Goal: Task Accomplishment & Management: Manage account settings

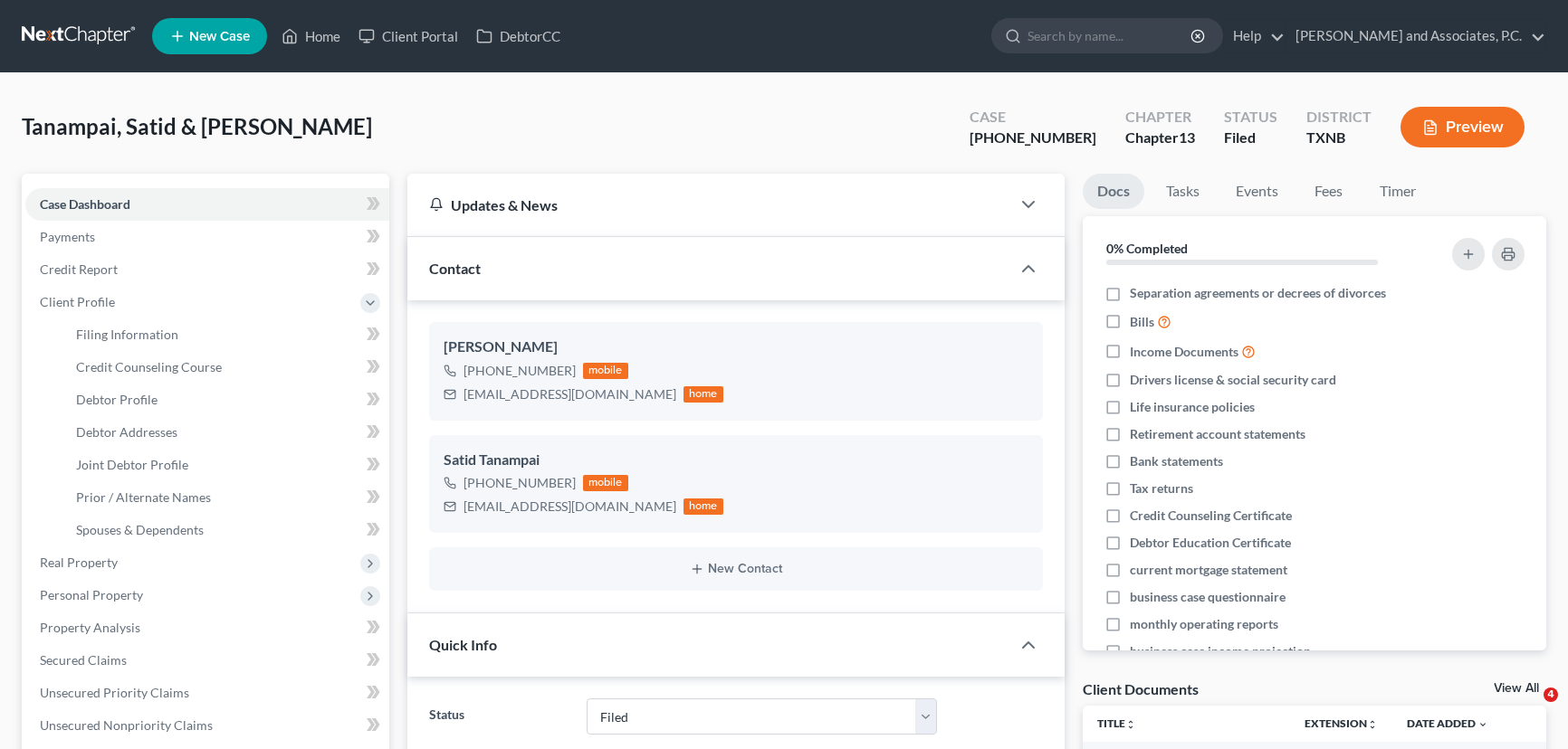
select select "5"
select select "0"
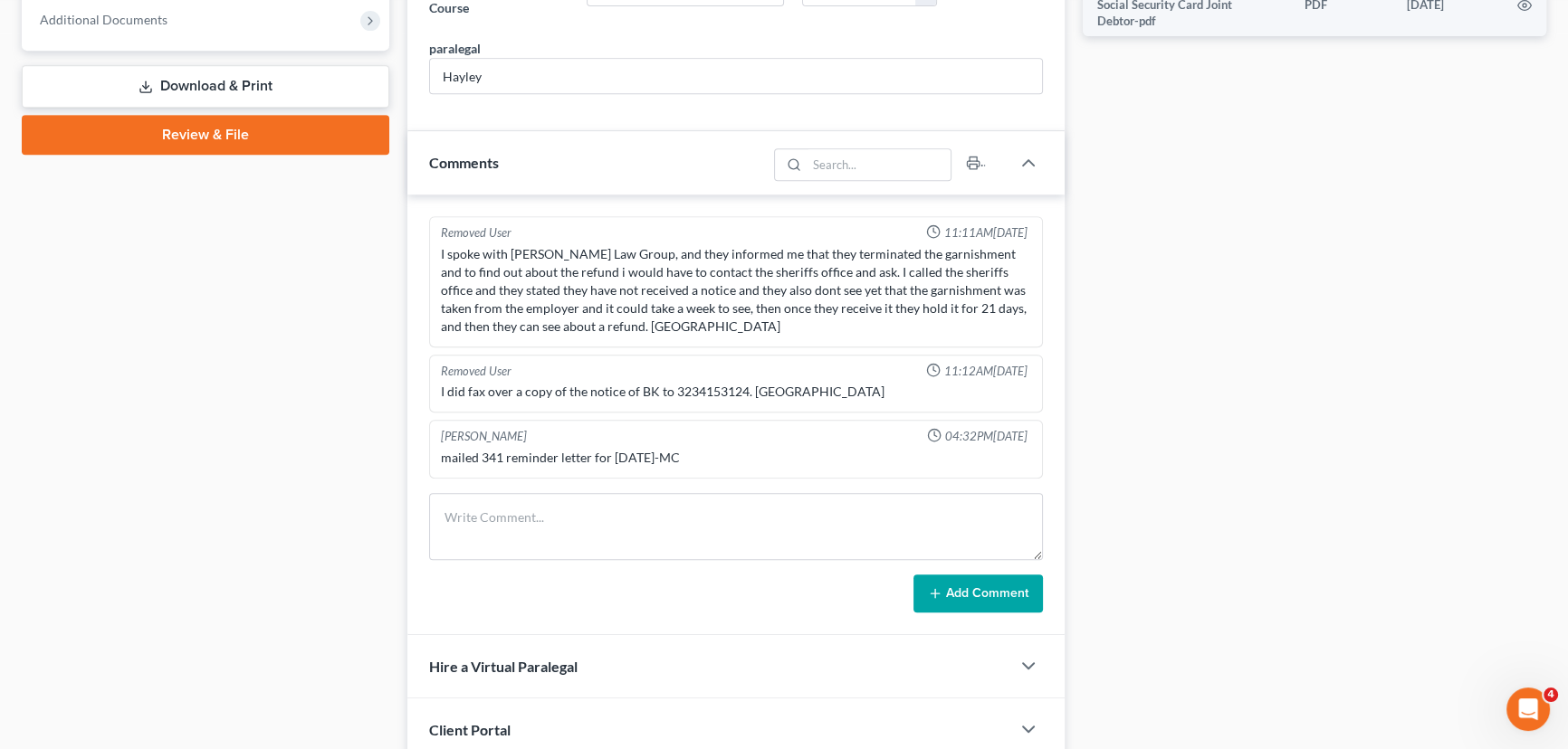
scroll to position [1233, 0]
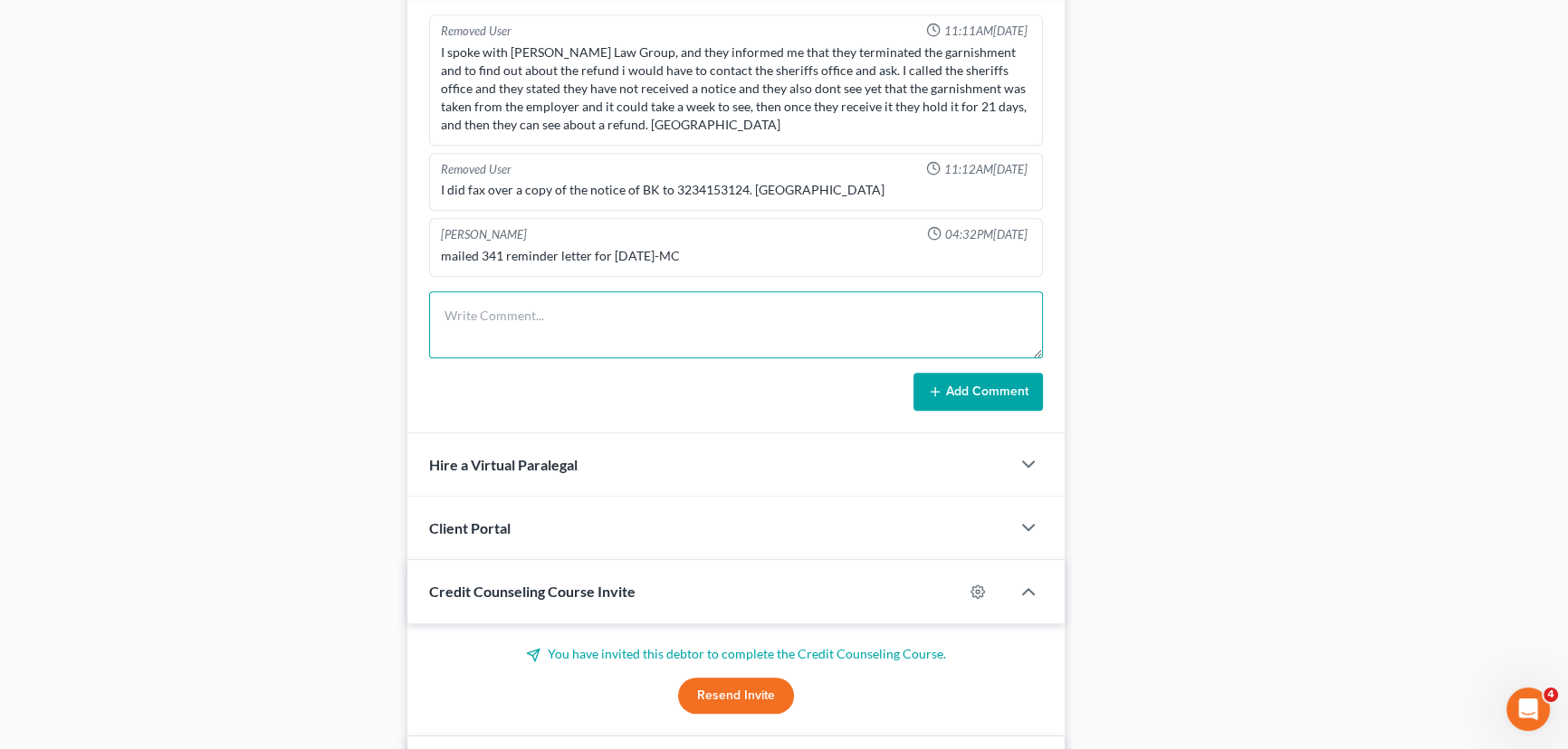
click at [482, 296] on textarea at bounding box center [736, 324] width 614 height 67
click at [181, 272] on div "Case Dashboard Payments Invoices Payments Payments Credit Report Client Profile" at bounding box center [206, 73] width 385 height 2265
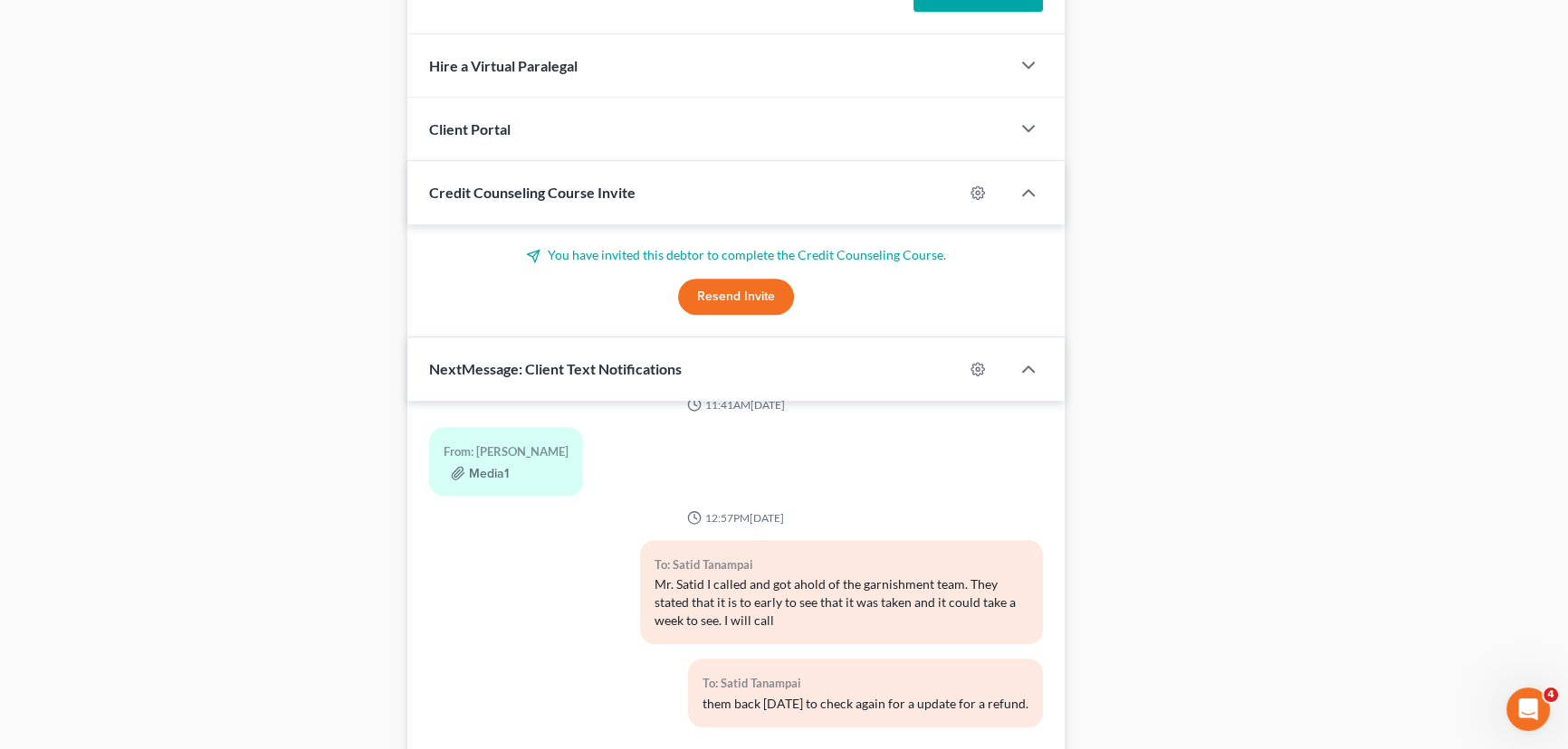
scroll to position [1424, 0]
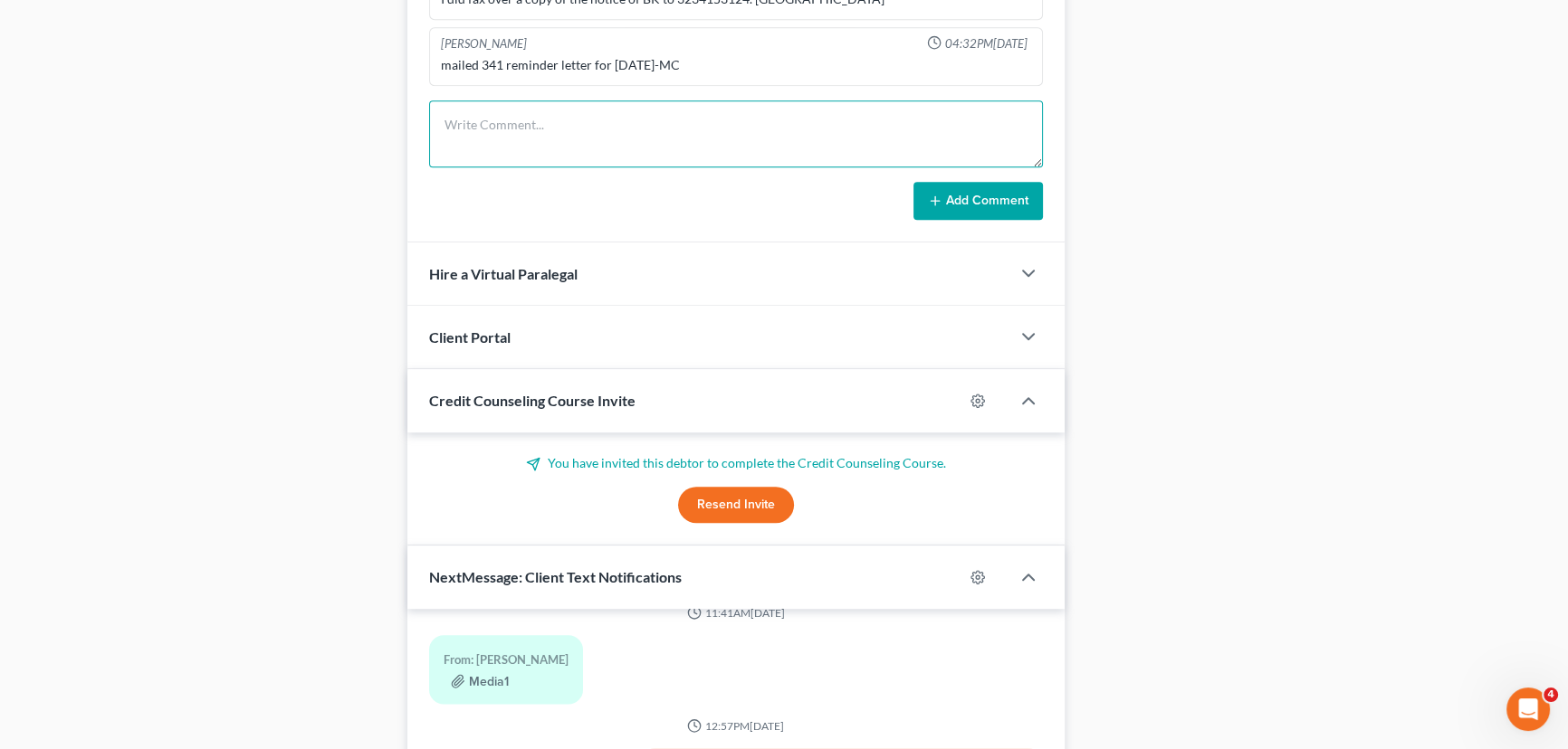
click at [582, 118] on textarea at bounding box center [736, 134] width 614 height 67
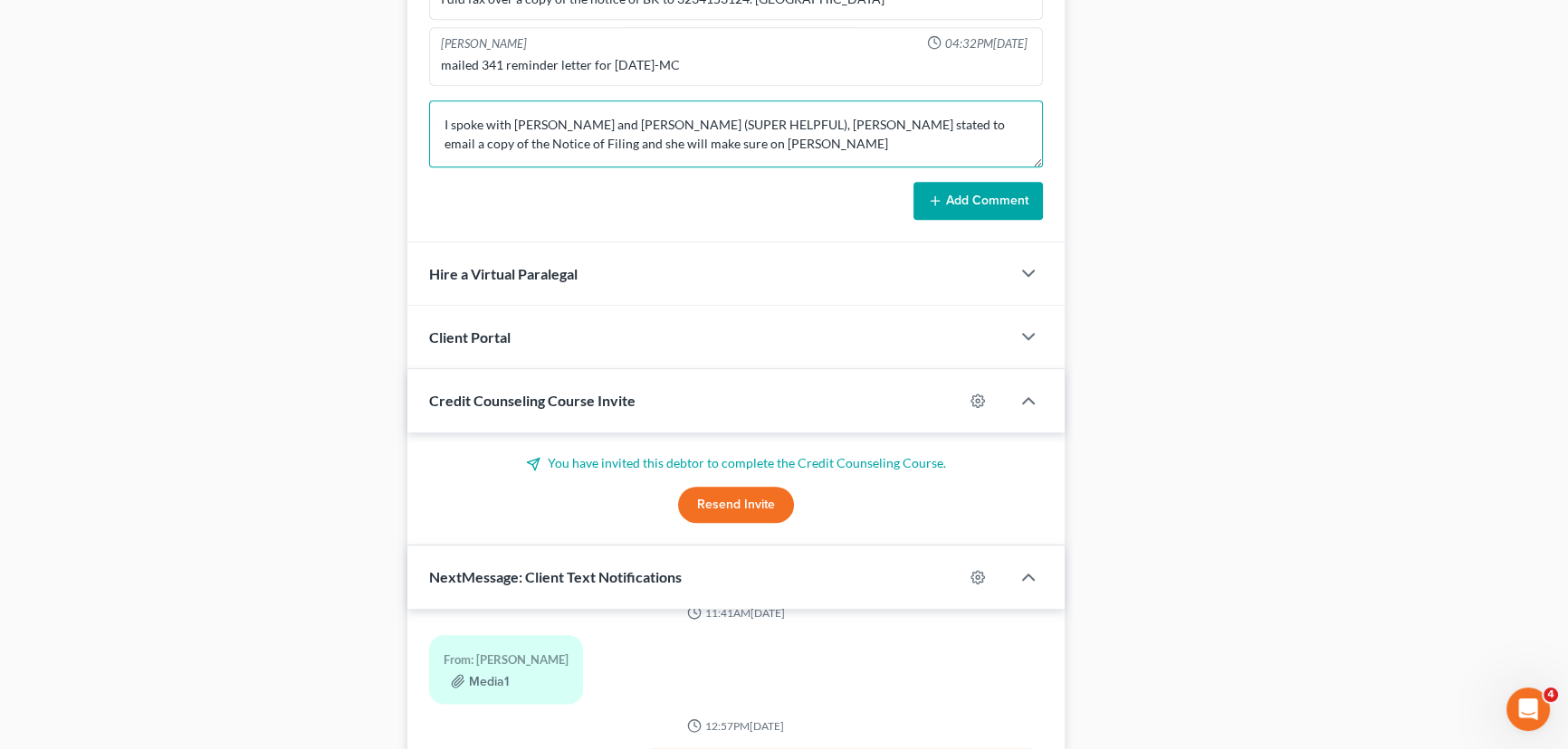
click at [697, 137] on textarea "I spoke with [PERSON_NAME] and [PERSON_NAME] (SUPER HELPFUL), [PERSON_NAME] sta…" at bounding box center [736, 134] width 614 height 67
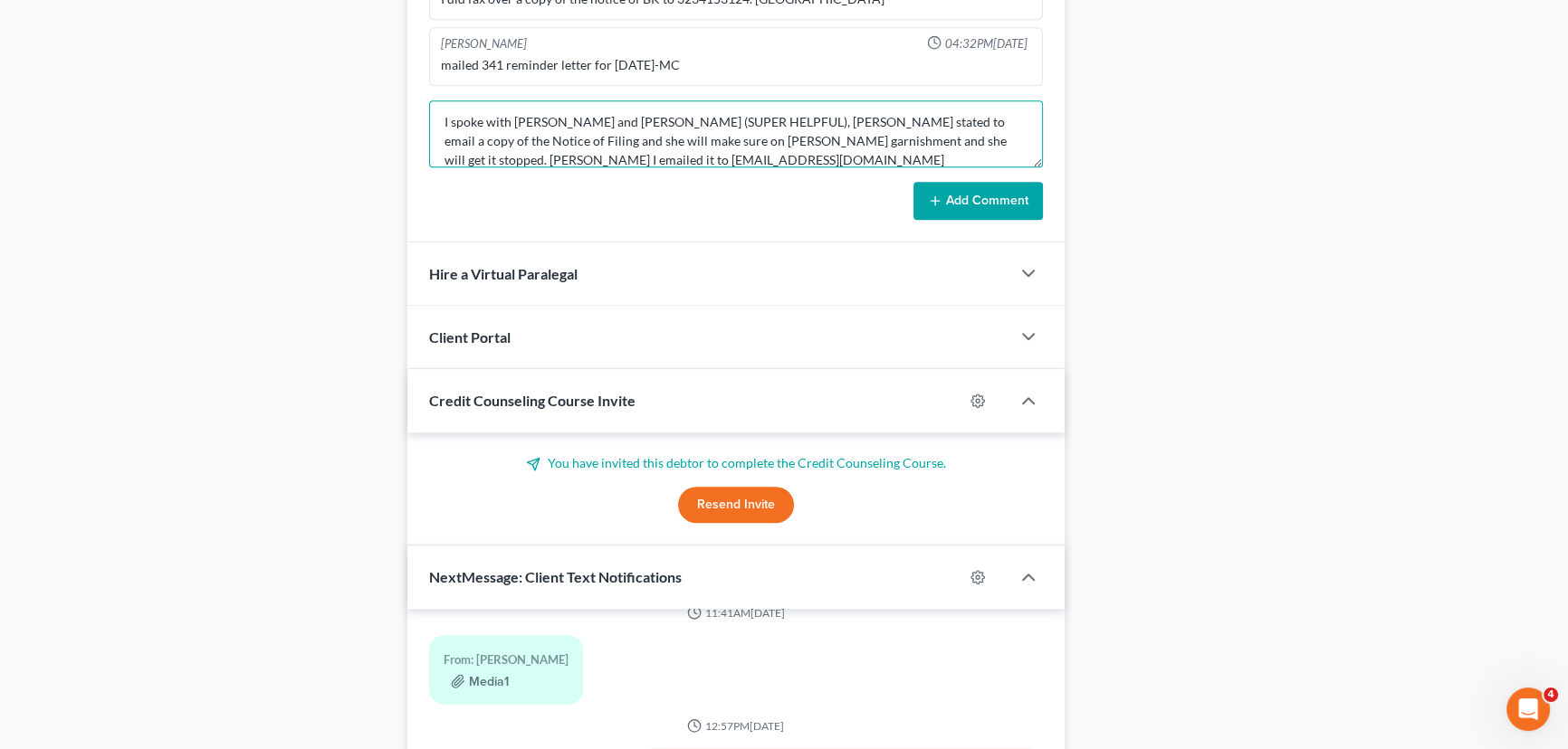
type textarea "I spoke with [PERSON_NAME] and [PERSON_NAME] (SUPER HELPFUL), [PERSON_NAME] sta…"
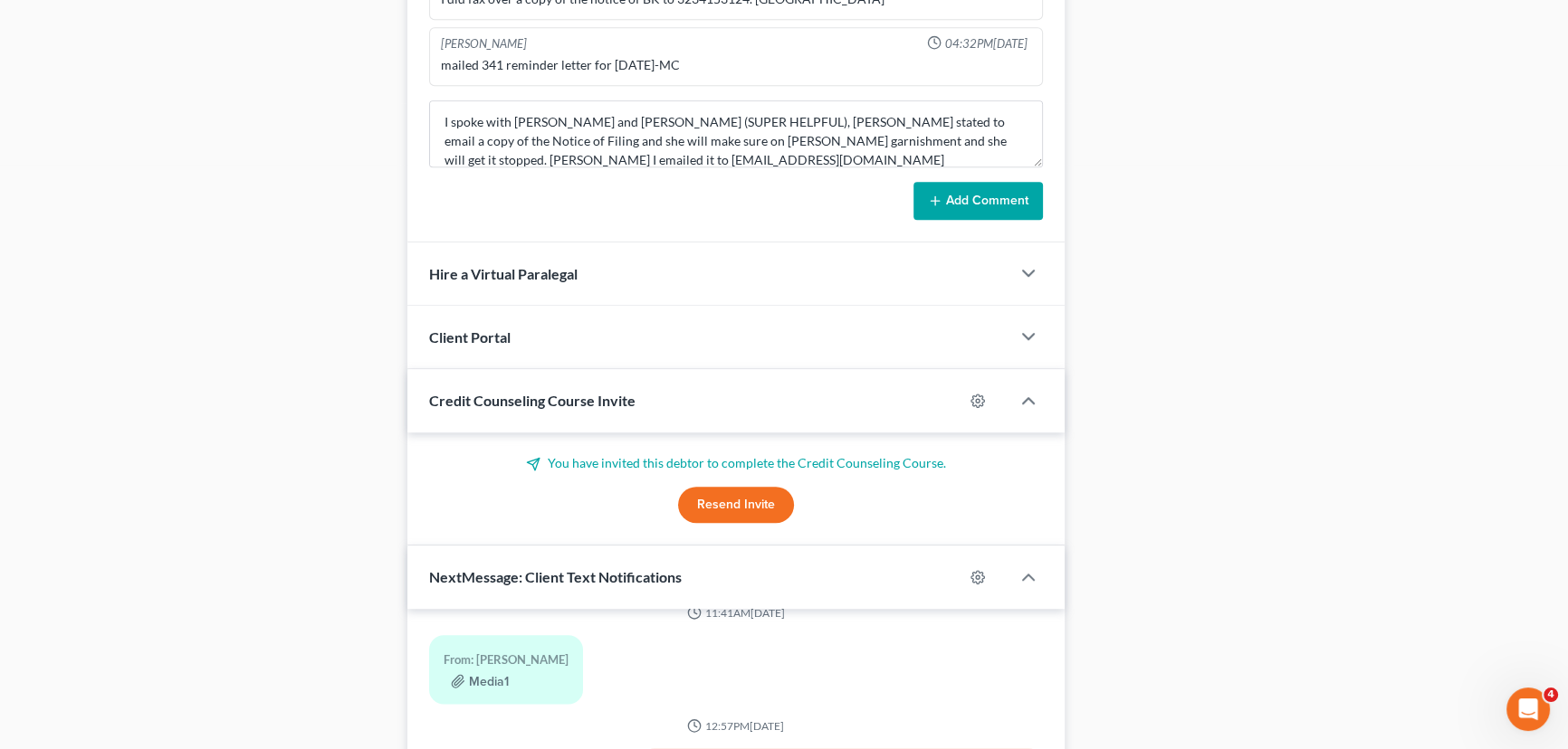
click at [961, 204] on button "Add Comment" at bounding box center [978, 200] width 129 height 38
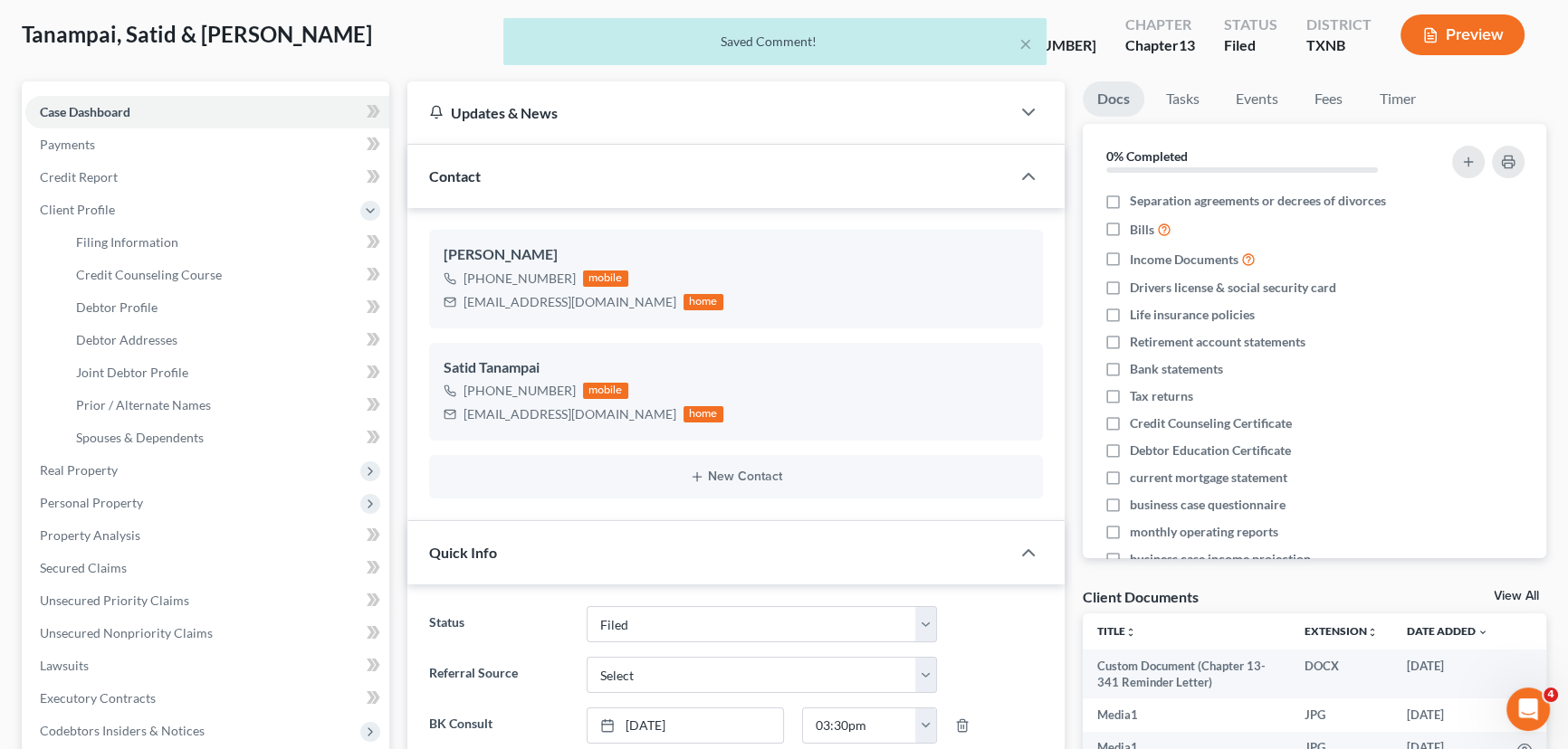
scroll to position [26, 0]
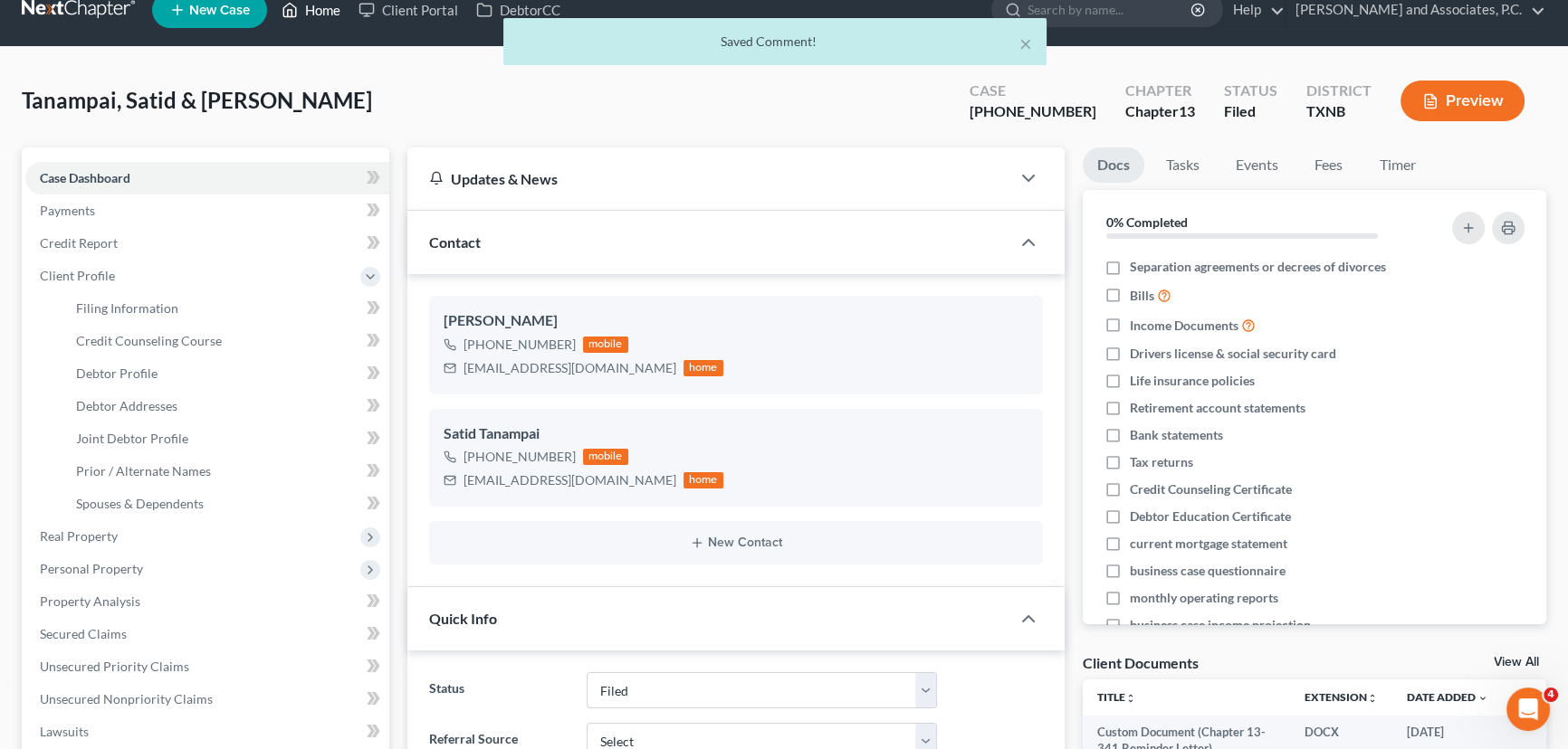
click at [312, 18] on link "Home" at bounding box center [311, 9] width 77 height 32
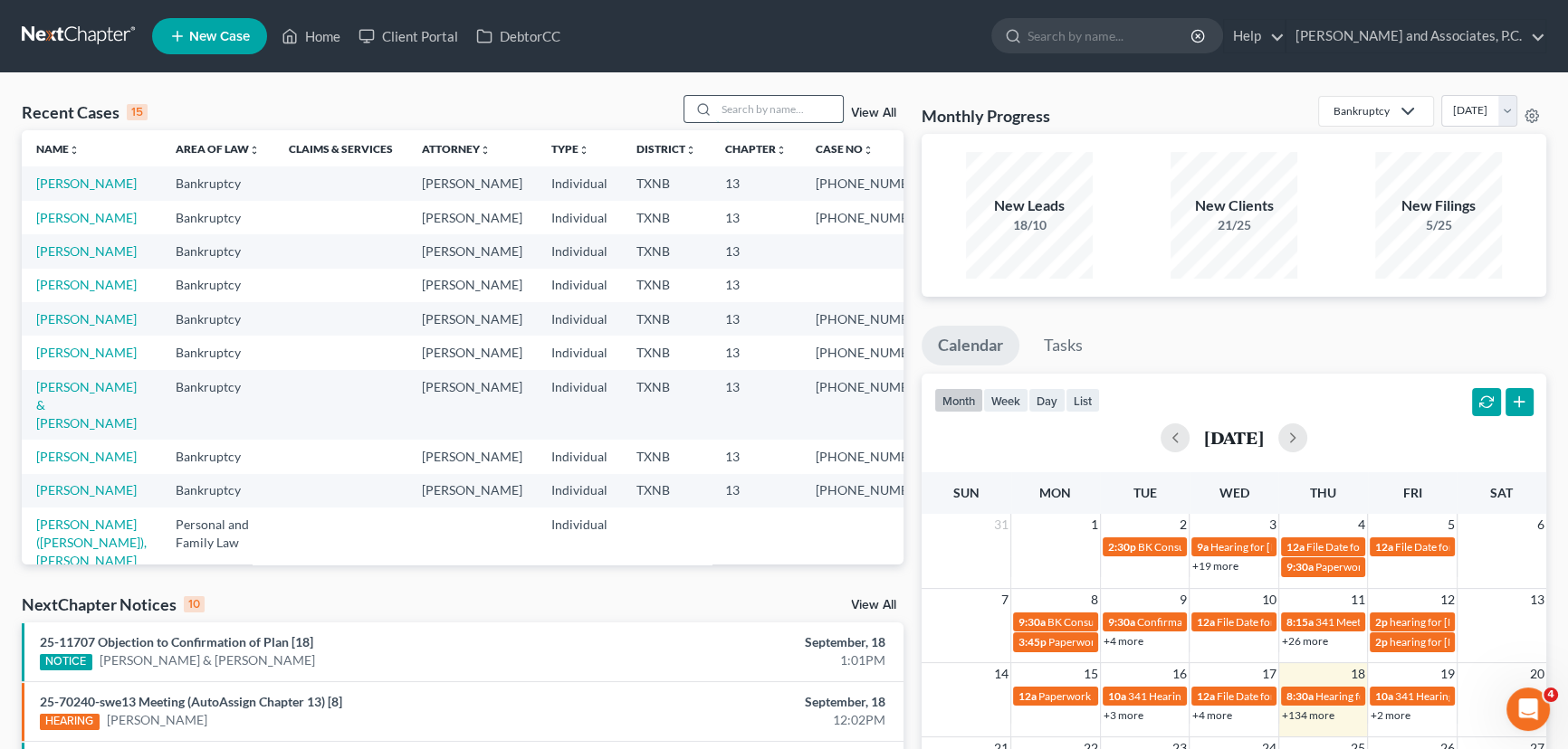
click at [730, 101] on input "search" at bounding box center [779, 109] width 126 height 26
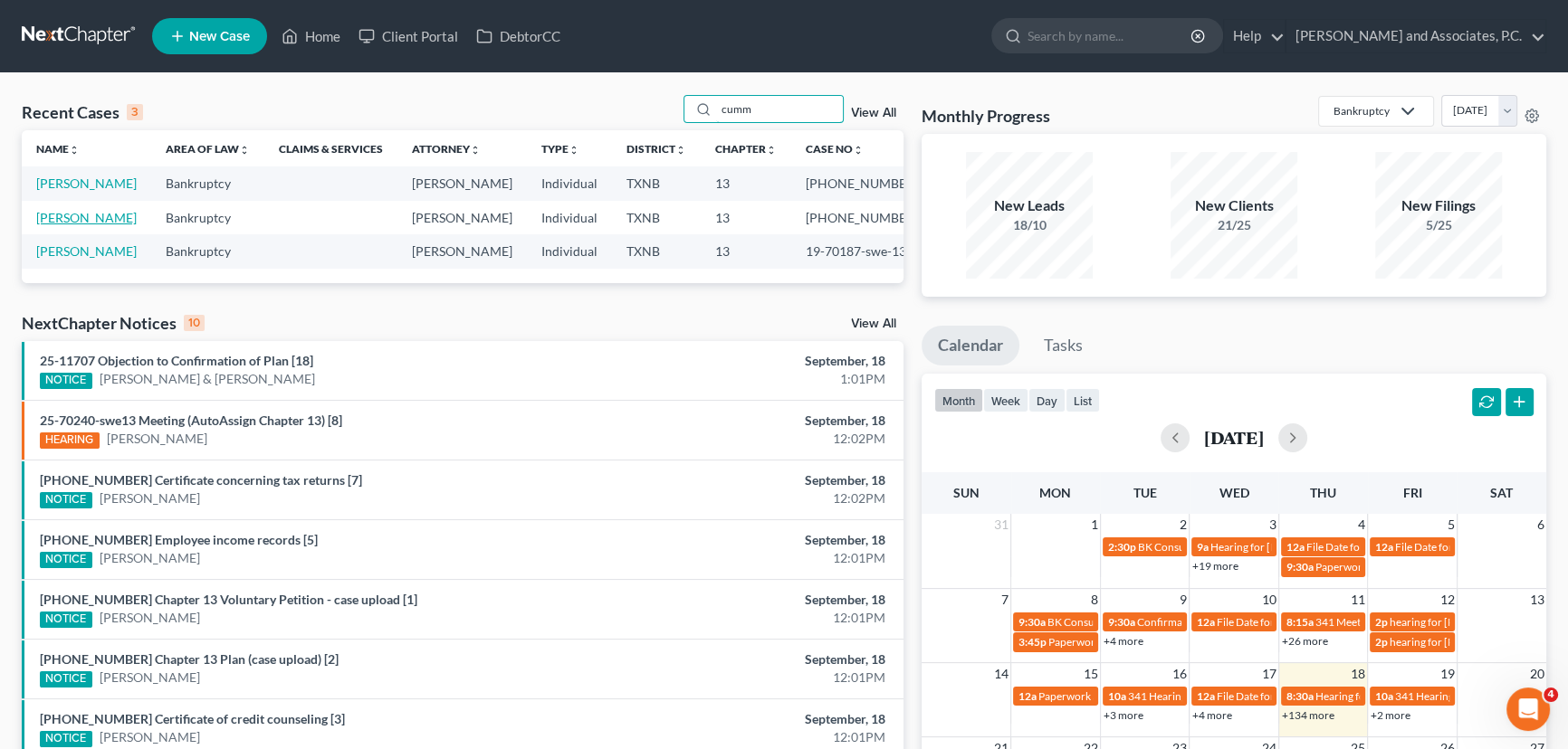
type input "cumm"
click at [68, 226] on link "[PERSON_NAME]" at bounding box center [86, 217] width 100 height 16
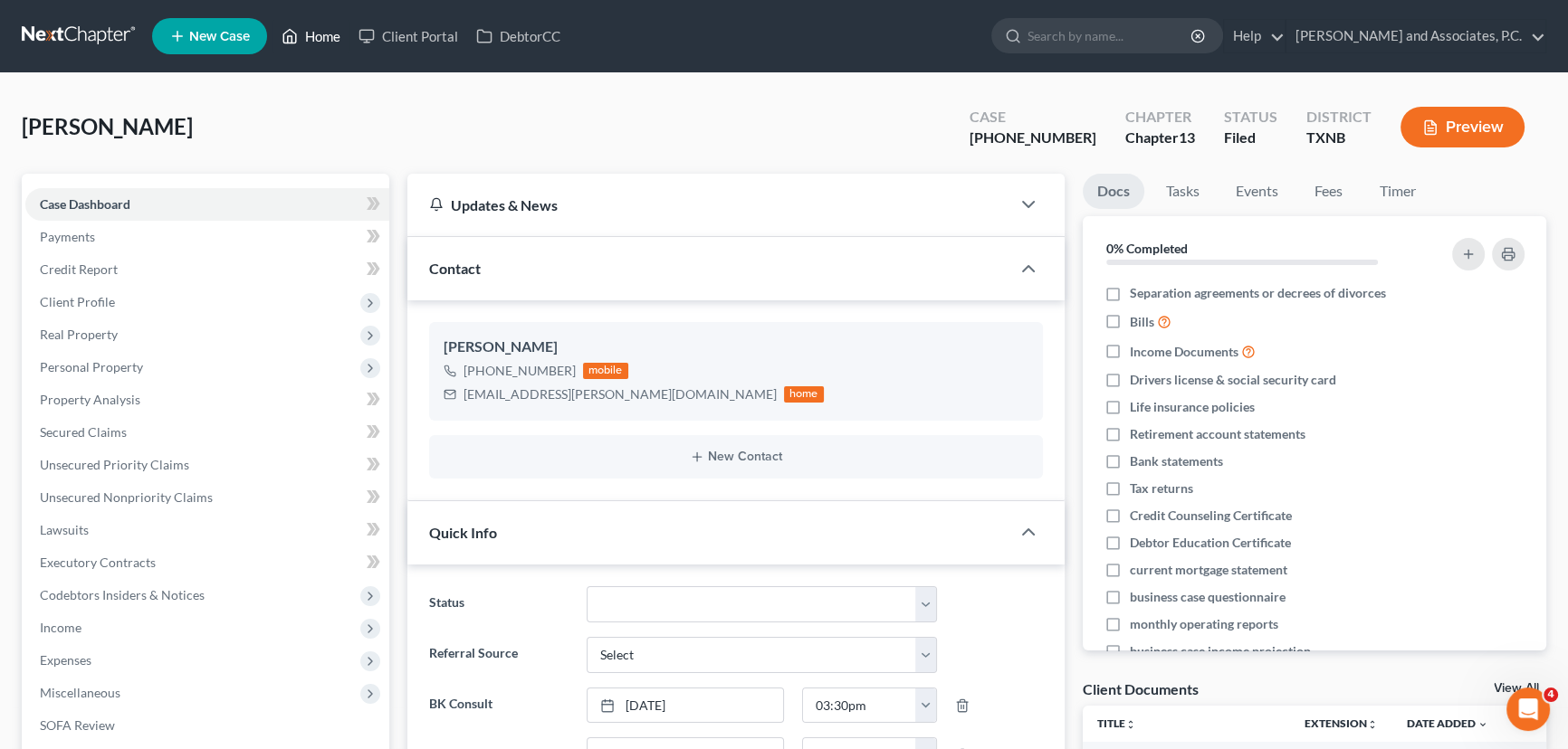
click at [293, 42] on icon at bounding box center [289, 36] width 17 height 22
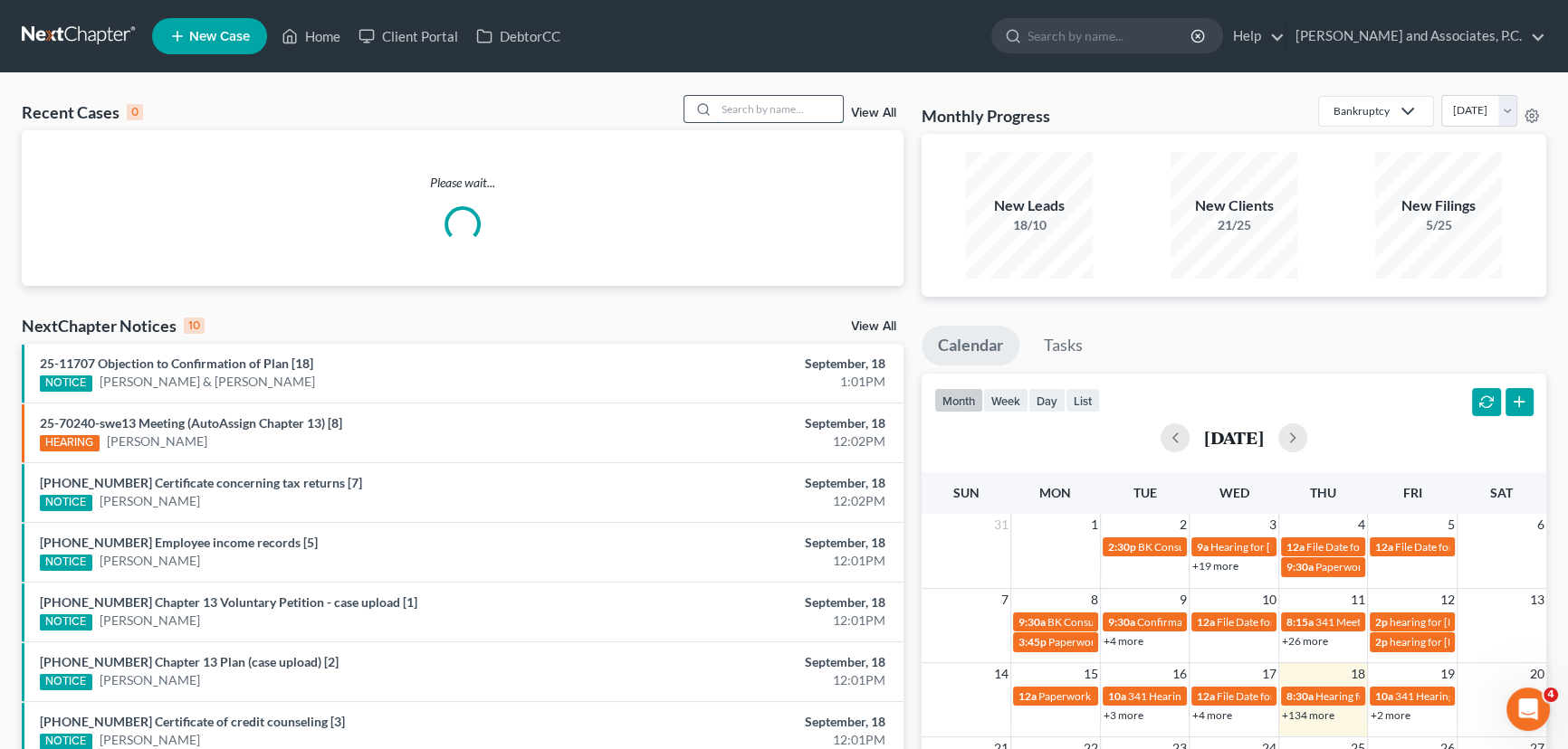
click at [725, 106] on input "search" at bounding box center [779, 109] width 126 height 26
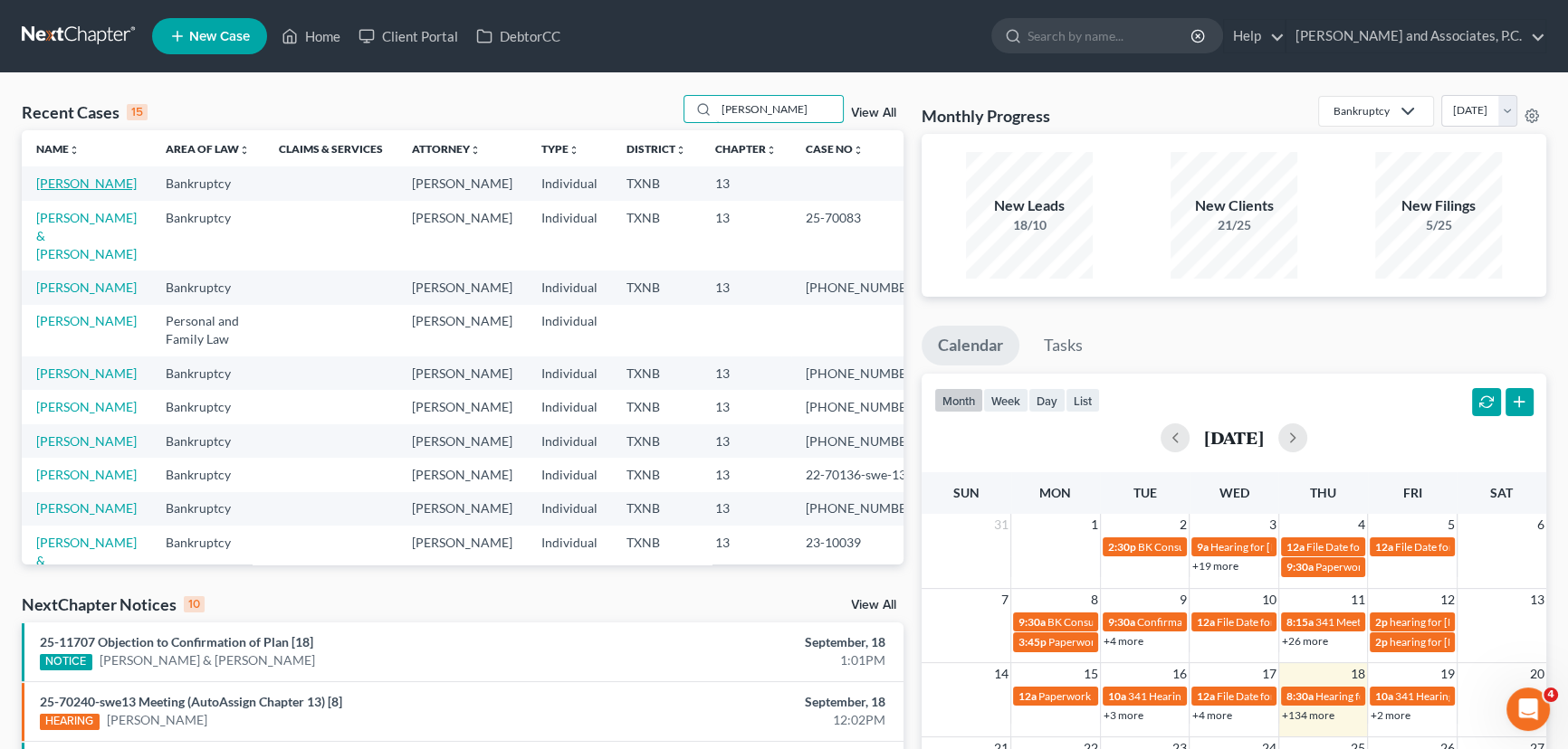
type input "[PERSON_NAME]"
click at [98, 181] on link "[PERSON_NAME]" at bounding box center [86, 183] width 100 height 16
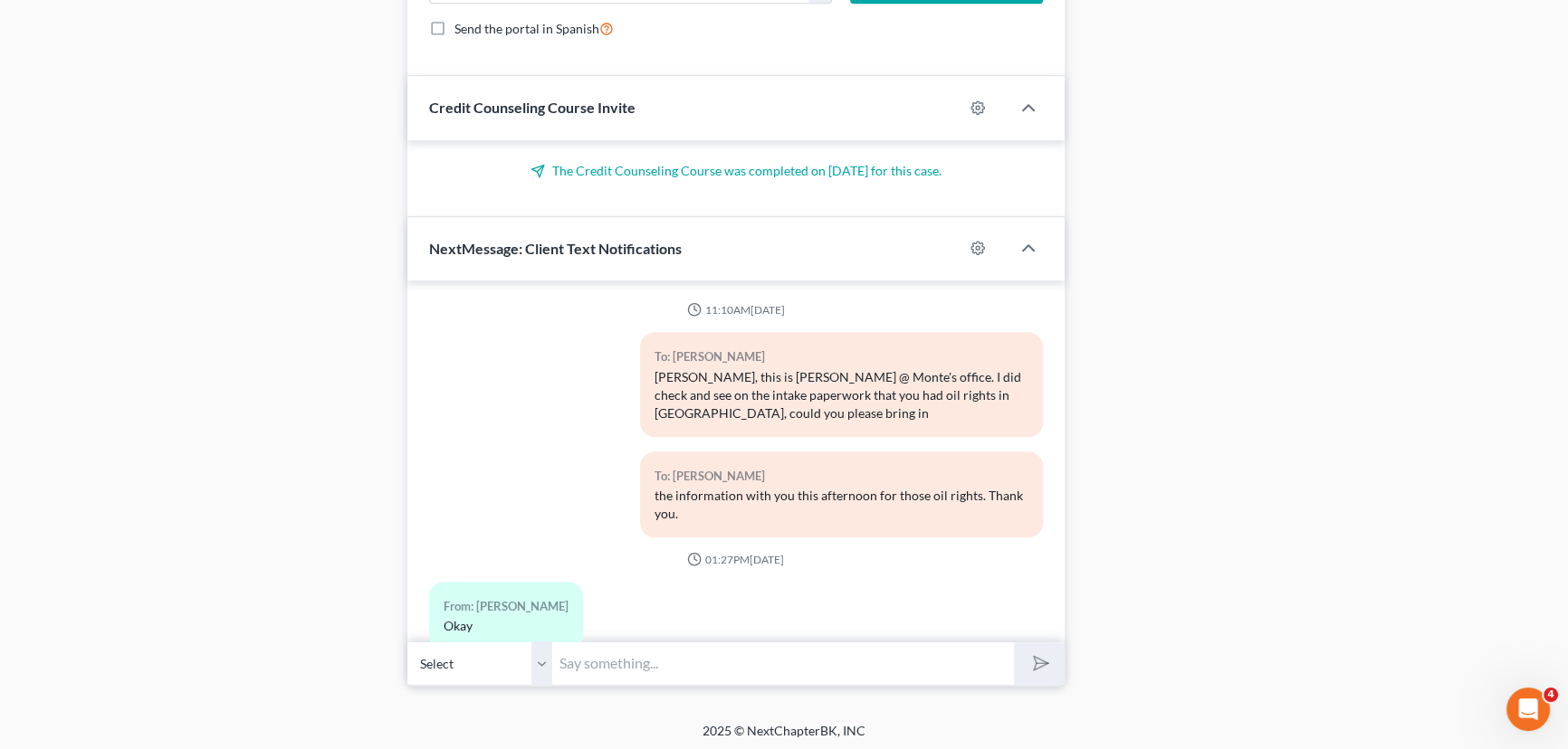
scroll to position [3175, 0]
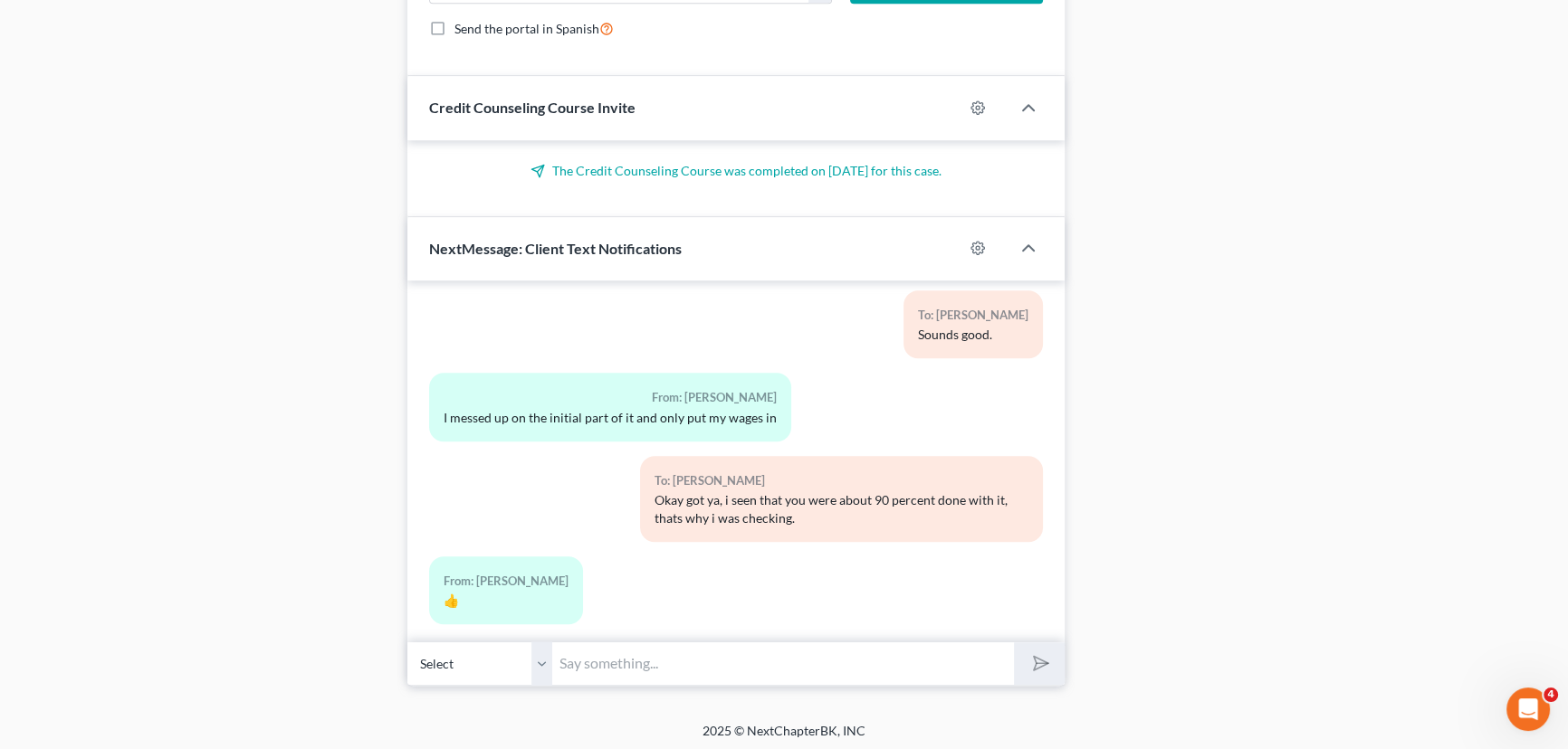
click at [591, 661] on input "text" at bounding box center [783, 663] width 462 height 44
type input "[PERSON_NAME], I did not notice until now but on your social security card, one…"
click at [1014, 642] on button "submit" at bounding box center [1039, 663] width 50 height 42
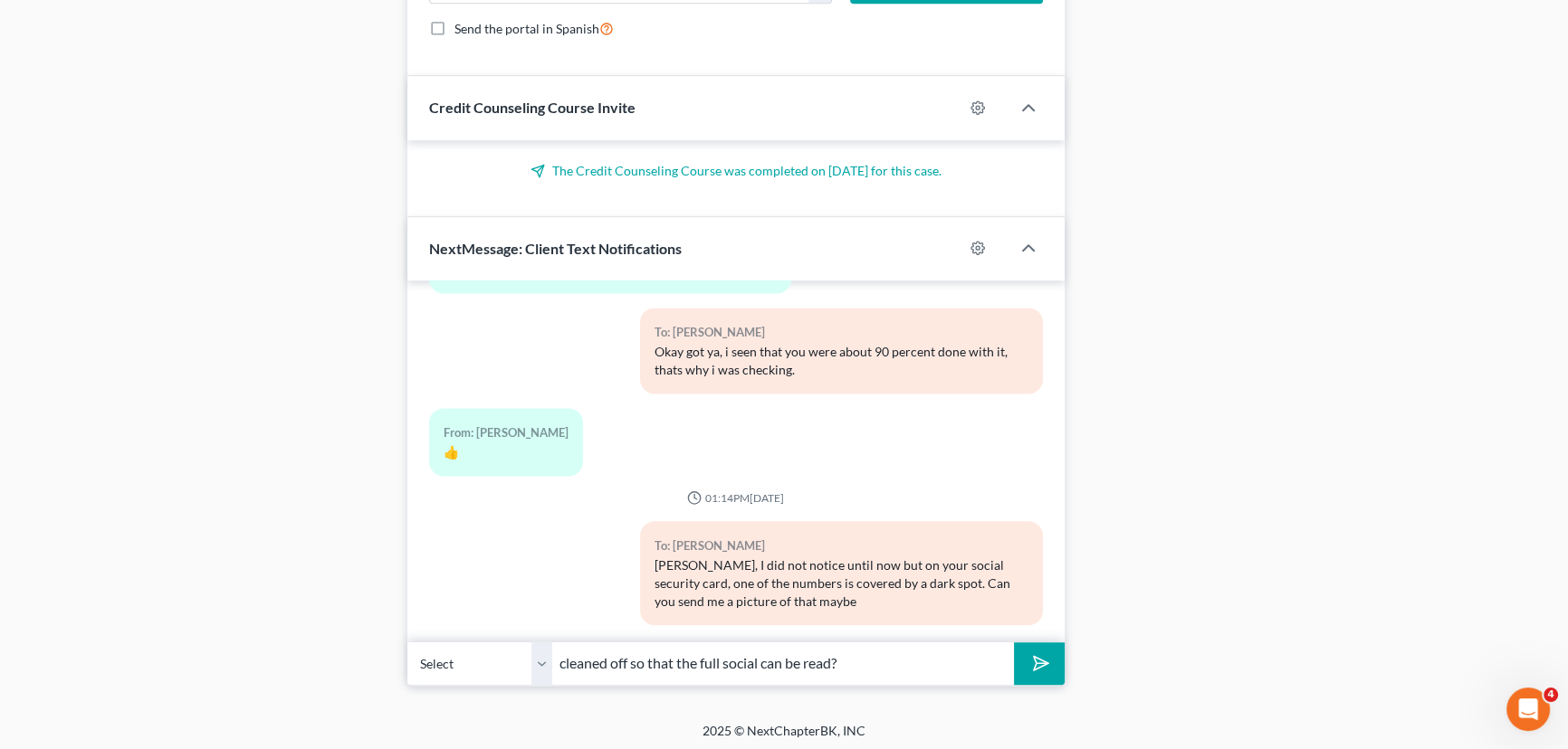
type input "cleaned off so that the full social can be read?"
click at [1014, 642] on button "submit" at bounding box center [1039, 663] width 50 height 42
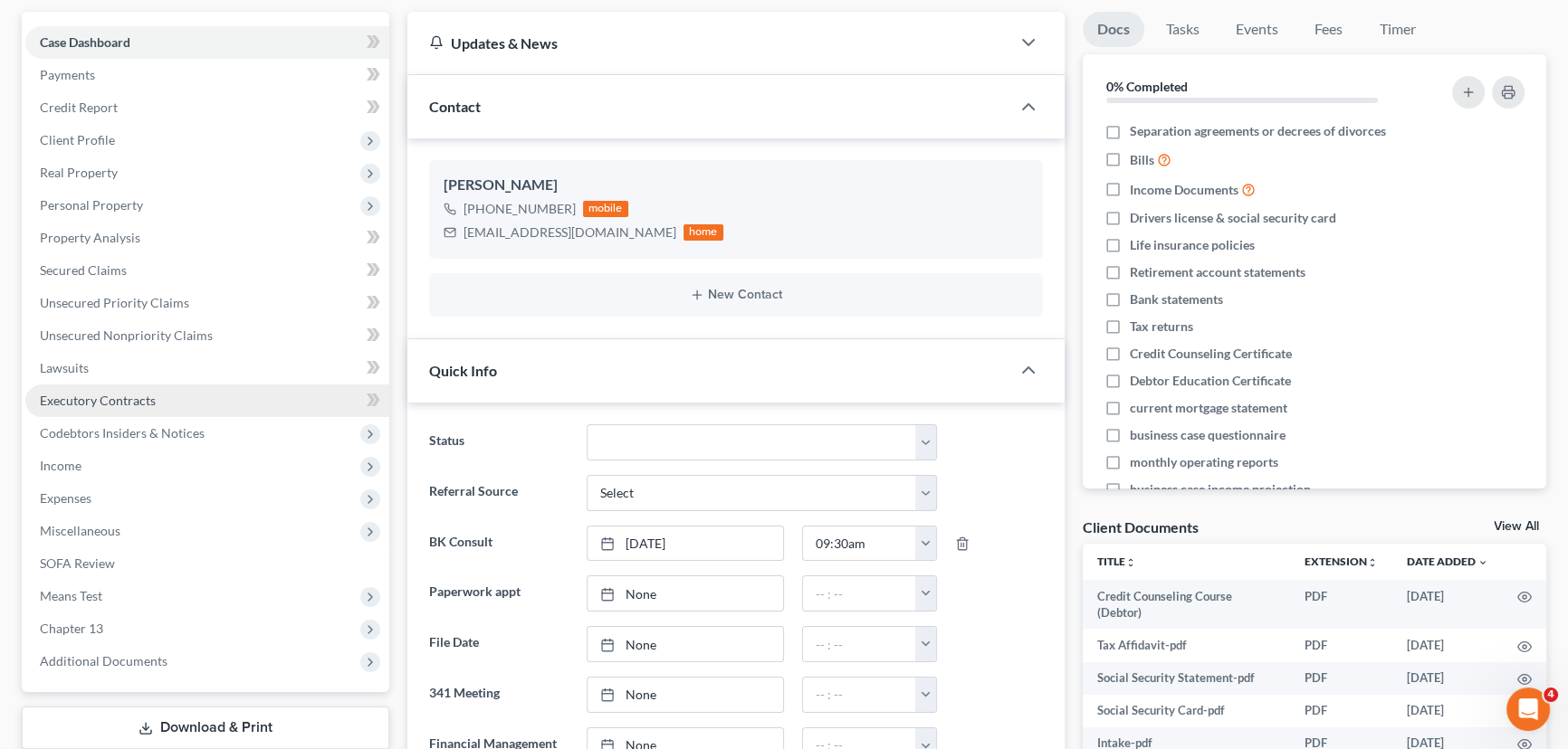
scroll to position [164, 0]
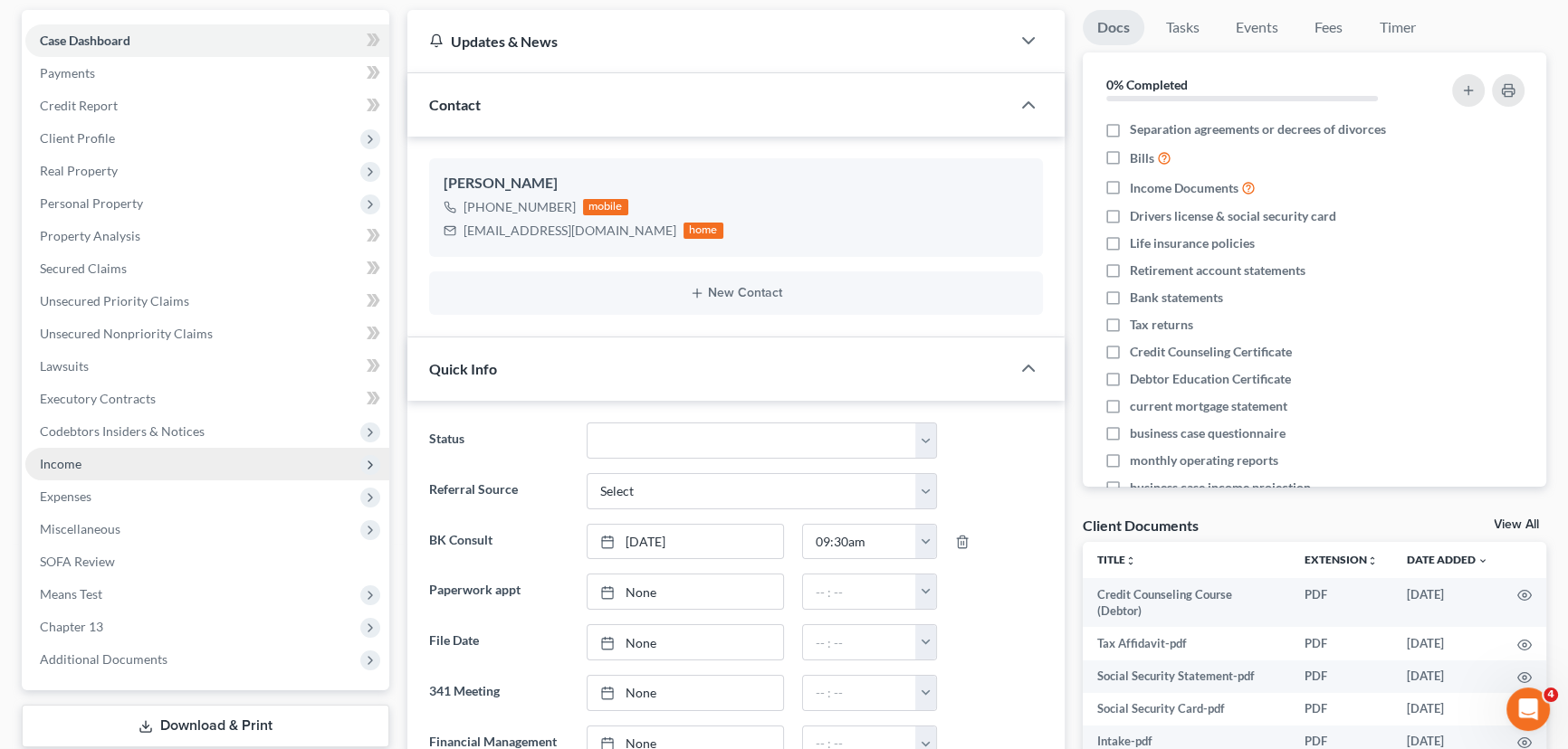
click at [140, 468] on span "Income" at bounding box center [206, 463] width 364 height 32
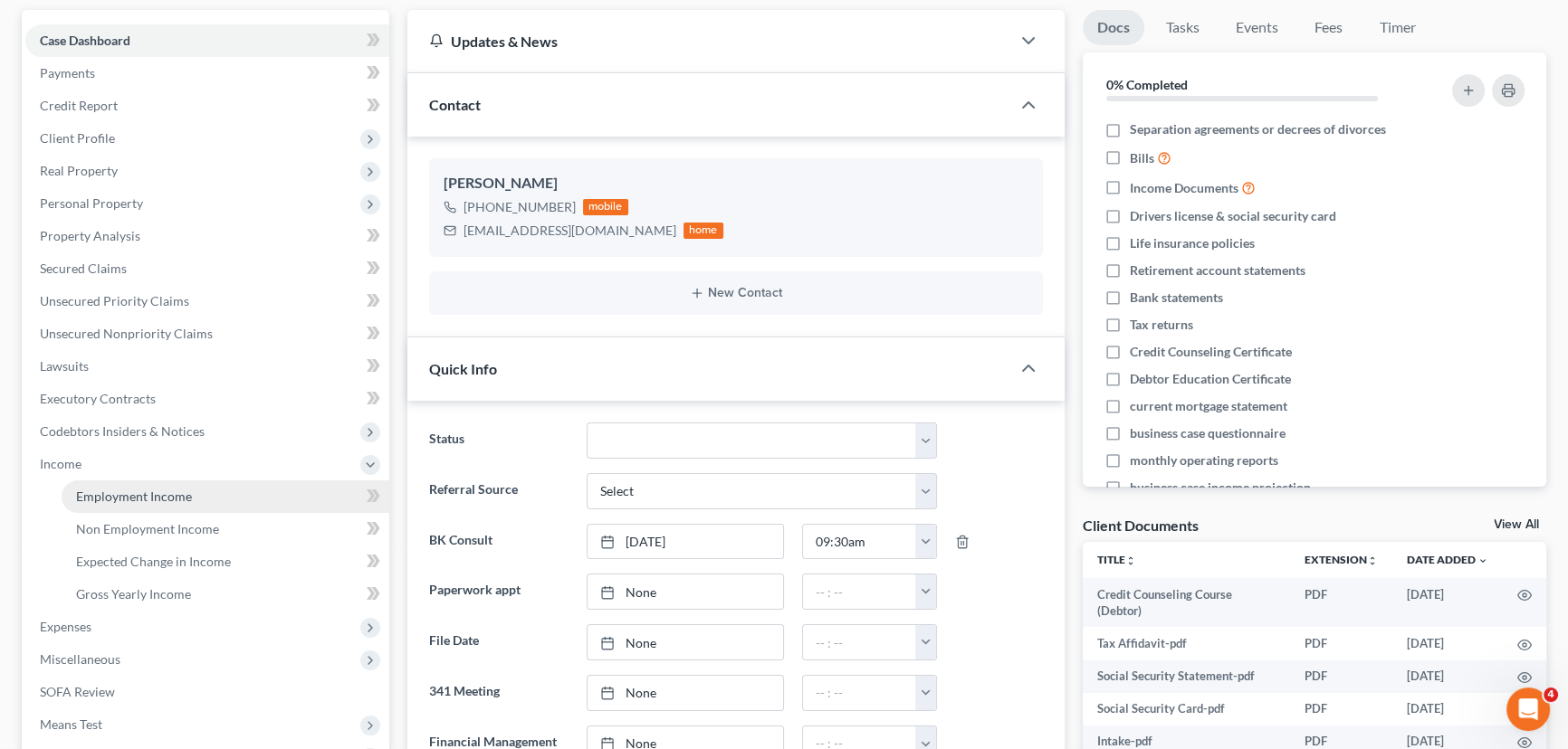
click at [135, 505] on link "Employment Income" at bounding box center [225, 496] width 327 height 32
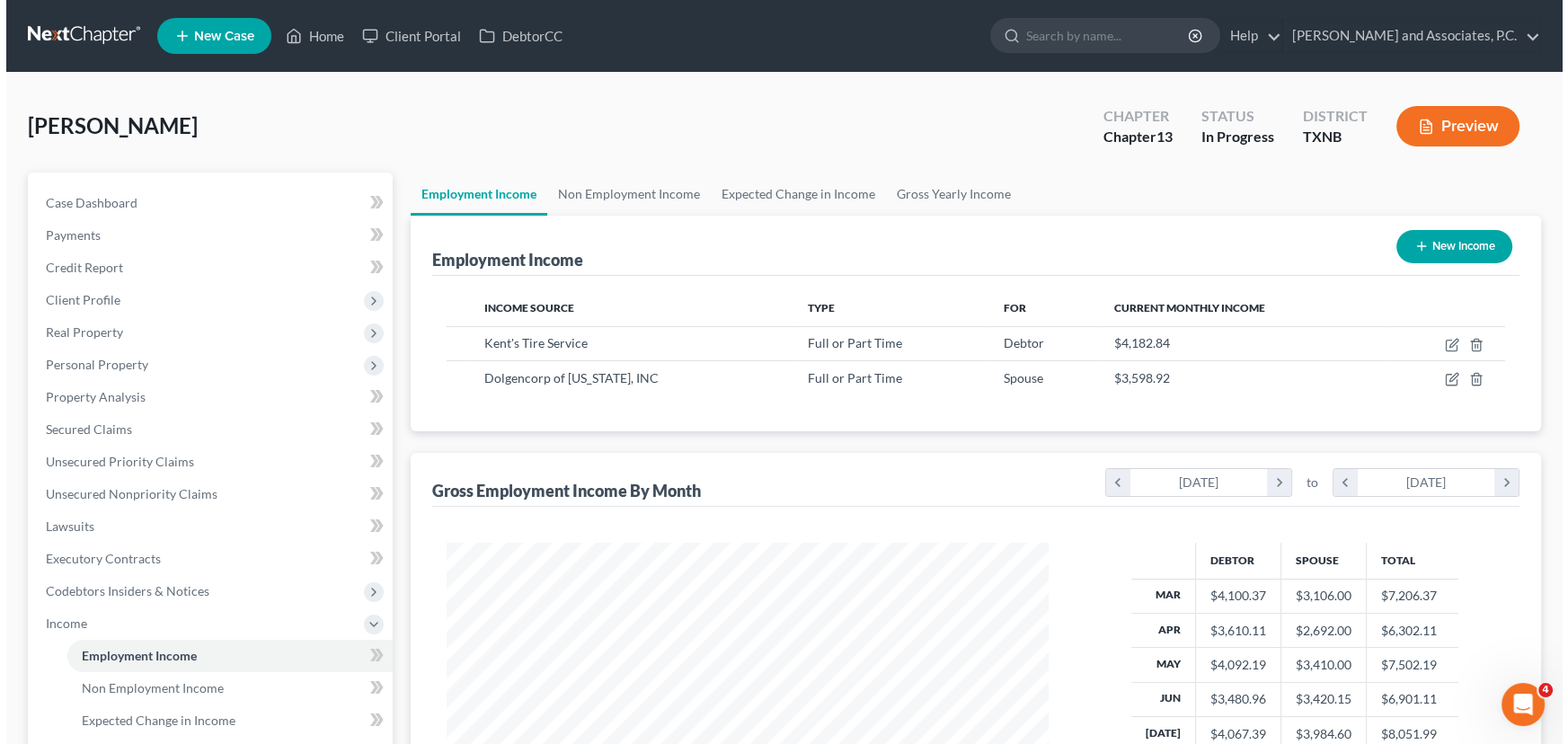
scroll to position [322, 638]
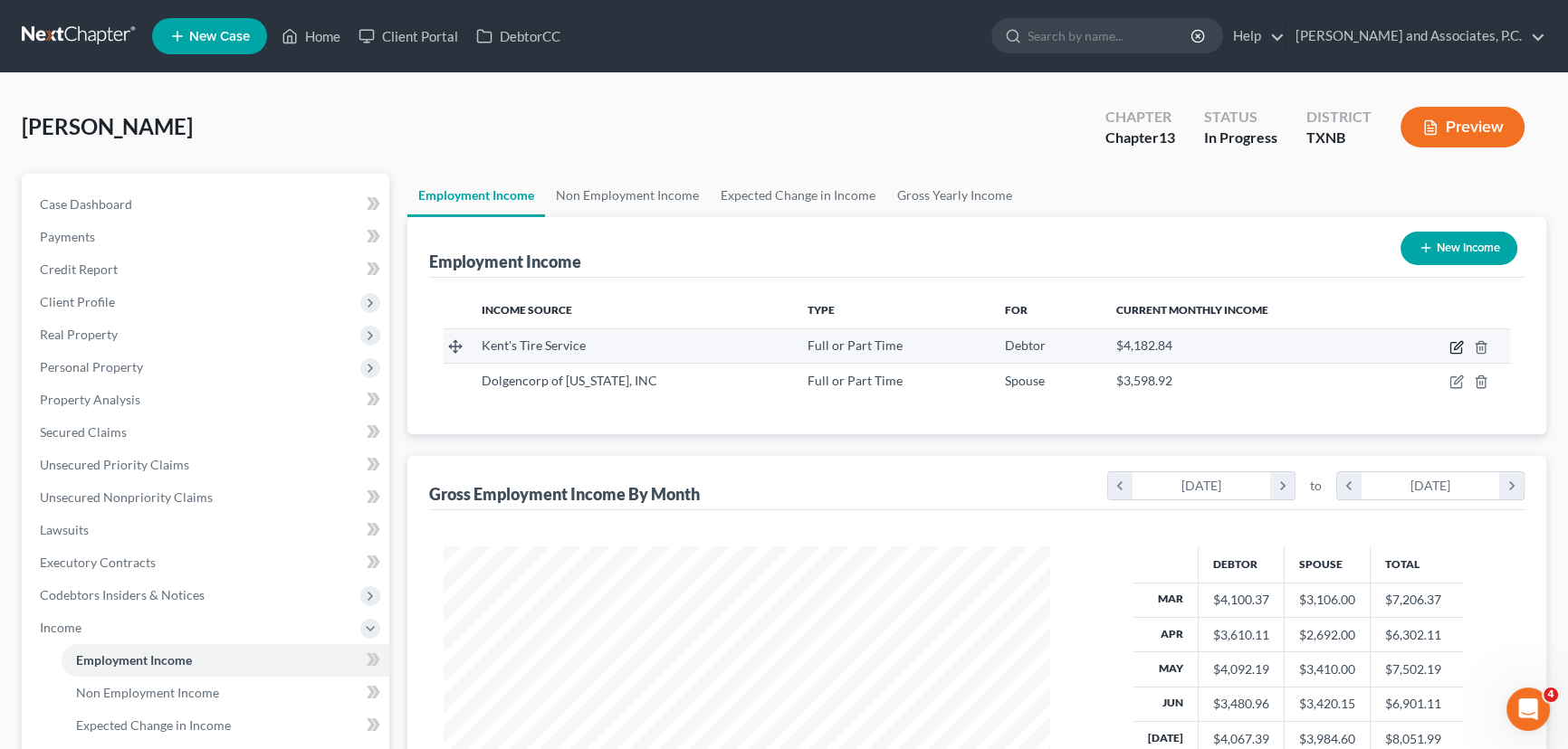
click at [1454, 346] on icon "button" at bounding box center [1457, 345] width 8 height 8
select select "0"
select select "45"
select select "2"
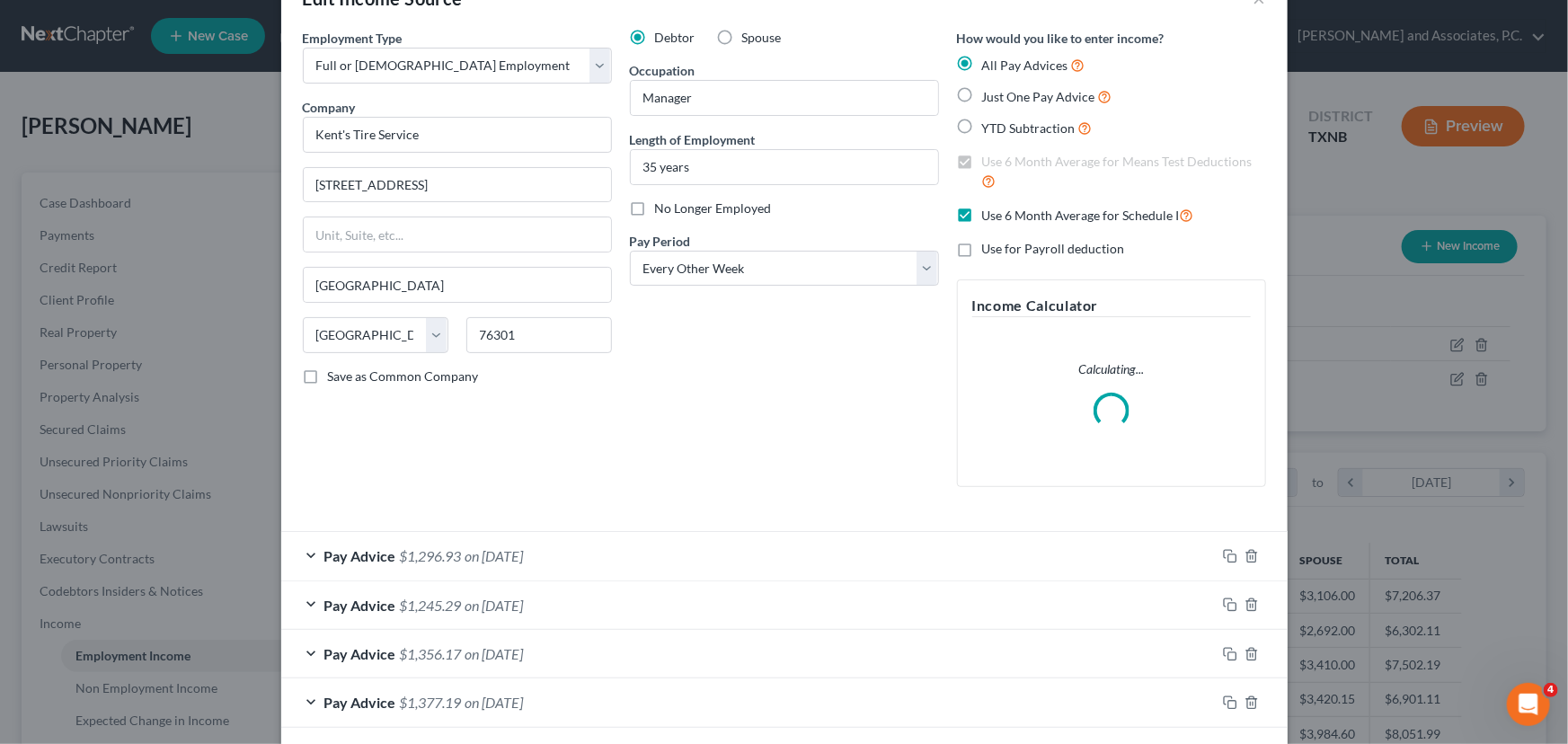
scroll to position [244, 0]
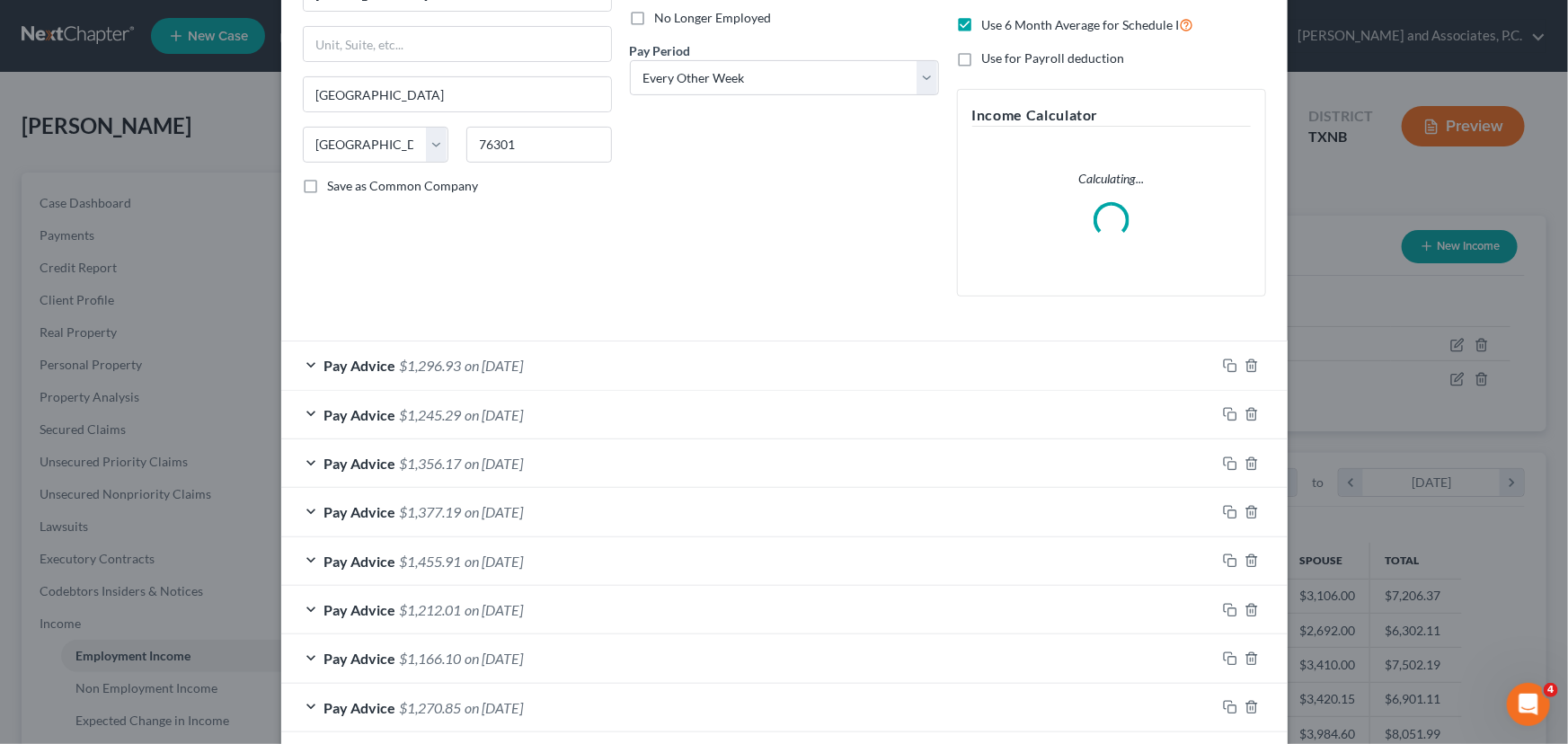
click at [772, 350] on div "Pay Advice $1,296.93 on [DATE]" at bounding box center [747, 365] width 934 height 48
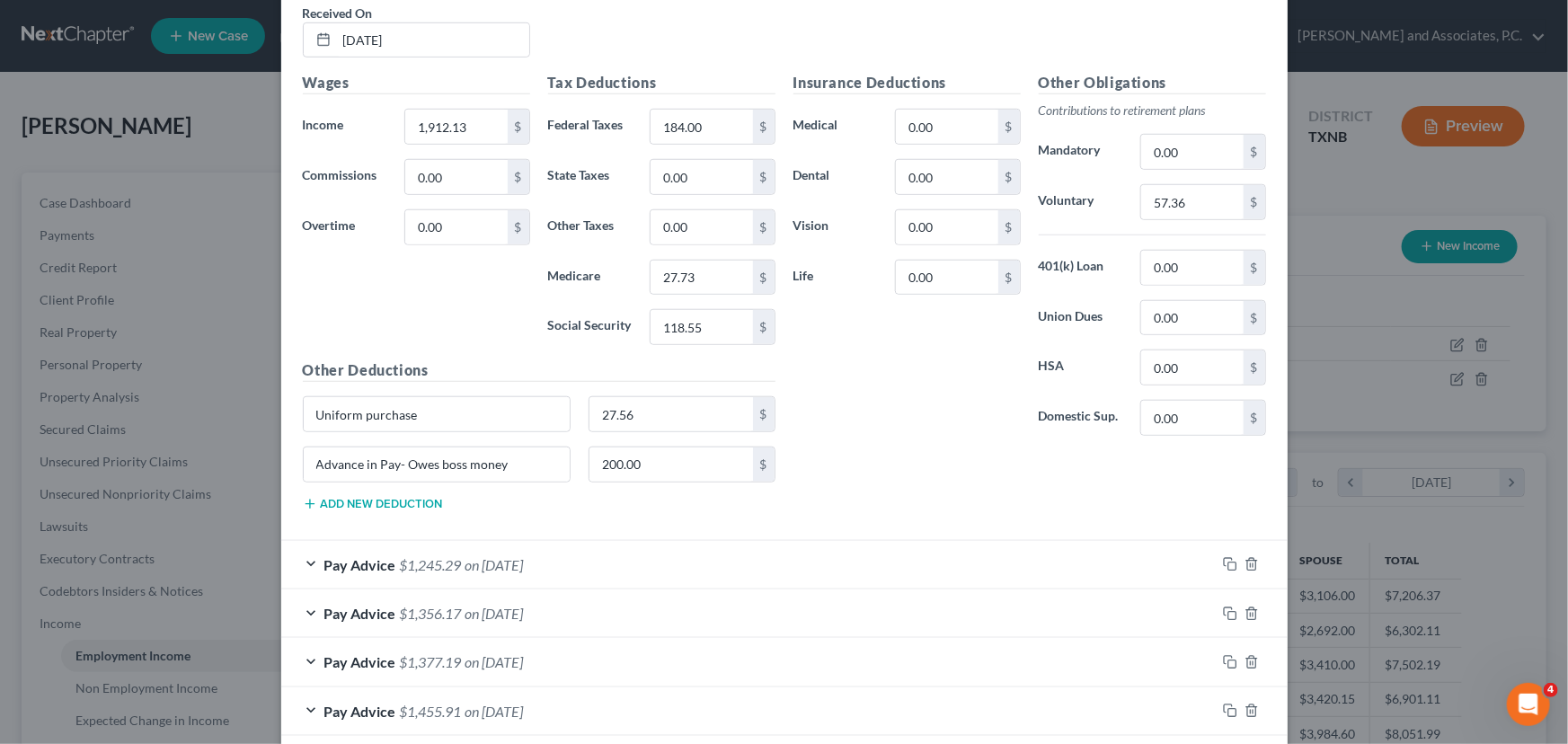
scroll to position [817, 0]
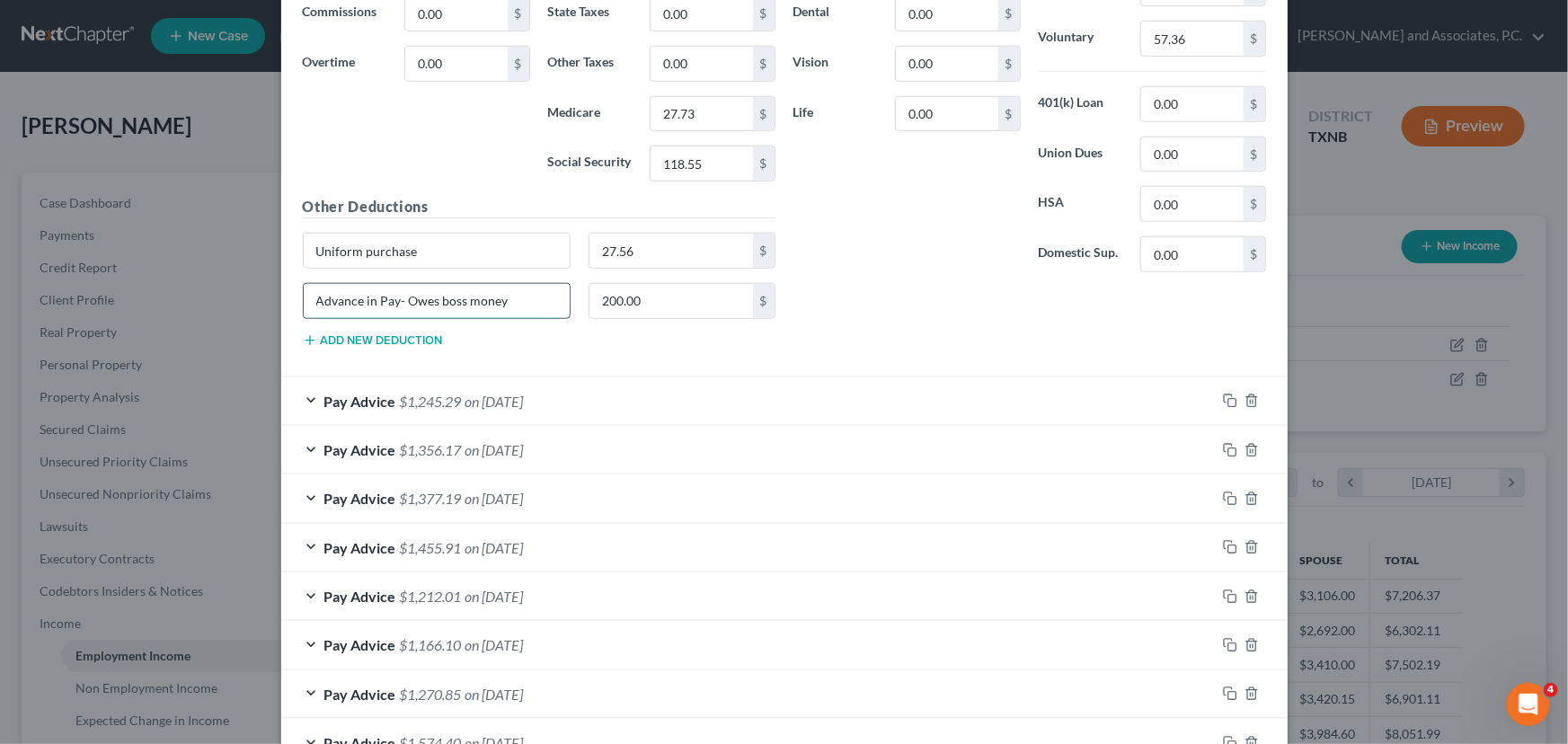
click at [522, 297] on input "Advance in Pay- Owes boss money" at bounding box center [437, 300] width 267 height 34
type input "Advance in Pay"
click at [593, 398] on div "Pay Advice $1,245.29 on [DATE]" at bounding box center [747, 401] width 934 height 48
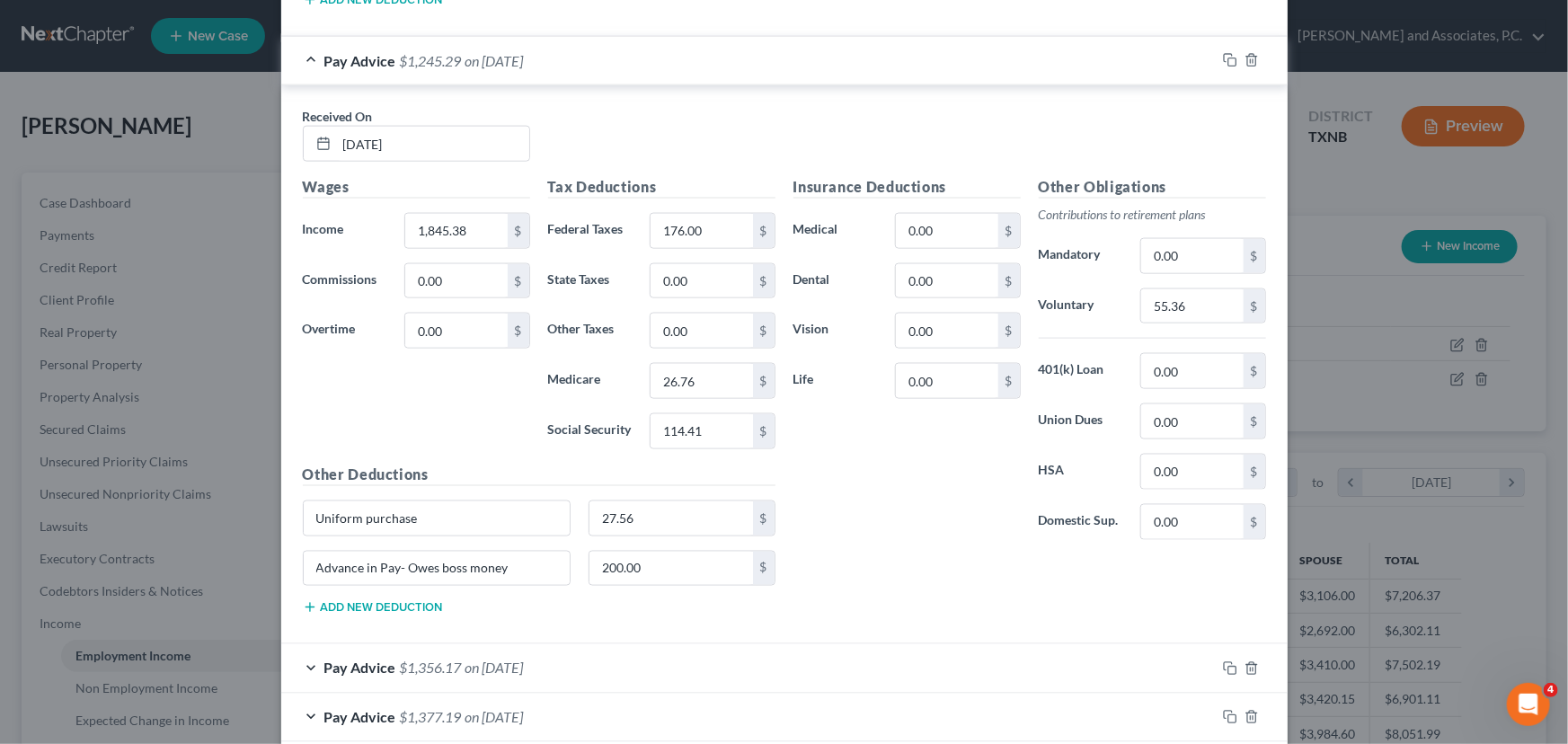
scroll to position [1224, 0]
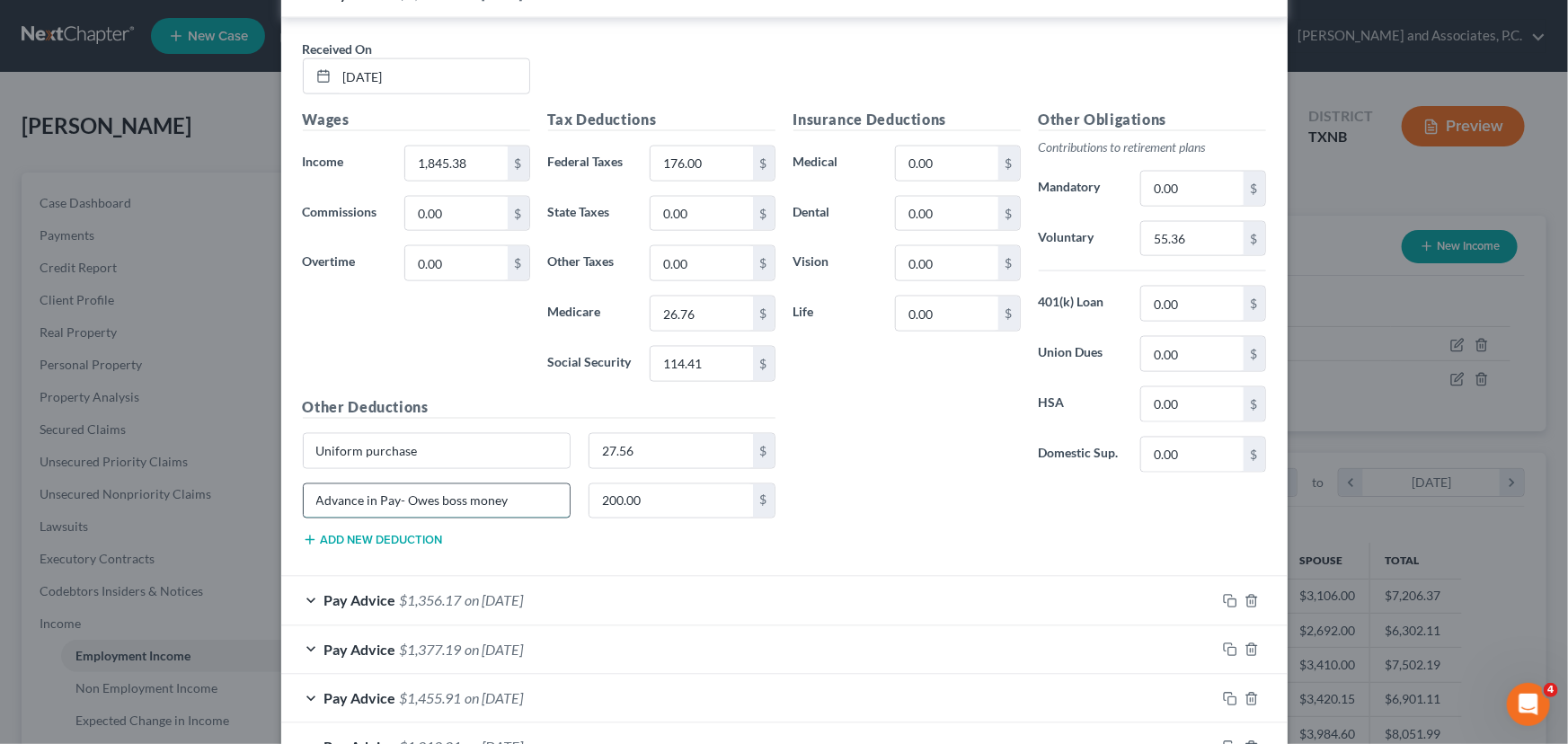
drag, startPoint x: 508, startPoint y: 498, endPoint x: 392, endPoint y: 499, distance: 116.0
click at [392, 499] on input "Advance in Pay- Owes boss money" at bounding box center [437, 501] width 267 height 34
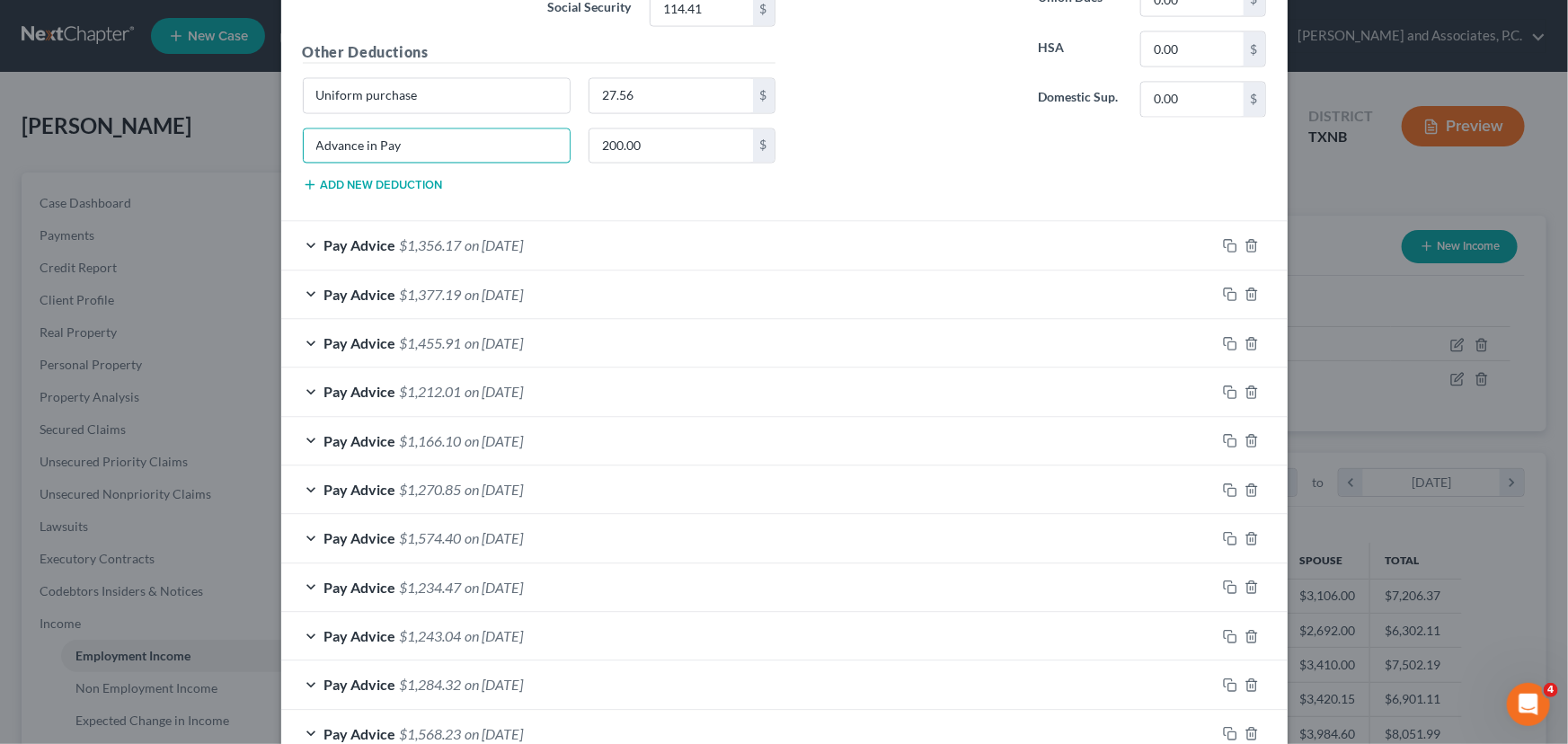
scroll to position [1687, 0]
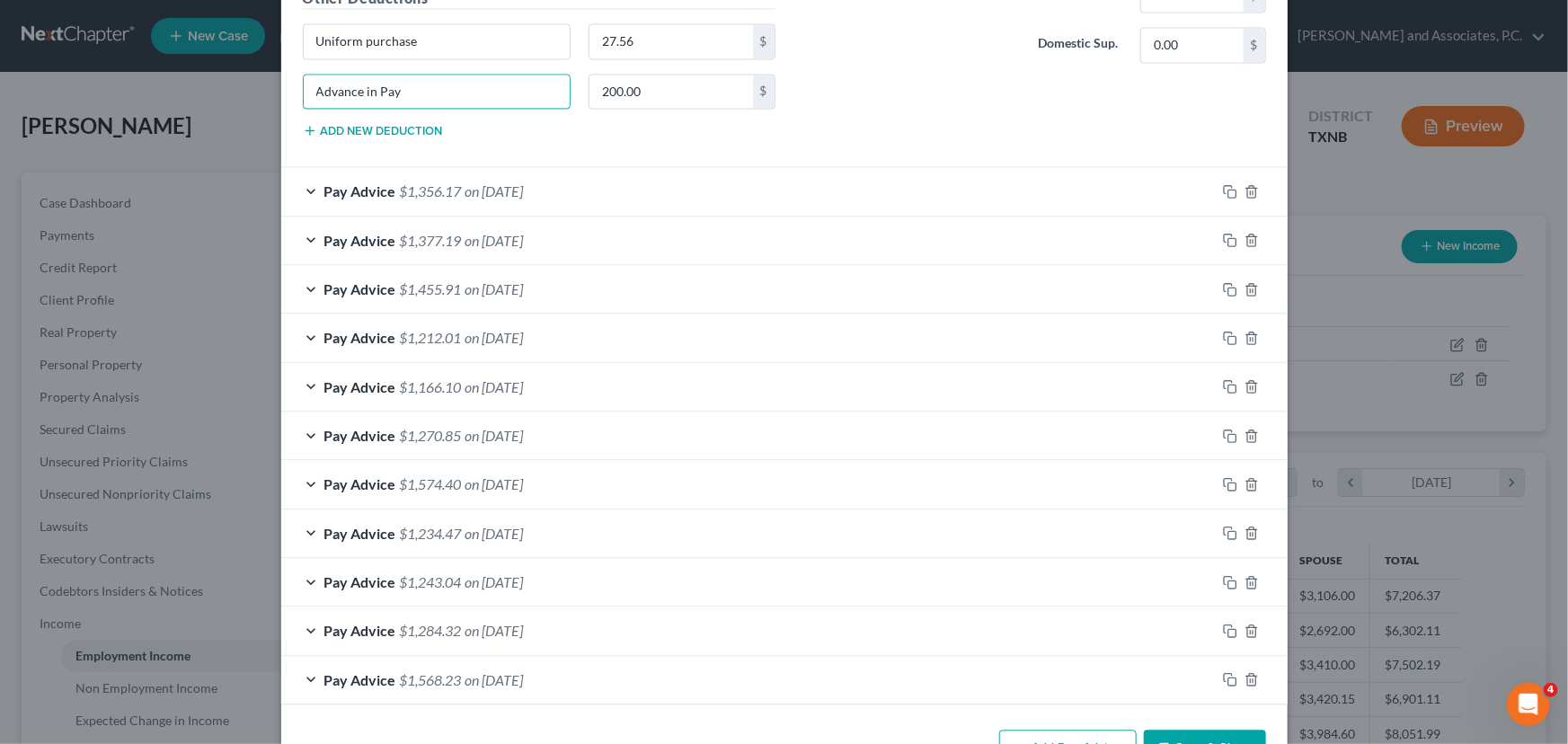
type input "Advance in Pay"
click at [591, 189] on div "Pay Advice $1,356.17 on [DATE]" at bounding box center [747, 192] width 934 height 48
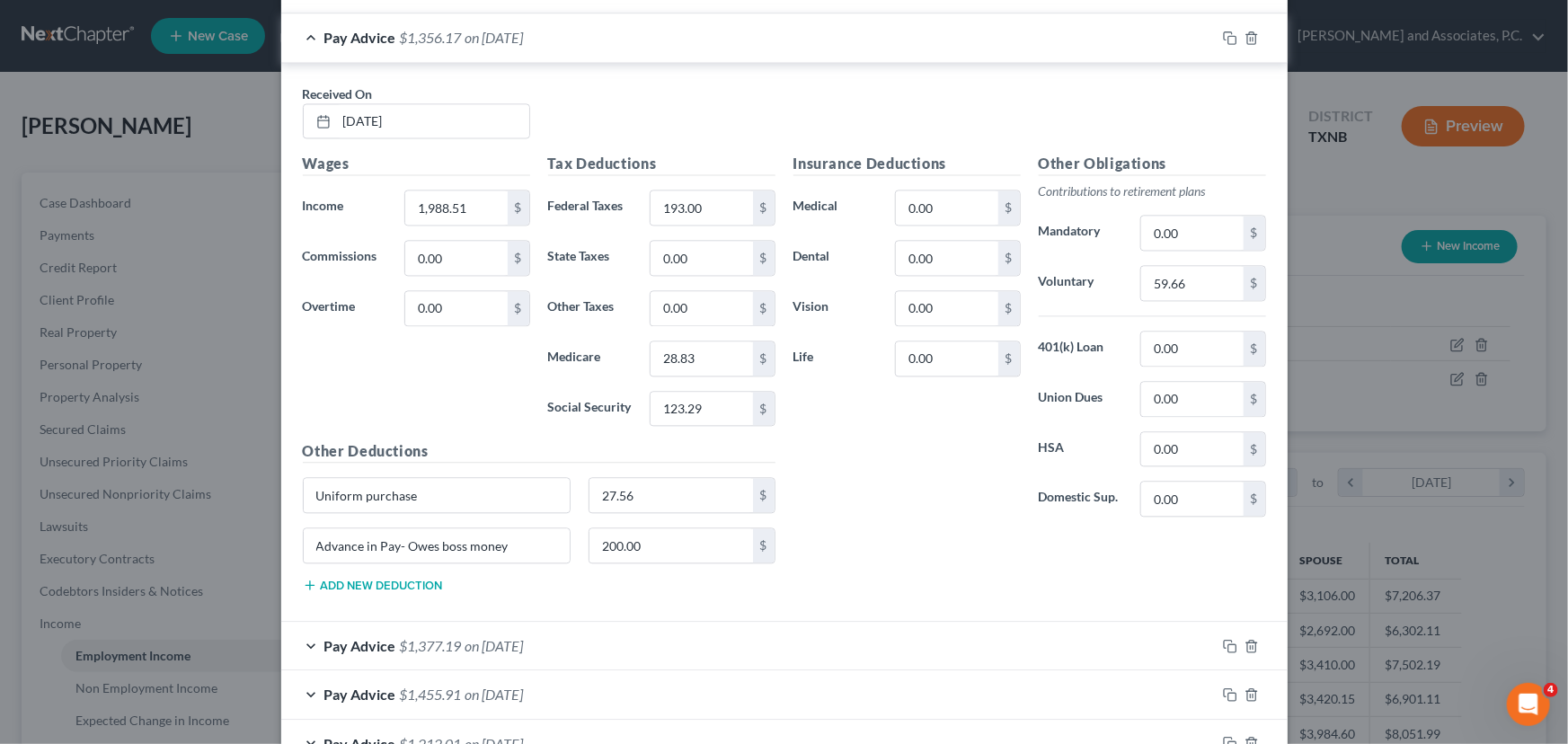
scroll to position [2014, 0]
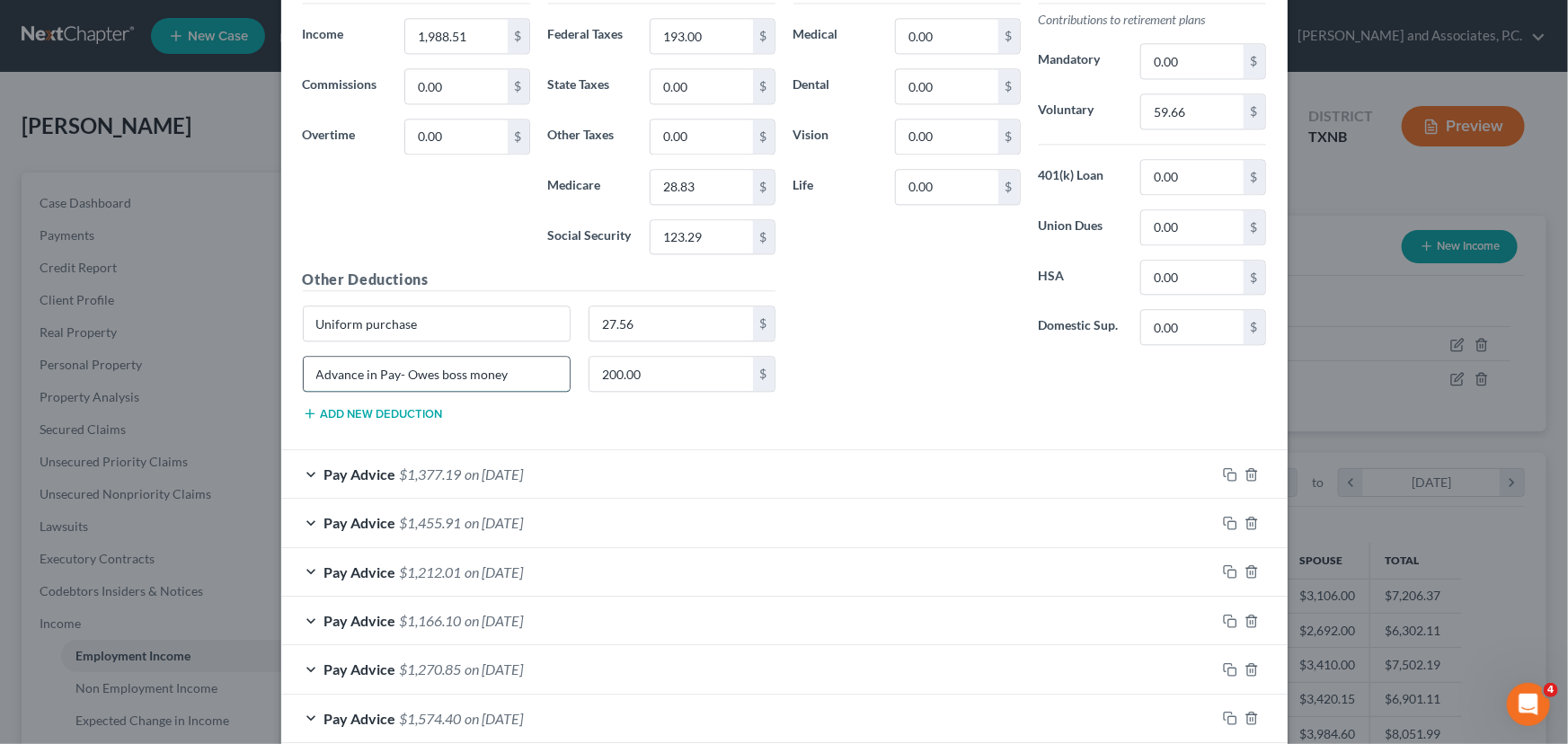
drag, startPoint x: 521, startPoint y: 367, endPoint x: 392, endPoint y: 374, distance: 129.2
click at [392, 374] on input "Advance in Pay- Owes boss money" at bounding box center [437, 373] width 267 height 34
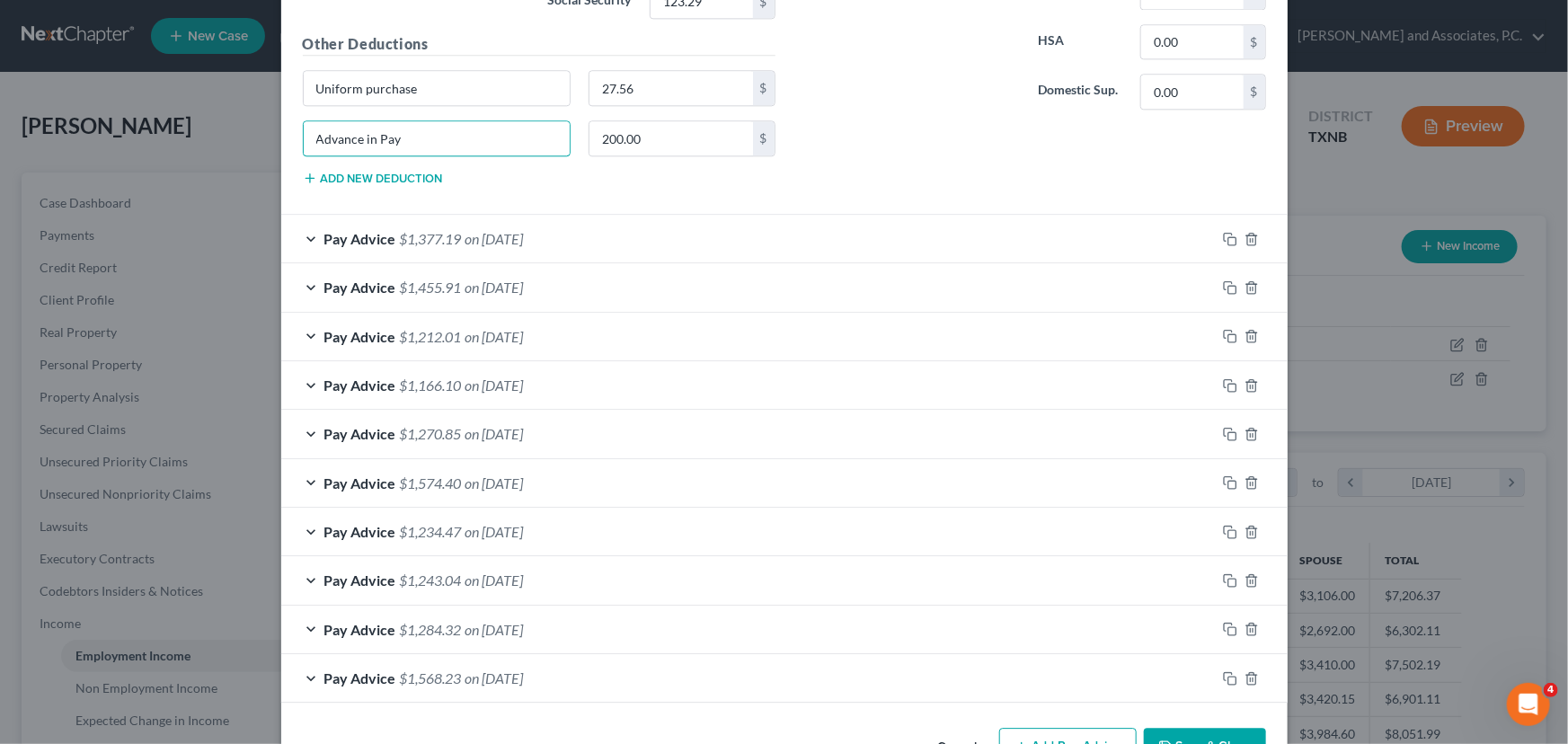
scroll to position [2259, 0]
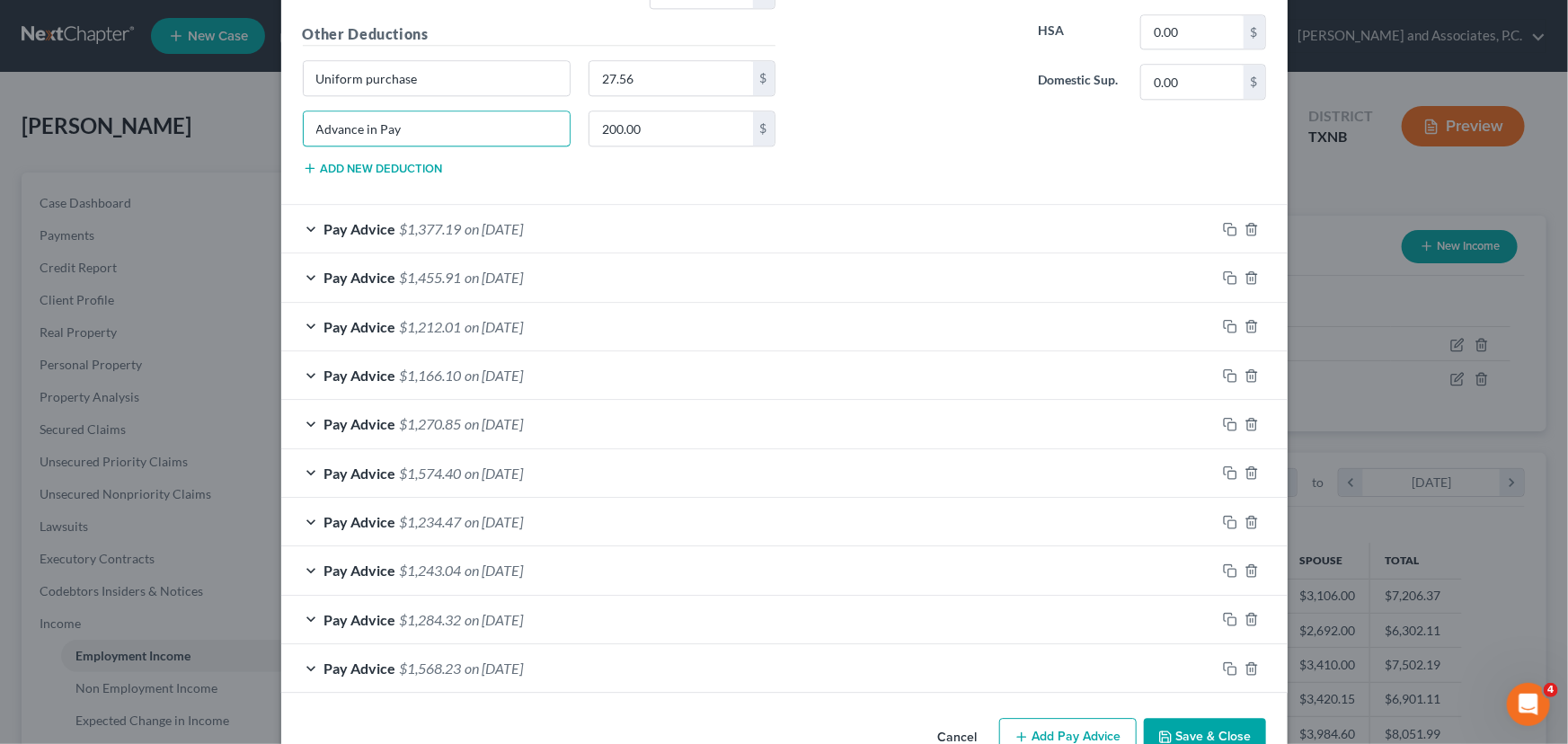
type input "Advance in Pay"
click at [555, 221] on div "Pay Advice $1,377.19 on [DATE]" at bounding box center [747, 229] width 934 height 48
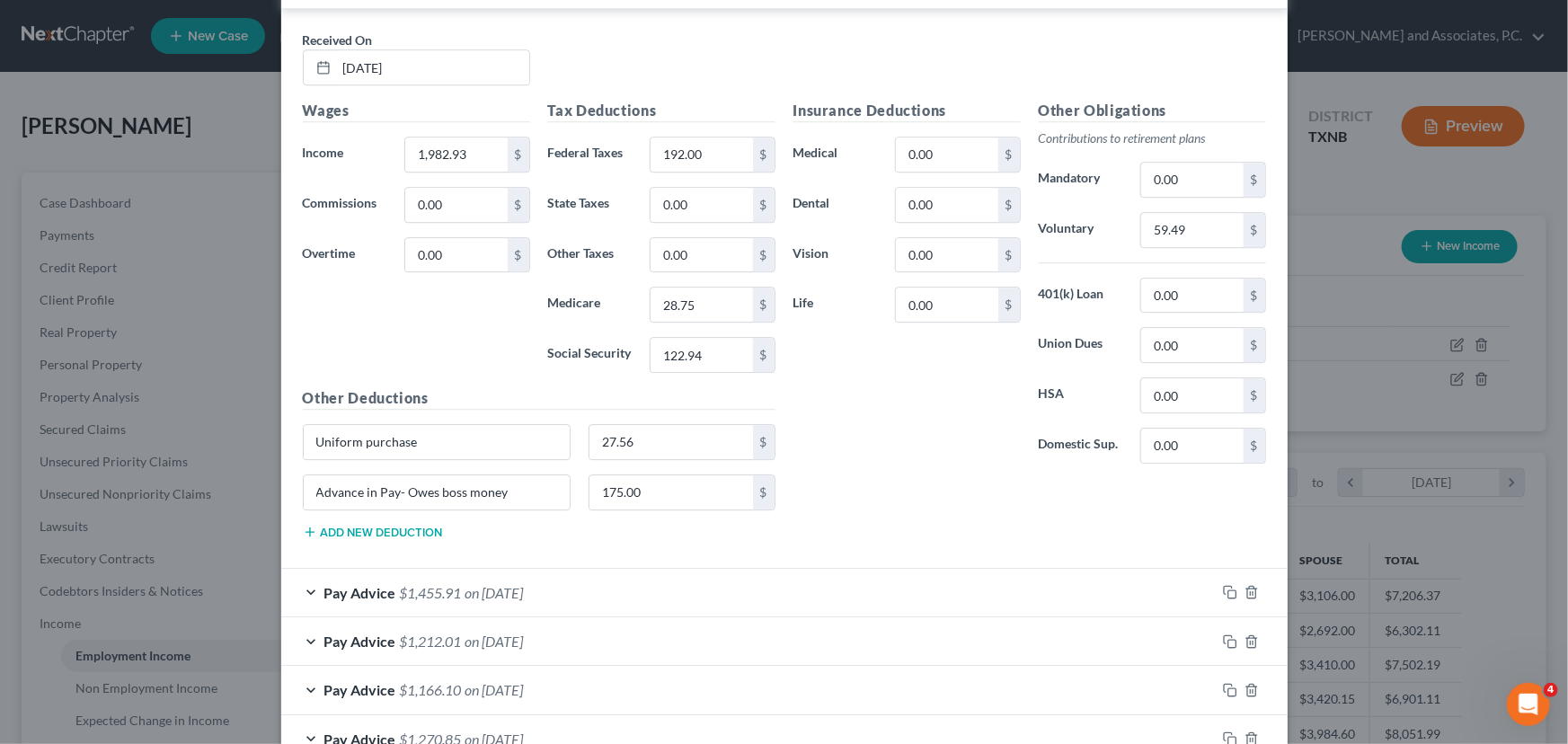
scroll to position [2505, 0]
drag, startPoint x: 515, startPoint y: 480, endPoint x: 585, endPoint y: 396, distance: 109.3
click at [392, 481] on input "Advance in Pay- Owes boss money" at bounding box center [437, 491] width 267 height 34
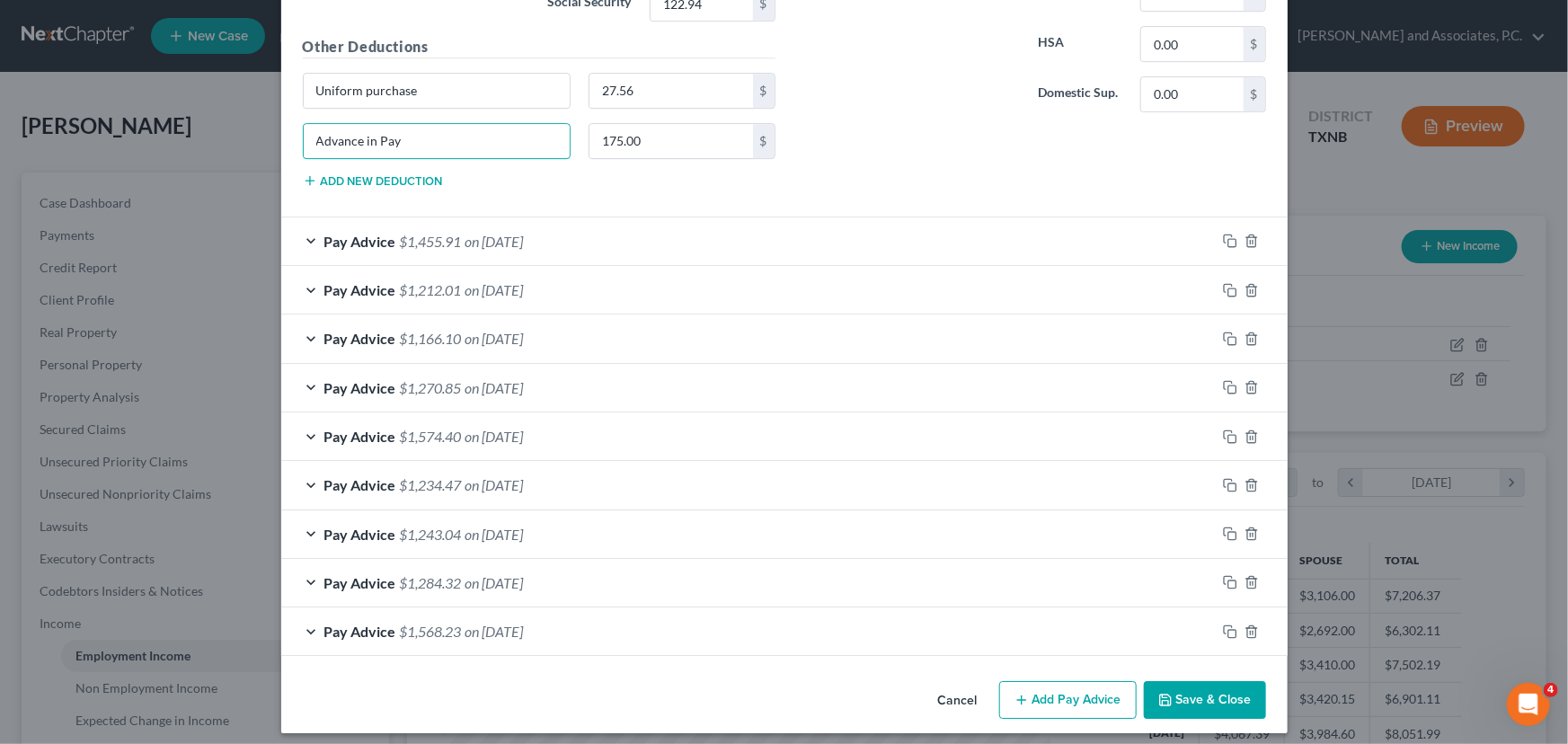
scroll to position [2857, 0]
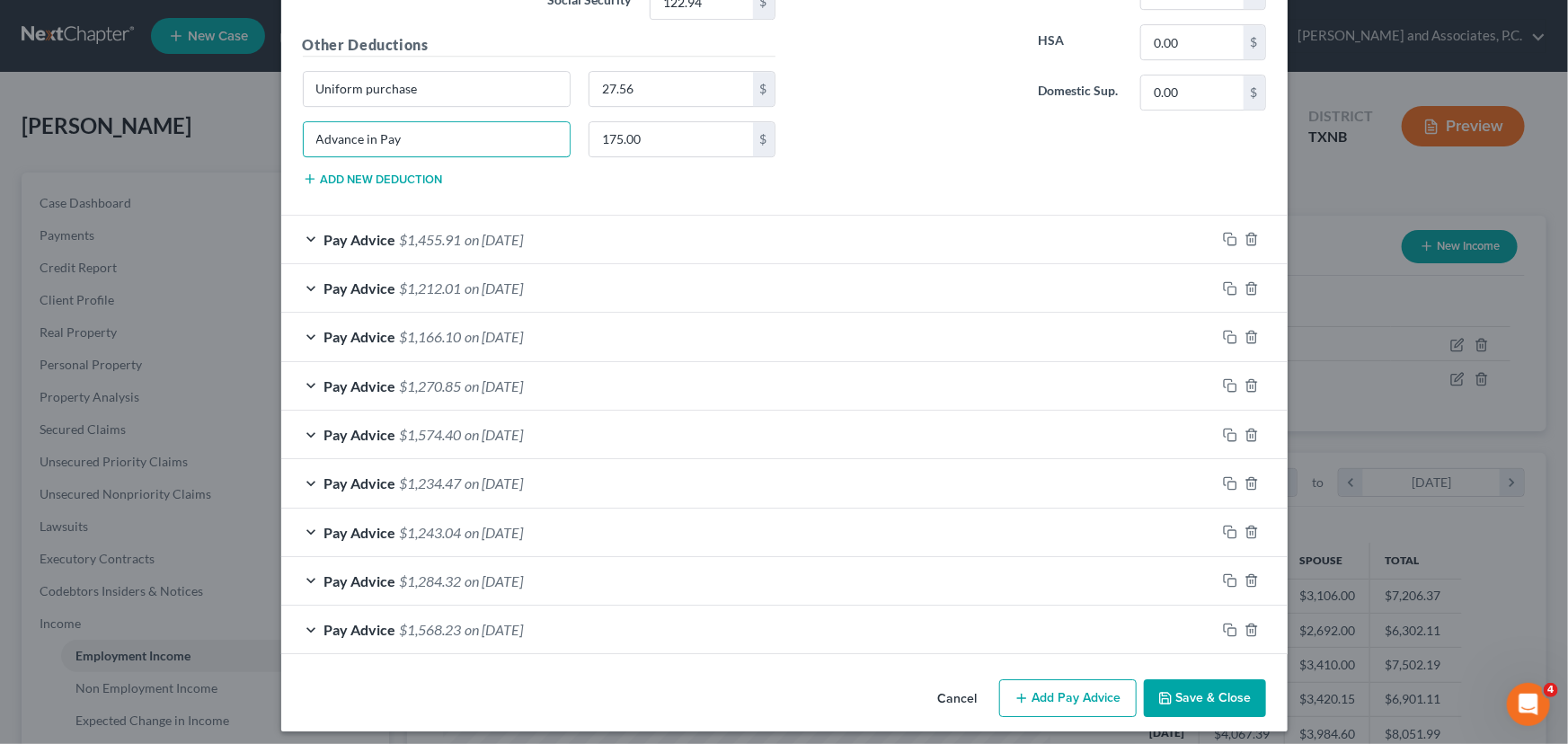
type input "Advance in Pay"
click at [594, 221] on div "Pay Advice $1,455.91 on [DATE]" at bounding box center [747, 240] width 934 height 48
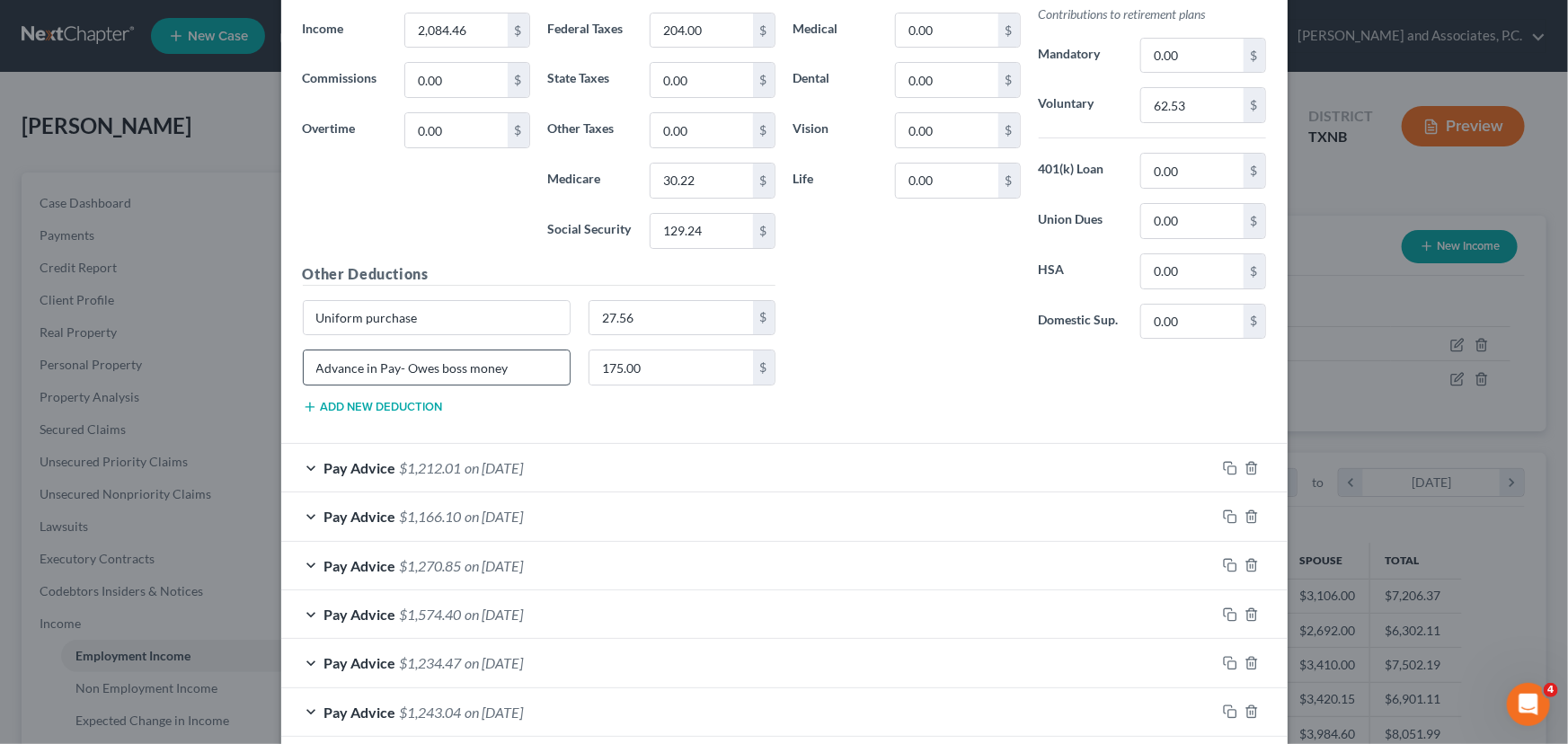
scroll to position [3265, 0]
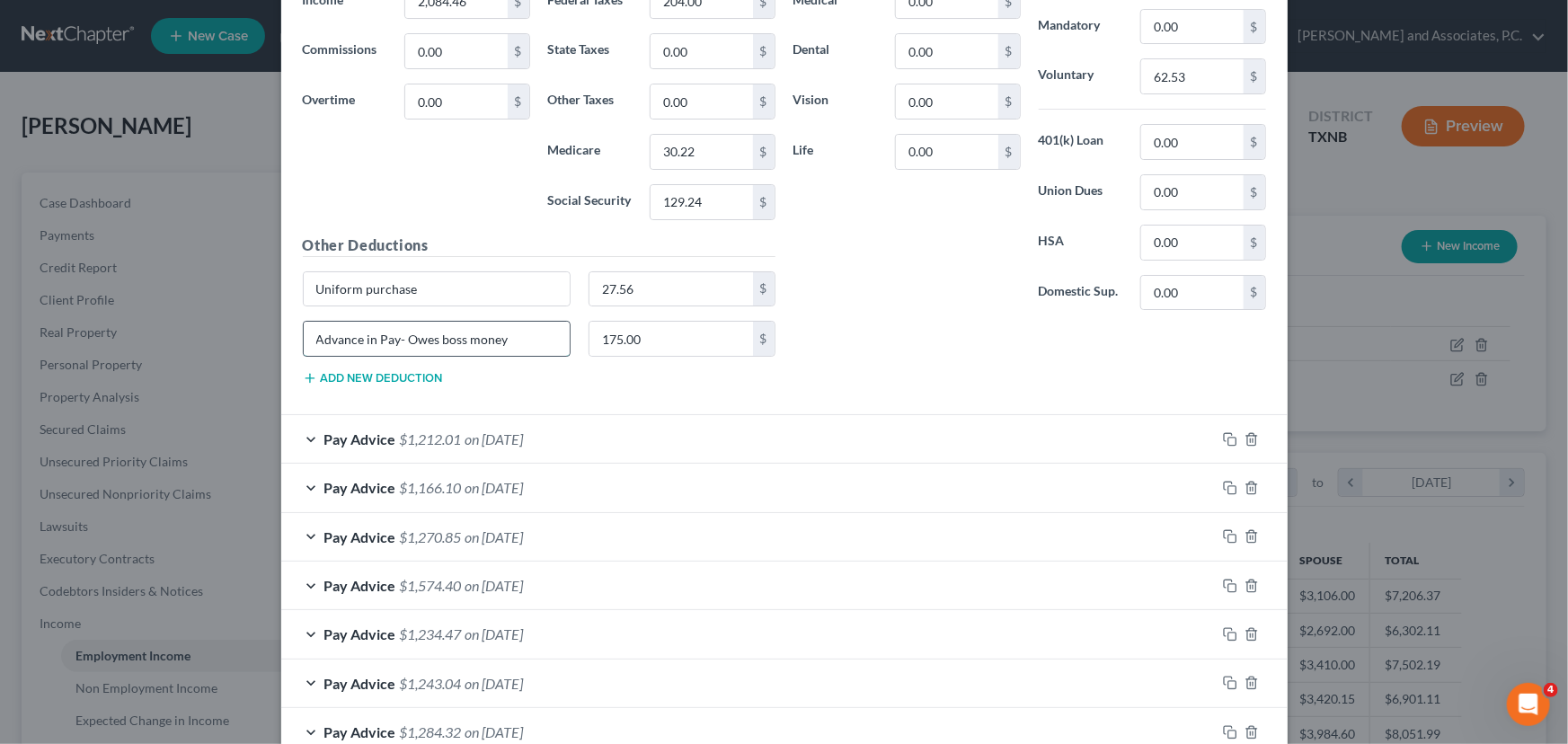
drag, startPoint x: 512, startPoint y: 335, endPoint x: 392, endPoint y: 332, distance: 120.0
click at [392, 332] on input "Advance in Pay- Owes boss money" at bounding box center [437, 339] width 267 height 34
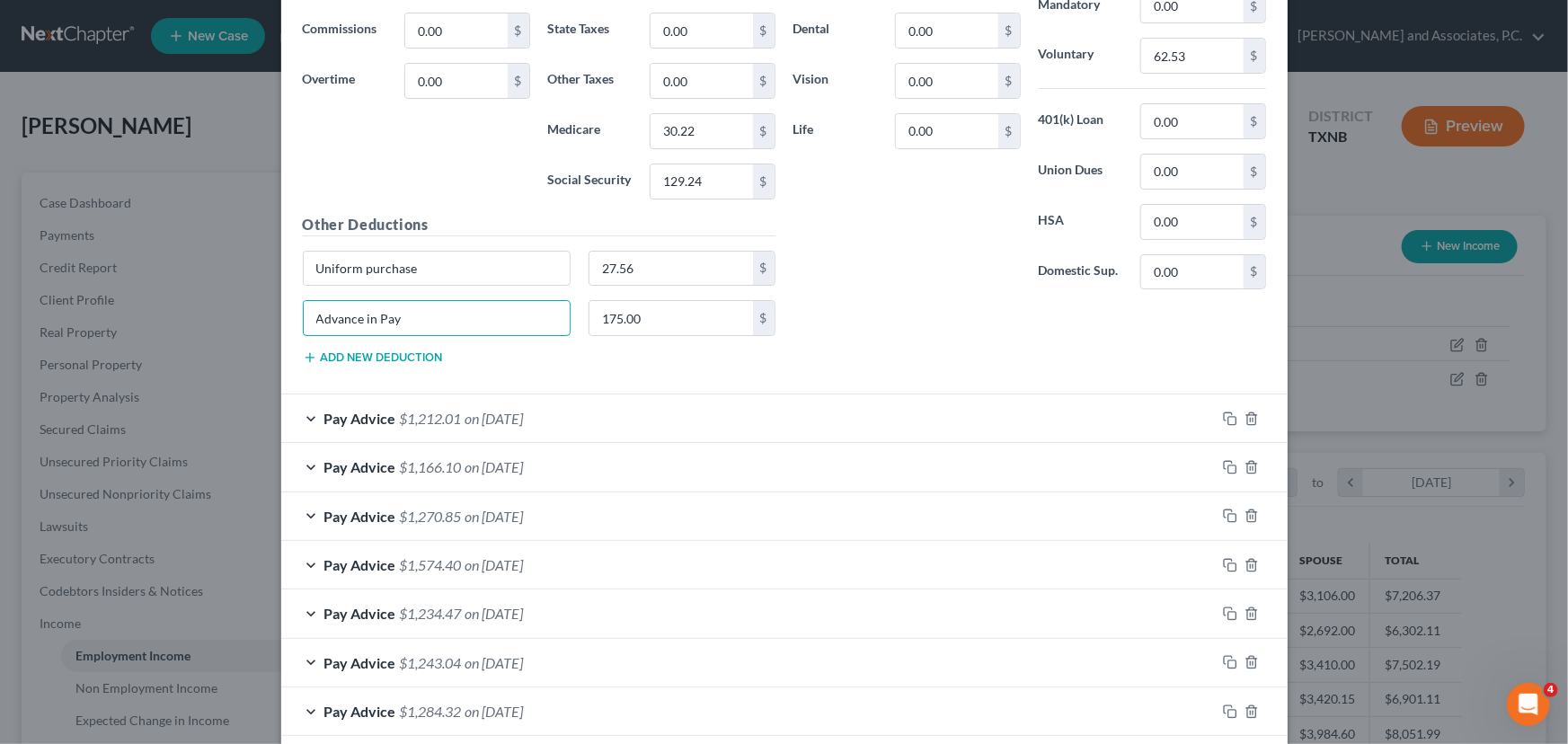
scroll to position [3347, 0]
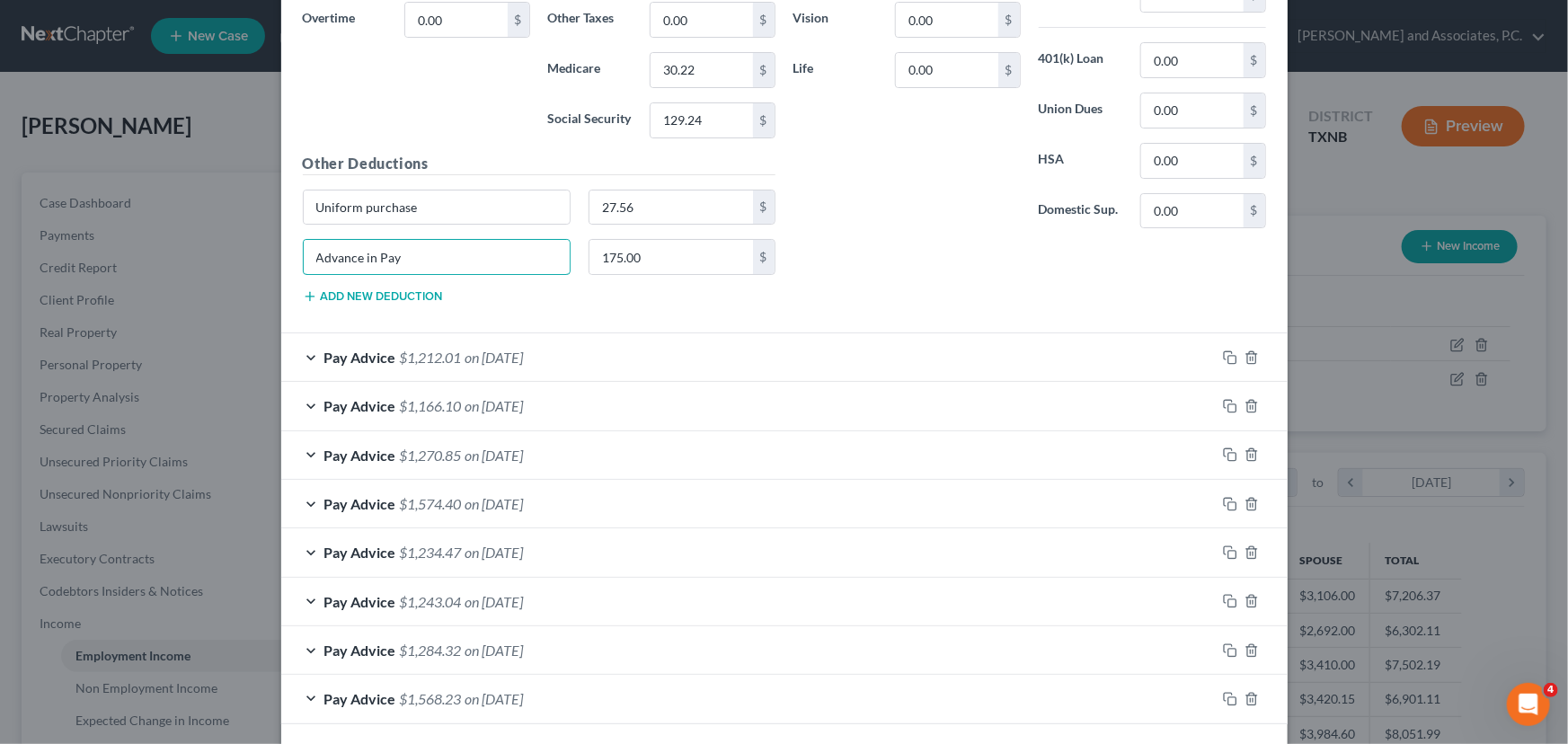
type input "Advance in Pay"
click at [589, 365] on div "Pay Advice $1,212.01 on [DATE]" at bounding box center [747, 357] width 934 height 48
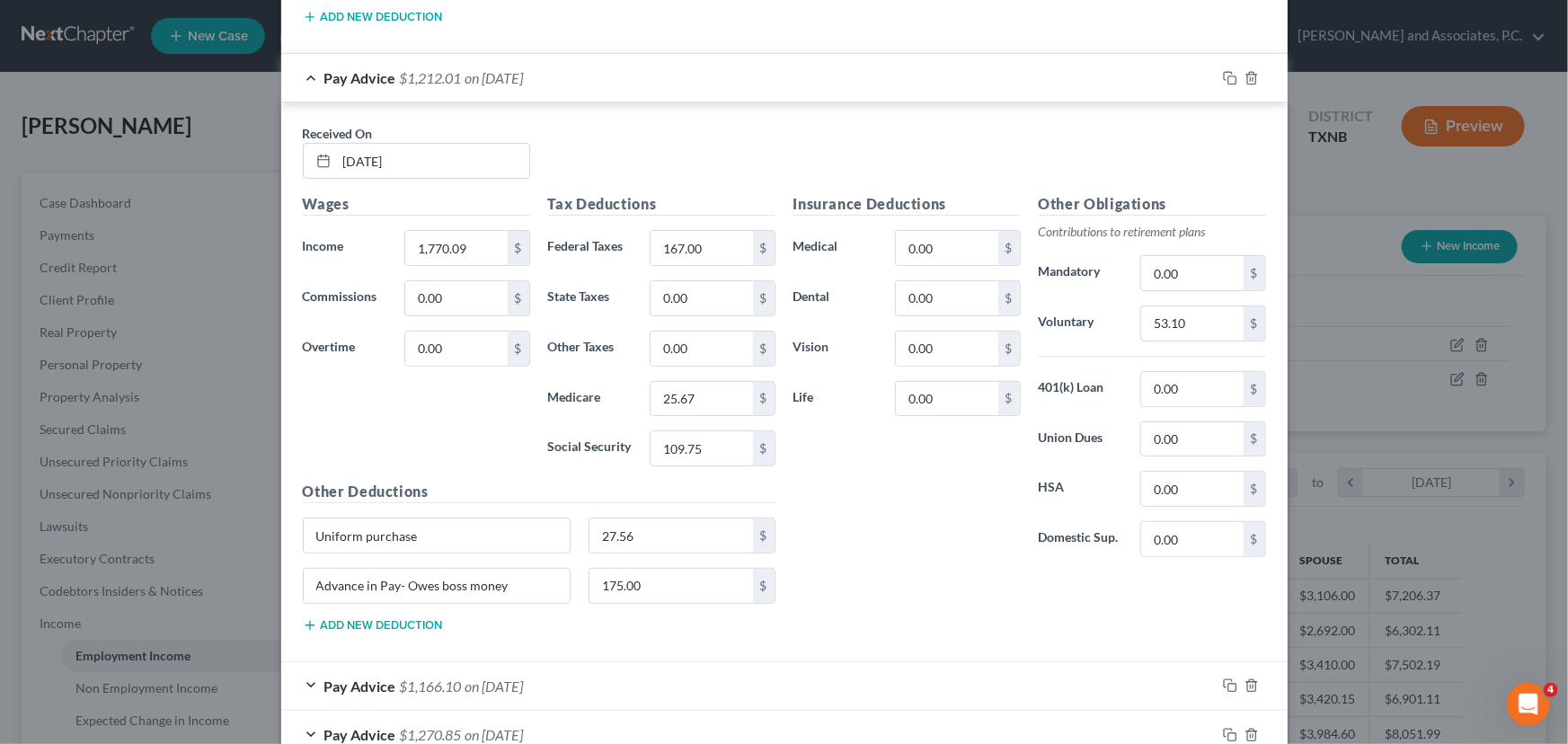
scroll to position [3673, 0]
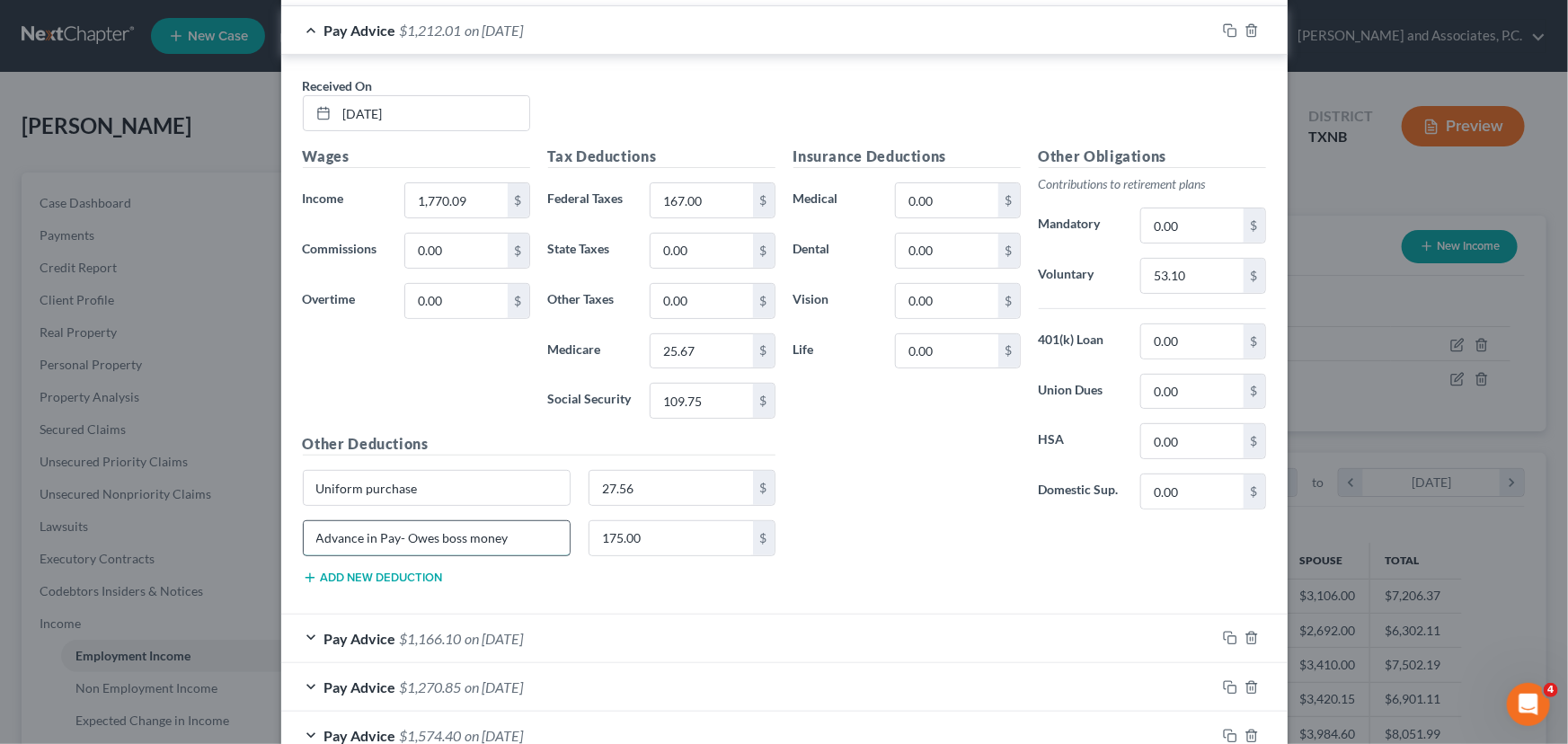
drag, startPoint x: 521, startPoint y: 524, endPoint x: 393, endPoint y: 523, distance: 128.0
click at [393, 523] on input "Advance in Pay- Owes boss money" at bounding box center [437, 538] width 267 height 34
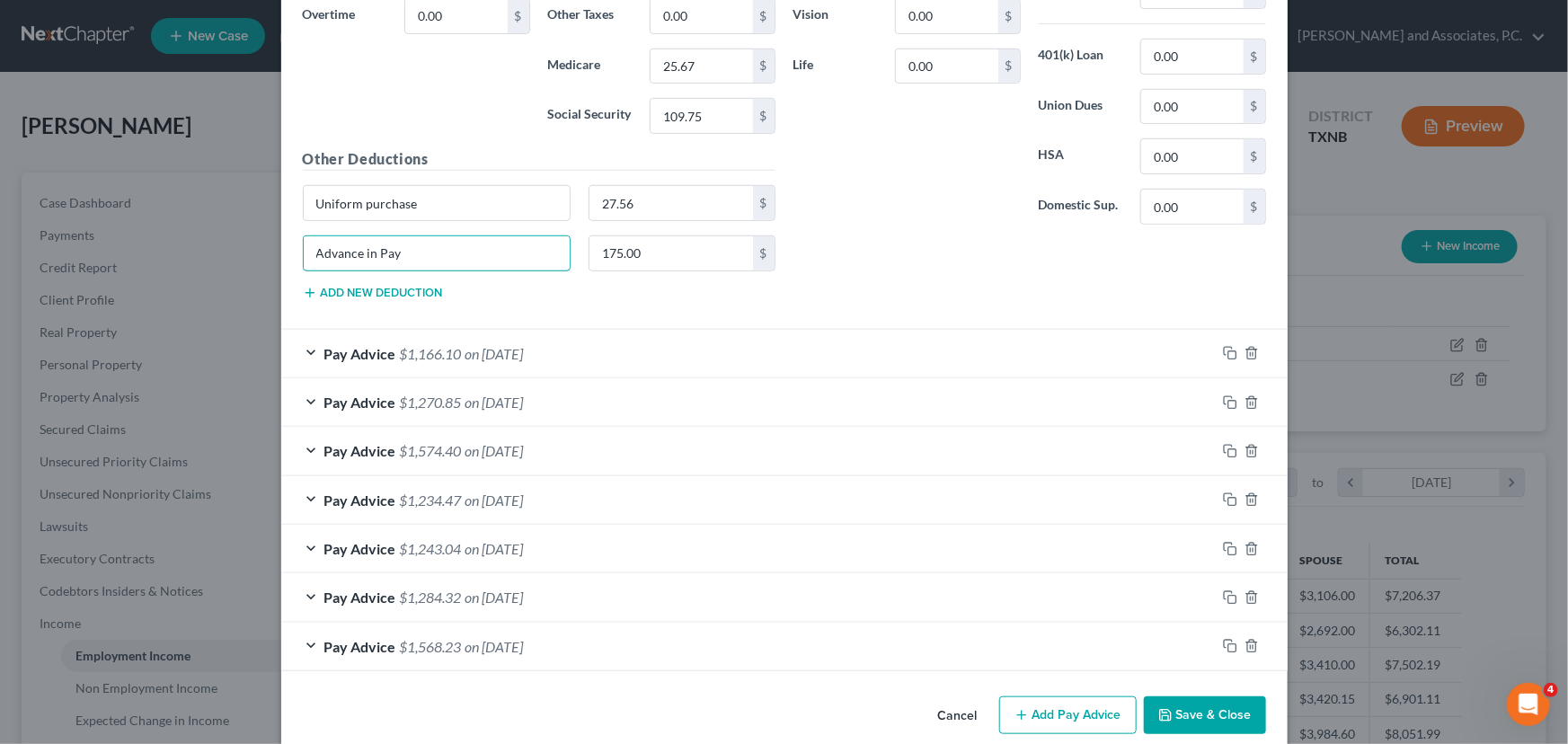
scroll to position [3972, 0]
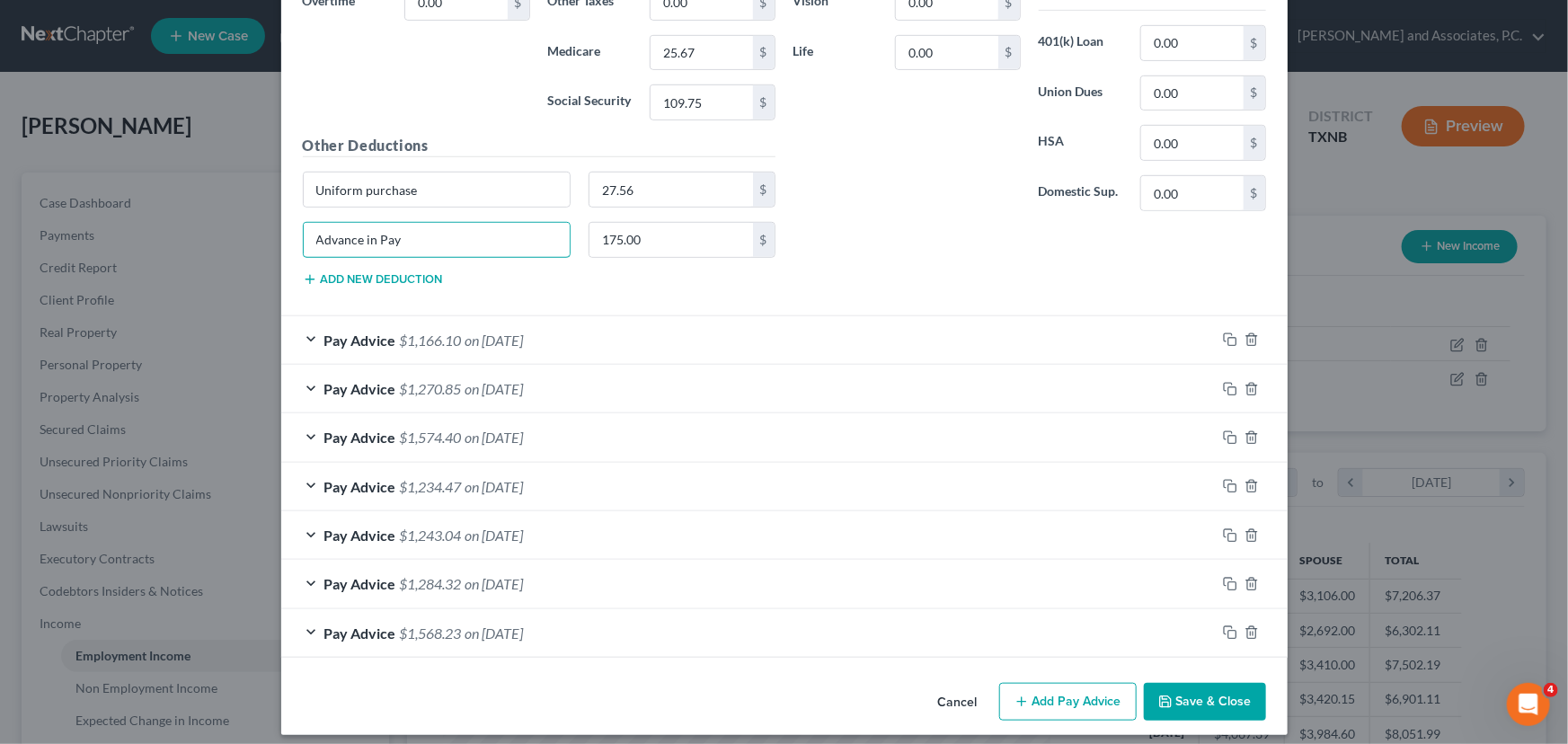
type input "Advance in Pay"
drag, startPoint x: 539, startPoint y: 328, endPoint x: 599, endPoint y: 313, distance: 61.8
click at [523, 331] on span "on [DATE]" at bounding box center [495, 340] width 59 height 17
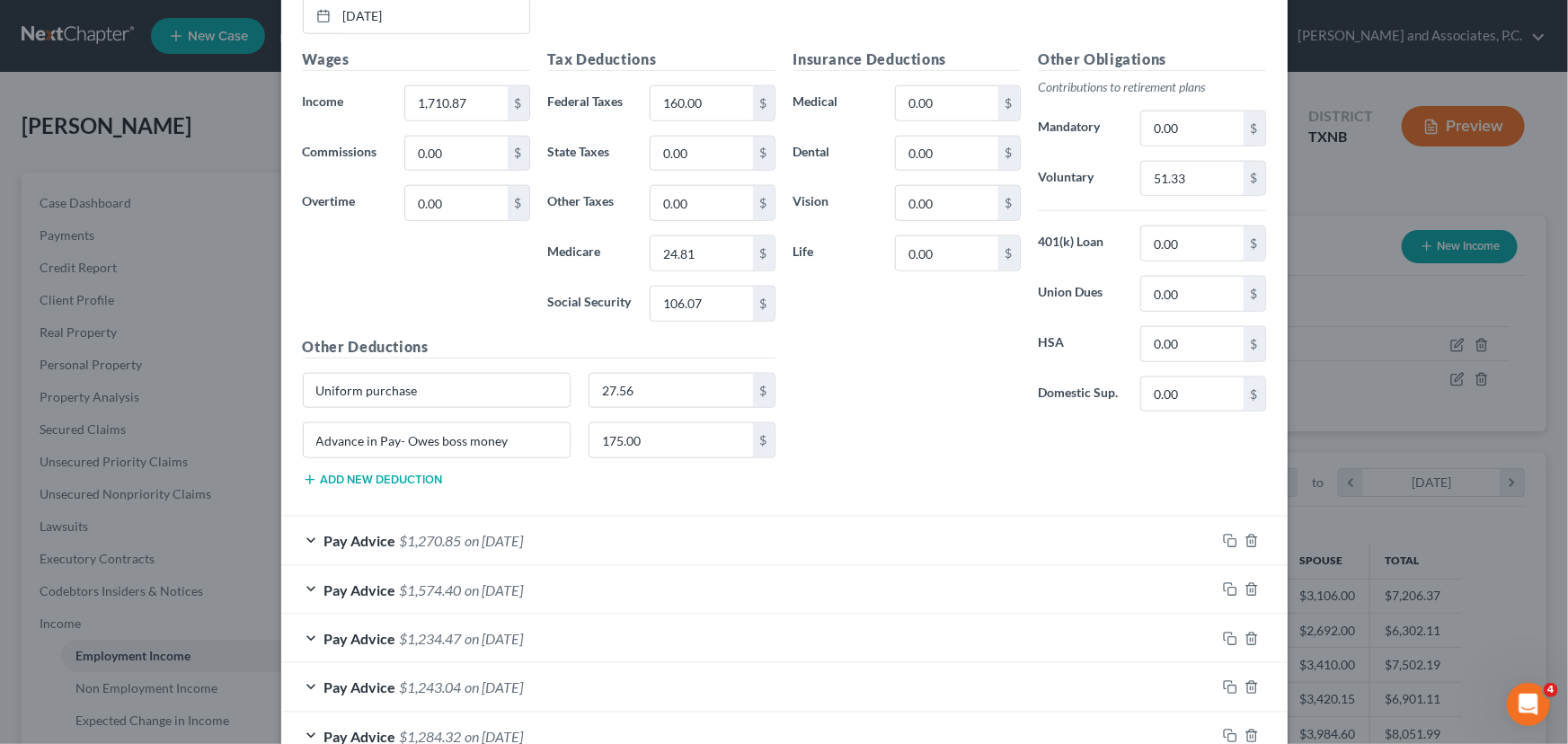
scroll to position [4380, 0]
drag, startPoint x: 527, startPoint y: 419, endPoint x: 393, endPoint y: 426, distance: 134.2
click at [393, 426] on input "Advance in Pay- Owes boss money" at bounding box center [437, 439] width 267 height 34
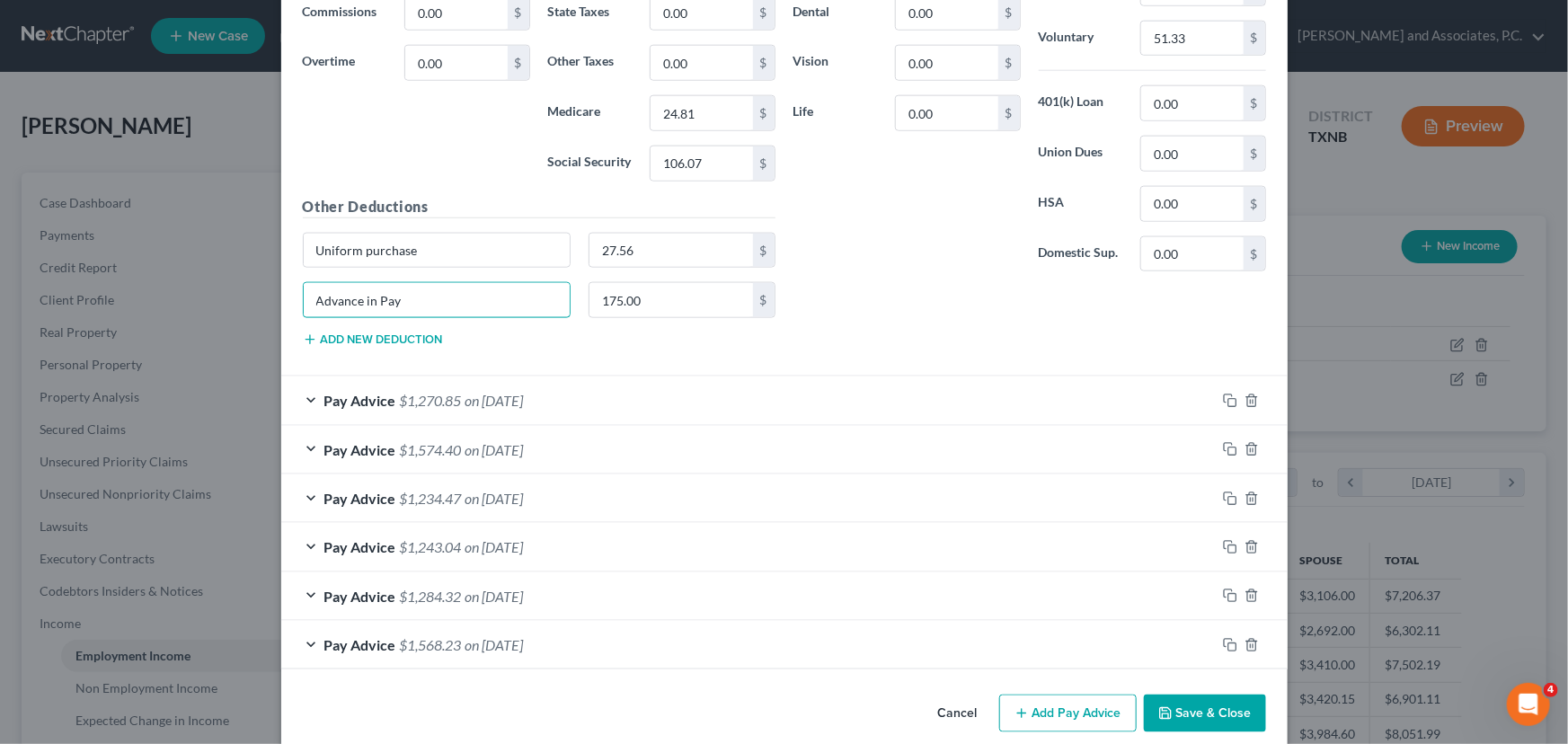
scroll to position [4529, 0]
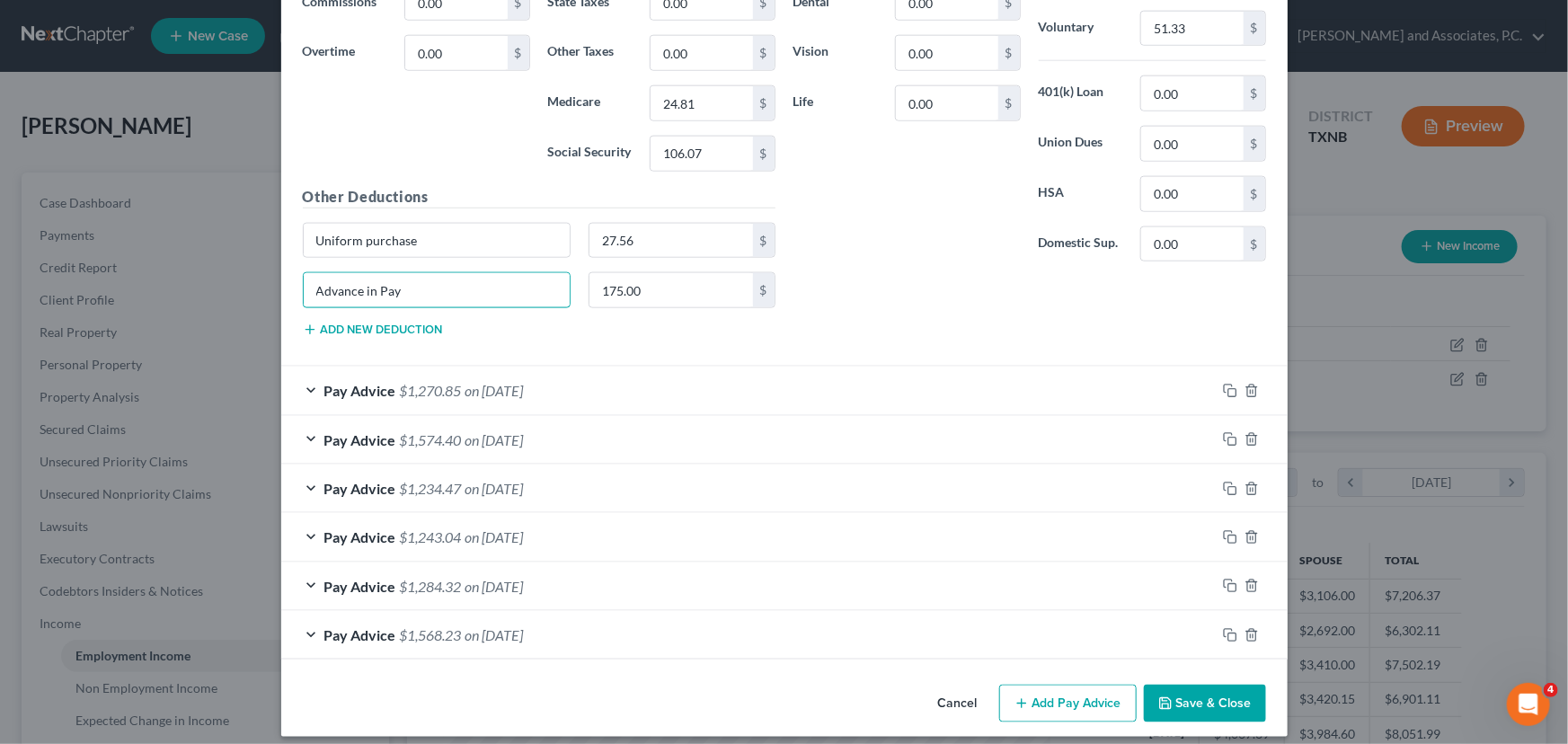
type input "Advance in Pay"
drag, startPoint x: 605, startPoint y: 377, endPoint x: 620, endPoint y: 369, distance: 17.0
click at [605, 377] on div "Pay Advice $1,270.85 on [DATE]" at bounding box center [747, 391] width 934 height 48
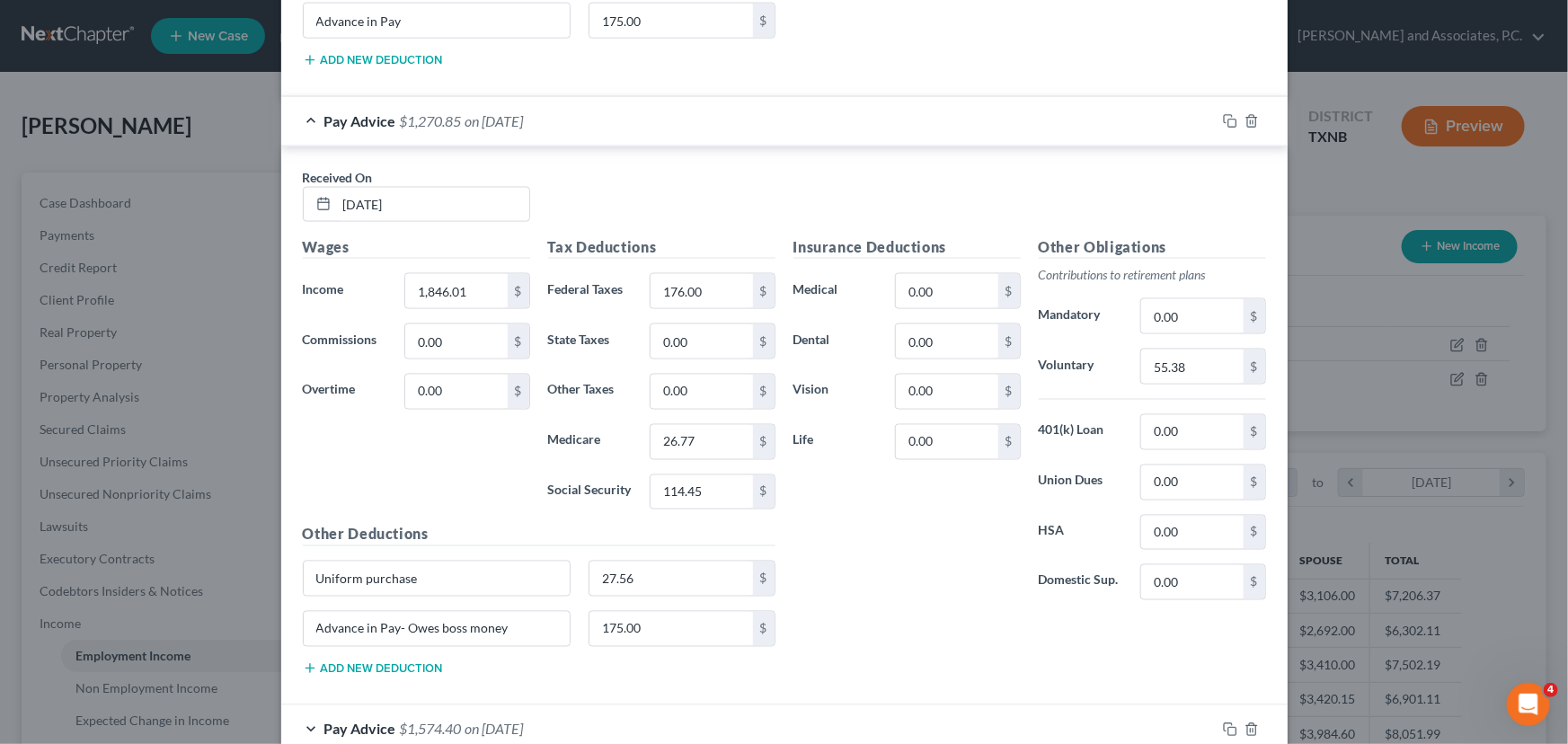
scroll to position [4937, 0]
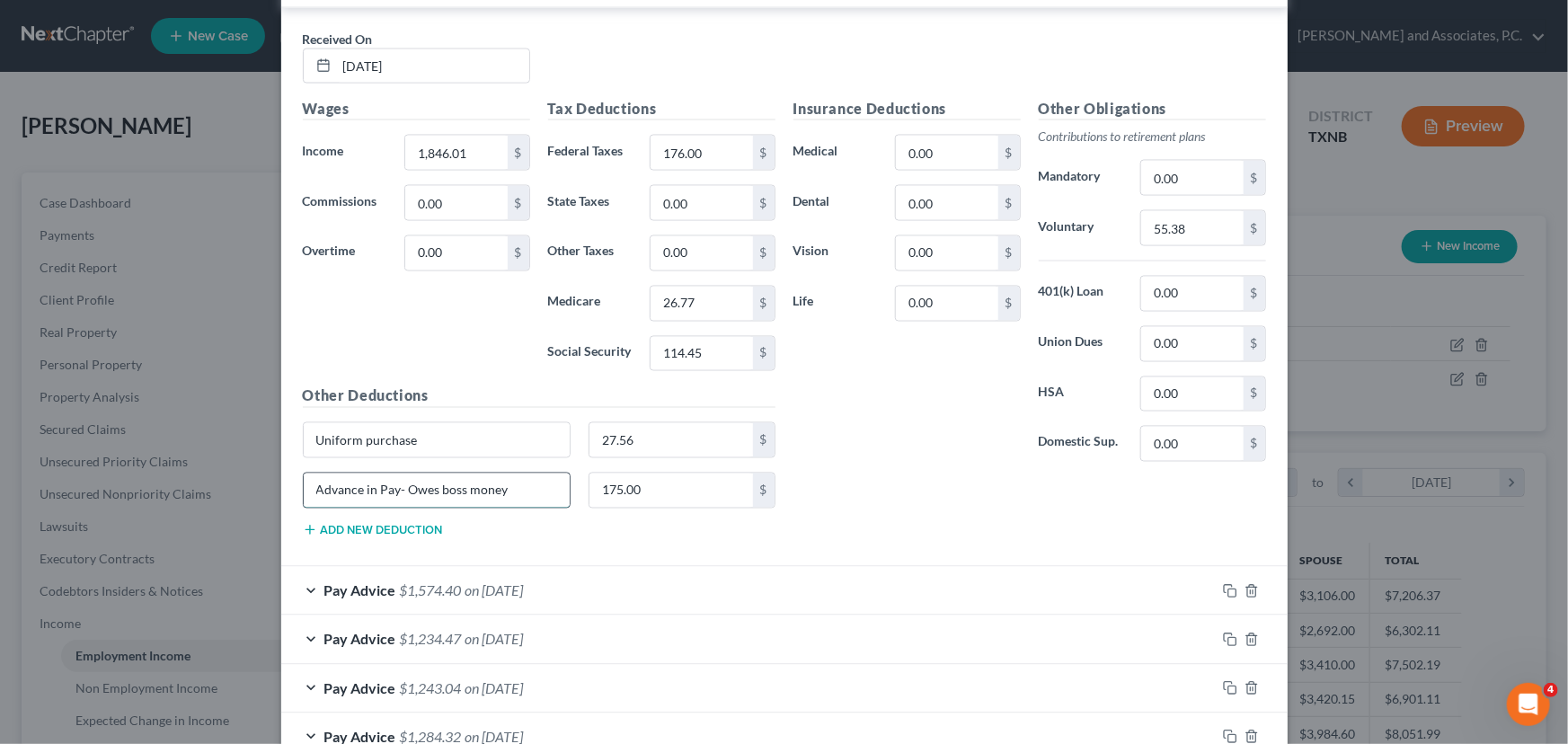
drag, startPoint x: 507, startPoint y: 480, endPoint x: 390, endPoint y: 478, distance: 117.0
click at [390, 478] on input "Advance in Pay- Owes boss money" at bounding box center [437, 491] width 267 height 34
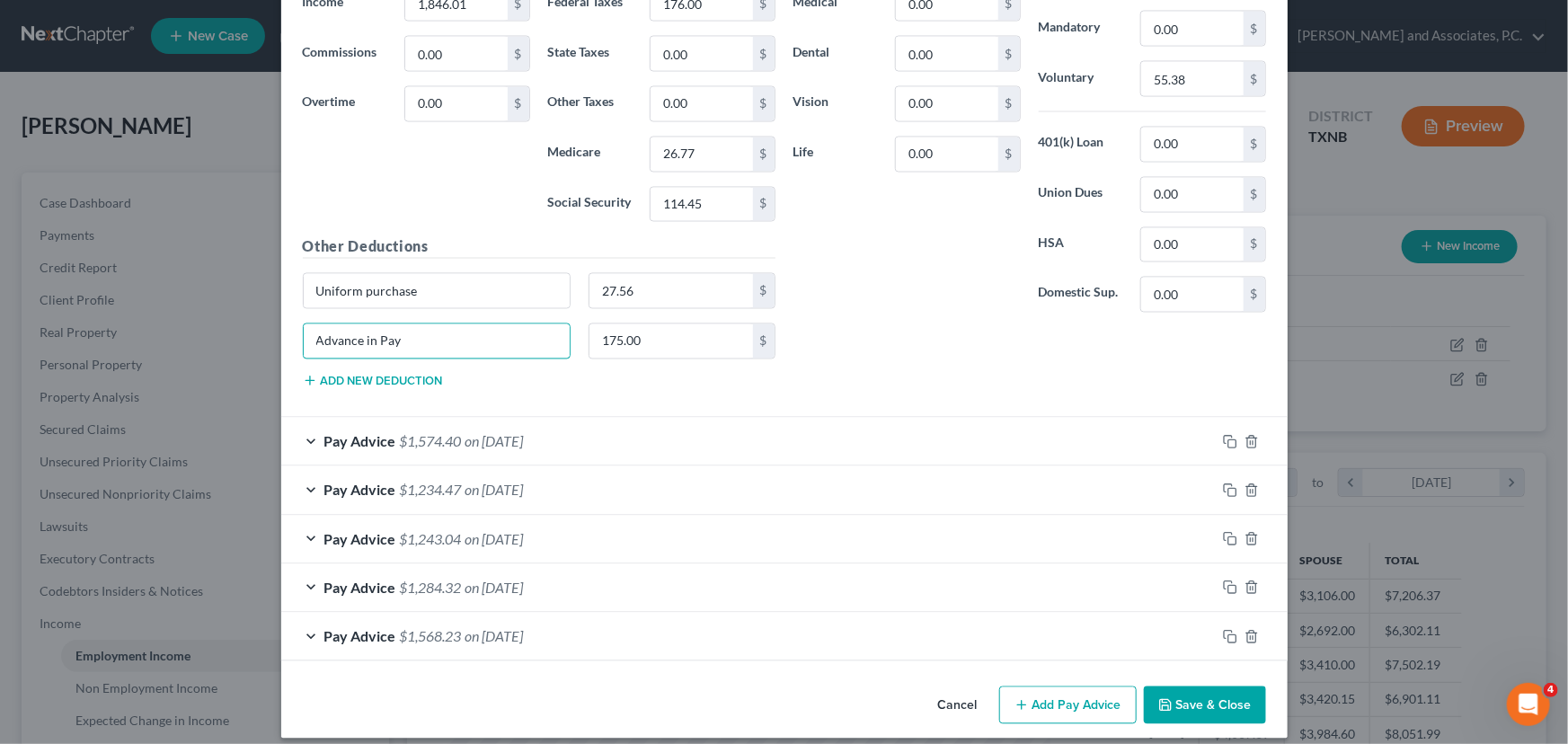
type input "Advance in Pay"
click at [575, 418] on div "Pay Advice $1,574.40 on [DATE]" at bounding box center [747, 442] width 934 height 48
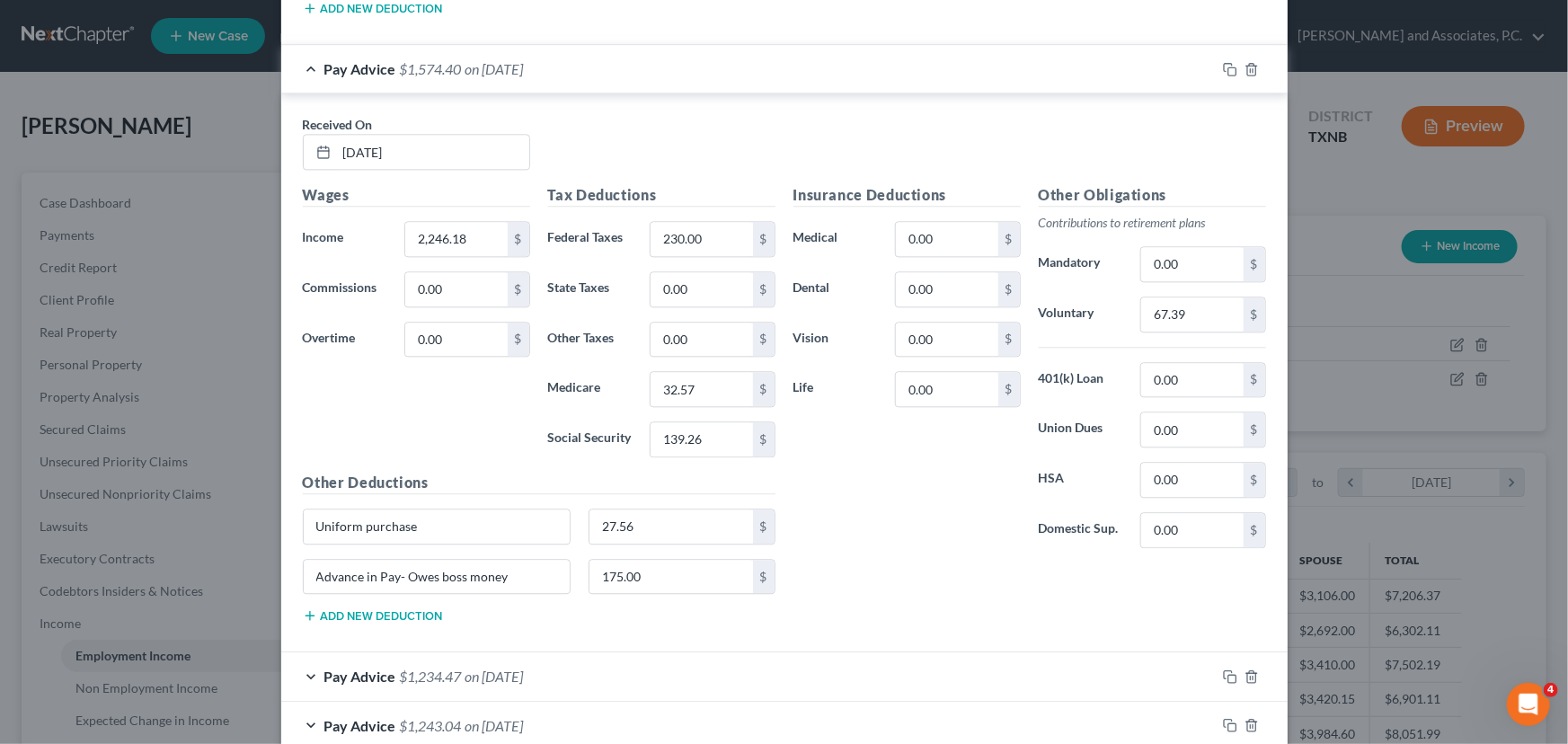
scroll to position [5577, 0]
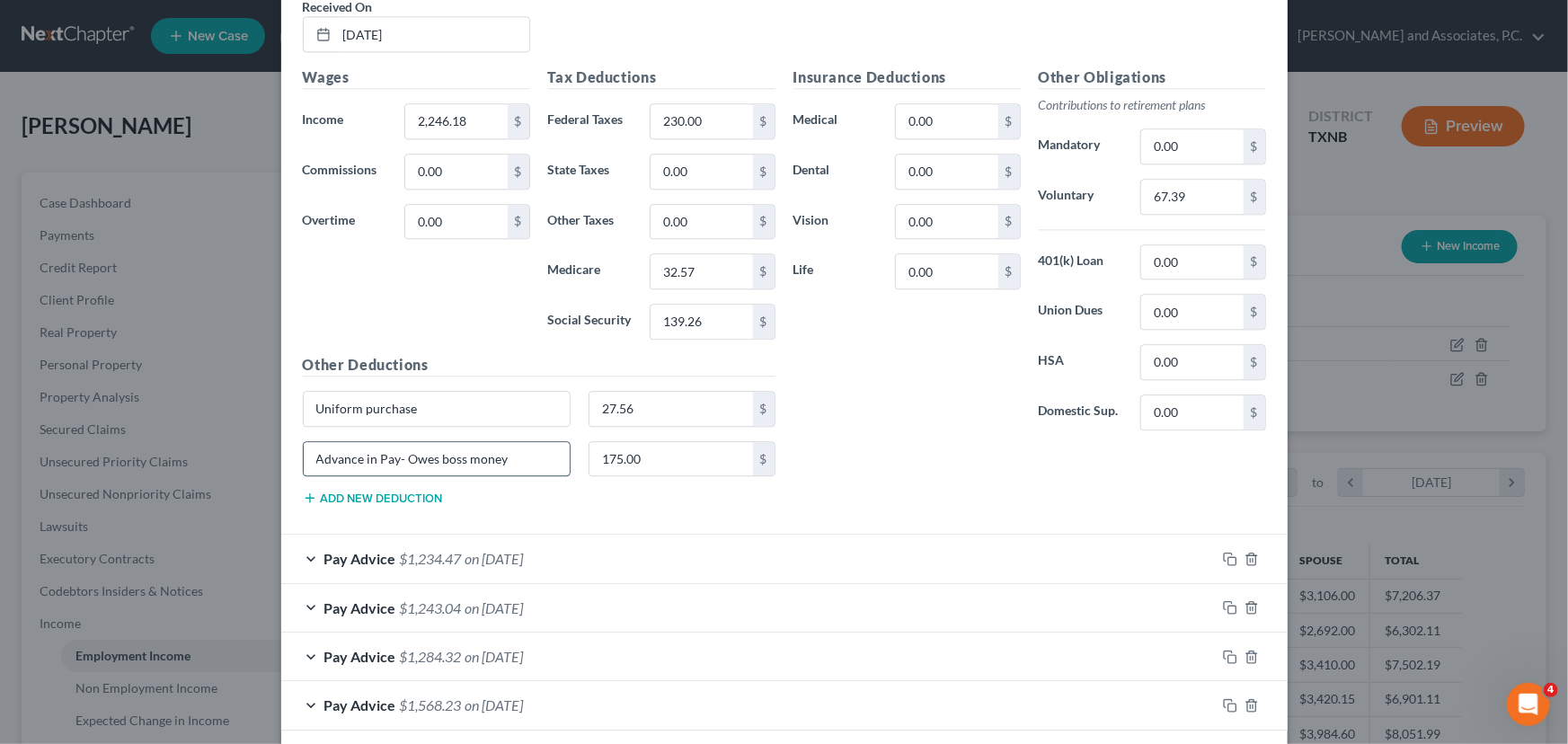
drag, startPoint x: 530, startPoint y: 441, endPoint x: 393, endPoint y: 454, distance: 137.6
click at [393, 454] on input "Advance in Pay- Owes boss money" at bounding box center [437, 458] width 267 height 34
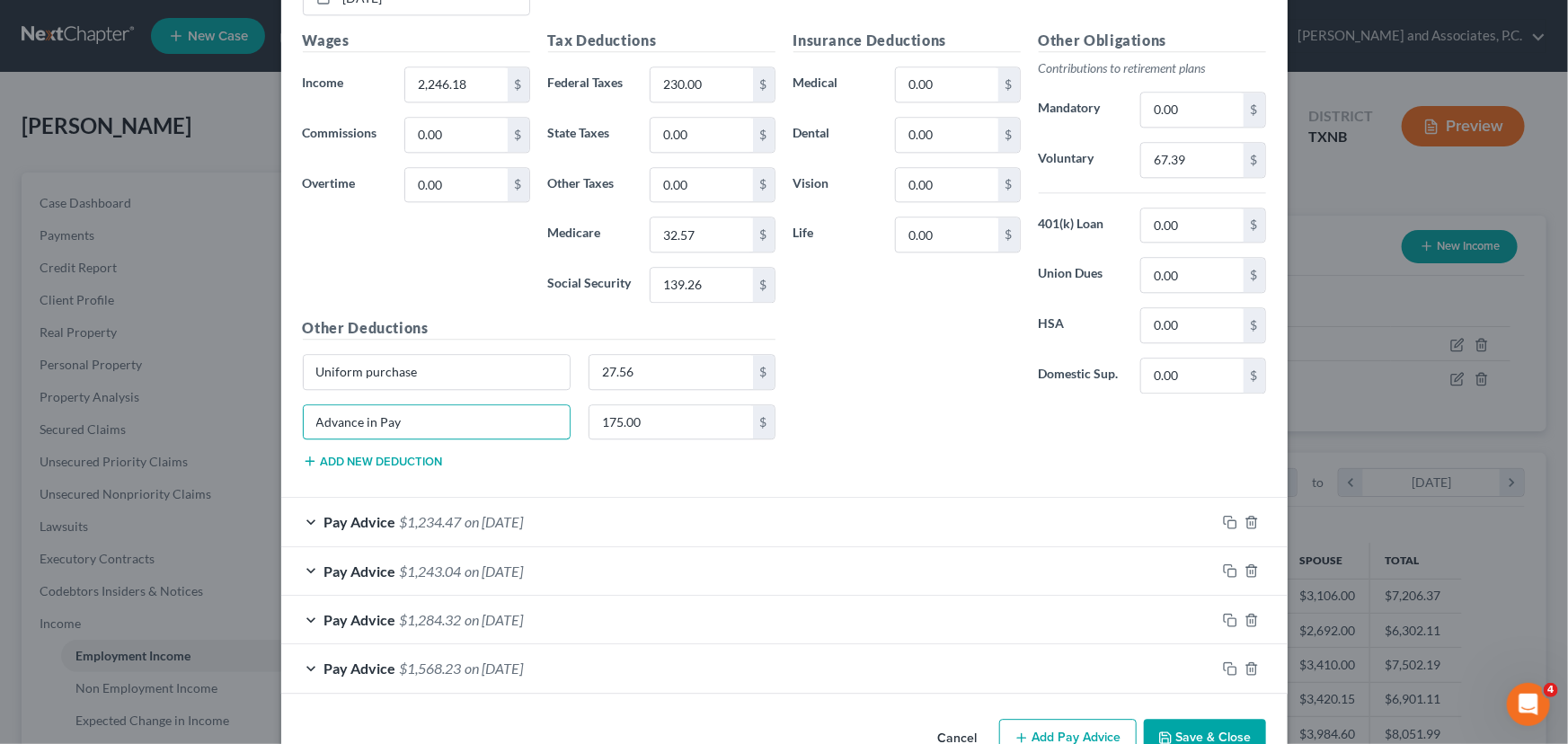
scroll to position [5644, 0]
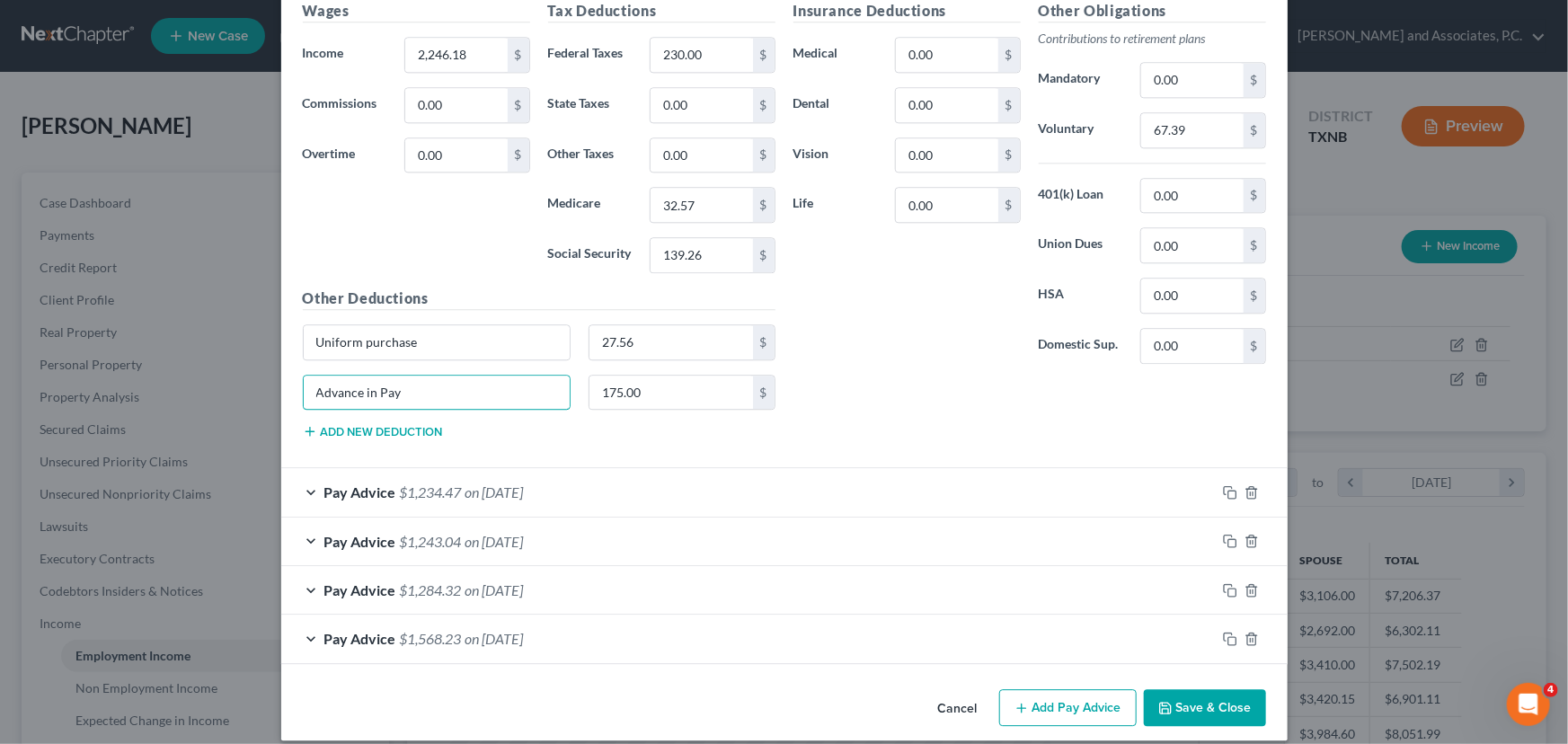
type input "Advance in Pay"
drag, startPoint x: 614, startPoint y: 474, endPoint x: 628, endPoint y: 454, distance: 24.4
click at [614, 474] on div "Pay Advice $1,234.47 on [DATE]" at bounding box center [747, 492] width 934 height 48
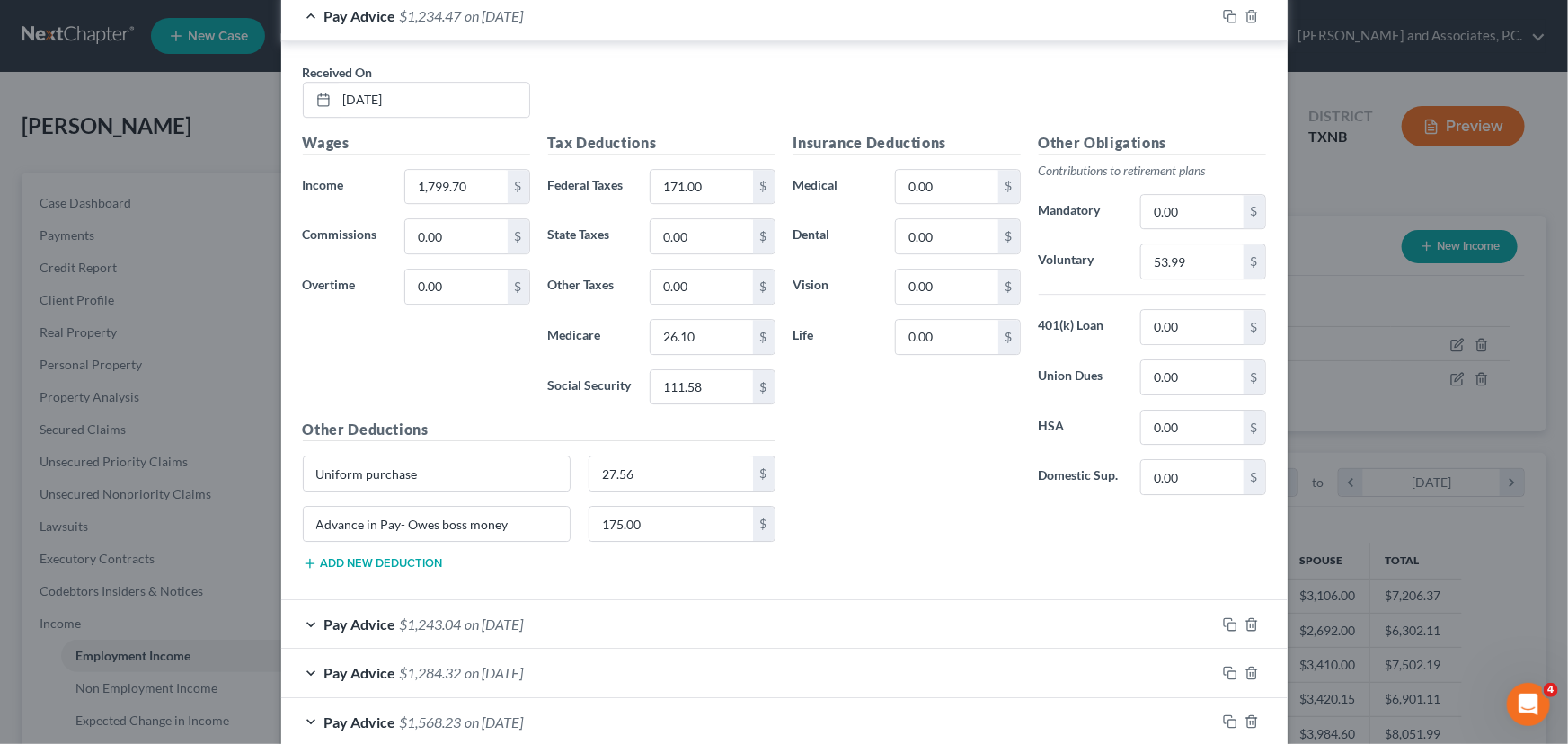
scroll to position [6134, 0]
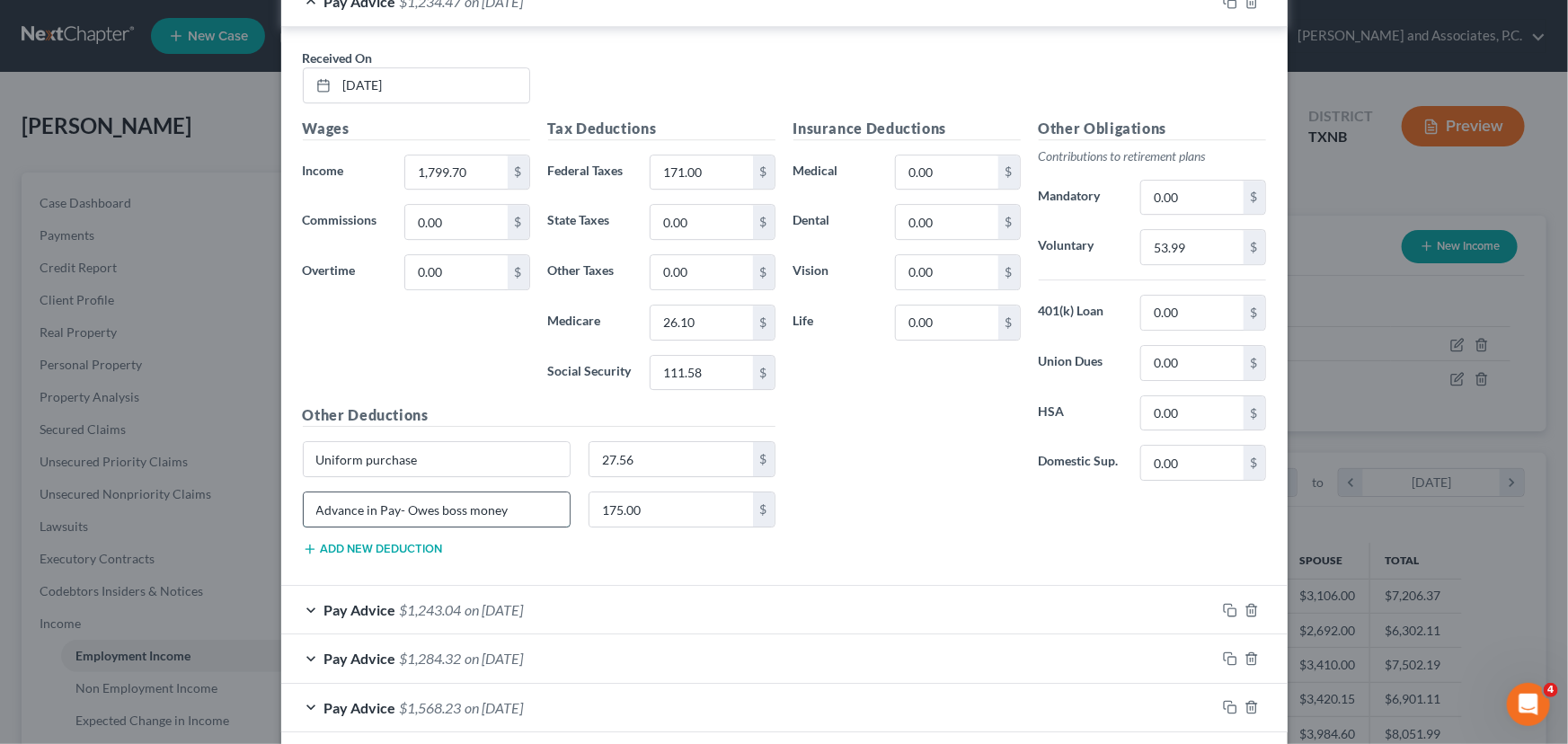
drag, startPoint x: 530, startPoint y: 491, endPoint x: 392, endPoint y: 497, distance: 138.1
click at [392, 497] on input "Advance in Pay- Owes boss money" at bounding box center [437, 509] width 267 height 34
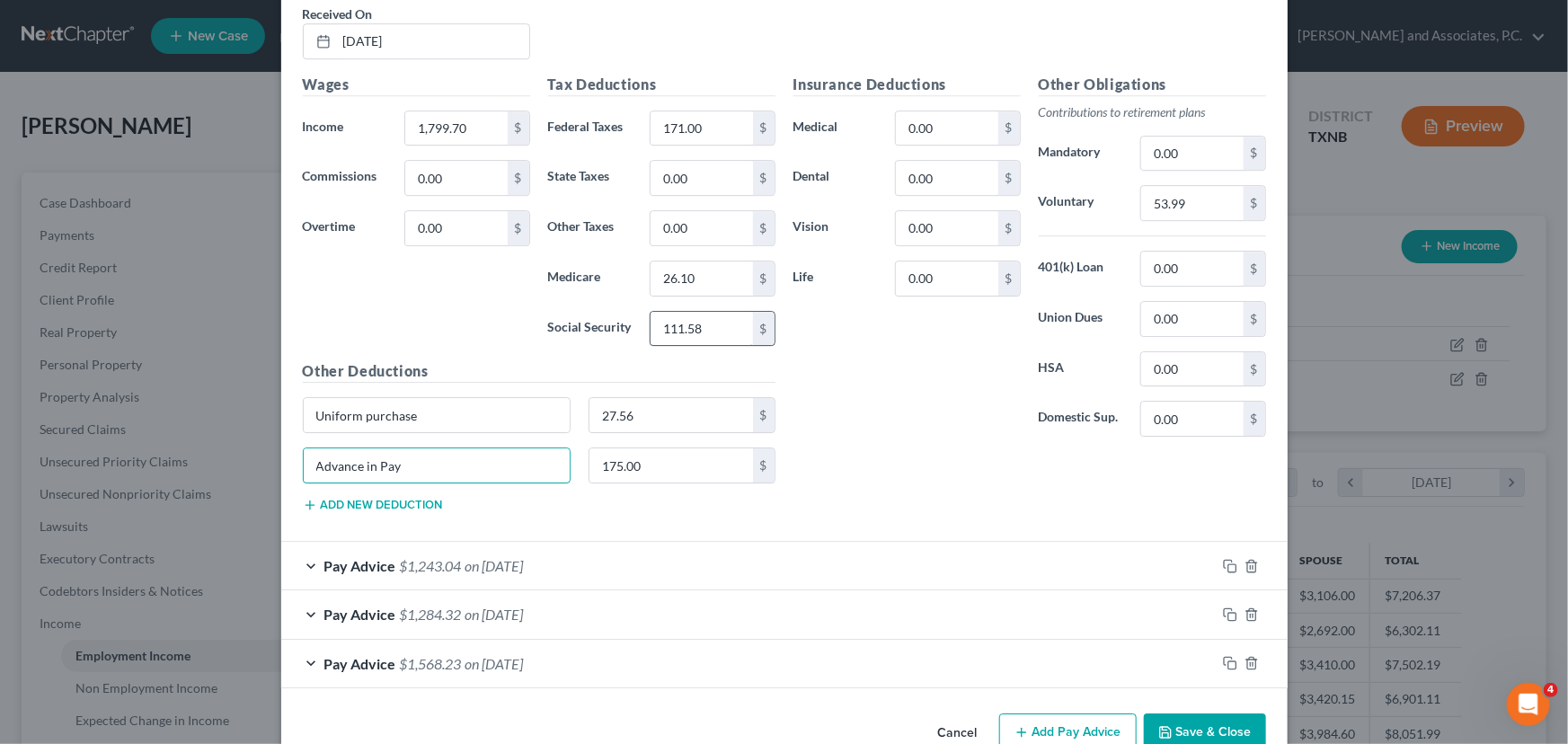
scroll to position [6201, 0]
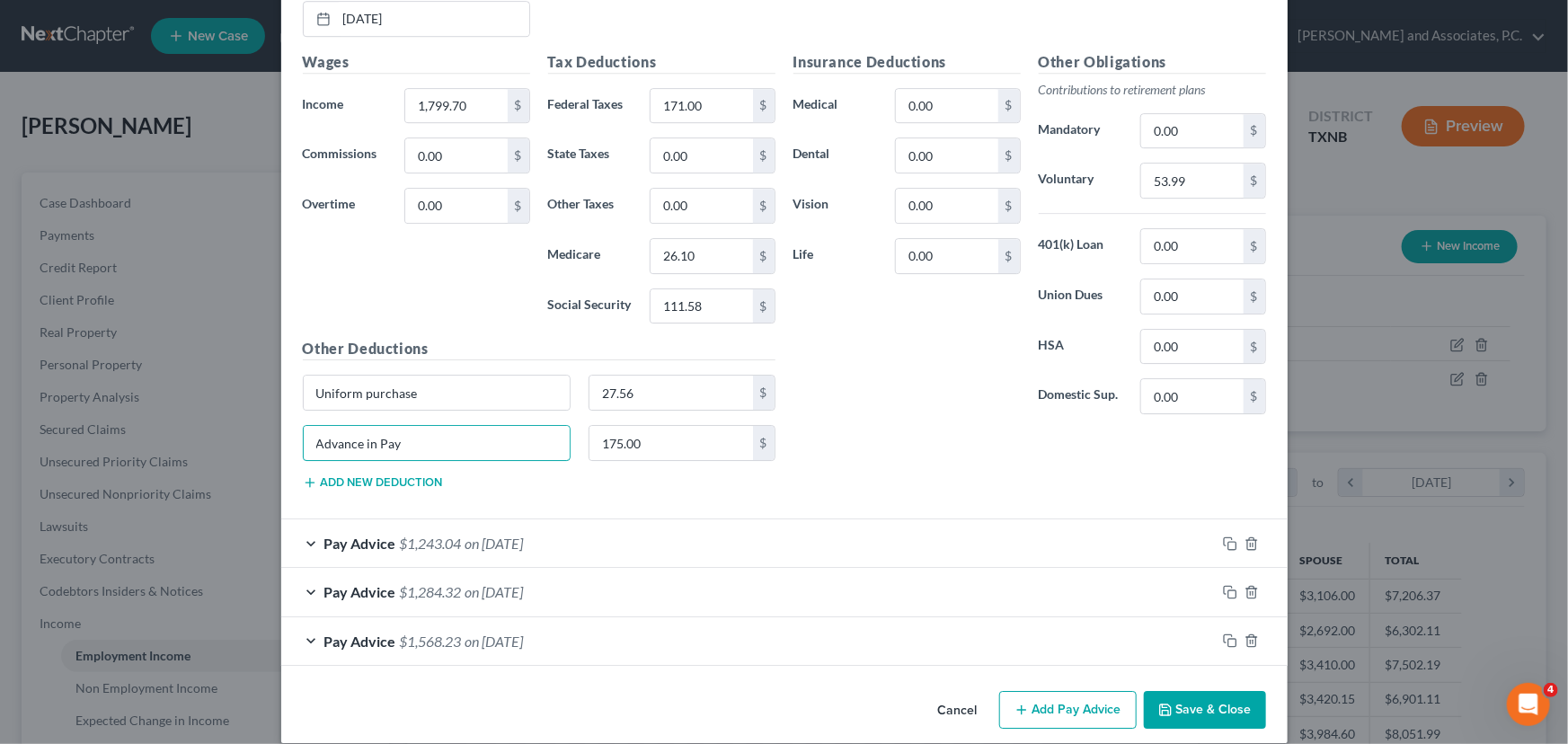
type input "Advance in Pay"
click at [603, 541] on div "Pay Advice $1,243.04 on [DATE]" at bounding box center [747, 544] width 934 height 48
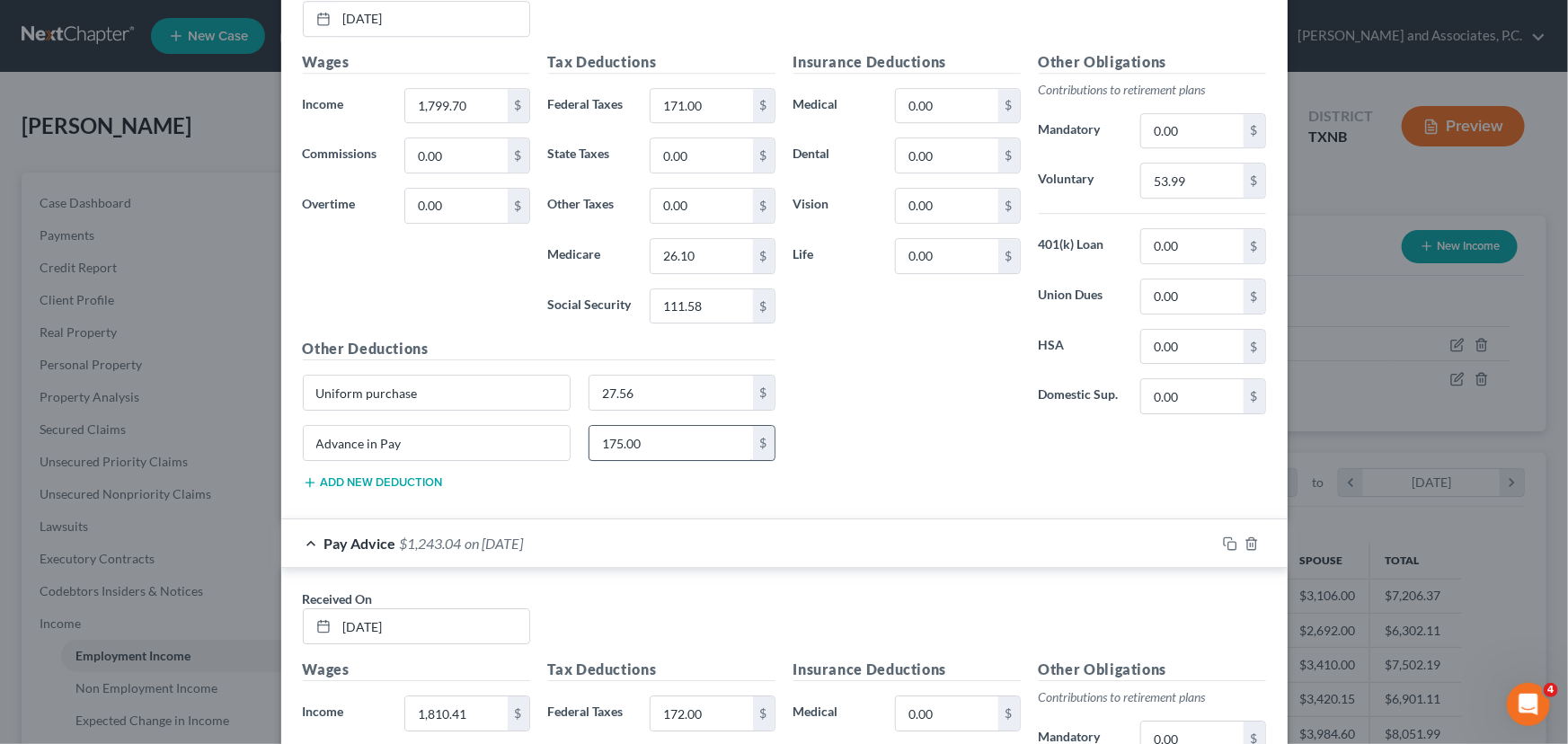
scroll to position [6691, 0]
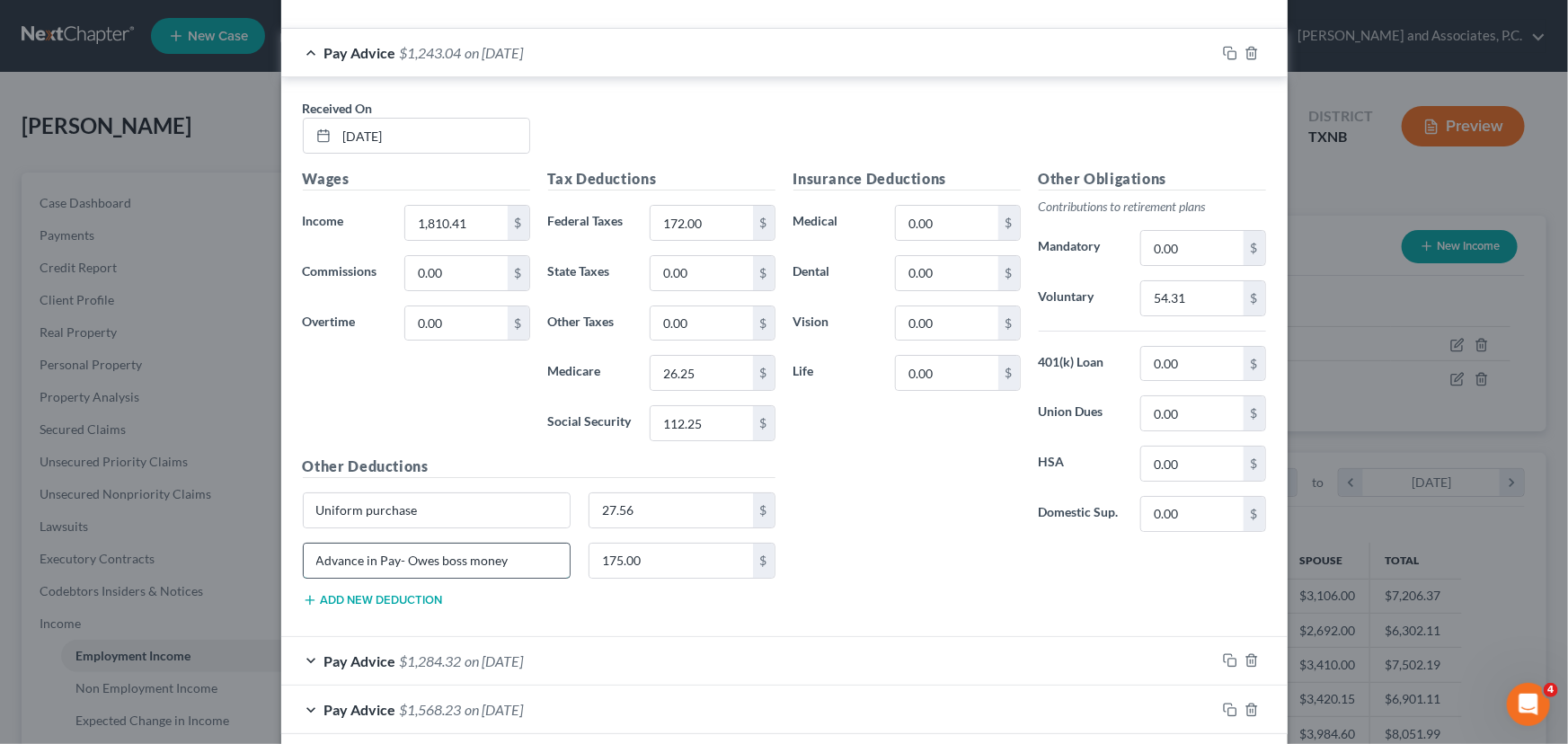
drag, startPoint x: 530, startPoint y: 535, endPoint x: 394, endPoint y: 534, distance: 136.0
click at [394, 544] on input "Advance in Pay- Owes boss money" at bounding box center [437, 560] width 267 height 34
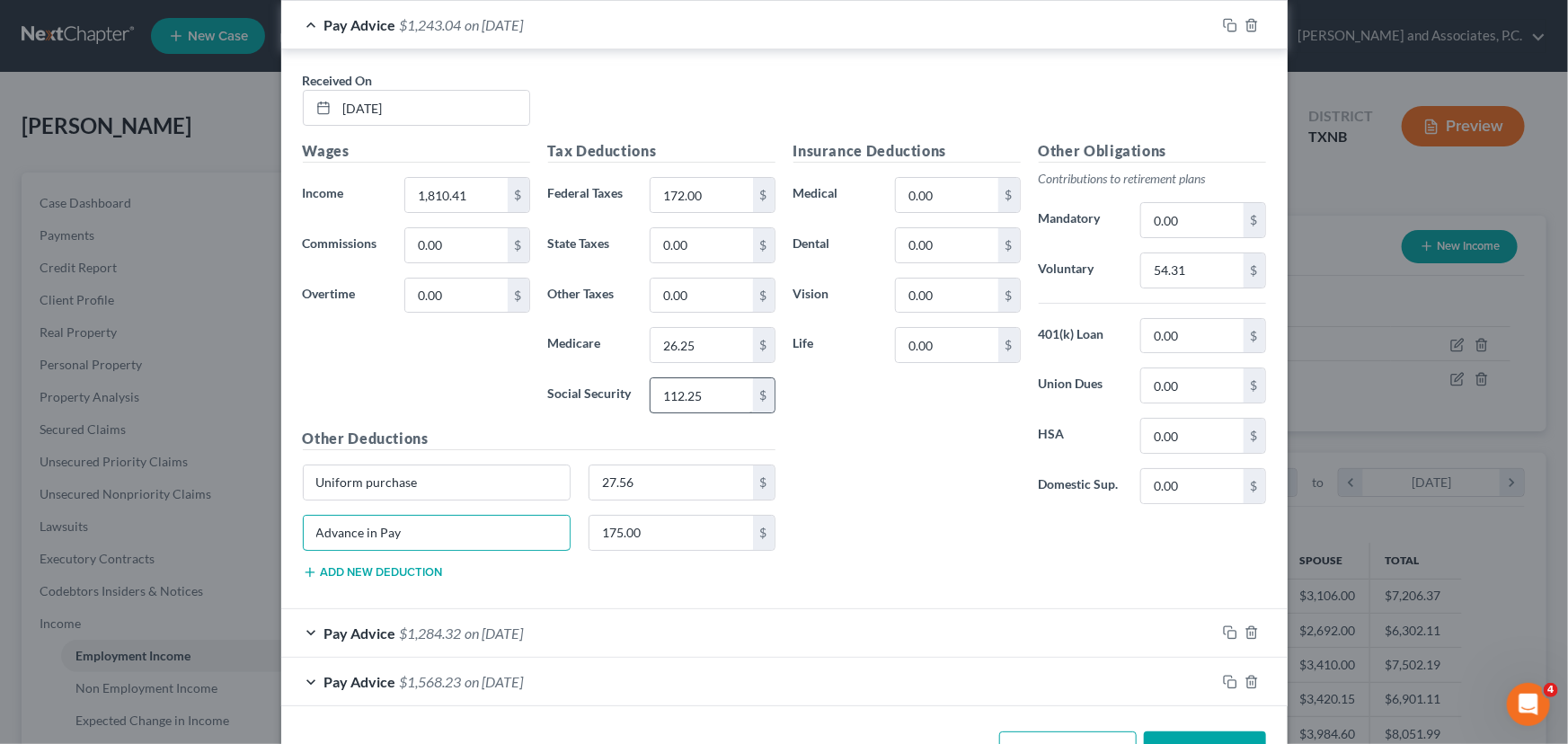
scroll to position [6759, 0]
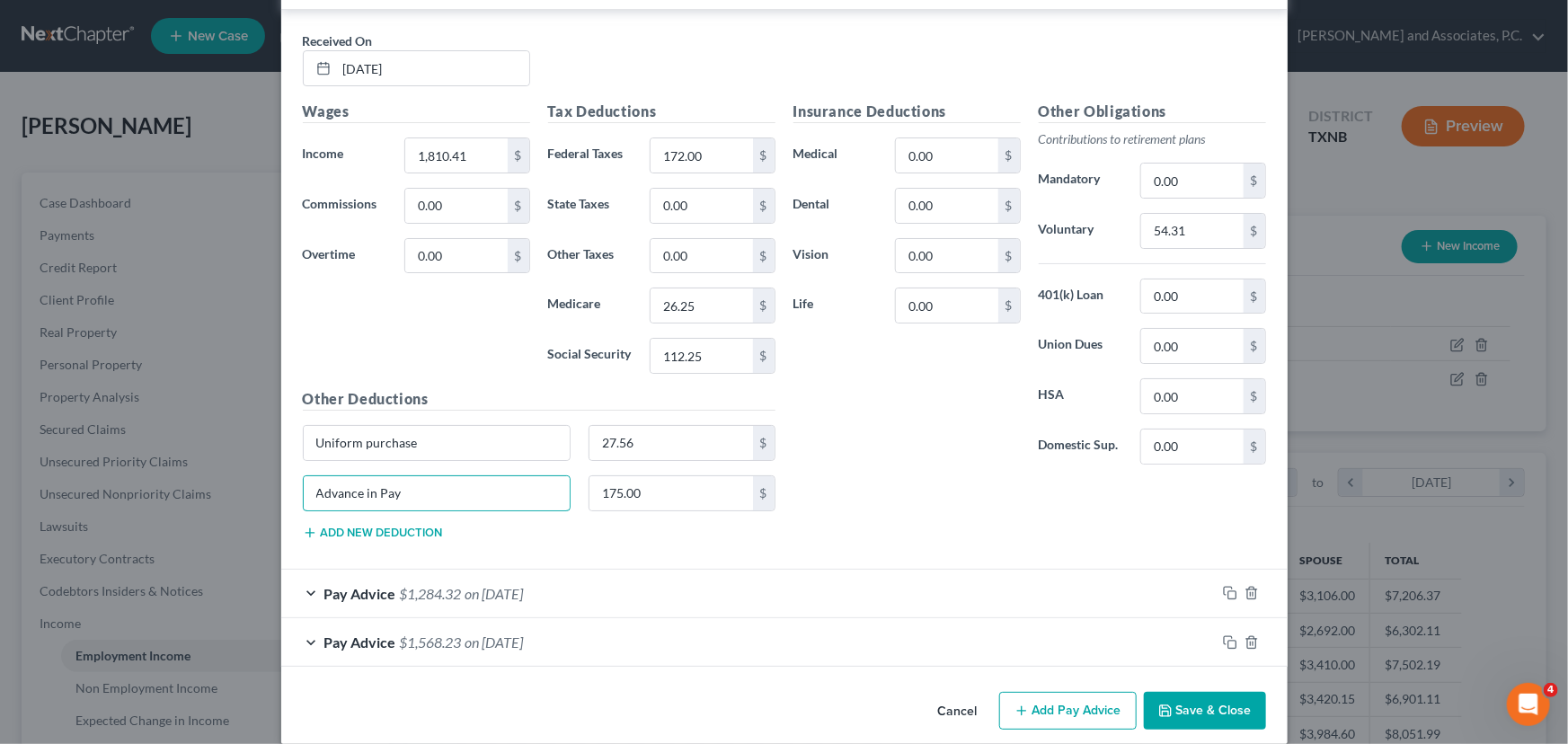
type input "Advance in Pay"
click at [599, 581] on div "Pay Advice $1,284.32 on [DATE]" at bounding box center [747, 594] width 934 height 48
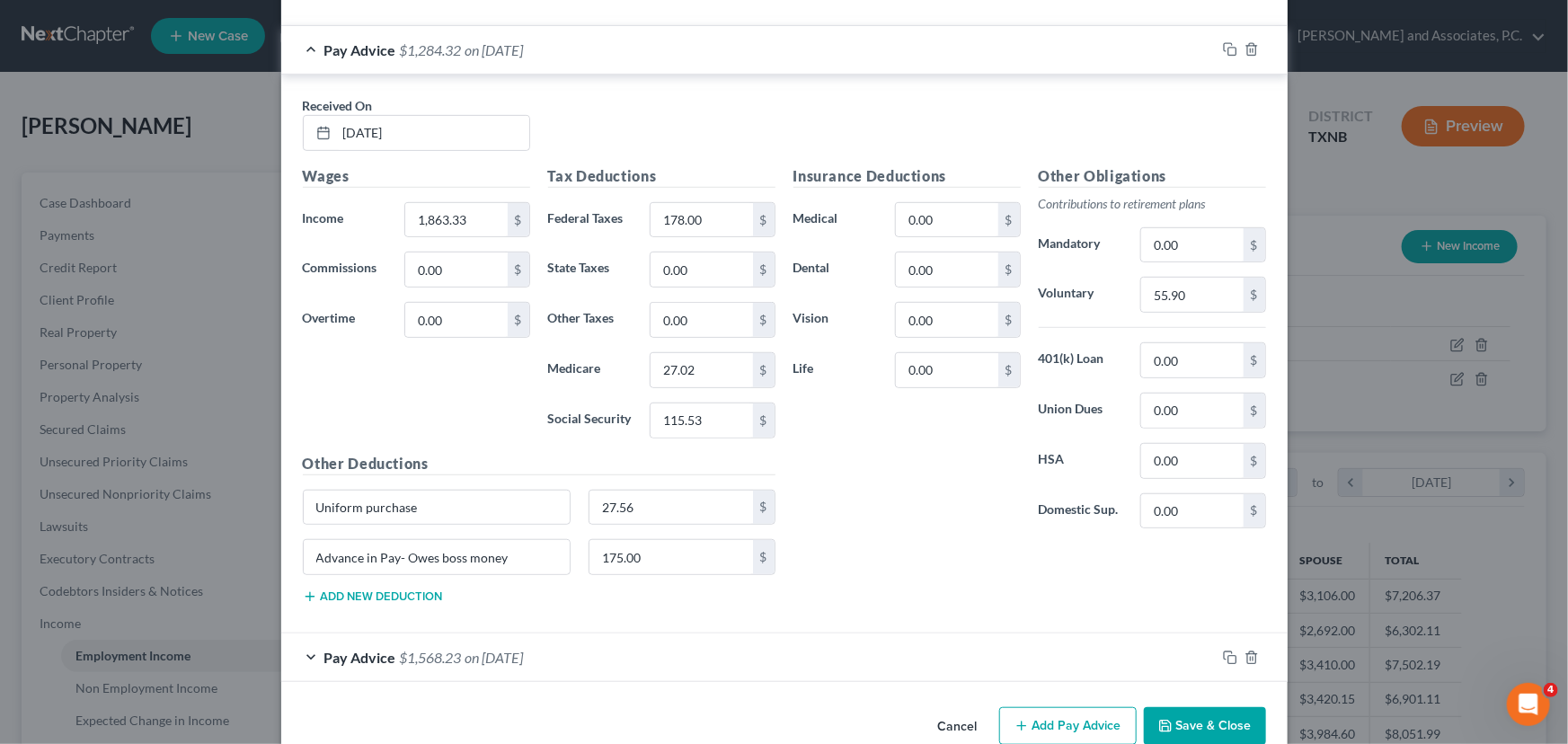
scroll to position [7316, 0]
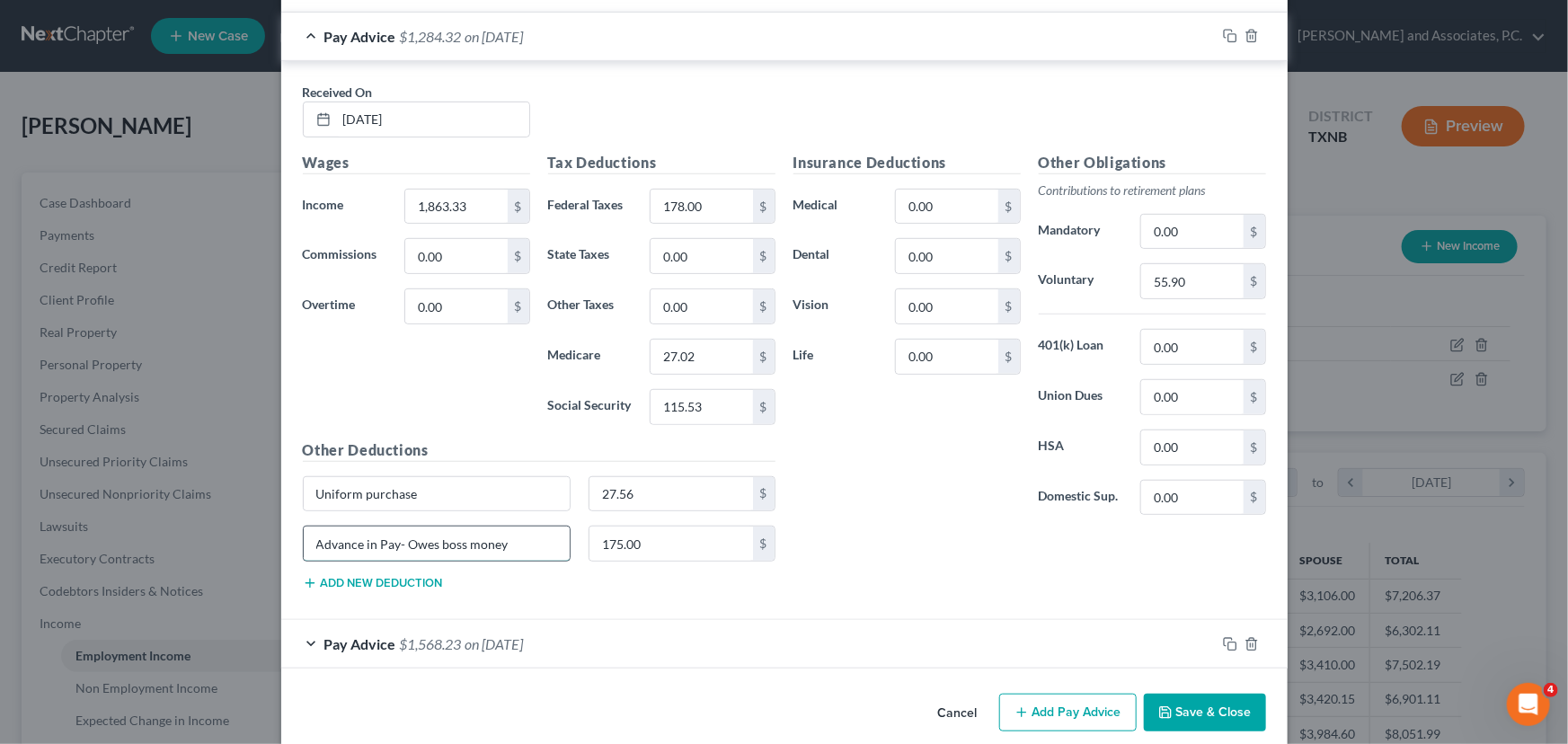
drag, startPoint x: 521, startPoint y: 533, endPoint x: 393, endPoint y: 528, distance: 128.1
click at [393, 528] on input "Advance in Pay- Owes boss money" at bounding box center [437, 543] width 267 height 34
type input "Advance in Pay"
drag, startPoint x: 635, startPoint y: 632, endPoint x: 722, endPoint y: 476, distance: 178.6
click at [635, 632] on div "Pay Advice $1,568.23 on [DATE]" at bounding box center [747, 644] width 934 height 48
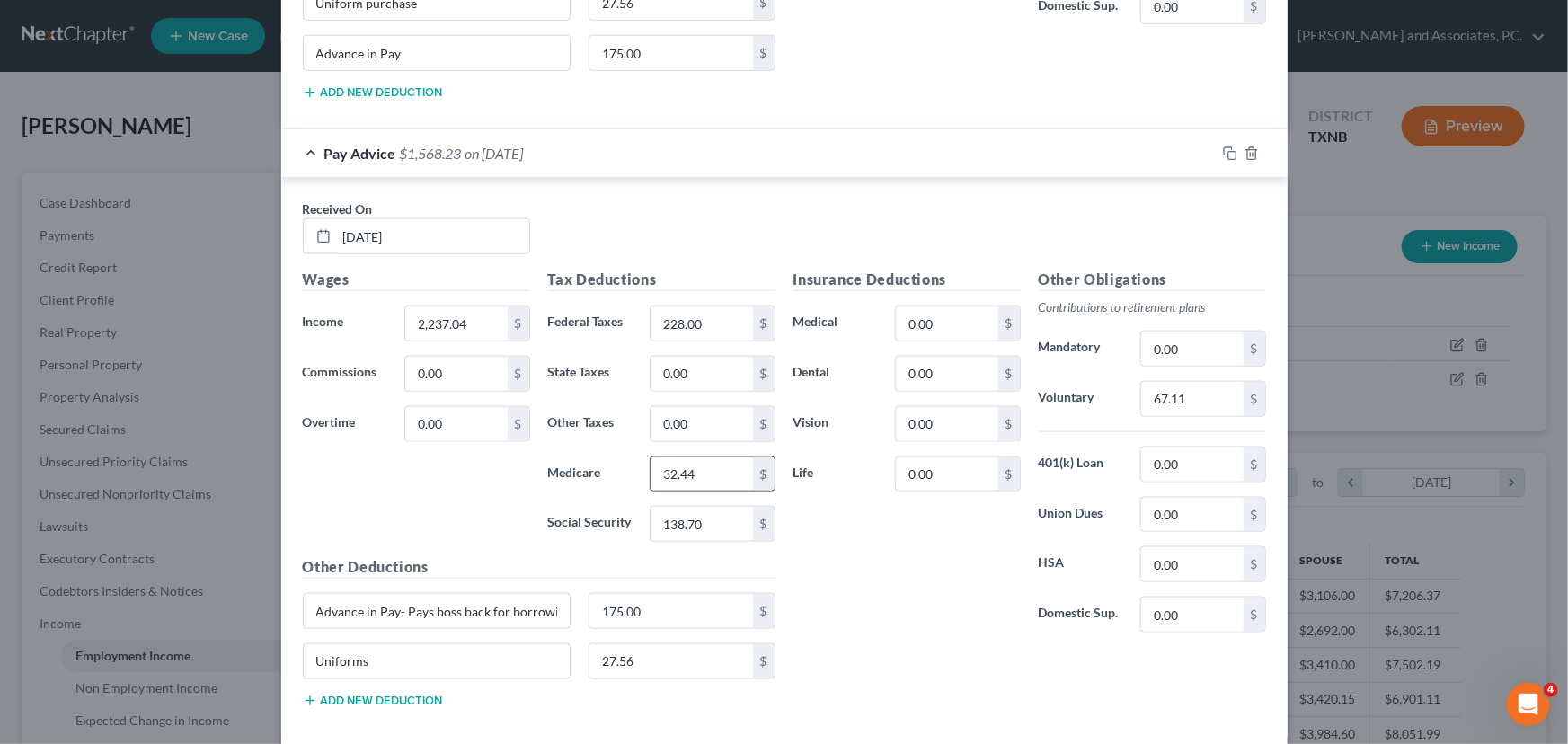
scroll to position [7873, 0]
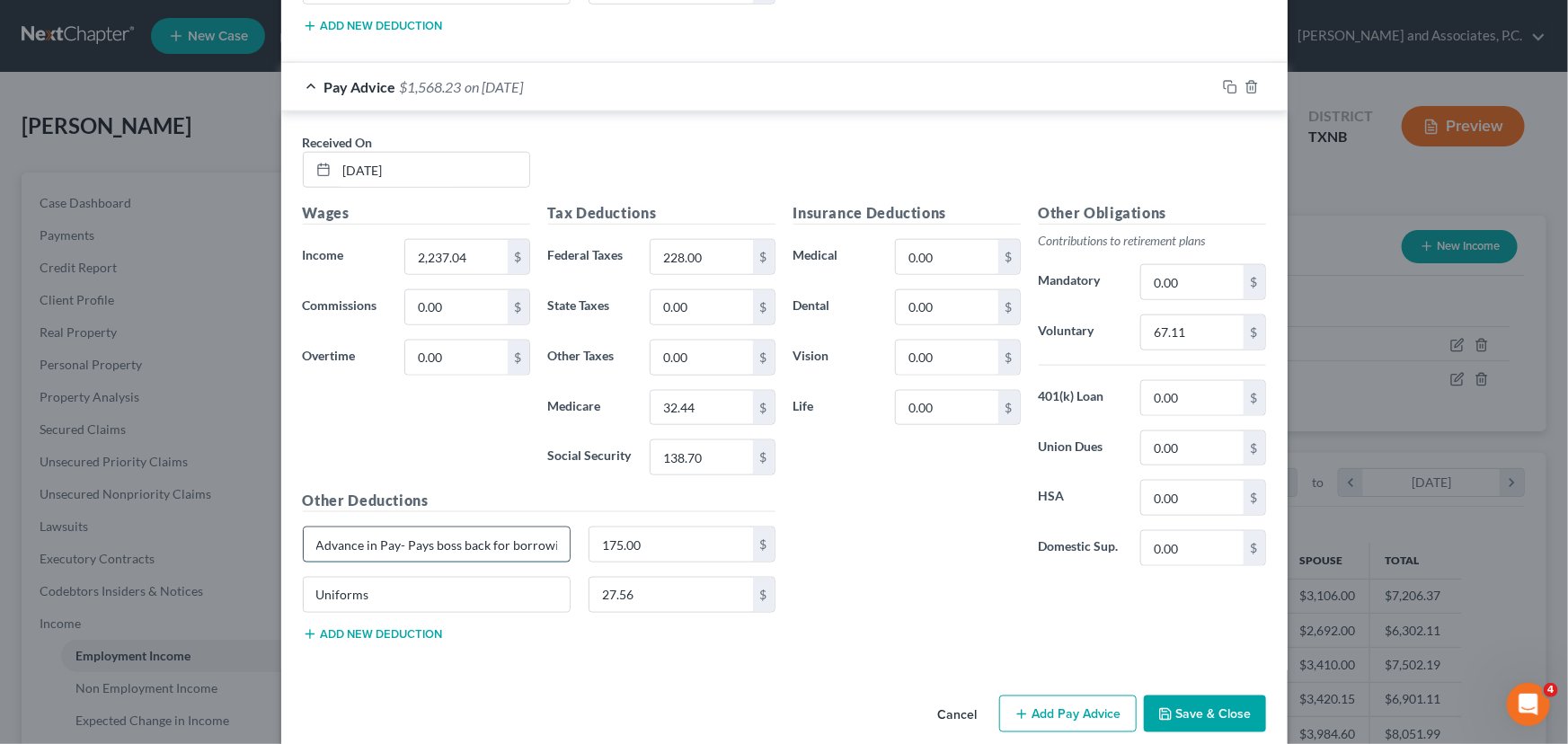
click at [536, 527] on input "Advance in Pay- Pays boss back for borrowing money" at bounding box center [437, 544] width 267 height 34
drag, startPoint x: 550, startPoint y: 520, endPoint x: 494, endPoint y: 523, distance: 56.1
click at [494, 527] on input "Advance in Pay- Pays boss back for bowing money" at bounding box center [437, 544] width 267 height 34
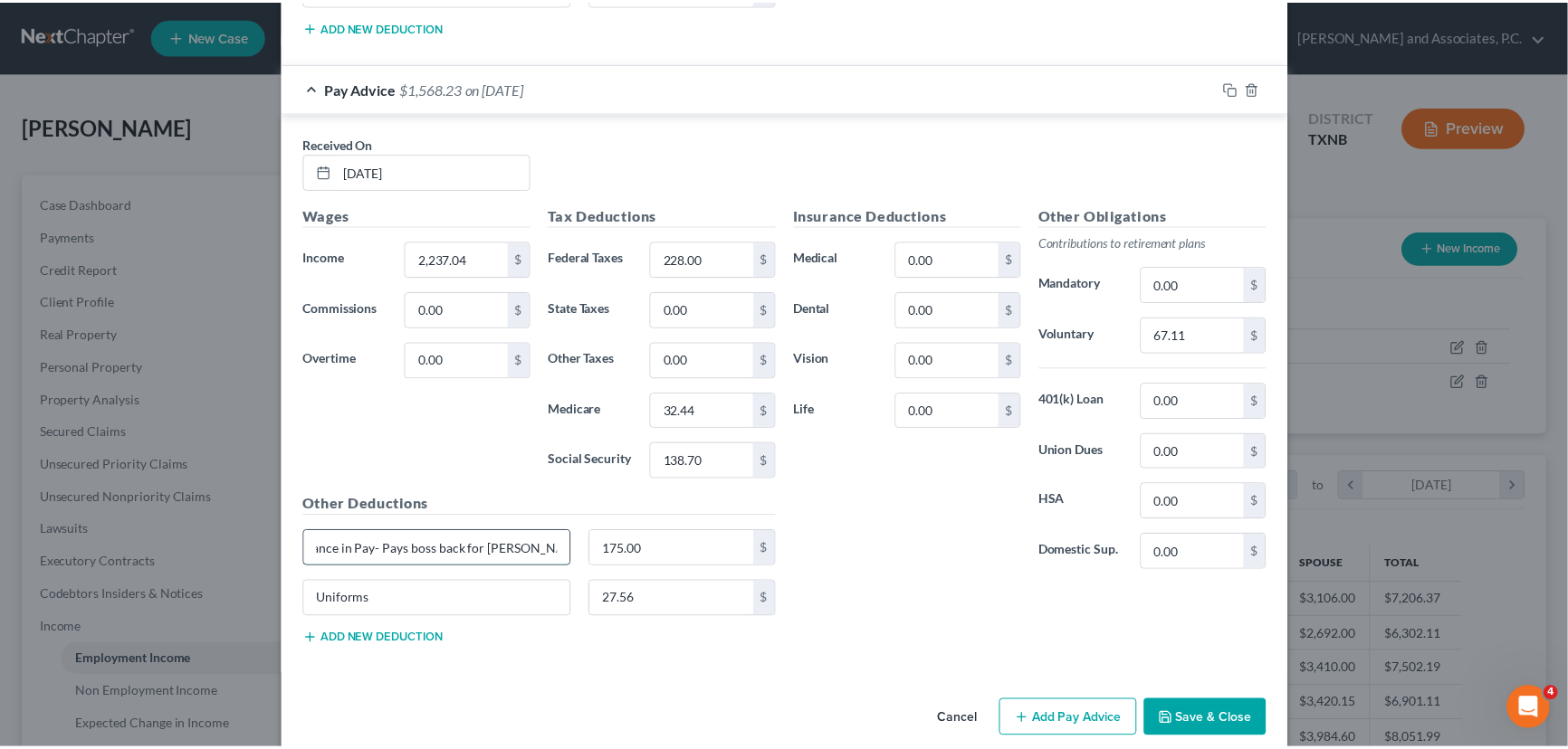
scroll to position [0, 0]
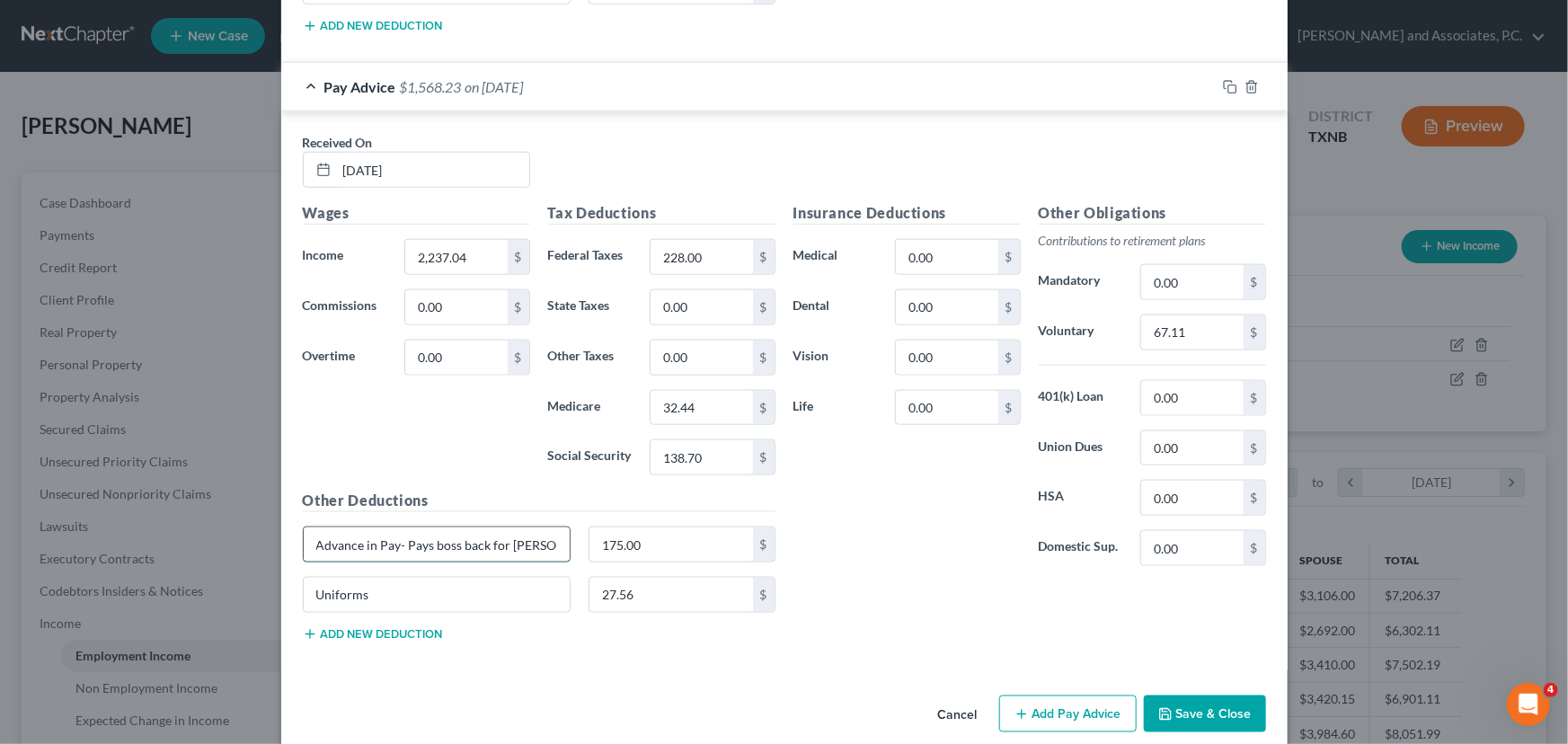
drag, startPoint x: 510, startPoint y: 518, endPoint x: 477, endPoint y: 522, distance: 33.2
click at [477, 527] on input "Advance in Pay- Pays boss back for [PERSON_NAME]" at bounding box center [437, 544] width 267 height 34
drag, startPoint x: 506, startPoint y: 518, endPoint x: 489, endPoint y: 516, distance: 17.1
click at [435, 527] on input "Advance in Pay- Pays boss backooney" at bounding box center [437, 544] width 267 height 34
click at [514, 527] on input "Advance in Pay- Pays by" at bounding box center [437, 544] width 267 height 34
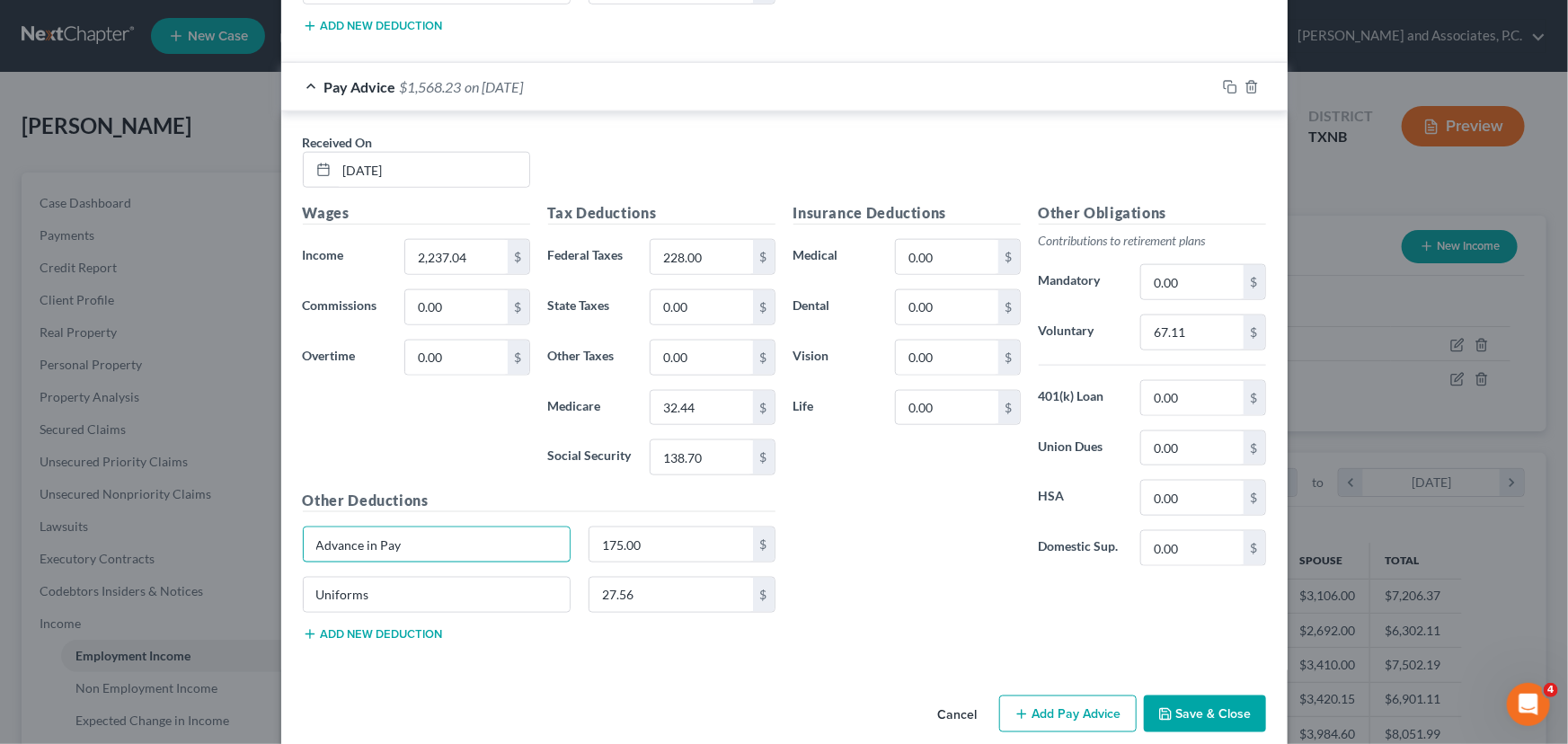
type input "Advance in Pay"
click at [1195, 695] on button "Save & Close" at bounding box center [1205, 714] width 123 height 38
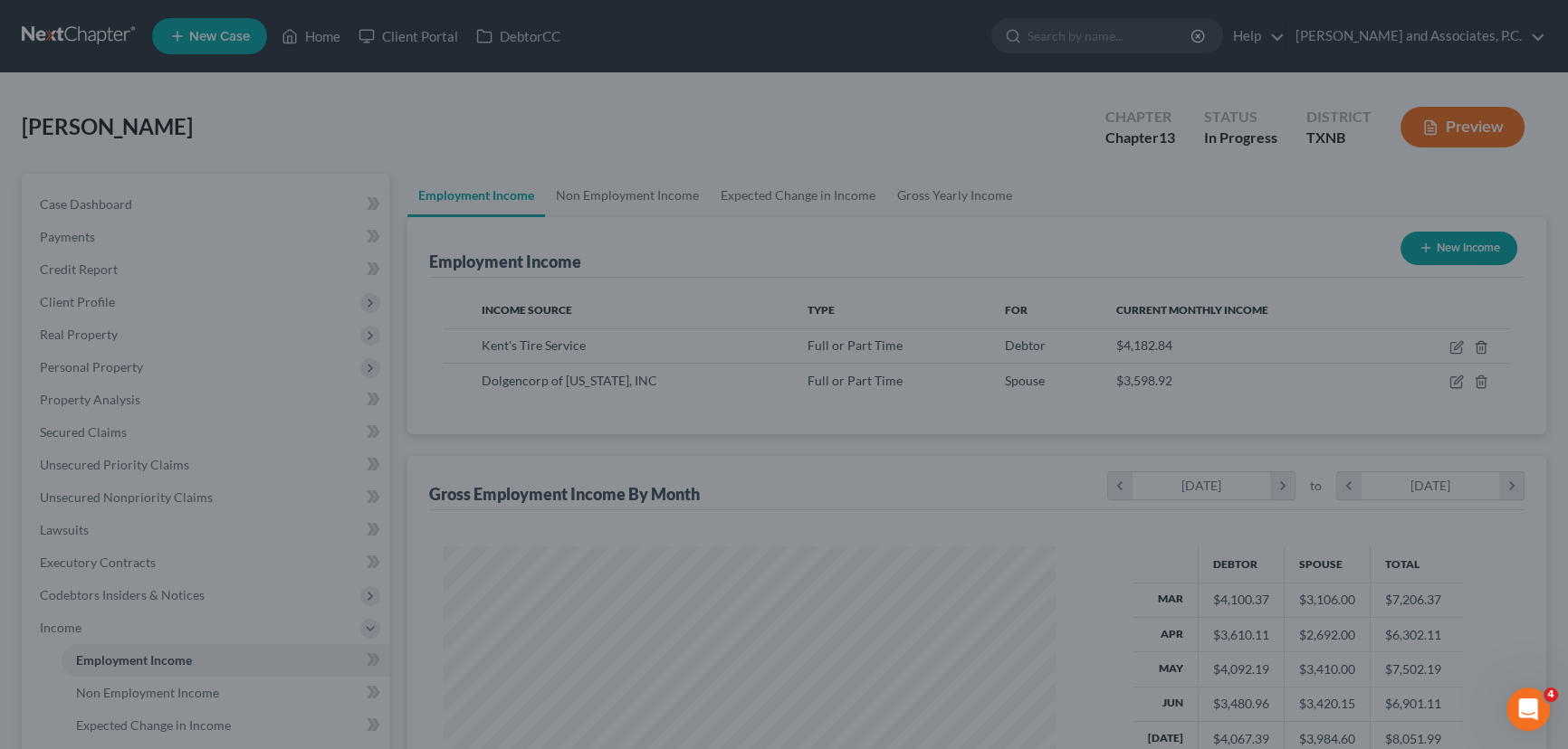
scroll to position [904360, 904563]
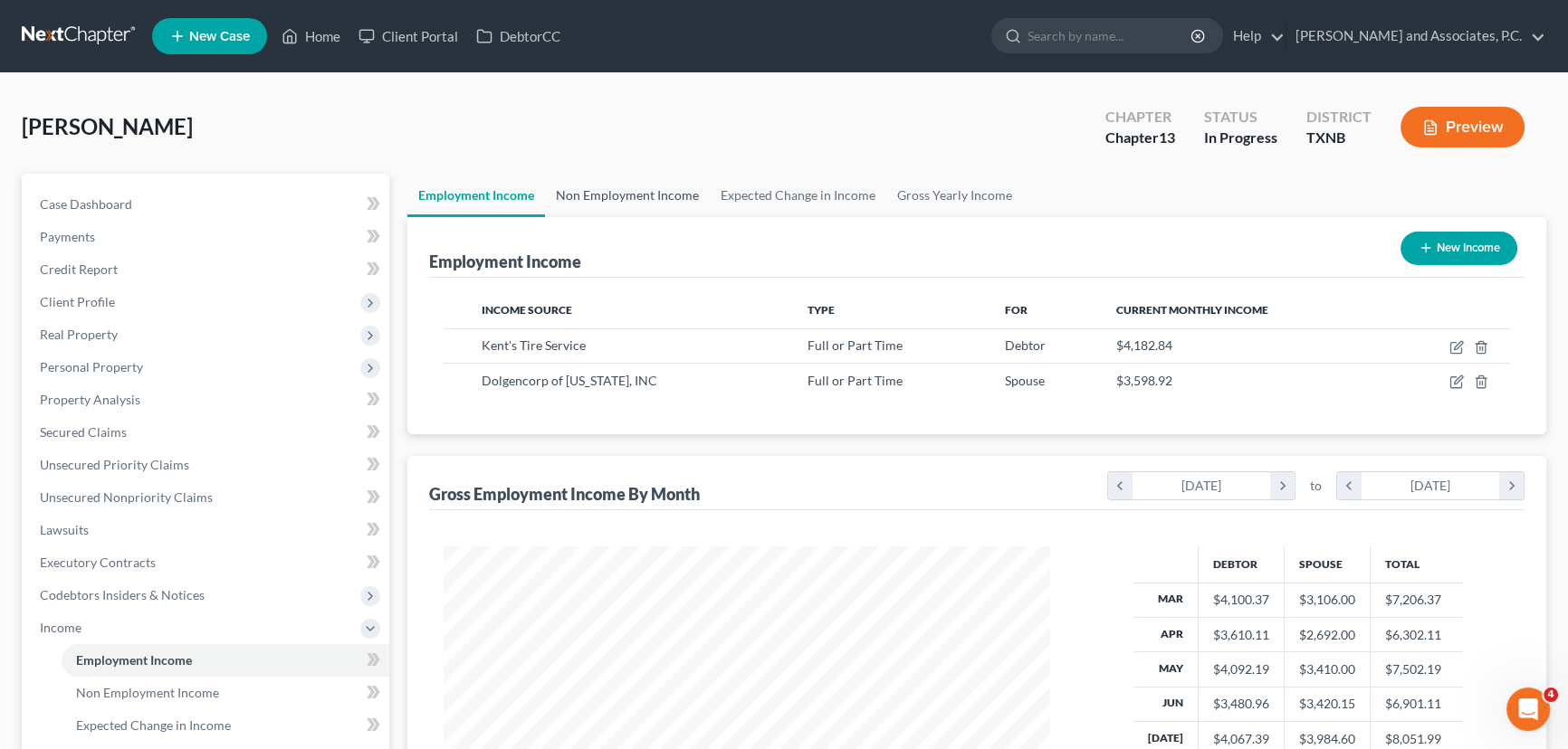
click at [592, 185] on link "Non Employment Income" at bounding box center [627, 195] width 165 height 43
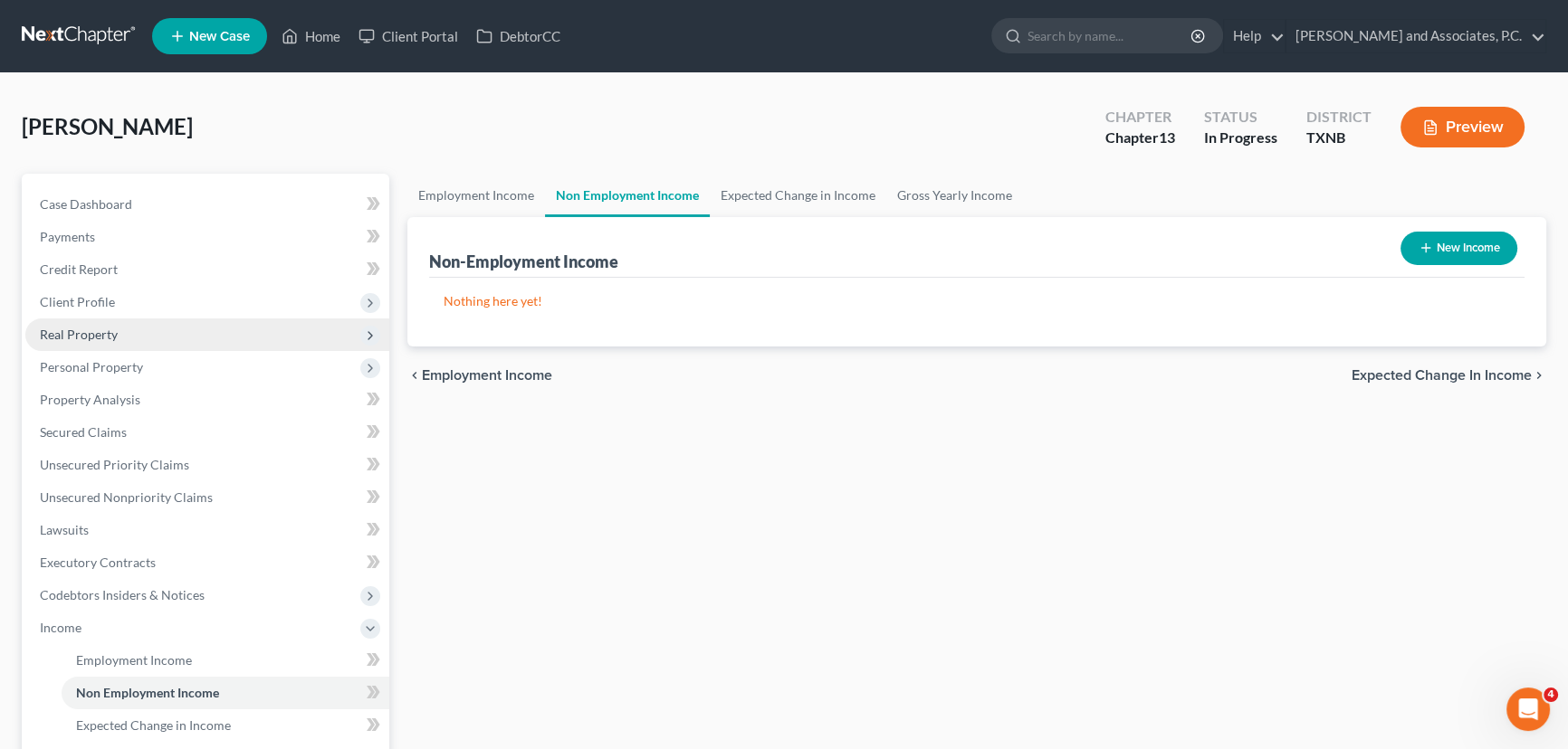
click at [203, 319] on span "Real Property" at bounding box center [206, 334] width 364 height 32
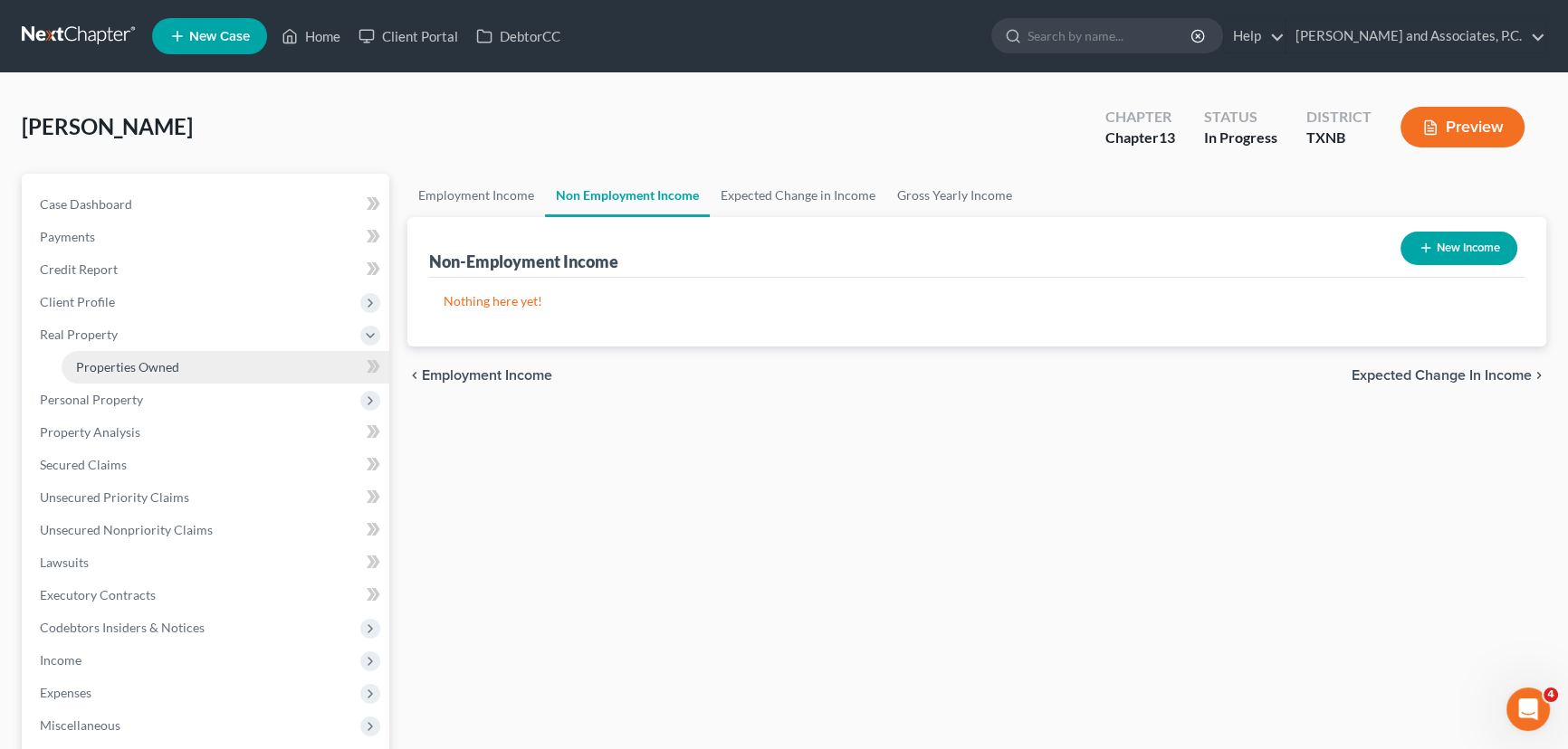
click at [253, 368] on link "Properties Owned" at bounding box center [225, 367] width 327 height 32
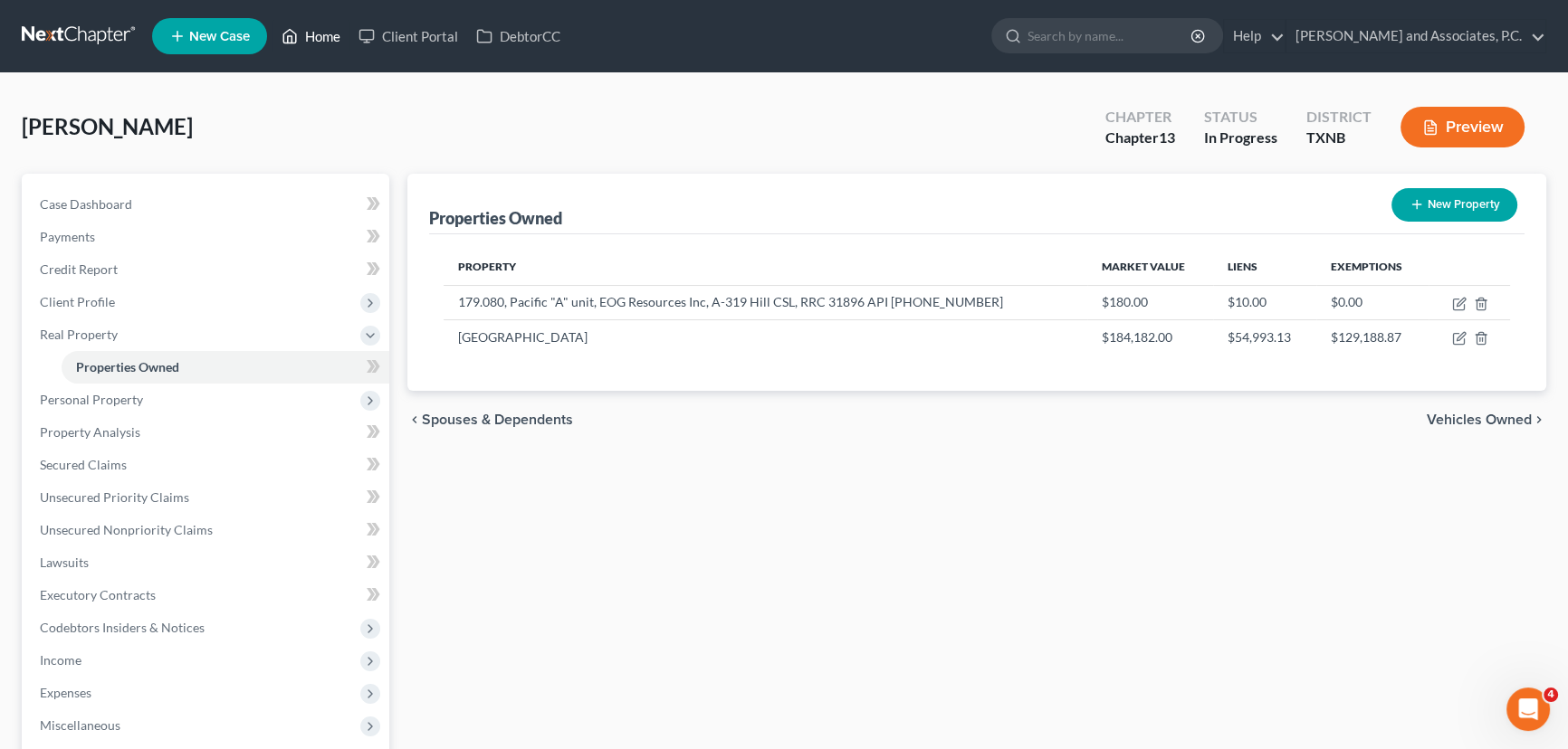
click at [315, 32] on link "Home" at bounding box center [311, 36] width 77 height 32
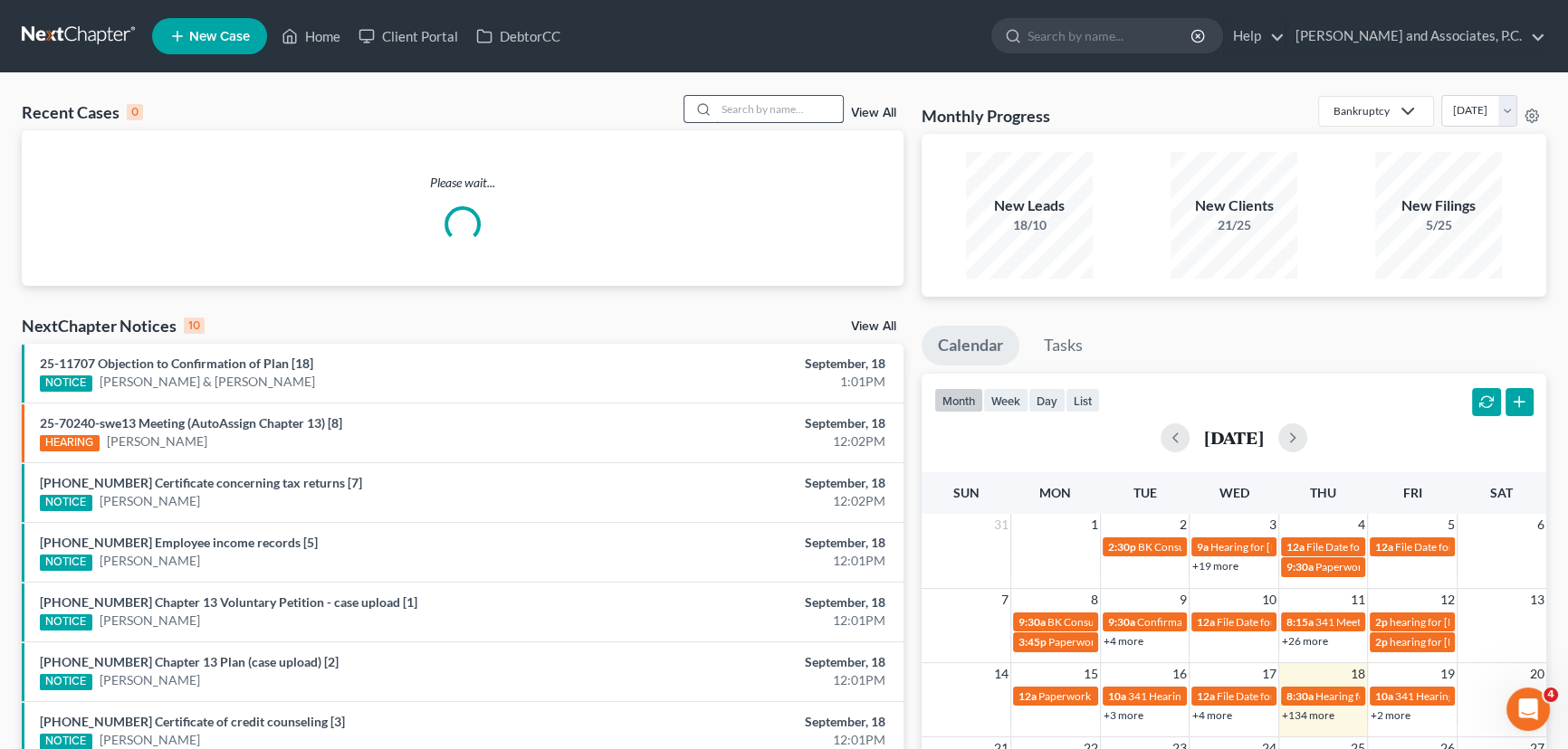
click at [749, 102] on input "search" at bounding box center [779, 109] width 126 height 26
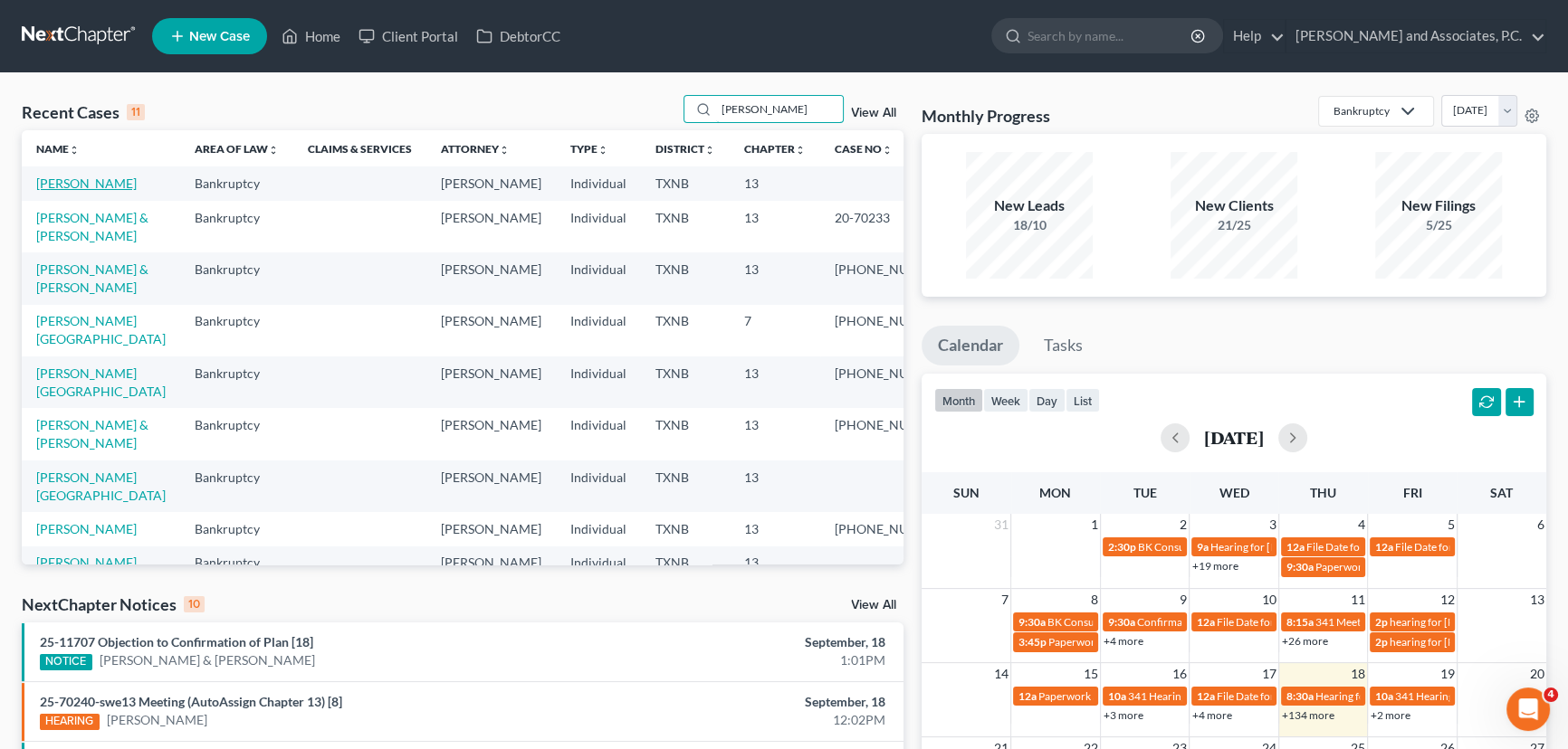
type input "[PERSON_NAME]"
click at [81, 189] on link "[PERSON_NAME]" at bounding box center [86, 183] width 100 height 16
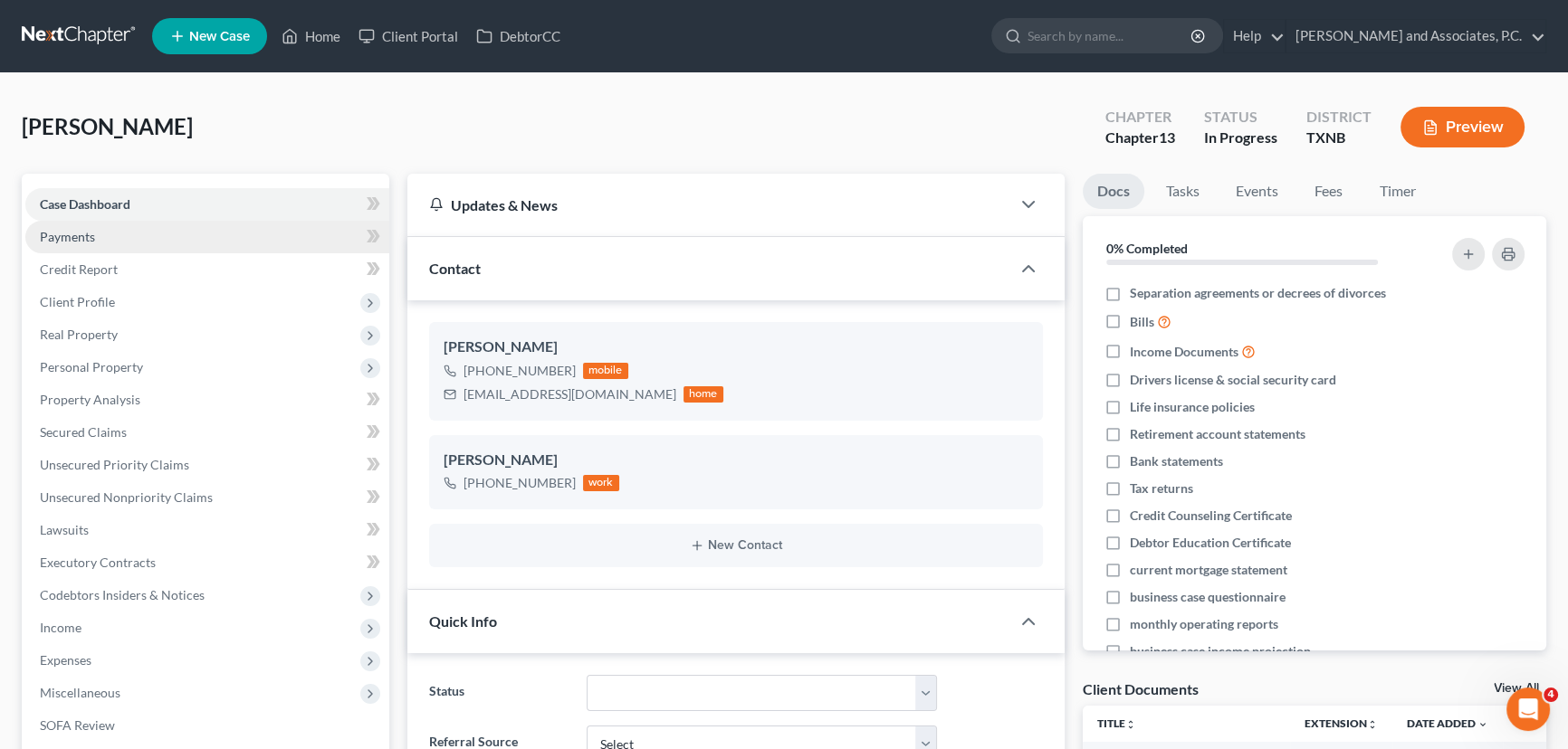
scroll to position [2244, 0]
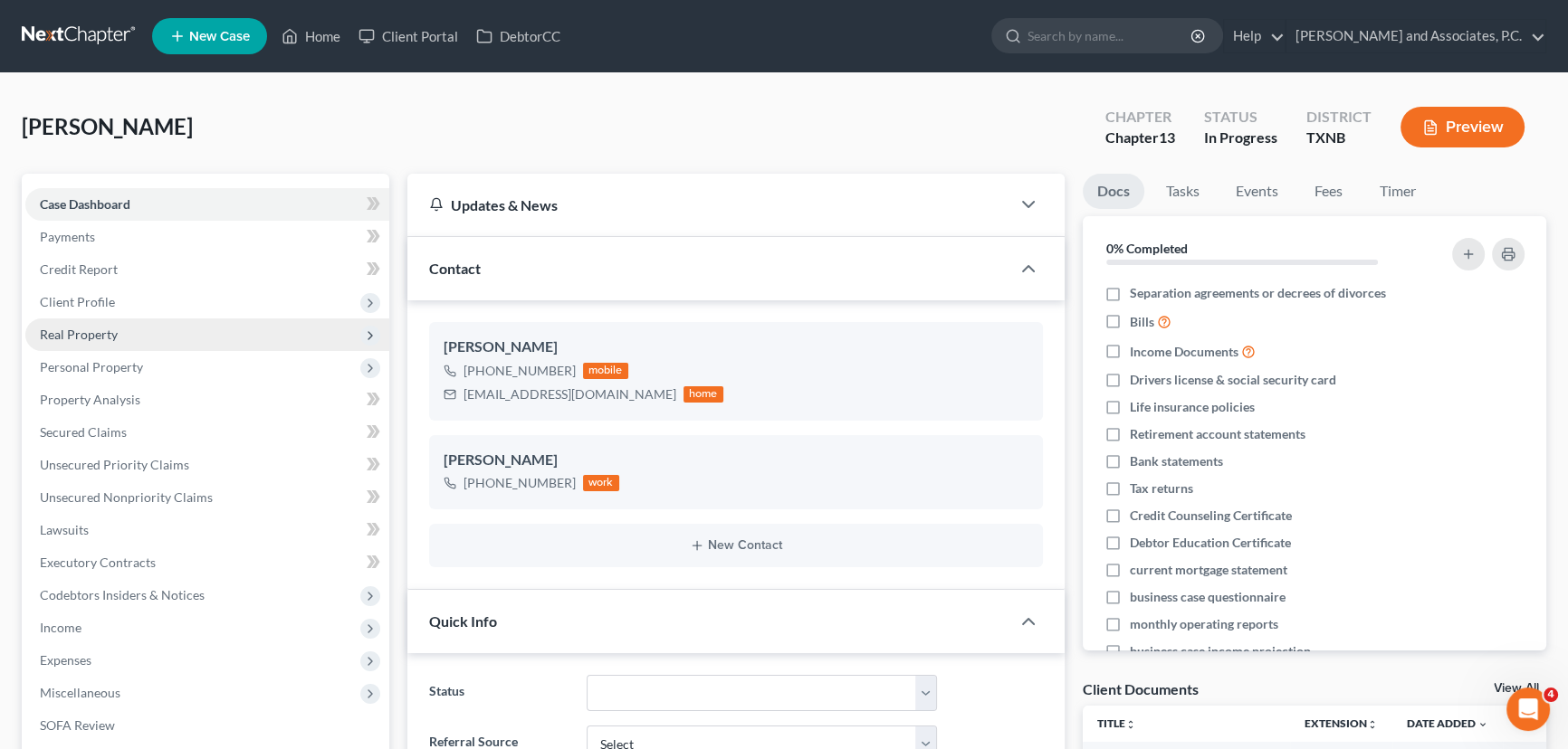
drag, startPoint x: 110, startPoint y: 311, endPoint x: 111, endPoint y: 324, distance: 13.0
click at [110, 311] on span "Client Profile" at bounding box center [206, 301] width 364 height 32
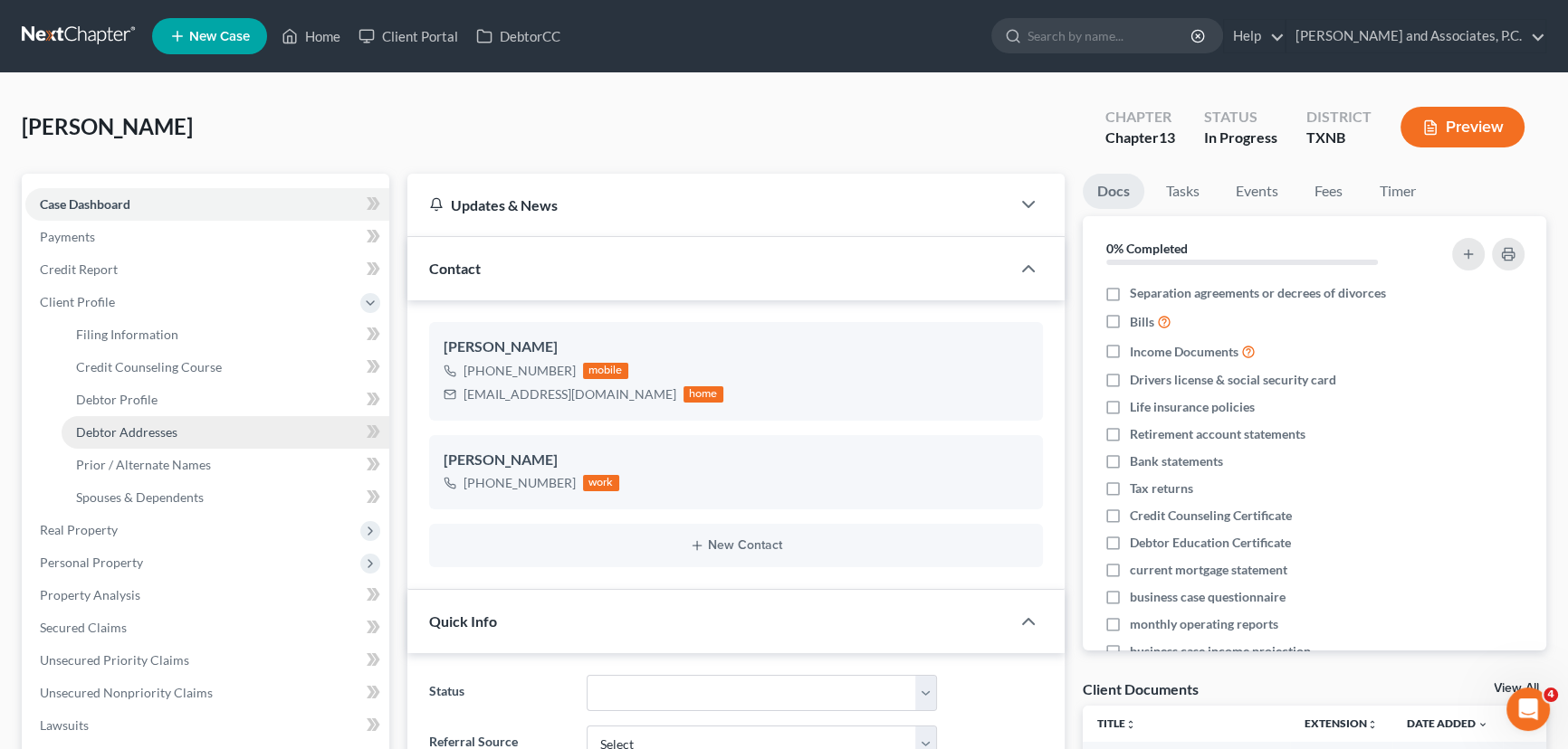
drag, startPoint x: 108, startPoint y: 532, endPoint x: 171, endPoint y: 427, distance: 122.4
click at [109, 532] on span "Real Property" at bounding box center [78, 530] width 77 height 16
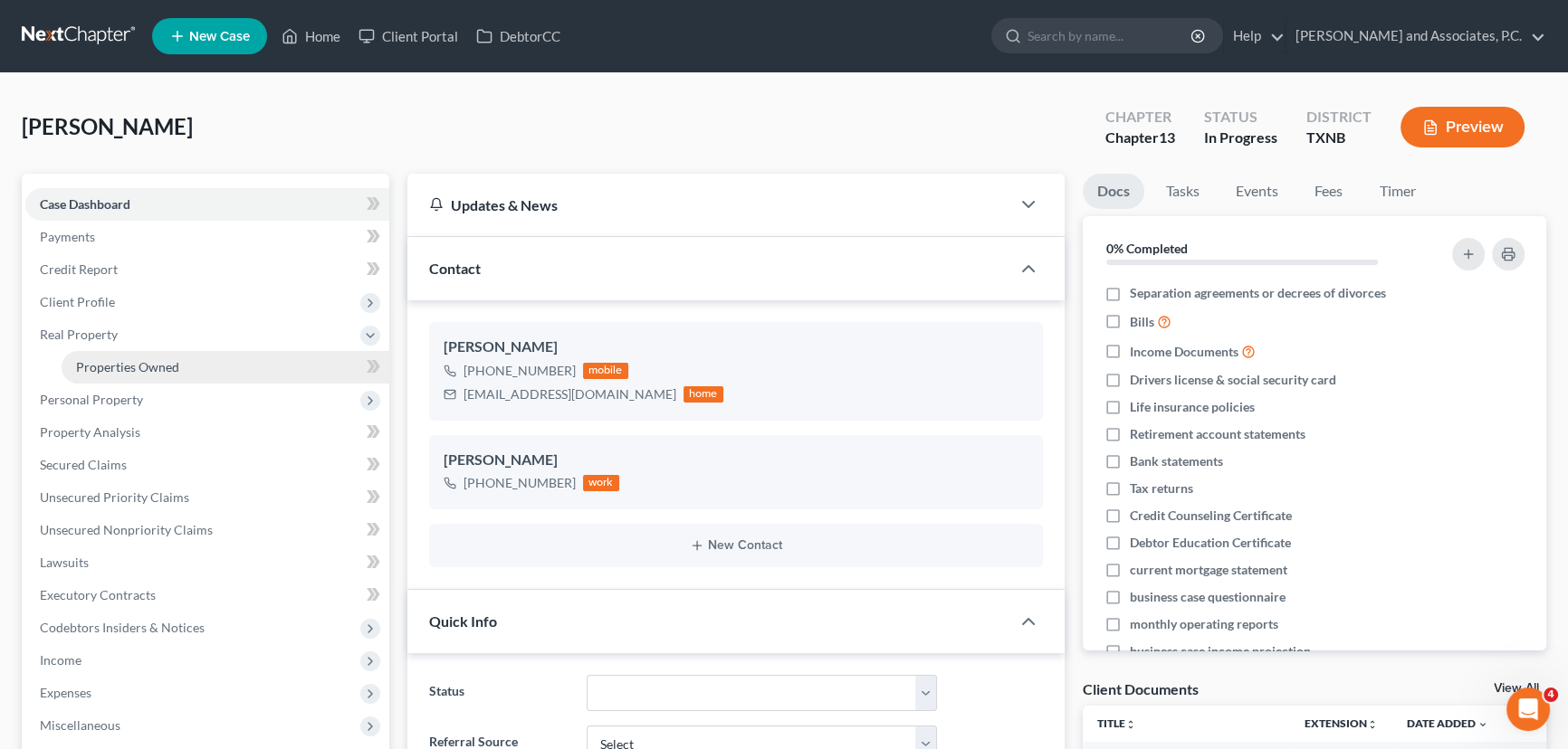
click at [181, 379] on link "Properties Owned" at bounding box center [225, 367] width 327 height 32
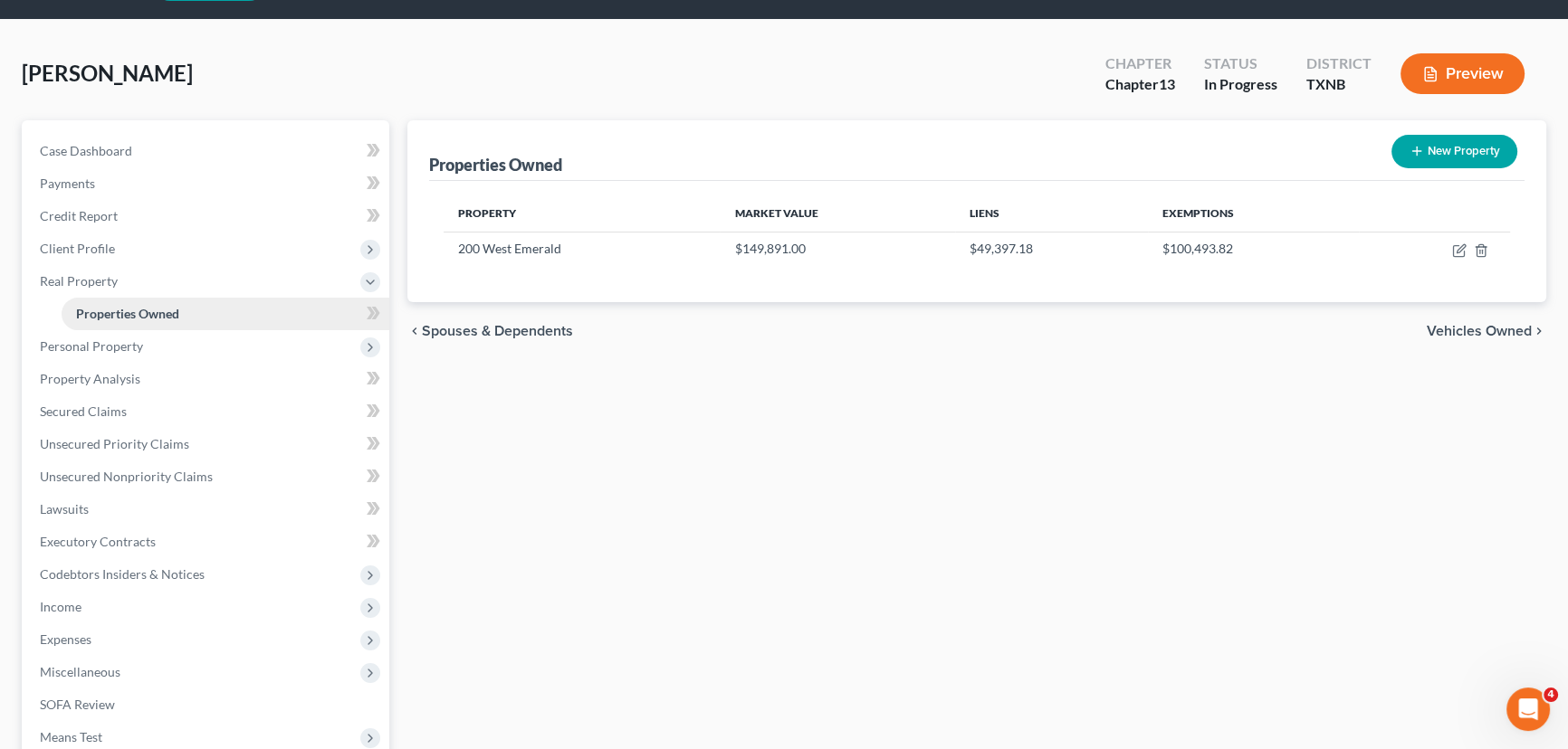
scroll to position [81, 0]
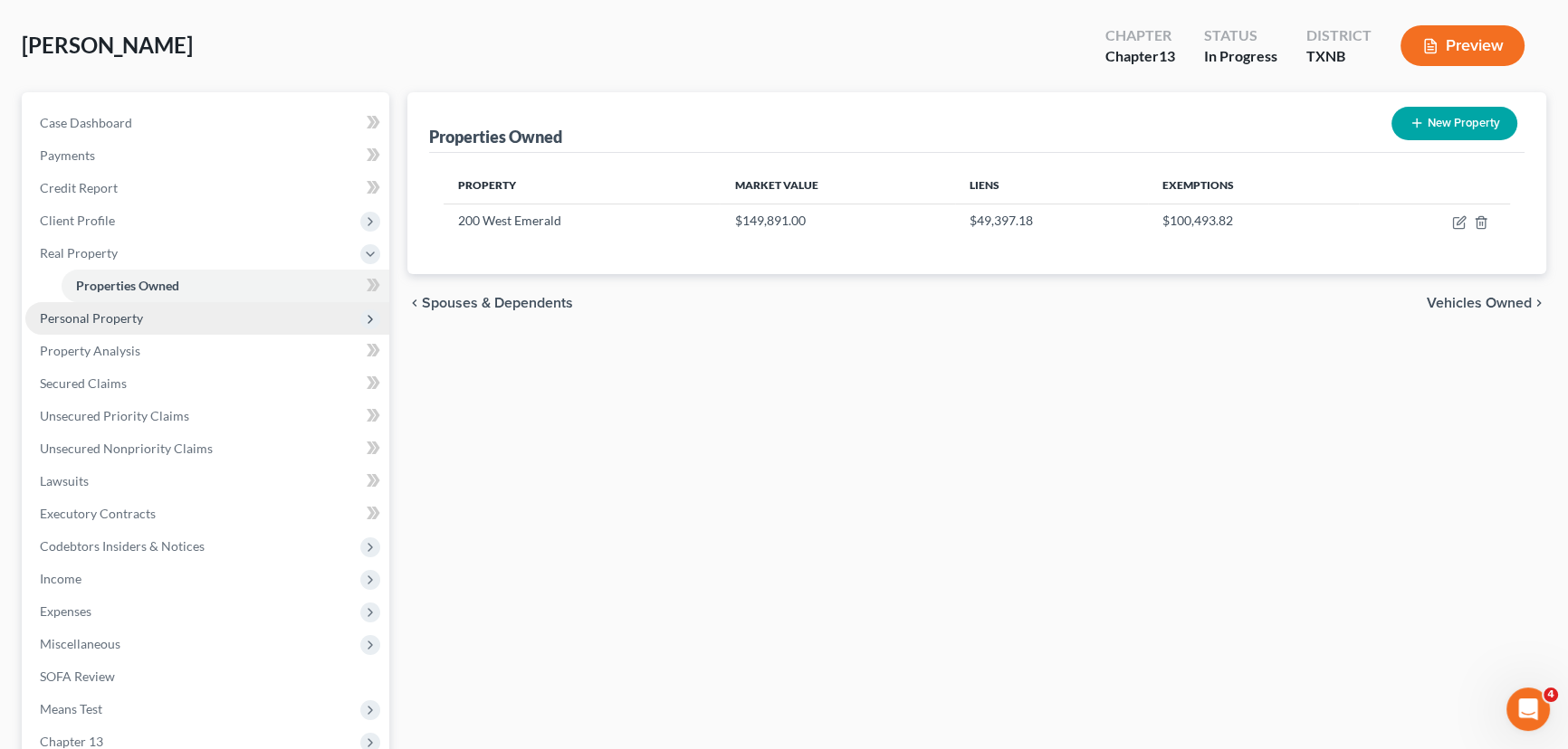
click at [154, 316] on span "Personal Property" at bounding box center [206, 318] width 364 height 32
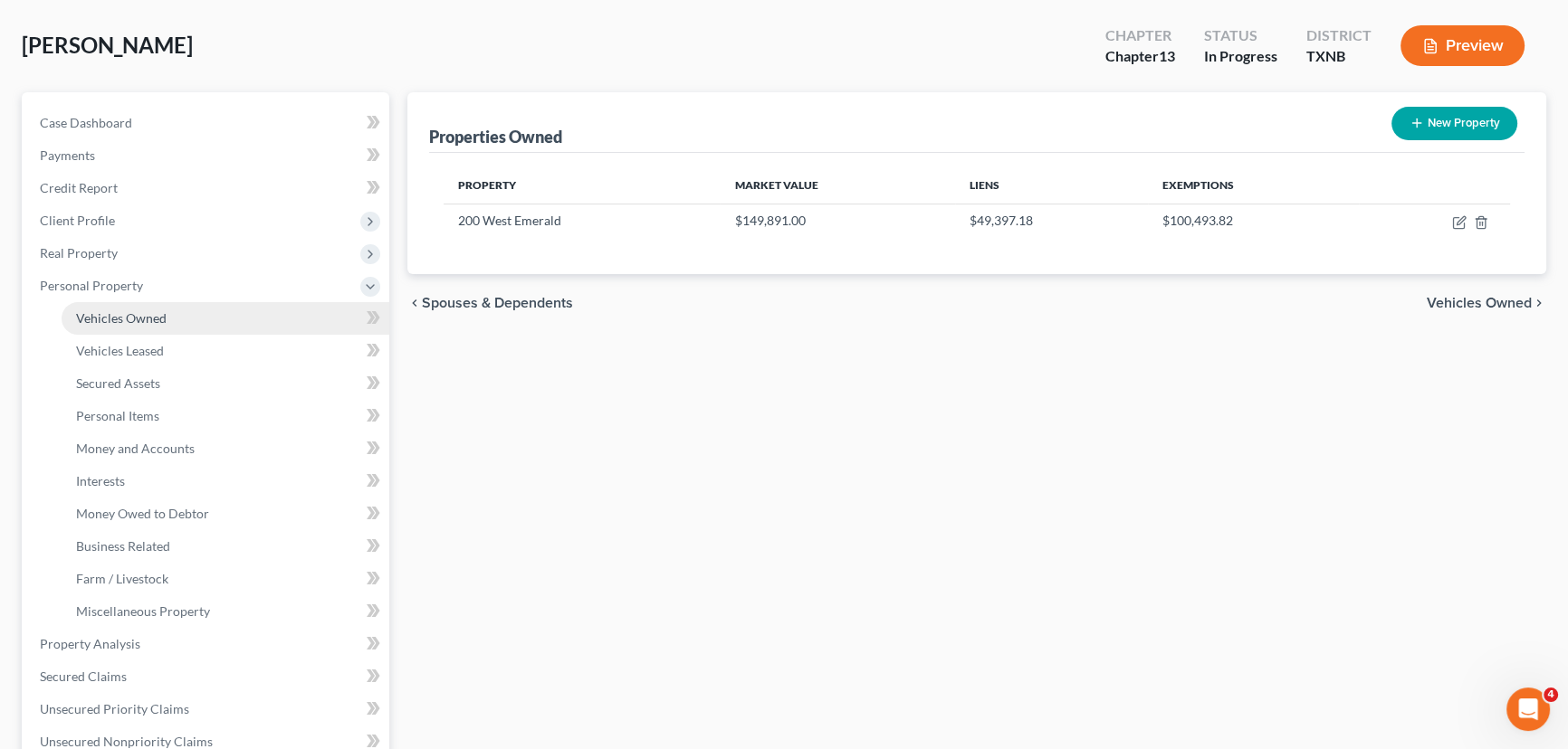
click at [154, 314] on span "Vehicles Owned" at bounding box center [121, 318] width 90 height 16
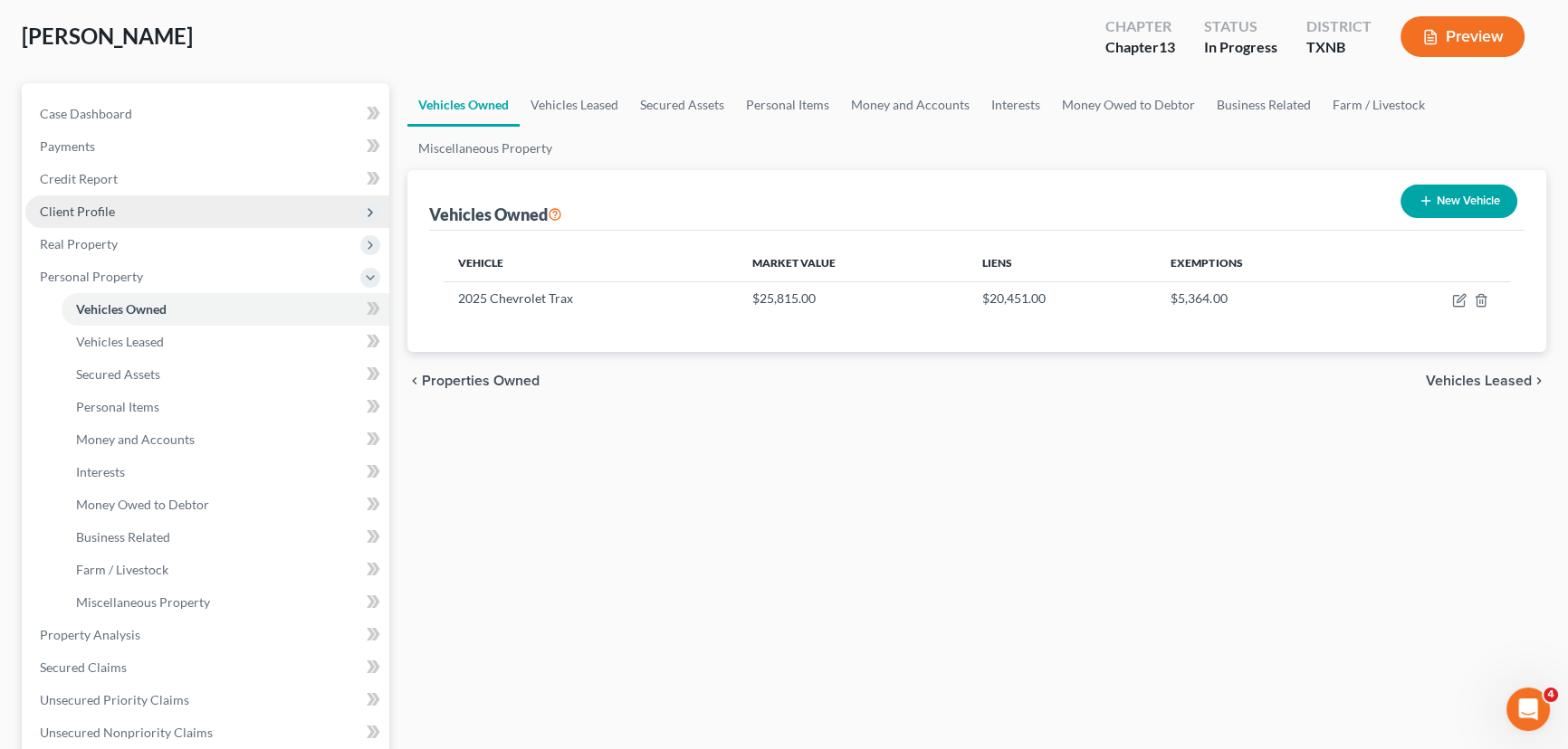
scroll to position [411, 0]
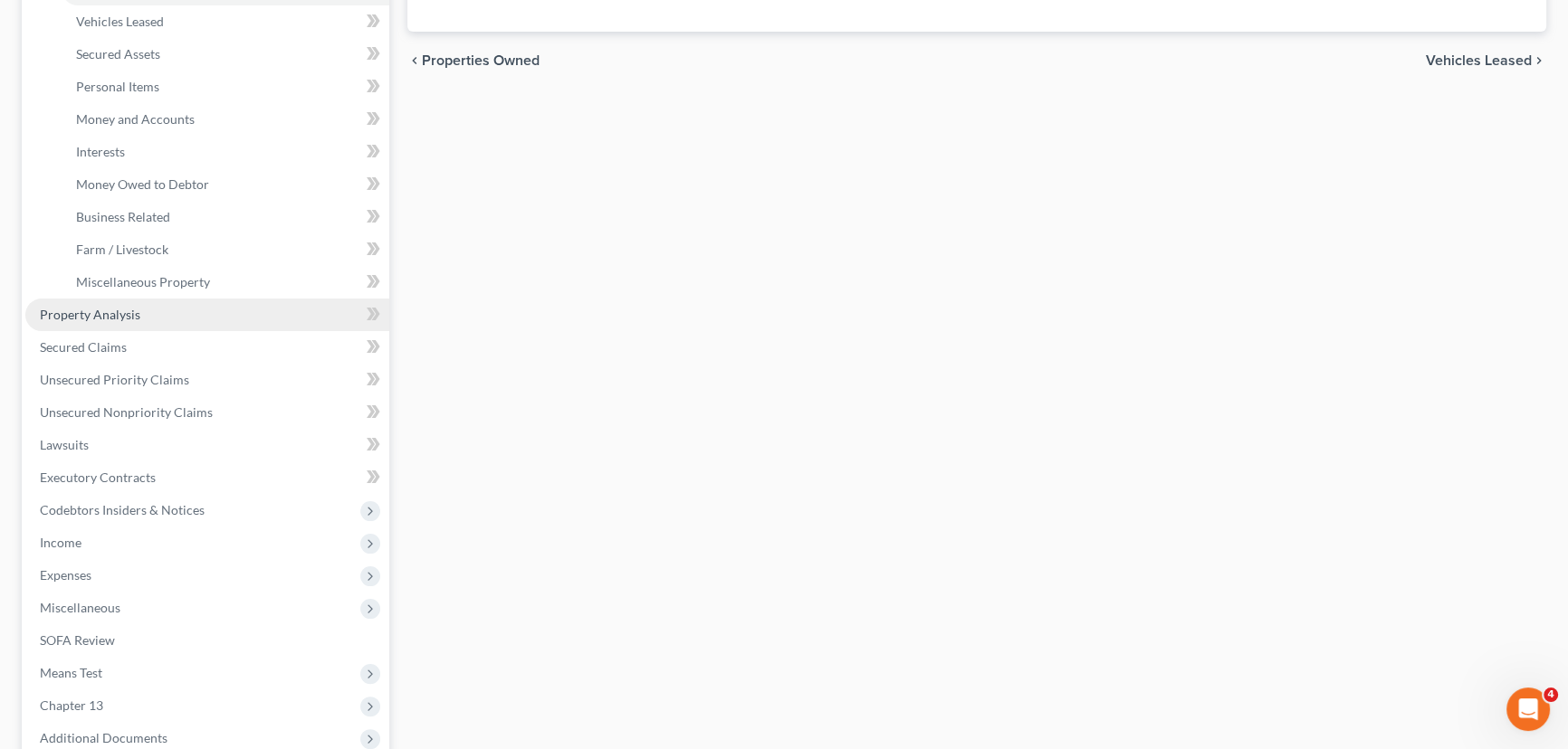
click at [175, 315] on link "Property Analysis" at bounding box center [206, 314] width 364 height 32
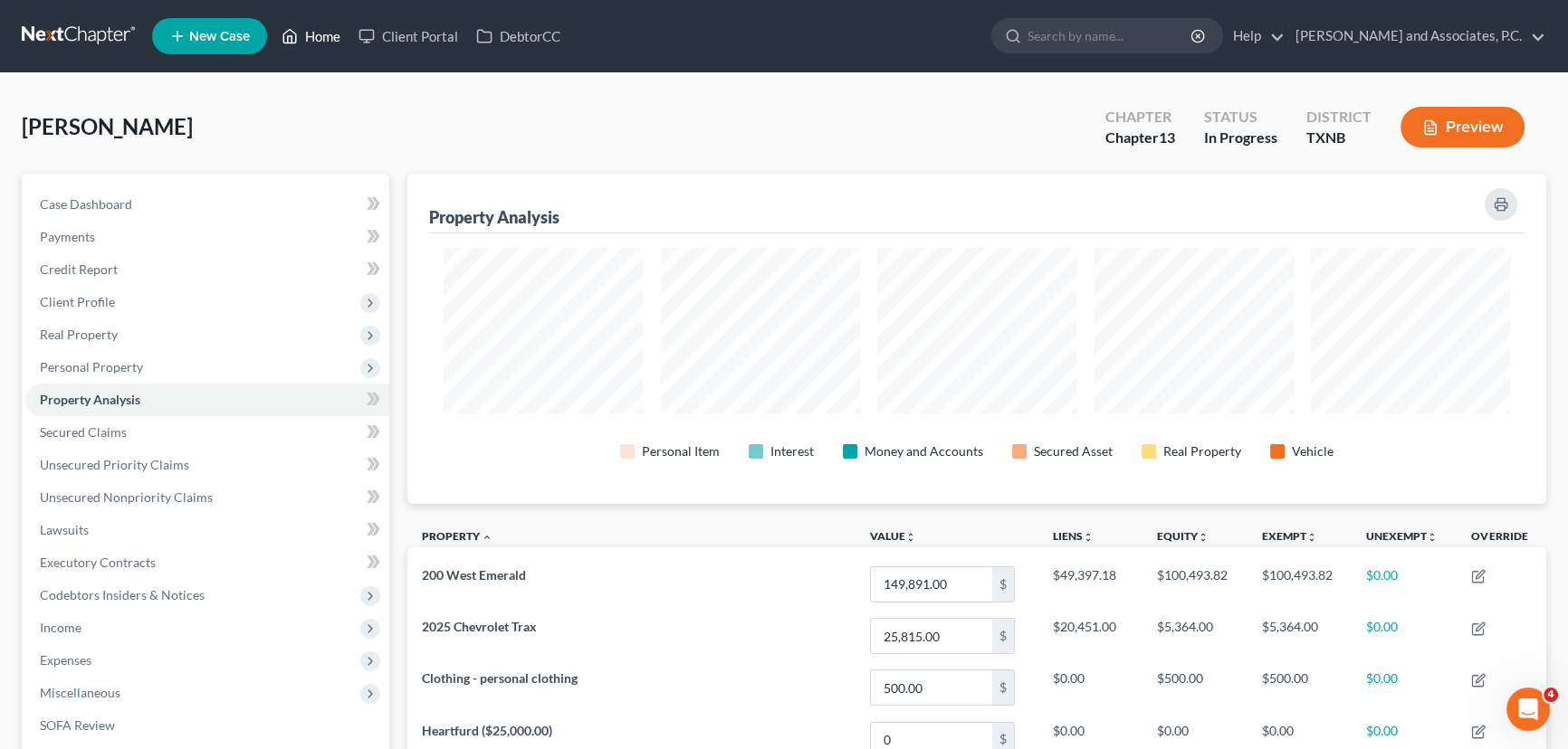
click at [326, 30] on link "Home" at bounding box center [311, 36] width 77 height 32
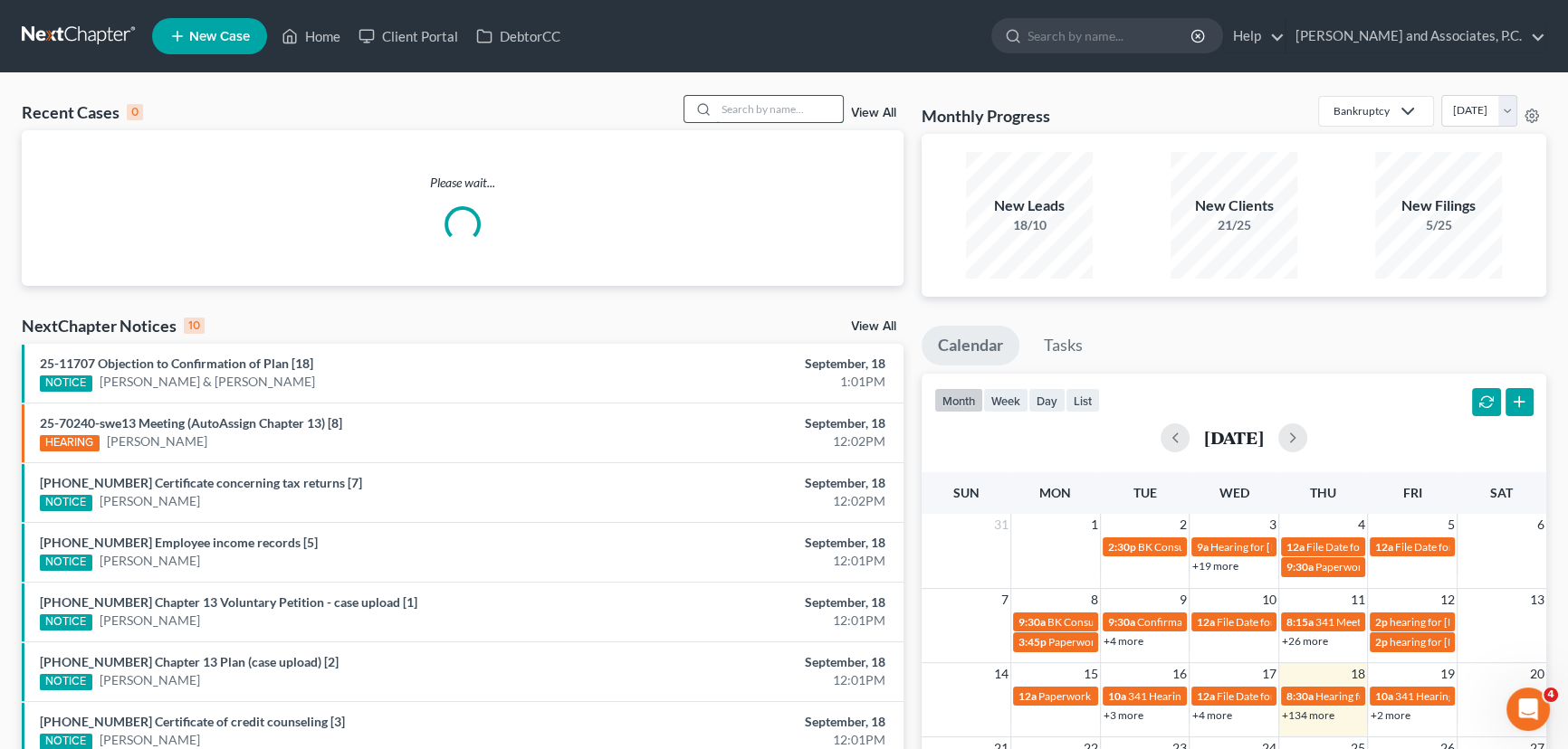
click at [762, 111] on input "search" at bounding box center [779, 109] width 126 height 26
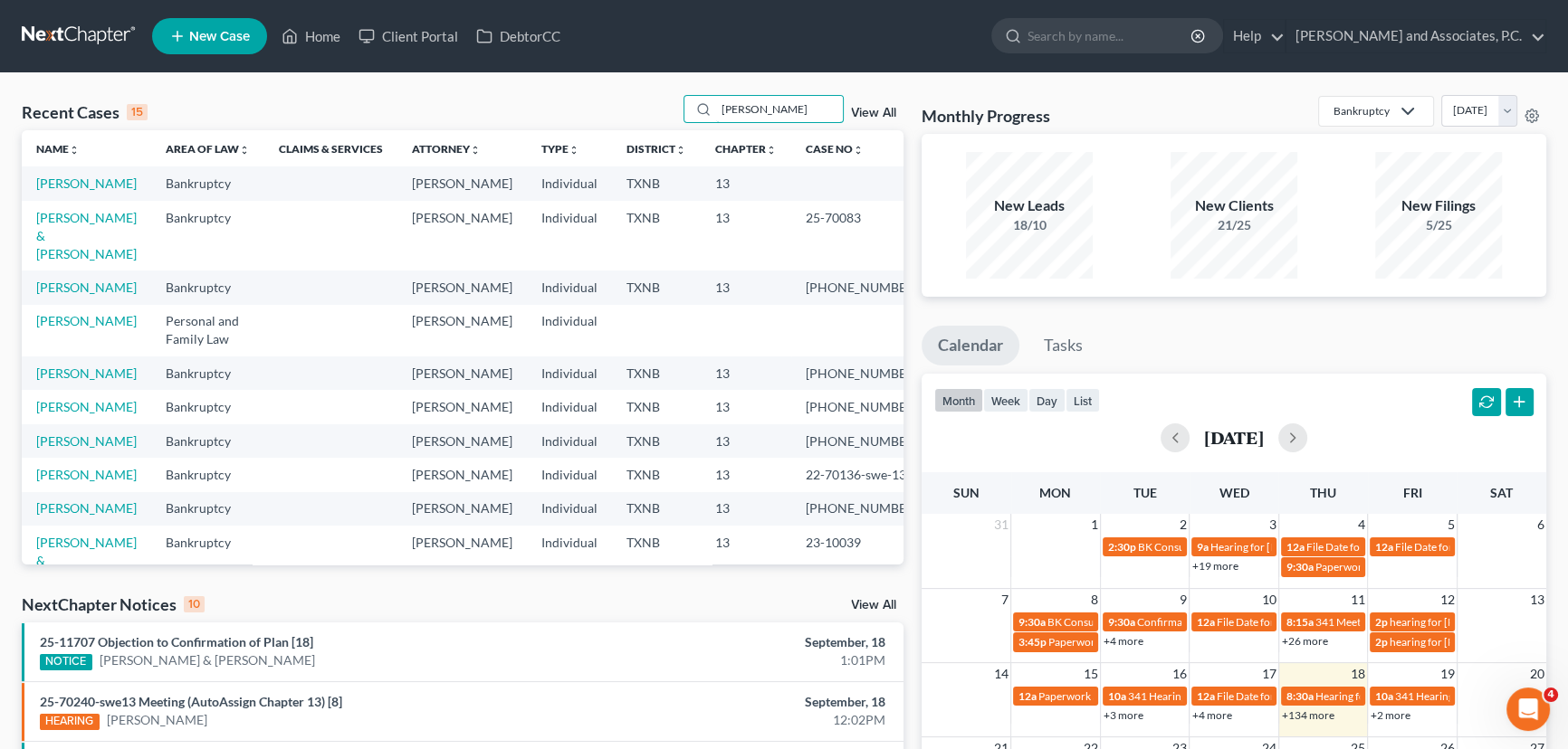
type input "[PERSON_NAME]"
click at [72, 184] on link "[PERSON_NAME]" at bounding box center [86, 183] width 100 height 16
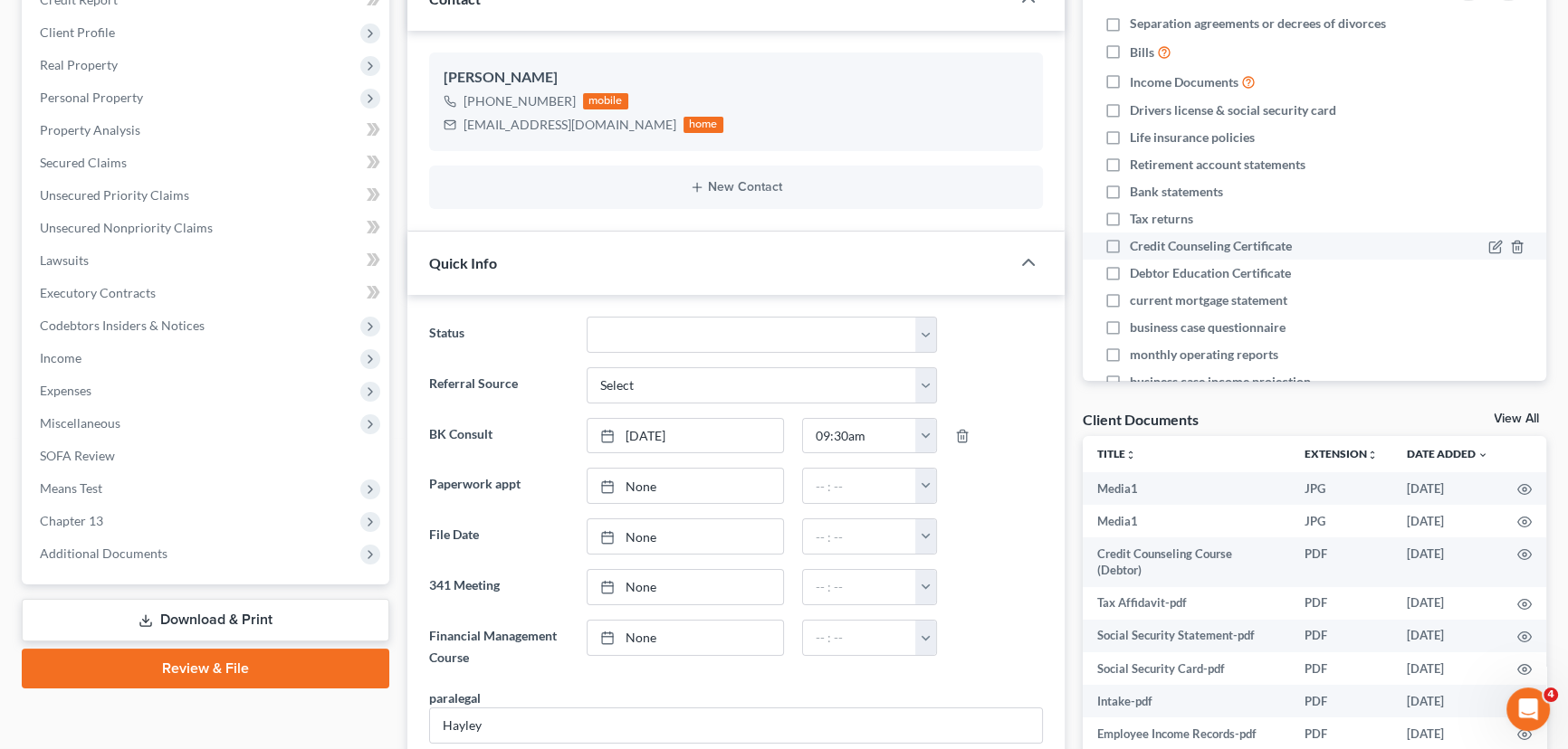
scroll to position [133, 0]
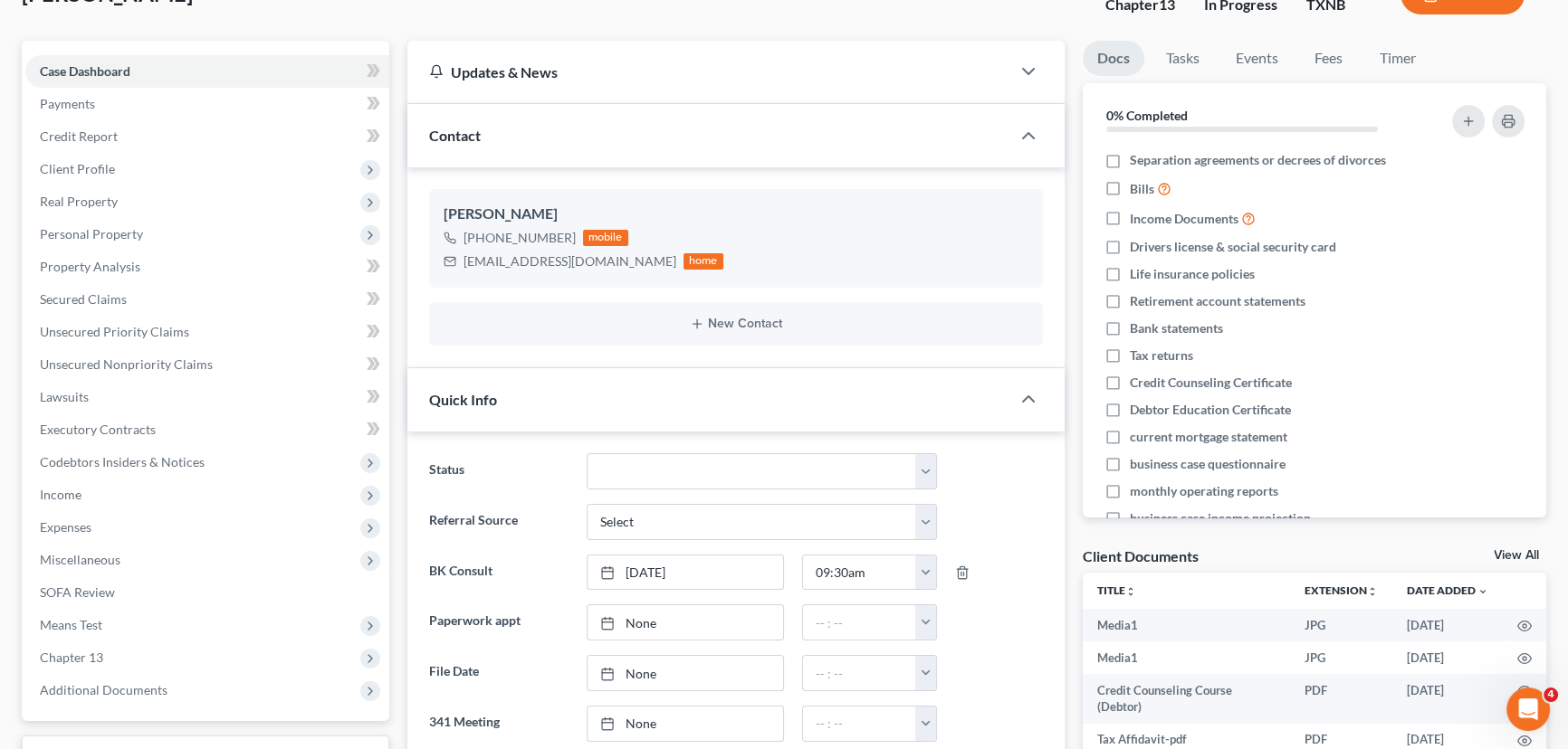
click at [1500, 549] on link "View All" at bounding box center [1515, 556] width 45 height 13
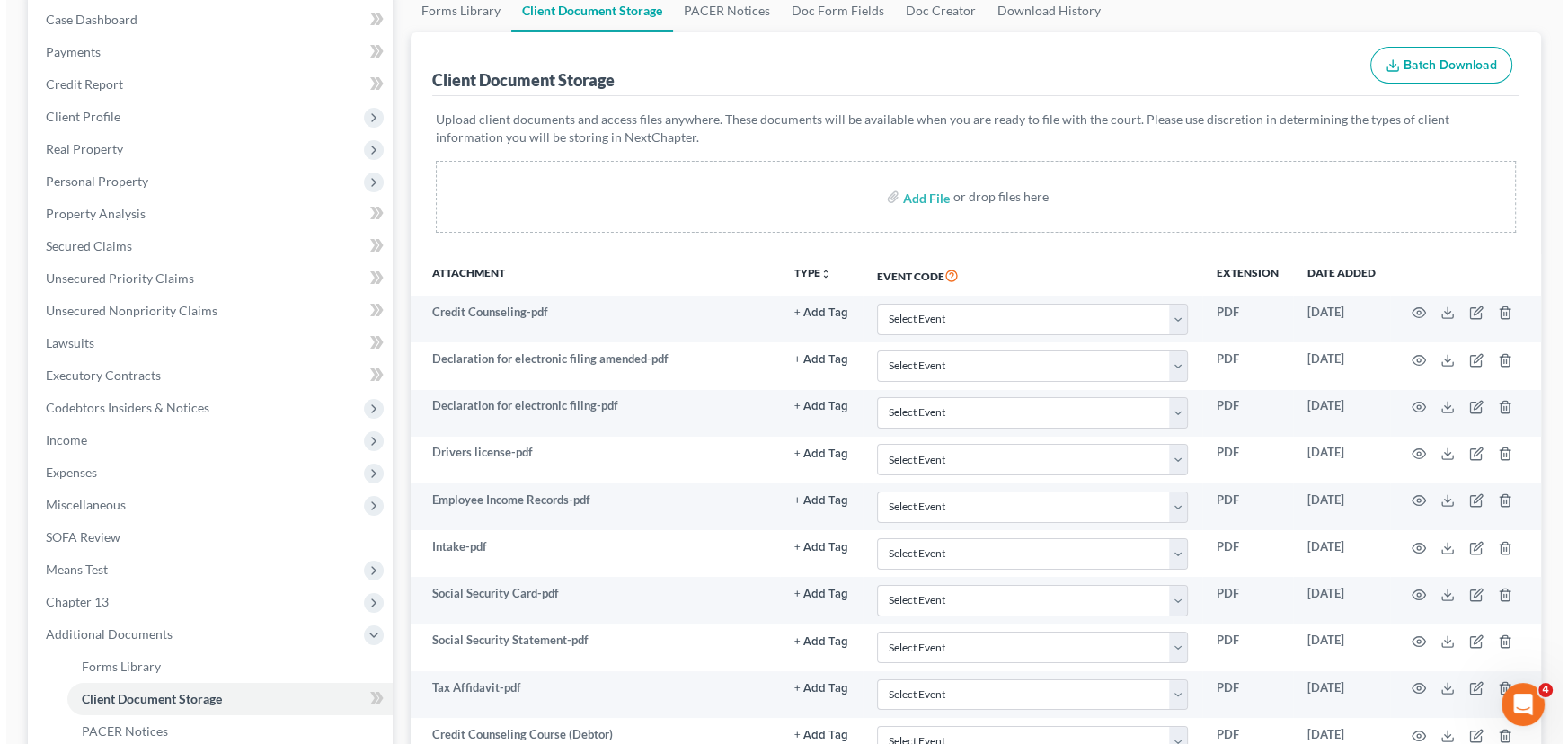
scroll to position [468, 0]
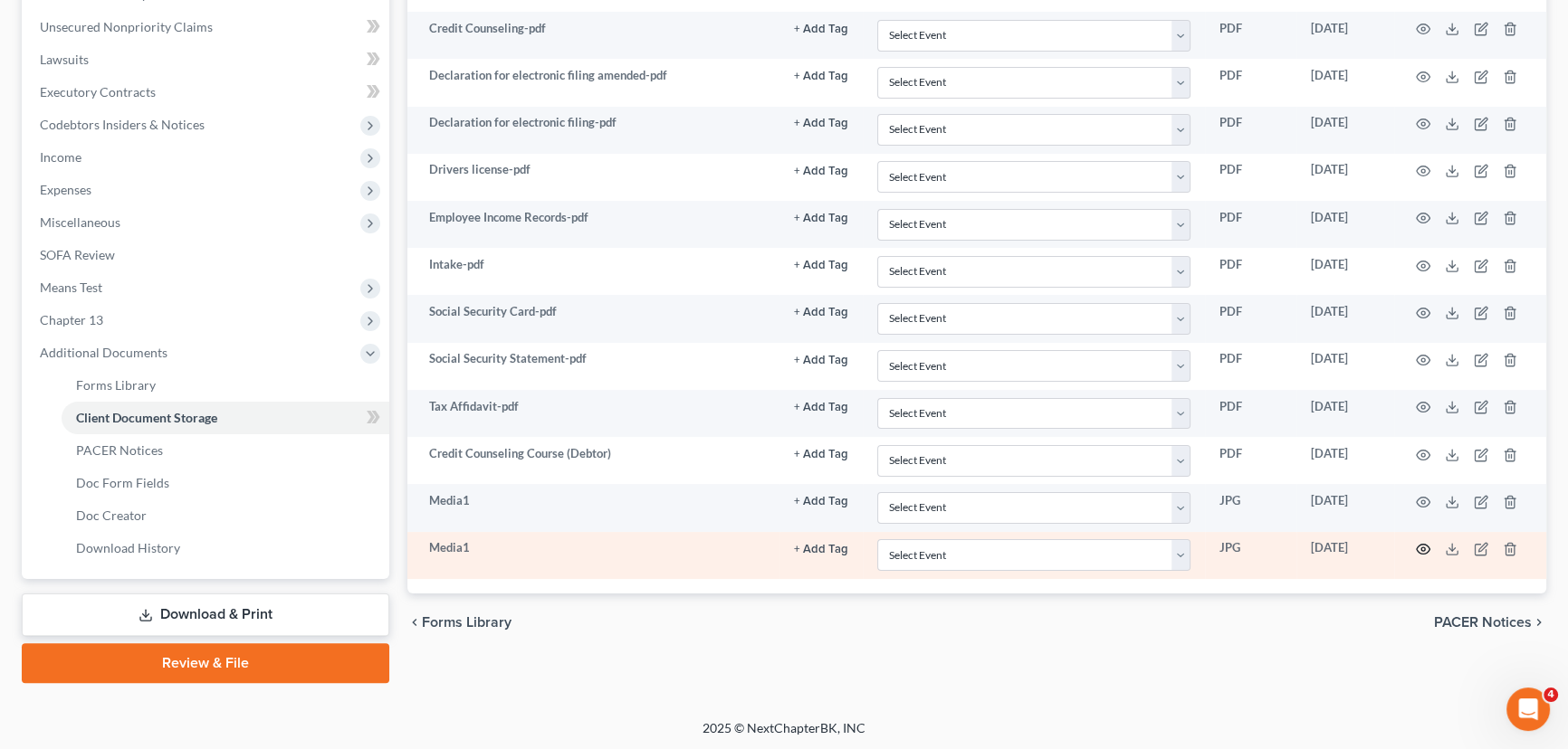
click at [1429, 546] on icon "button" at bounding box center [1423, 549] width 14 height 10
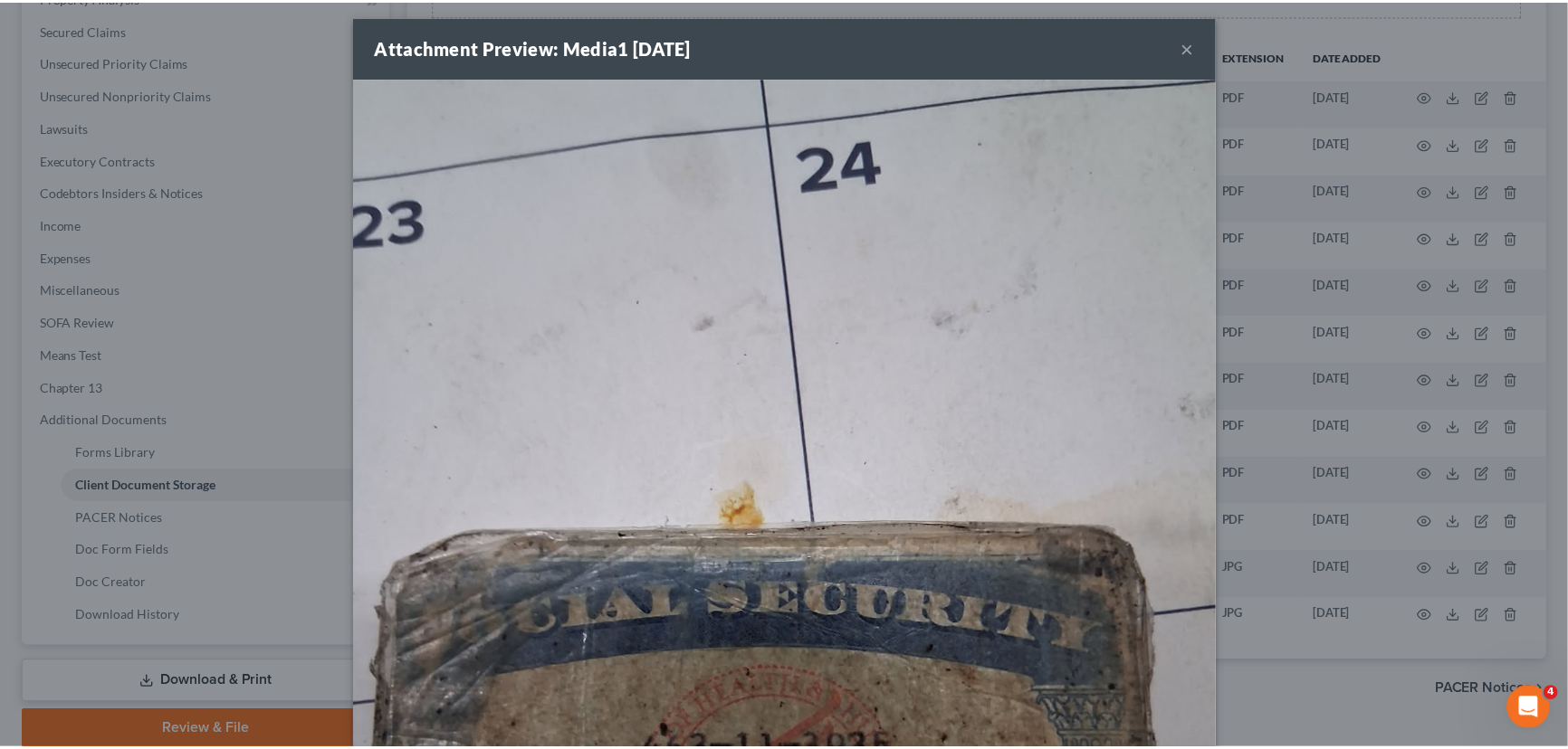
scroll to position [0, 0]
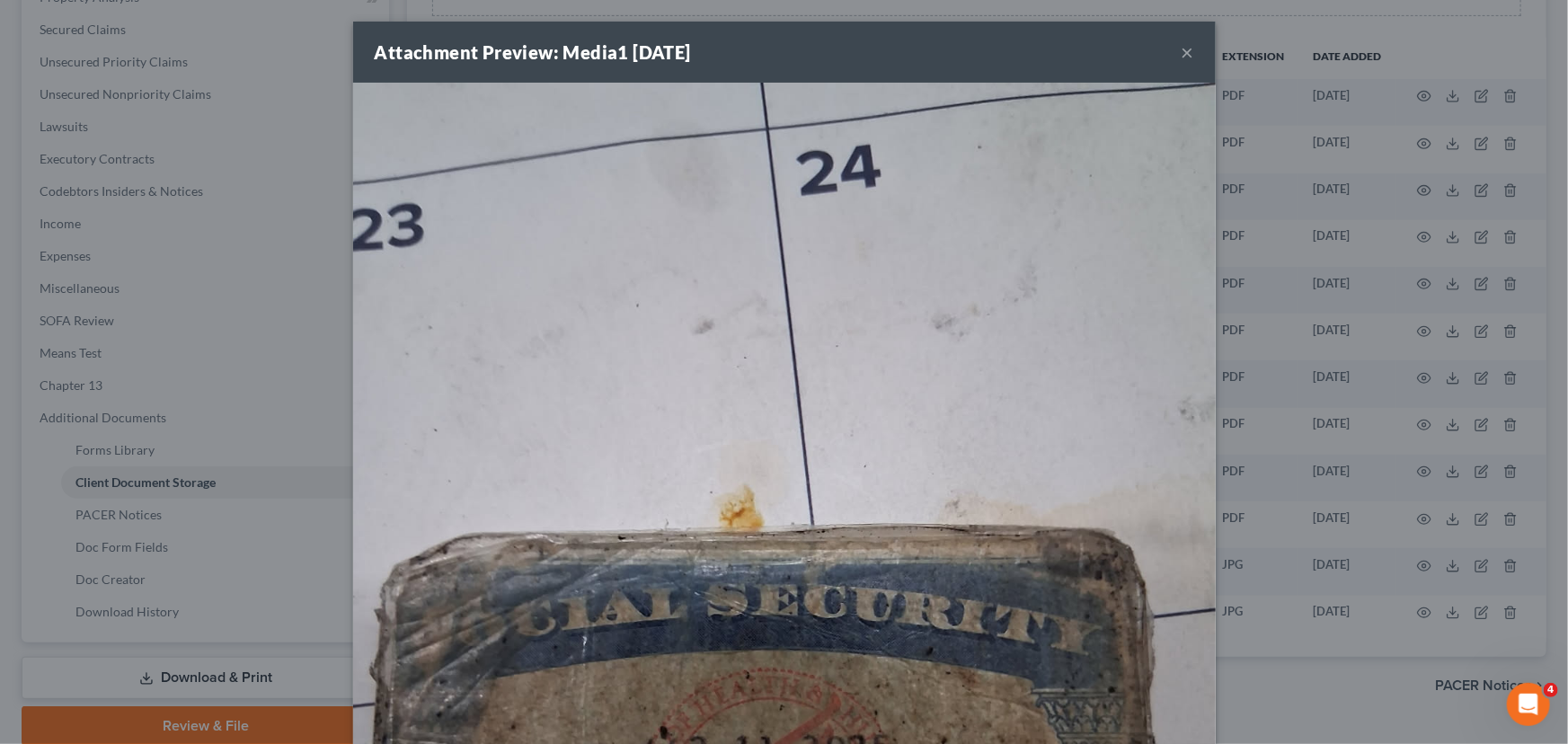
drag, startPoint x: 1184, startPoint y: 53, endPoint x: 1560, endPoint y: 221, distance: 411.8
click at [1184, 53] on button "×" at bounding box center [1187, 52] width 13 height 22
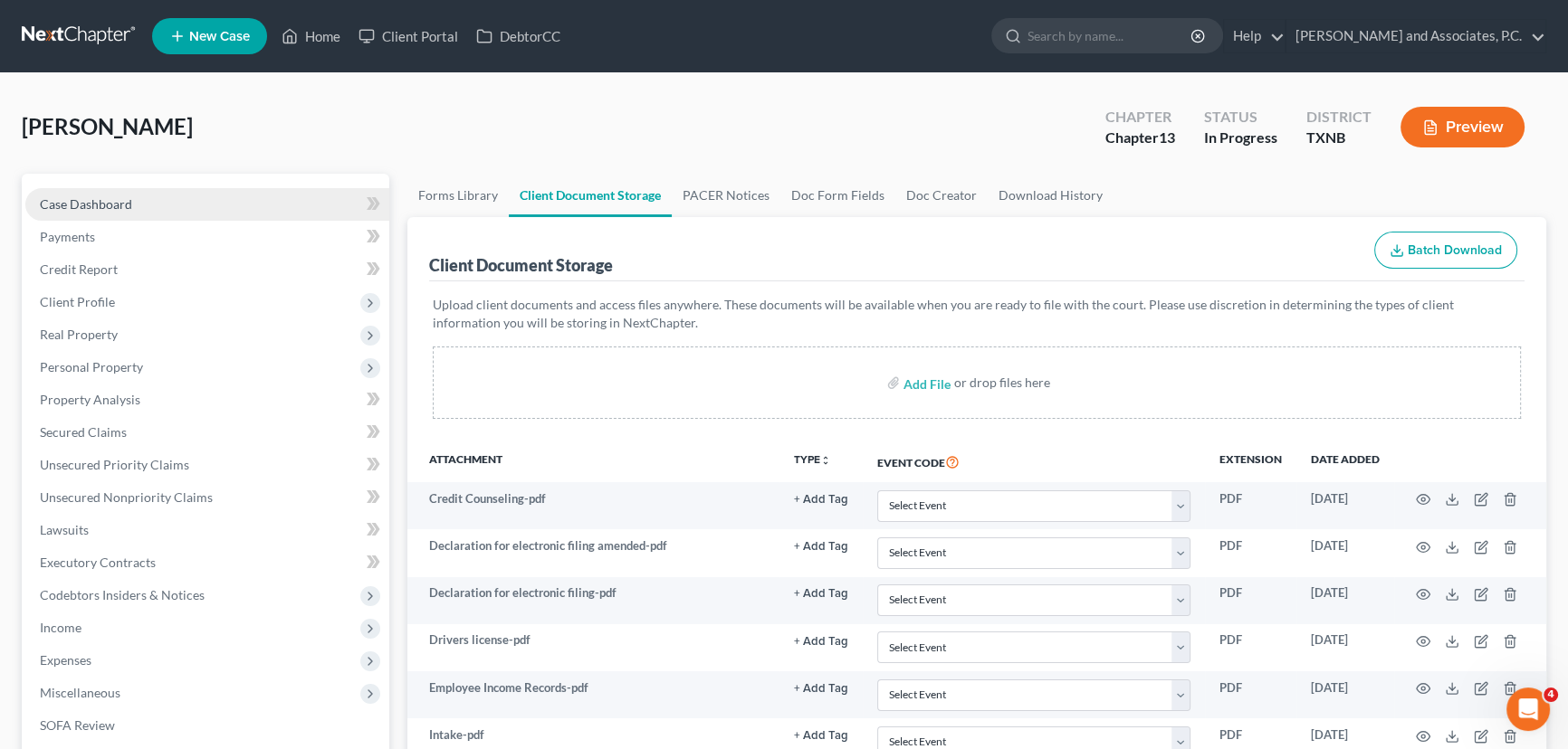
click at [146, 217] on link "Case Dashboard" at bounding box center [206, 204] width 364 height 32
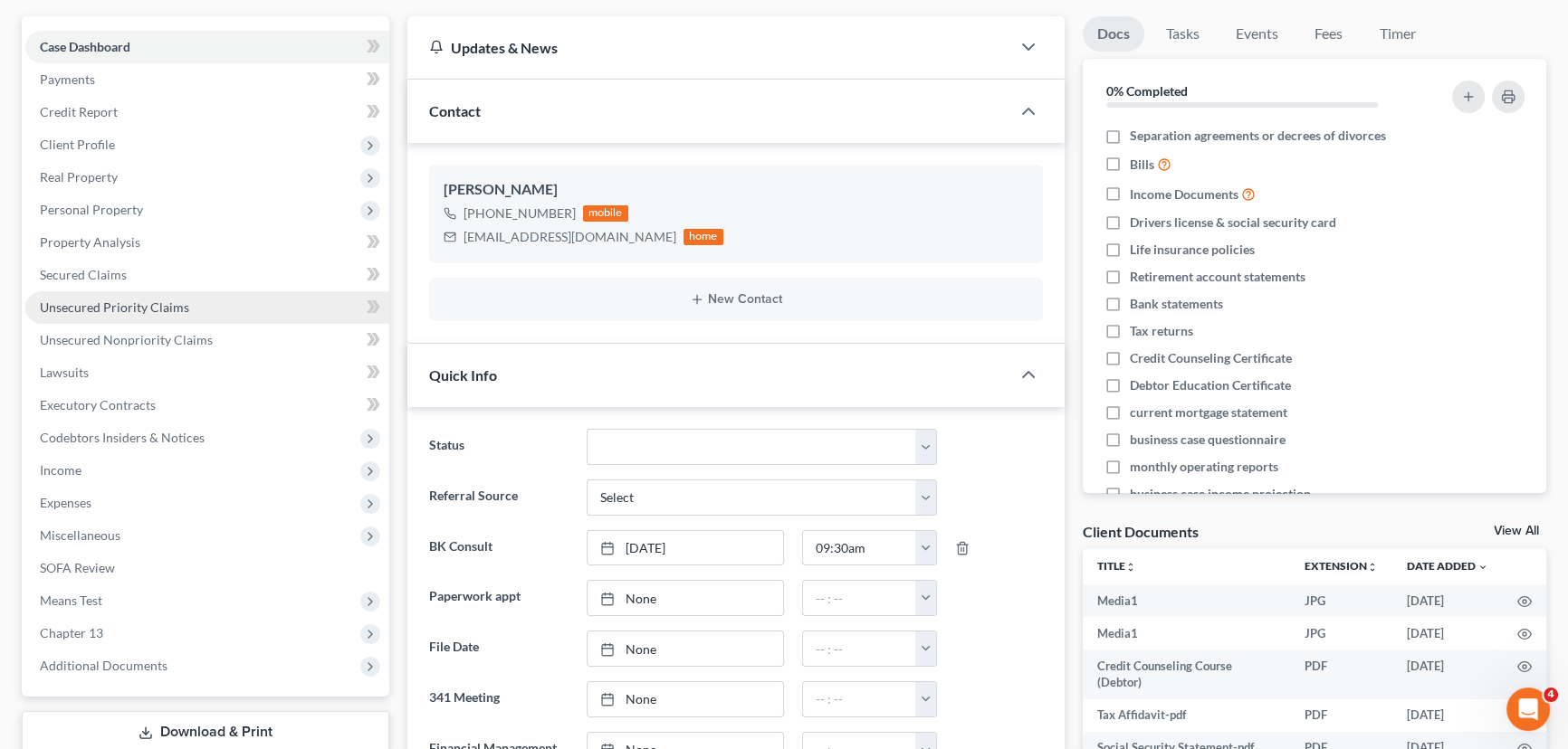
scroll to position [164, 0]
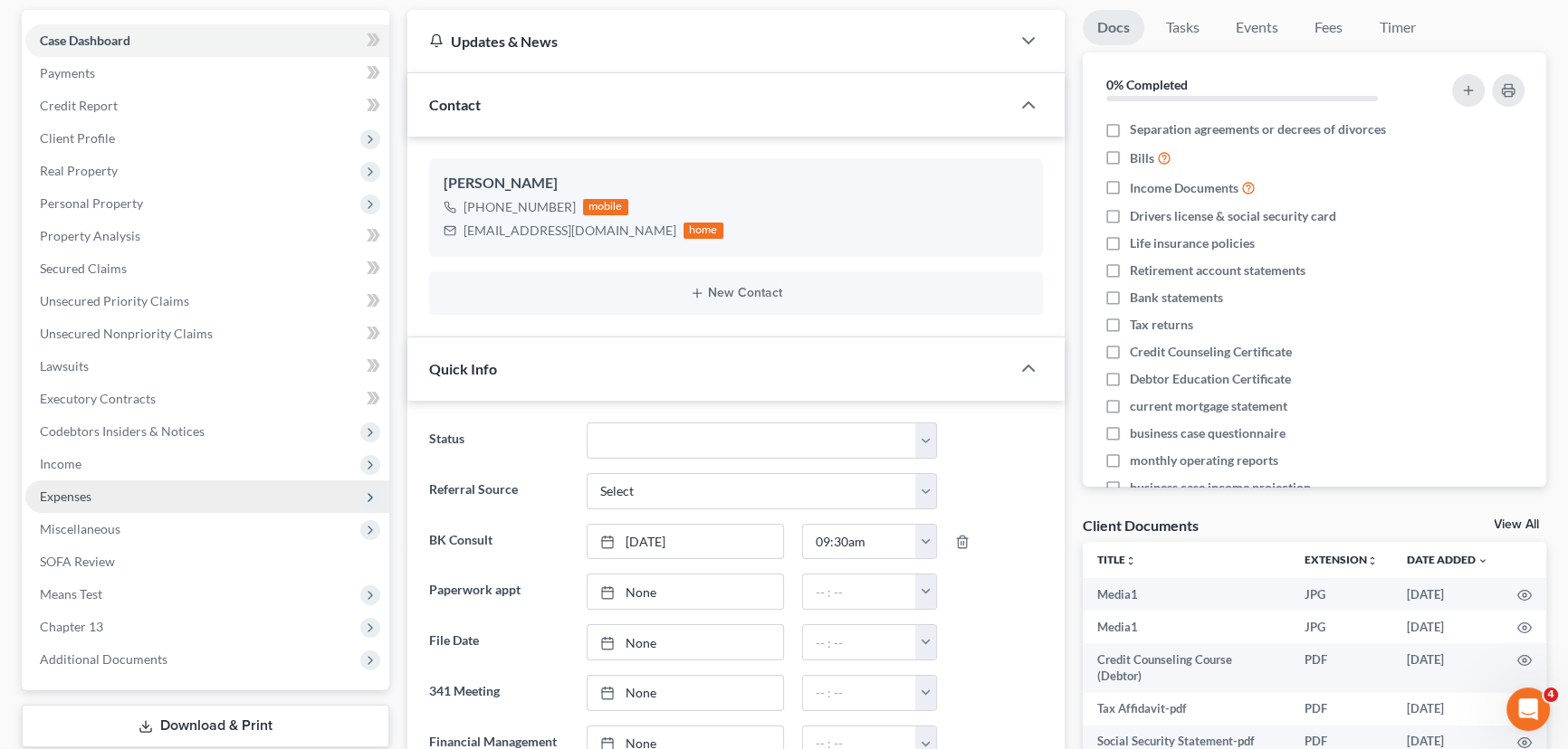
click at [64, 496] on span "Expenses" at bounding box center [65, 496] width 52 height 16
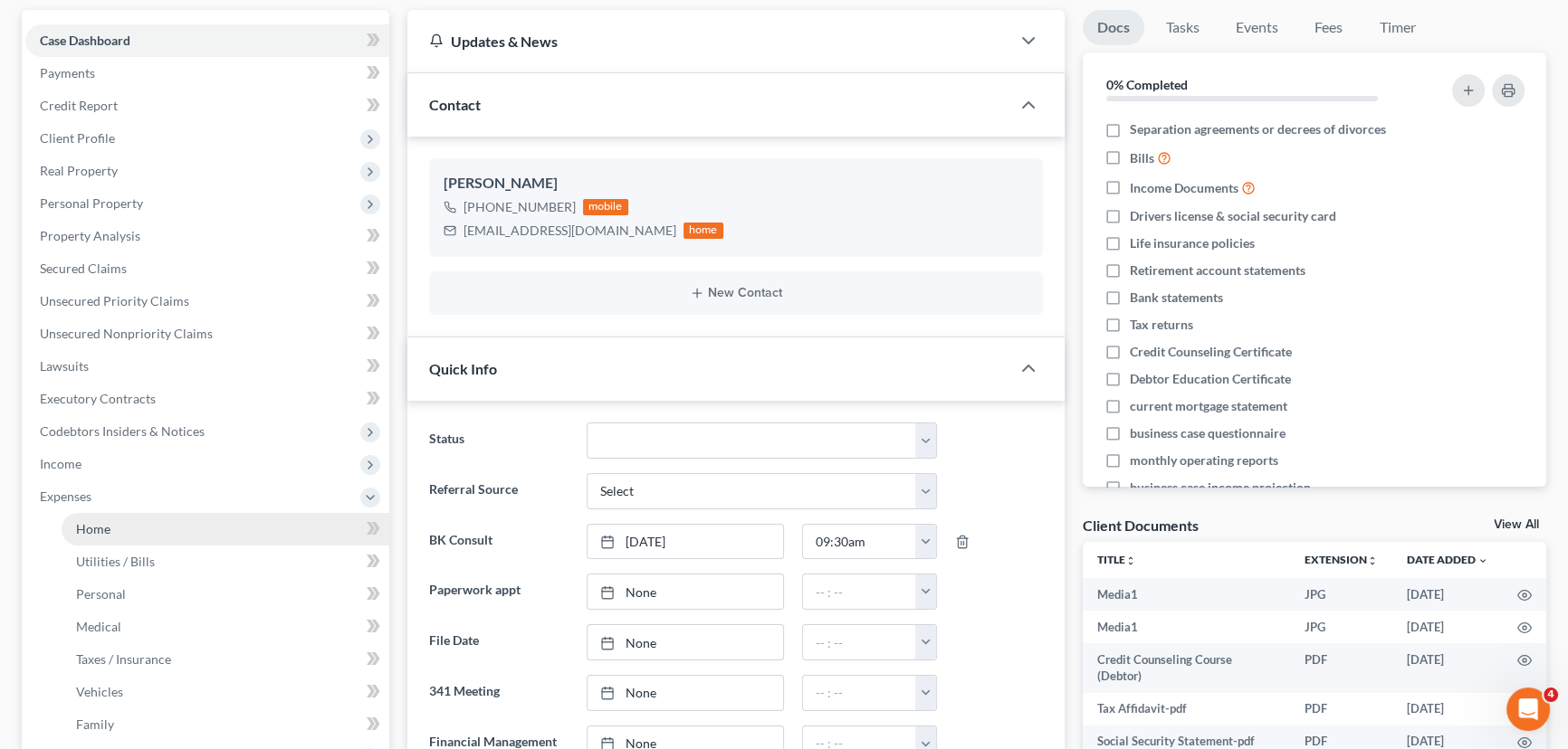
click at [75, 524] on link "Home" at bounding box center [225, 529] width 327 height 32
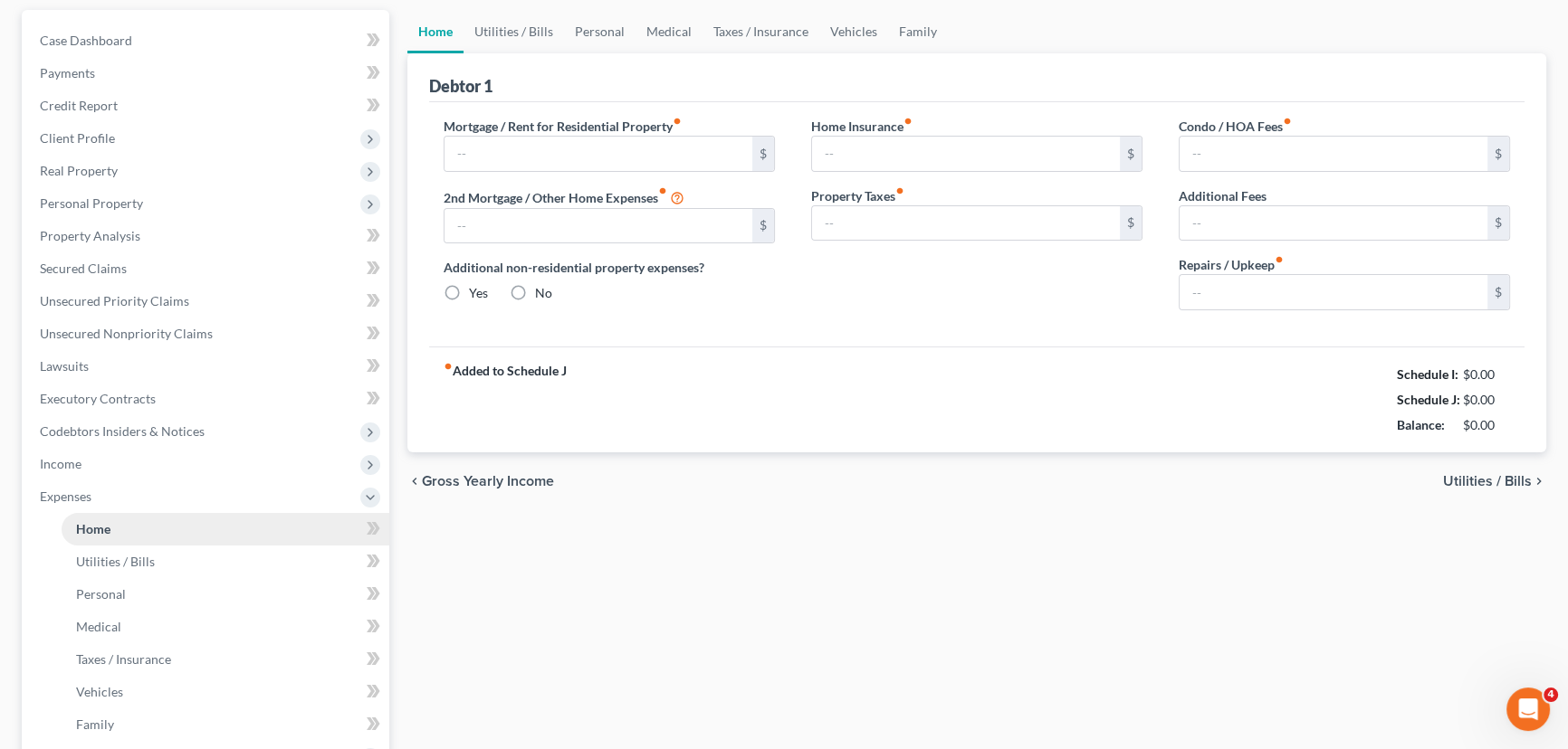
scroll to position [34, 0]
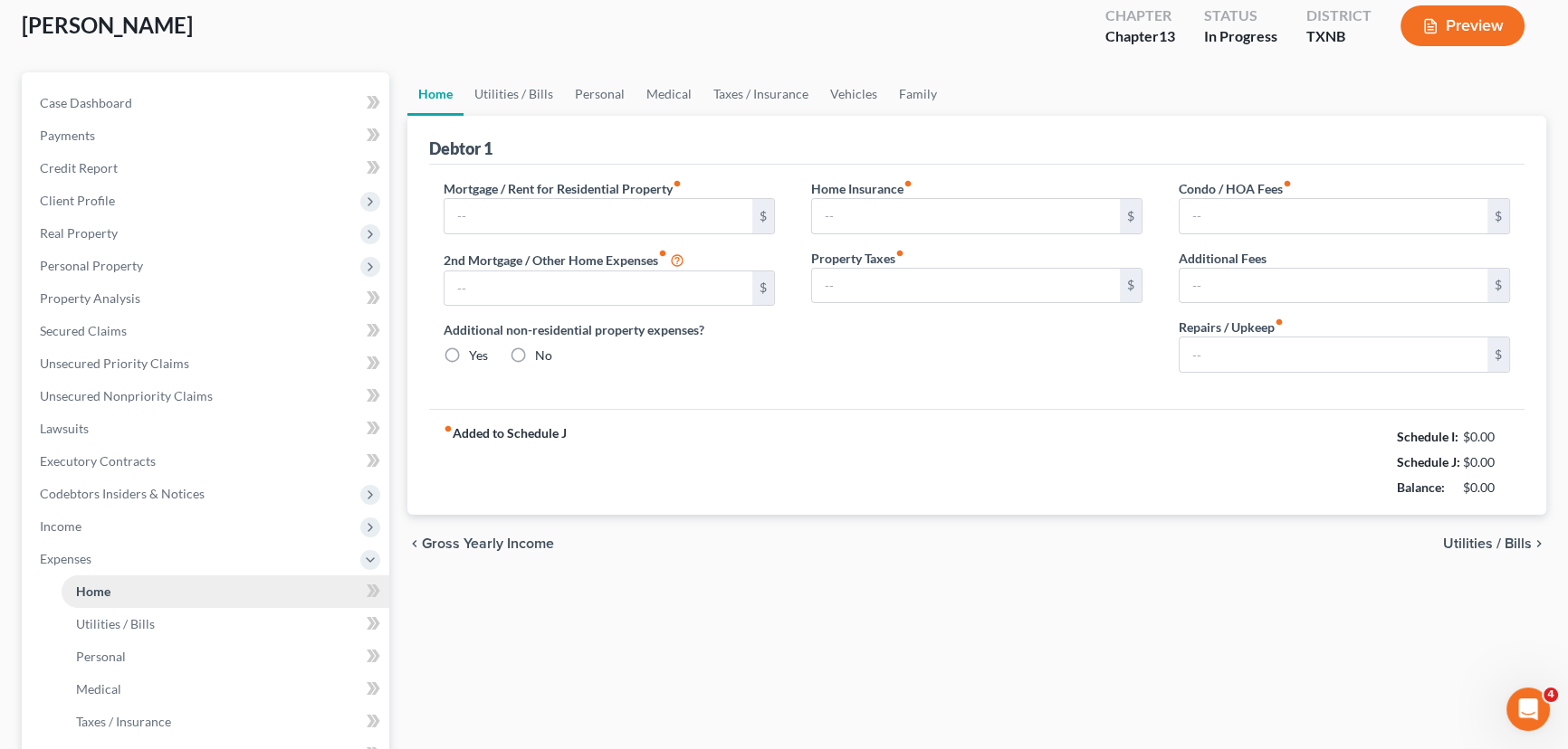
type input "863.00"
type input "0.00"
radio input "true"
type input "165.00"
type input "211.01"
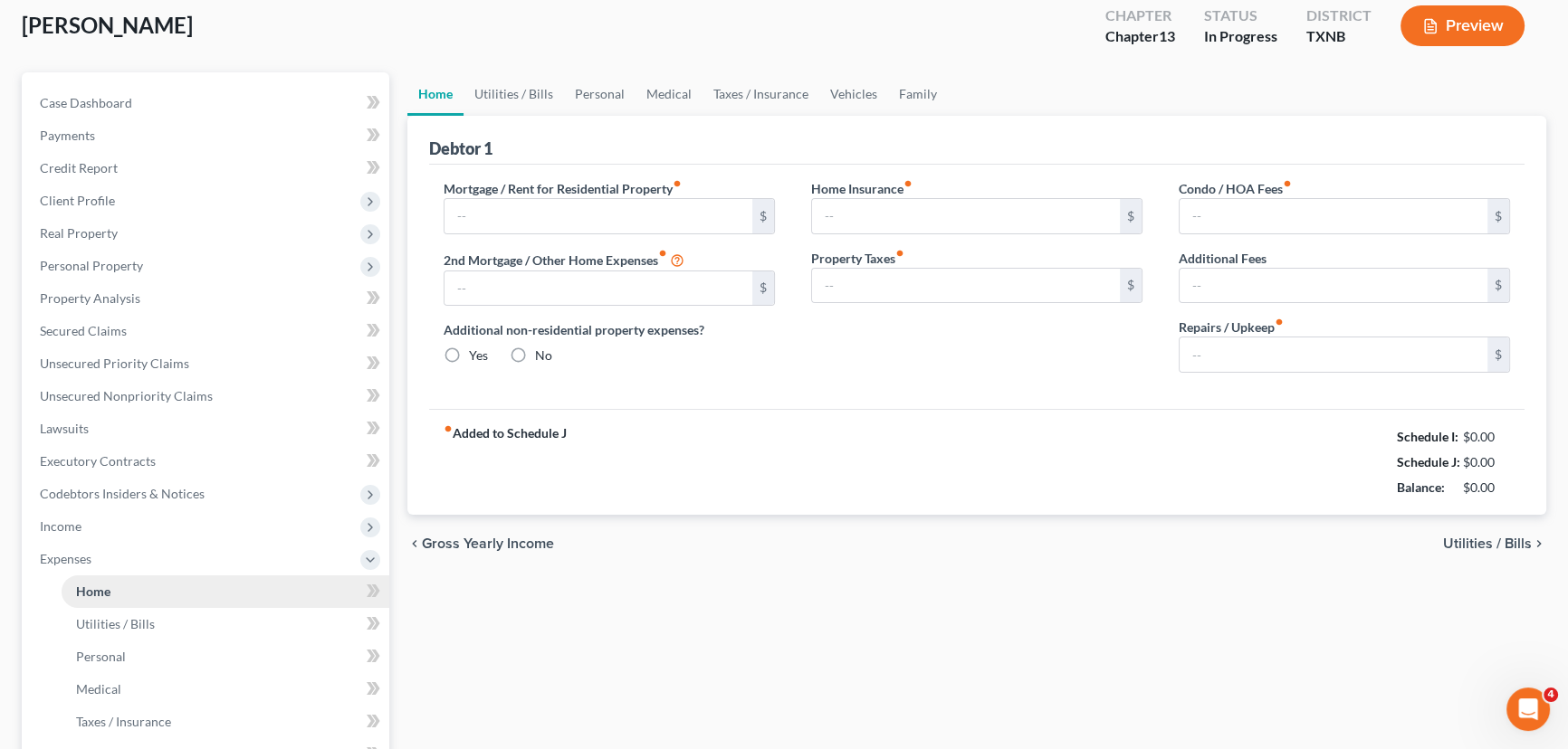
type input "0.00"
type input "150.00"
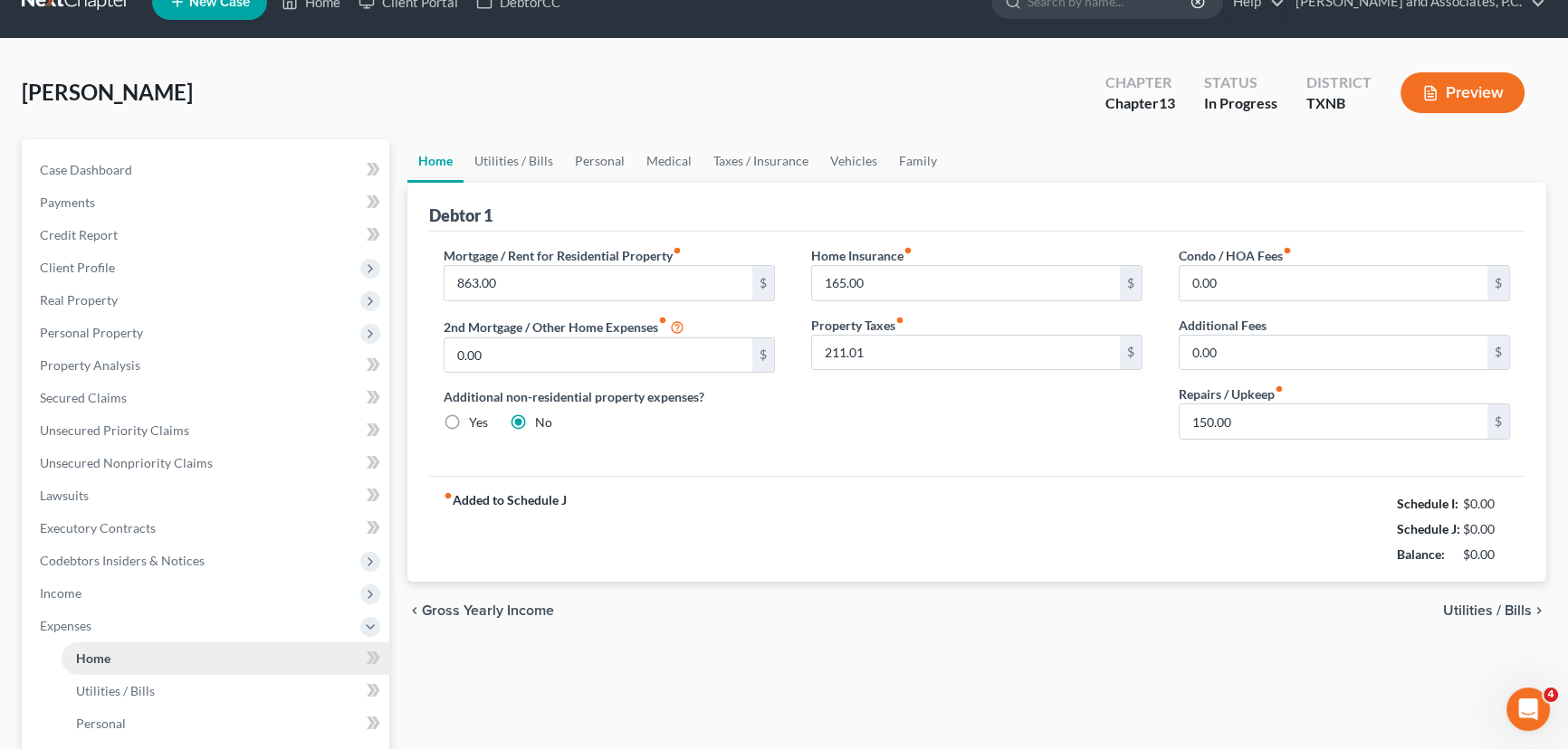
scroll to position [0, 0]
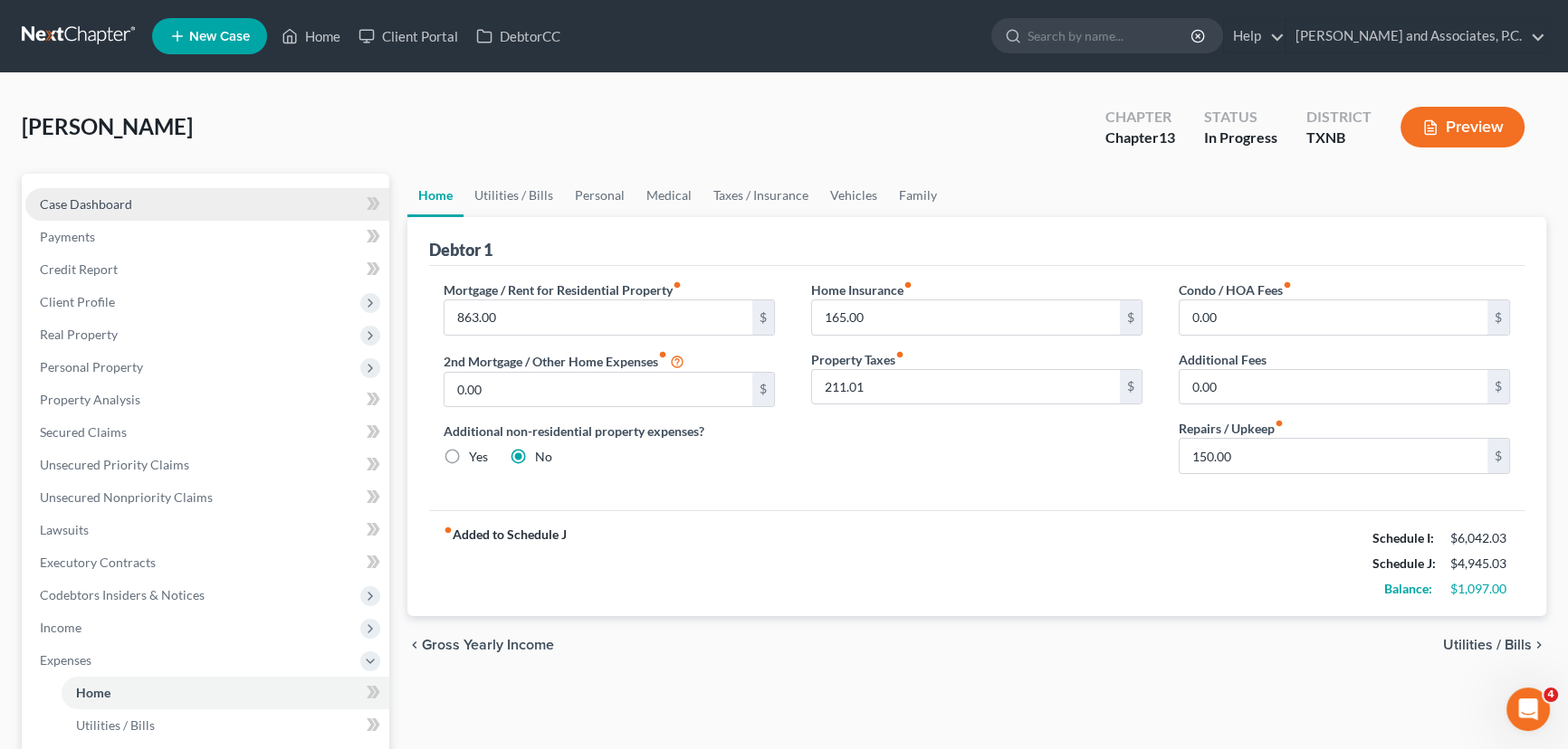
click at [150, 207] on link "Case Dashboard" at bounding box center [206, 204] width 364 height 32
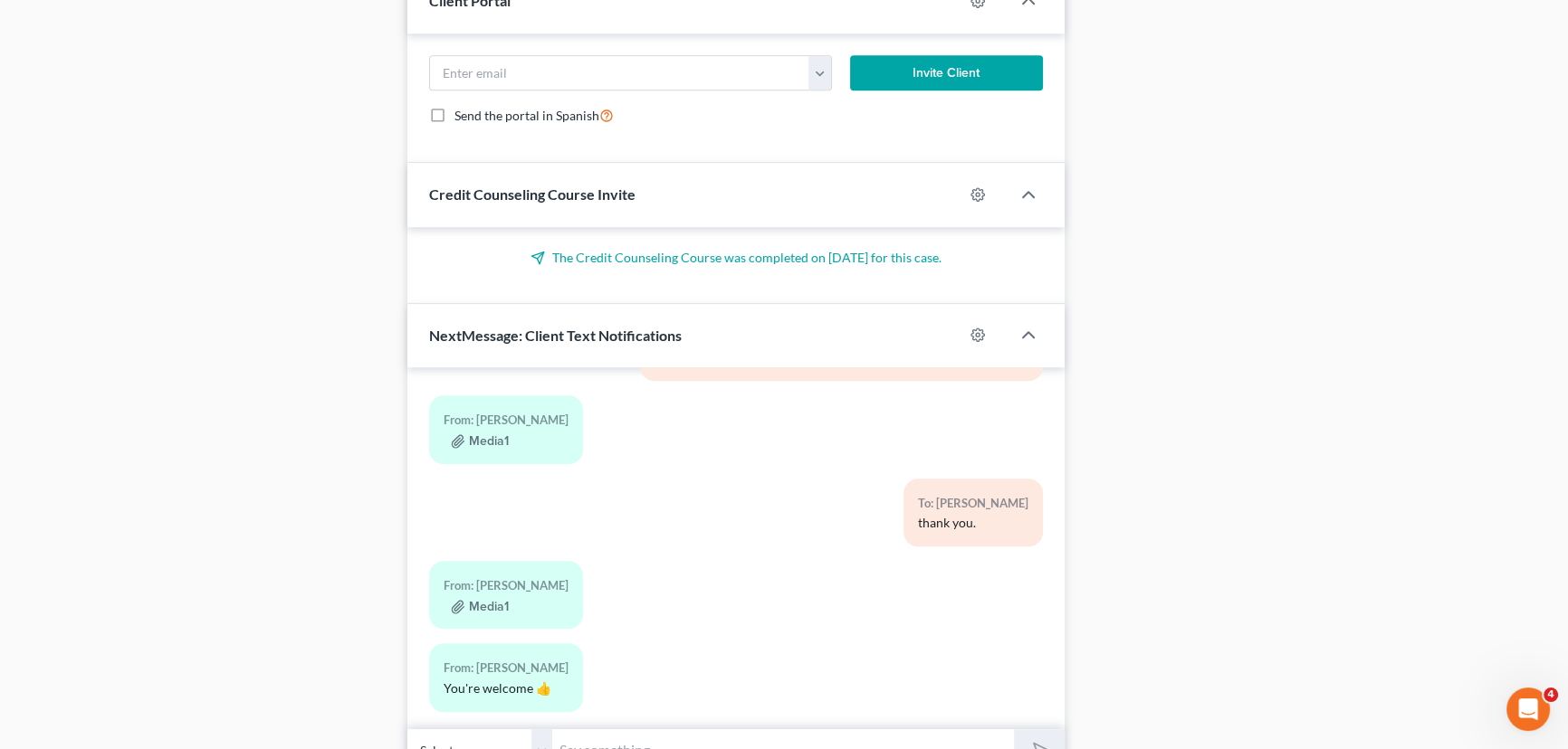
scroll to position [1531, 0]
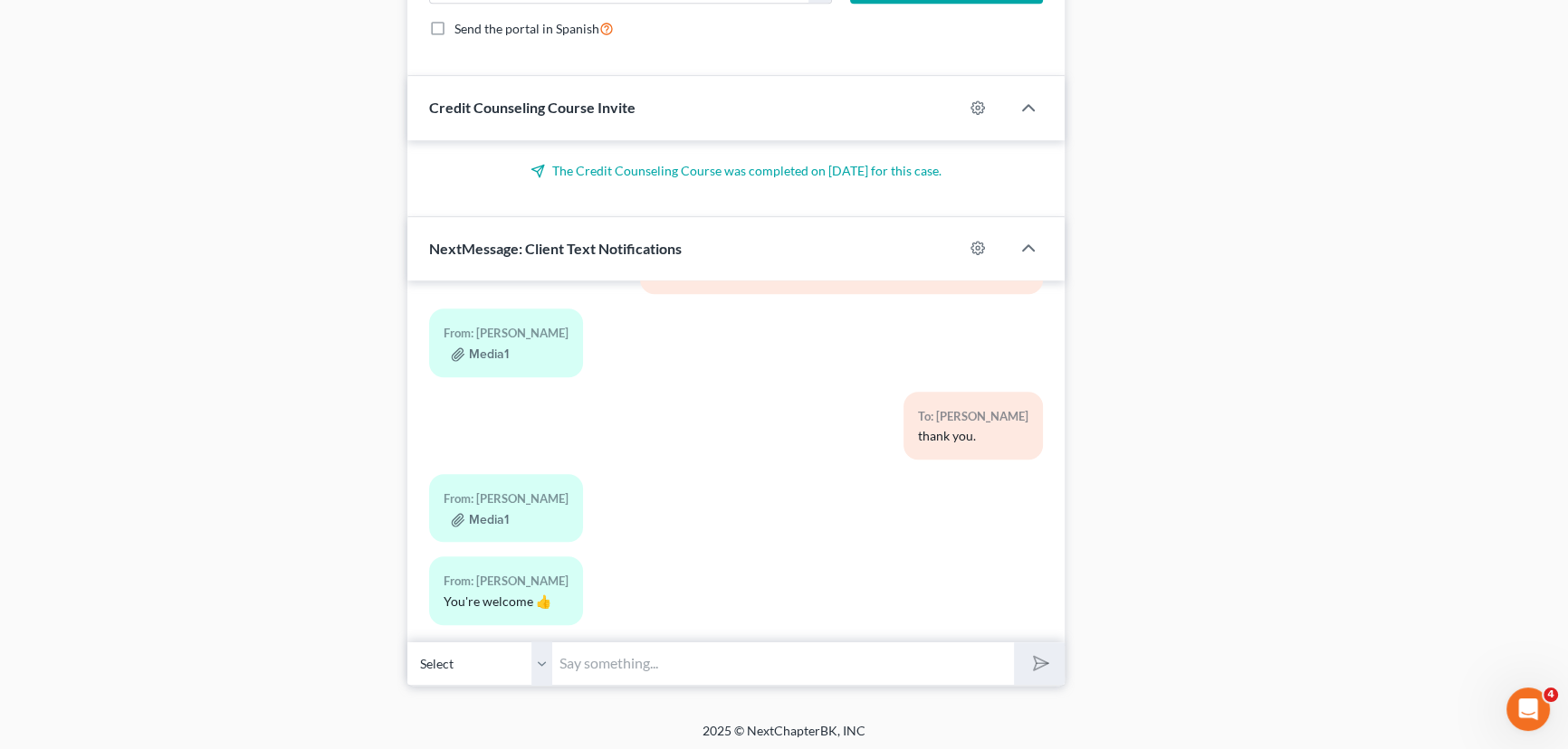
click at [629, 653] on input "text" at bounding box center [783, 663] width 462 height 44
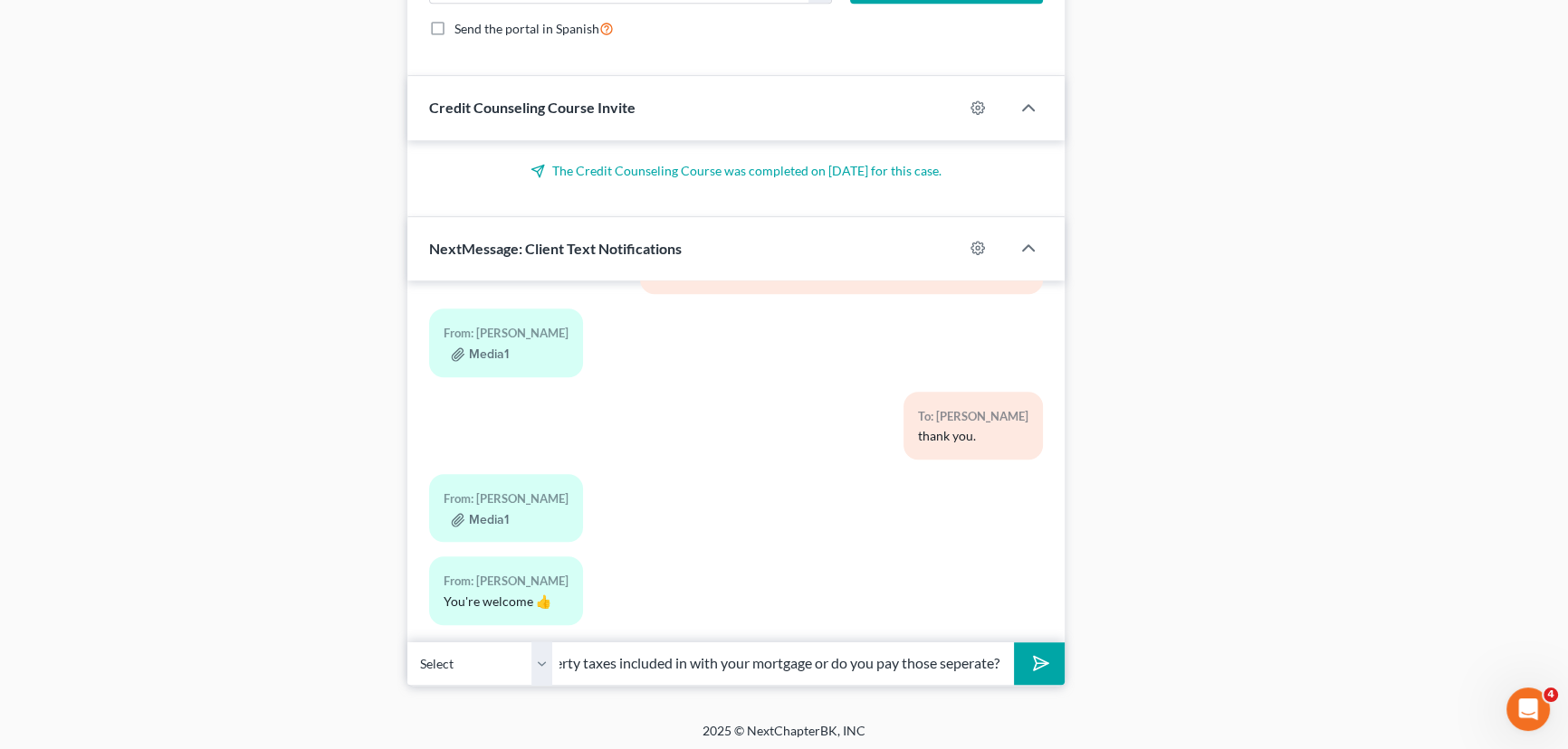
scroll to position [0, 347]
type input "Just to double check, is your home insurance and property taxes included in wit…"
click at [1014, 642] on button "submit" at bounding box center [1039, 663] width 50 height 42
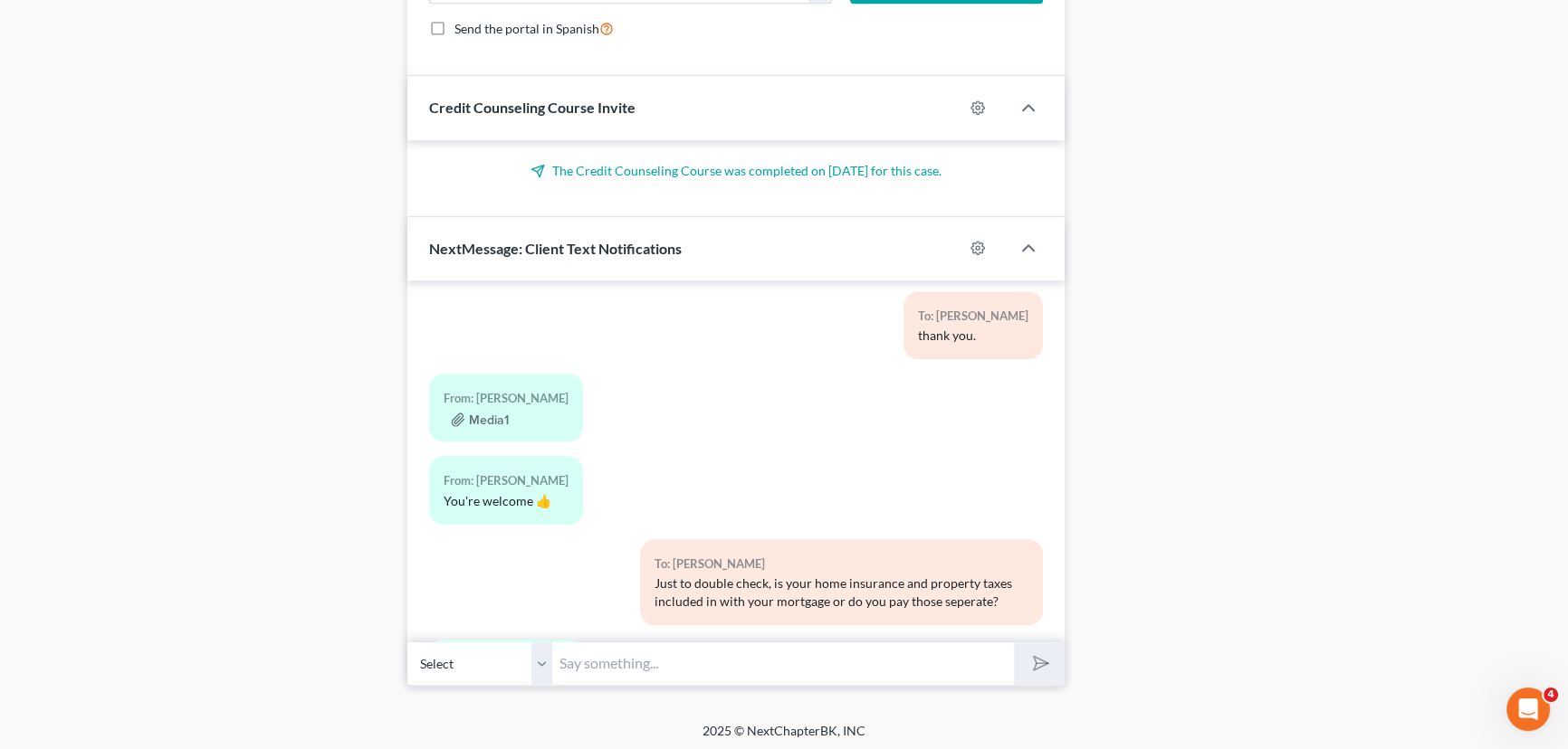
scroll to position [4134, 0]
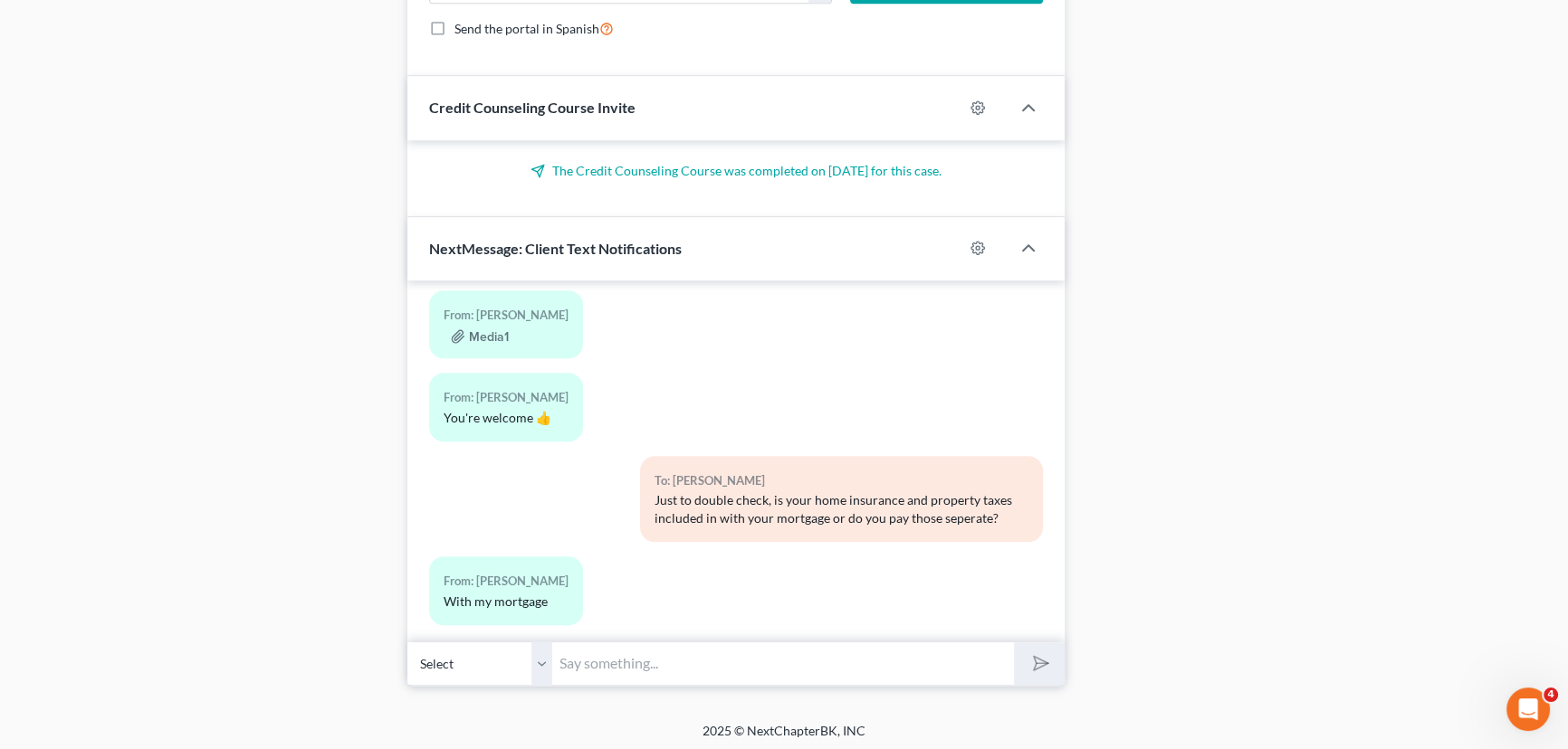
click at [644, 667] on input "text" at bounding box center [783, 663] width 462 height 44
type input "Okay thank you."
click at [1014, 642] on button "submit" at bounding box center [1039, 663] width 50 height 42
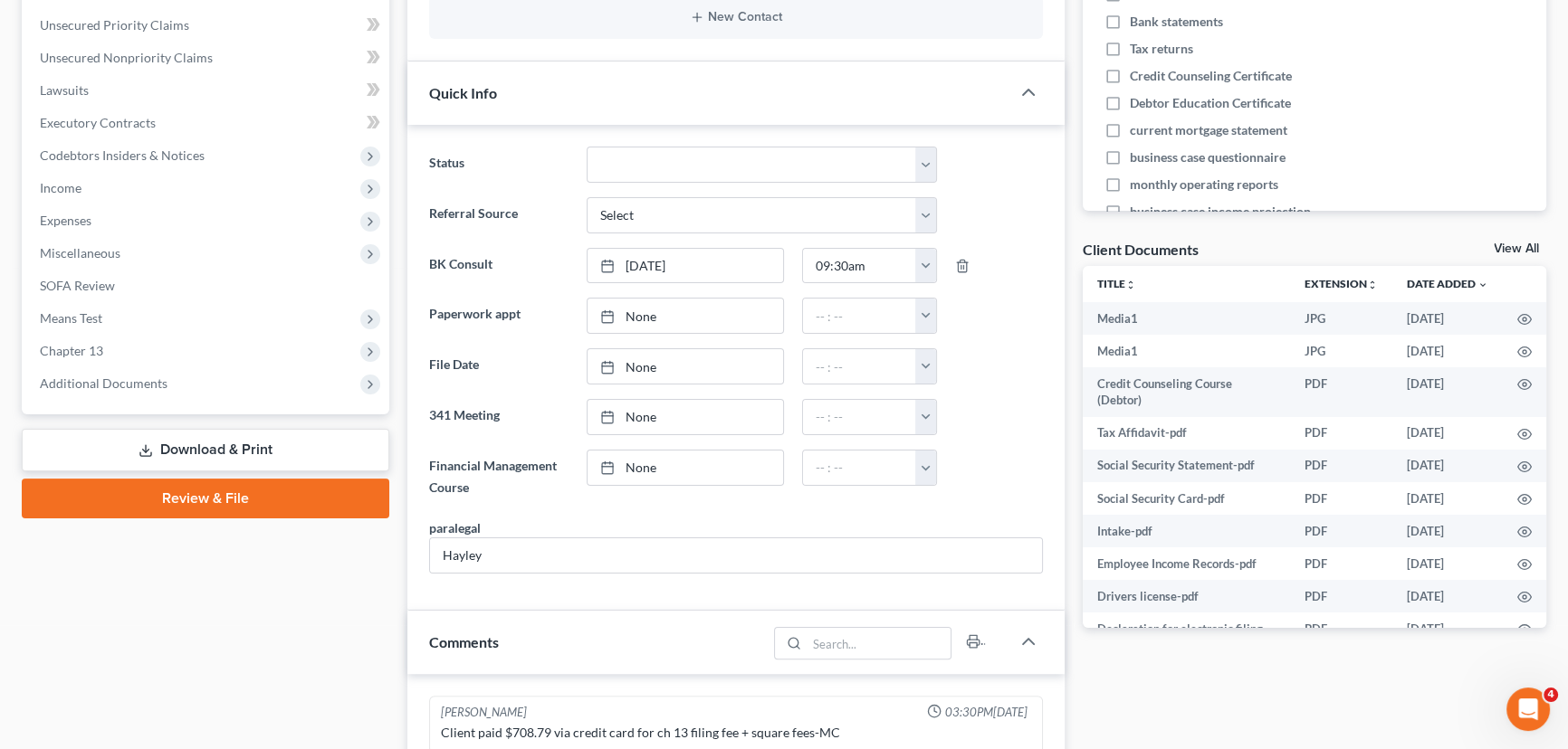
scroll to position [133, 0]
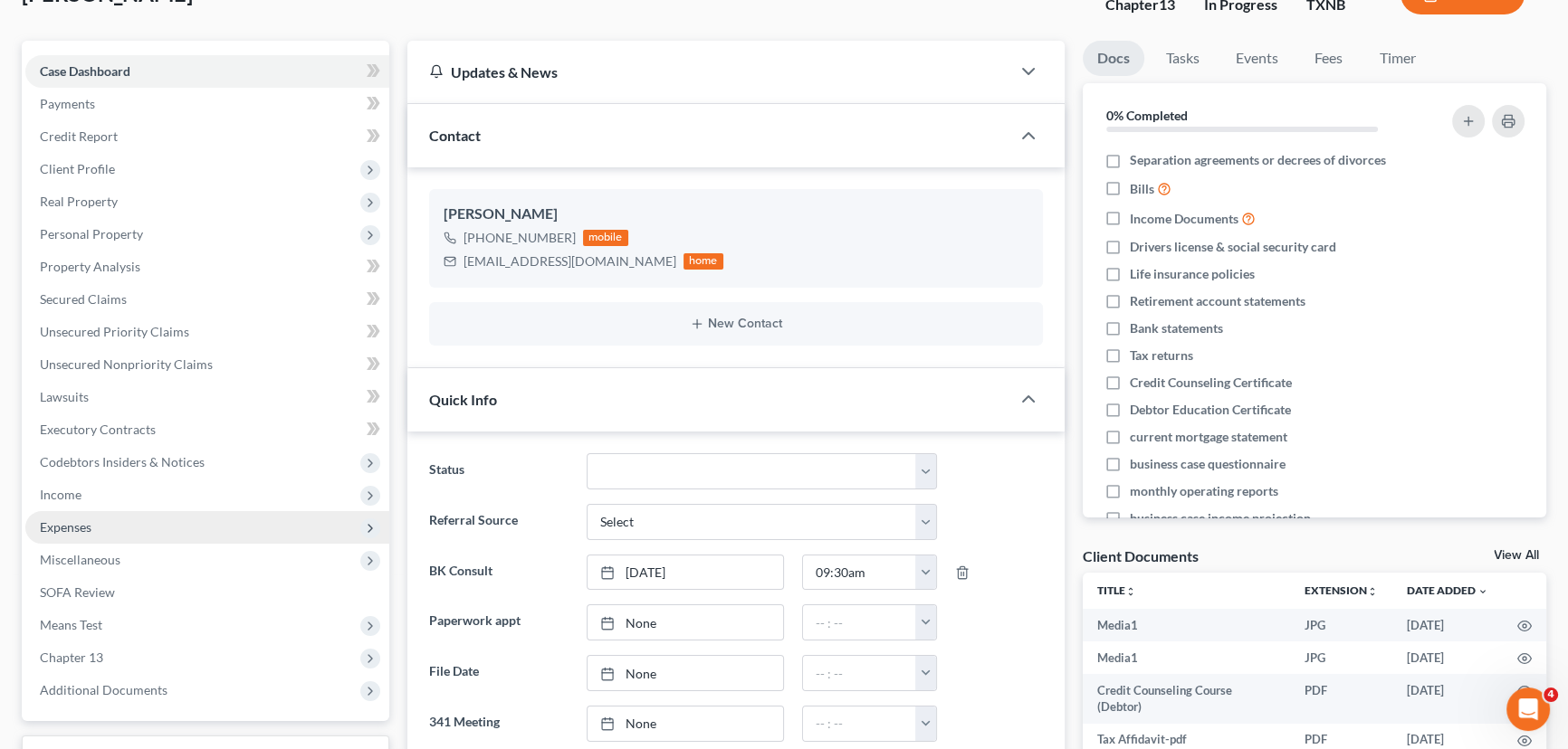
click at [81, 524] on span "Expenses" at bounding box center [65, 527] width 52 height 16
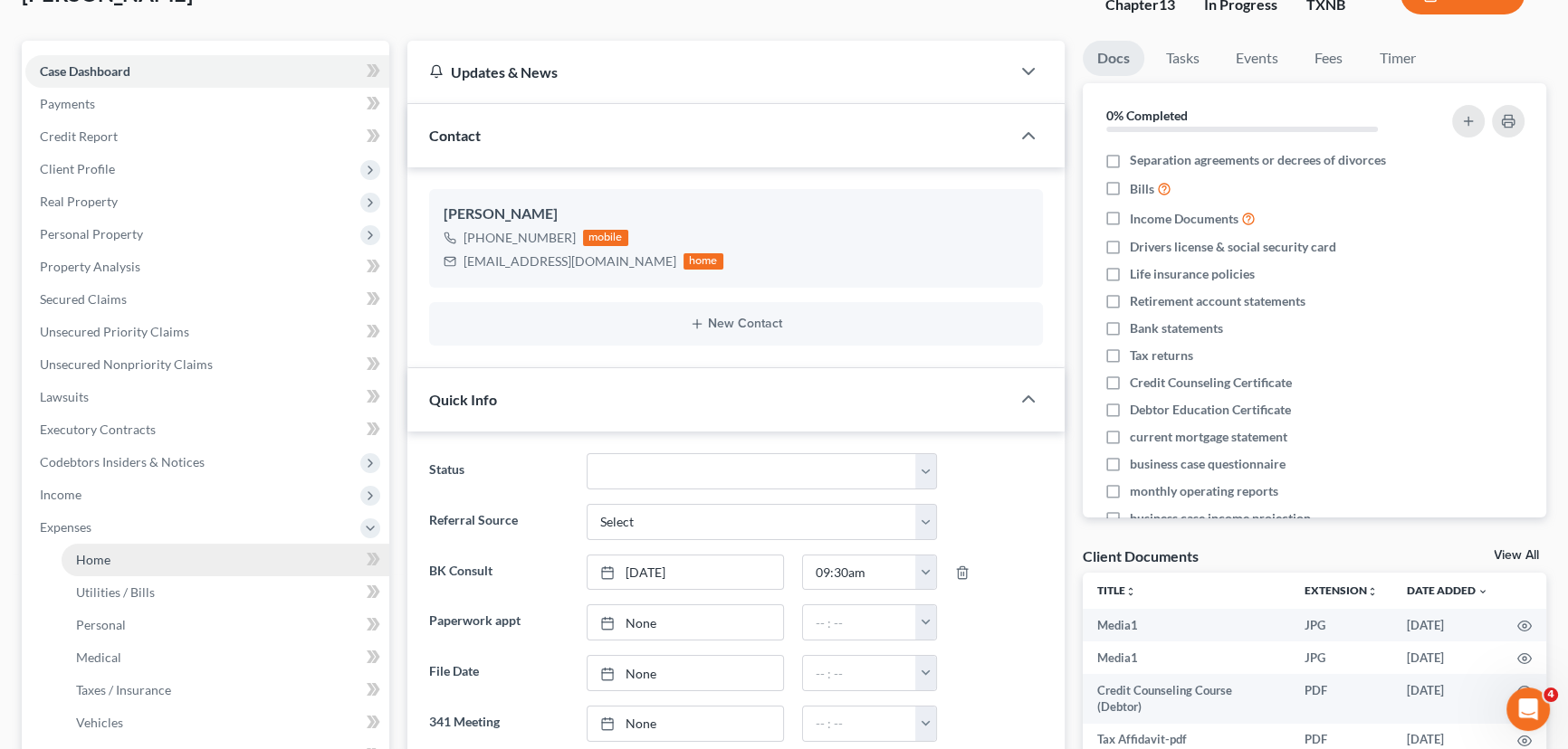
click at [112, 552] on link "Home" at bounding box center [225, 559] width 327 height 32
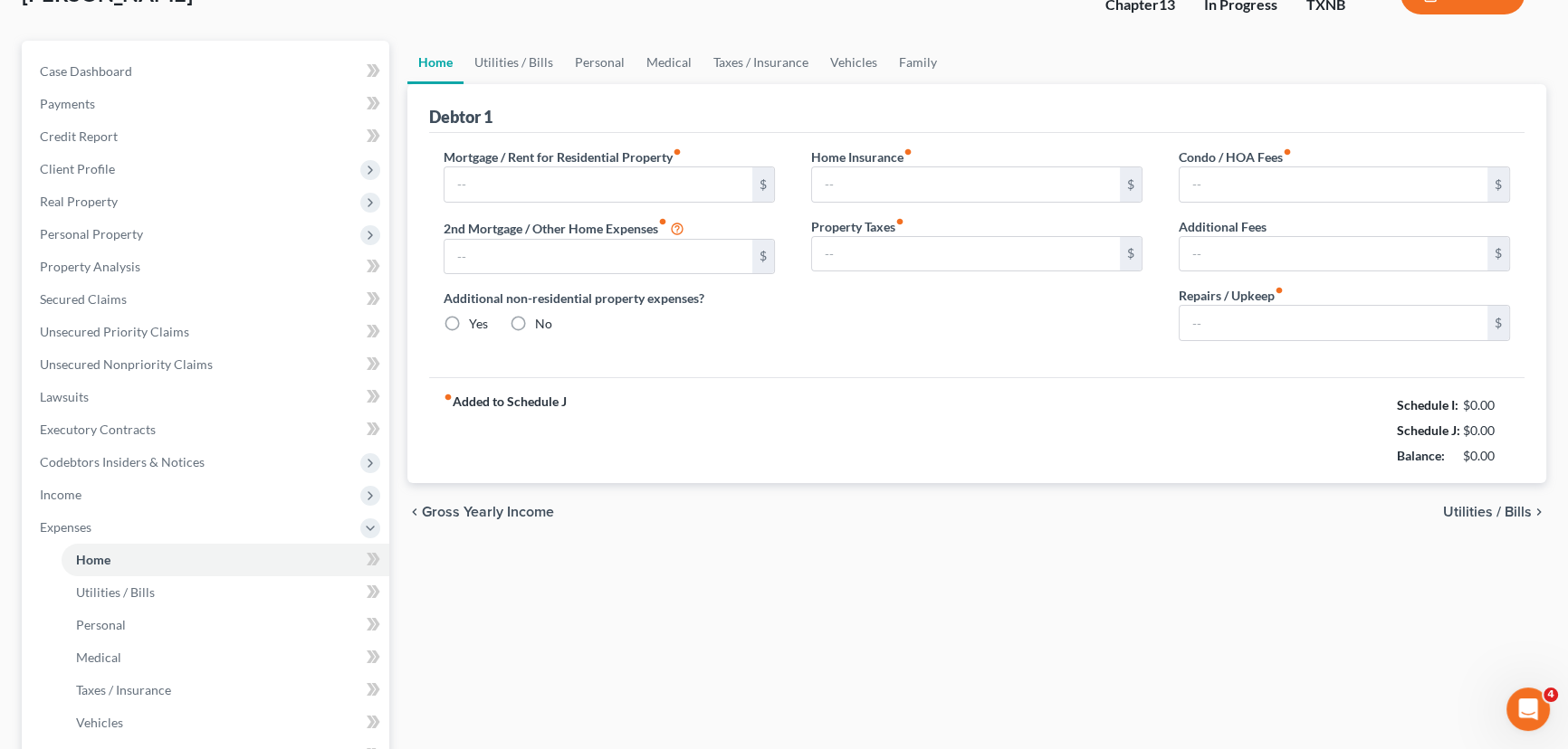
scroll to position [14, 0]
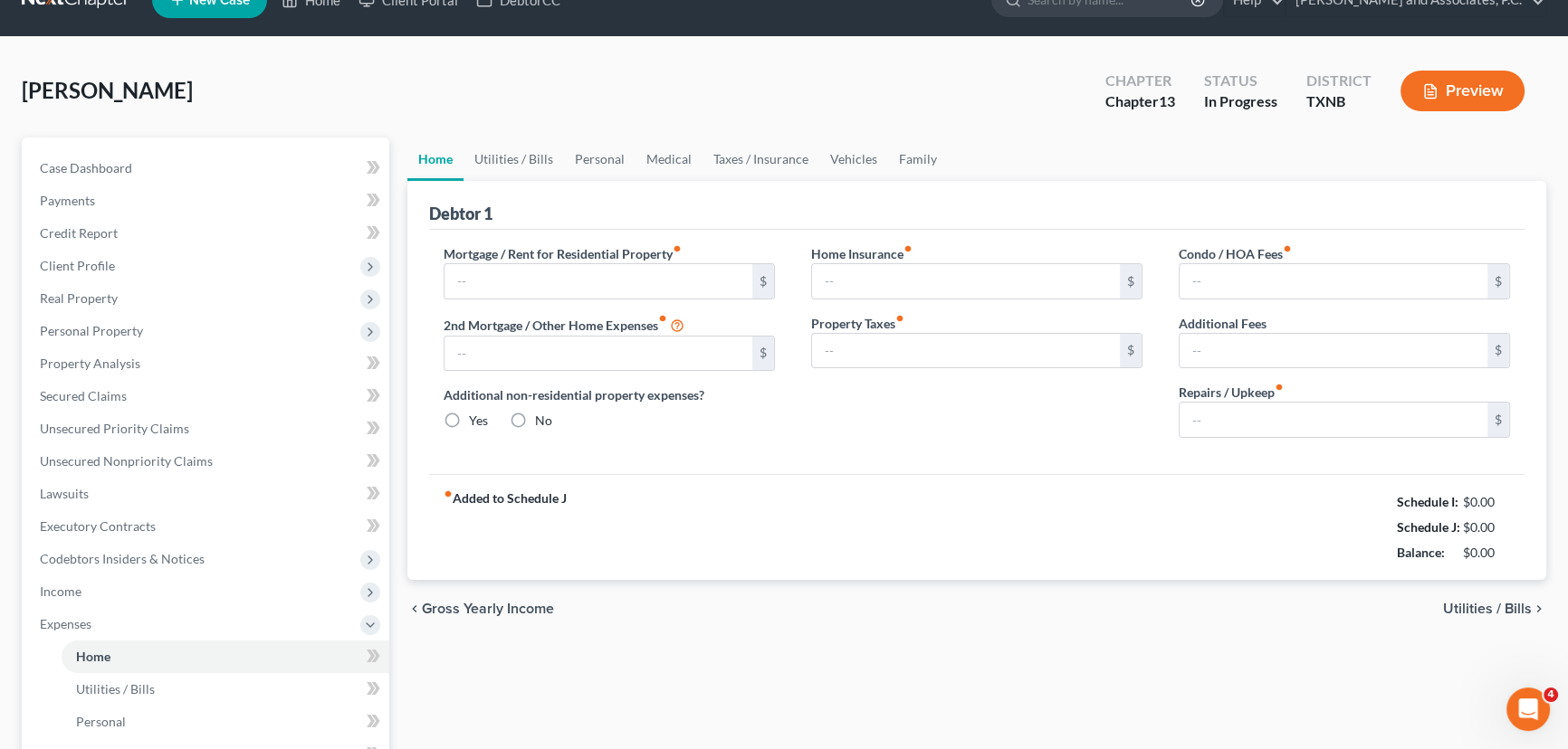
type input "863.00"
type input "0.00"
radio input "true"
type input "165.00"
type input "211.01"
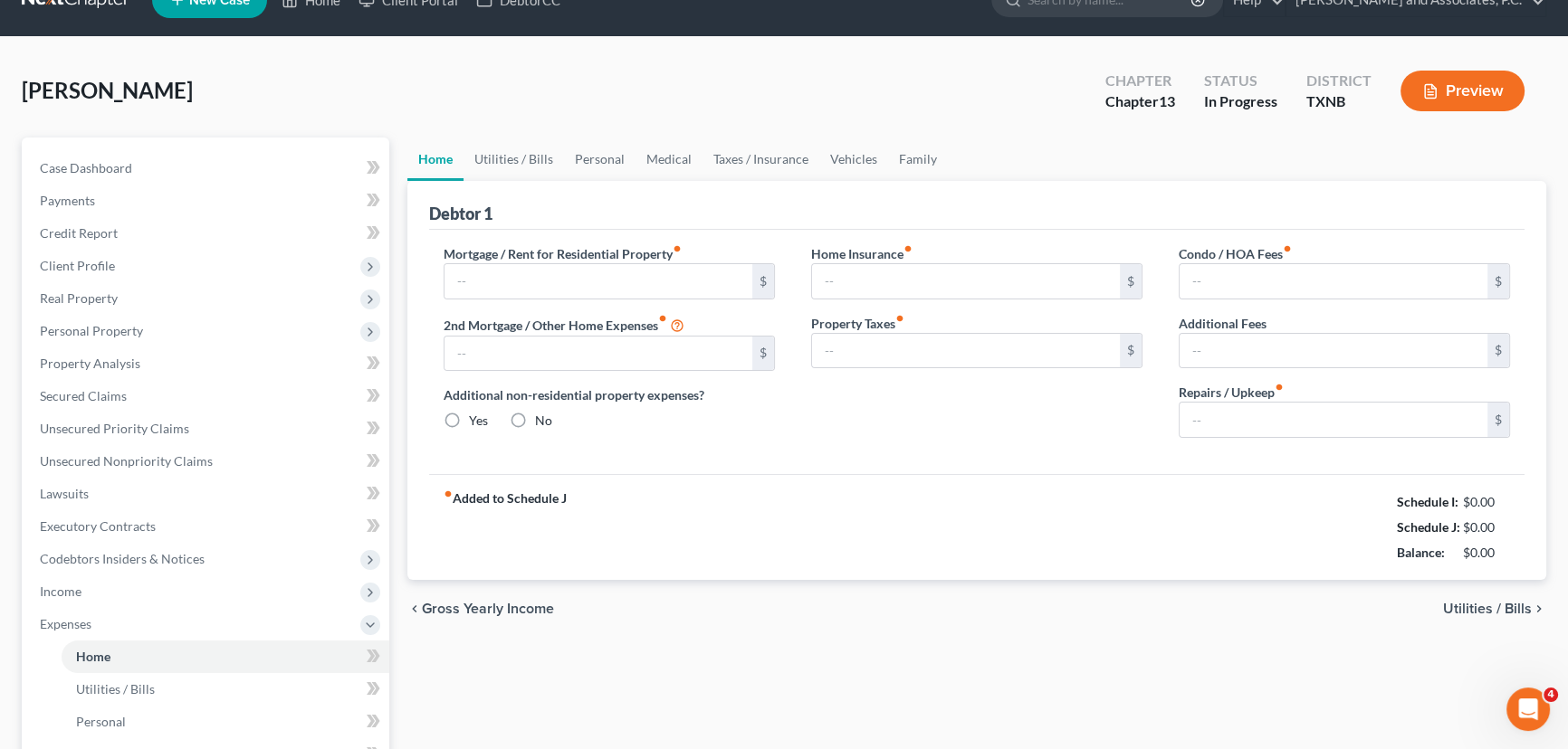
type input "0.00"
type input "150.00"
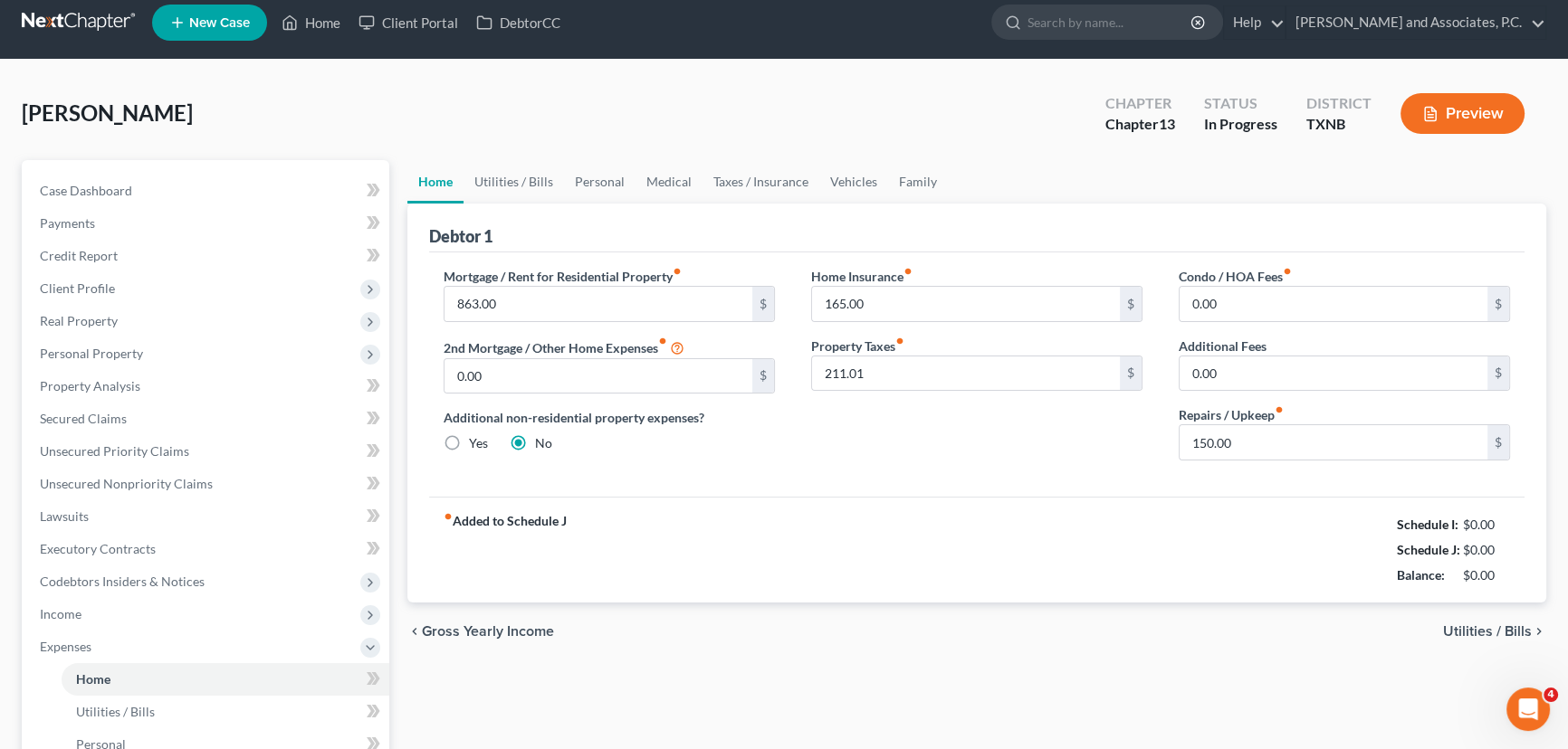
scroll to position [0, 0]
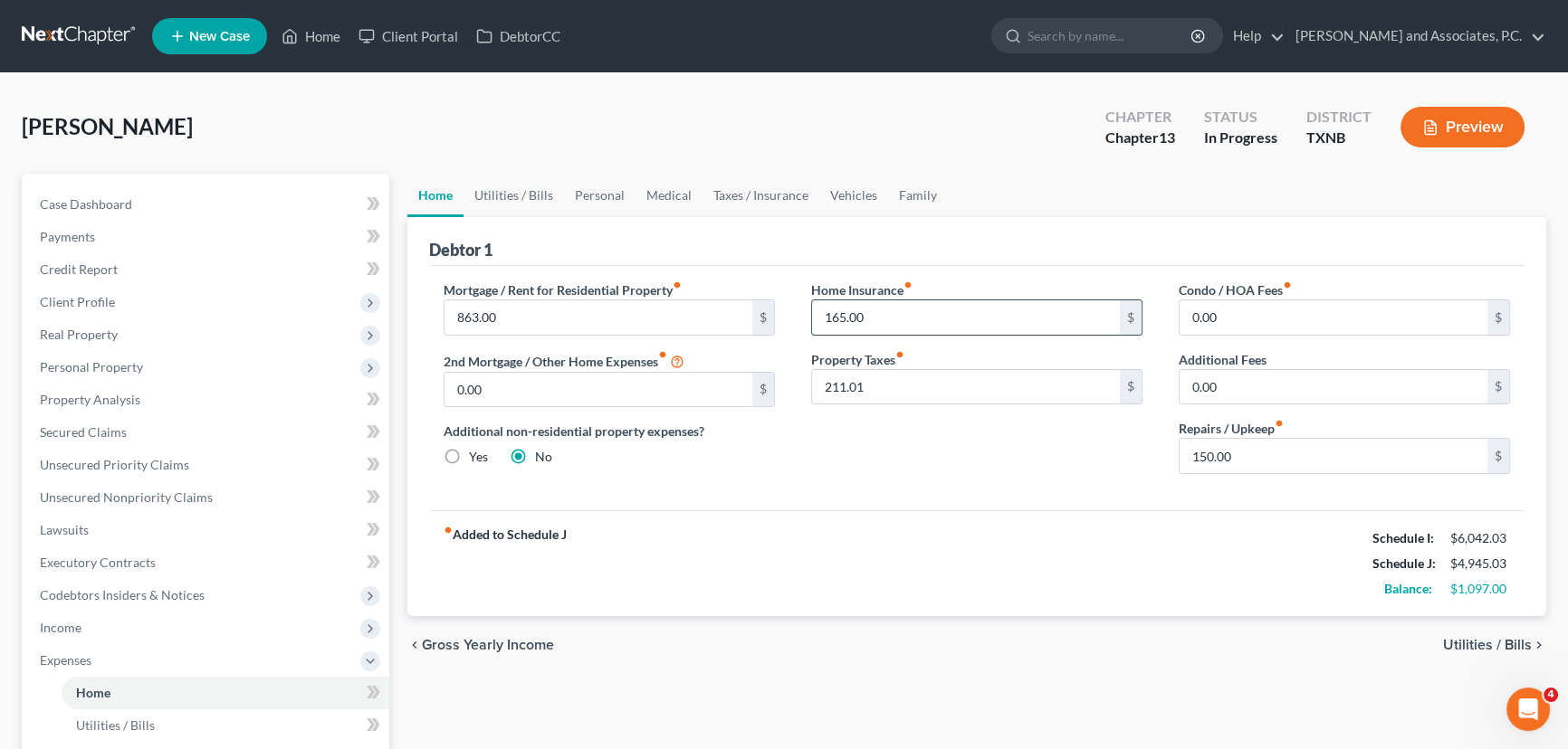
click at [914, 317] on input "165.00" at bounding box center [966, 317] width 308 height 34
type input "0.00"
click at [884, 383] on input "211.01" at bounding box center [966, 387] width 308 height 34
type input "0.00"
click at [491, 192] on link "Utilities / Bills" at bounding box center [513, 195] width 100 height 43
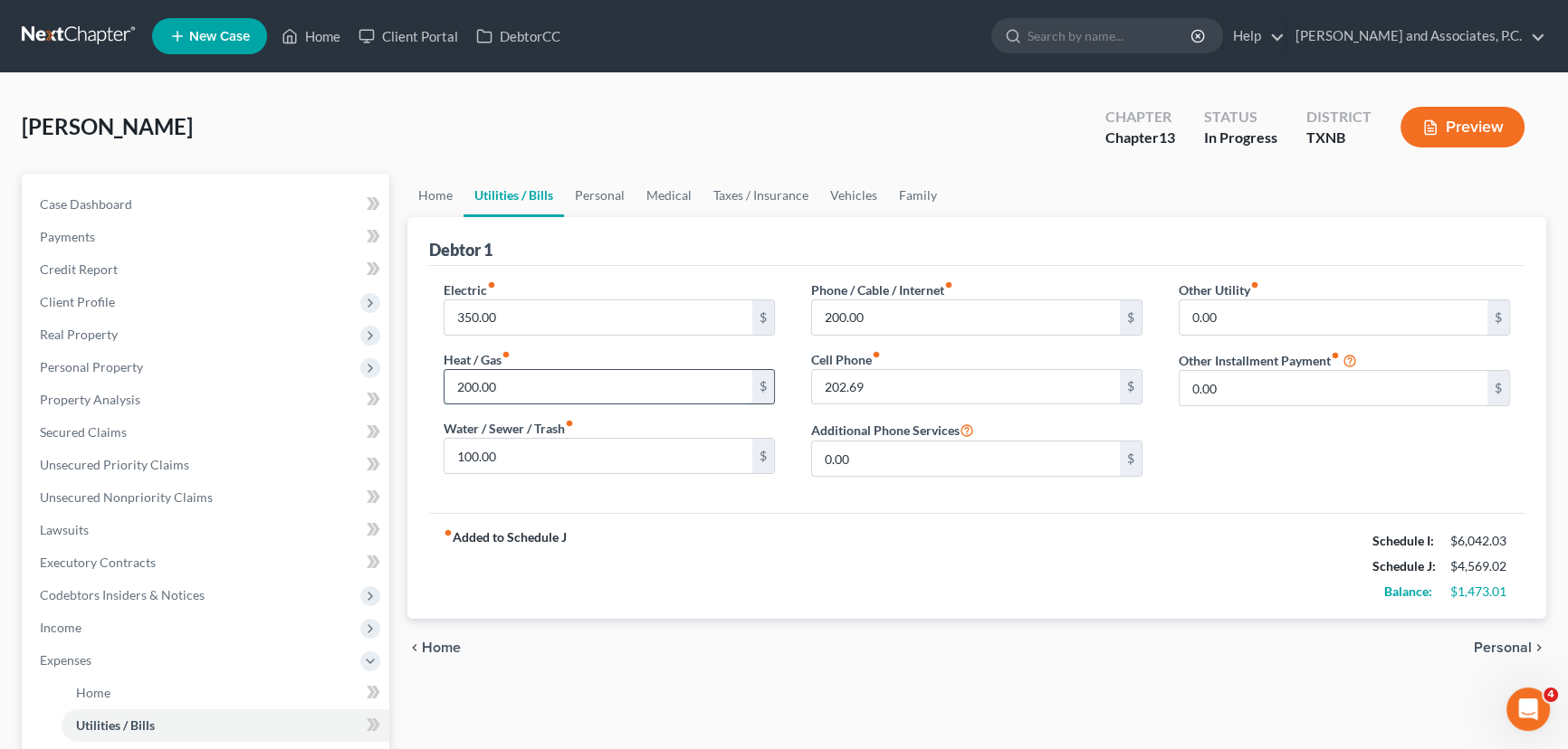
click at [531, 388] on input "200.00" at bounding box center [598, 387] width 308 height 34
type input "250.00"
click at [513, 447] on input "100.00" at bounding box center [598, 455] width 308 height 34
type input "150.00"
click at [584, 205] on link "Personal" at bounding box center [600, 195] width 72 height 43
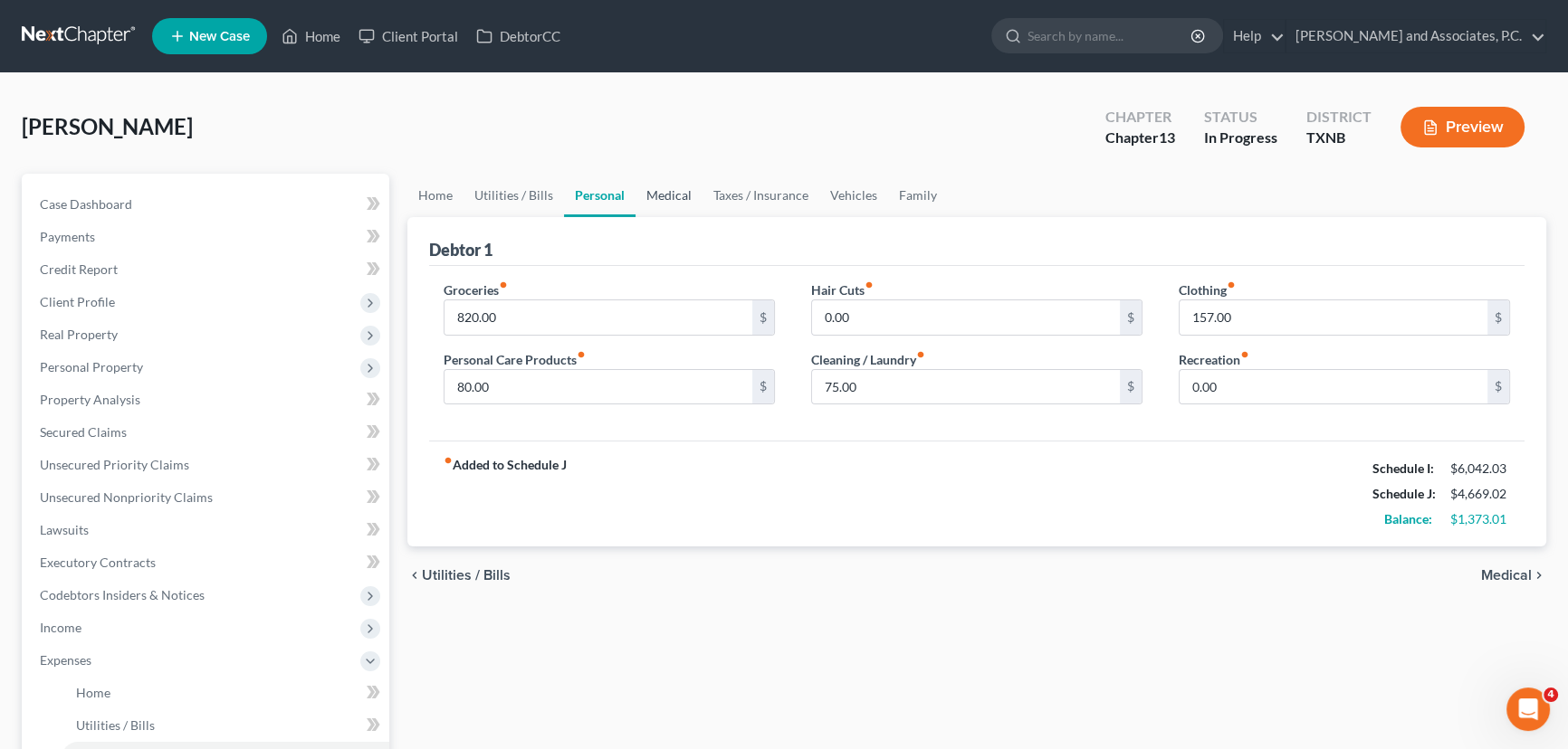
click at [650, 204] on link "Medical" at bounding box center [668, 195] width 67 height 43
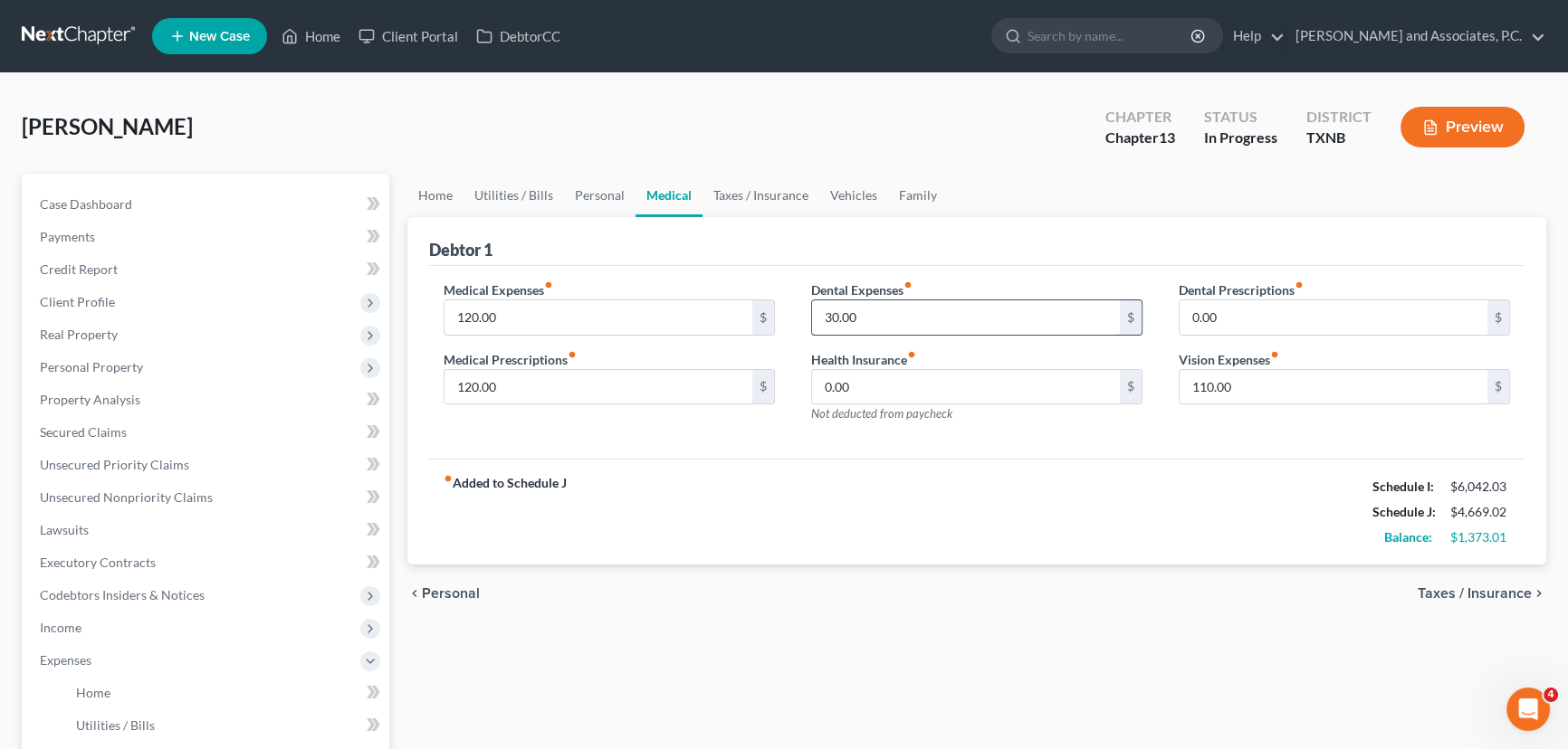
click at [949, 322] on input "30.00" at bounding box center [966, 317] width 308 height 34
type input "50.00"
click at [740, 476] on div "fiber_manual_record Added to Schedule J Schedule I: $6,042.03 Schedule J: $4,68…" at bounding box center [976, 511] width 1095 height 106
click at [1258, 389] on input "110.00" at bounding box center [1334, 387] width 308 height 34
type input "150.00"
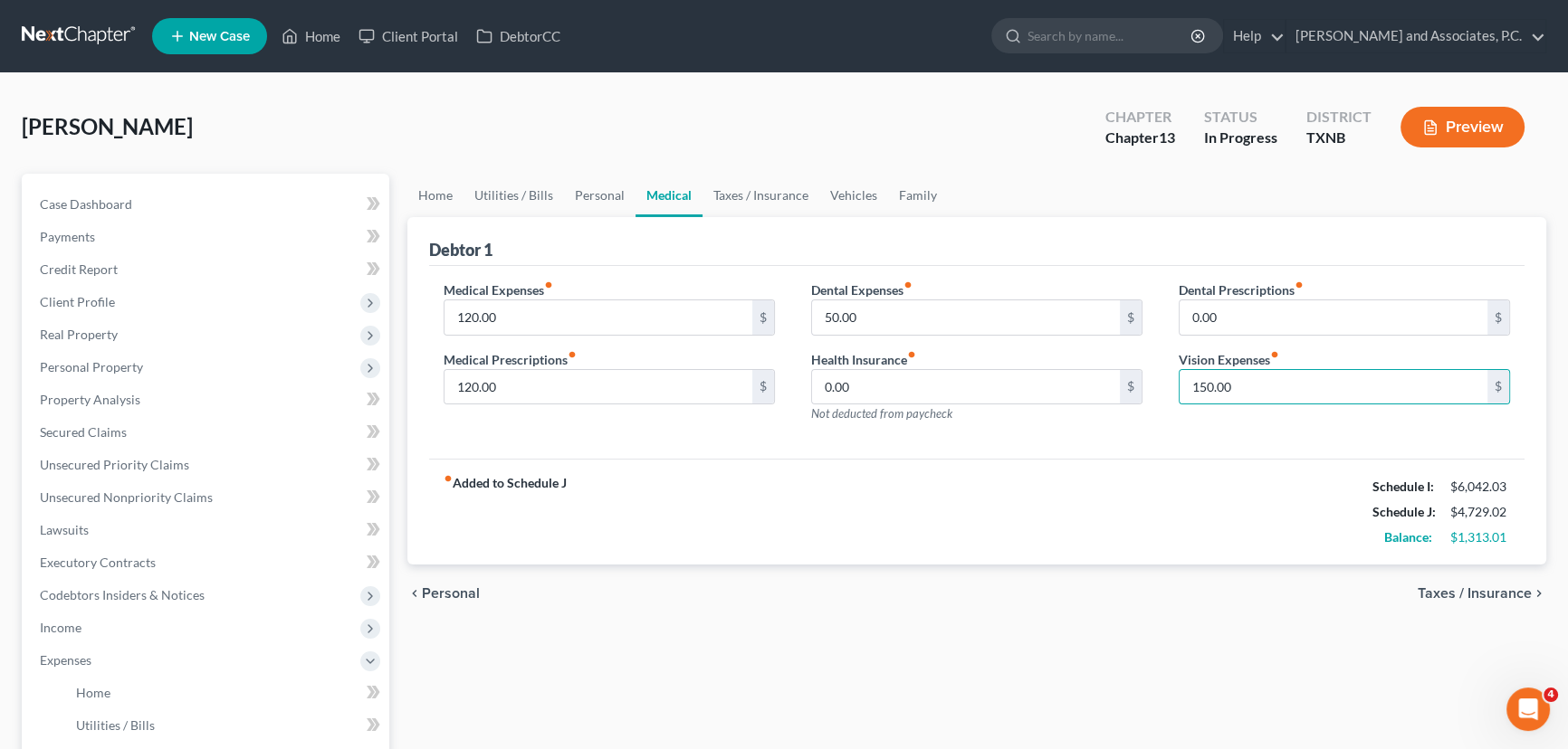
click at [866, 534] on div "fiber_manual_record Added to Schedule J Schedule I: $6,042.03 Schedule J: $4,72…" at bounding box center [976, 511] width 1095 height 106
click at [776, 197] on link "Taxes / Insurance" at bounding box center [760, 195] width 117 height 43
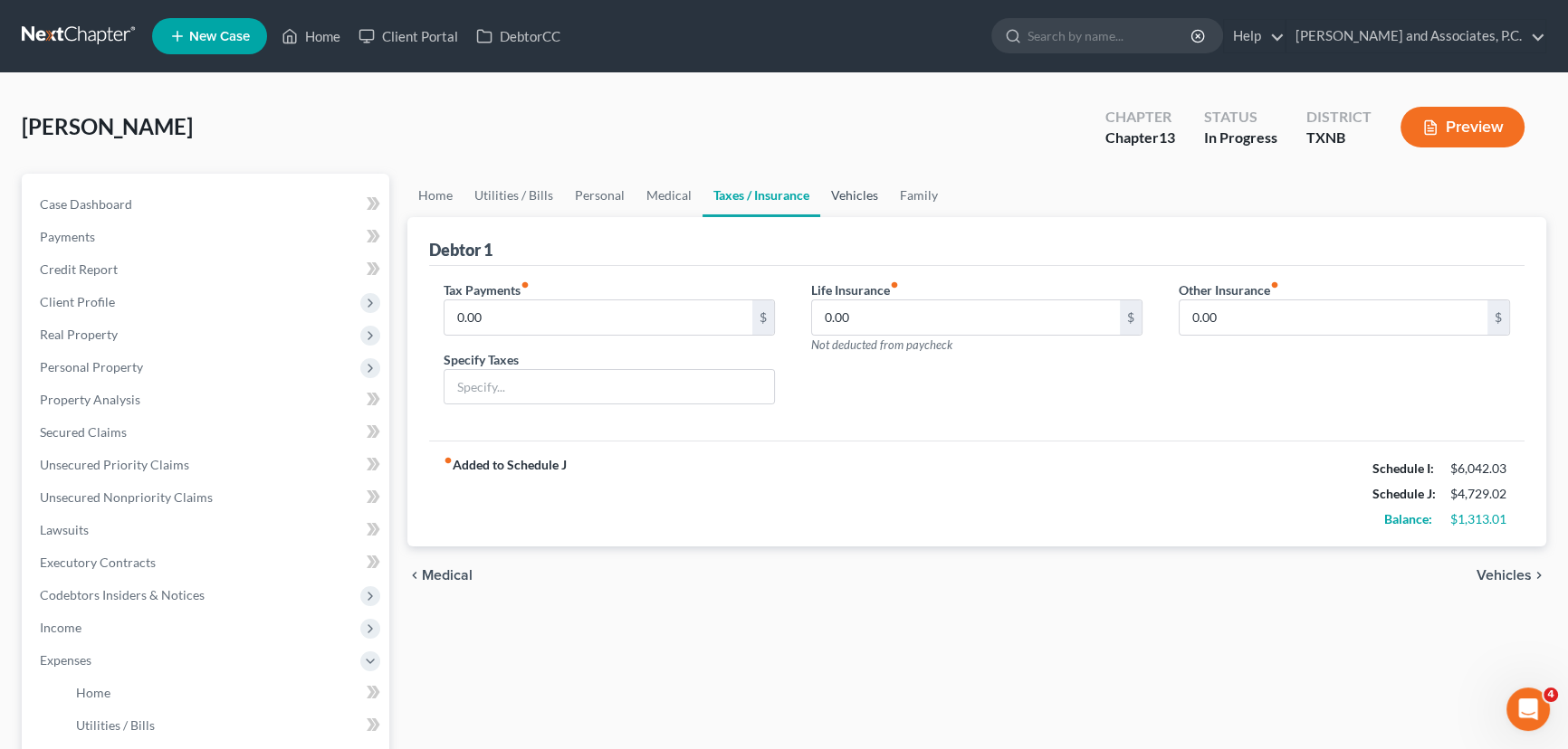
click at [878, 187] on link "Vehicles" at bounding box center [855, 195] width 69 height 43
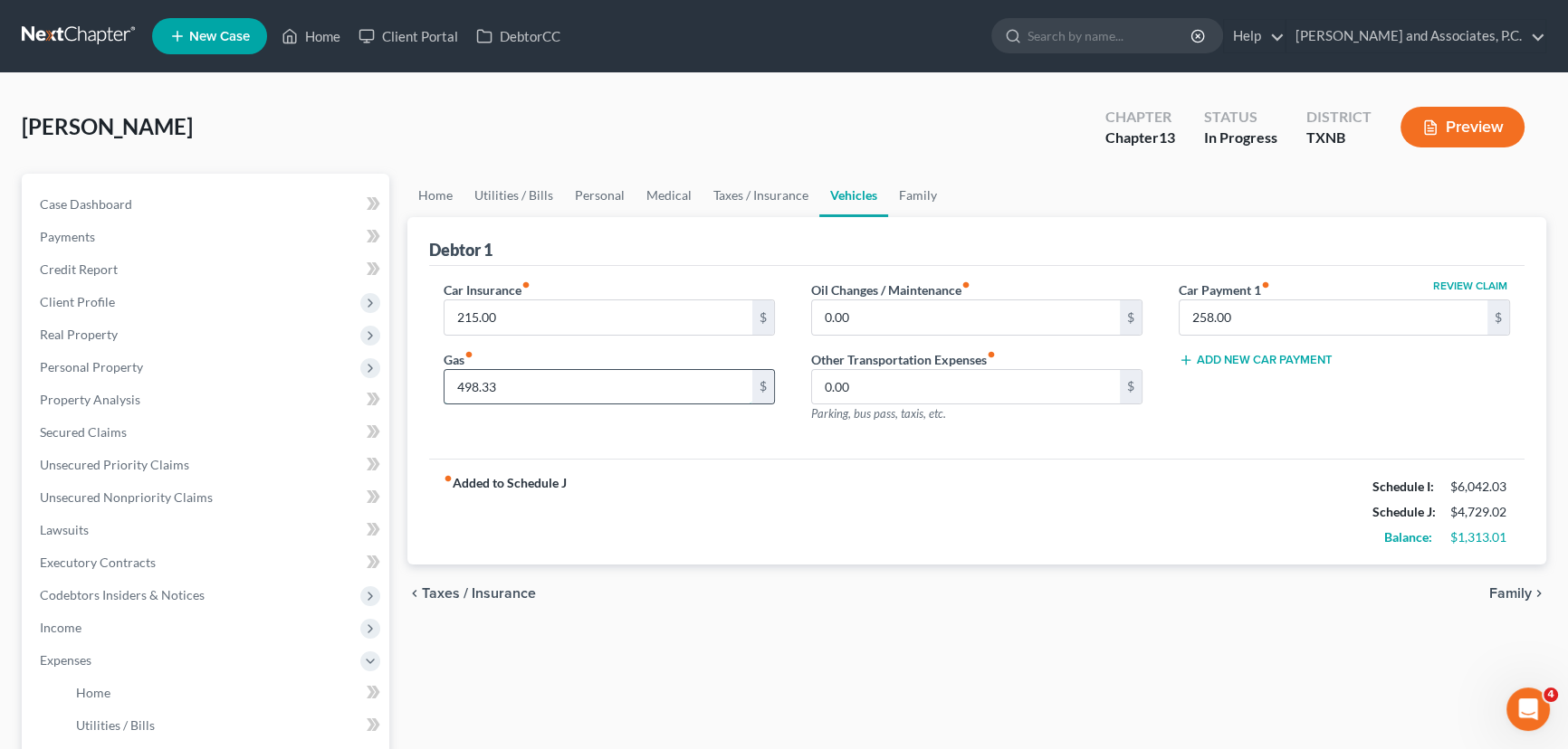
click at [532, 390] on input "498.33" at bounding box center [598, 387] width 308 height 34
type input "500.00"
click at [674, 459] on div "fiber_manual_record Added to Schedule J Schedule I: $6,042.03 Schedule J: $4,73…" at bounding box center [976, 511] width 1095 height 106
click at [773, 188] on link "Taxes / Insurance" at bounding box center [760, 195] width 117 height 43
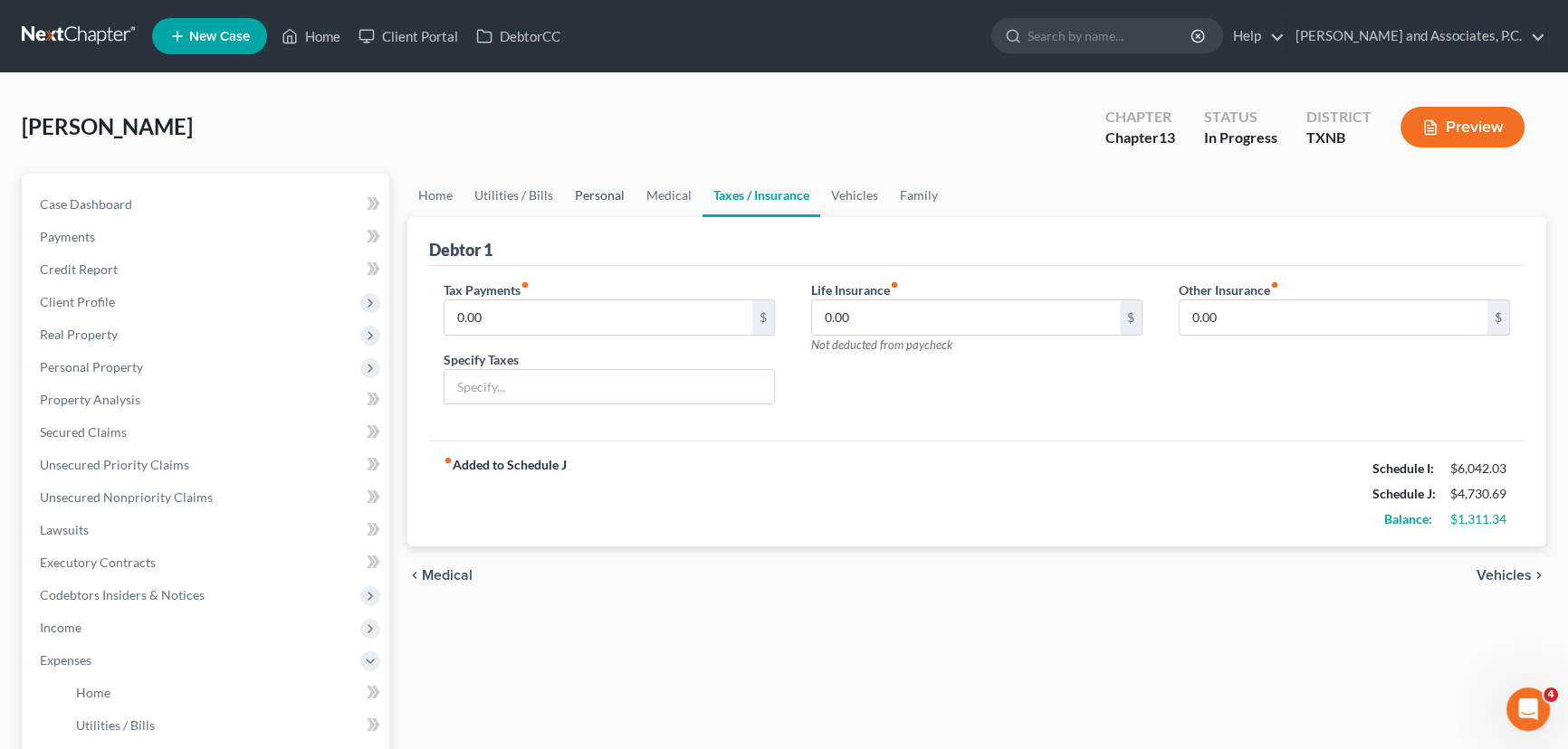
click at [569, 195] on link "Personal" at bounding box center [600, 195] width 72 height 43
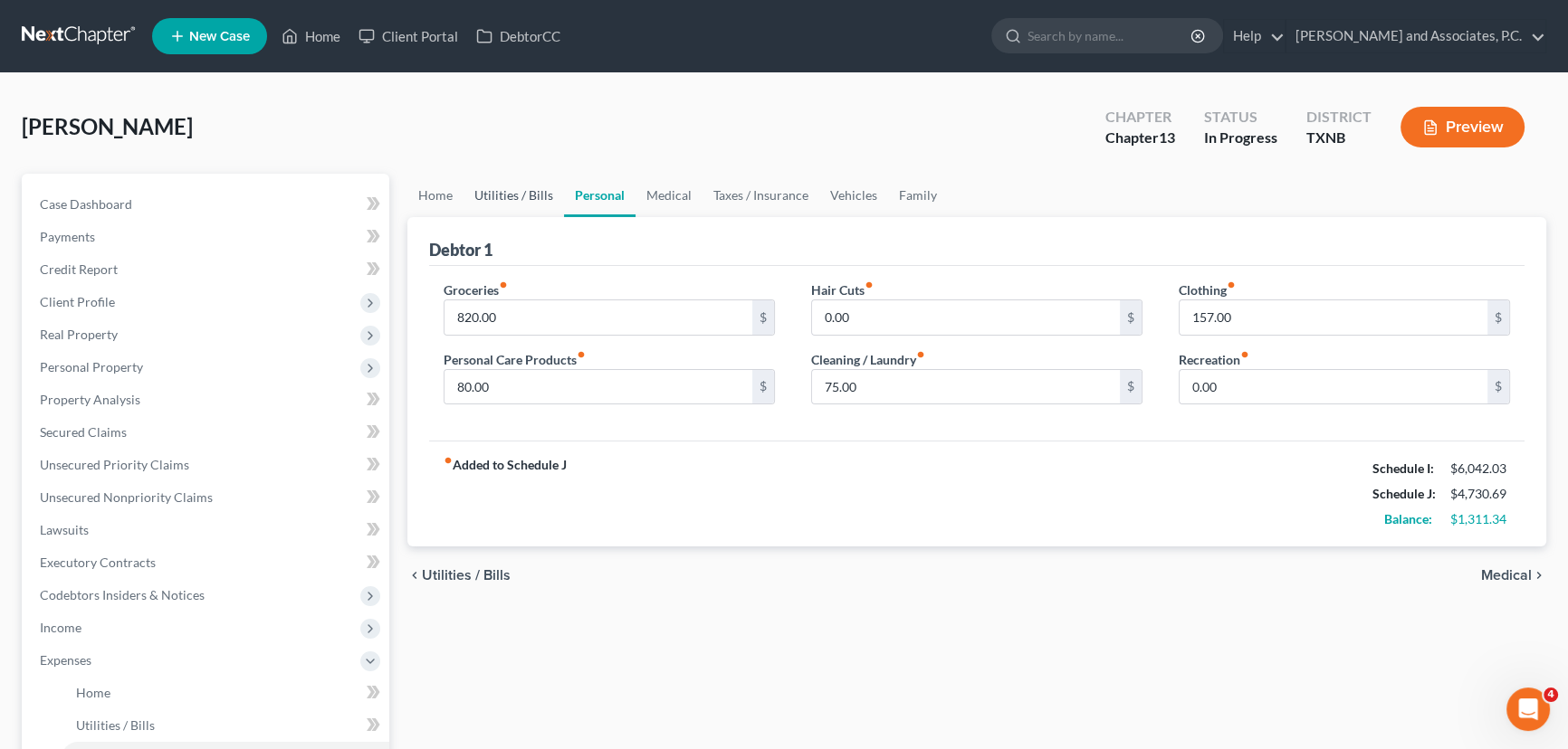
click at [496, 193] on link "Utilities / Bills" at bounding box center [513, 195] width 100 height 43
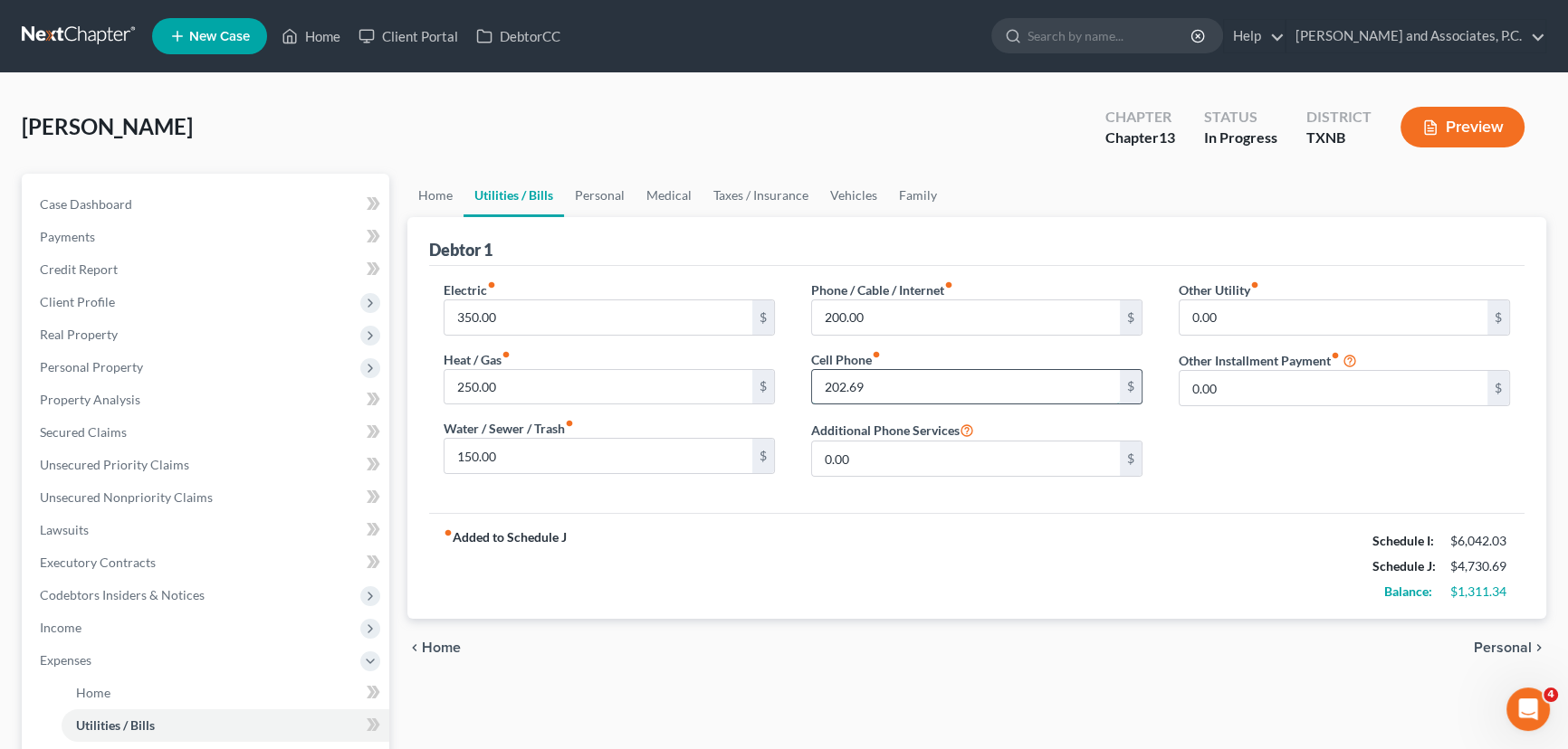
click at [877, 380] on input "202.69" at bounding box center [966, 387] width 308 height 34
click at [898, 526] on div "fiber_manual_record Added to Schedule J Schedule I: $6,042.03 Schedule J: $4,77…" at bounding box center [976, 566] width 1095 height 106
type input "0"
type input "250.03"
click at [840, 538] on div "fiber_manual_record Added to Schedule J Schedule I: $6,042.03 Schedule J: $4,77…" at bounding box center [976, 566] width 1095 height 106
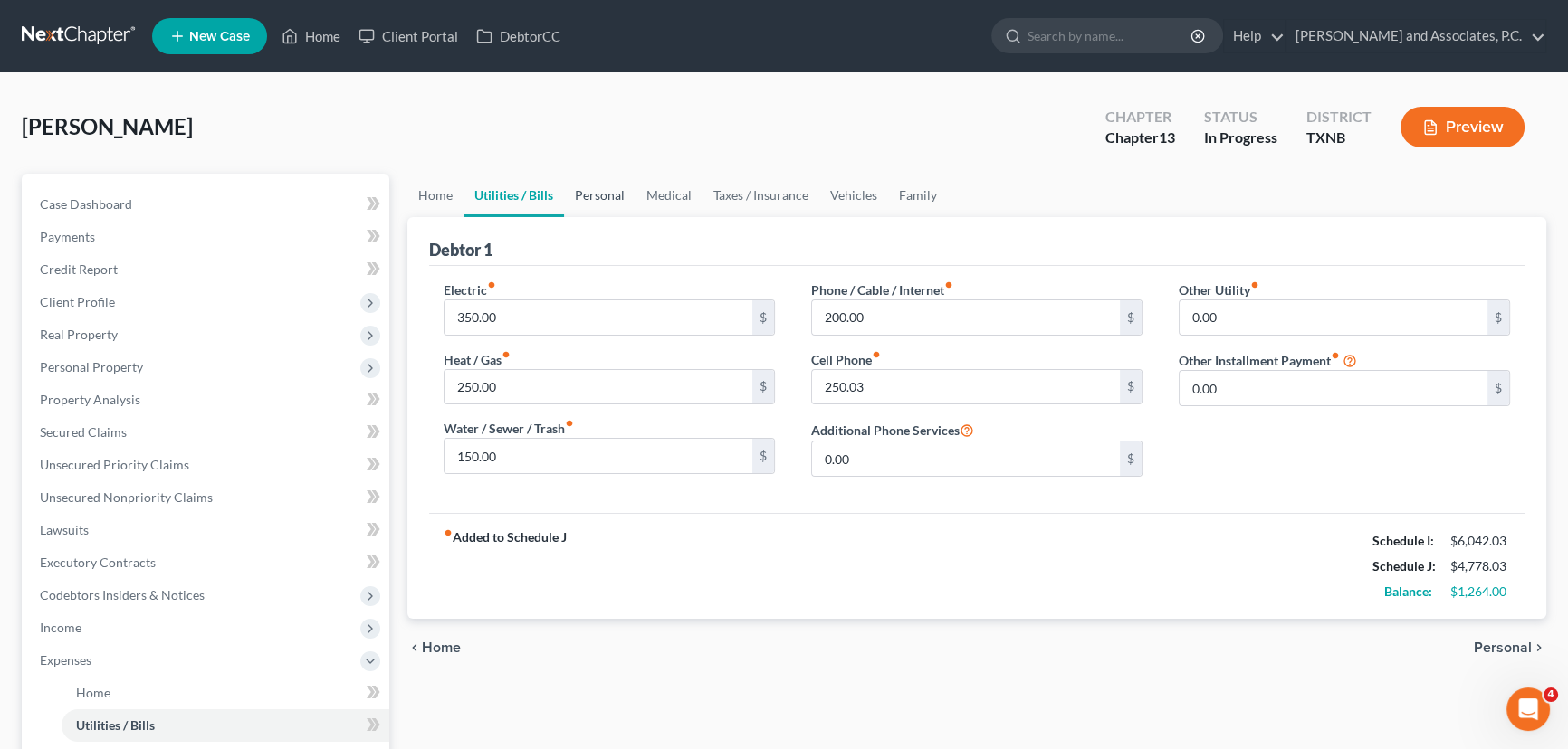
click at [585, 200] on link "Personal" at bounding box center [600, 195] width 72 height 43
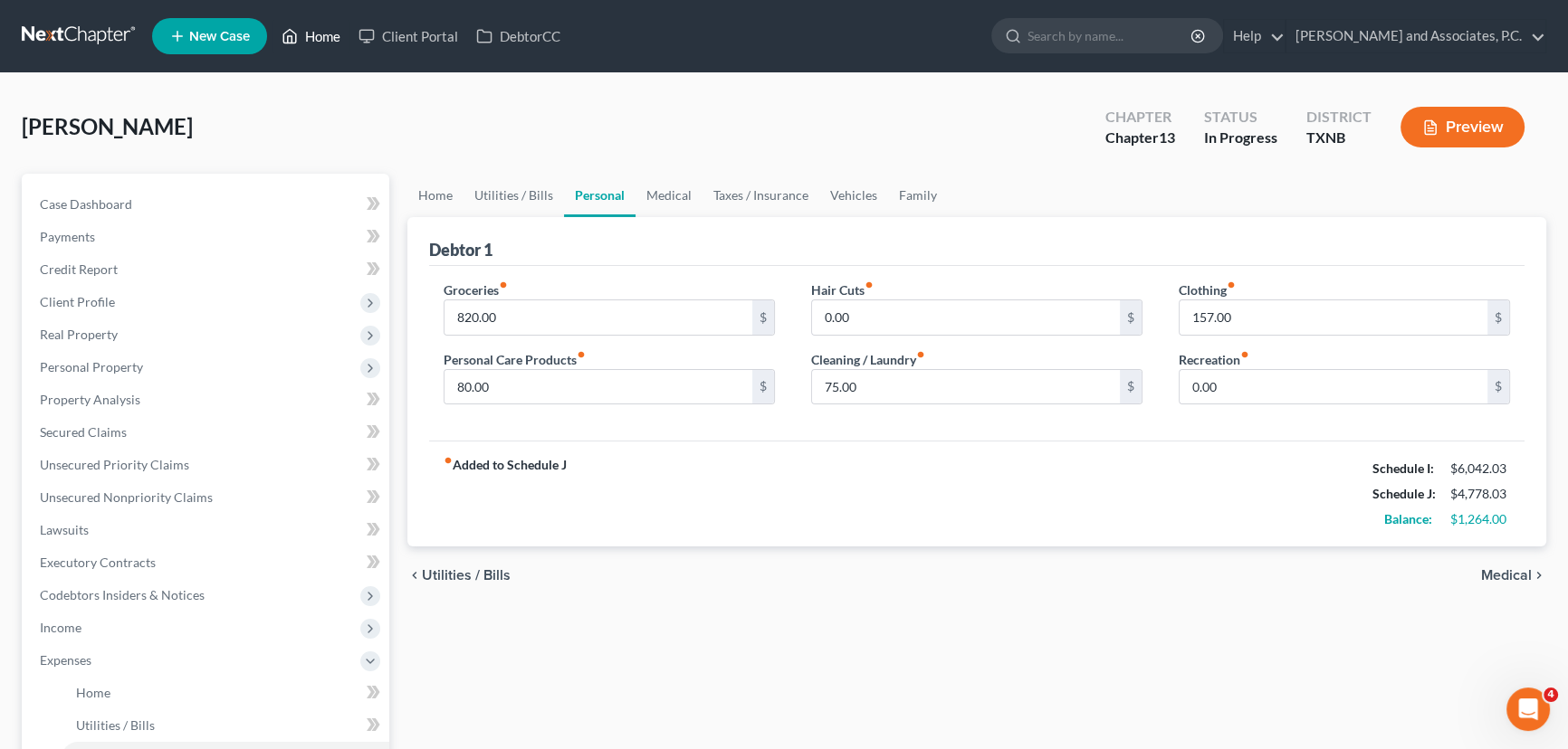
click at [312, 25] on link "Home" at bounding box center [311, 36] width 77 height 32
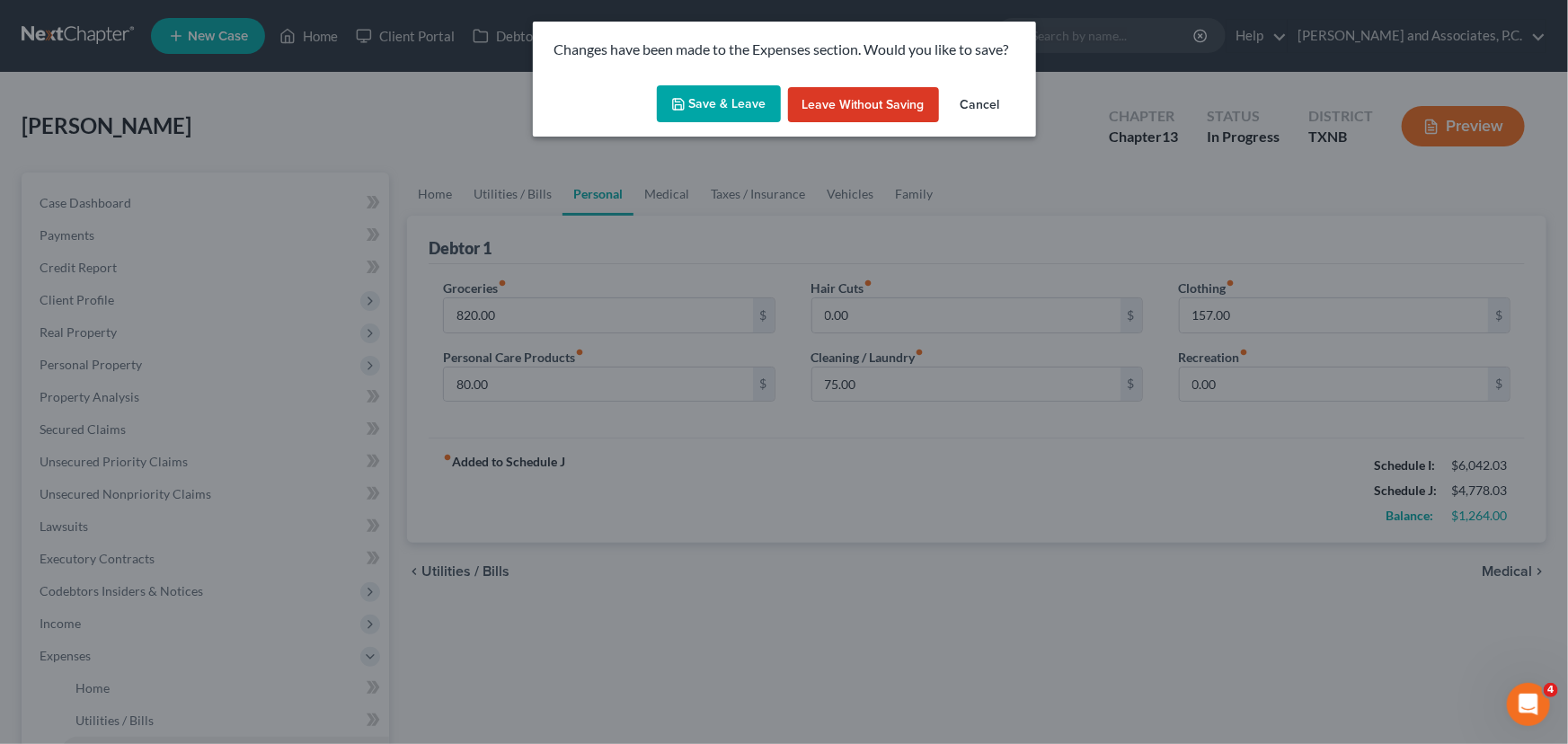
click at [738, 101] on button "Save & Leave" at bounding box center [719, 103] width 124 height 38
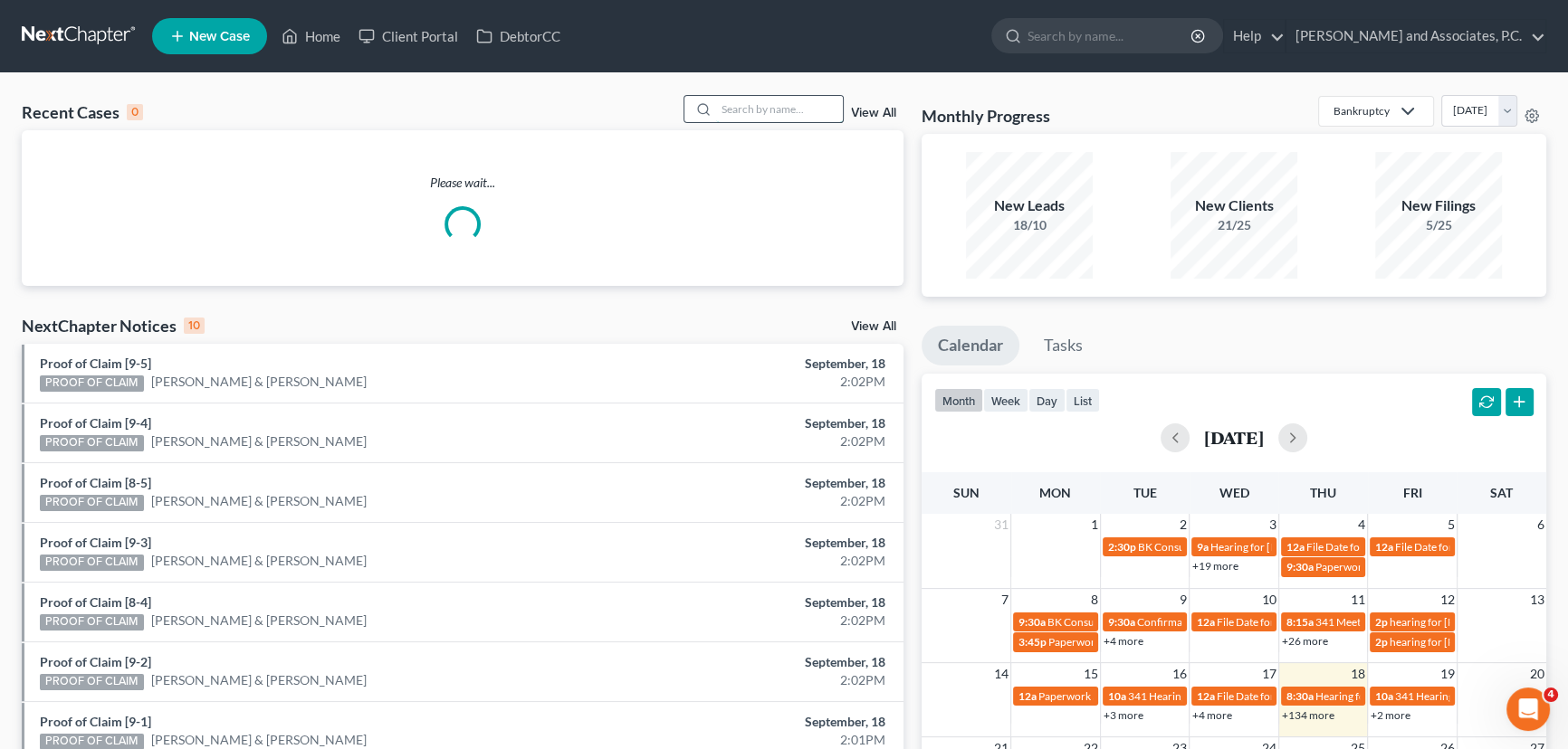
click at [786, 116] on input "search" at bounding box center [779, 109] width 126 height 26
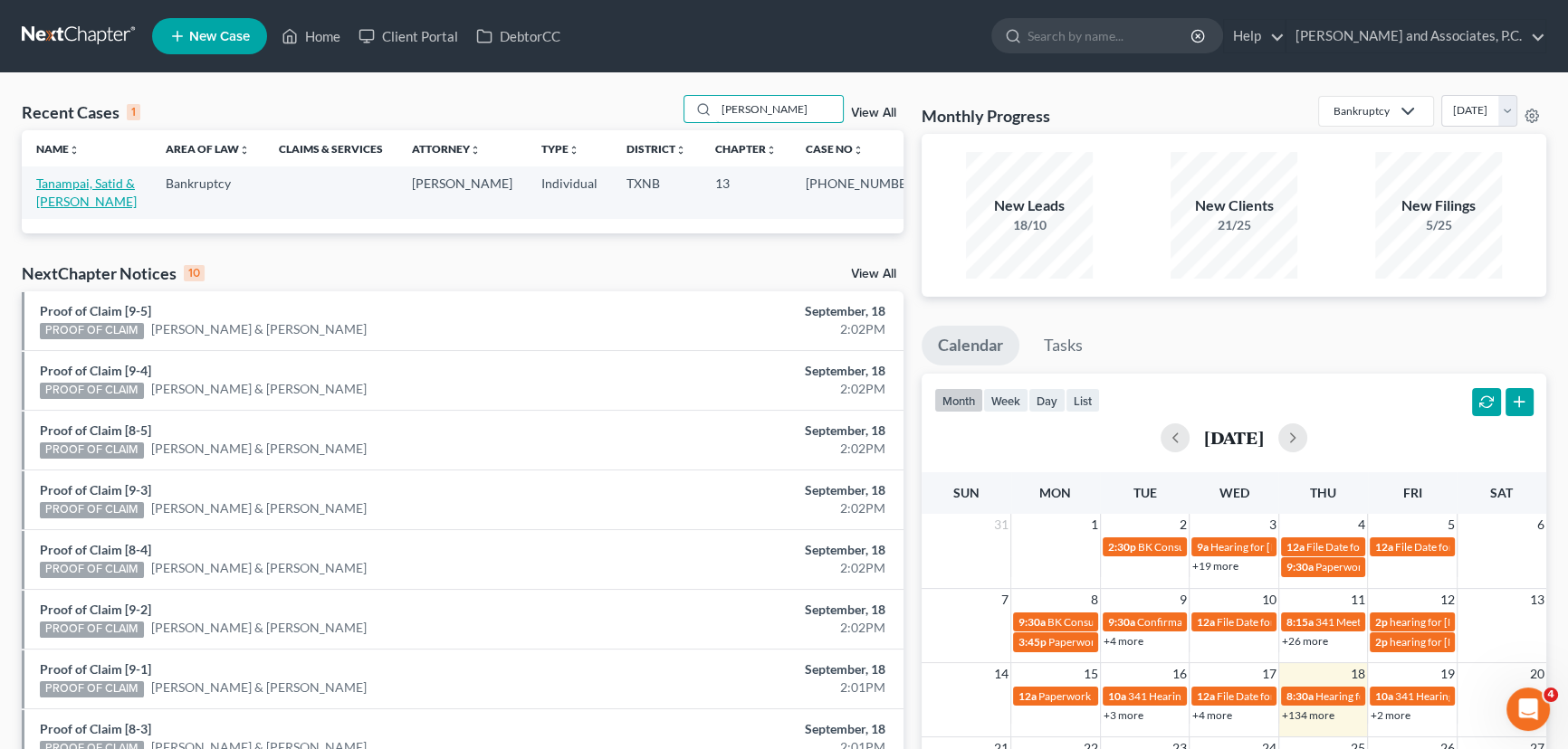
type input "[PERSON_NAME]"
click at [93, 178] on link "Tanampai, Satid & [PERSON_NAME]" at bounding box center [86, 193] width 100 height 33
select select "5"
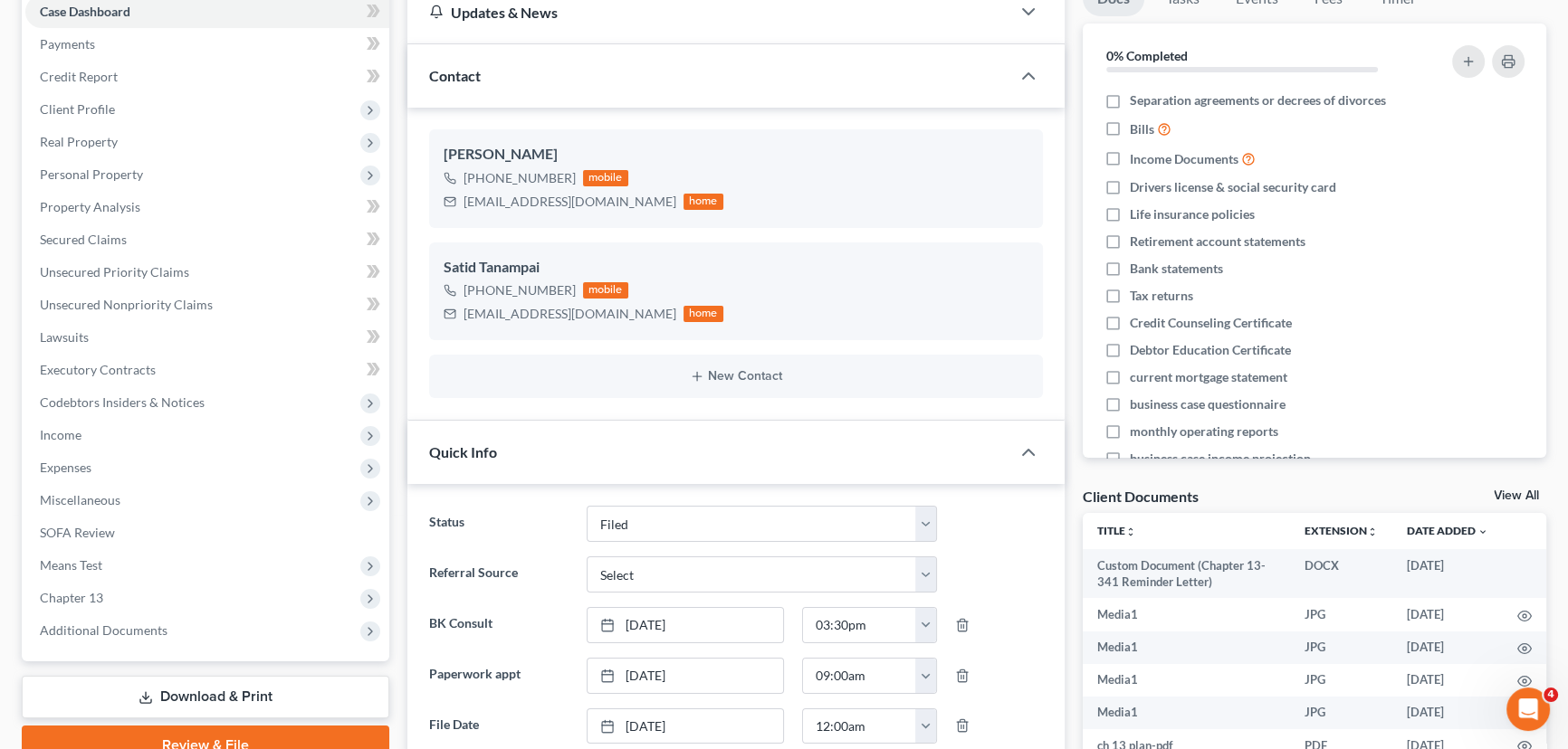
scroll to position [164, 0]
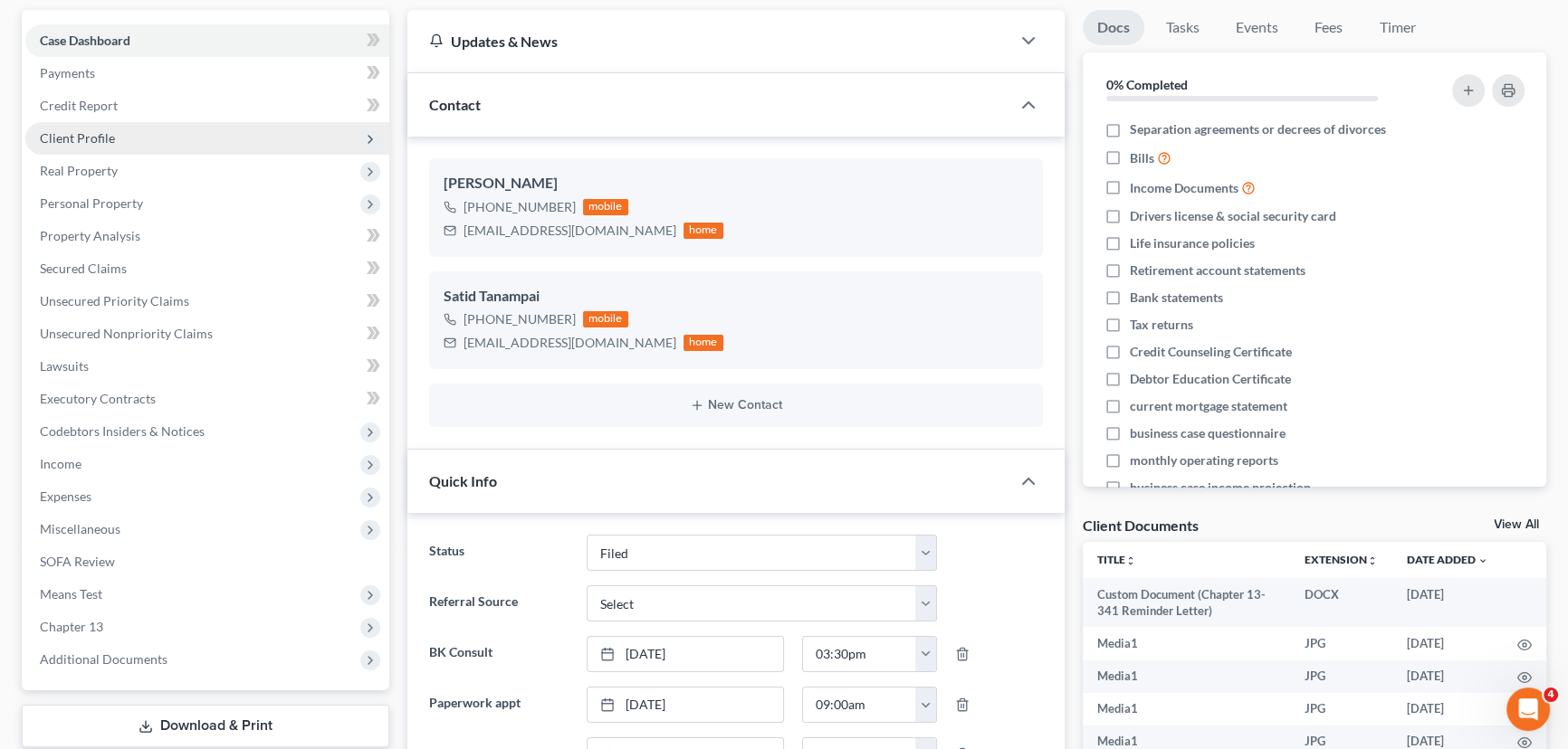
click at [109, 145] on span "Client Profile" at bounding box center [206, 138] width 364 height 32
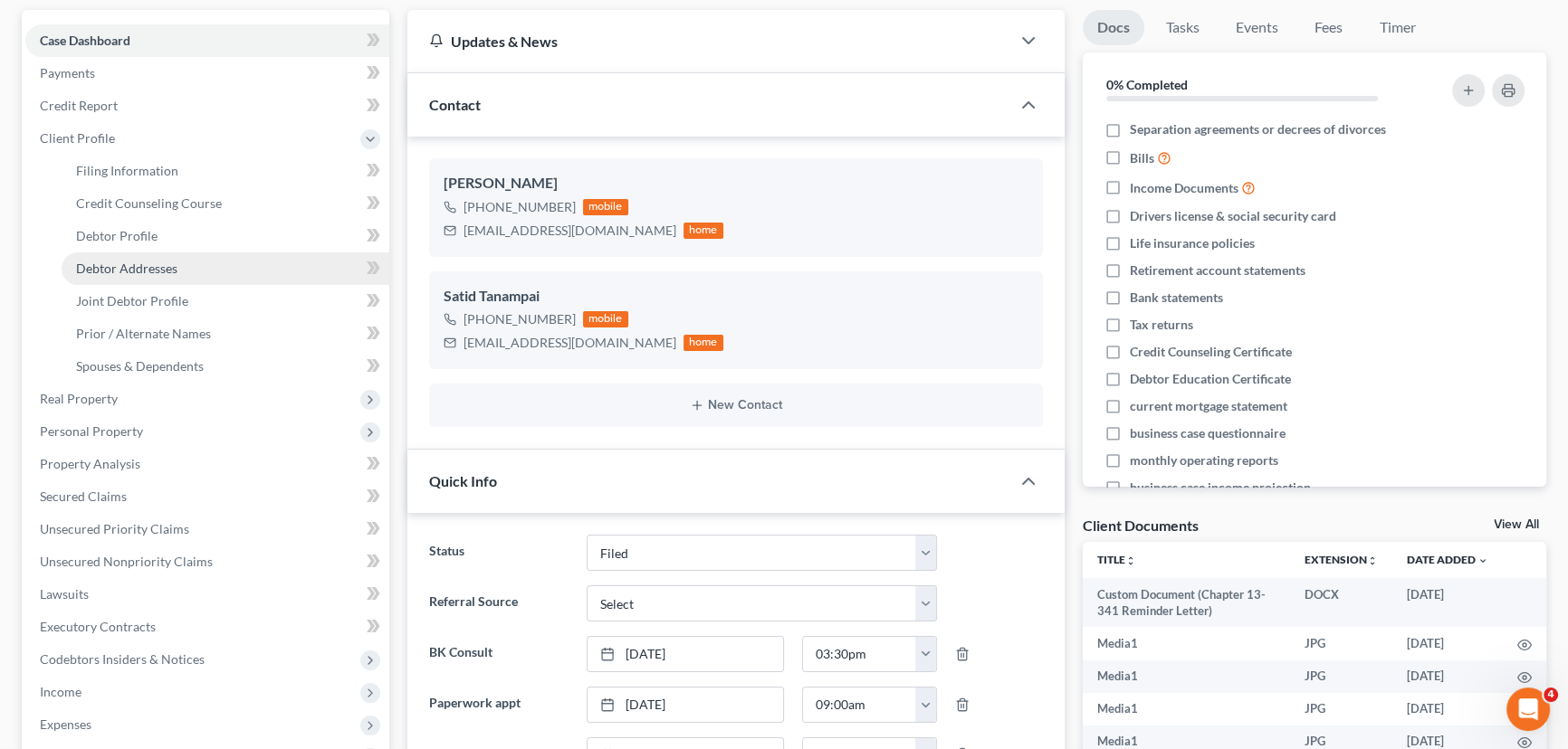
click at [106, 269] on span "Debtor Addresses" at bounding box center [126, 268] width 101 height 16
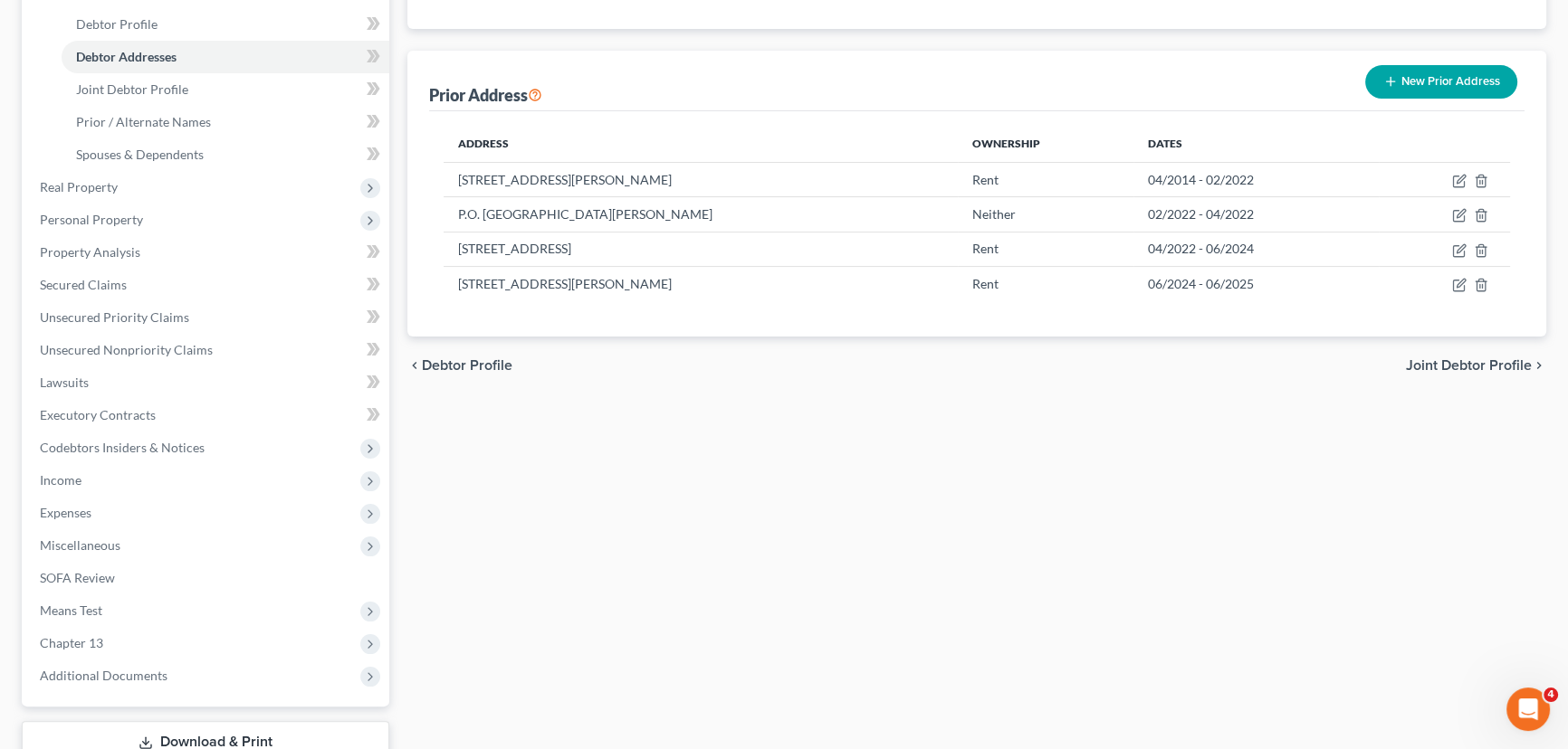
scroll to position [91, 0]
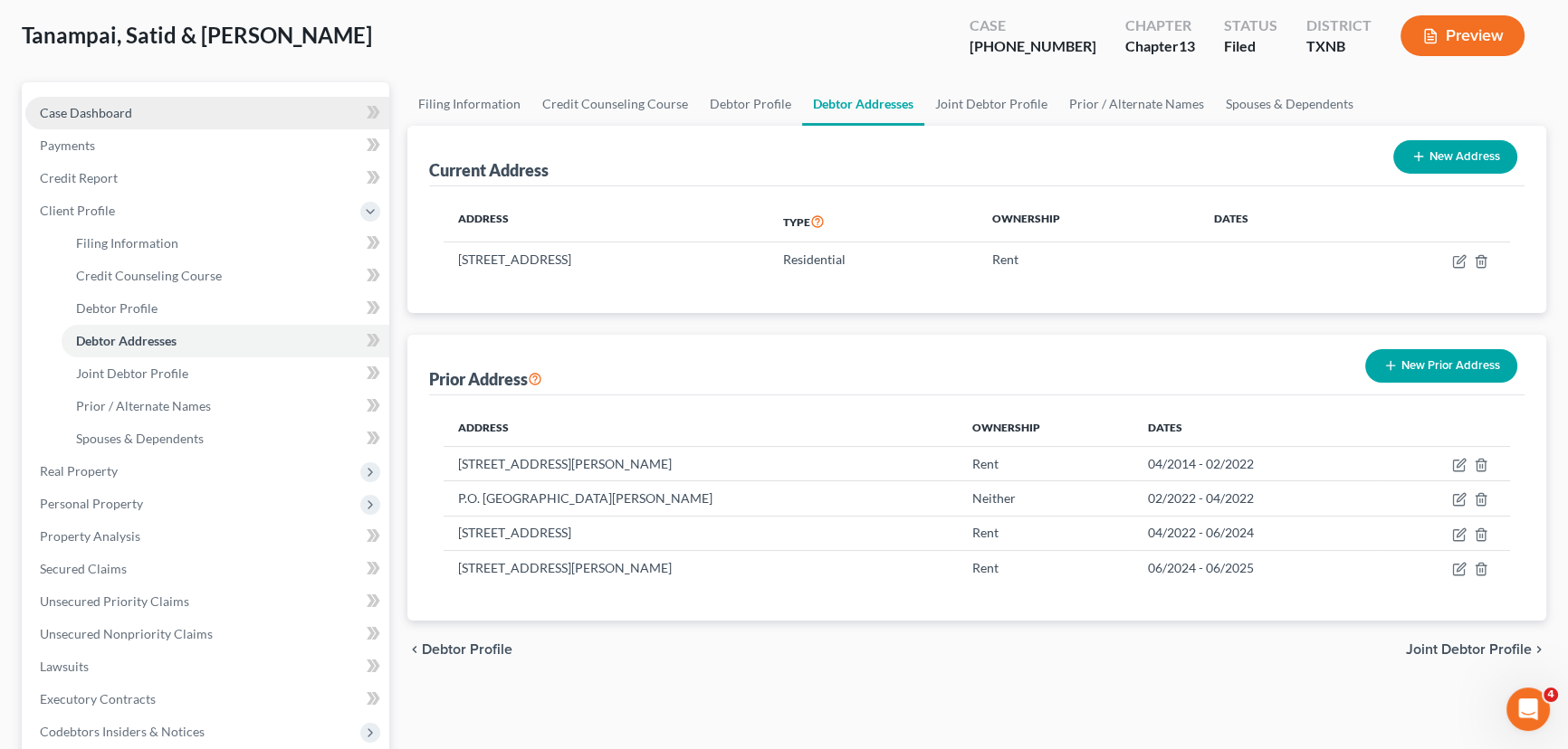
click at [109, 122] on link "Case Dashboard" at bounding box center [206, 112] width 364 height 32
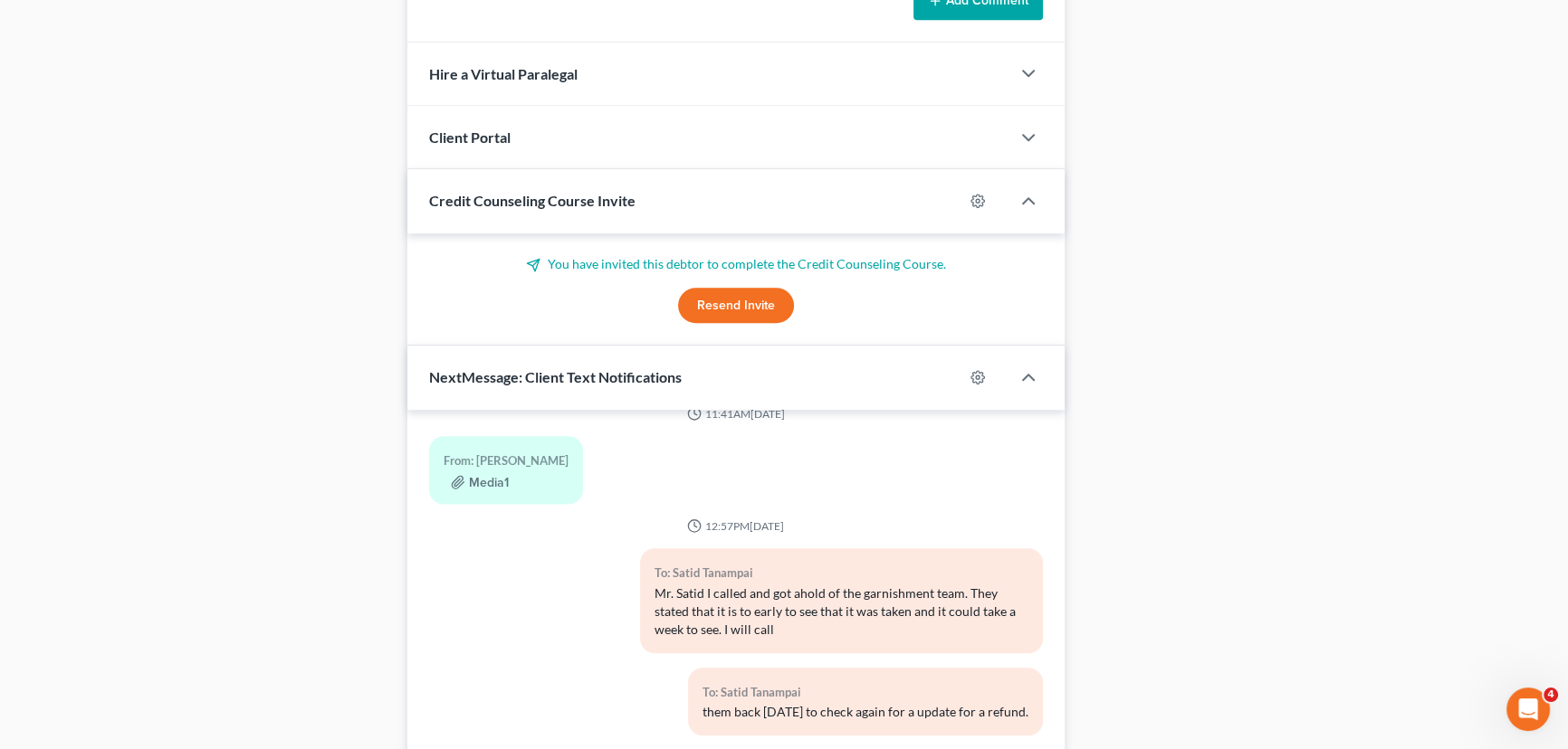
scroll to position [1782, 0]
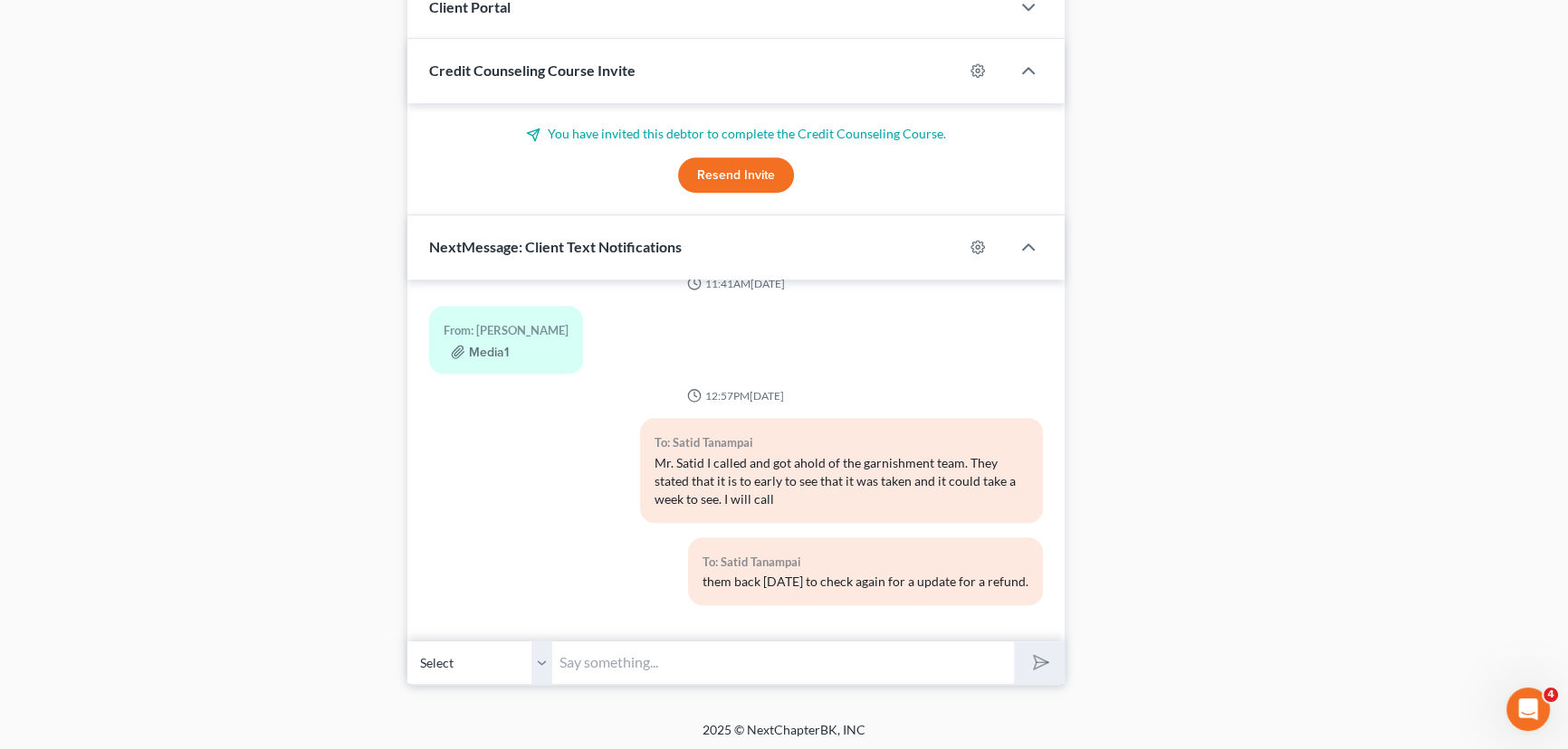
click at [545, 664] on select "Select [PHONE_NUMBER] - [PERSON_NAME] [PHONE_NUMBER] - Satid Tanampai" at bounding box center [479, 662] width 145 height 44
click at [407, 640] on select "Select [PHONE_NUMBER] - [PERSON_NAME] [PHONE_NUMBER] - Satid Tanampai" at bounding box center [479, 662] width 145 height 44
click at [584, 663] on input "text" at bounding box center [783, 662] width 462 height 44
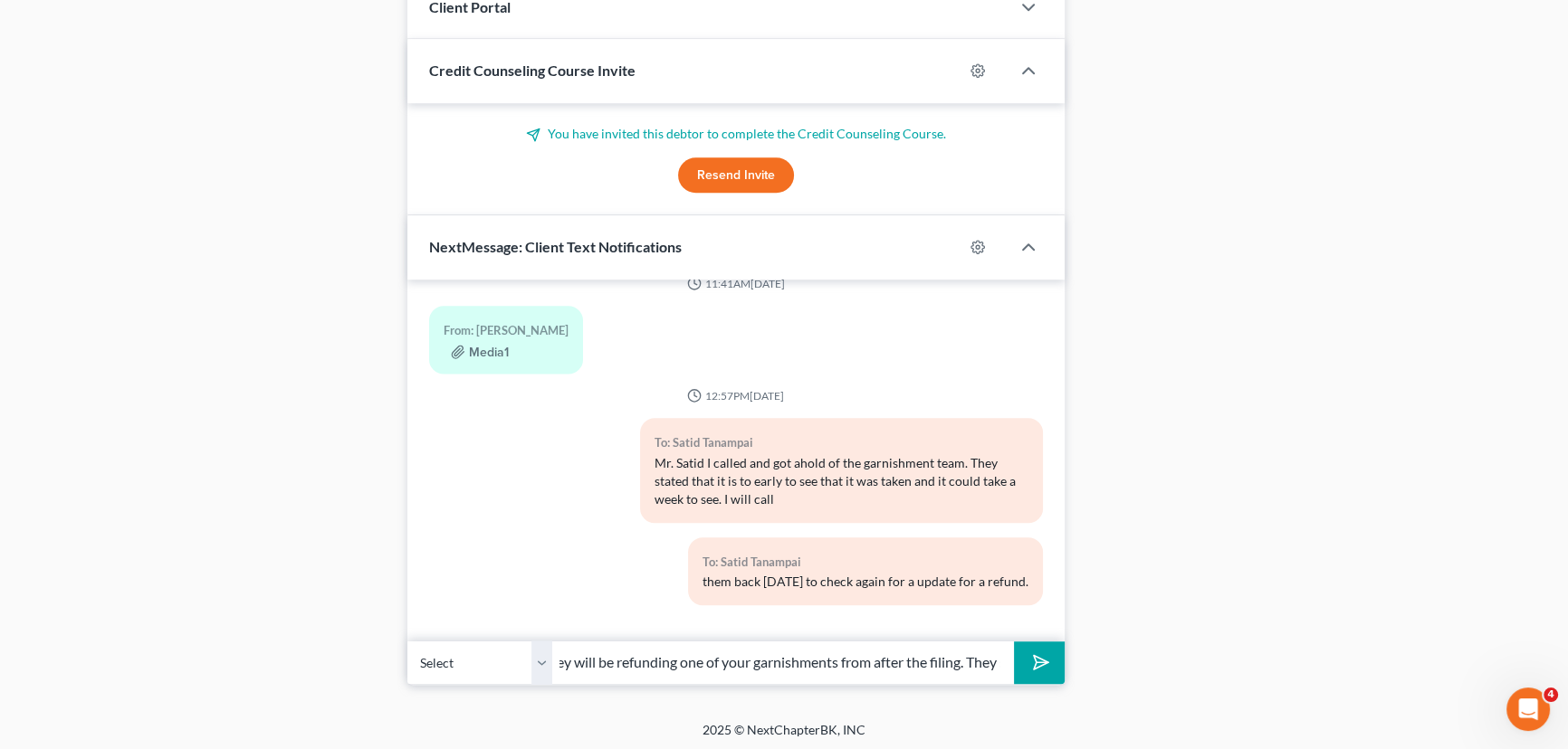
click at [1014, 641] on button "submit" at bounding box center [1039, 662] width 50 height 42
type input "[PERSON_NAME], I talked with the Treasury Department with the Postal Service an…"
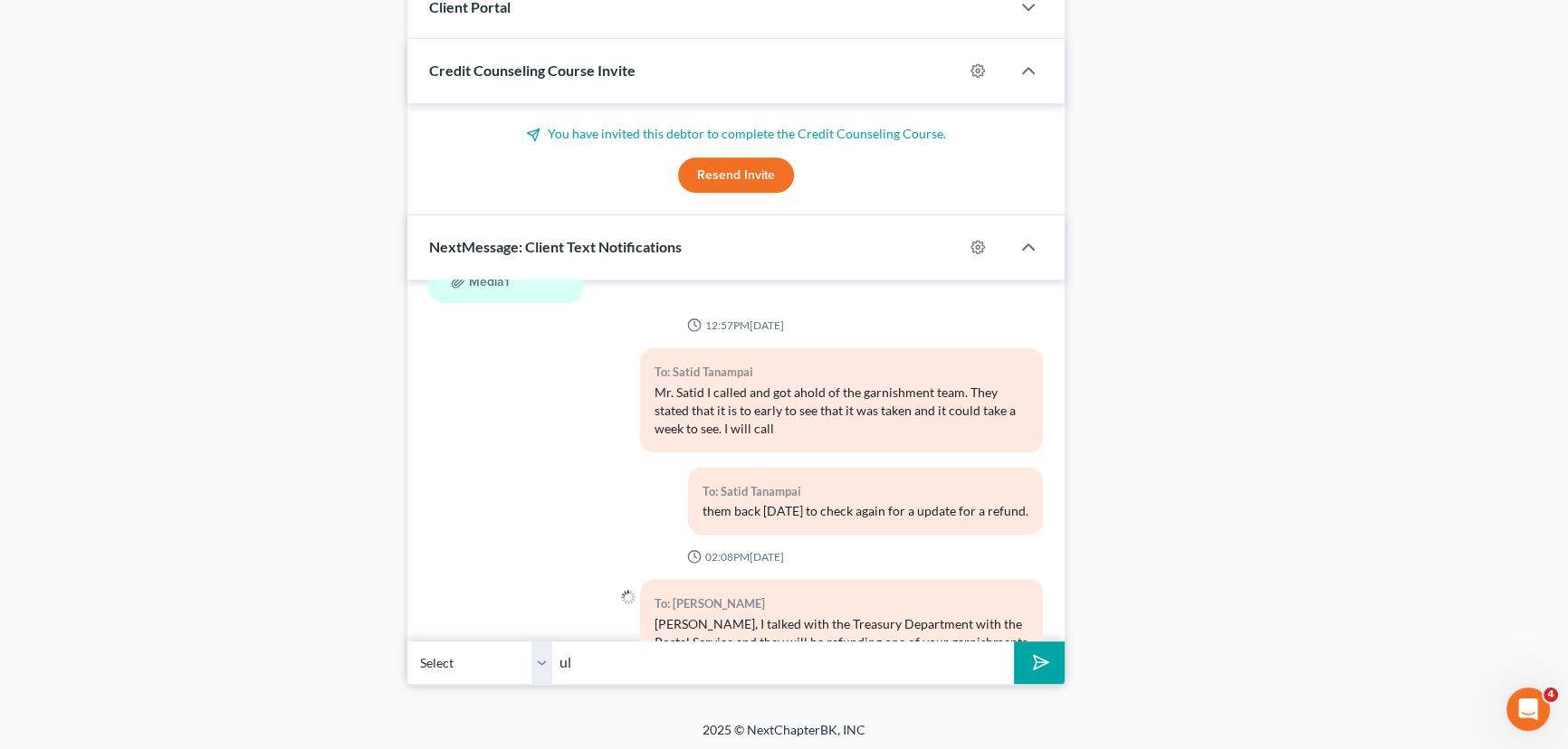
type input "u"
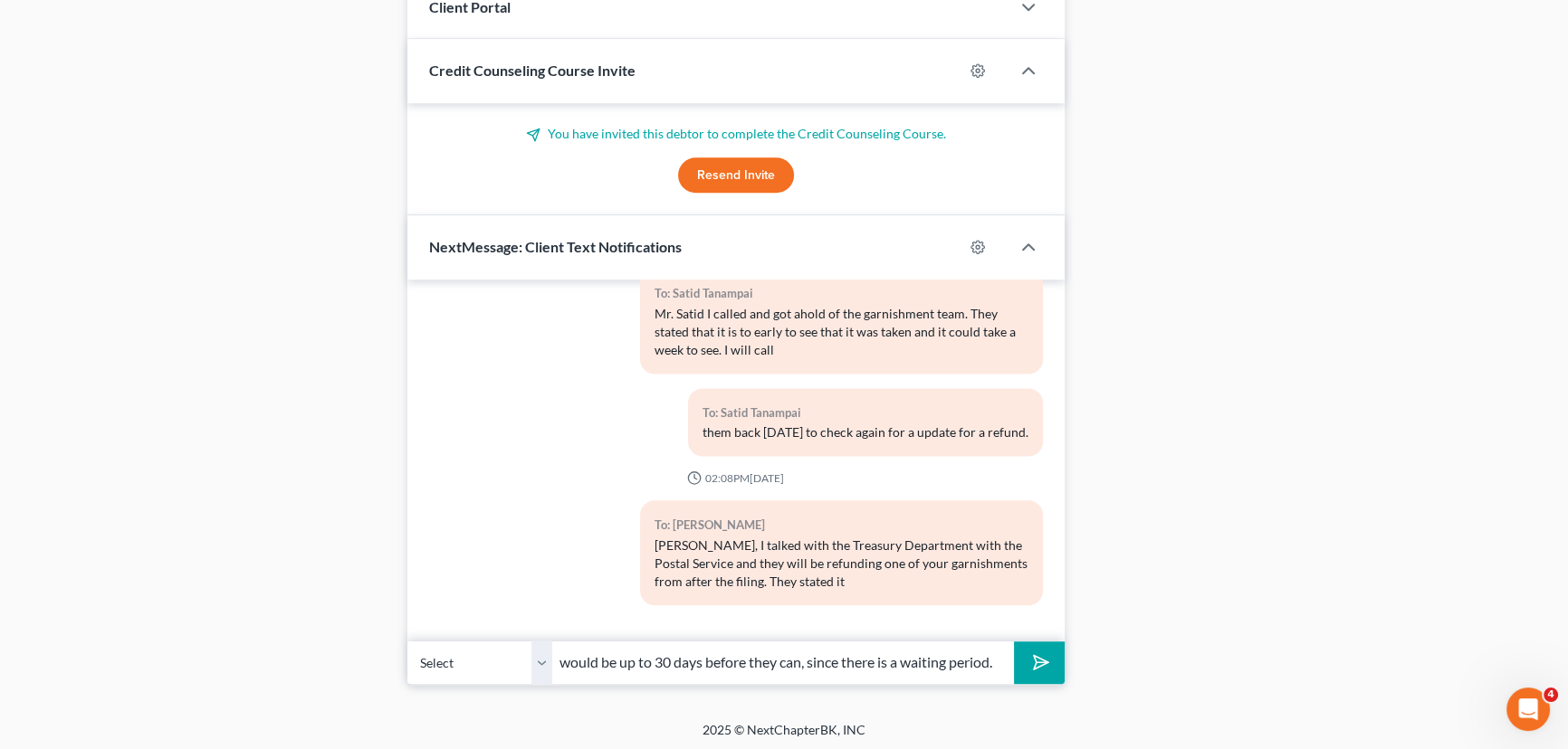
scroll to position [0, 1]
type input "would be up to 30 days before they can, since there is a waiting period."
click at [1014, 641] on button "submit" at bounding box center [1039, 662] width 50 height 42
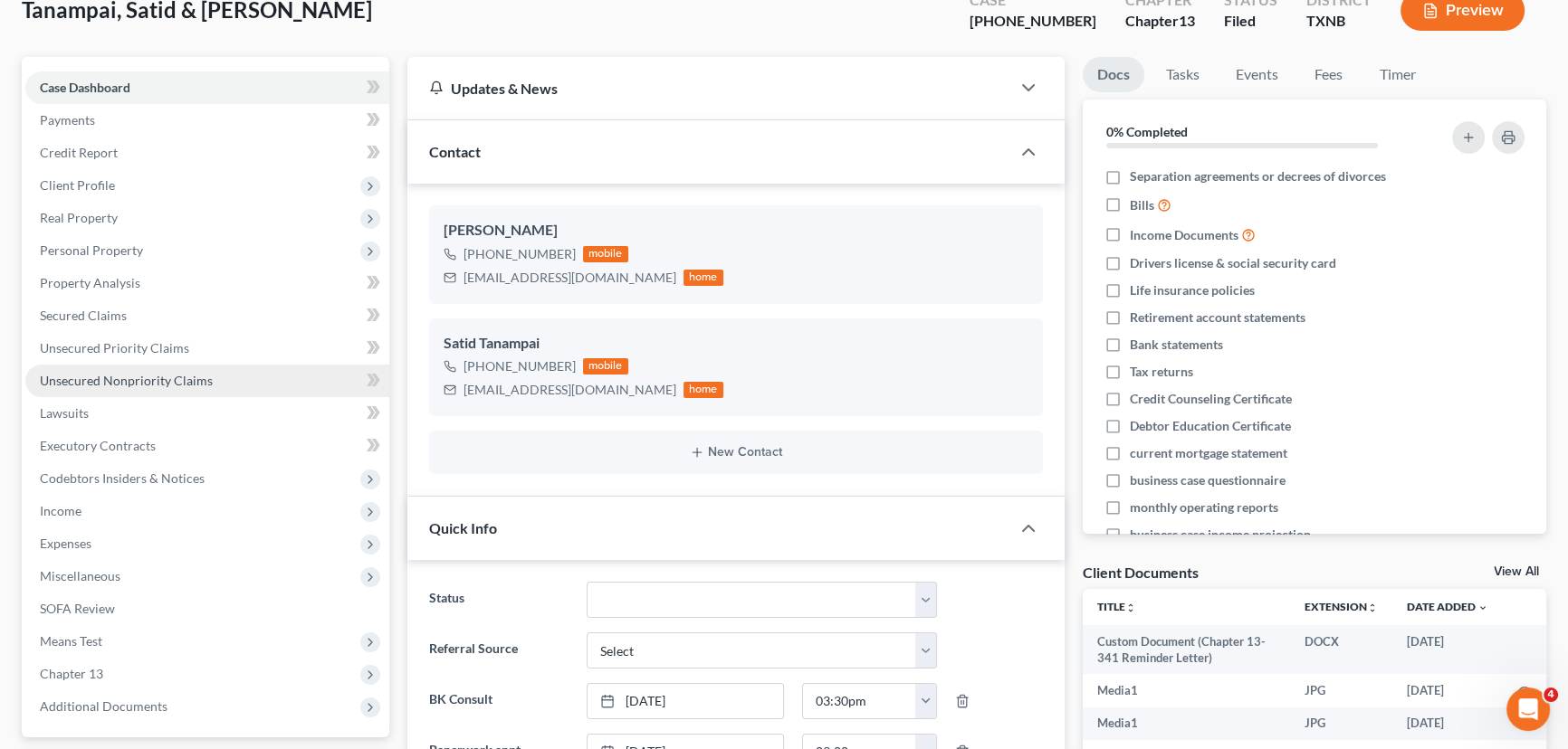
scroll to position [0, 0]
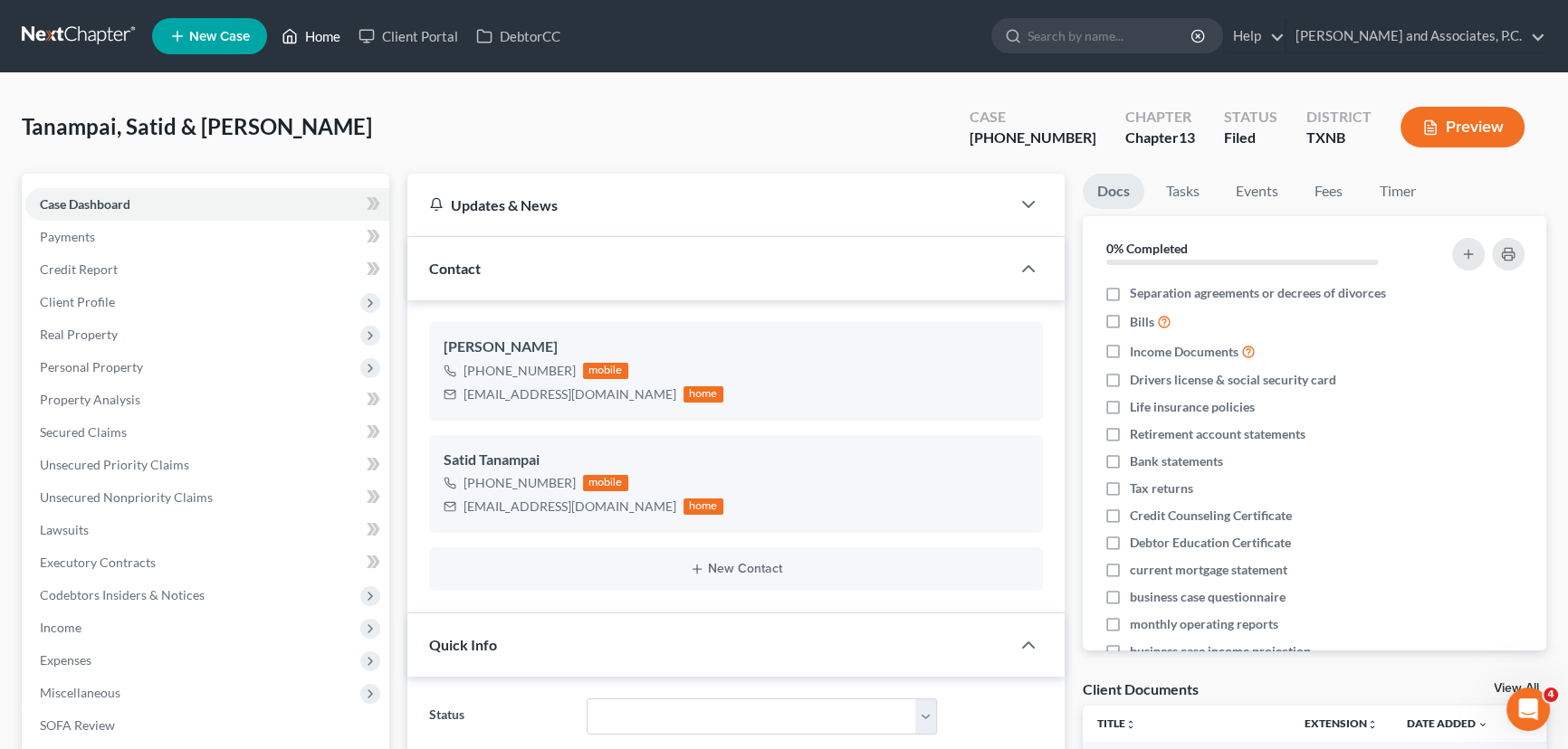
click at [326, 41] on link "Home" at bounding box center [311, 36] width 77 height 32
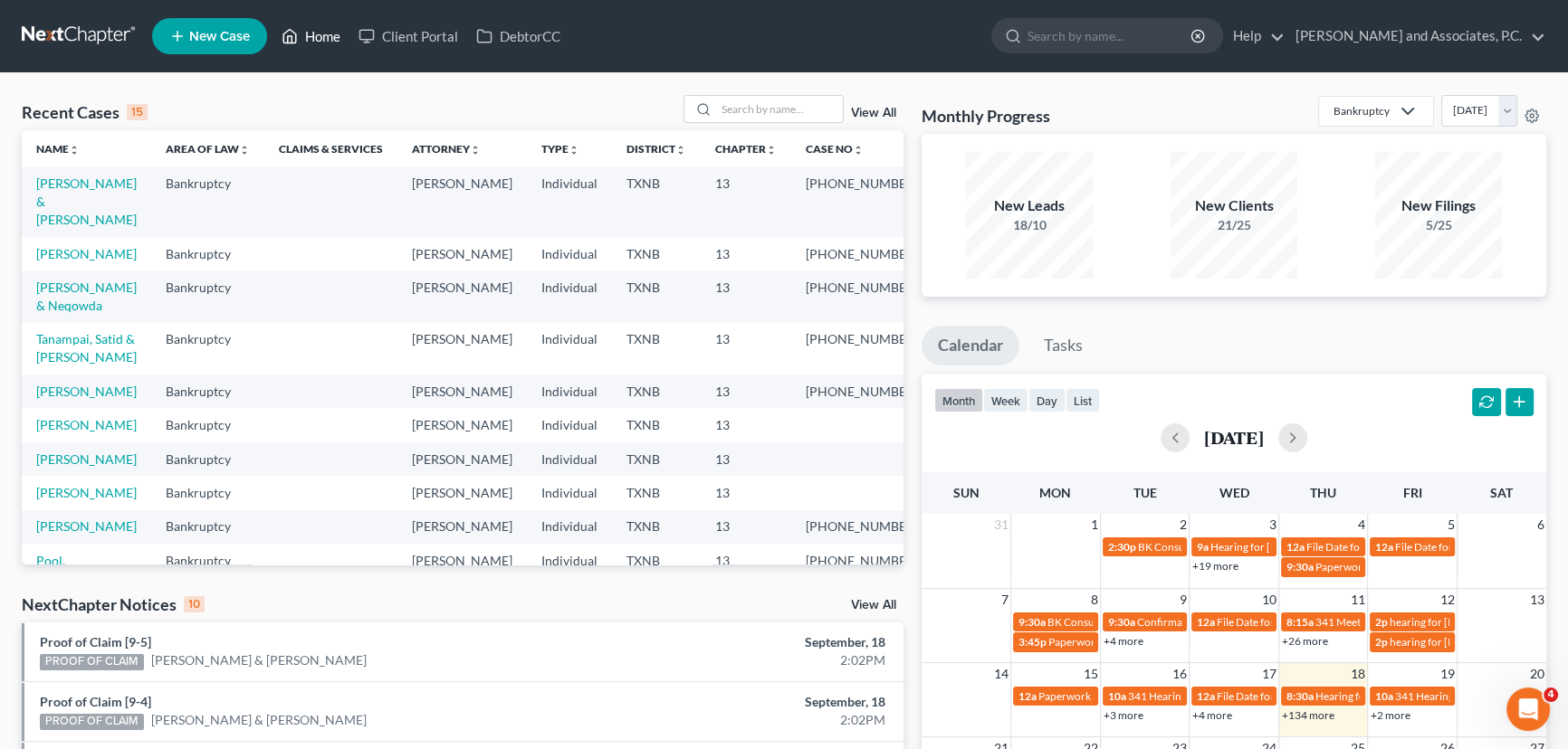
scroll to position [81, 0]
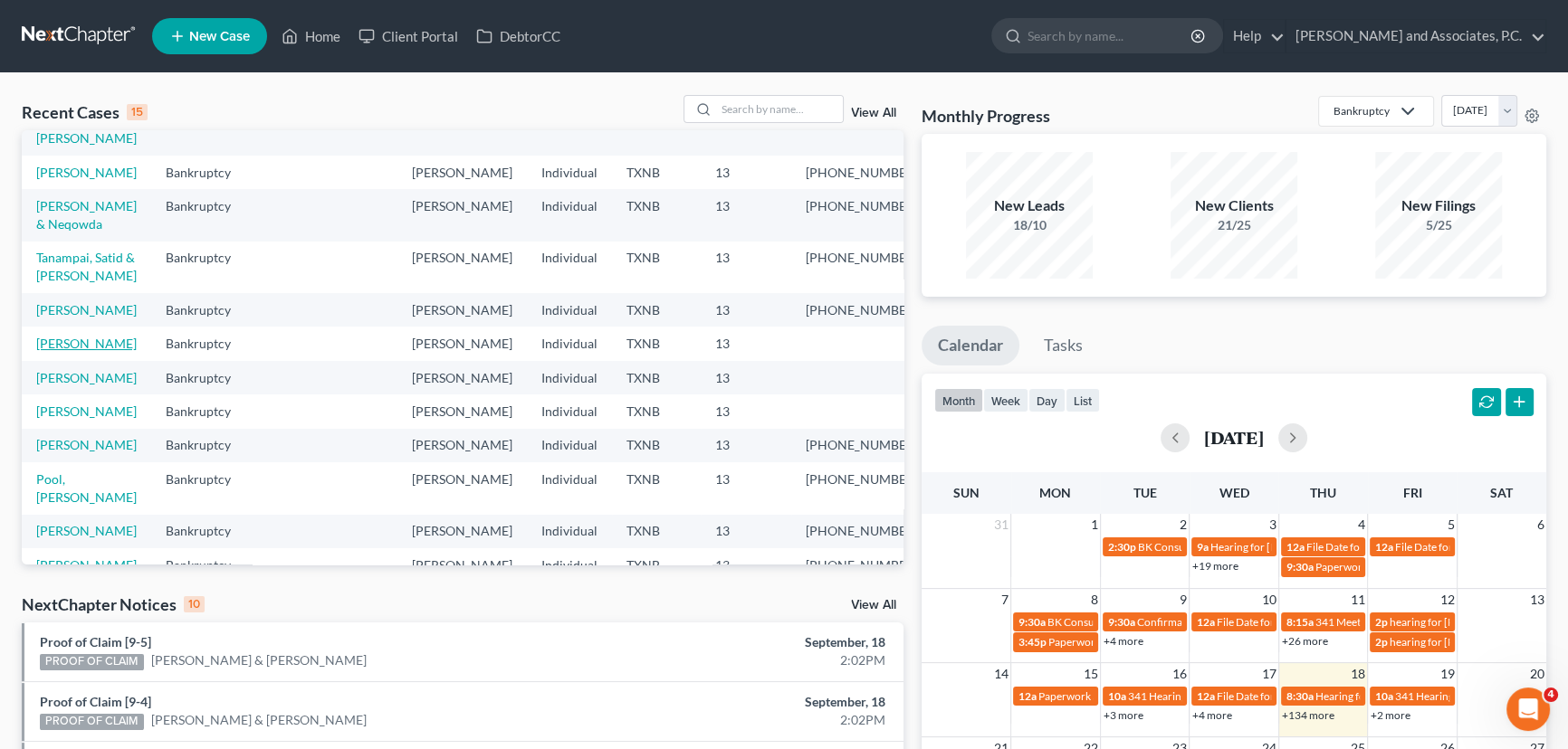
click at [77, 351] on link "[PERSON_NAME]" at bounding box center [86, 343] width 100 height 16
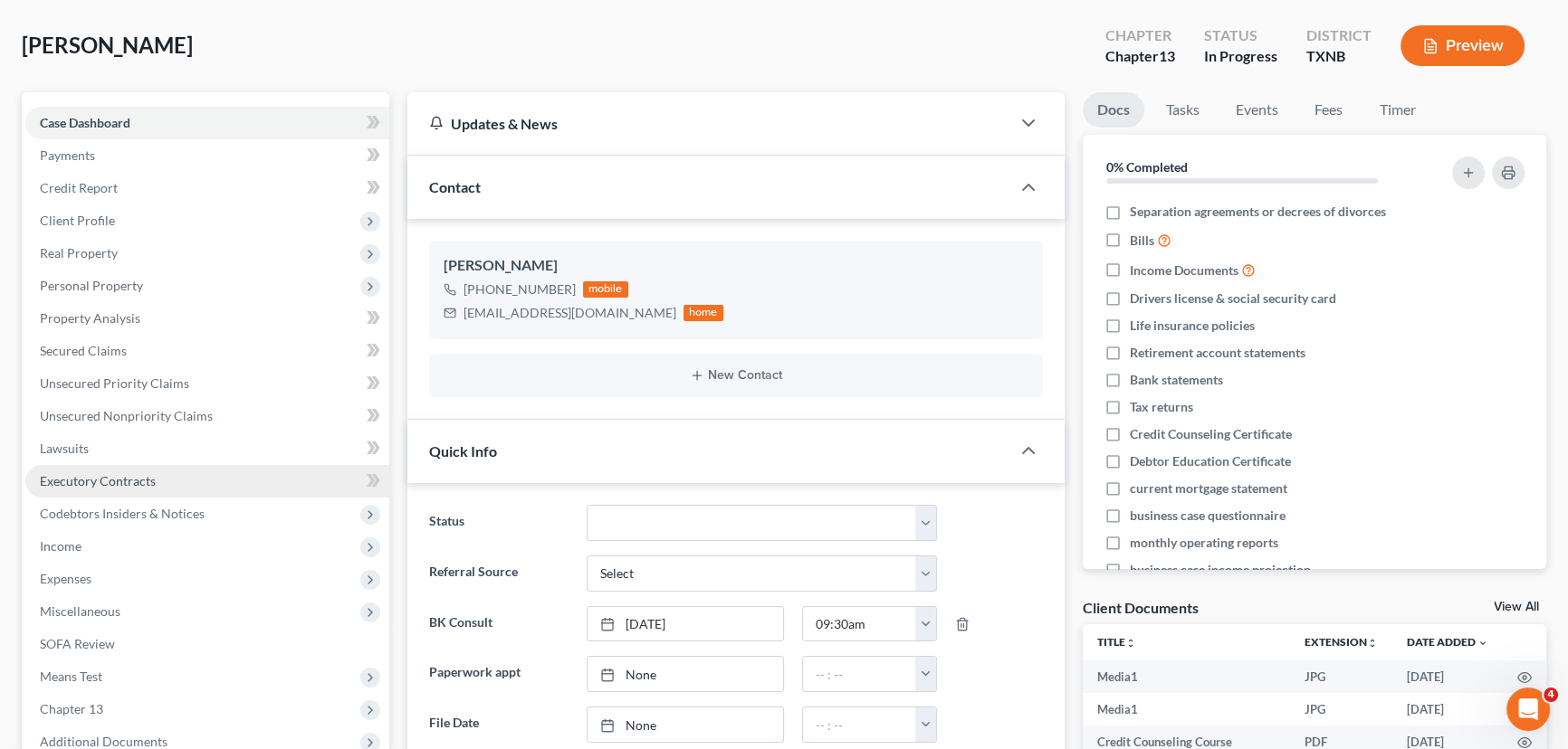
scroll to position [4216, 0]
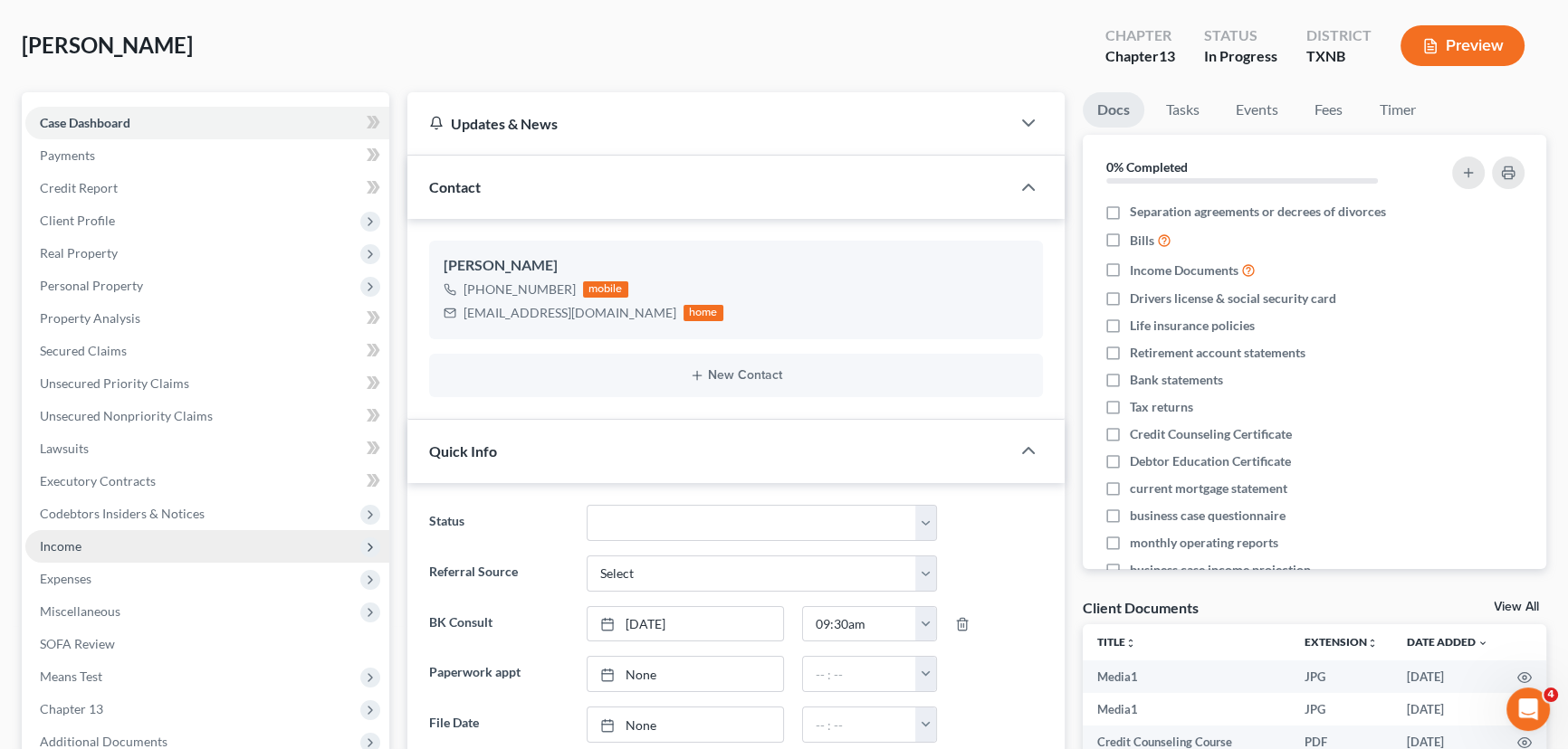
click at [64, 541] on span "Income" at bounding box center [60, 545] width 41 height 16
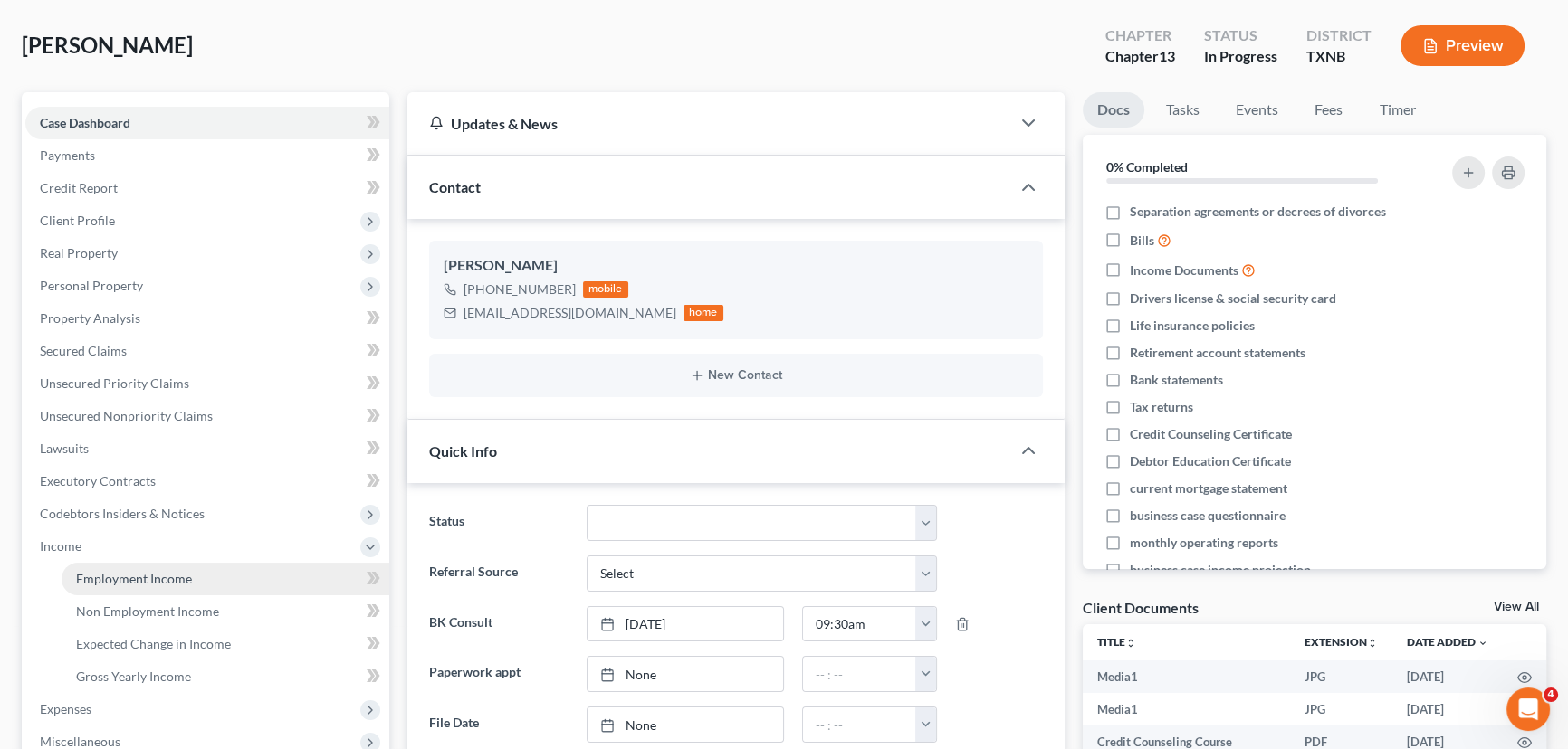
click at [123, 576] on span "Employment Income" at bounding box center [134, 579] width 116 height 16
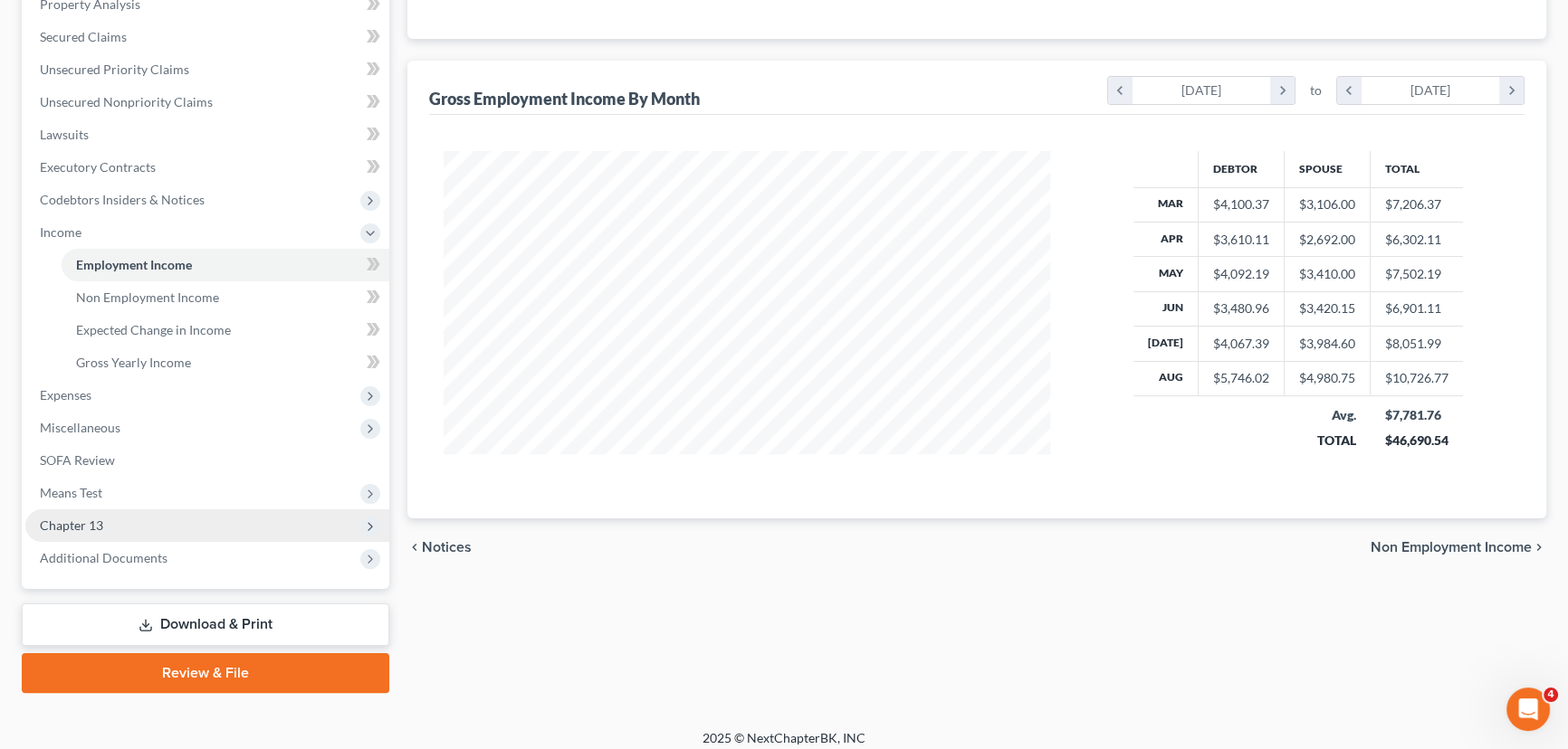
scroll to position [405, 0]
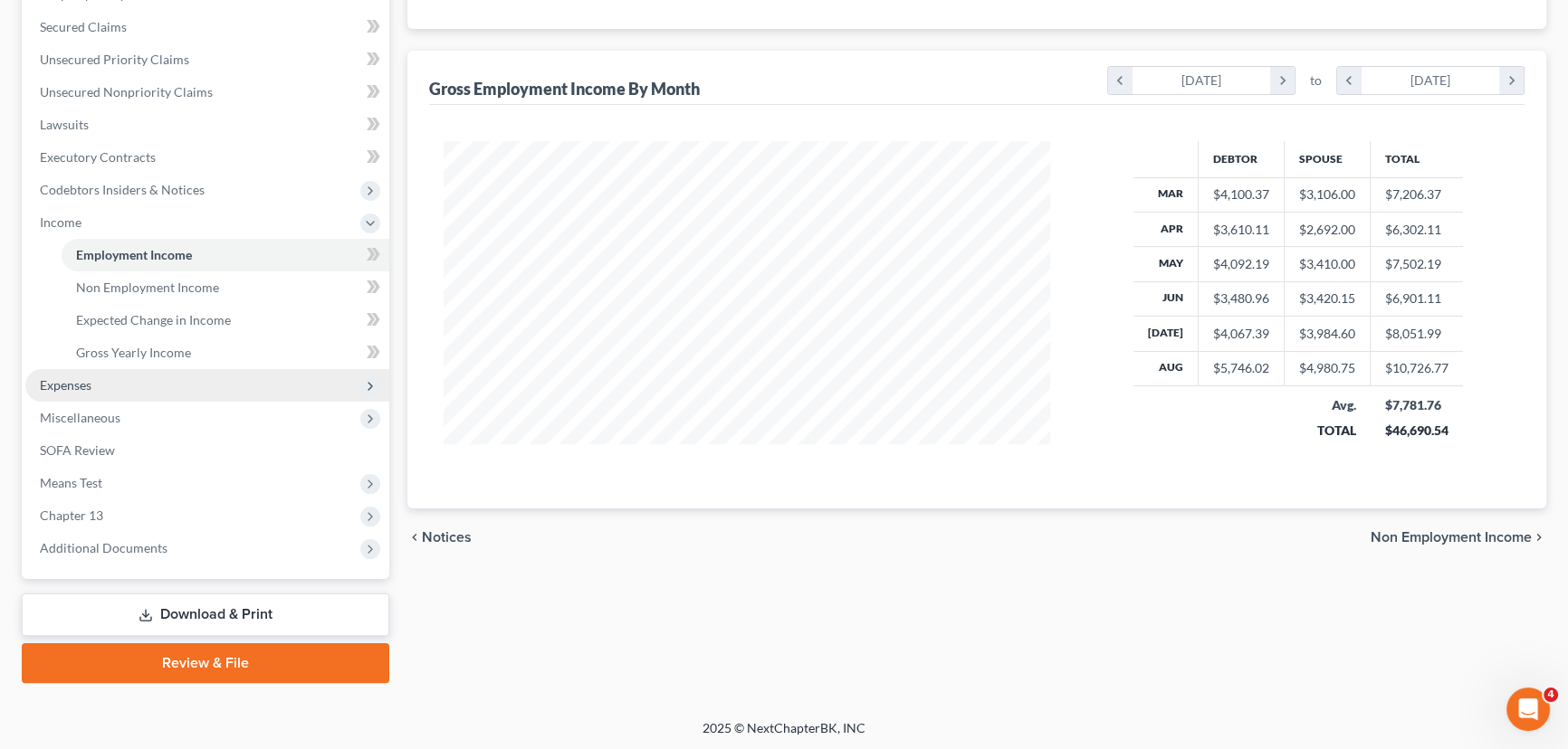
click at [100, 390] on span "Expenses" at bounding box center [206, 385] width 364 height 32
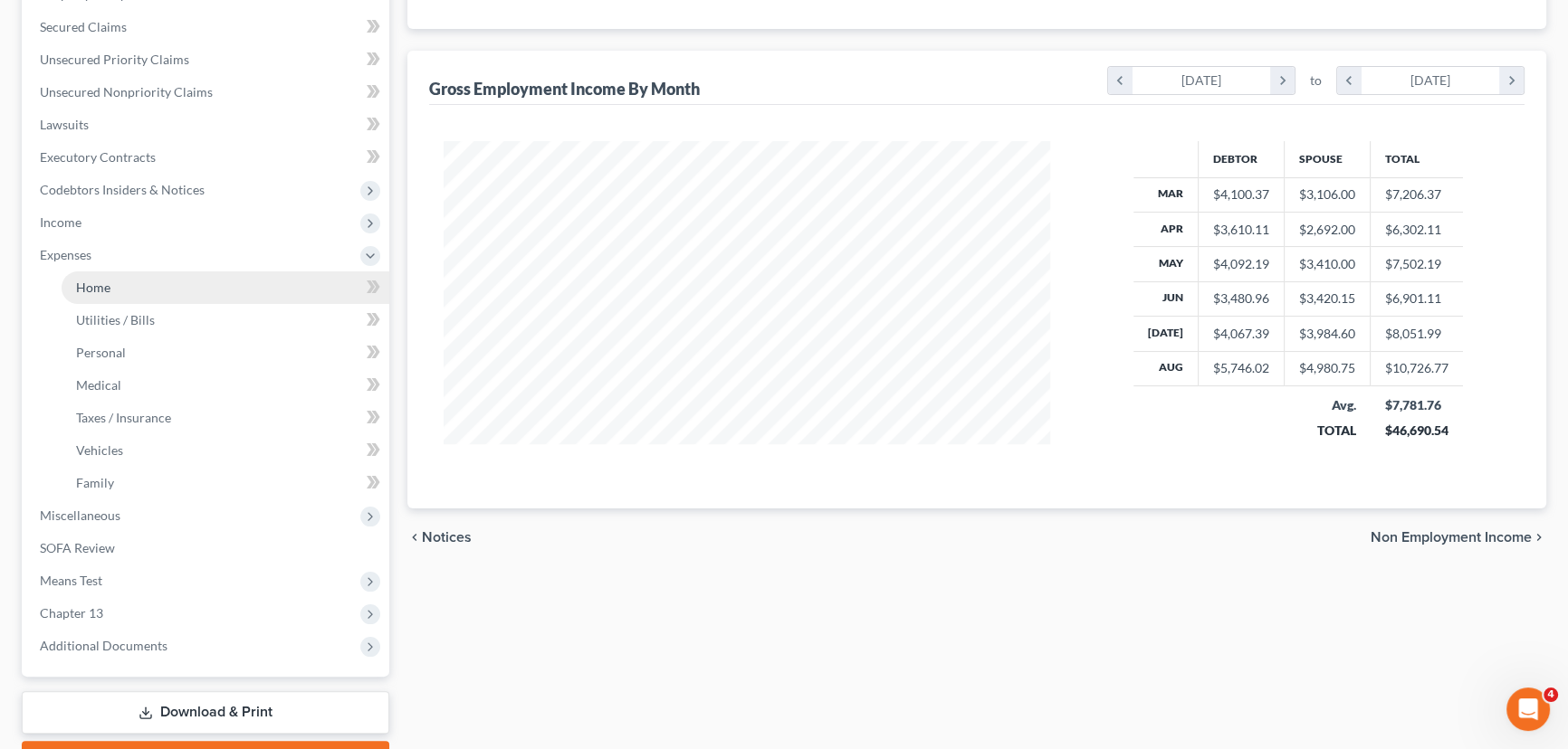
click at [138, 298] on link "Home" at bounding box center [225, 287] width 327 height 32
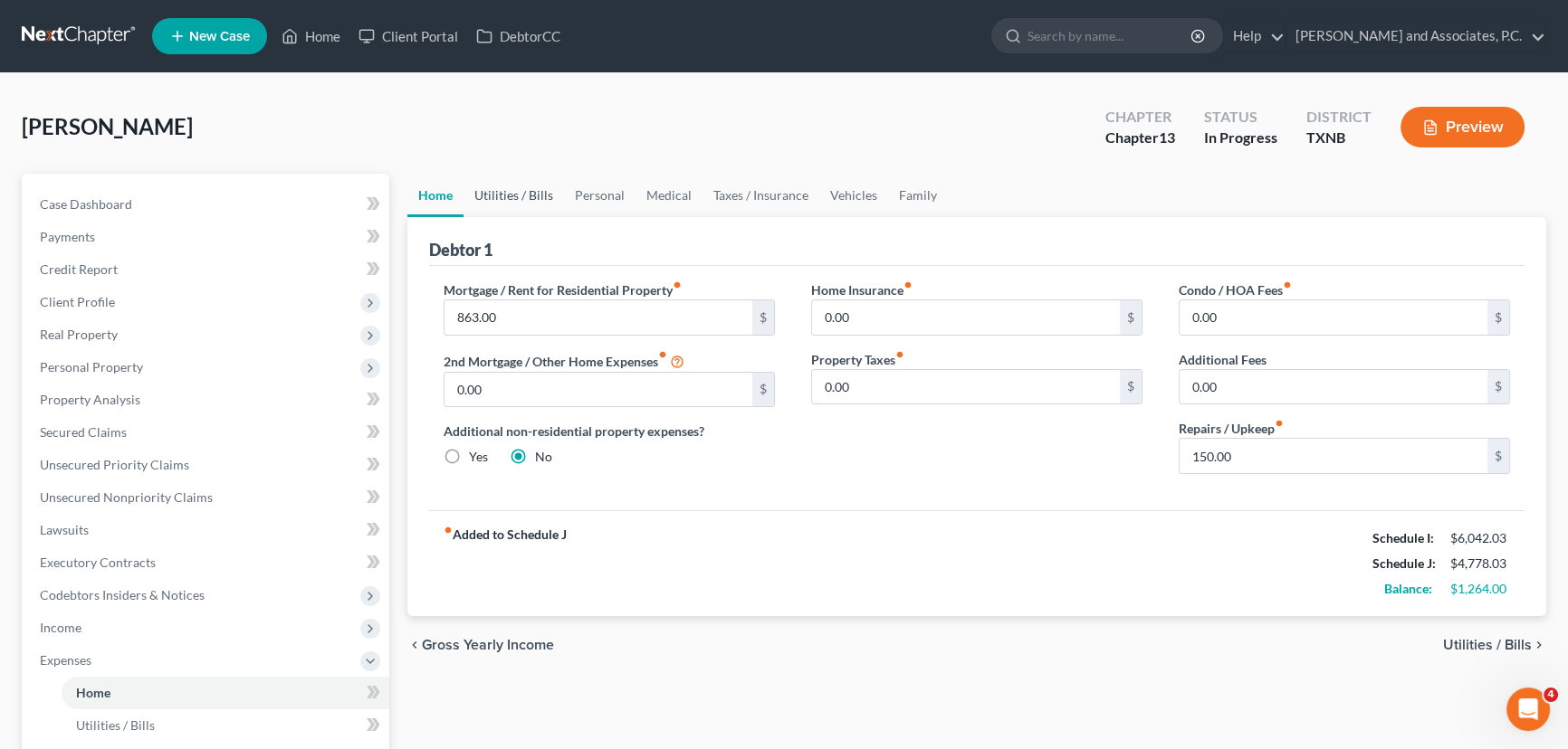
click at [495, 179] on link "Utilities / Bills" at bounding box center [513, 195] width 100 height 43
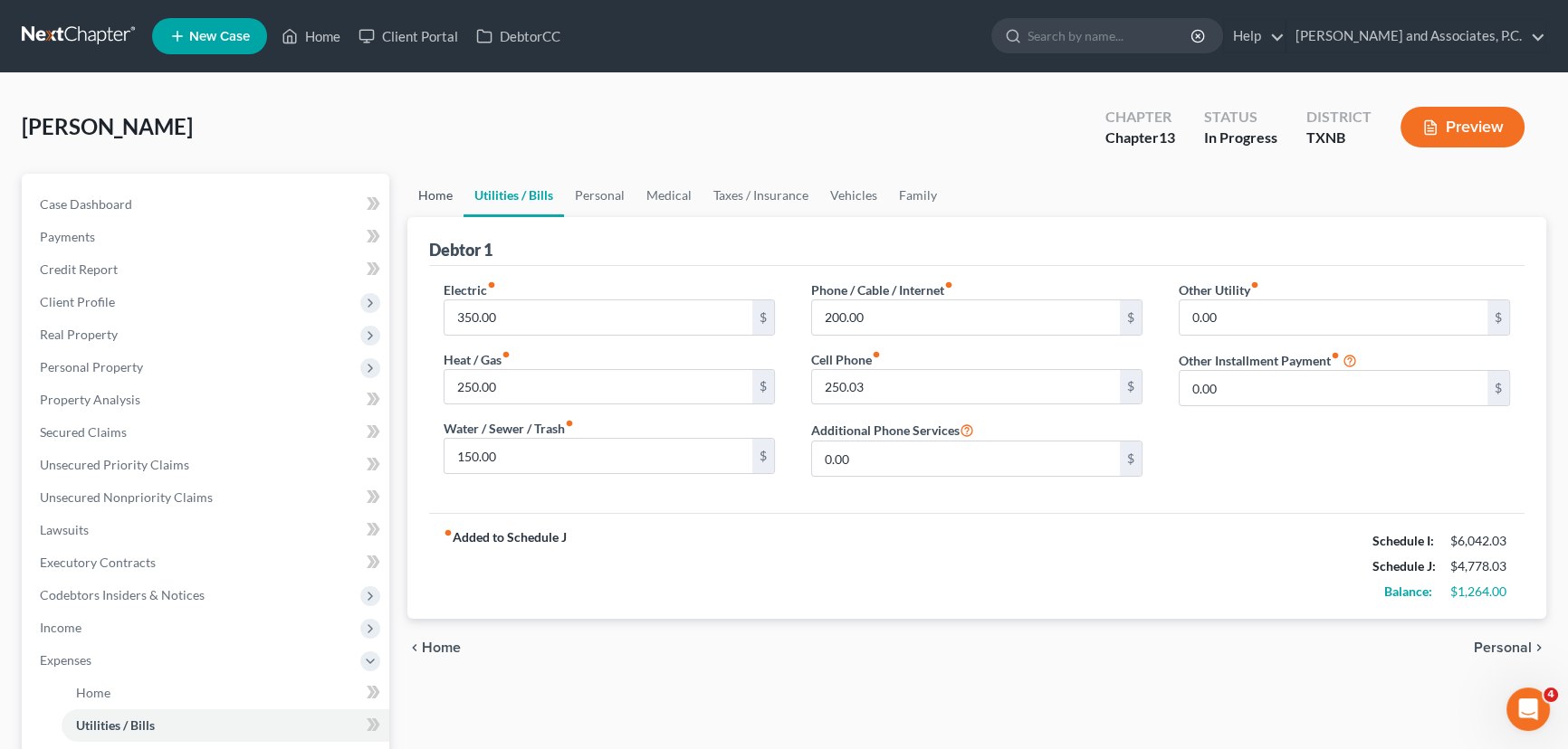
click at [425, 195] on link "Home" at bounding box center [435, 195] width 56 height 43
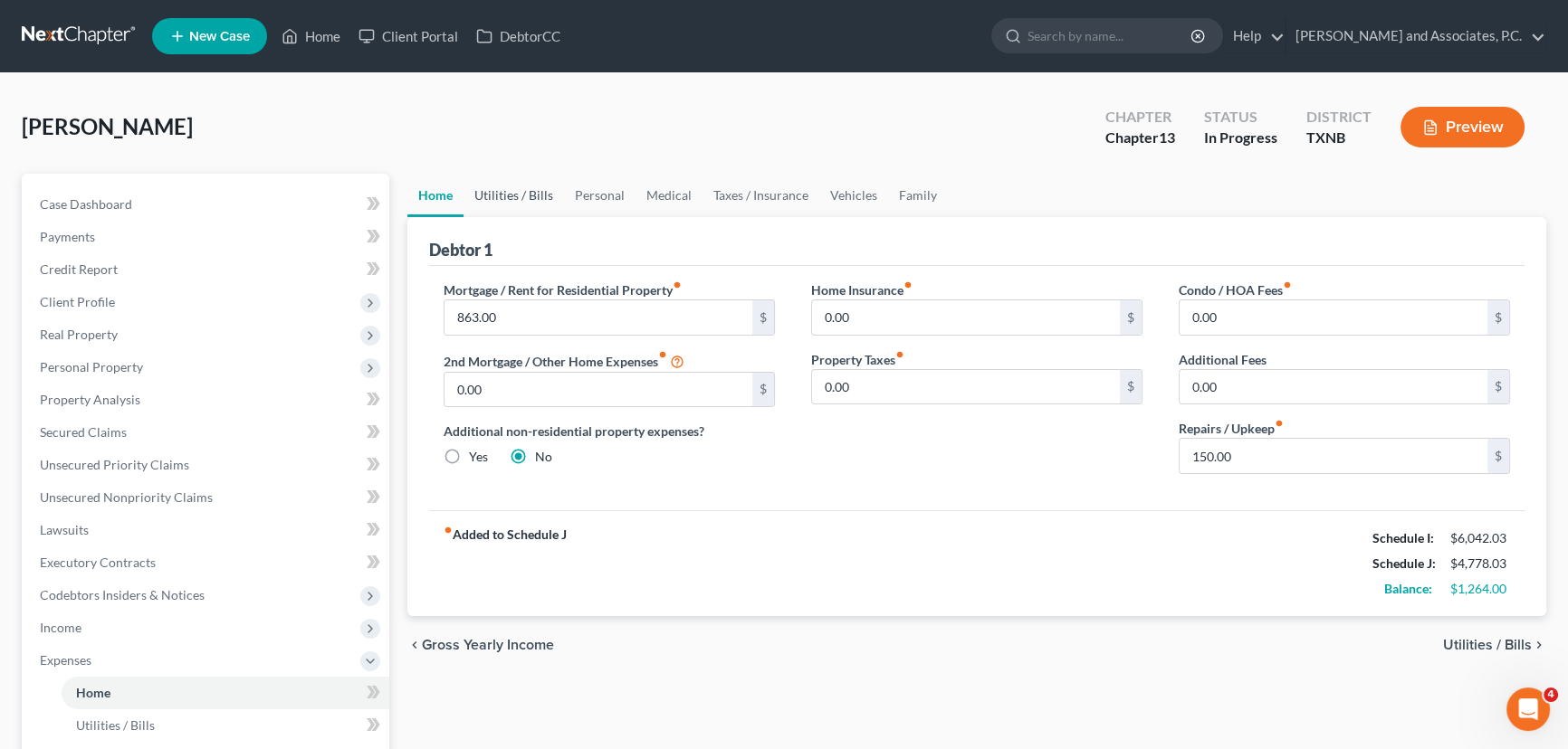
click at [533, 212] on link "Utilities / Bills" at bounding box center [513, 195] width 100 height 43
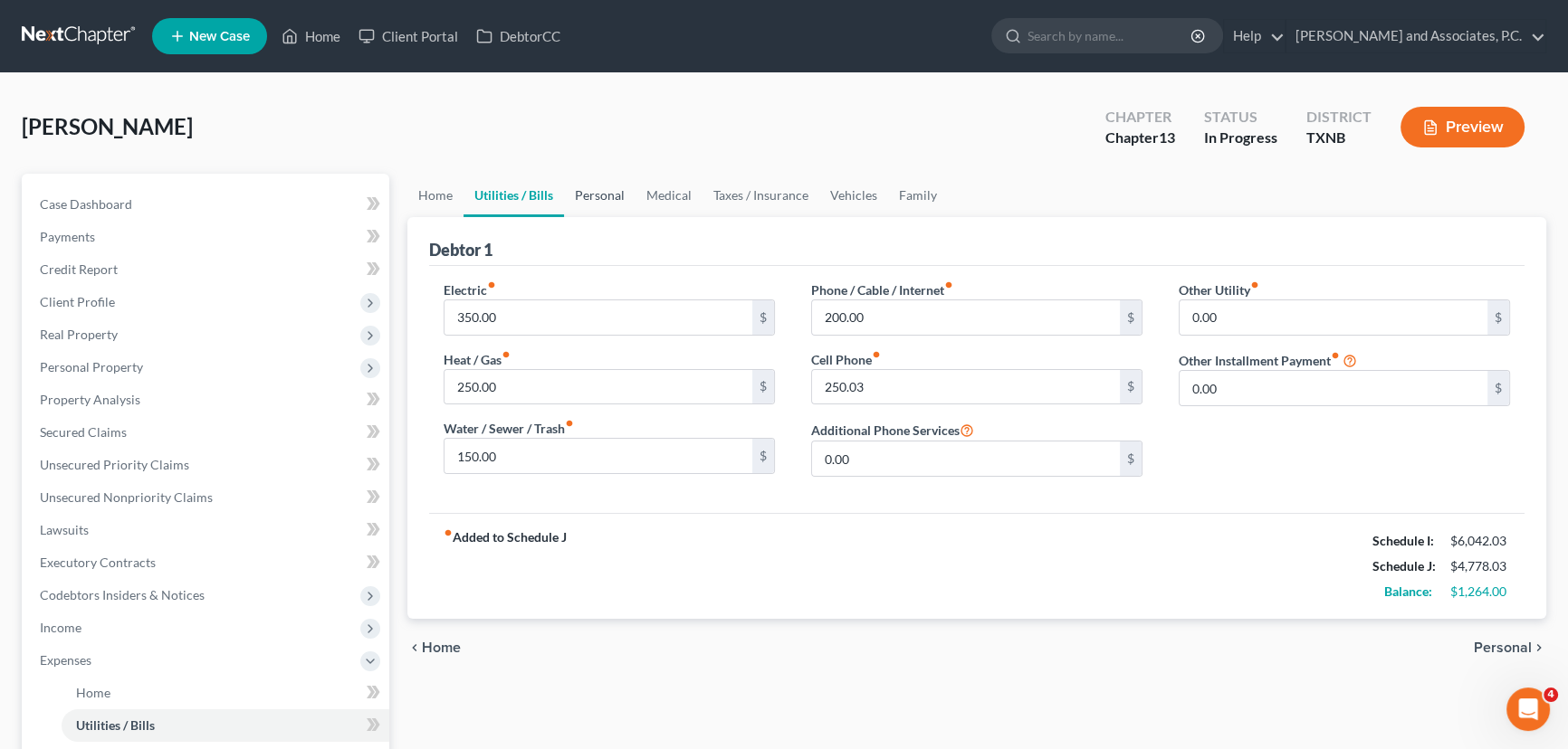
click at [607, 195] on link "Personal" at bounding box center [600, 195] width 72 height 43
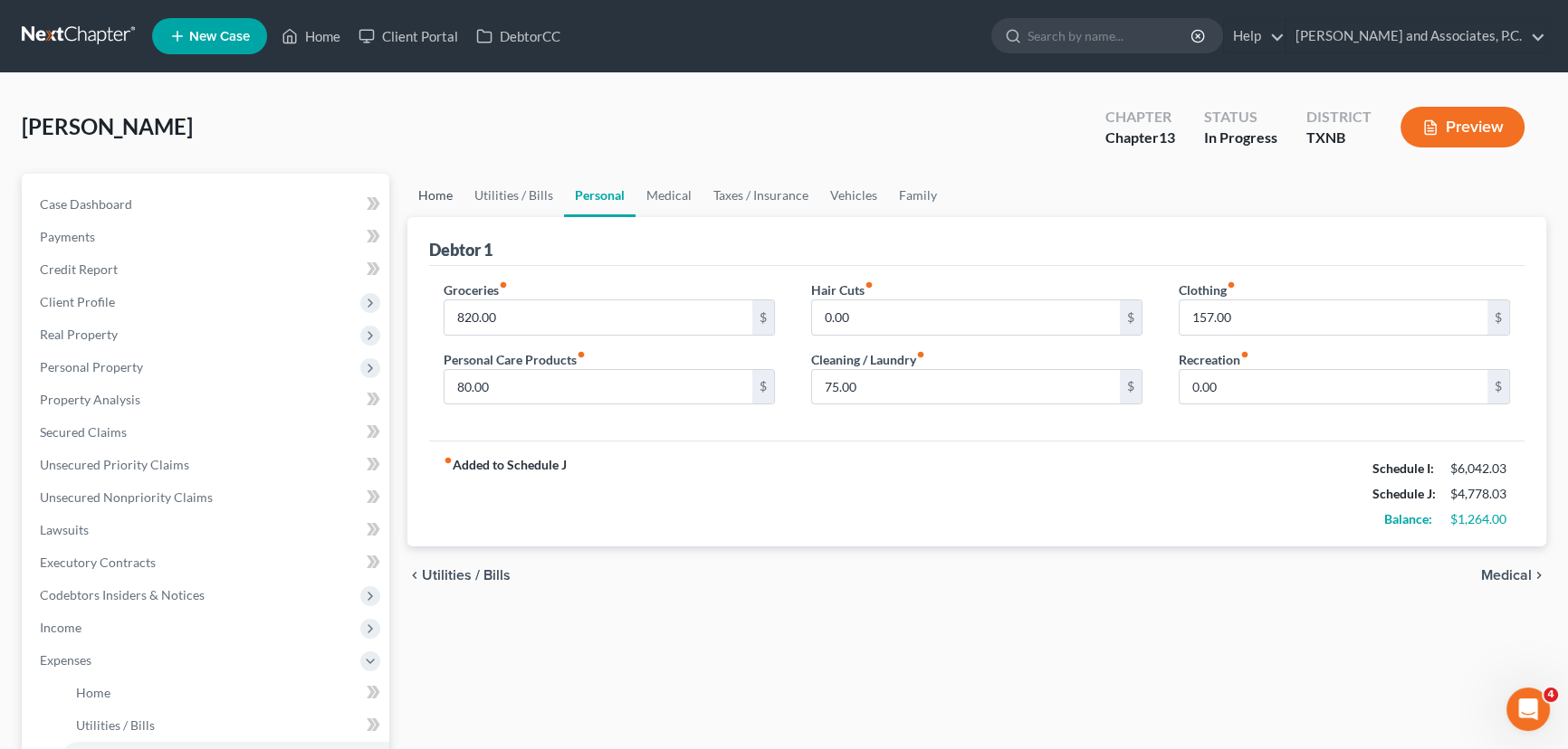
click at [433, 196] on link "Home" at bounding box center [435, 195] width 56 height 43
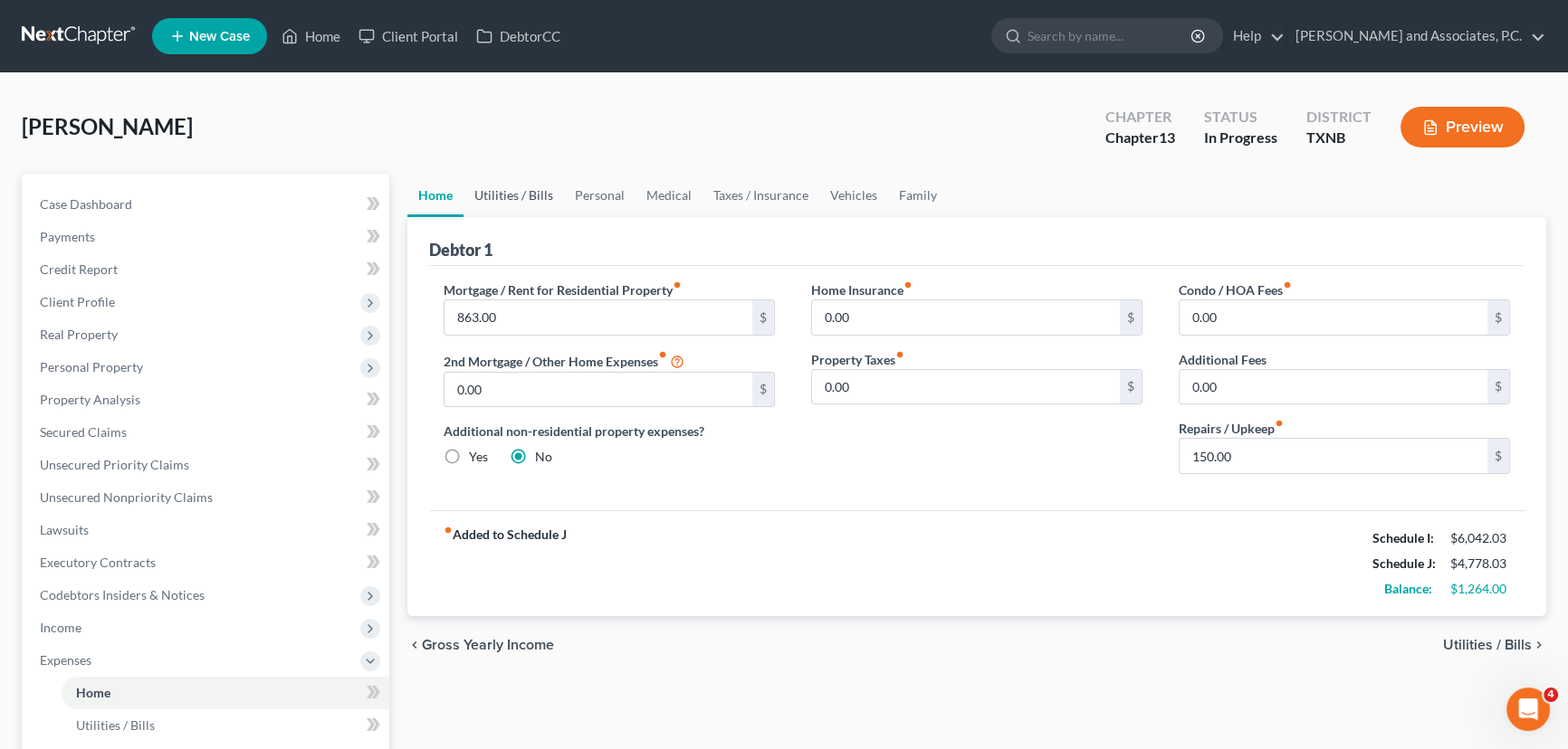
click at [495, 206] on link "Utilities / Bills" at bounding box center [513, 195] width 100 height 43
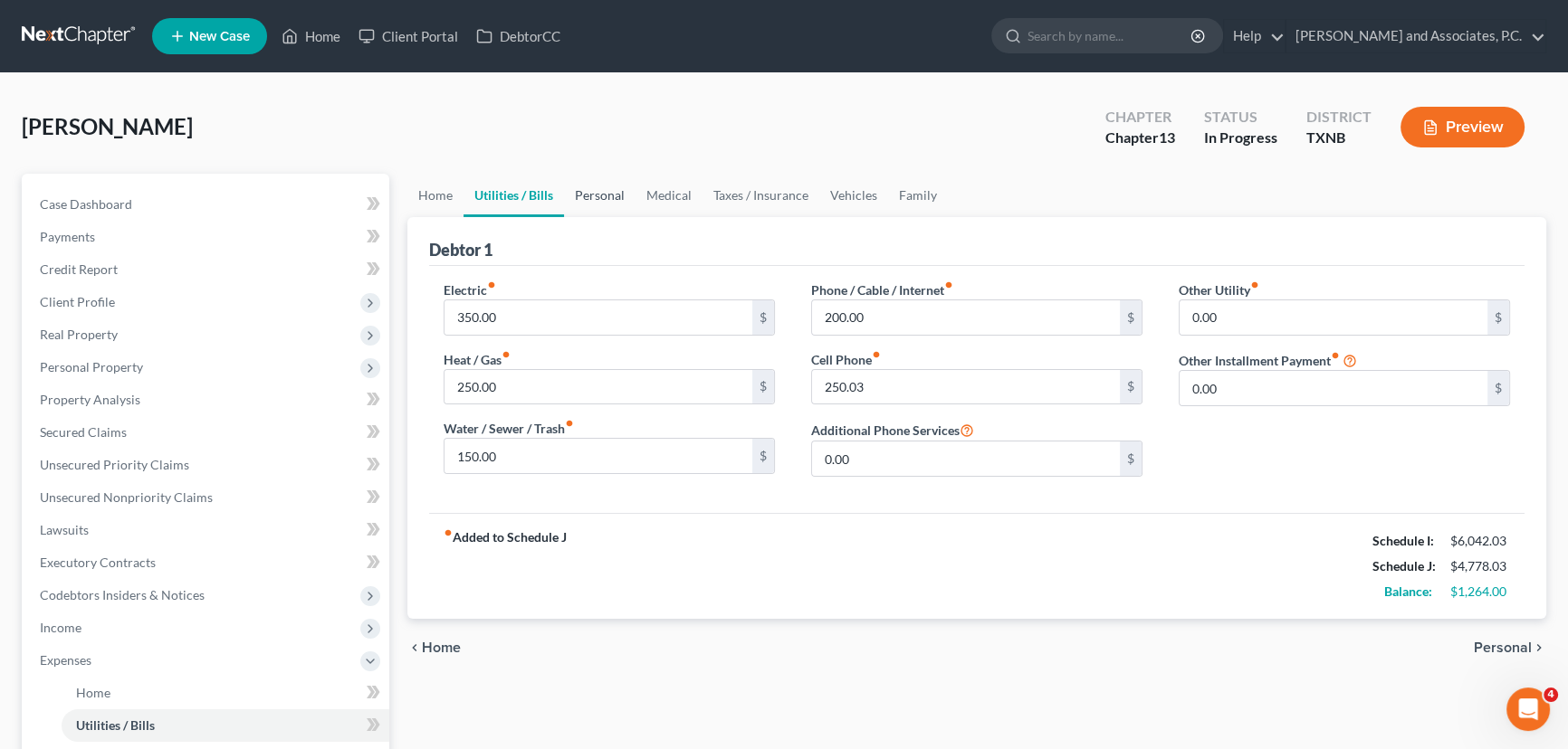
click at [616, 194] on link "Personal" at bounding box center [600, 195] width 72 height 43
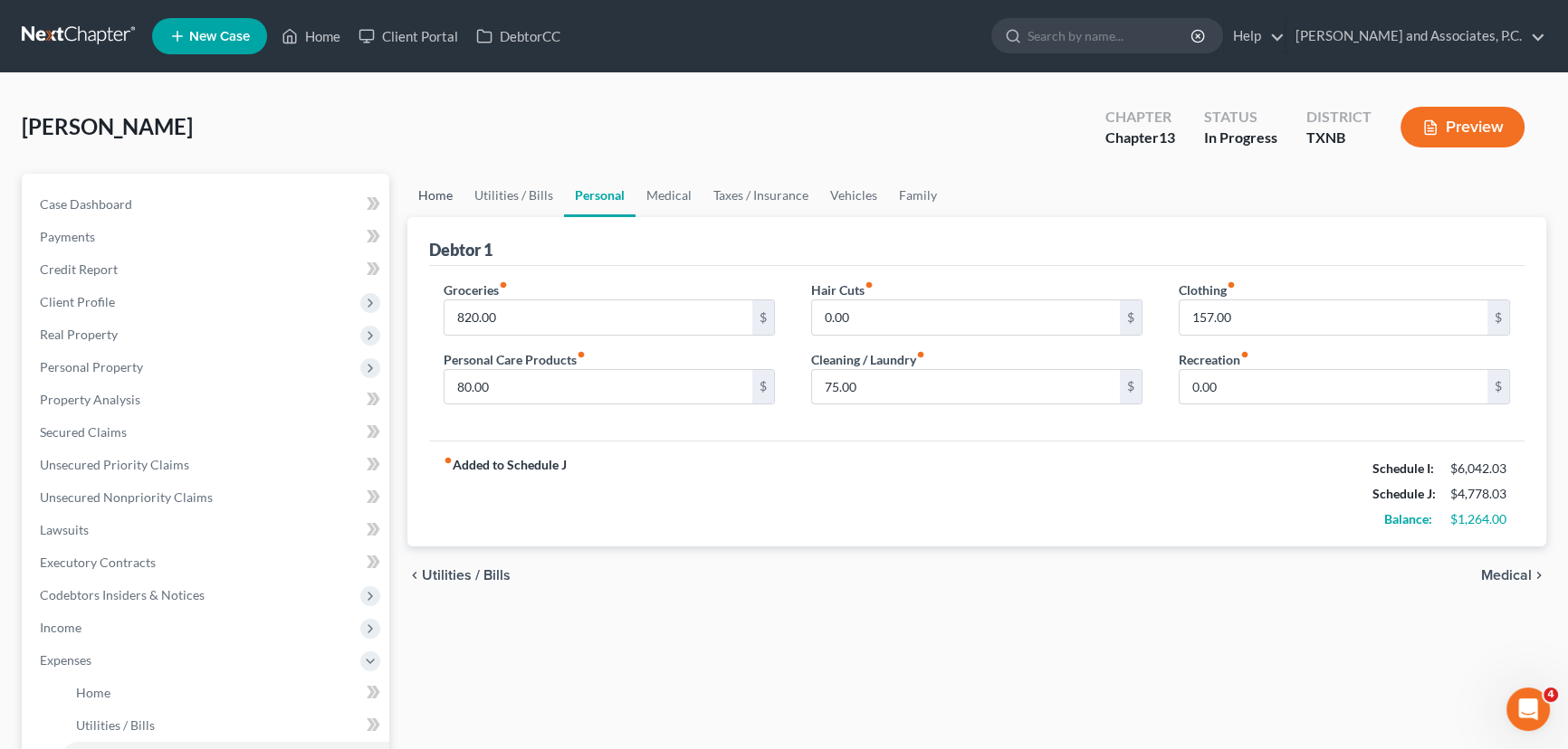
click at [416, 198] on link "Home" at bounding box center [435, 195] width 56 height 43
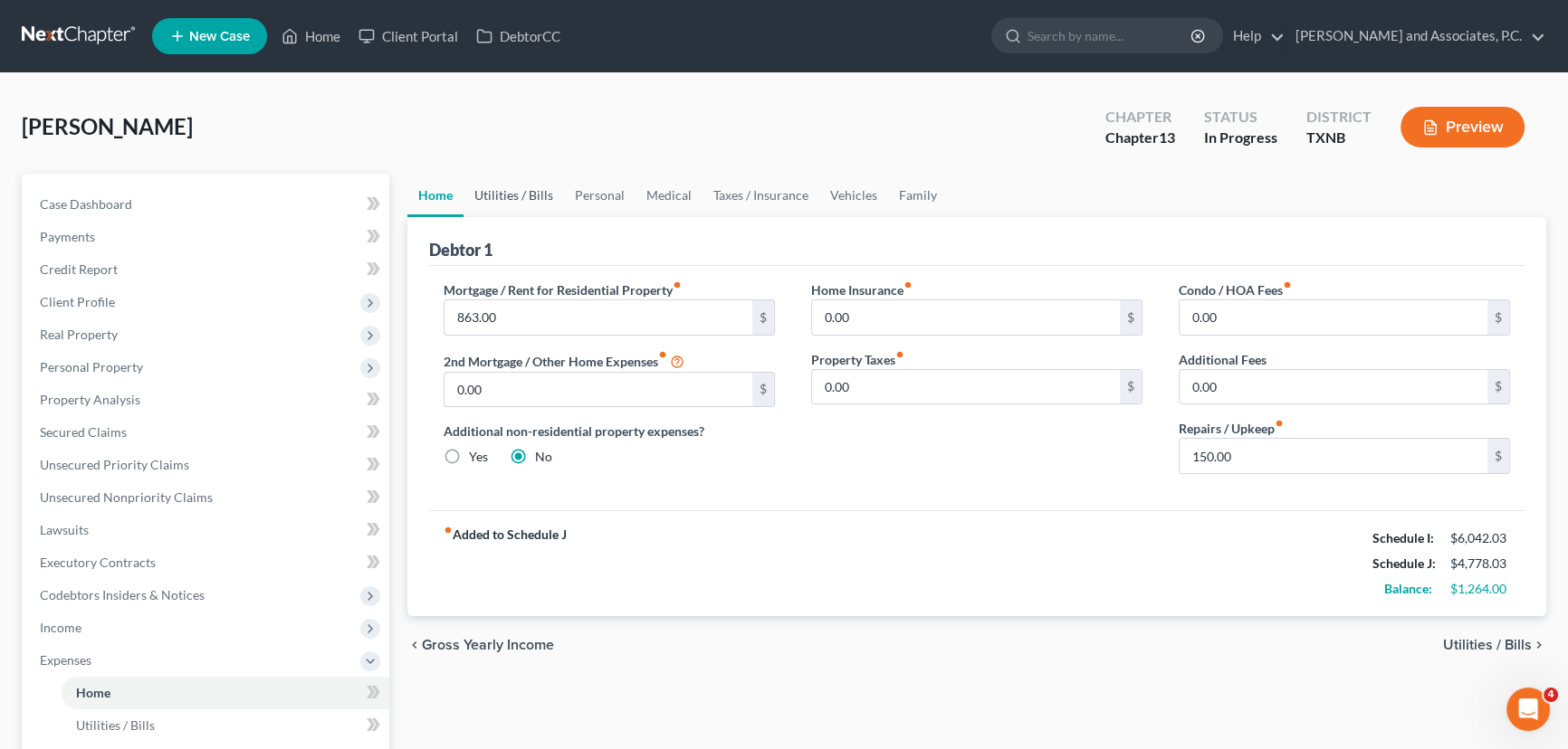
click at [527, 198] on link "Utilities / Bills" at bounding box center [513, 195] width 100 height 43
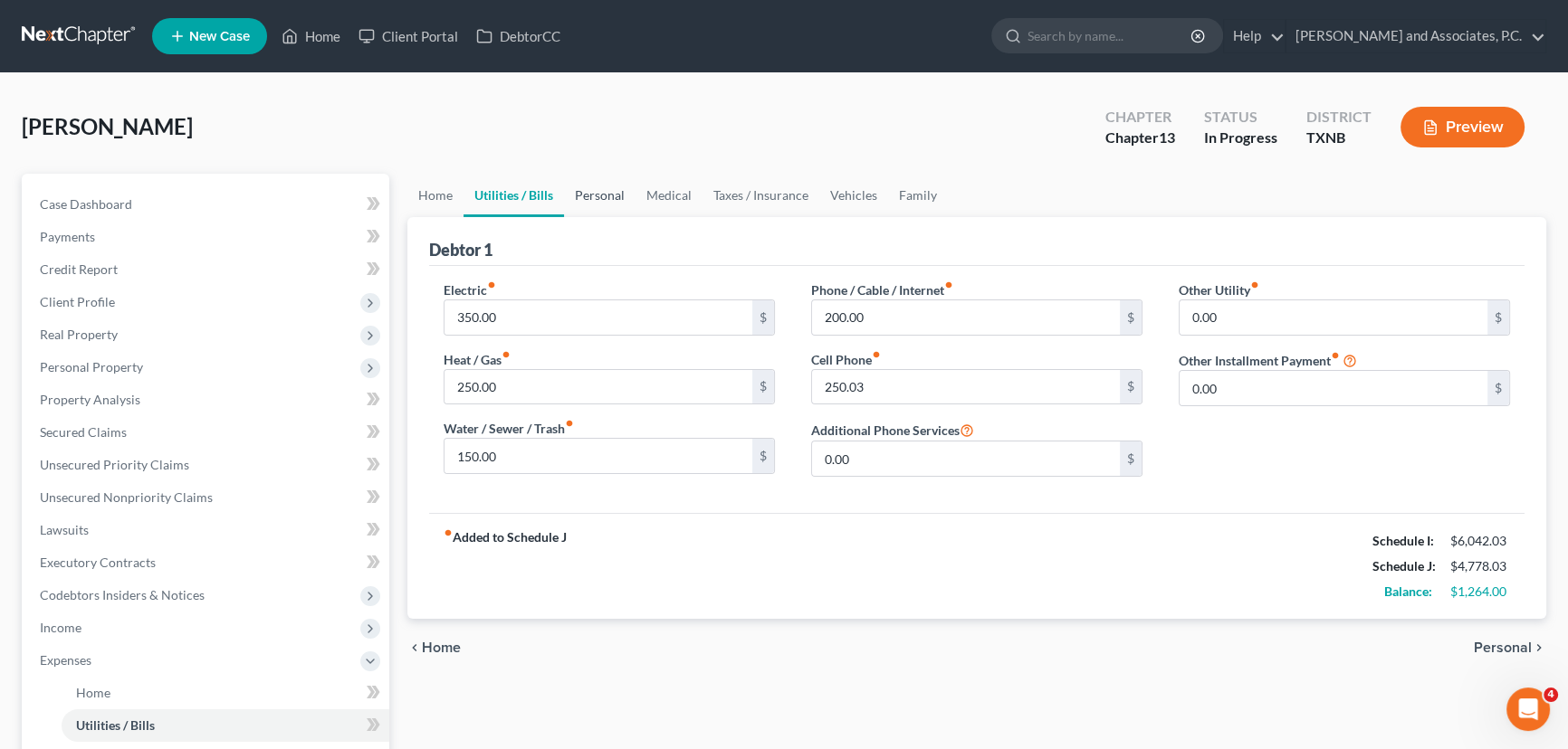
click at [610, 192] on link "Personal" at bounding box center [600, 195] width 72 height 43
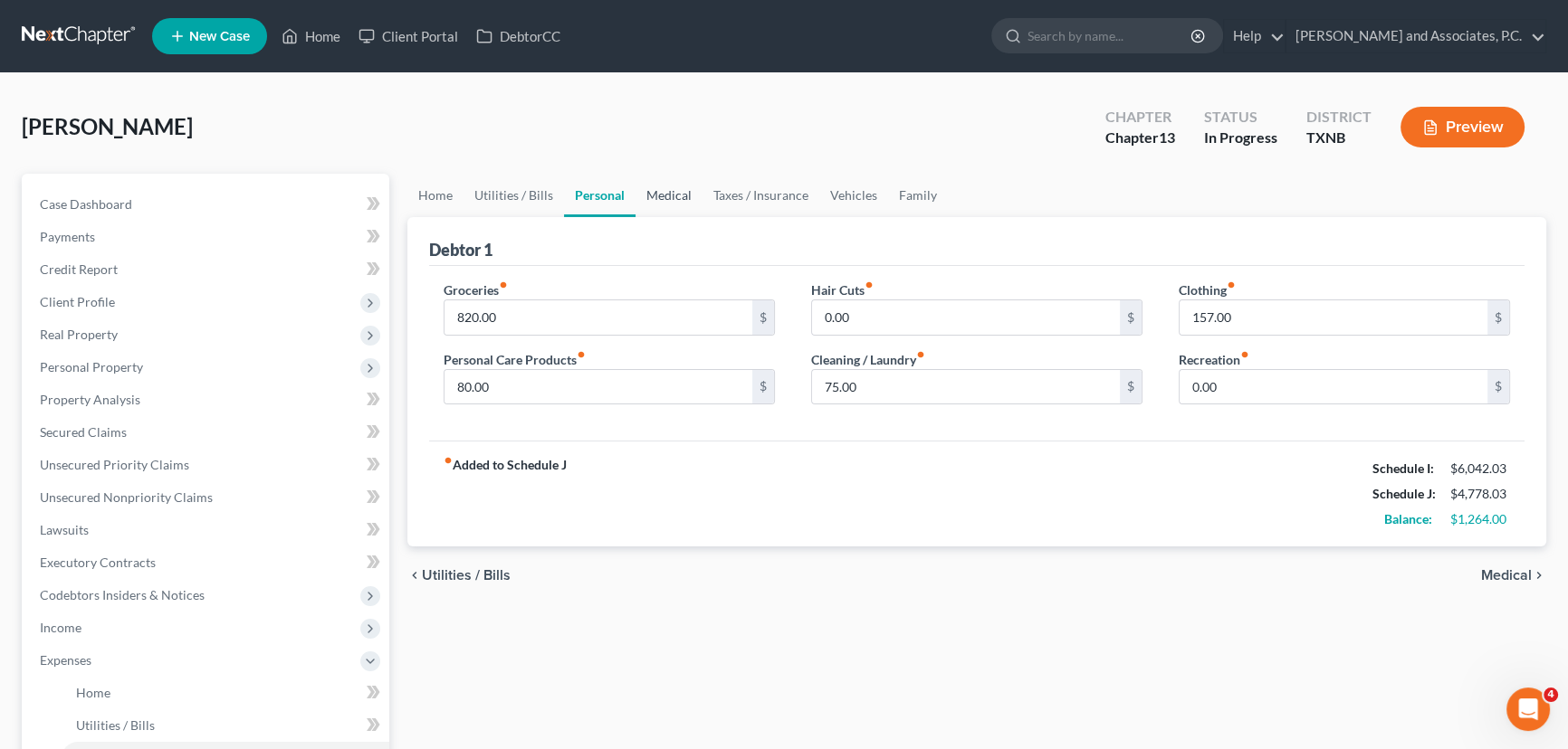
click at [662, 206] on link "Medical" at bounding box center [668, 195] width 67 height 43
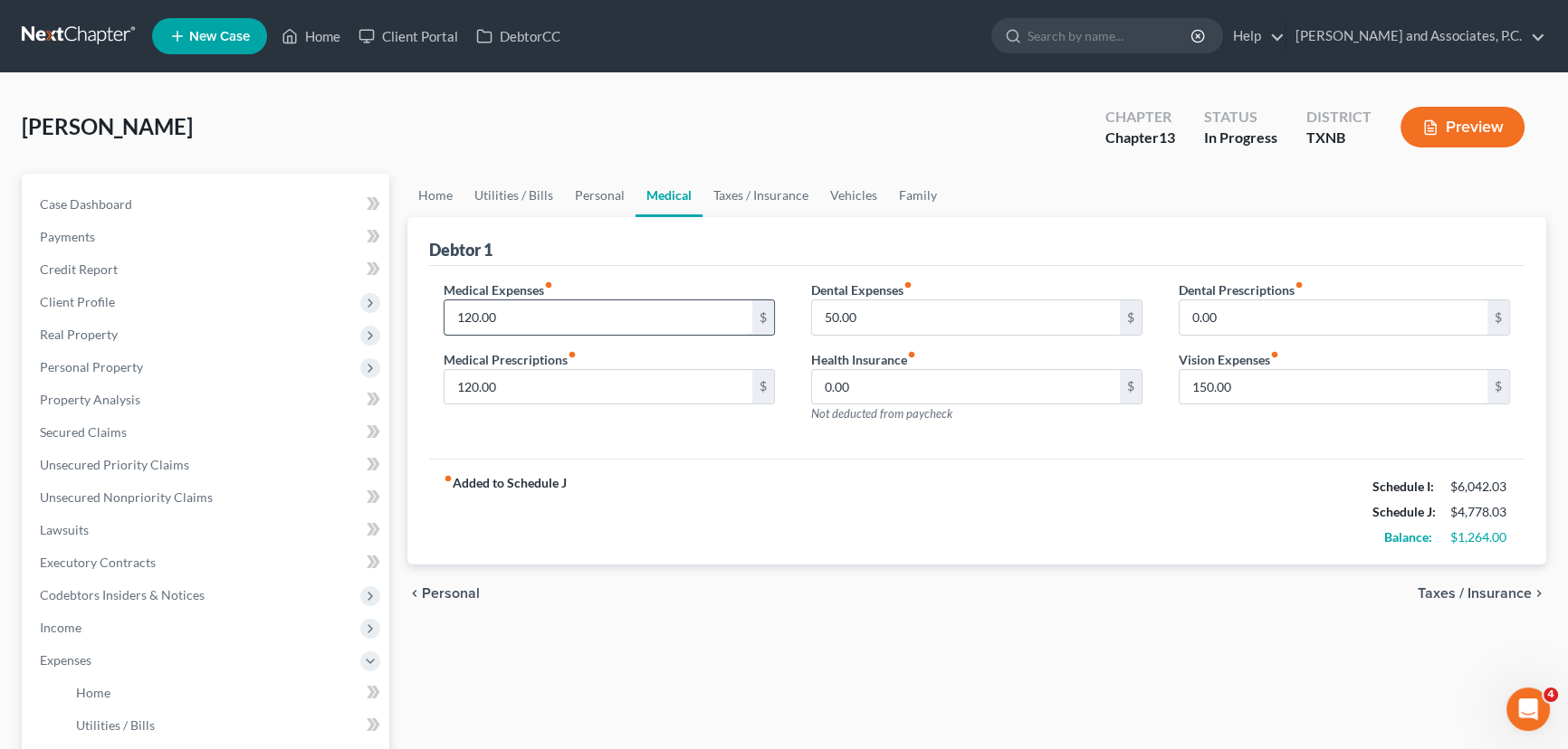
click at [519, 314] on input "120.00" at bounding box center [598, 317] width 308 height 34
type input "150.00"
click at [523, 393] on input "120.00" at bounding box center [598, 387] width 308 height 34
type input "225.00"
click at [873, 320] on input "50.00" at bounding box center [966, 317] width 308 height 34
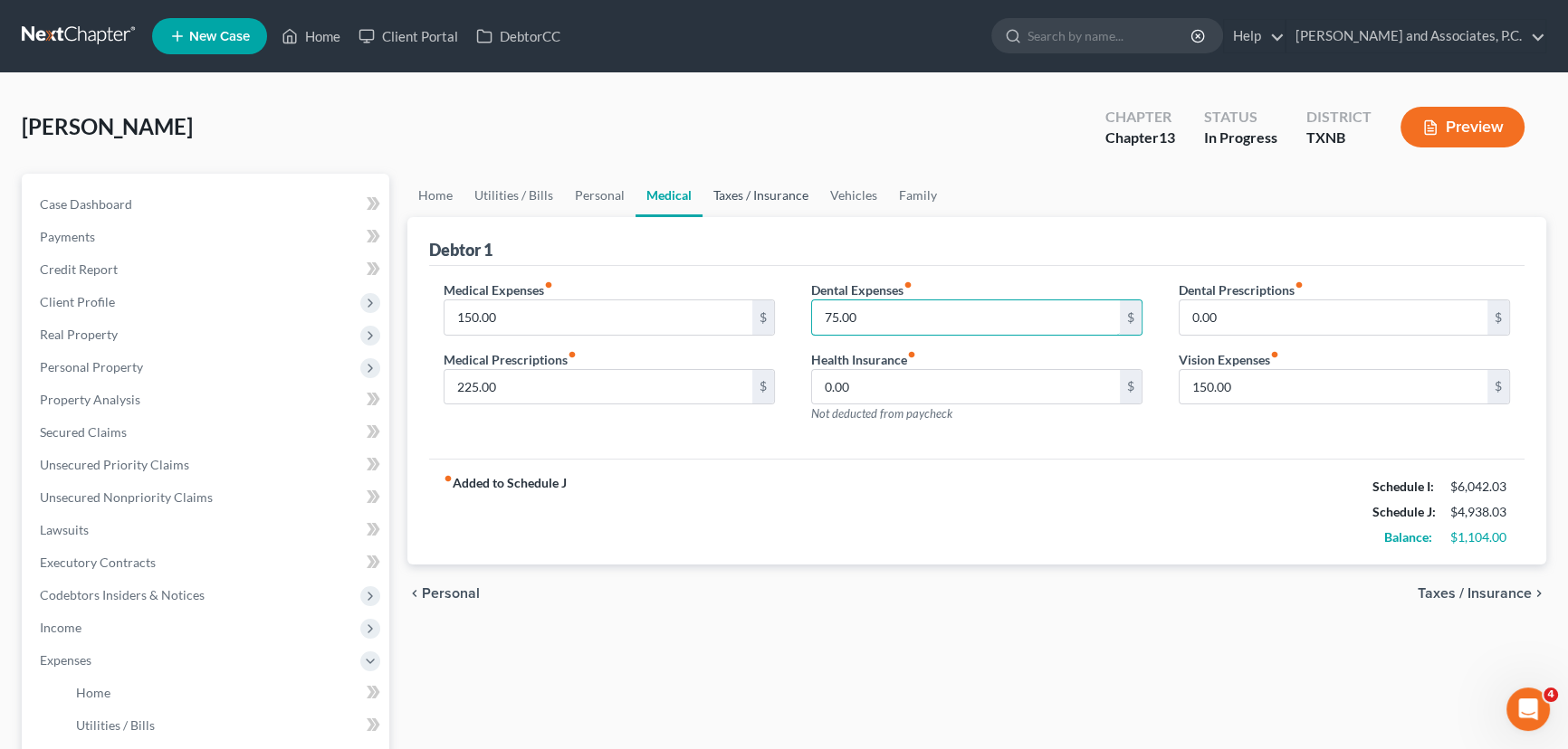
type input "75.00"
click at [770, 192] on link "Taxes / Insurance" at bounding box center [760, 195] width 117 height 43
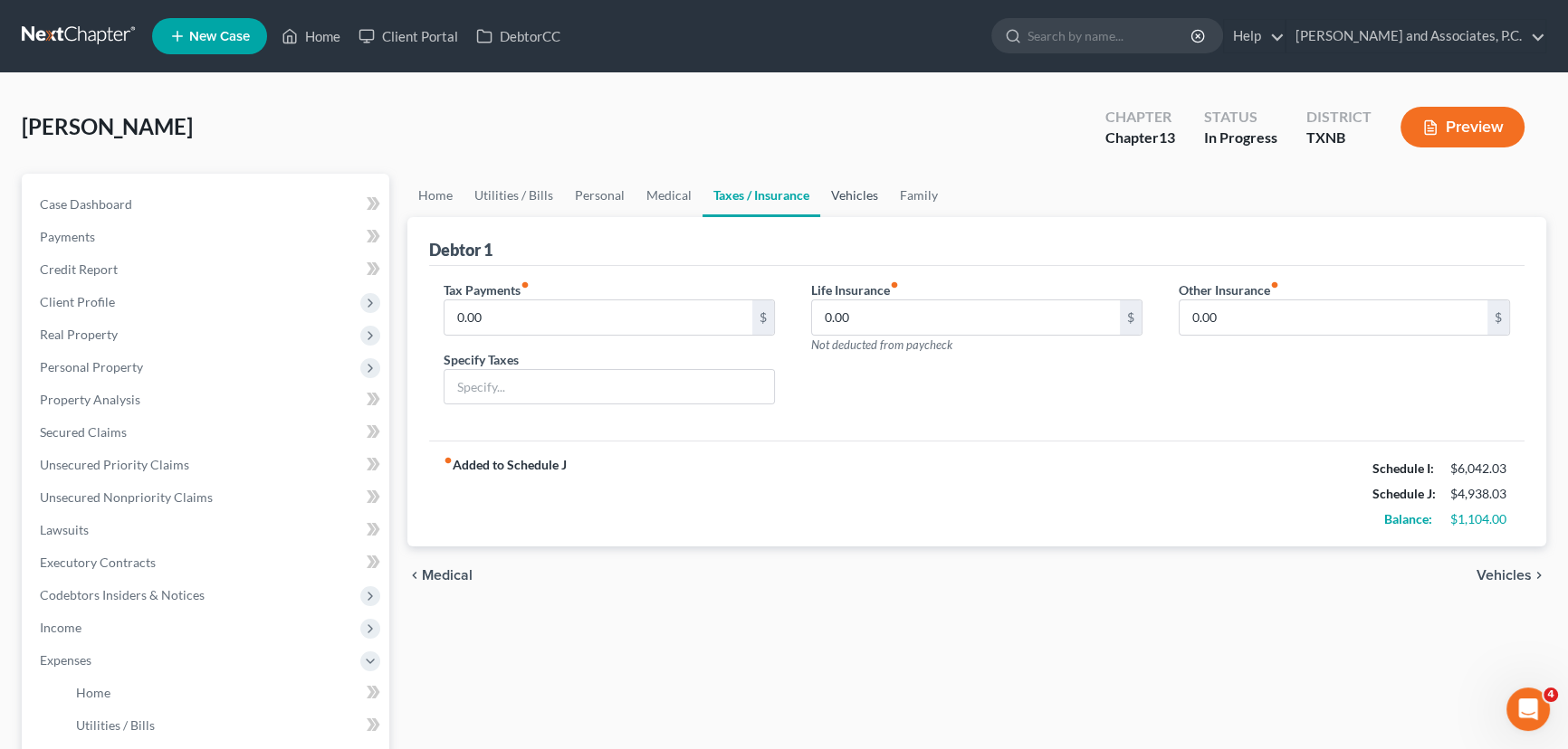
click at [853, 198] on link "Vehicles" at bounding box center [855, 195] width 69 height 43
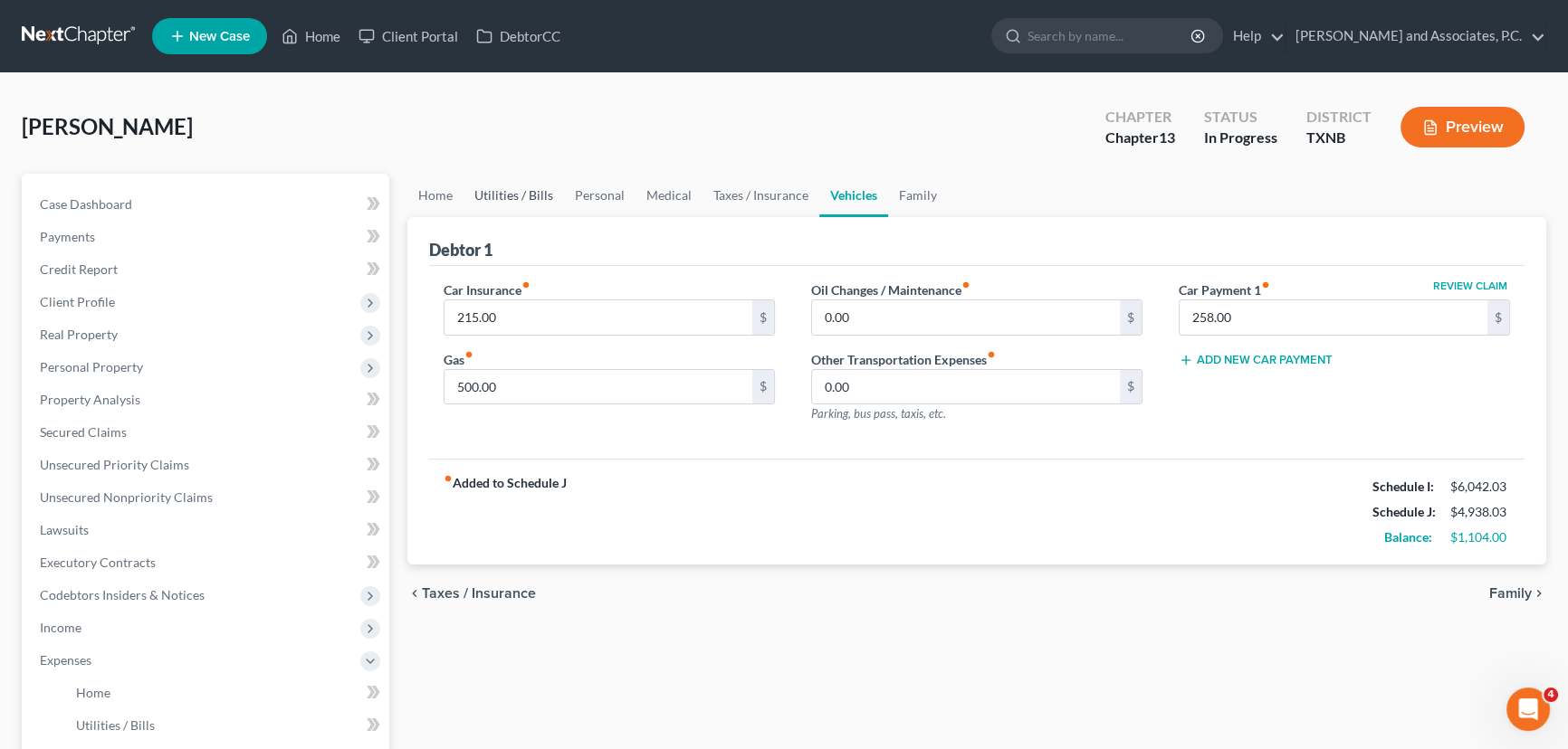
click at [476, 197] on link "Utilities / Bills" at bounding box center [513, 195] width 100 height 43
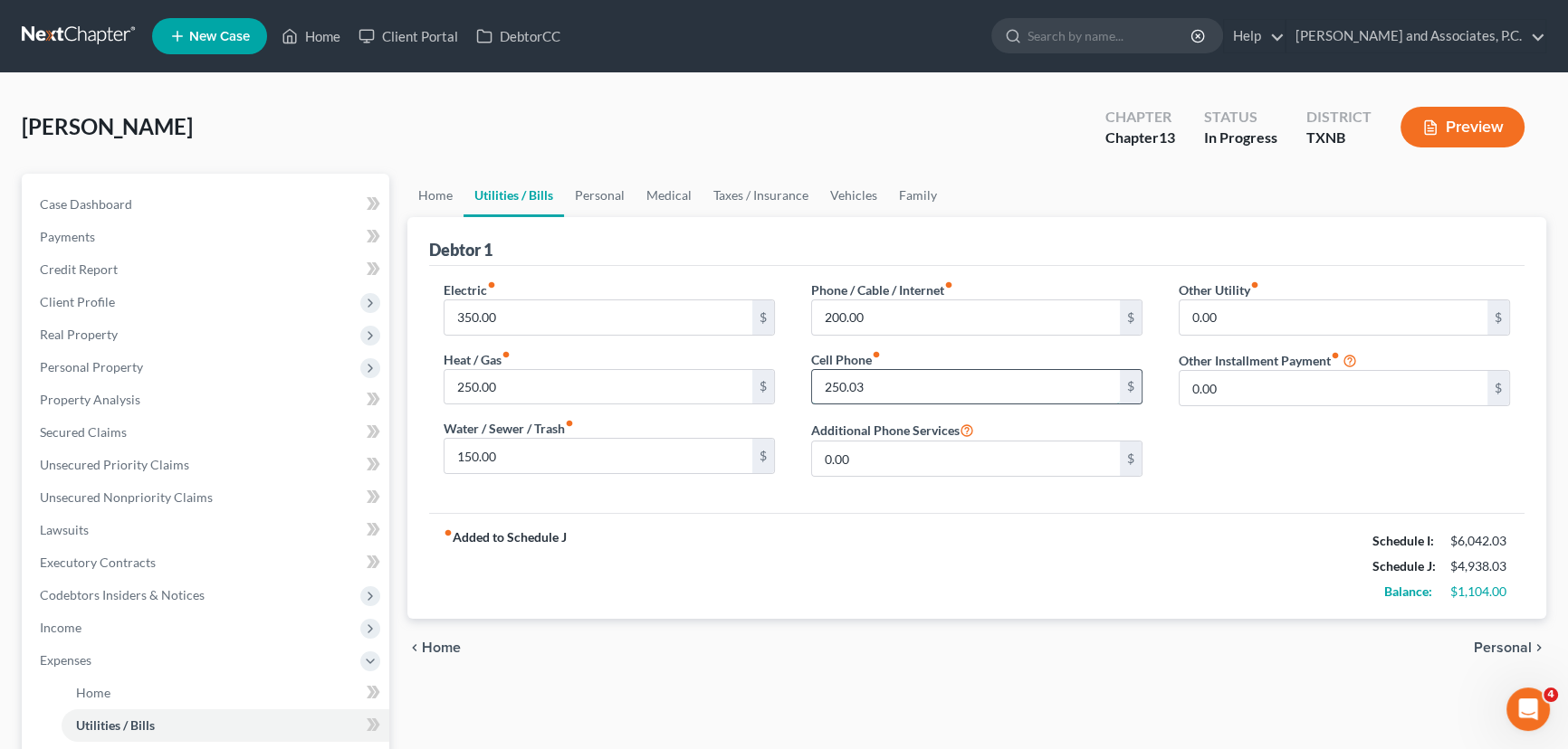
click at [907, 386] on input "250.03" at bounding box center [966, 387] width 308 height 34
click at [920, 580] on div "fiber_manual_record Added to Schedule J Schedule I: $6,042.03 Schedule J: $4,68…" at bounding box center [976, 566] width 1095 height 106
click at [861, 377] on input "0" at bounding box center [966, 387] width 308 height 34
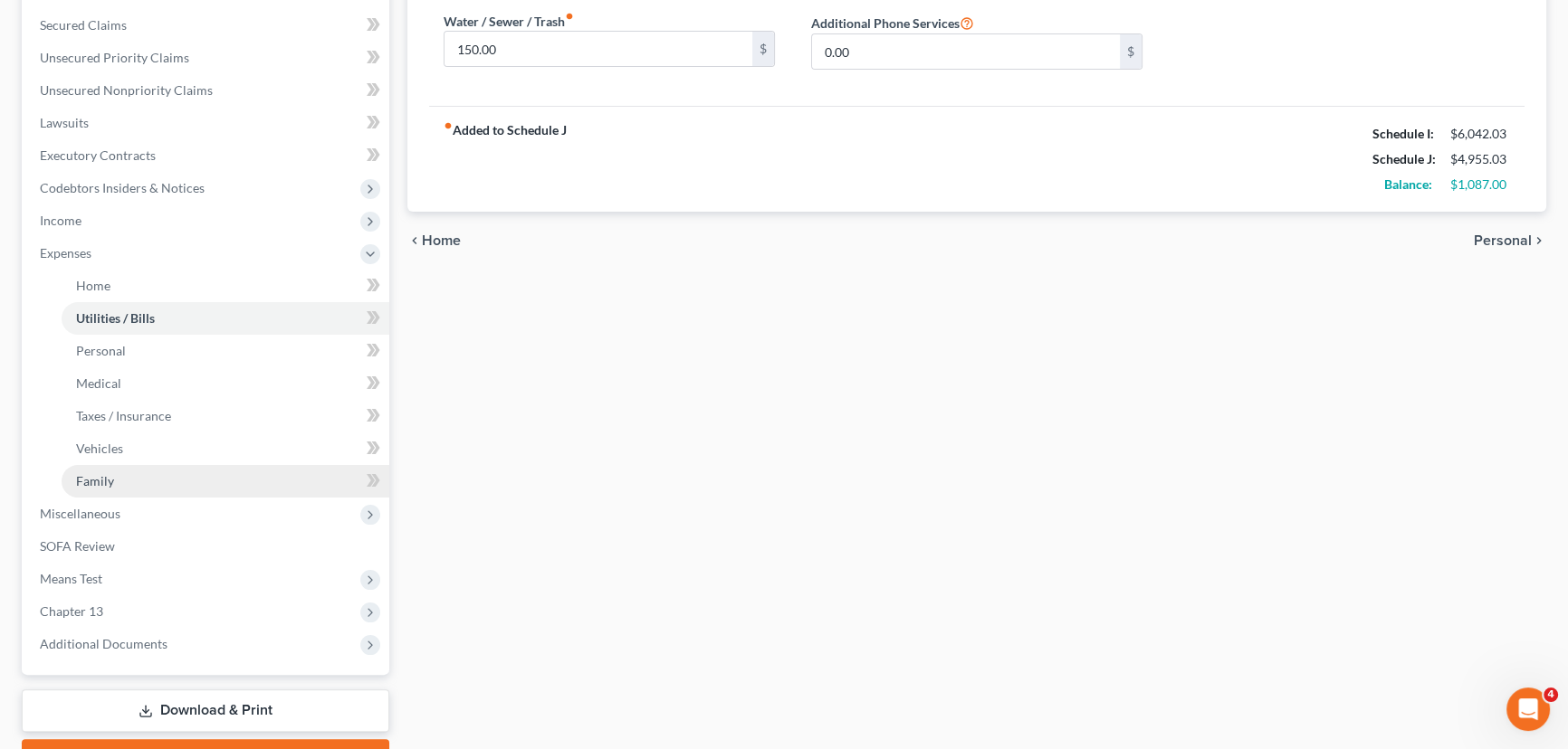
scroll to position [411, 0]
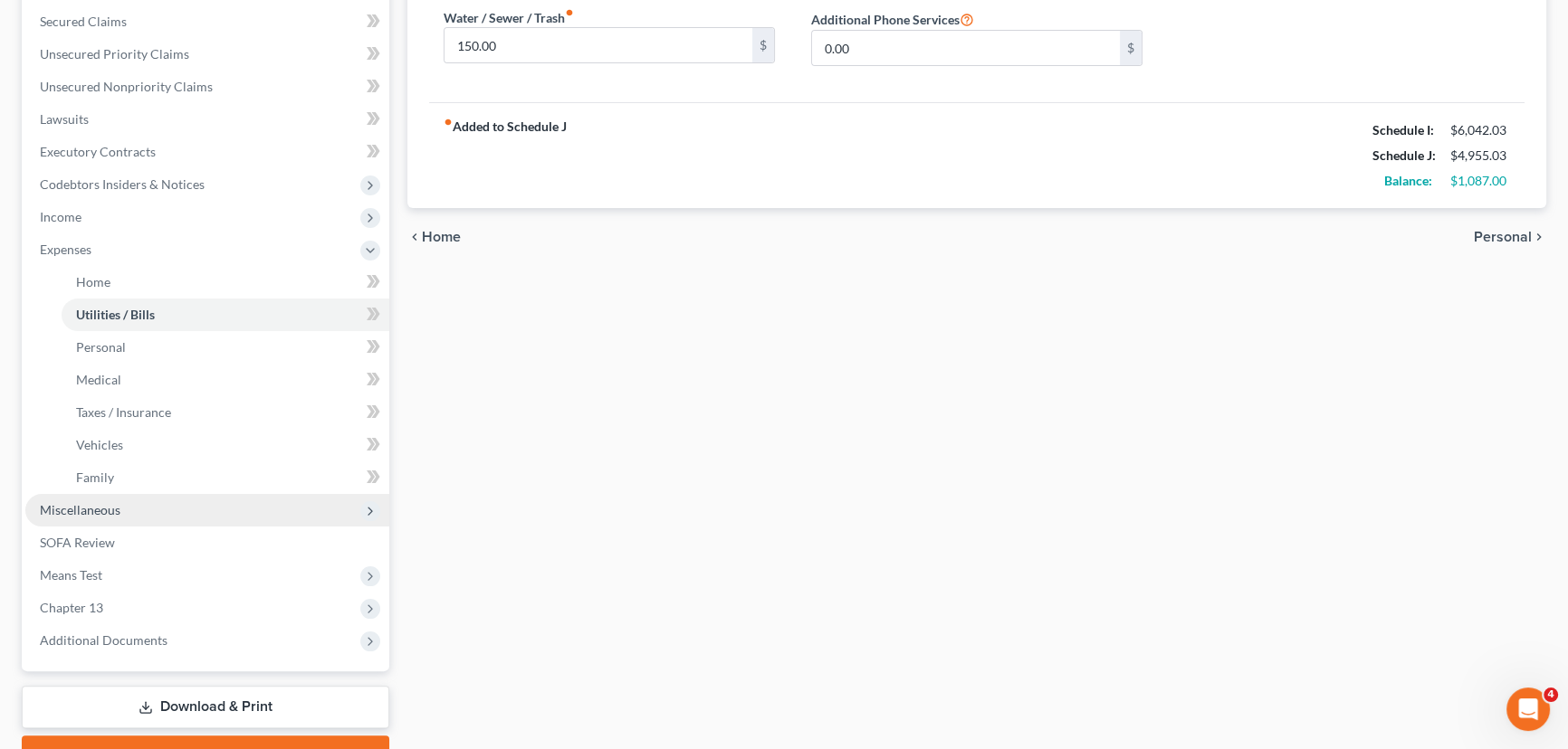
type input "267.03"
click at [148, 501] on span "Miscellaneous" at bounding box center [206, 509] width 364 height 32
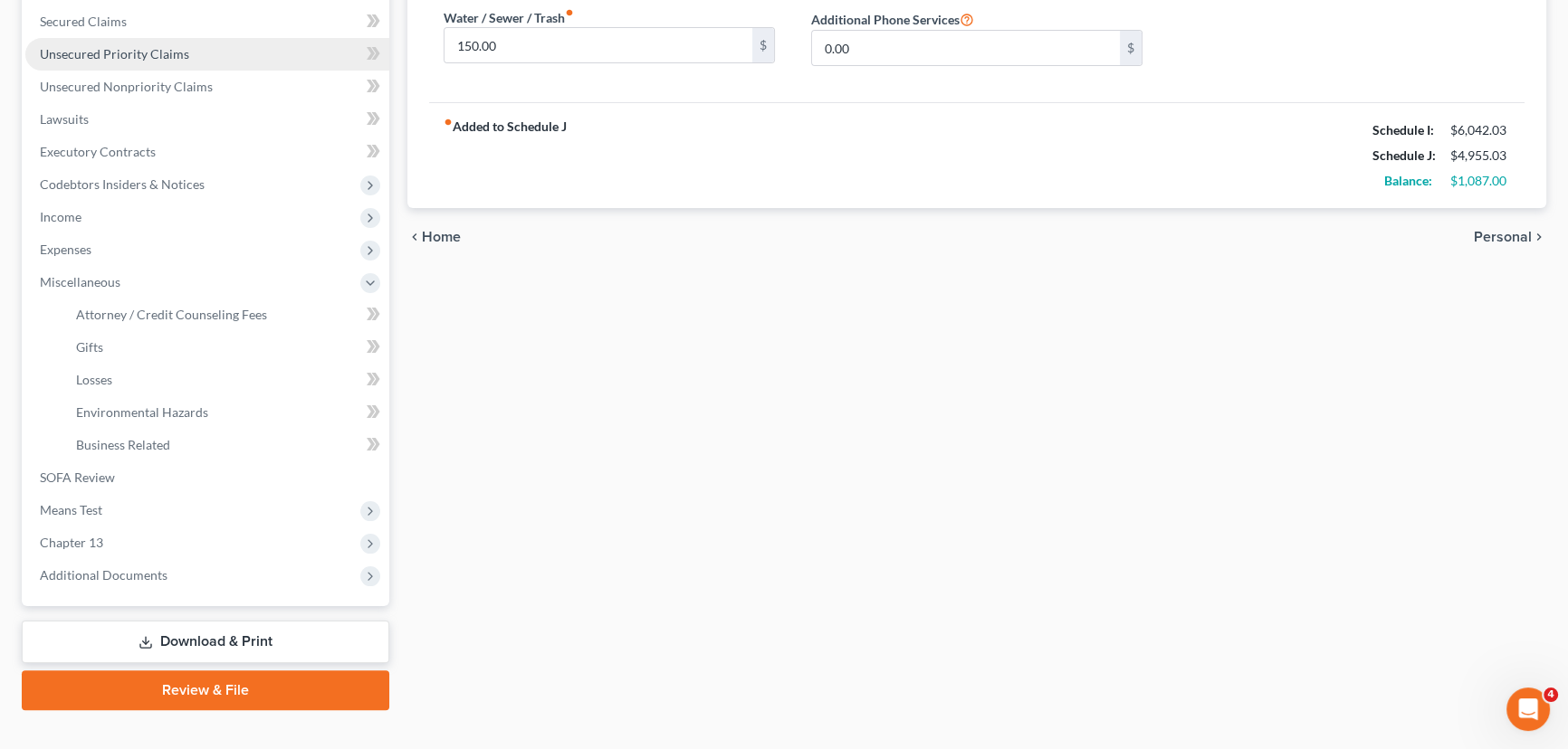
click at [123, 64] on link "Unsecured Priority Claims" at bounding box center [206, 53] width 364 height 32
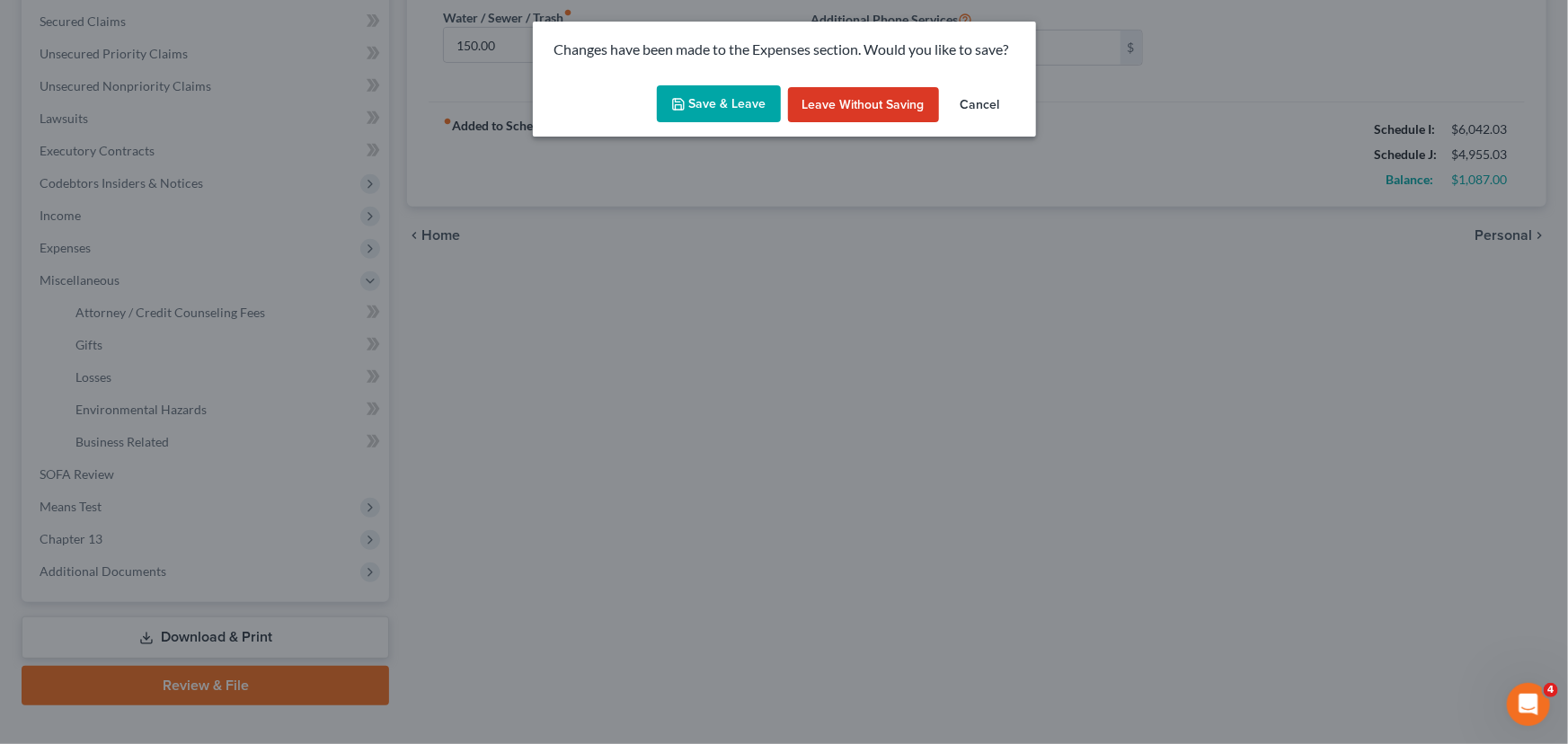
click at [661, 99] on button "Save & Leave" at bounding box center [719, 103] width 124 height 38
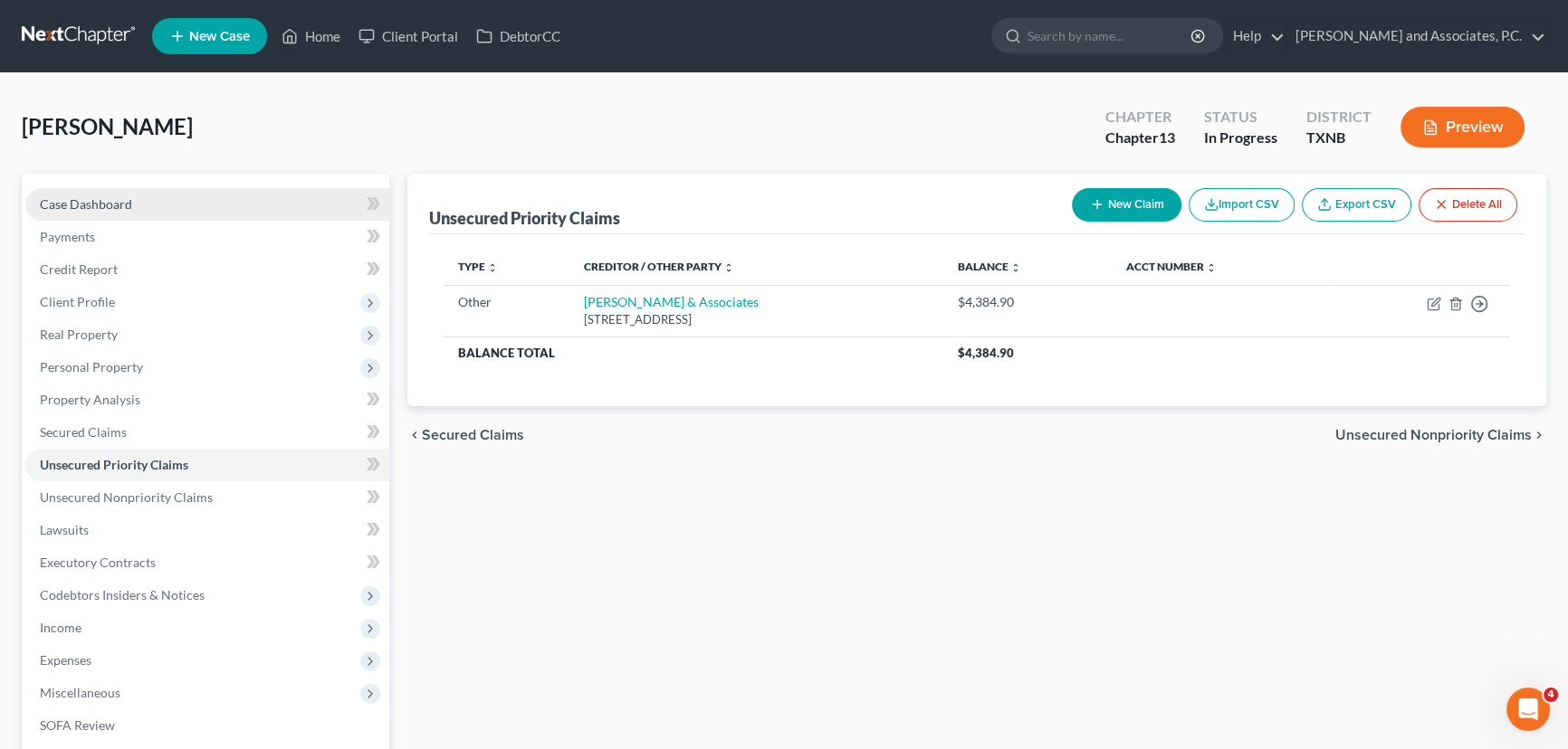
click at [90, 206] on span "Case Dashboard" at bounding box center [86, 204] width 92 height 16
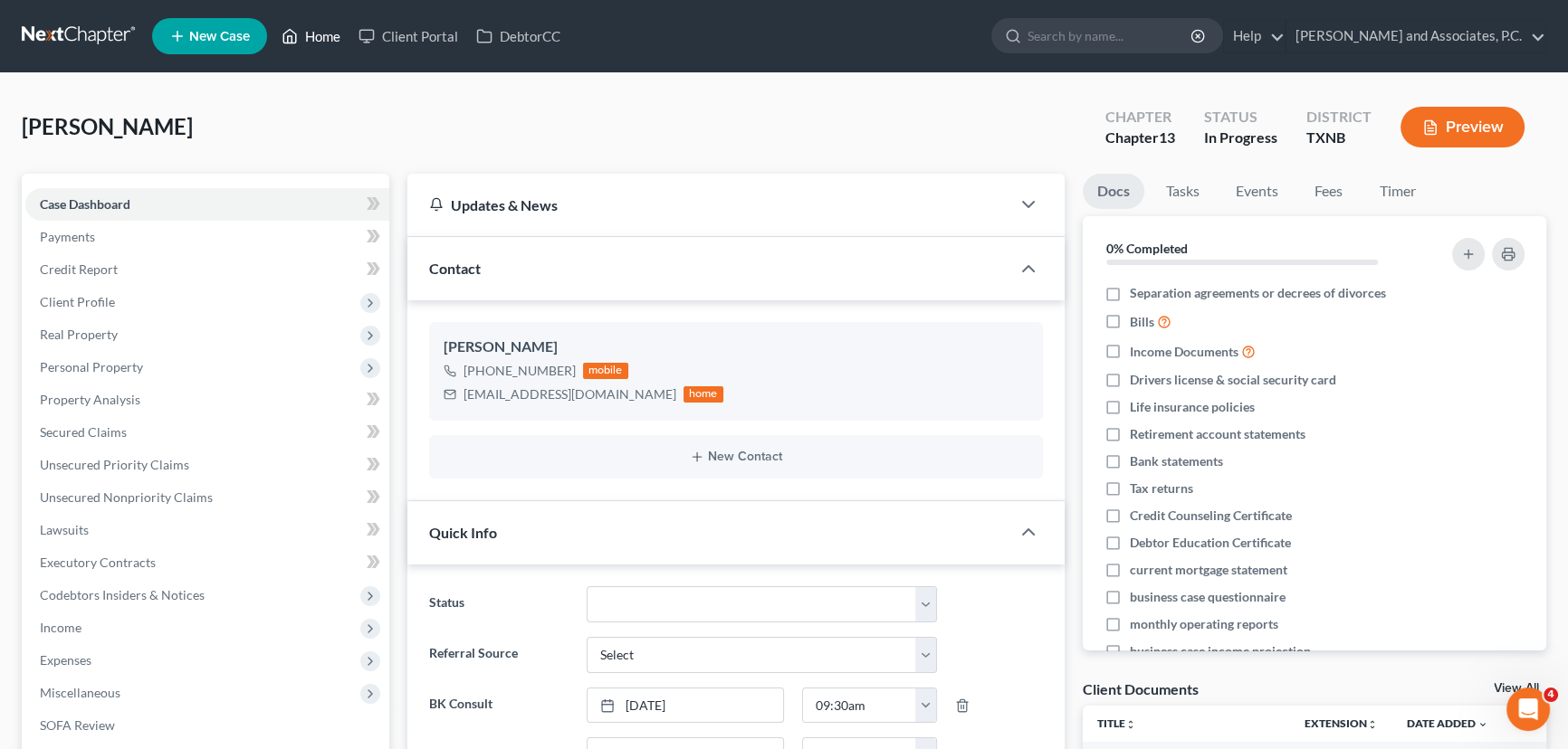
click at [296, 28] on icon at bounding box center [289, 36] width 17 height 22
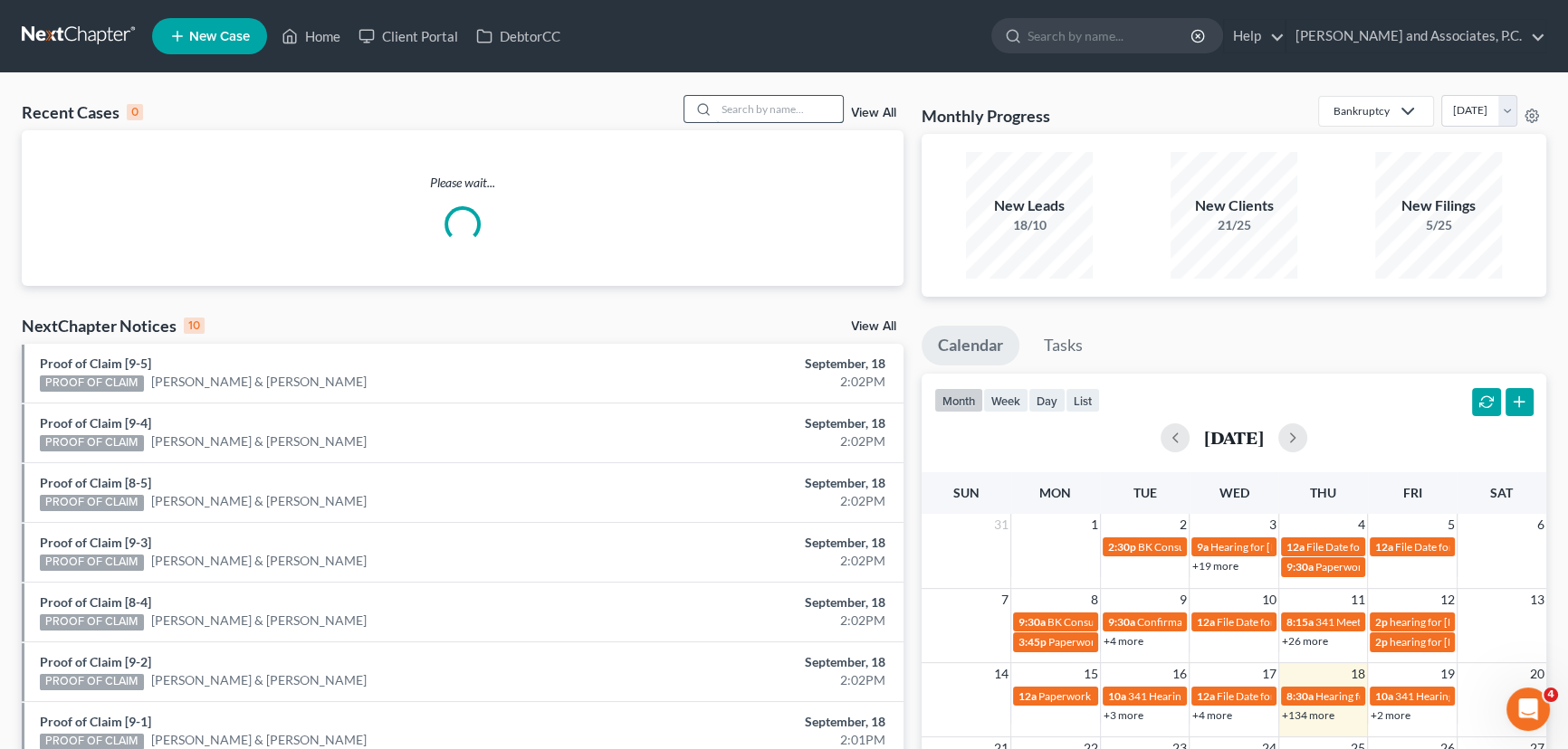
click at [744, 105] on input "search" at bounding box center [779, 109] width 126 height 26
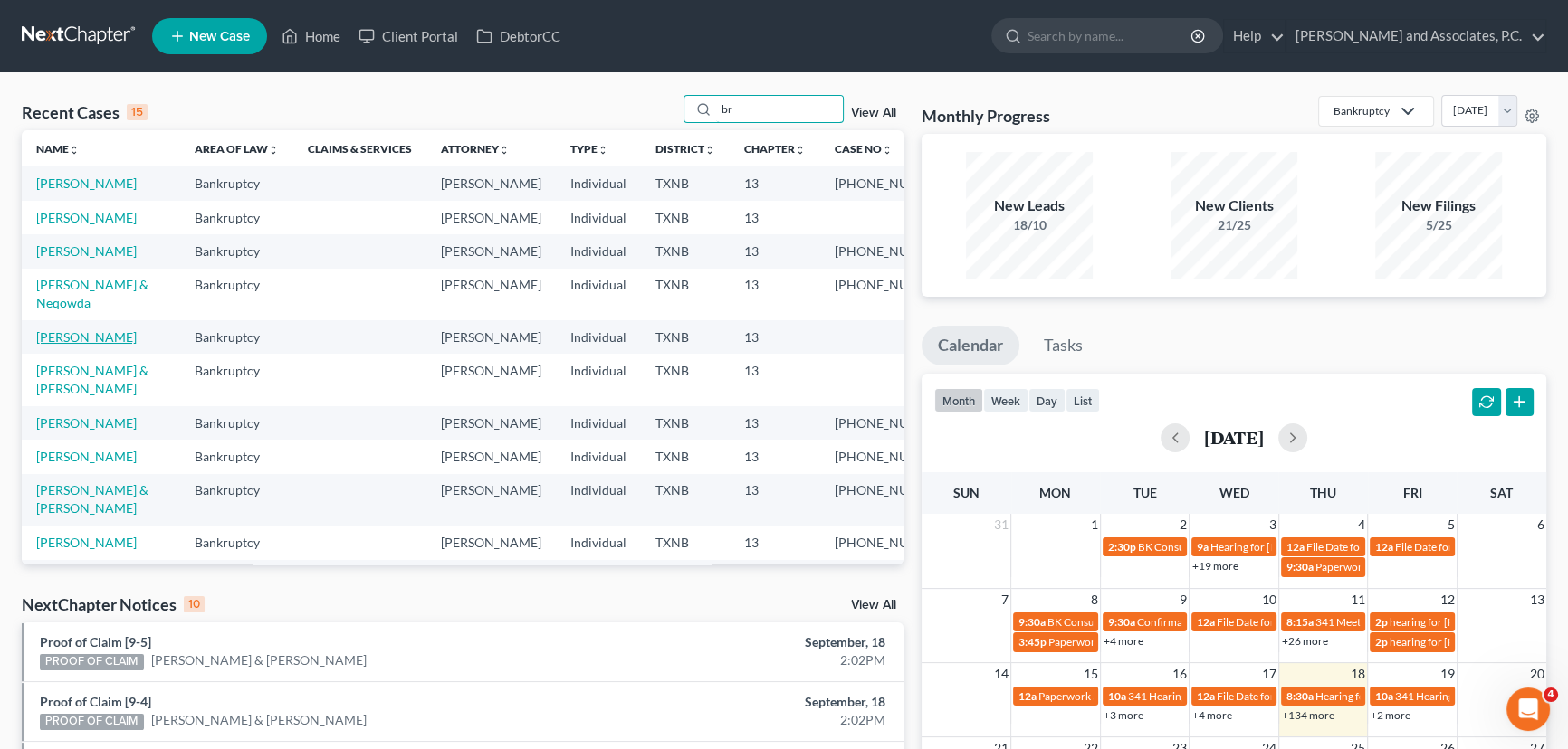
type input "br"
click at [97, 345] on link "[PERSON_NAME]" at bounding box center [86, 336] width 100 height 16
select select "7"
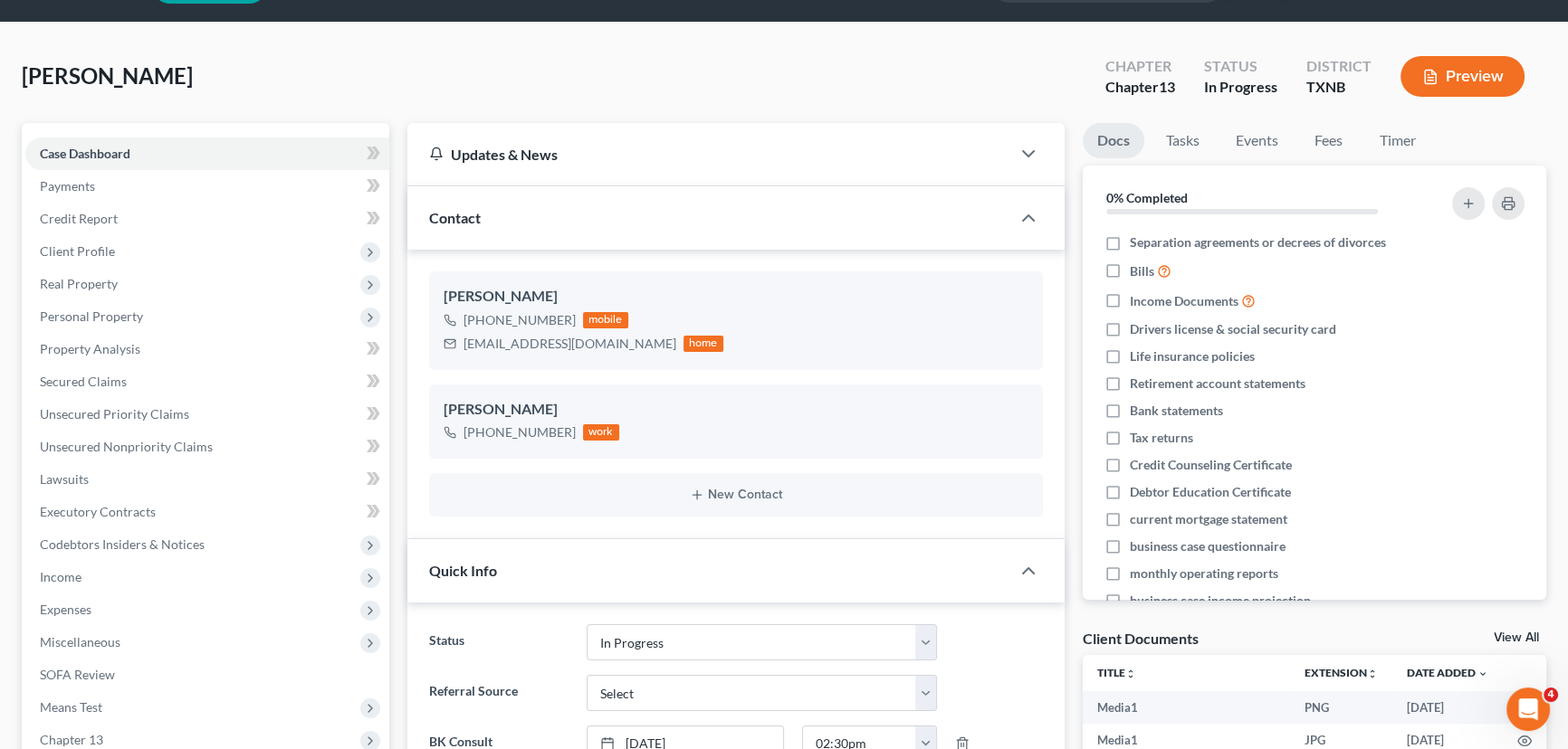
scroll to position [18, 0]
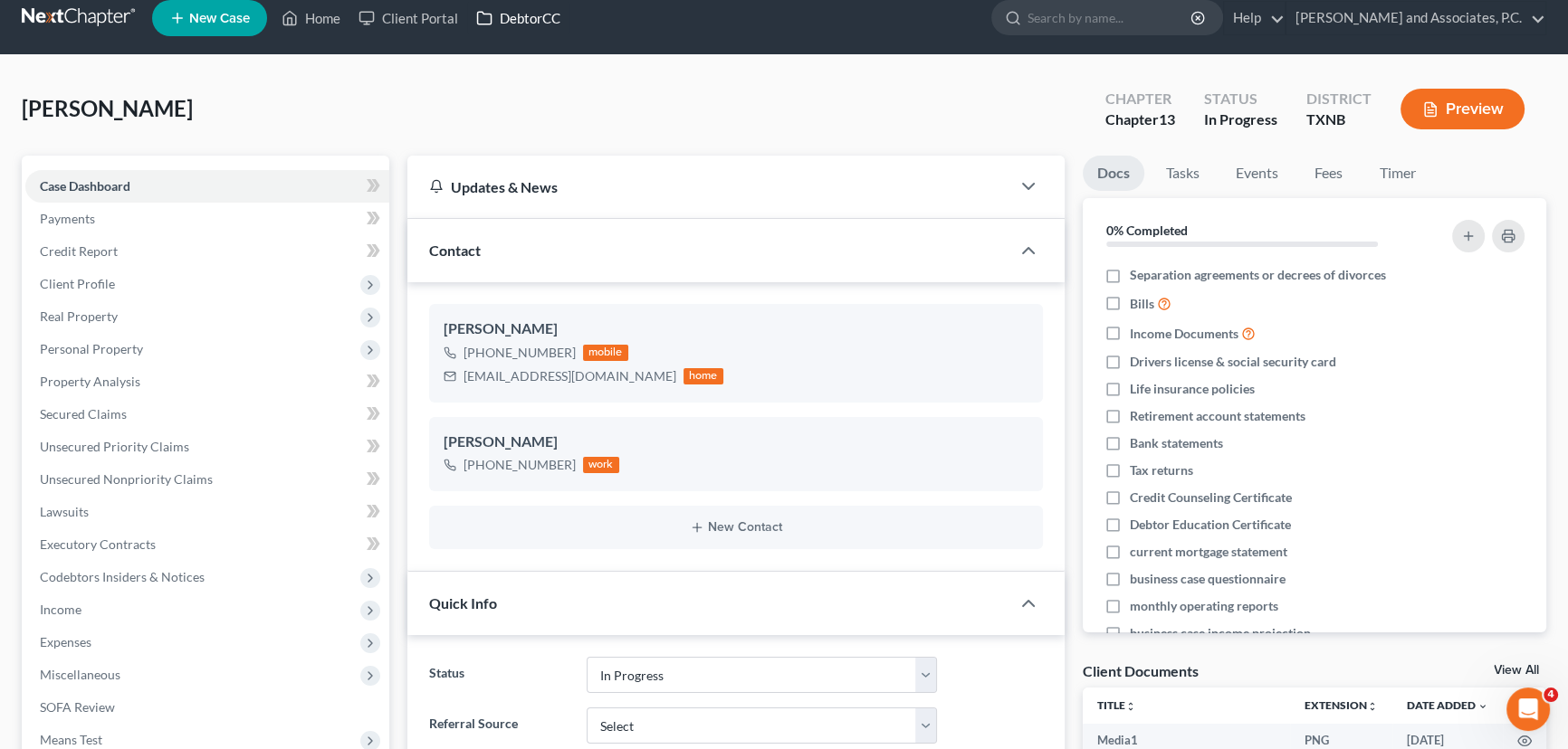
click at [565, 27] on link "DebtorCC" at bounding box center [518, 18] width 102 height 32
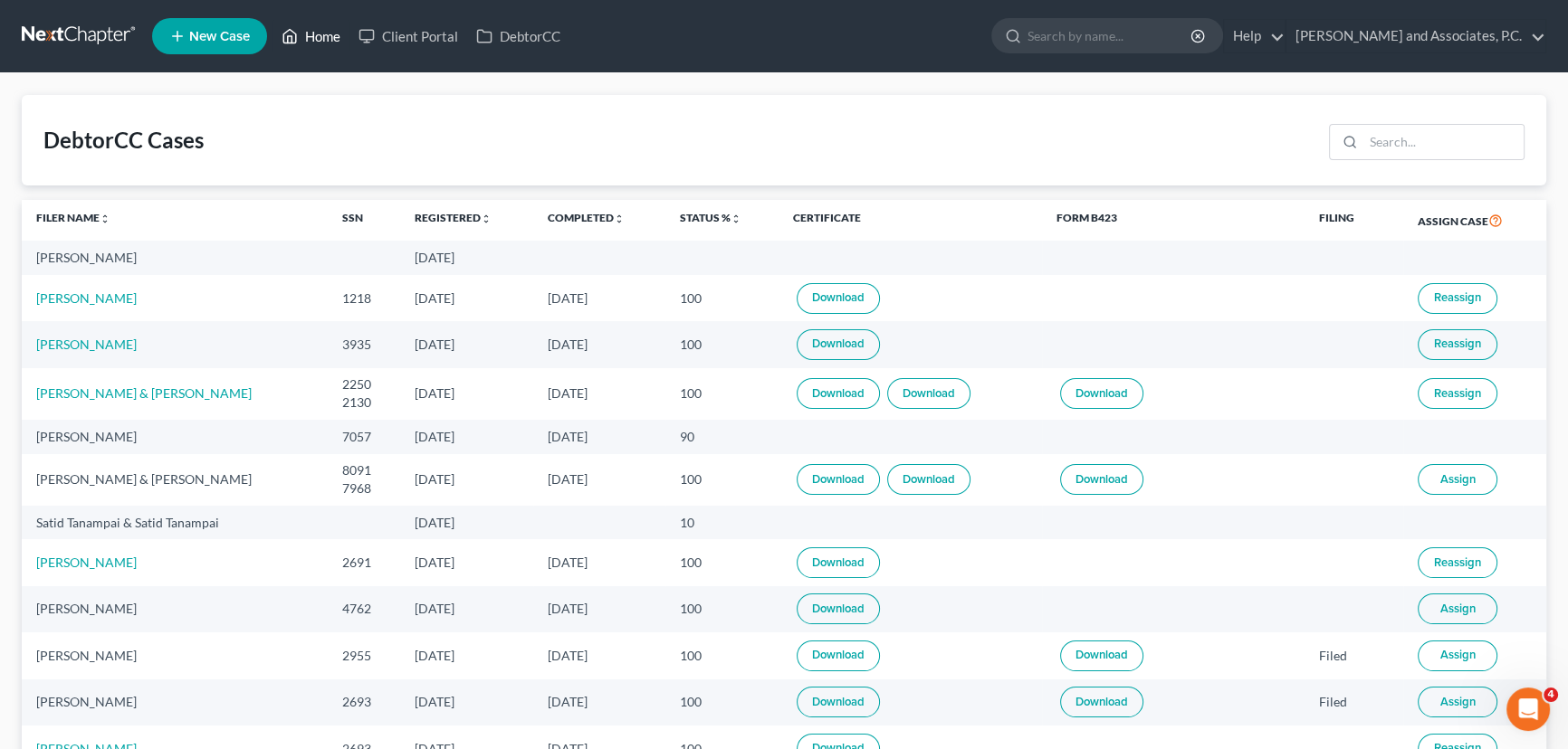
click at [316, 35] on link "Home" at bounding box center [311, 36] width 77 height 32
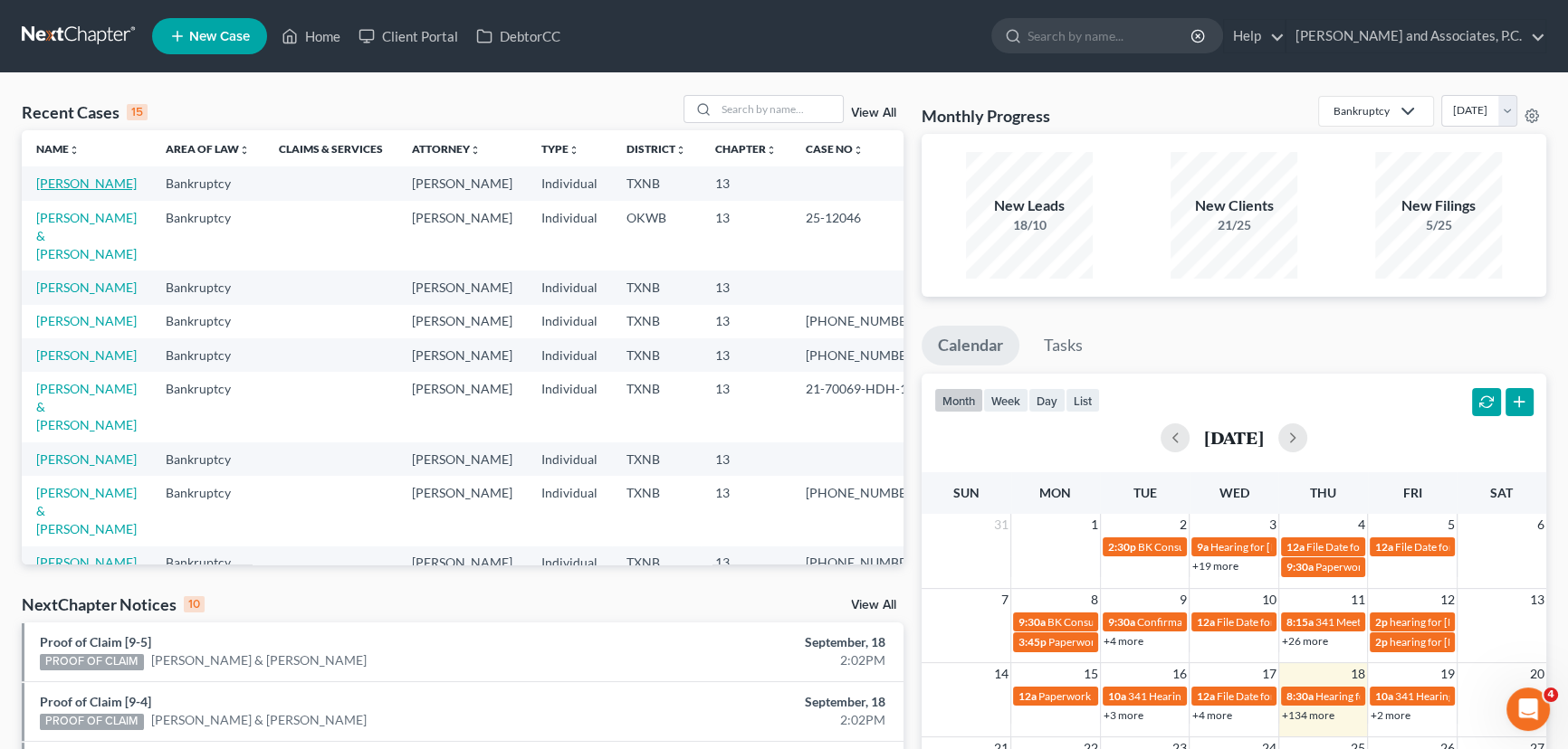
click at [64, 179] on link "[PERSON_NAME]" at bounding box center [86, 183] width 100 height 16
select select "7"
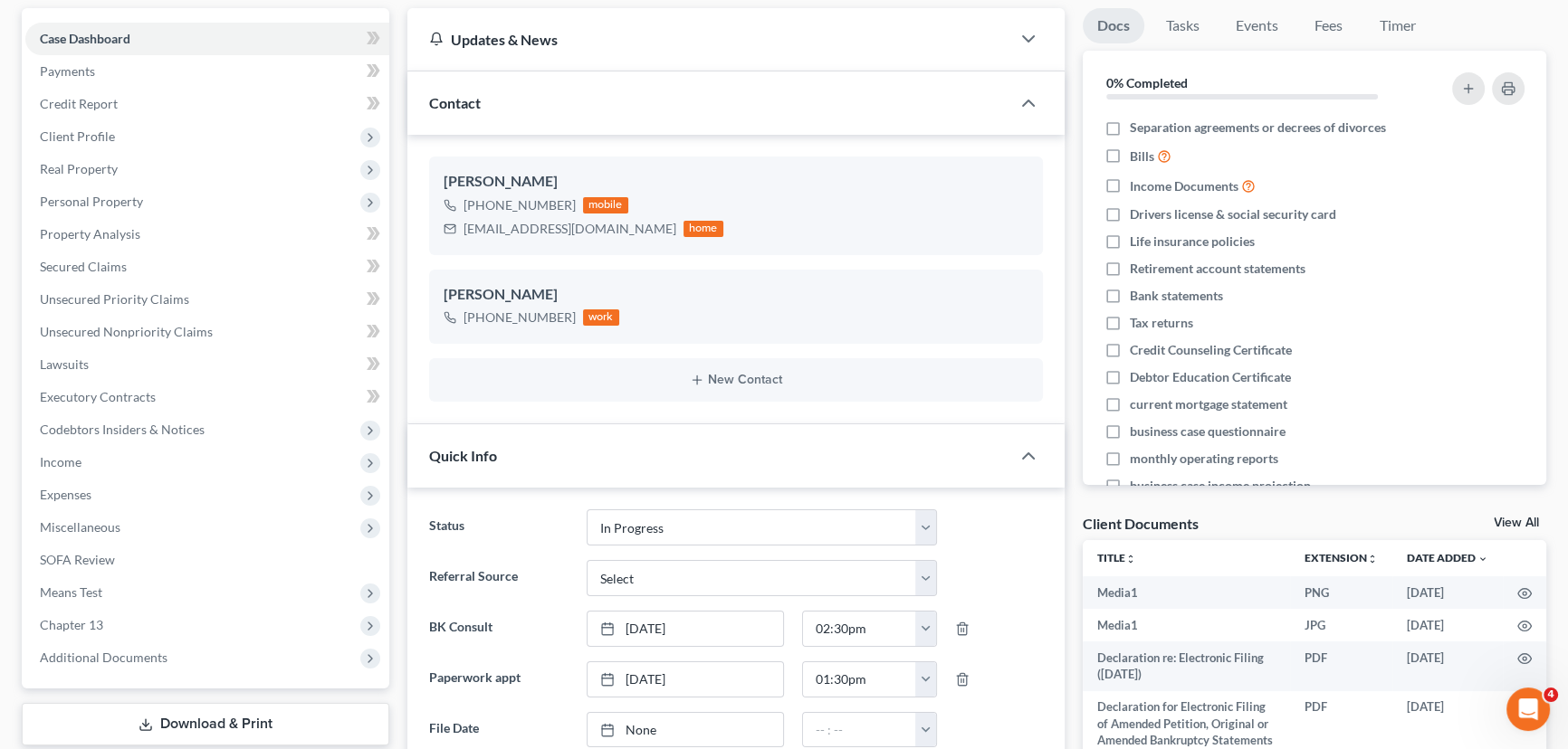
scroll to position [164, 0]
click at [189, 169] on span "Real Property" at bounding box center [206, 170] width 364 height 32
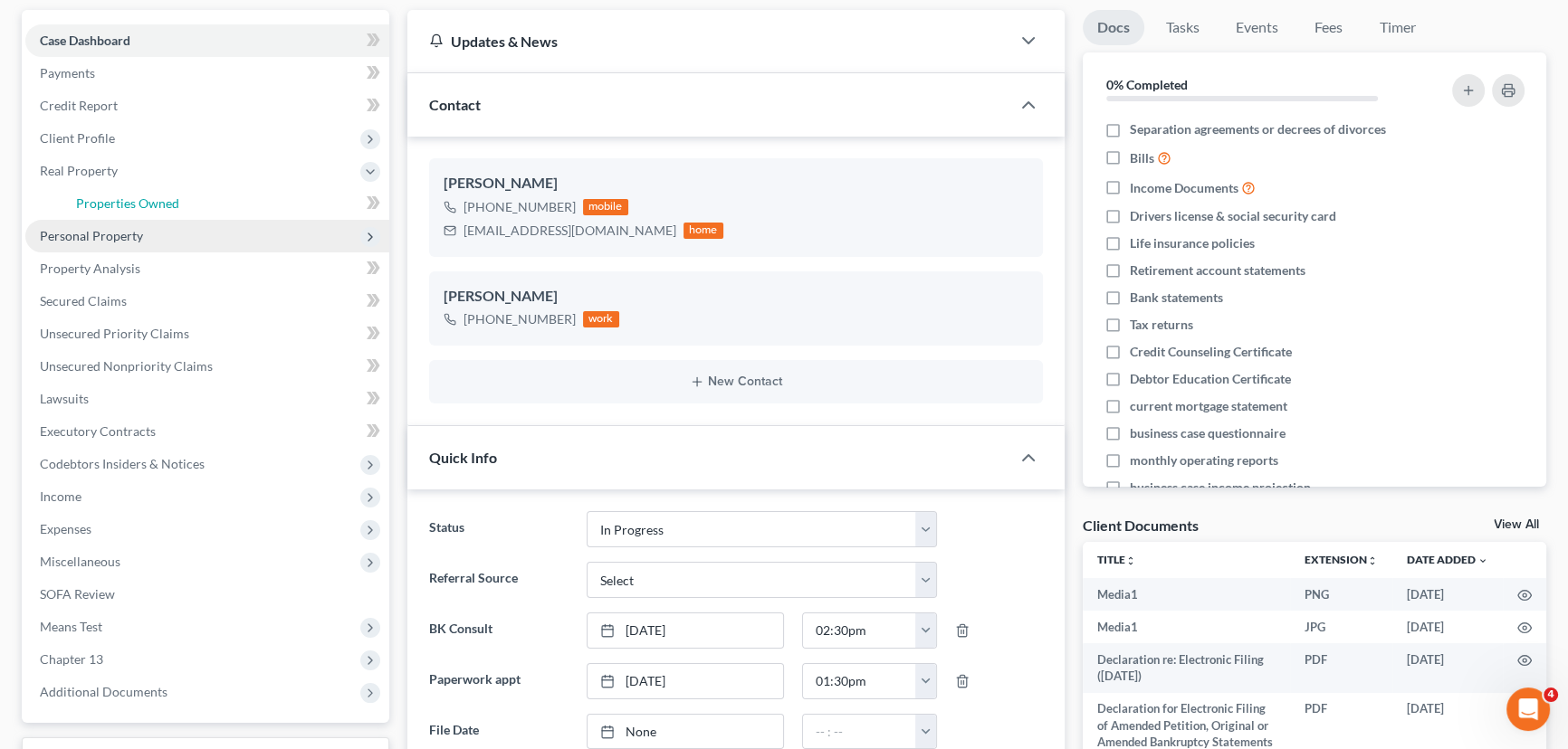
click at [178, 196] on link "Properties Owned" at bounding box center [225, 203] width 327 height 32
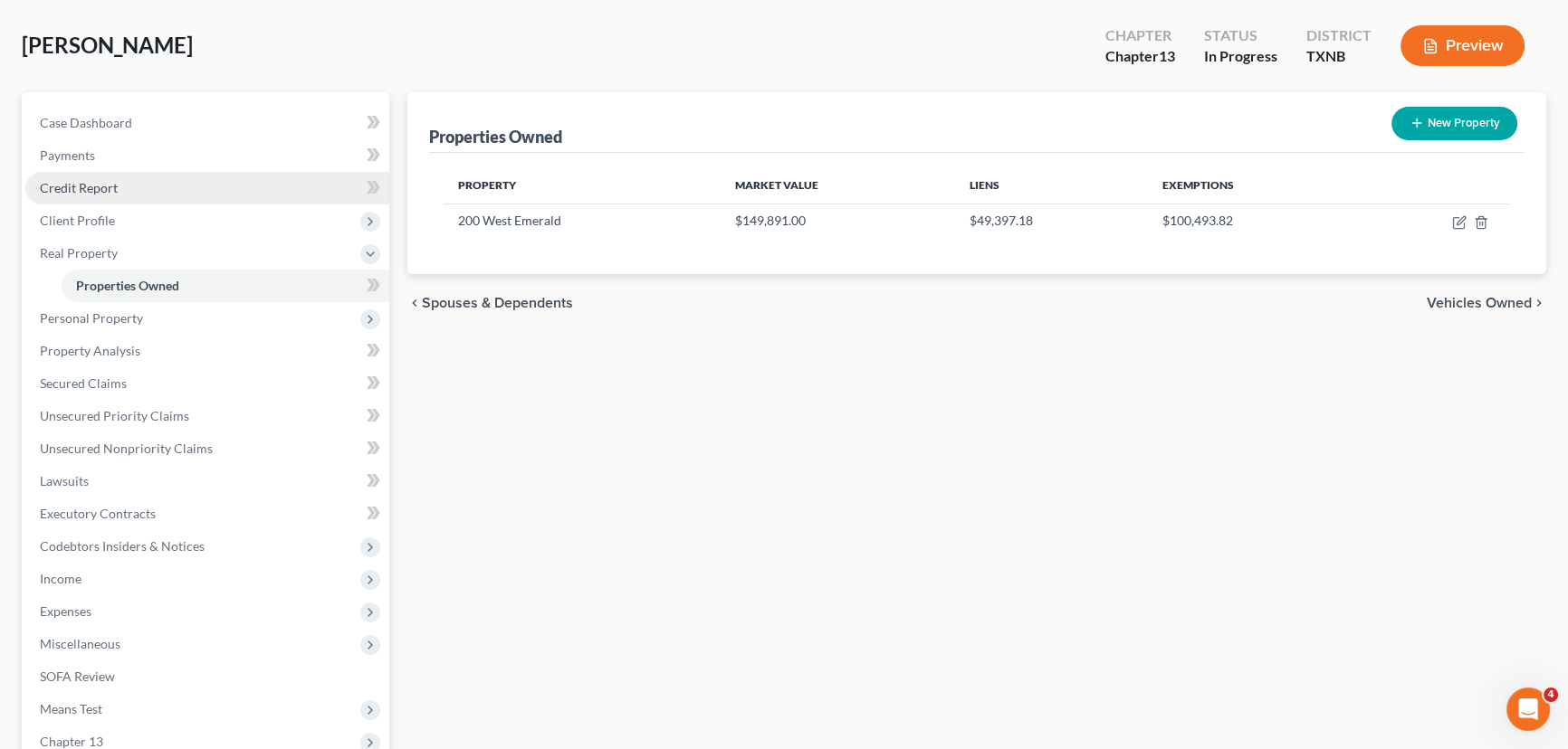
scroll to position [246, 0]
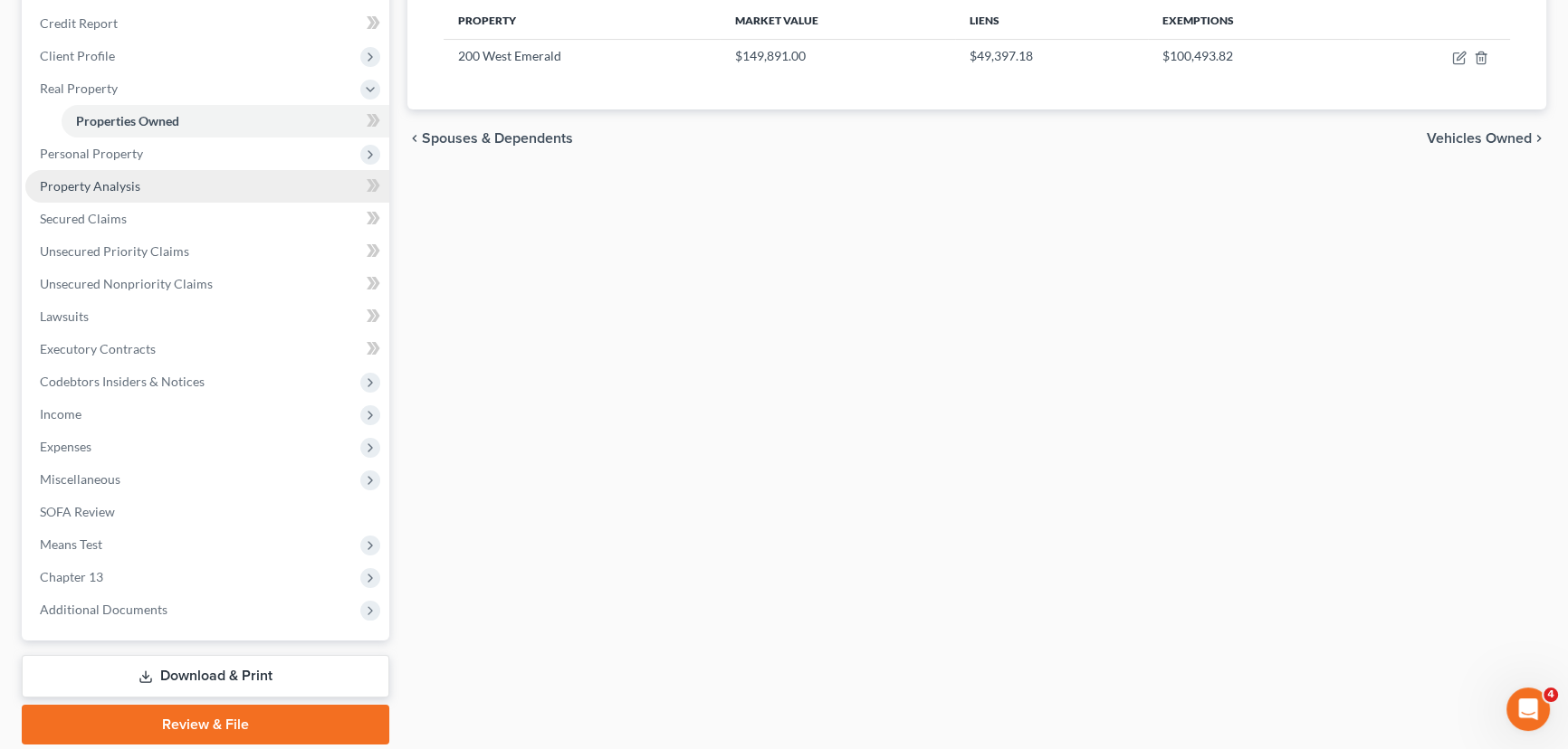
click at [124, 181] on span "Property Analysis" at bounding box center [89, 185] width 100 height 16
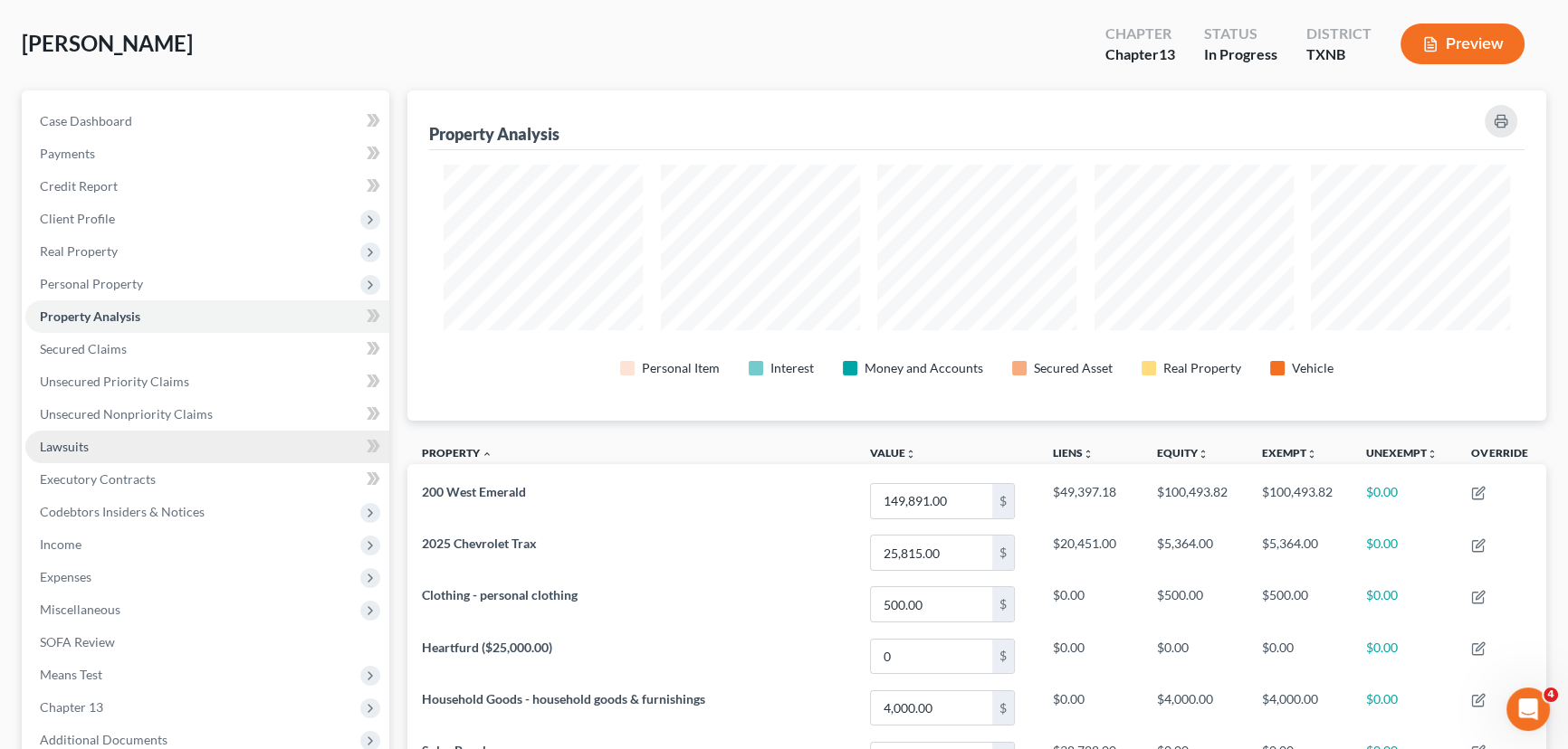
scroll to position [81, 0]
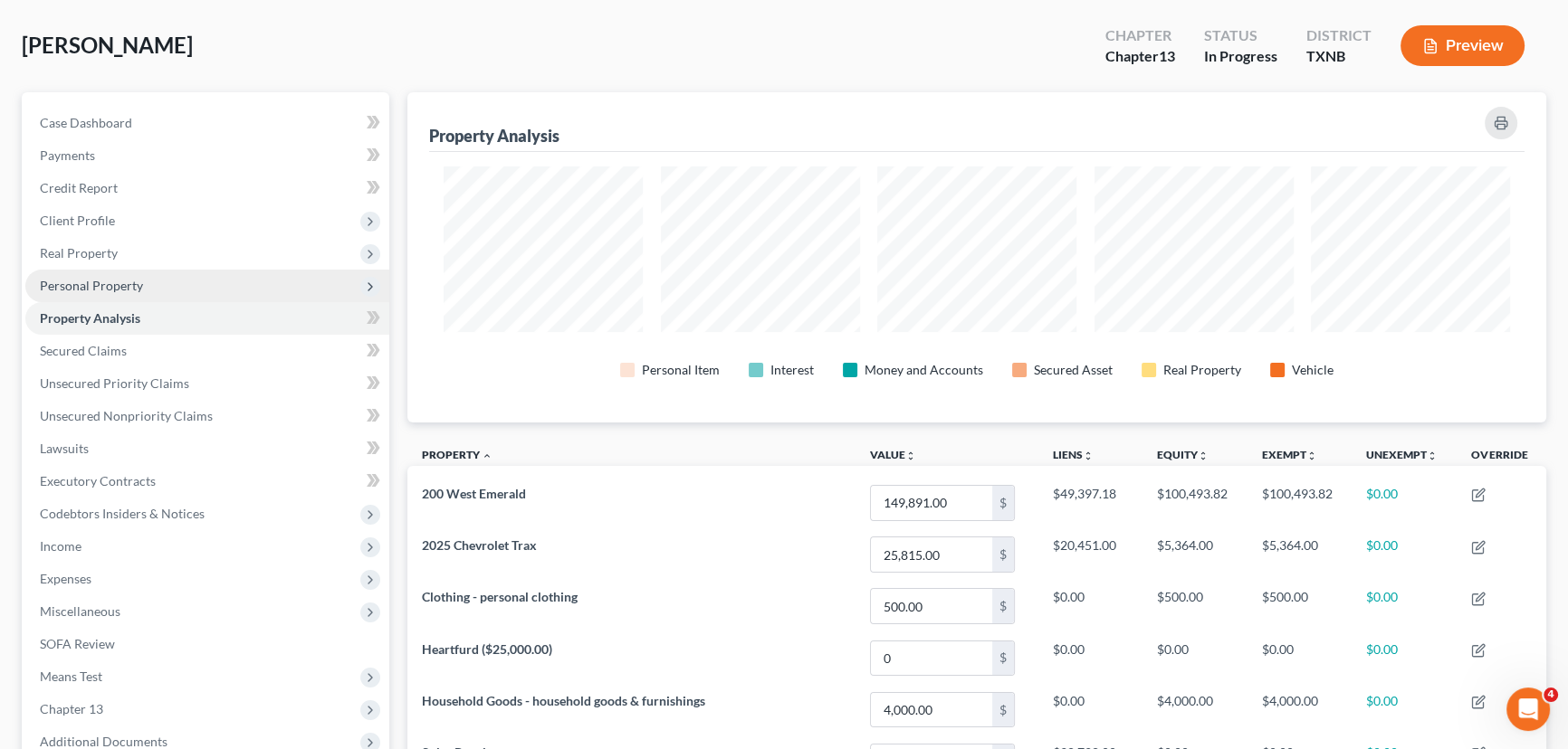
click at [155, 285] on span "Personal Property" at bounding box center [206, 286] width 364 height 32
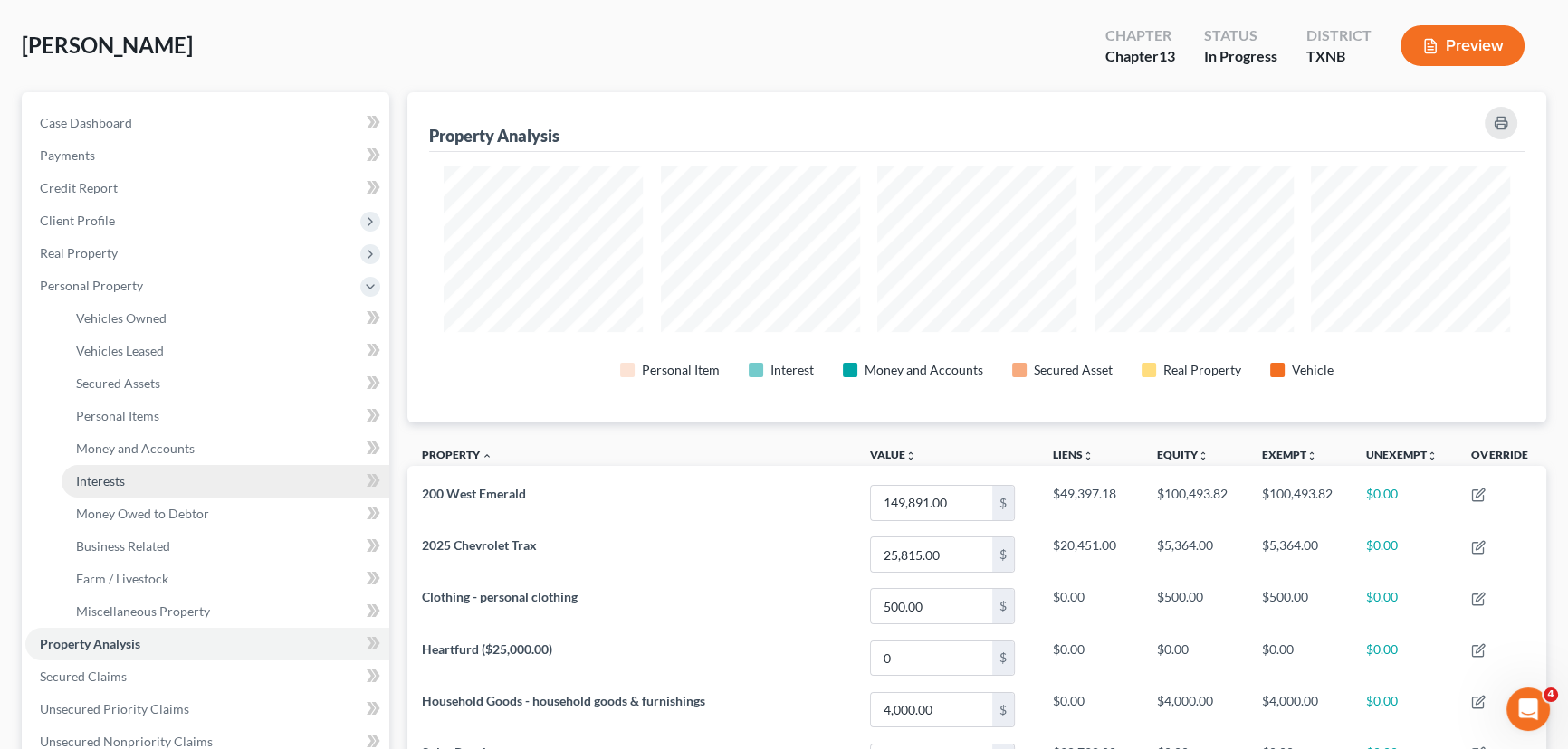
click at [135, 481] on link "Interests" at bounding box center [225, 481] width 327 height 32
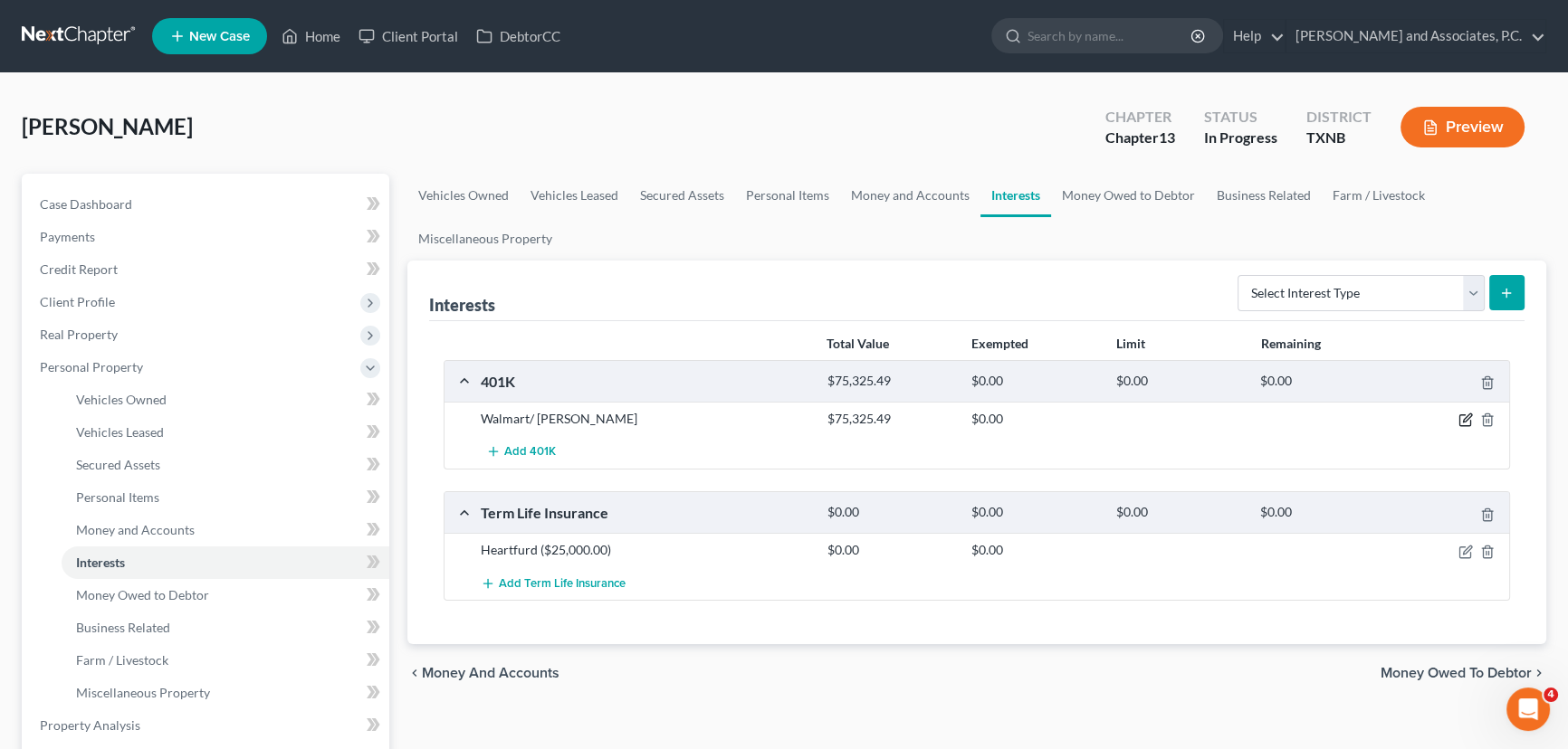
click at [1465, 421] on icon "button" at bounding box center [1467, 418] width 8 height 8
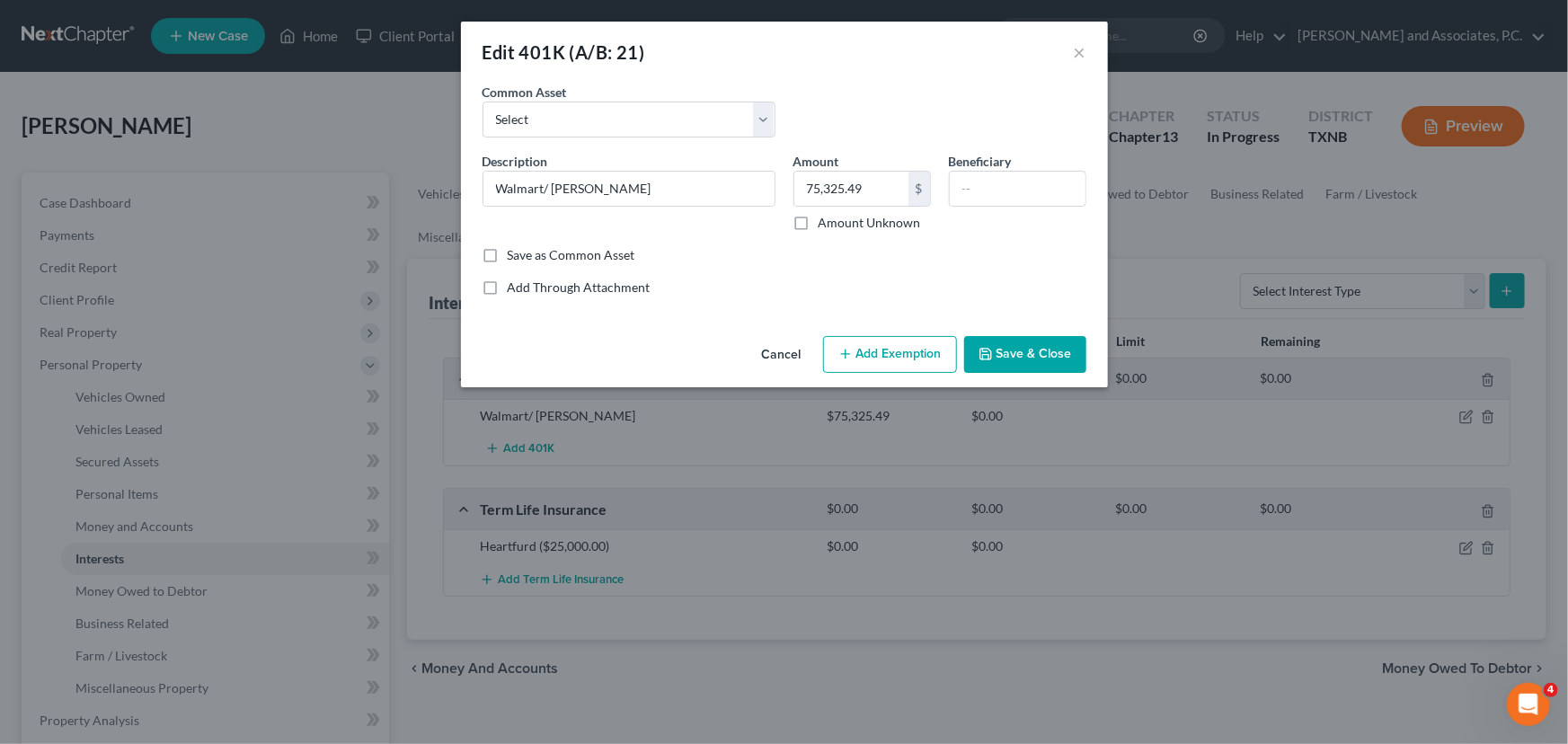
click at [909, 354] on button "Add Exemption" at bounding box center [889, 354] width 134 height 38
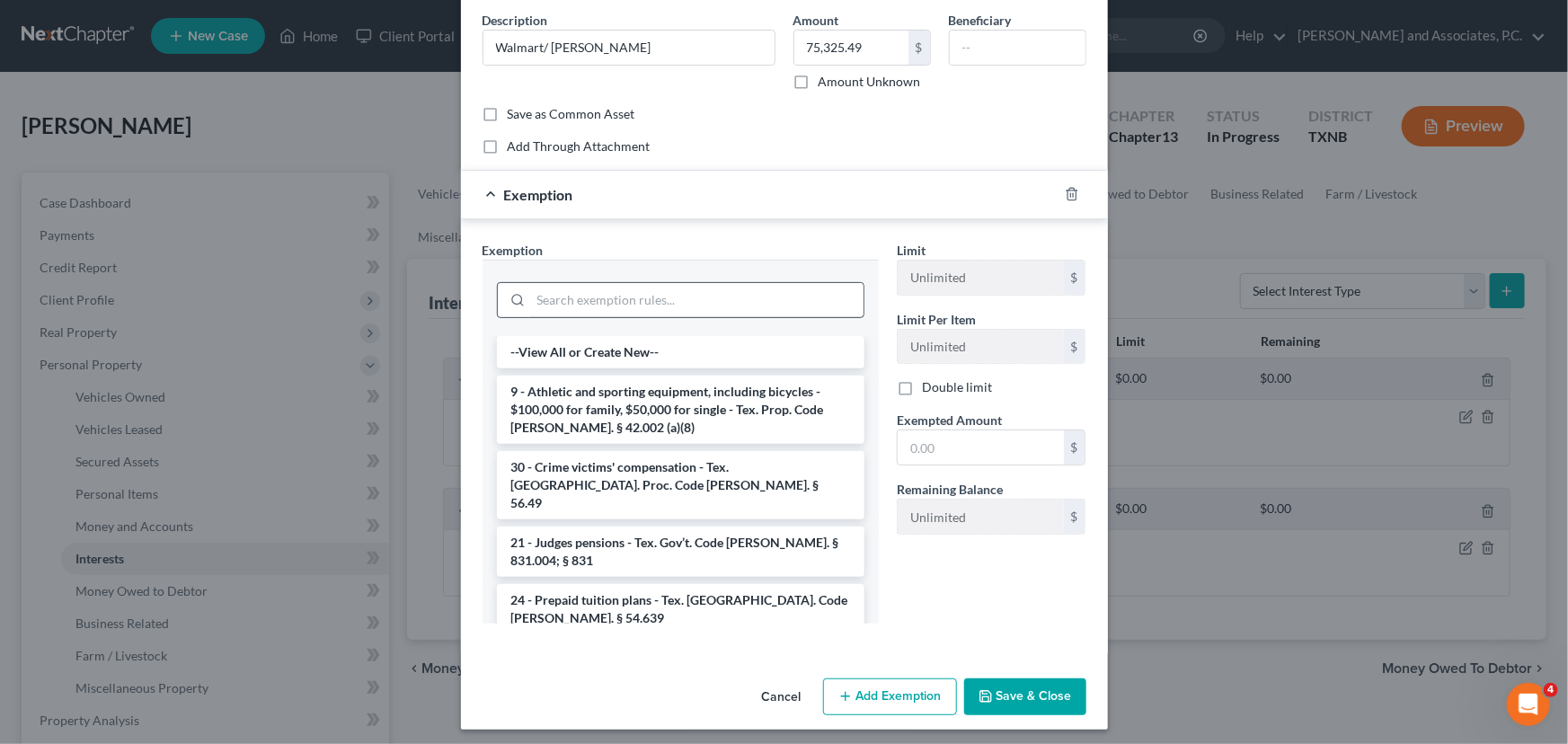
scroll to position [147, 0]
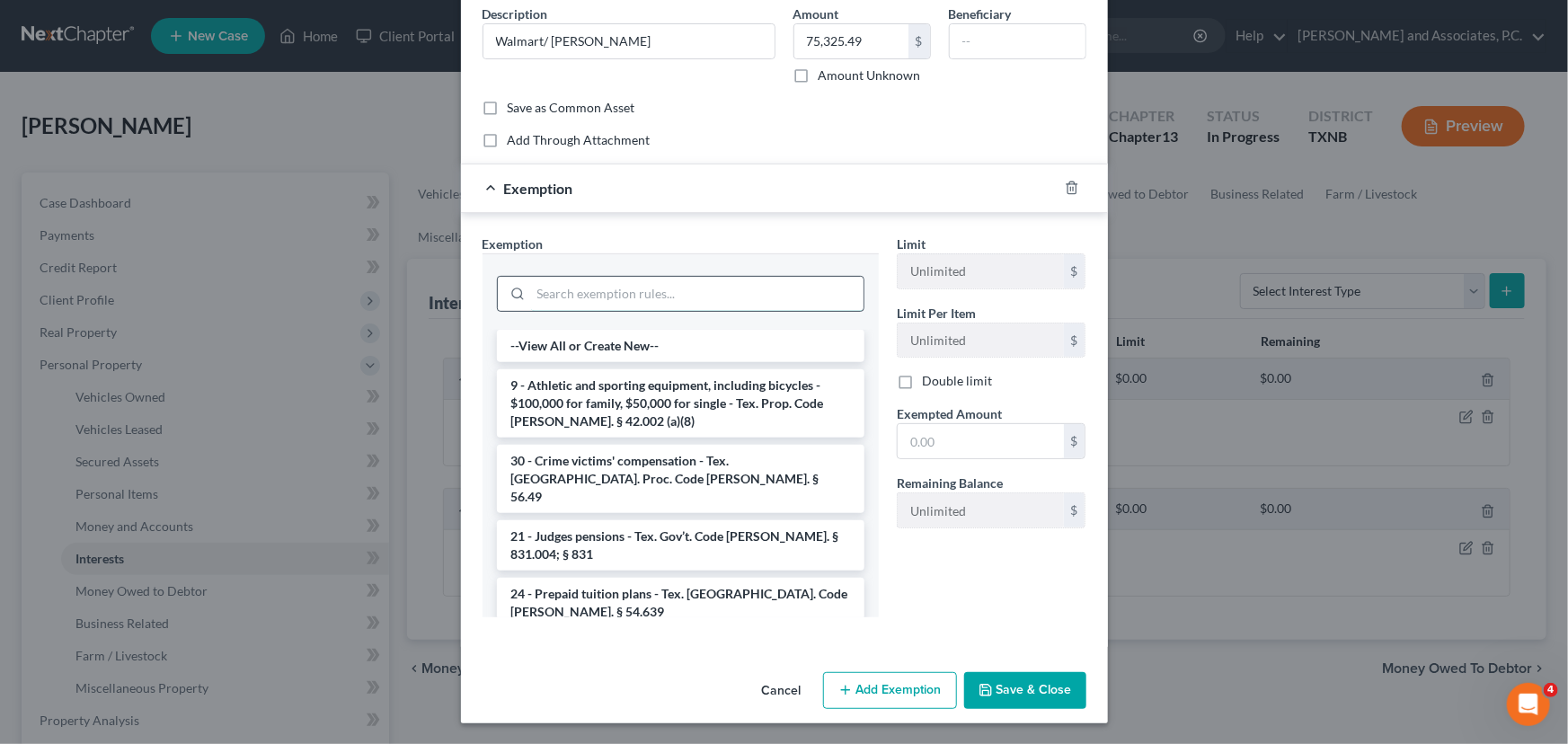
click at [602, 288] on input "search" at bounding box center [696, 293] width 332 height 34
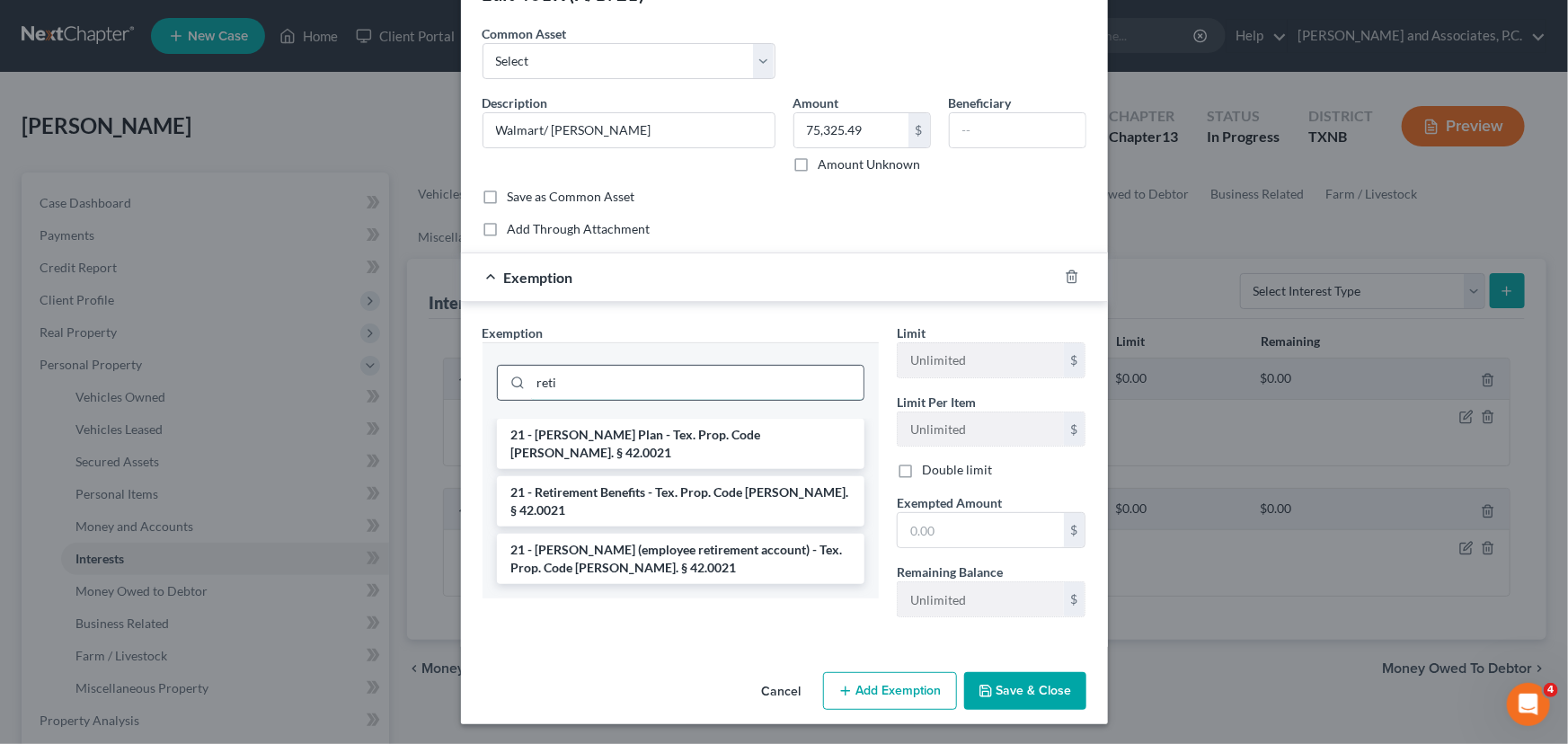
scroll to position [0, 0]
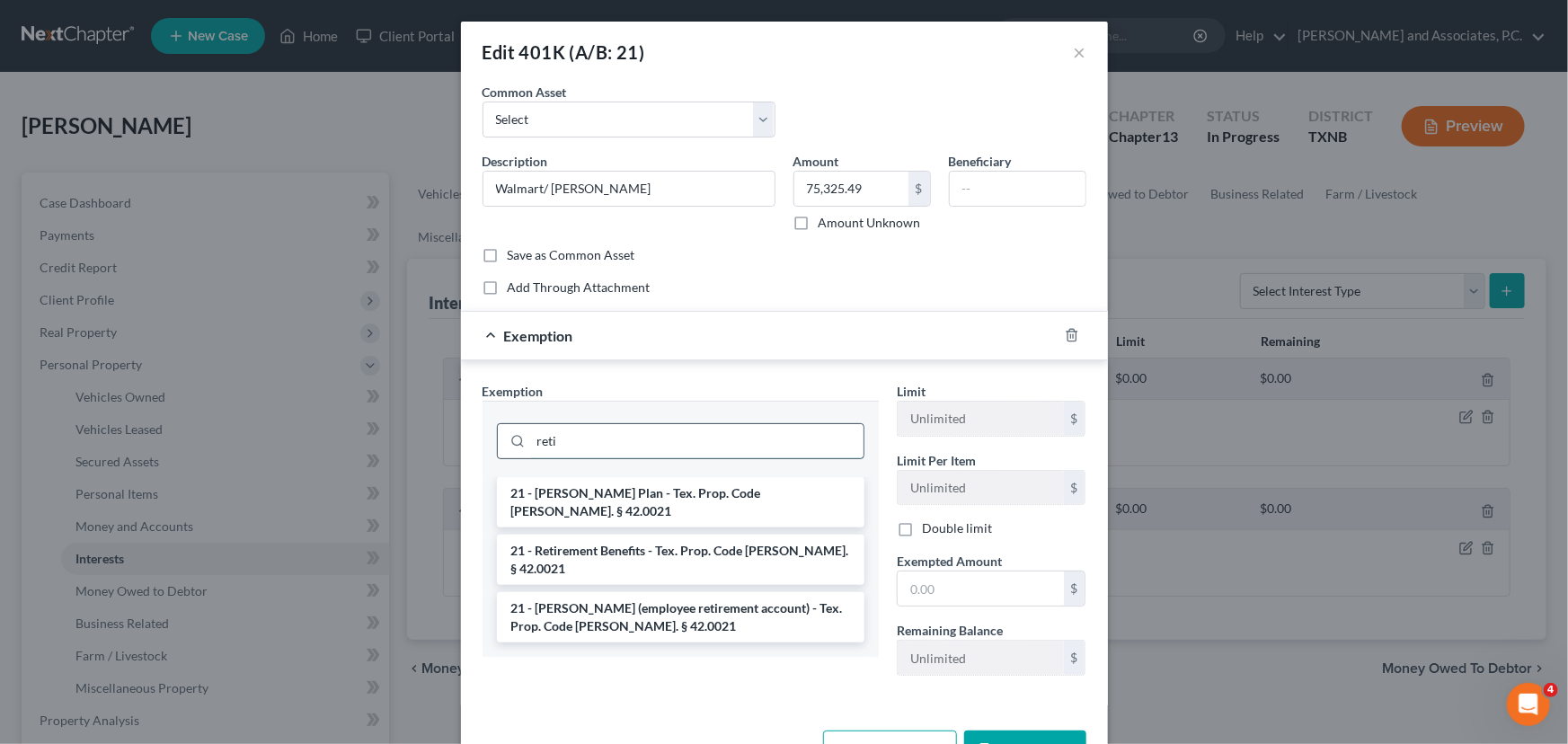
drag, startPoint x: 601, startPoint y: 441, endPoint x: 494, endPoint y: 425, distance: 108.2
click at [515, 436] on div "reti" at bounding box center [681, 441] width 368 height 36
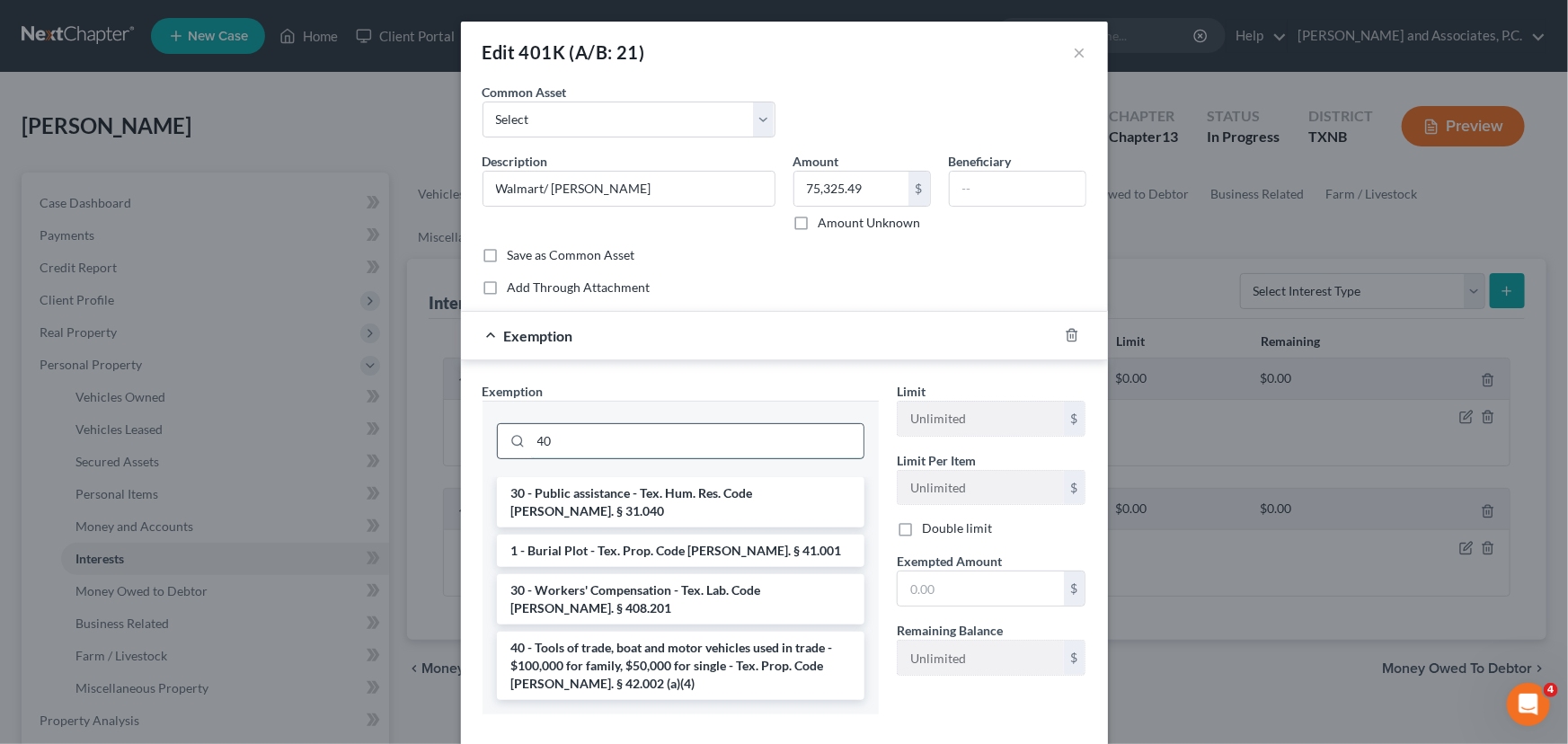
type input "4"
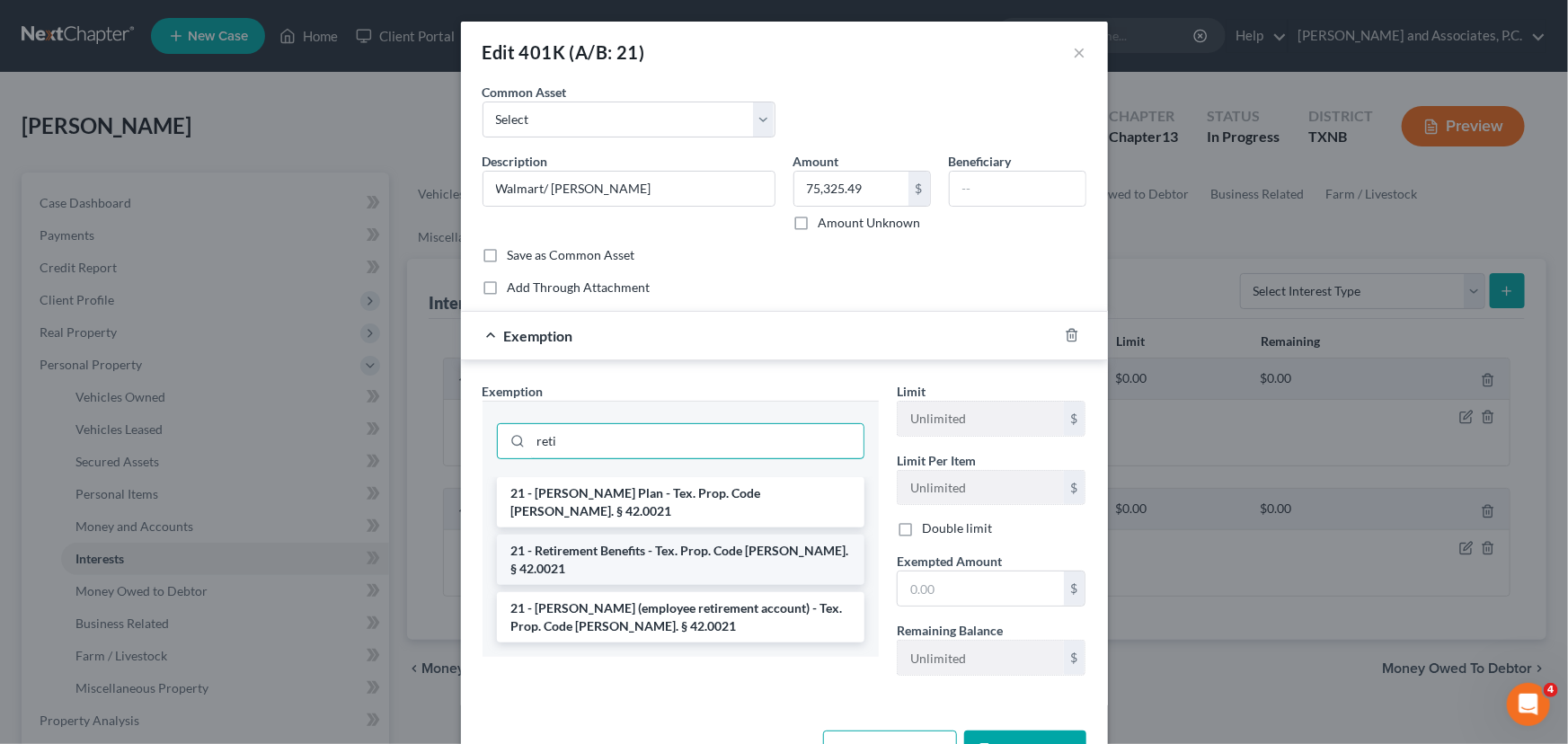
type input "reti"
click at [666, 535] on li "21 - Retirement Benefits - Tex. Prop. Code [PERSON_NAME]. § 42.0021" at bounding box center [681, 559] width 368 height 50
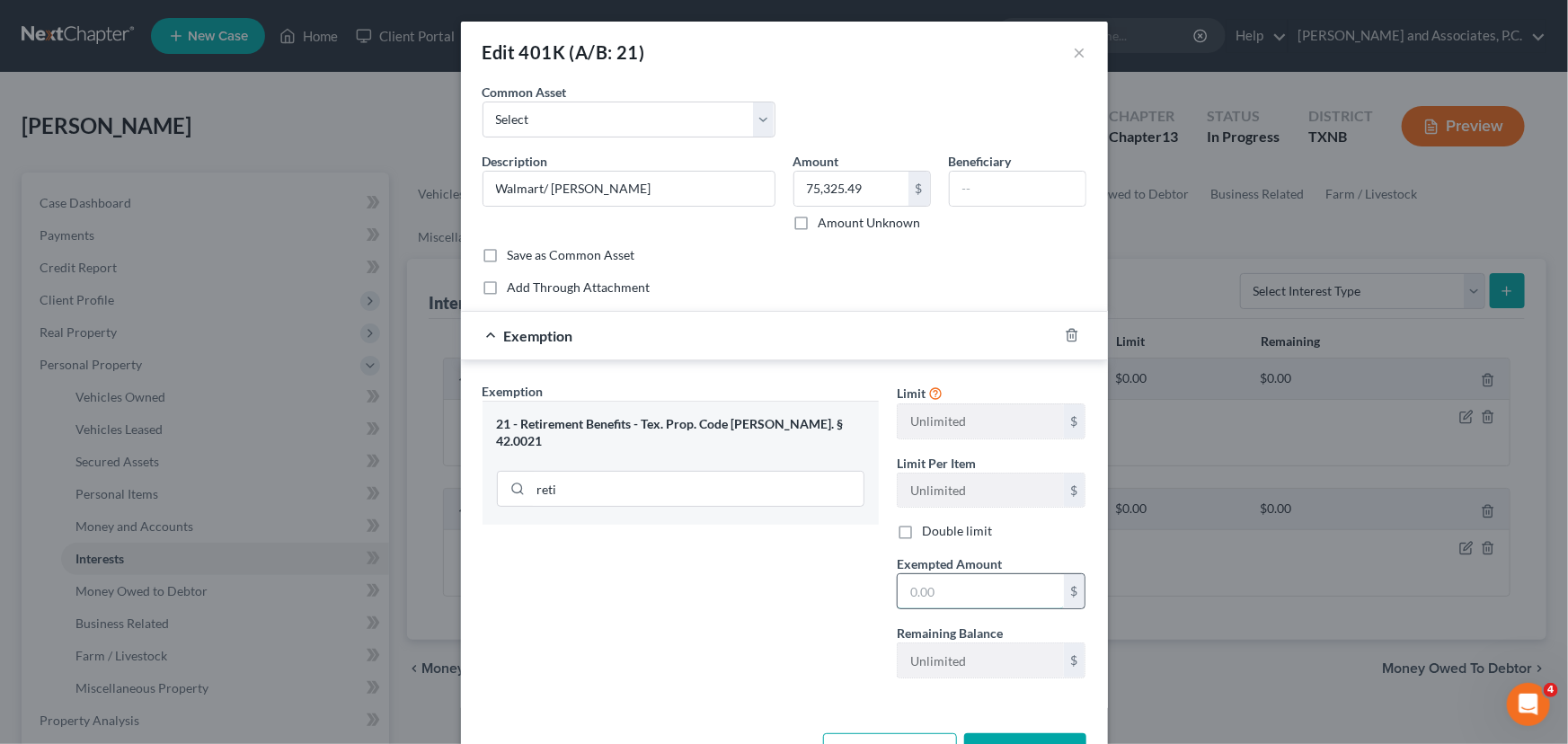
click at [969, 598] on input "text" at bounding box center [981, 590] width 166 height 34
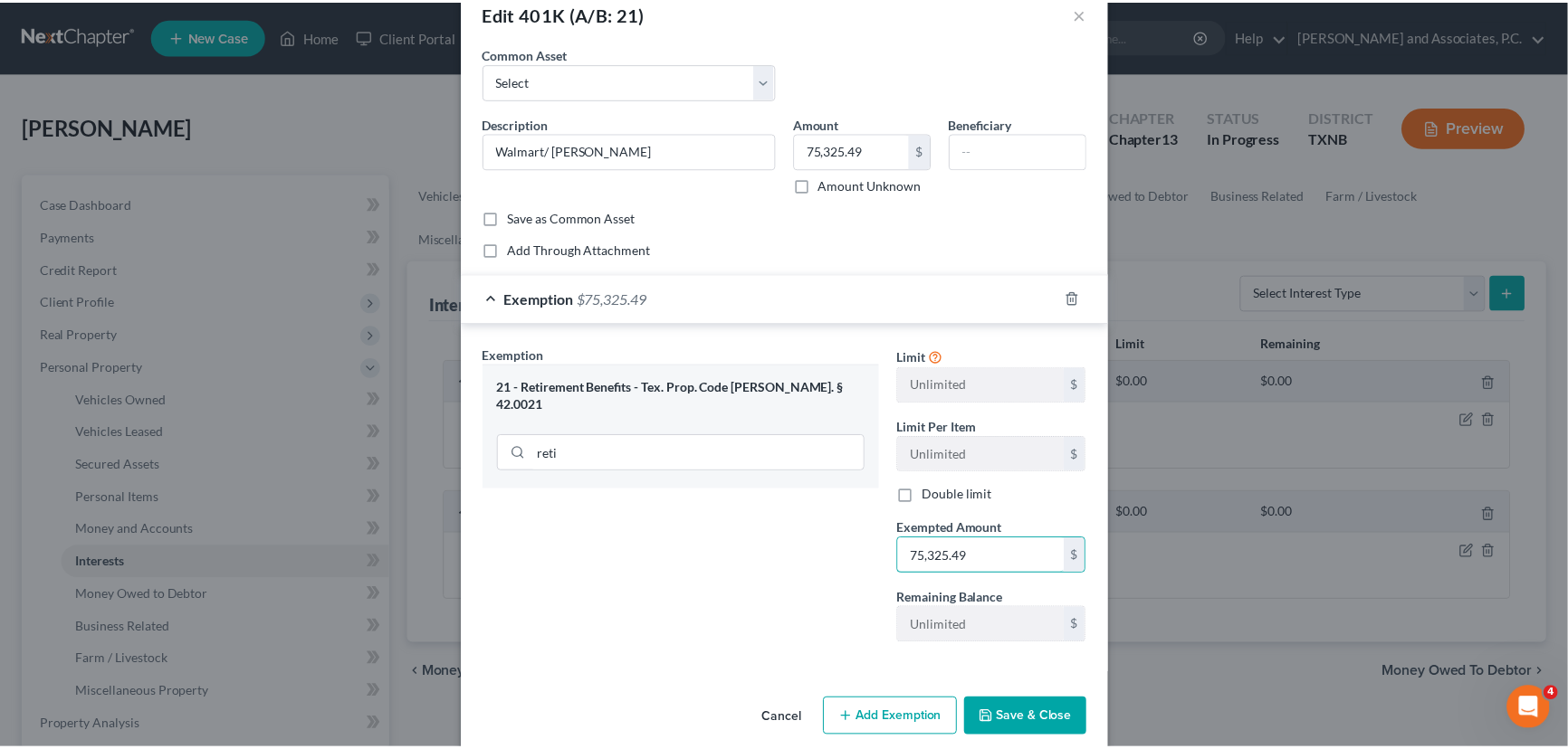
scroll to position [62, 0]
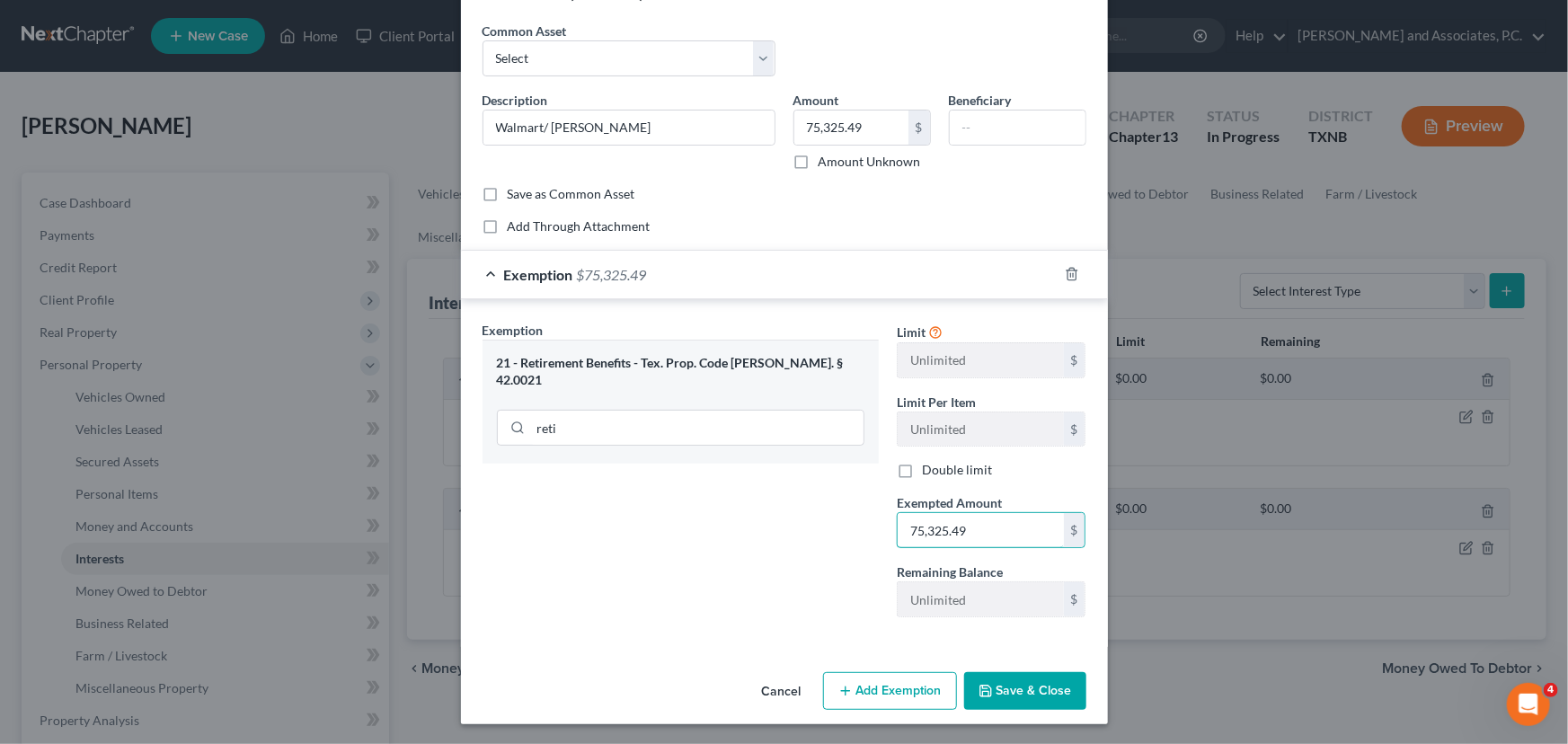
type input "75,325.49"
click at [1027, 697] on button "Save & Close" at bounding box center [1026, 691] width 123 height 38
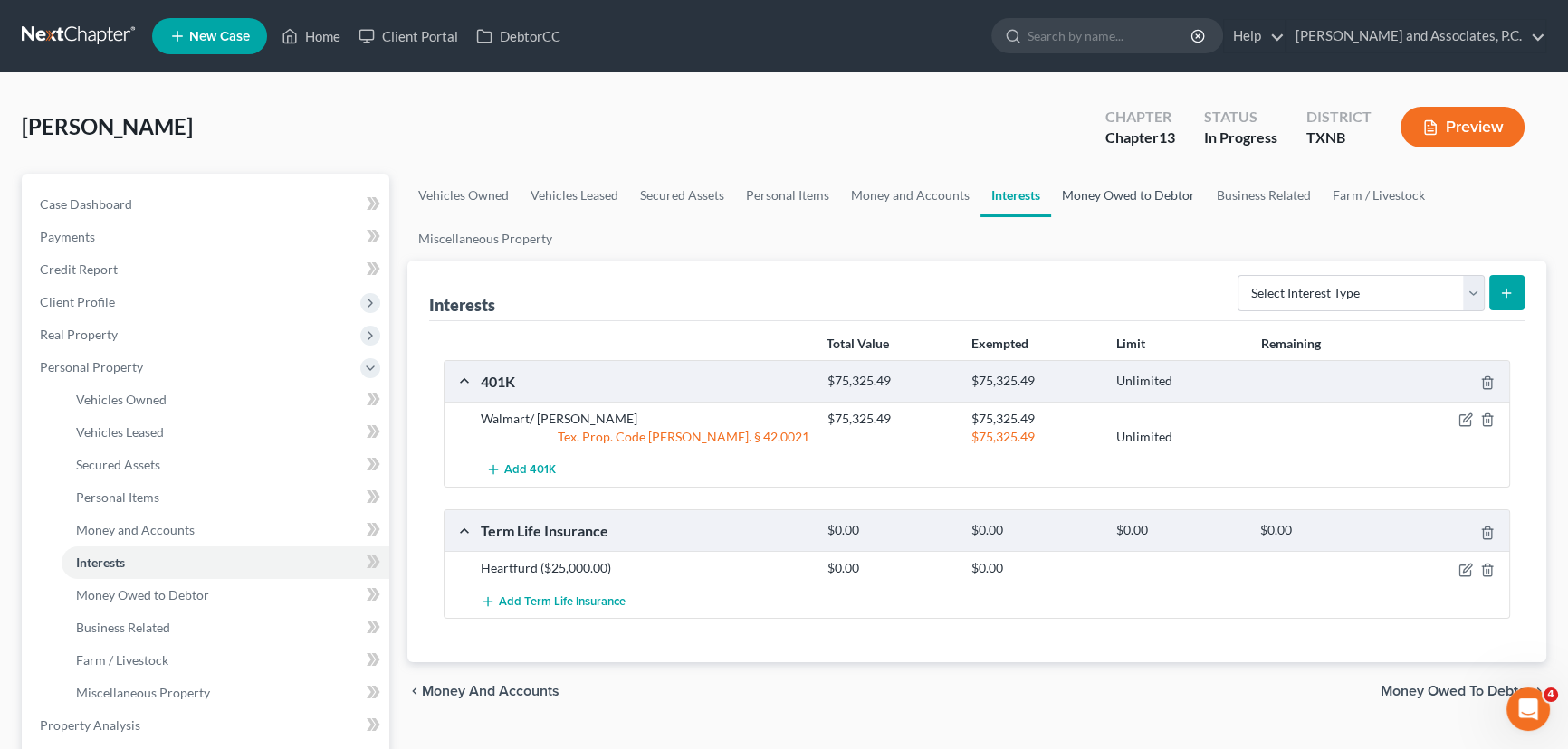
click at [1108, 190] on link "Money Owed to Debtor" at bounding box center [1128, 195] width 155 height 43
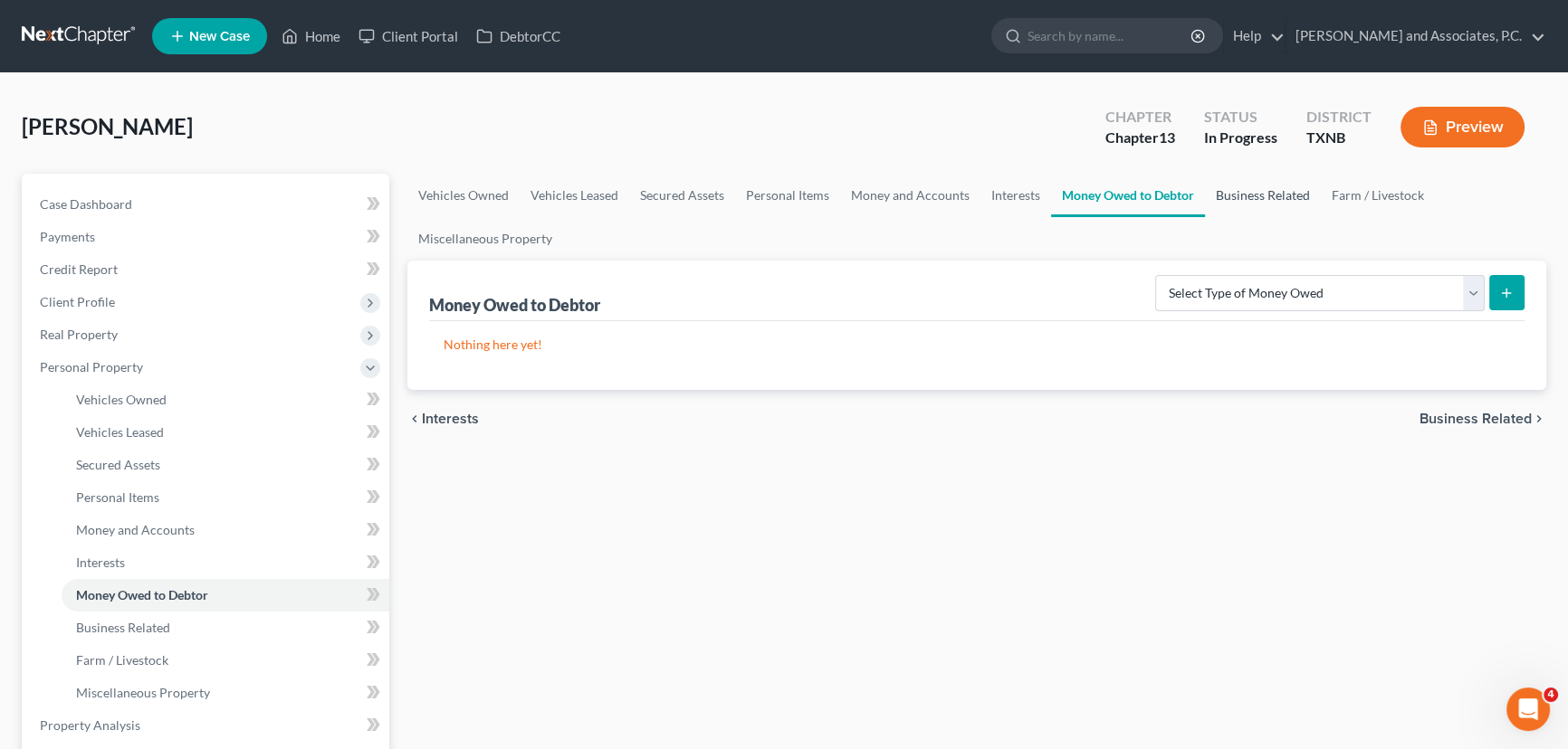
click at [1256, 193] on link "Business Related" at bounding box center [1263, 195] width 116 height 43
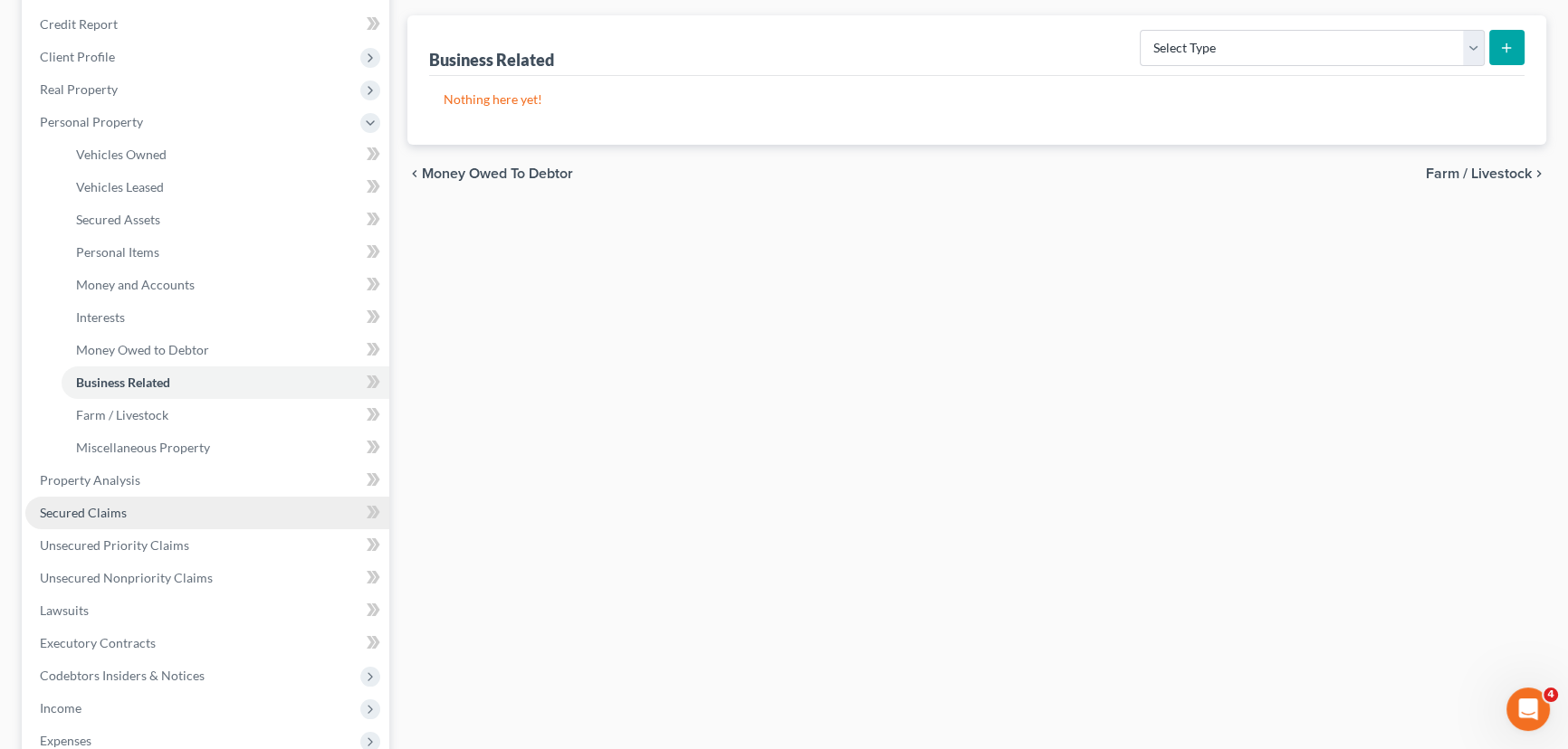
scroll to position [246, 0]
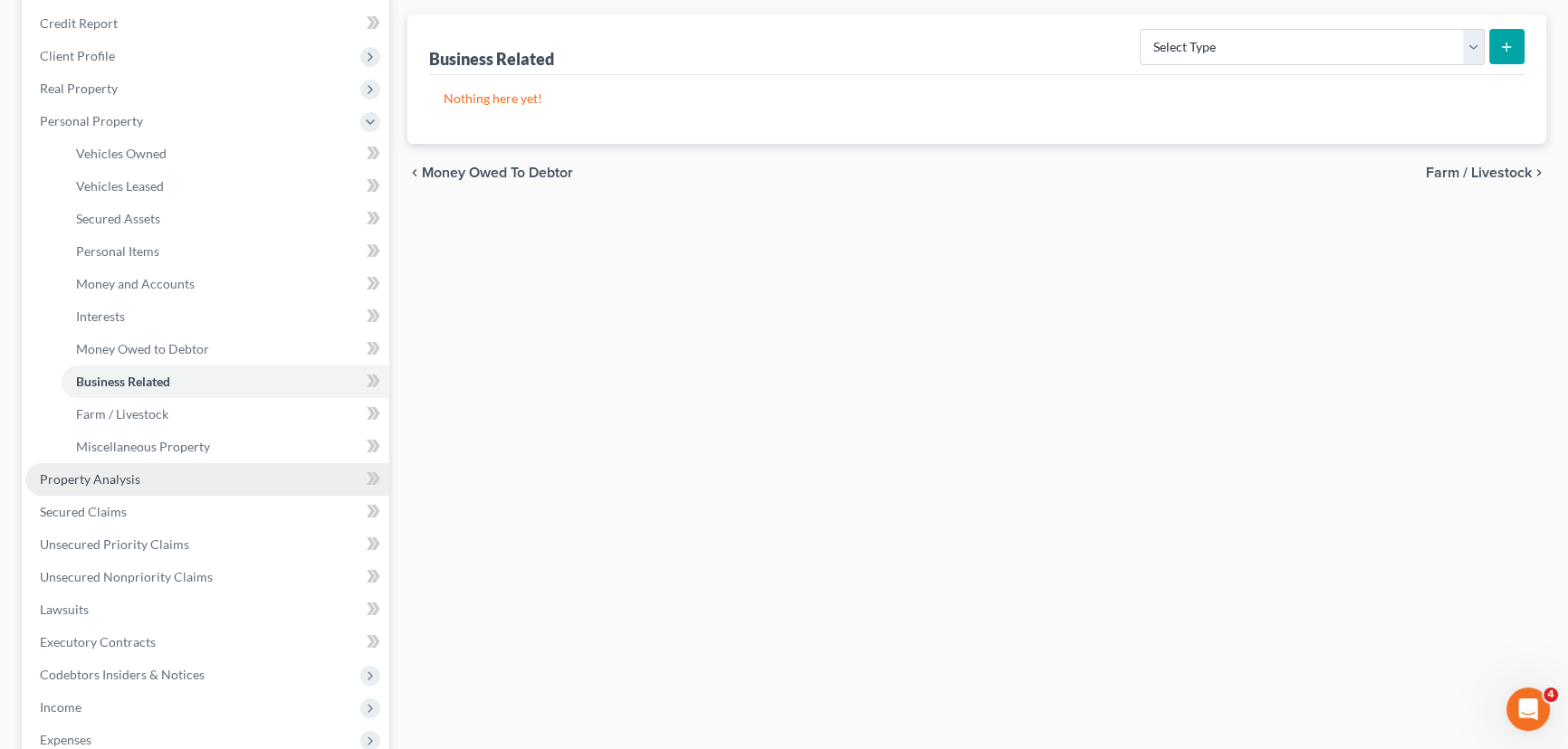
click at [121, 477] on span "Property Analysis" at bounding box center [89, 479] width 100 height 16
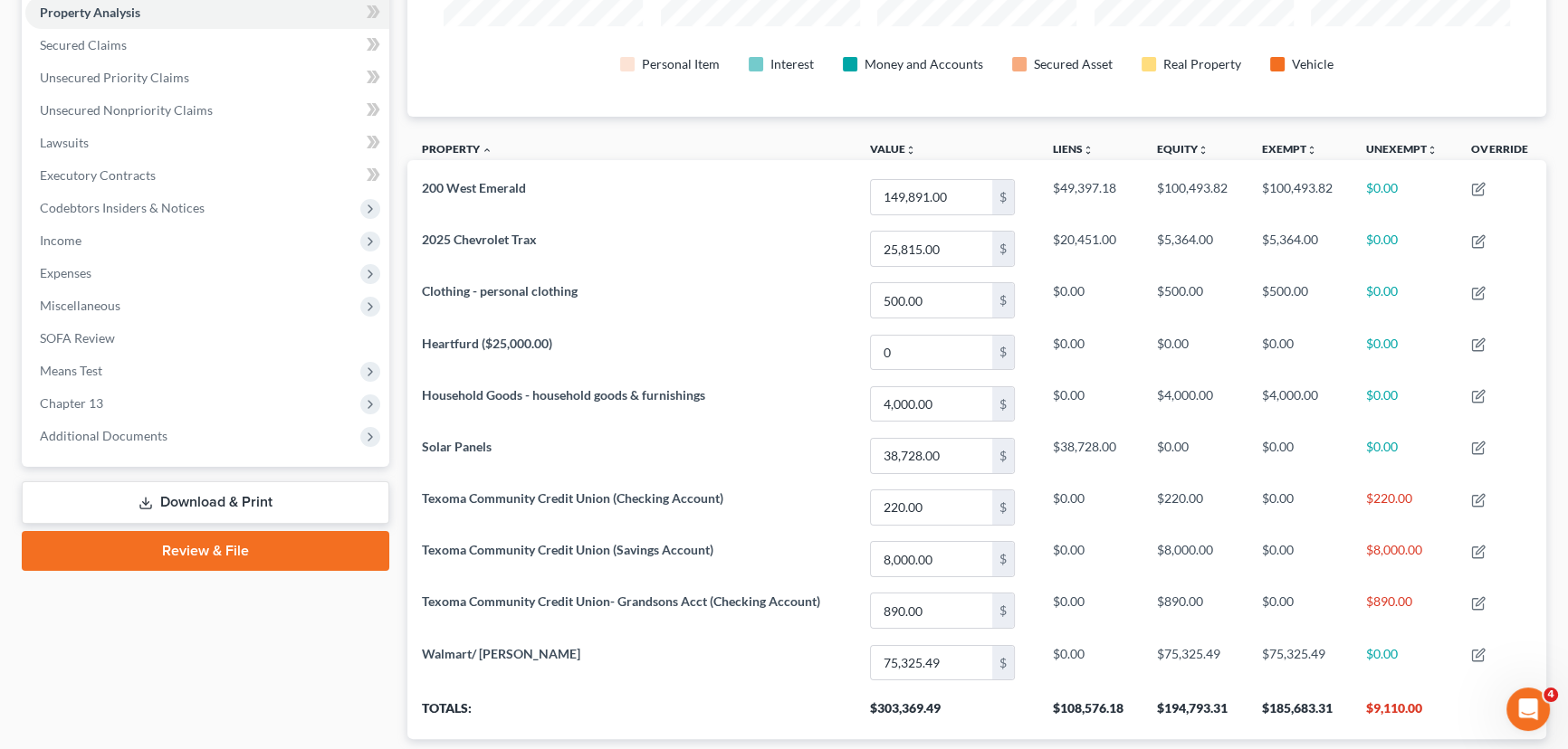
scroll to position [253, 0]
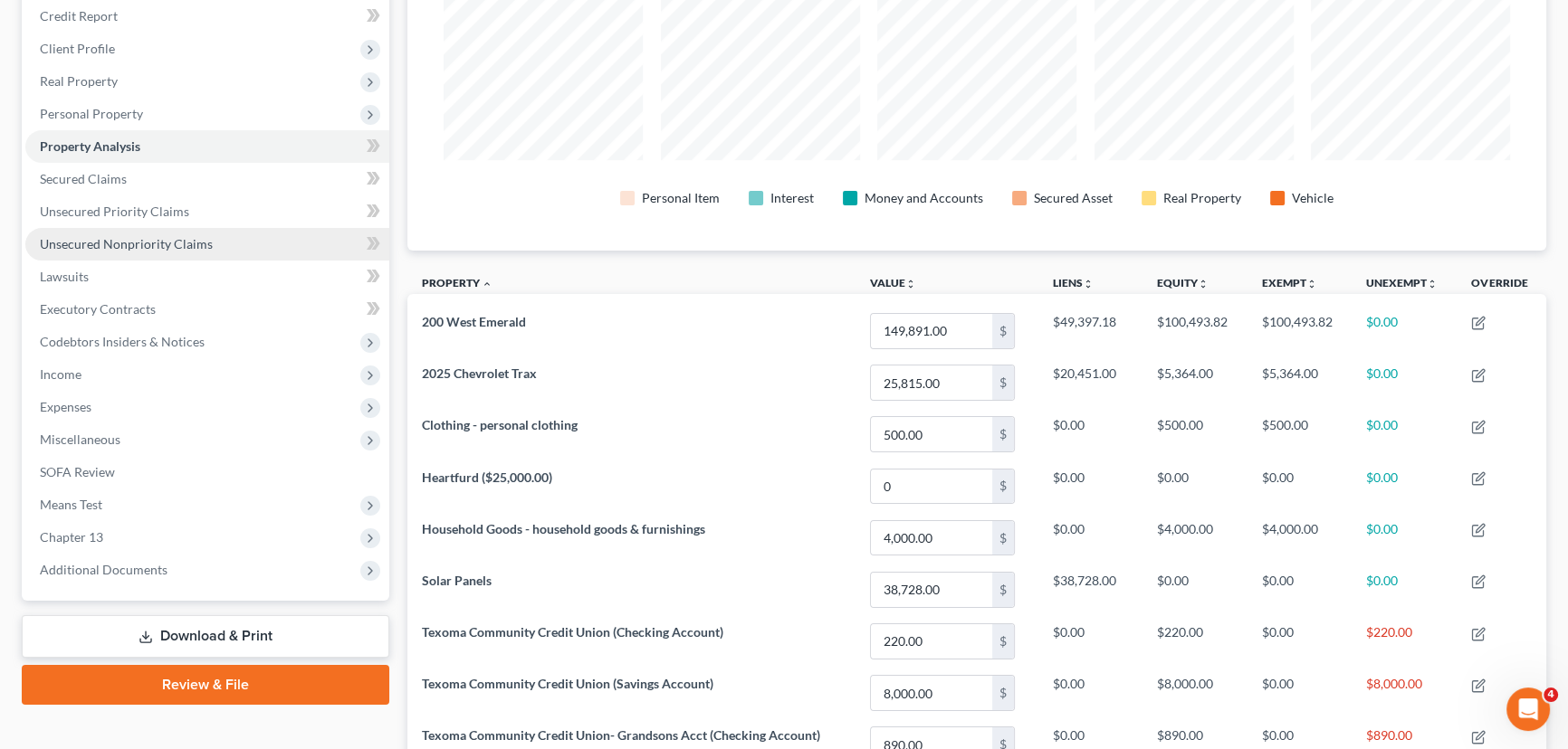
click at [77, 228] on link "Unsecured Nonpriority Claims" at bounding box center [206, 243] width 364 height 32
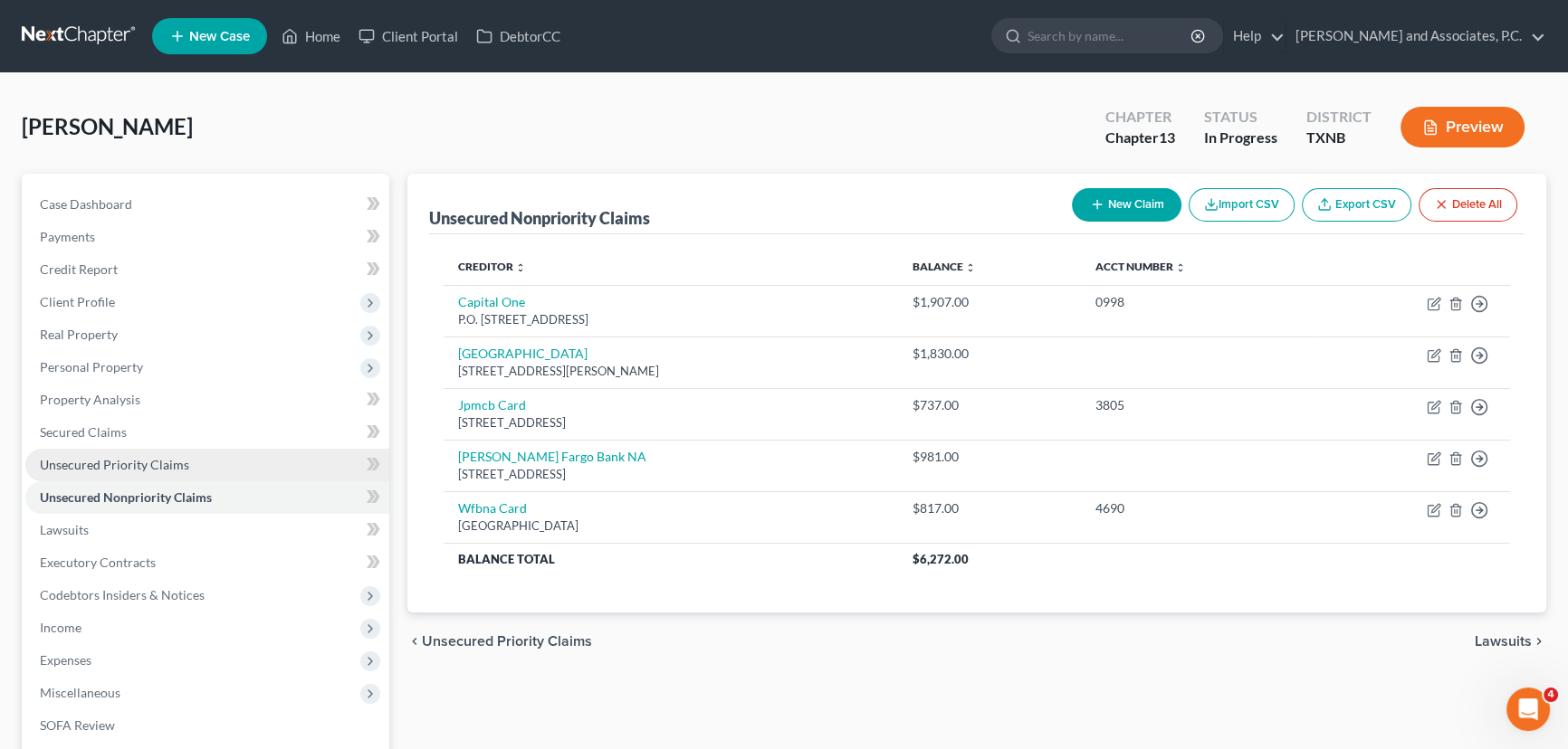
click at [162, 454] on link "Unsecured Priority Claims" at bounding box center [206, 464] width 364 height 32
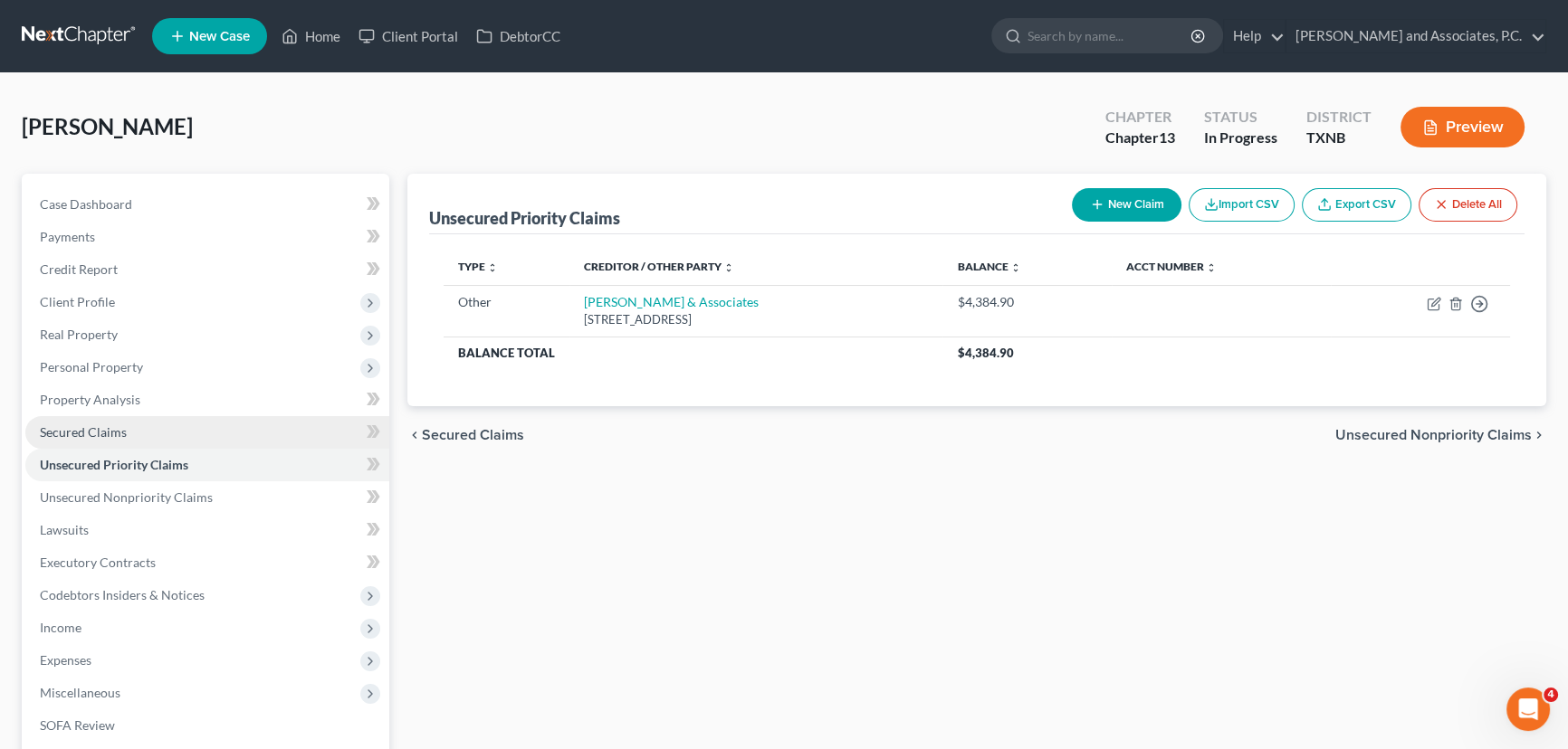
click at [70, 440] on link "Secured Claims" at bounding box center [206, 432] width 364 height 32
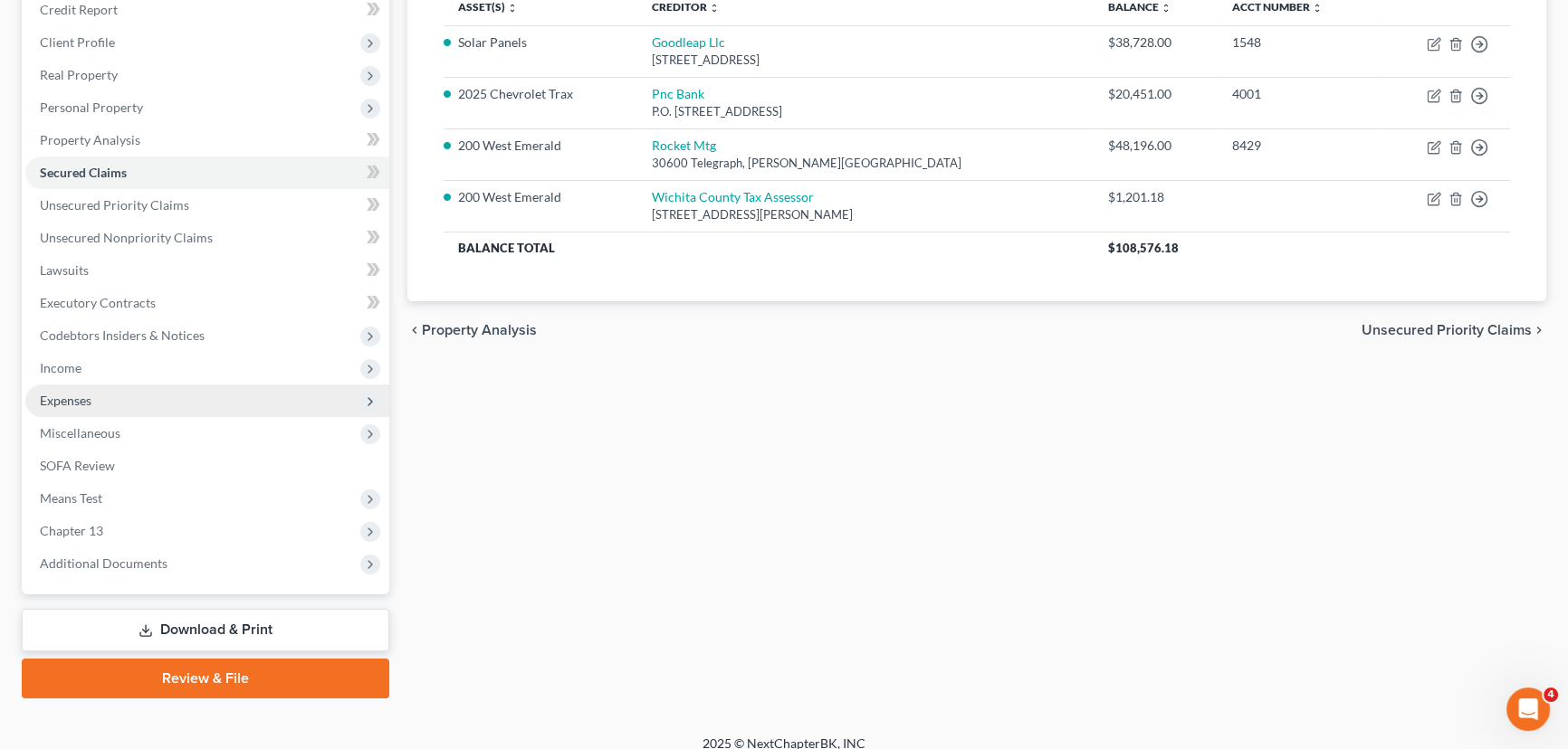
scroll to position [275, 0]
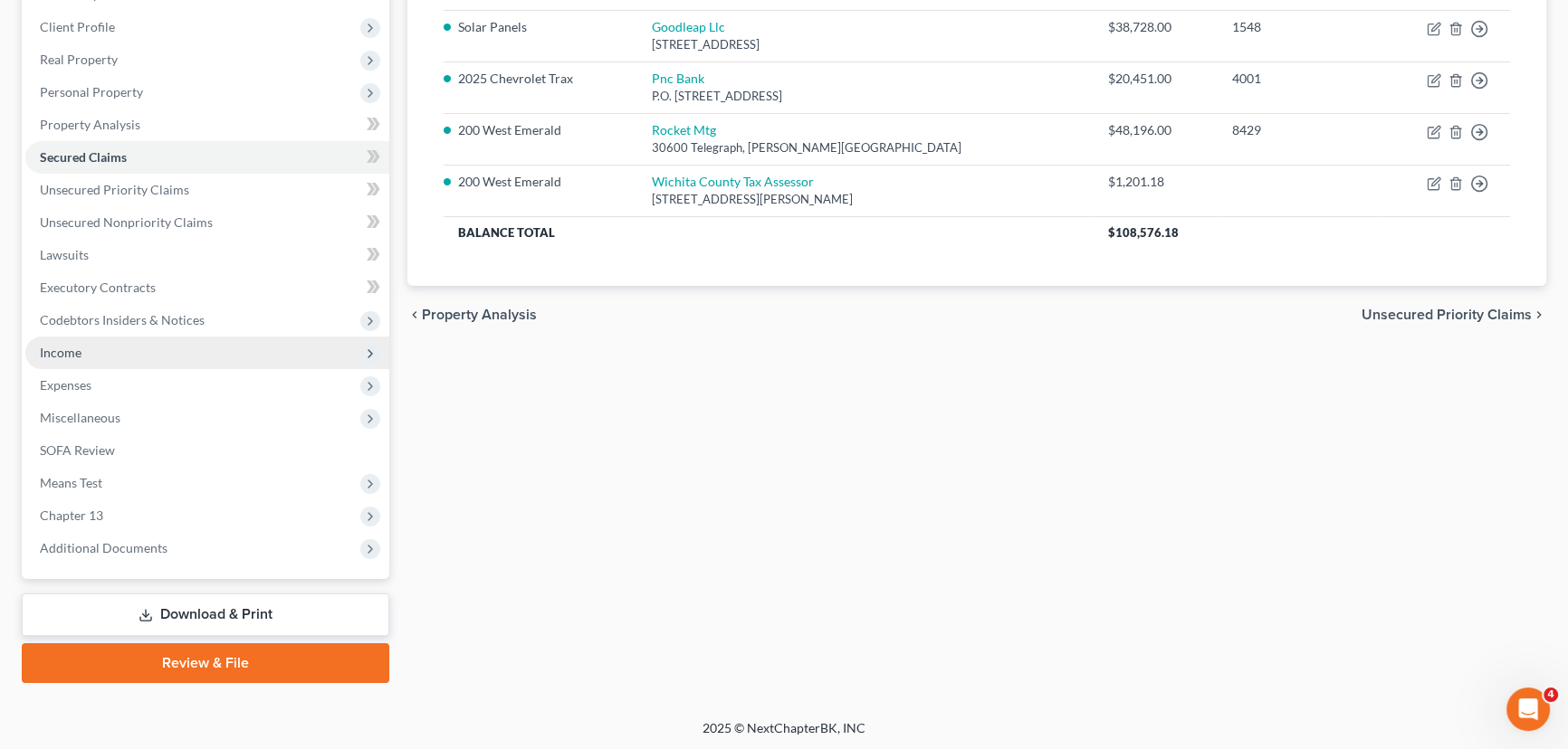
click at [100, 354] on span "Income" at bounding box center [206, 352] width 364 height 32
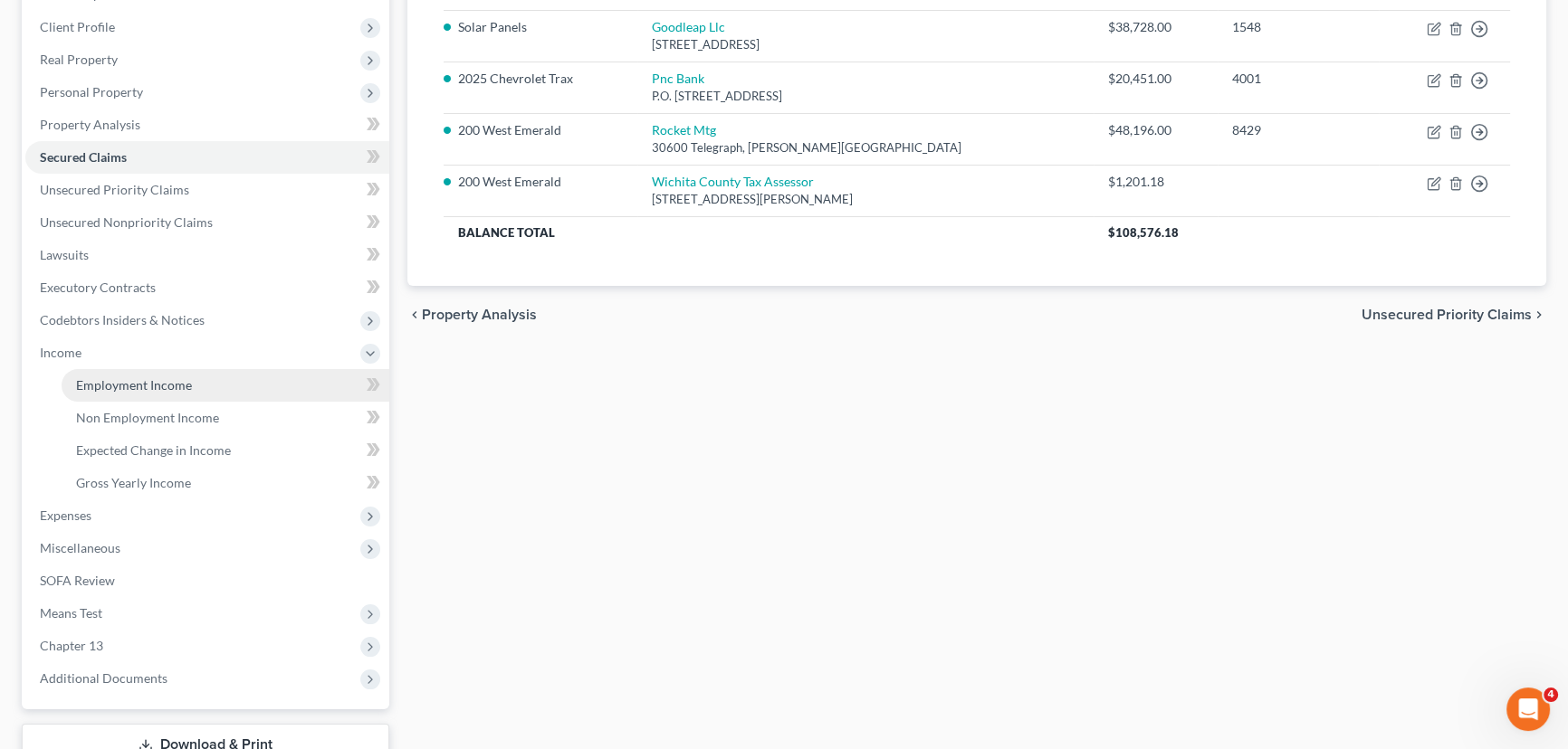
click at [106, 386] on span "Employment Income" at bounding box center [134, 384] width 116 height 16
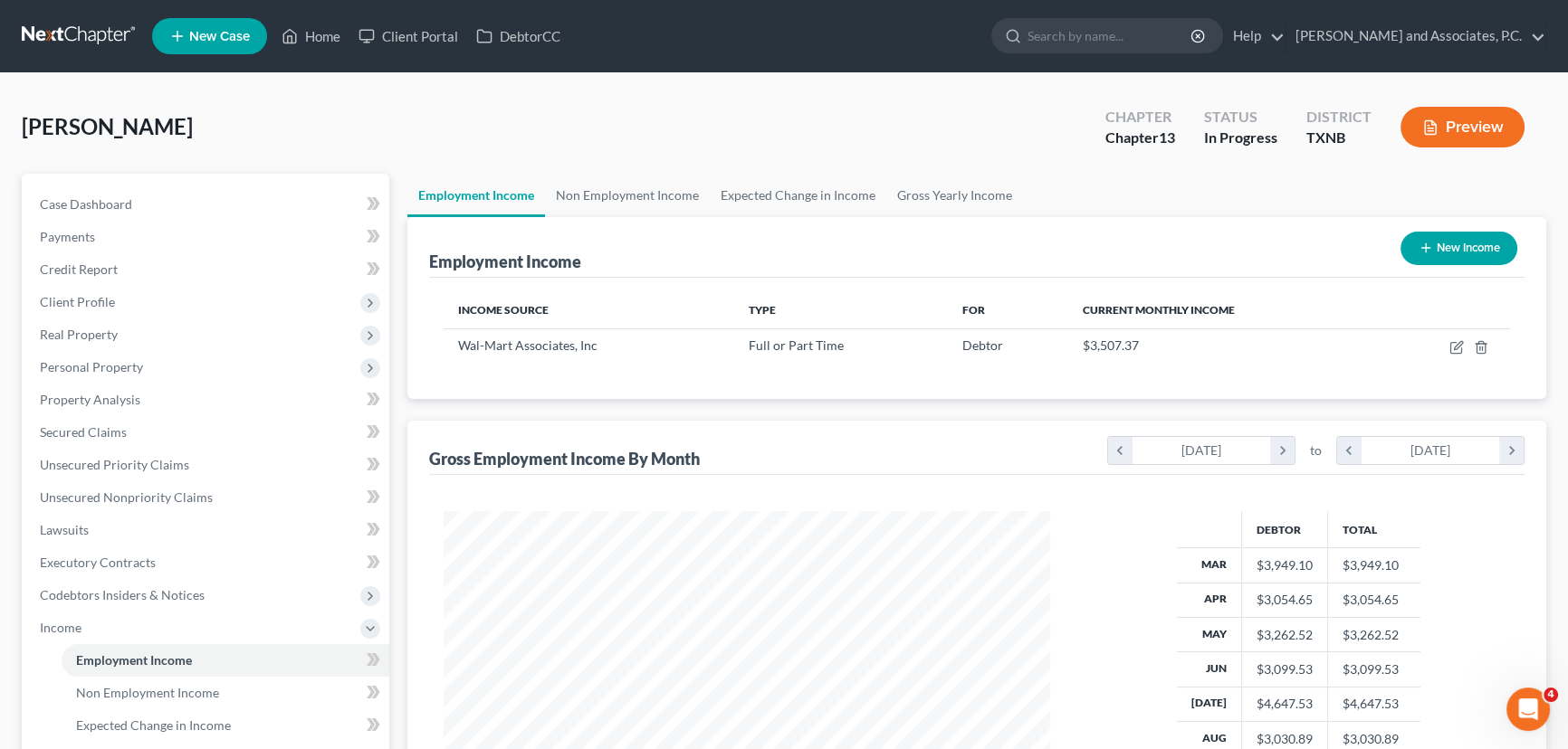
scroll to position [324, 643]
click at [614, 193] on link "Non Employment Income" at bounding box center [627, 195] width 165 height 43
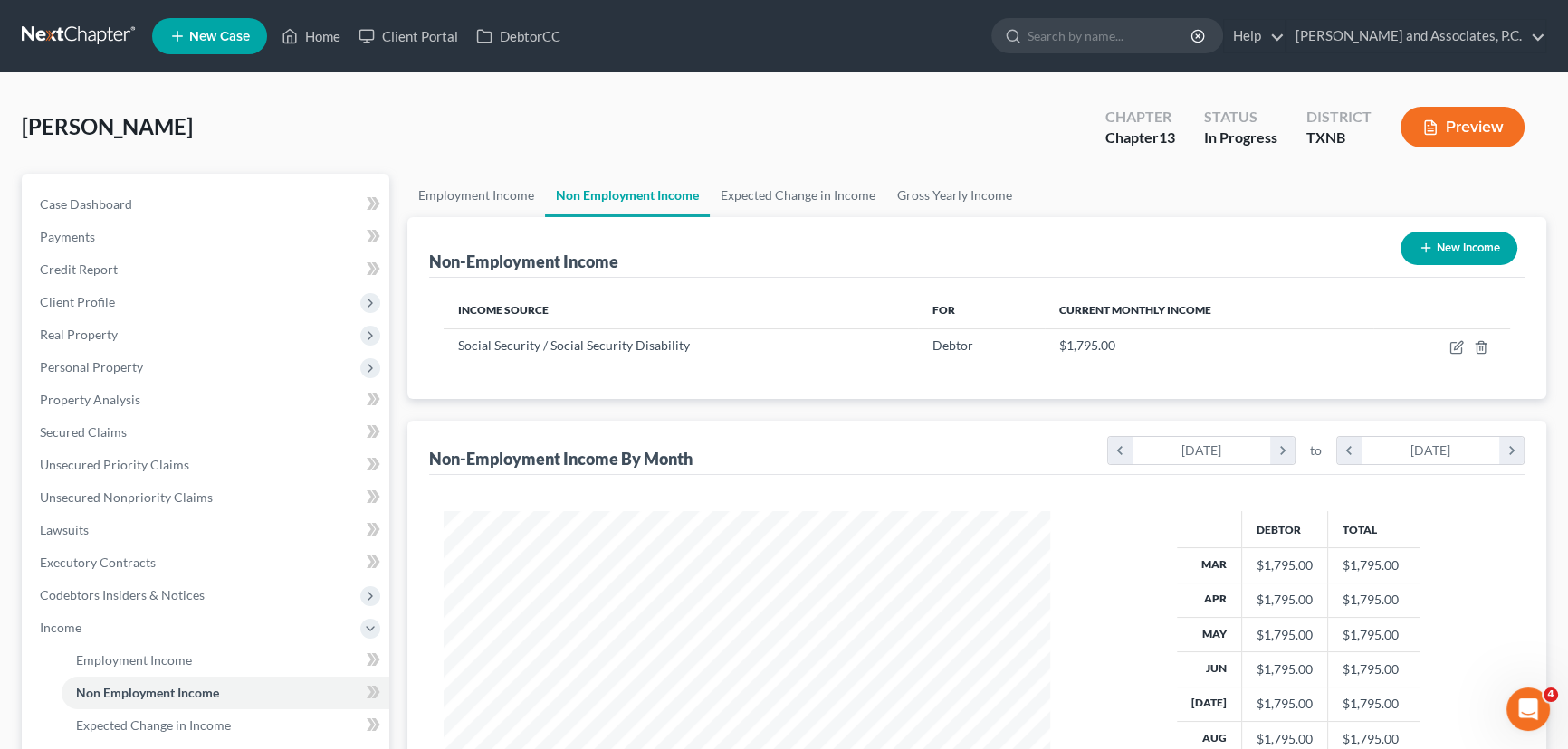
scroll to position [324, 643]
click at [452, 193] on link "Employment Income" at bounding box center [476, 195] width 137 height 43
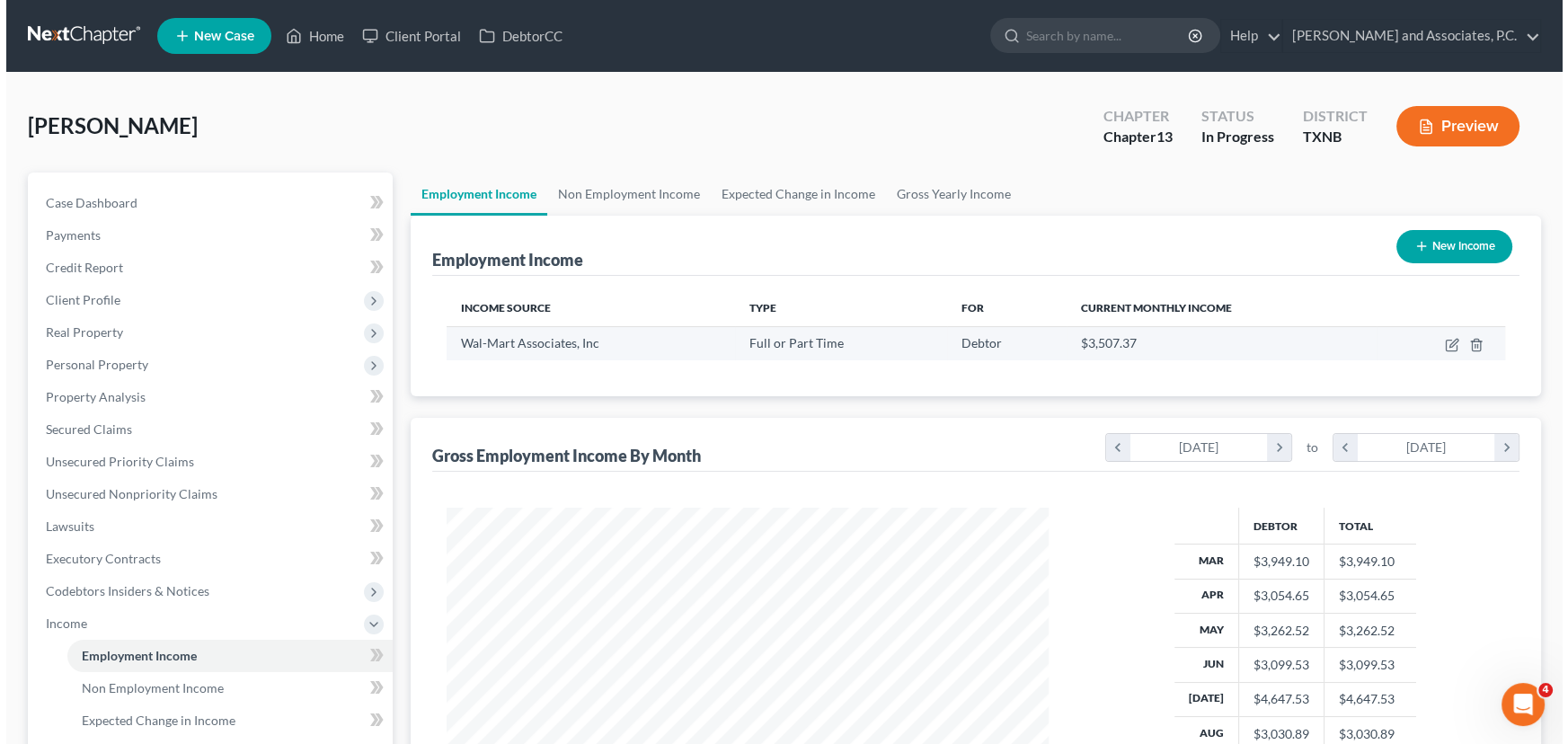
scroll to position [322, 638]
click at [1443, 346] on icon "button" at bounding box center [1445, 345] width 15 height 15
select select "0"
select select "2"
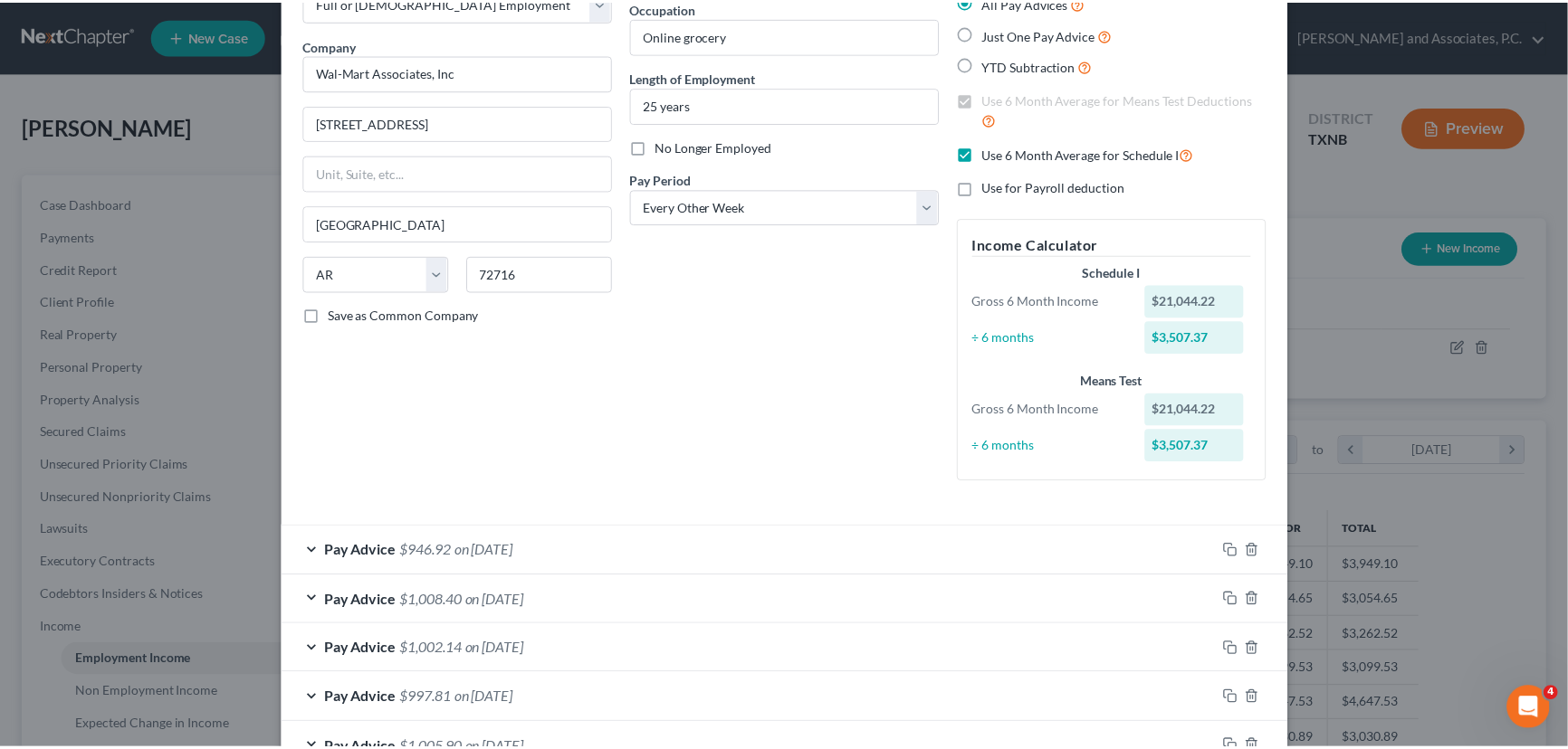
scroll to position [0, 0]
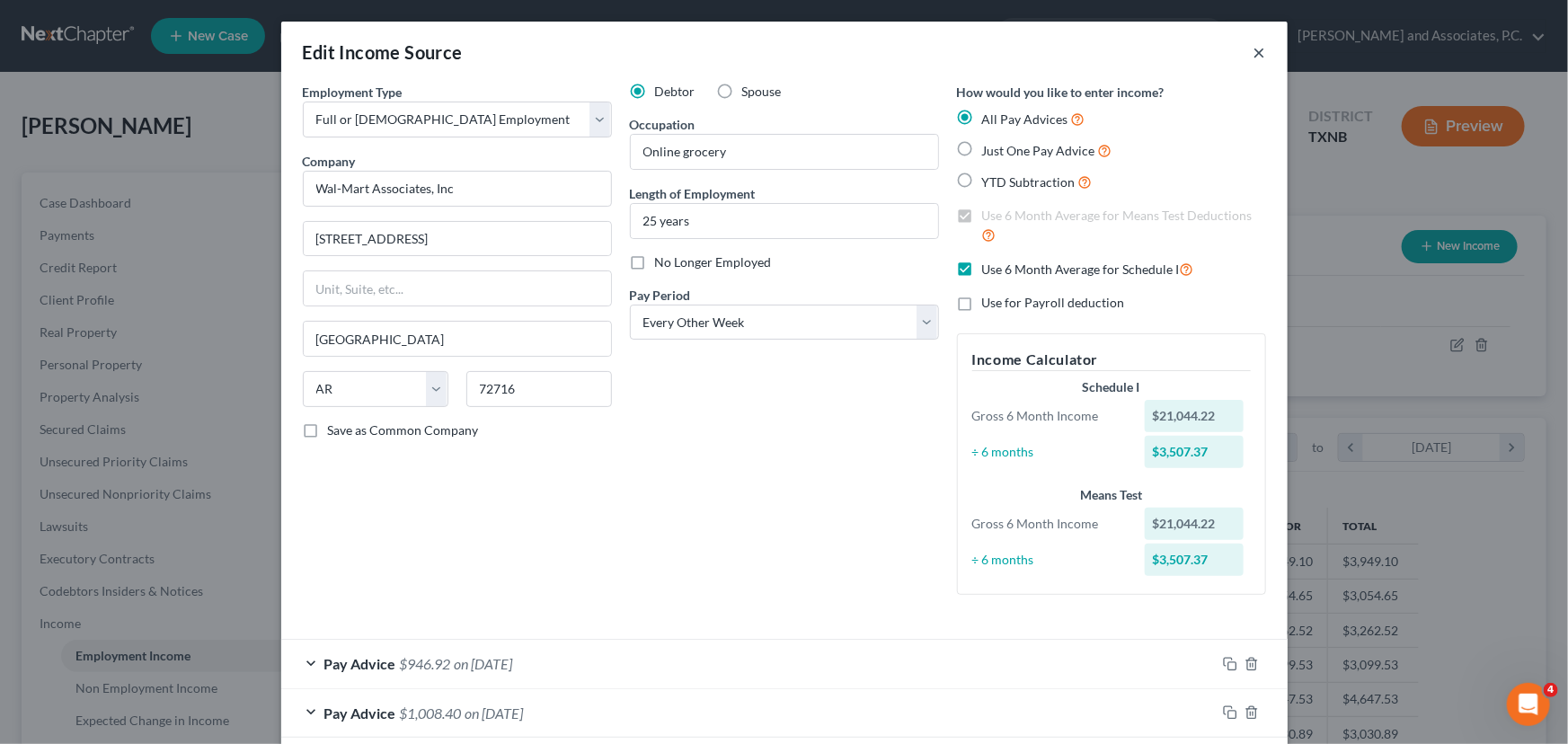
click at [1253, 53] on button "×" at bounding box center [1260, 52] width 13 height 22
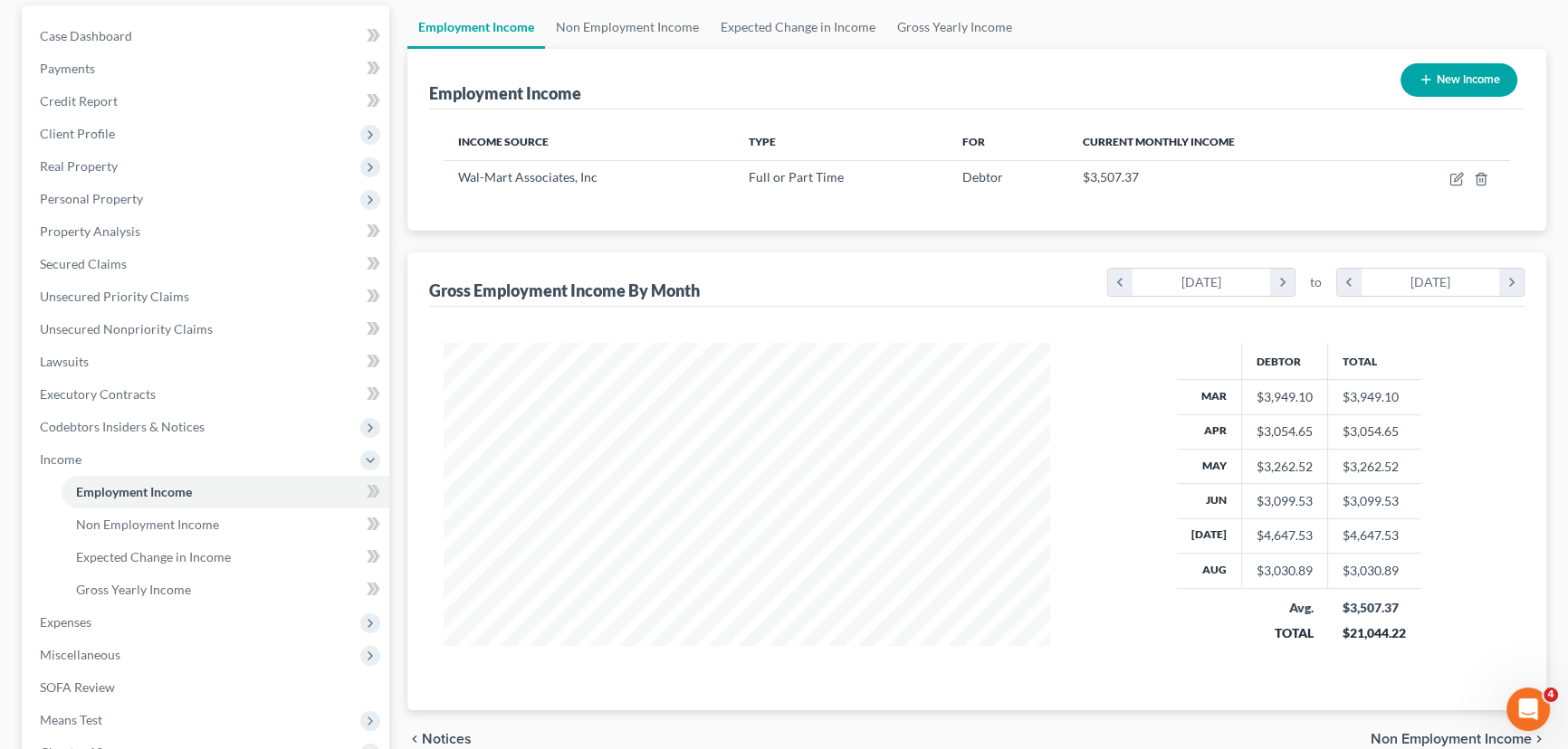
scroll to position [405, 0]
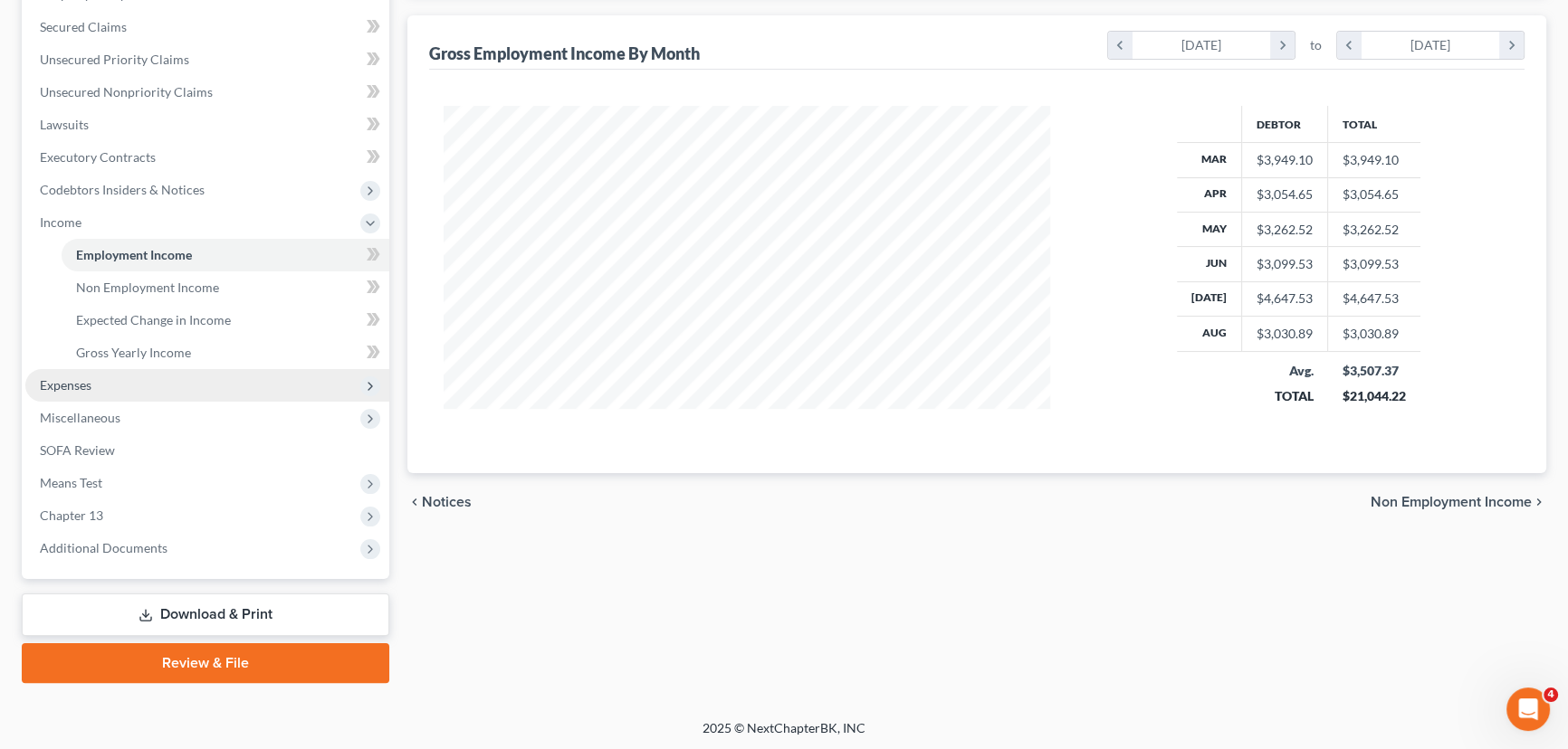
click at [108, 387] on span "Expenses" at bounding box center [206, 385] width 364 height 32
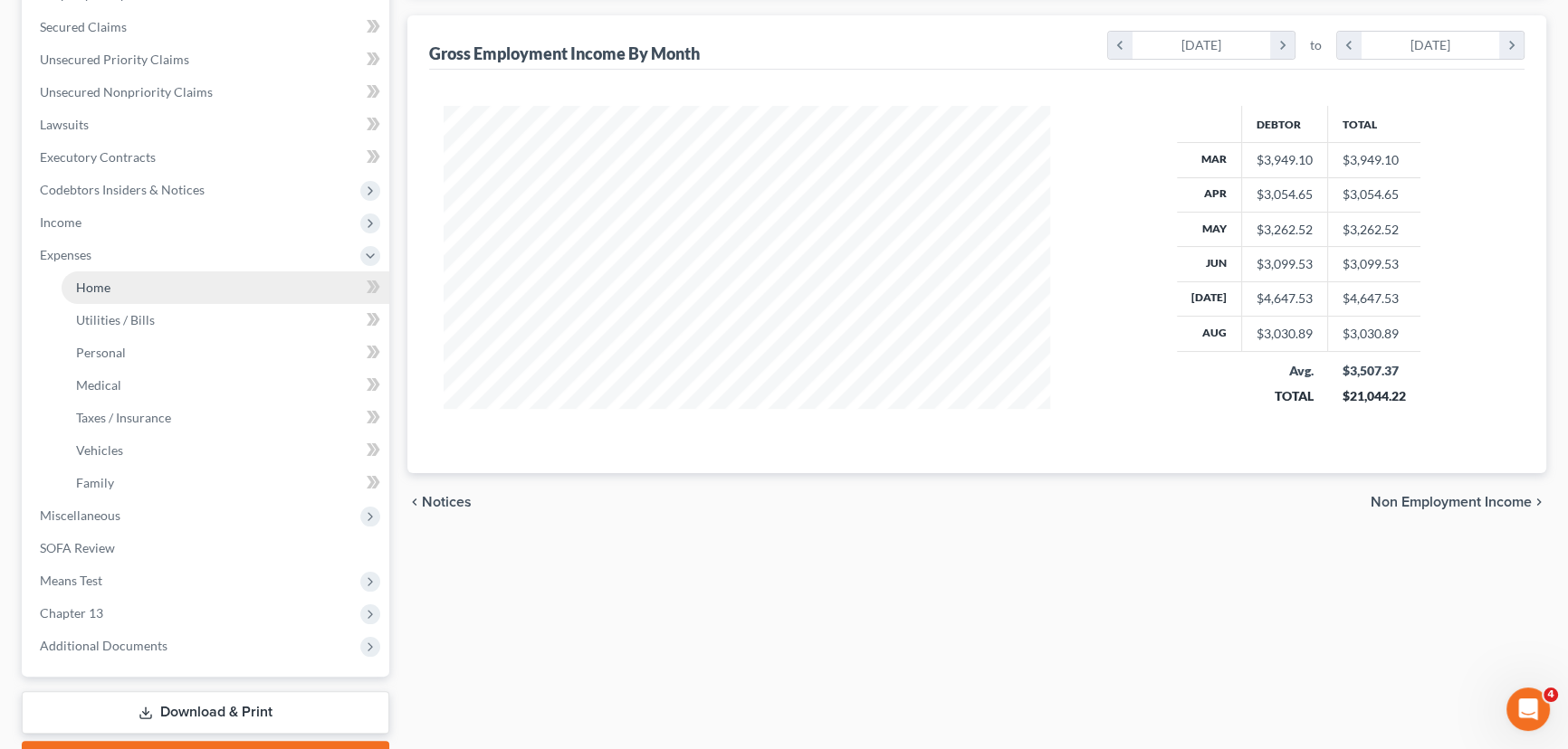
click at [130, 298] on link "Home" at bounding box center [225, 287] width 327 height 32
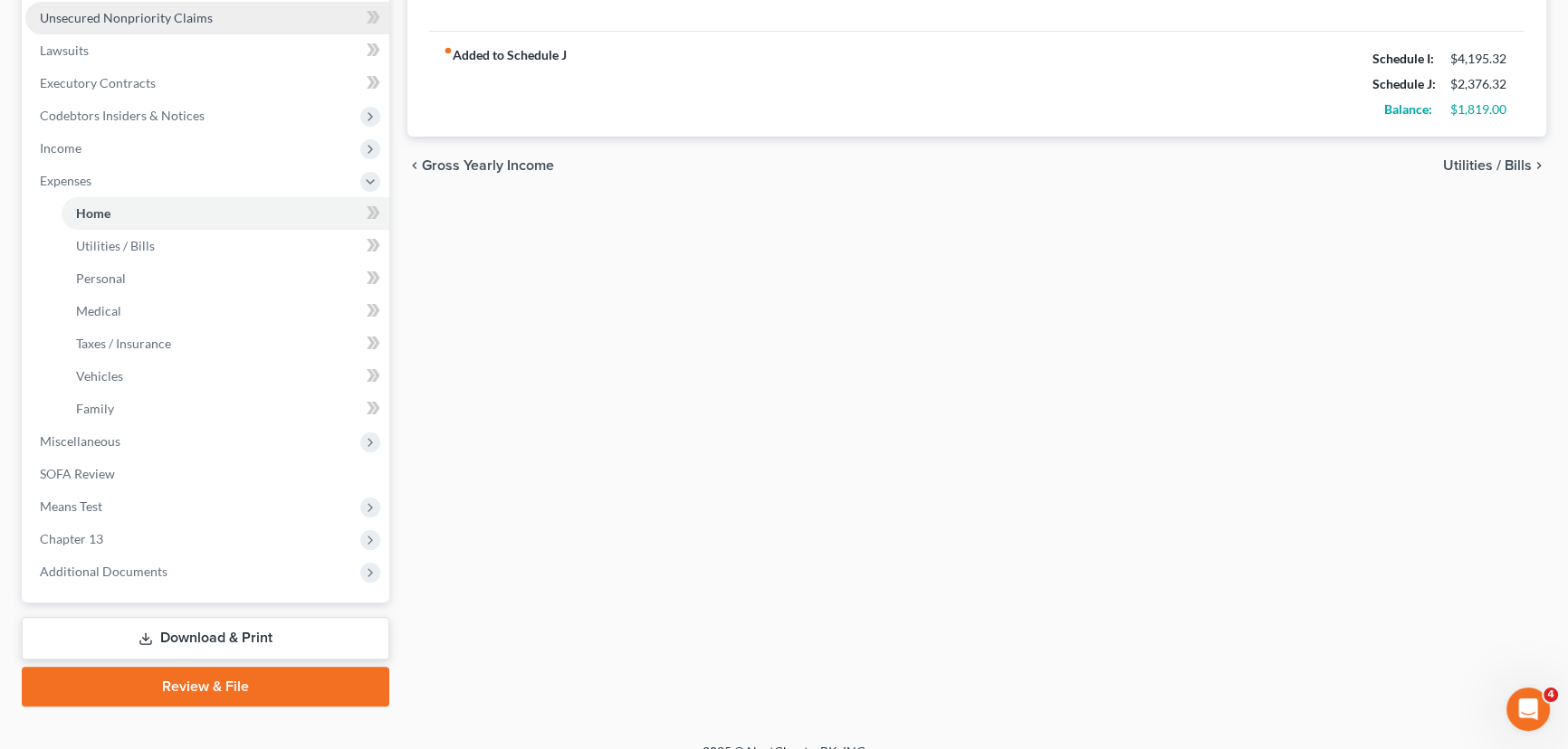
scroll to position [493, 0]
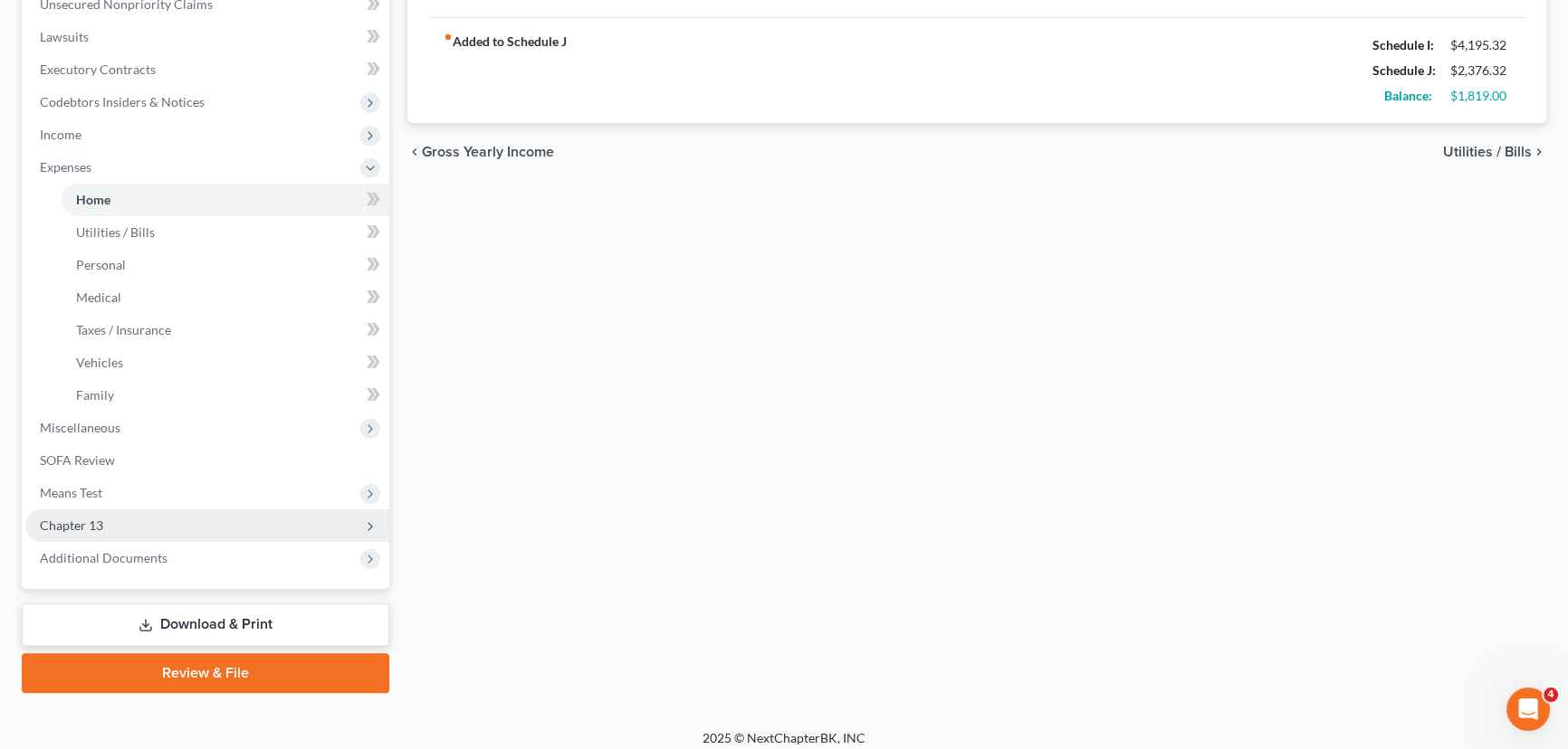
drag, startPoint x: 160, startPoint y: 497, endPoint x: 142, endPoint y: 507, distance: 20.6
click at [160, 497] on span "Means Test" at bounding box center [206, 493] width 364 height 32
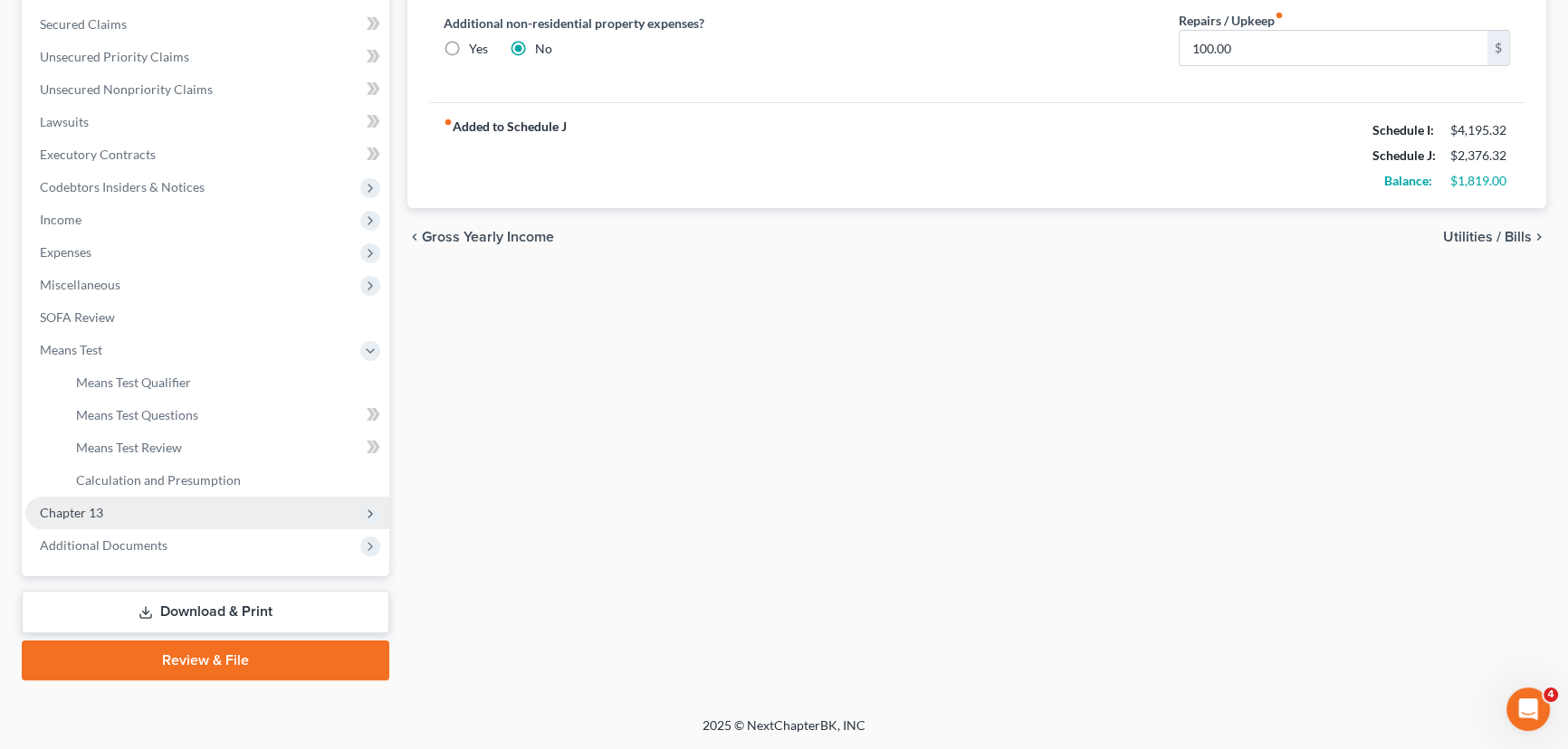
scroll to position [405, 0]
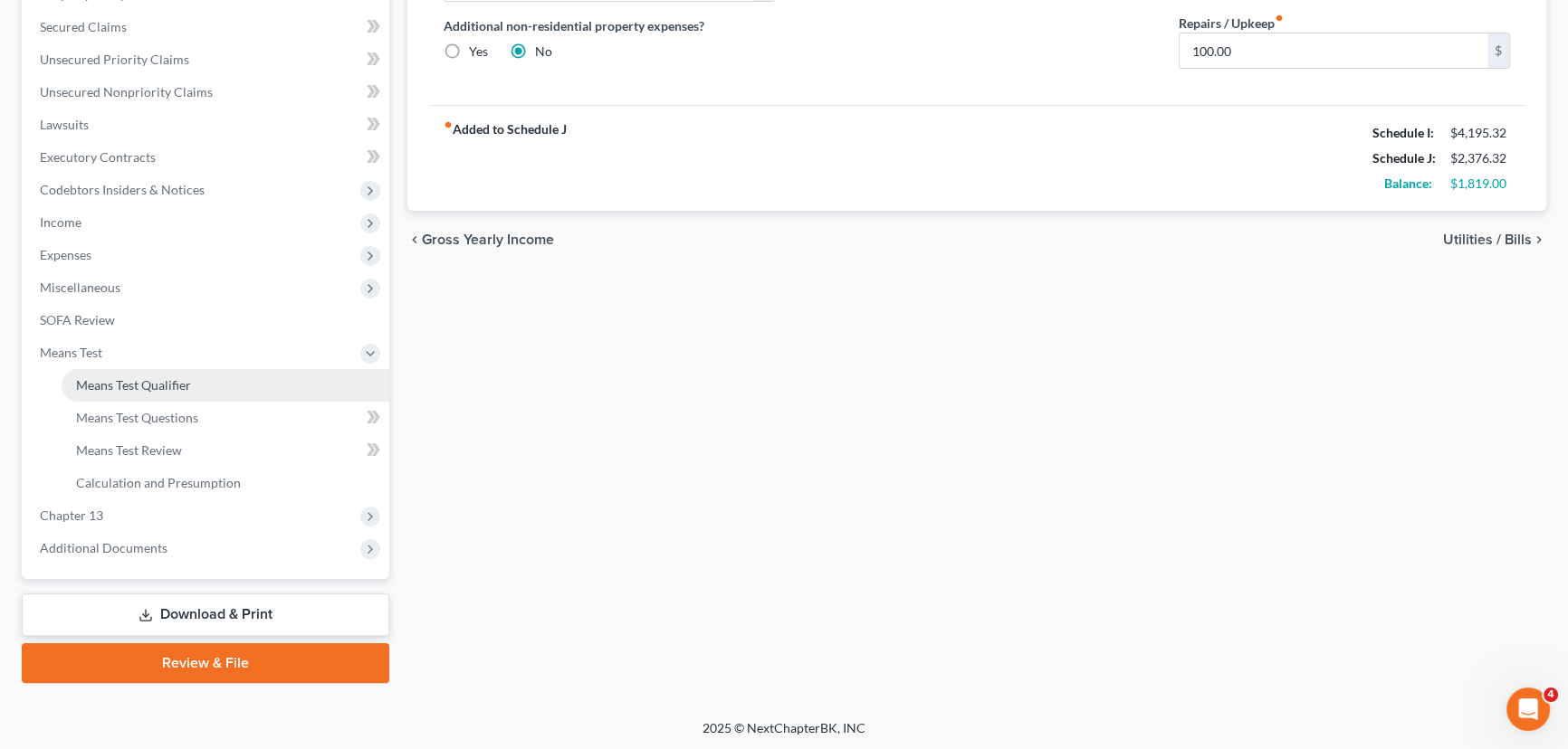
click at [163, 386] on span "Means Test Qualifier" at bounding box center [133, 384] width 115 height 16
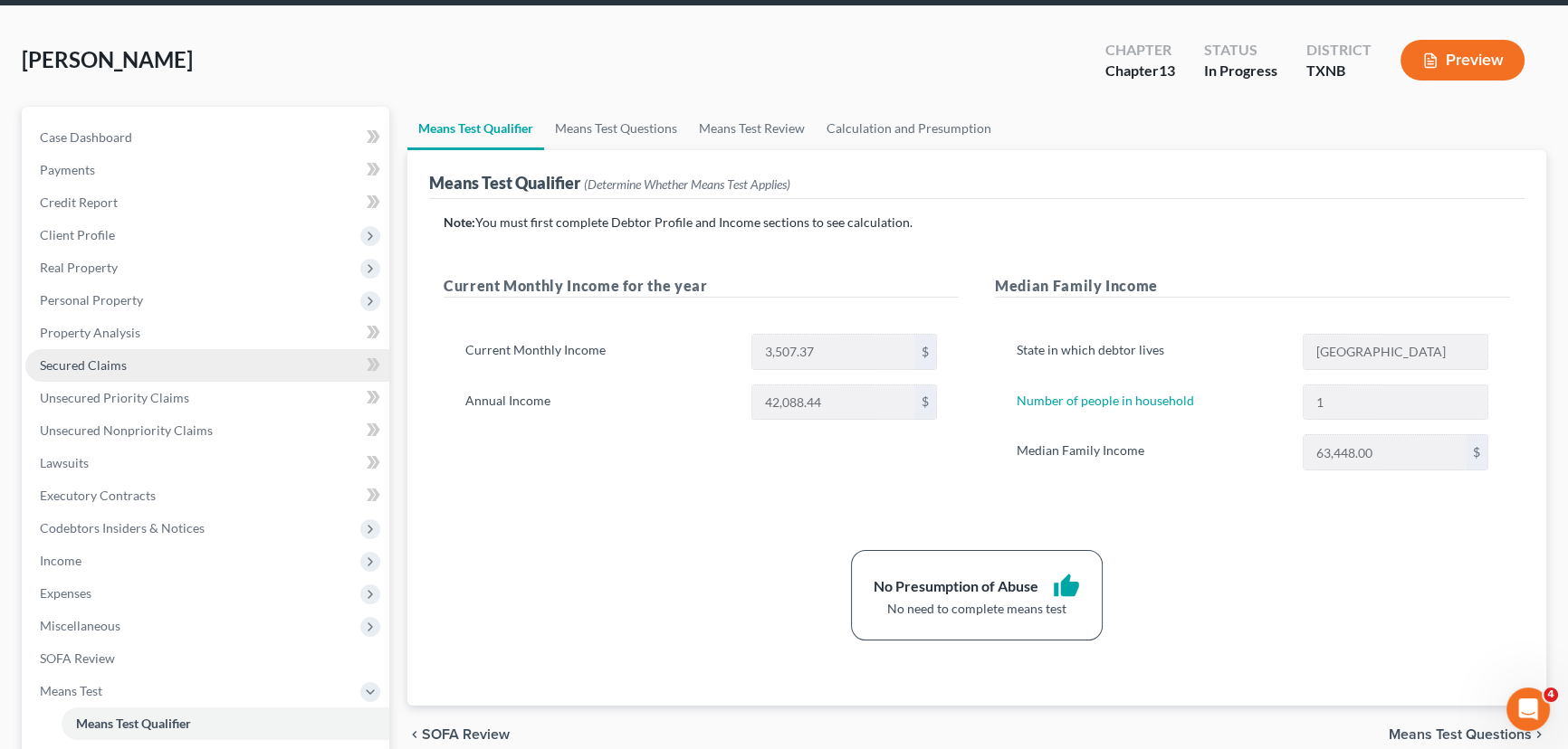
scroll to position [164, 0]
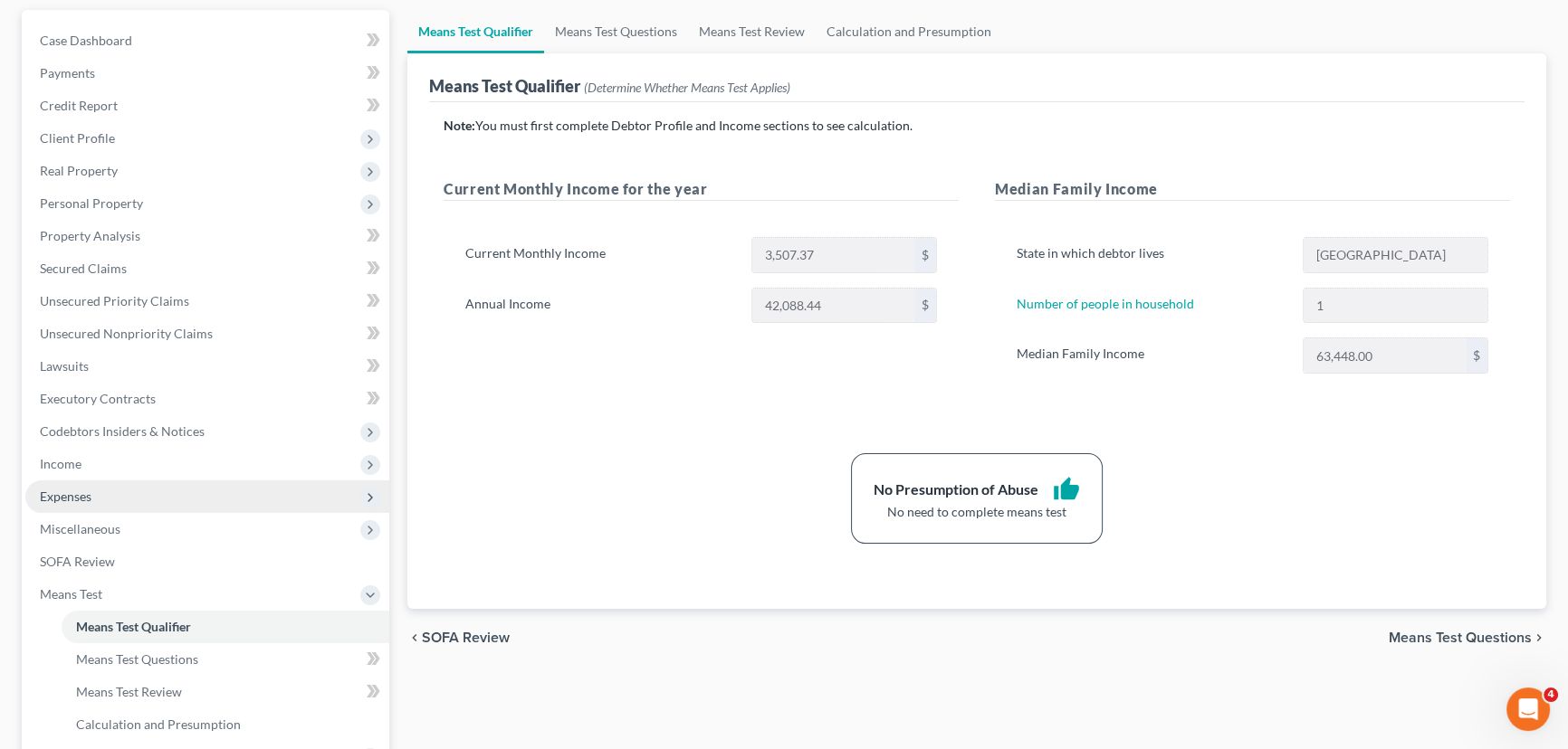
click at [81, 496] on span "Expenses" at bounding box center [65, 496] width 52 height 16
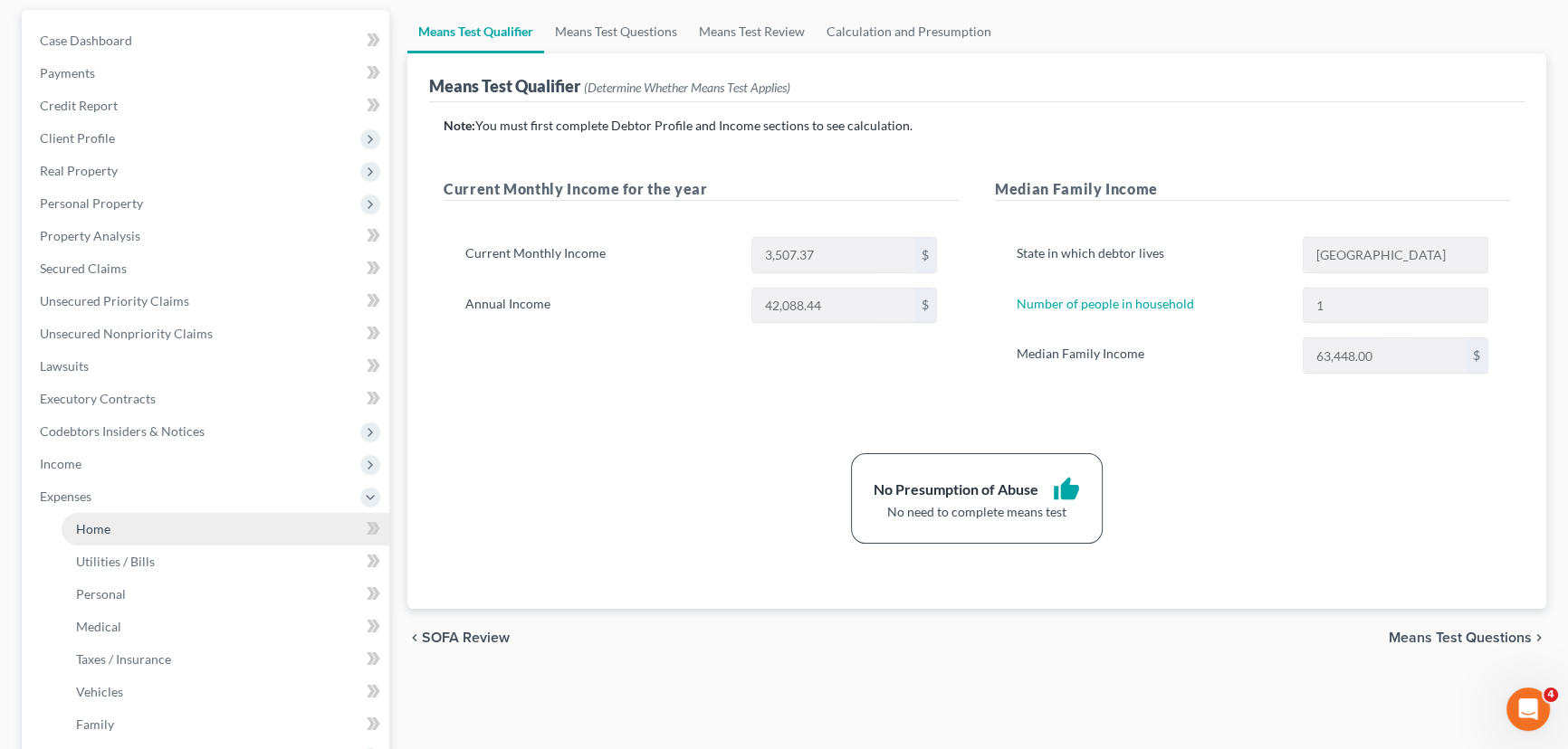
click at [93, 527] on span "Home" at bounding box center [92, 529] width 34 height 16
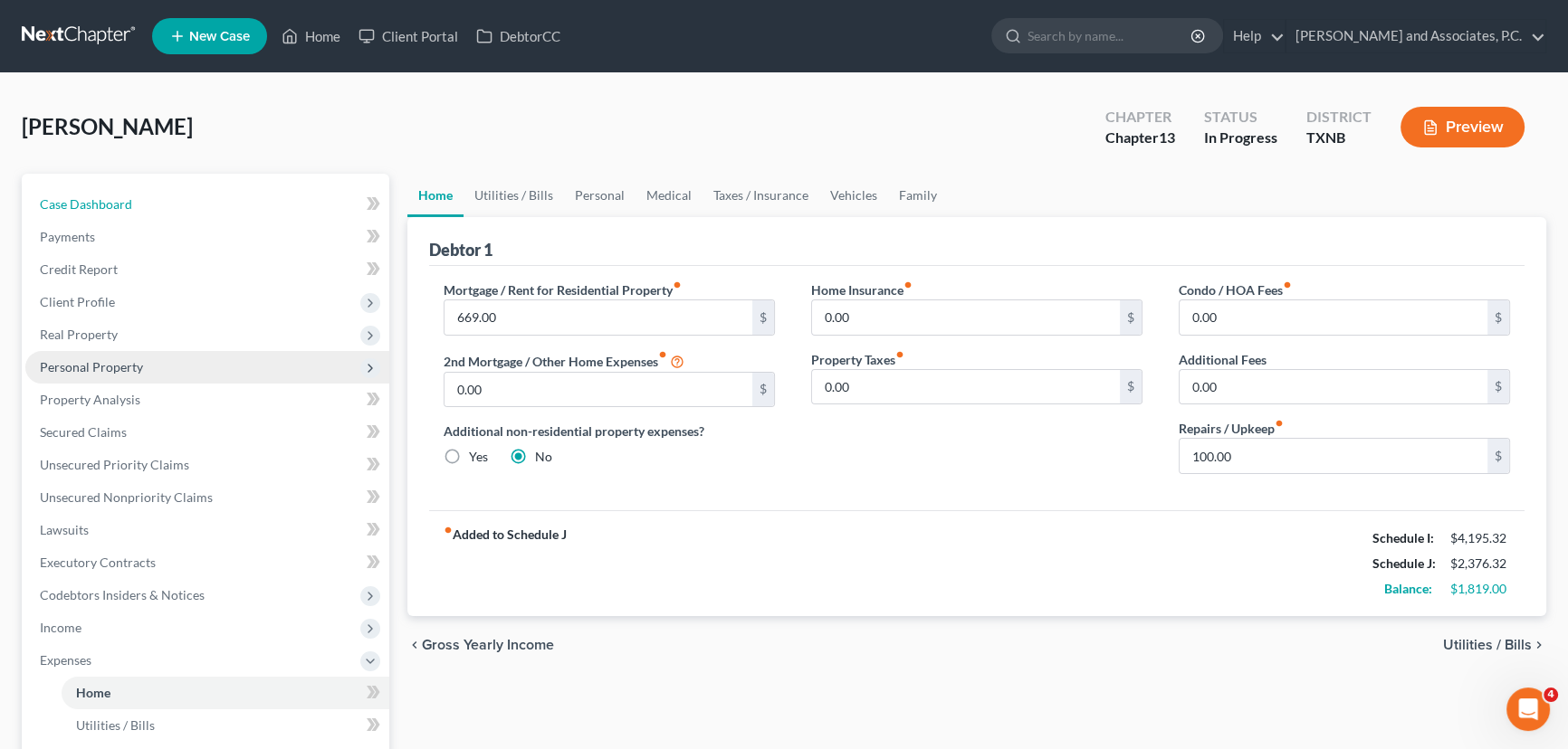
drag, startPoint x: 118, startPoint y: 205, endPoint x: 346, endPoint y: 357, distance: 274.0
click at [118, 205] on span "Case Dashboard" at bounding box center [86, 204] width 92 height 16
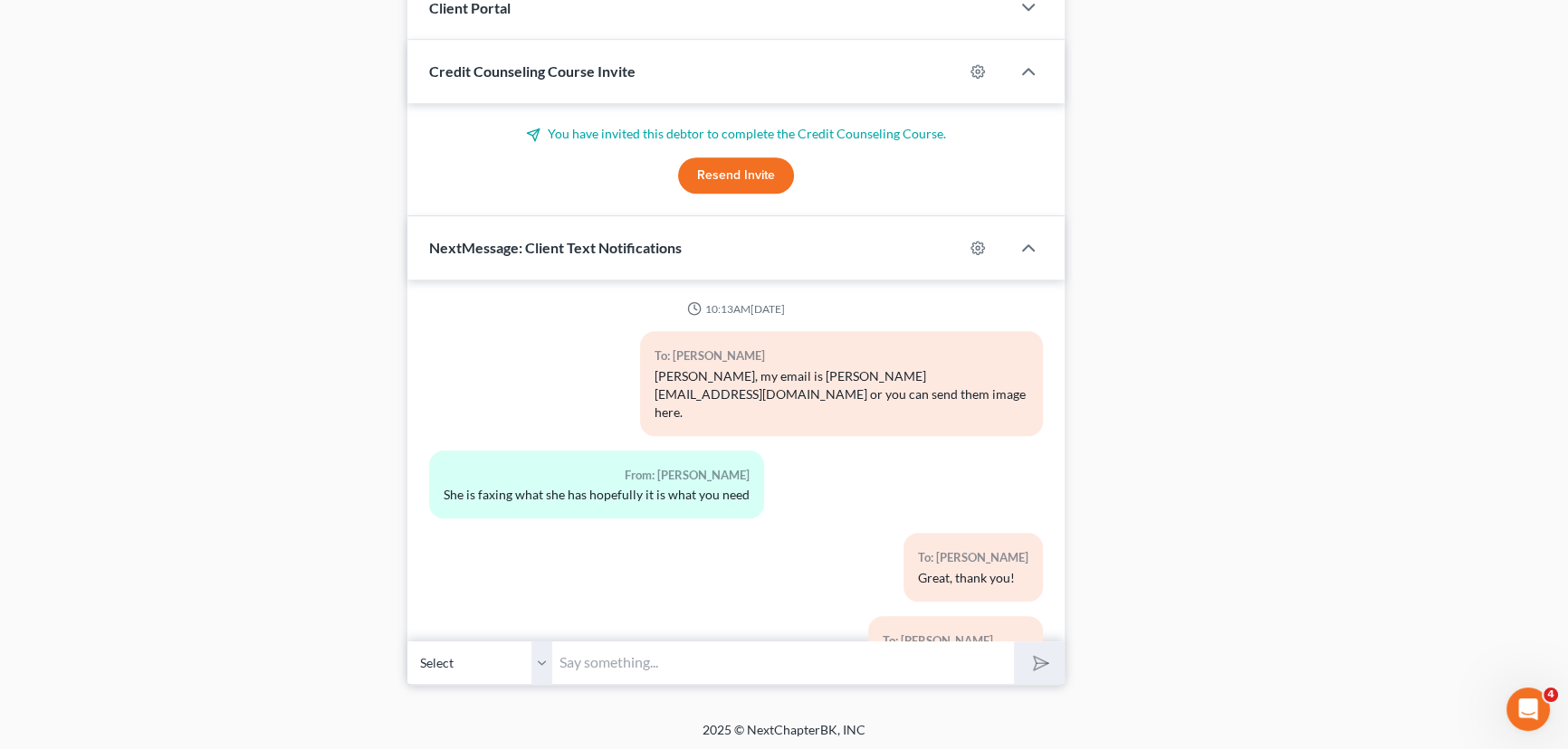
scroll to position [2376, 0]
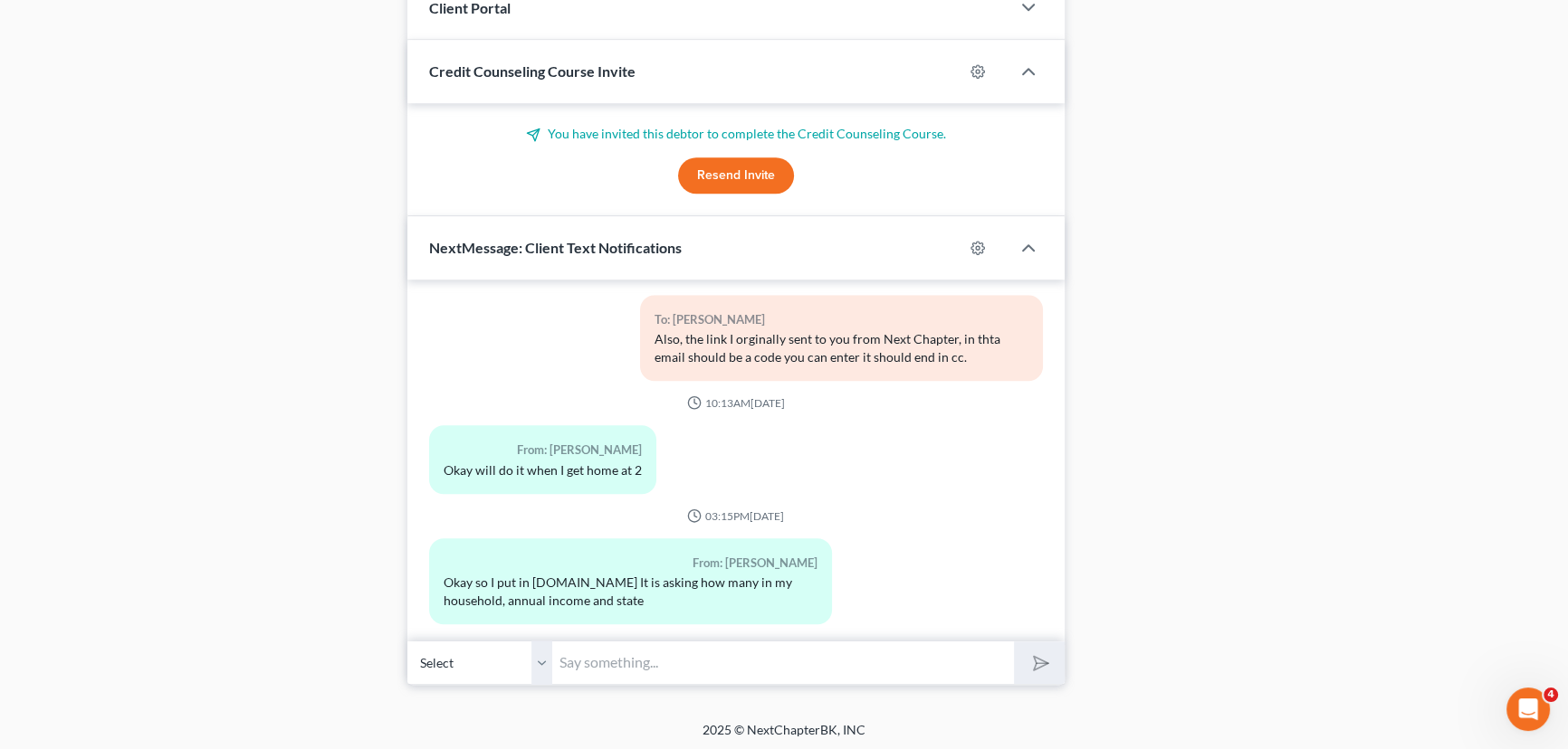
drag, startPoint x: 628, startPoint y: 661, endPoint x: 1386, endPoint y: 610, distance: 759.7
click at [628, 661] on input "text" at bounding box center [783, 662] width 462 height 44
click at [676, 651] on input "text" at bounding box center [783, 662] width 462 height 44
type input "Yes you have to answer those"
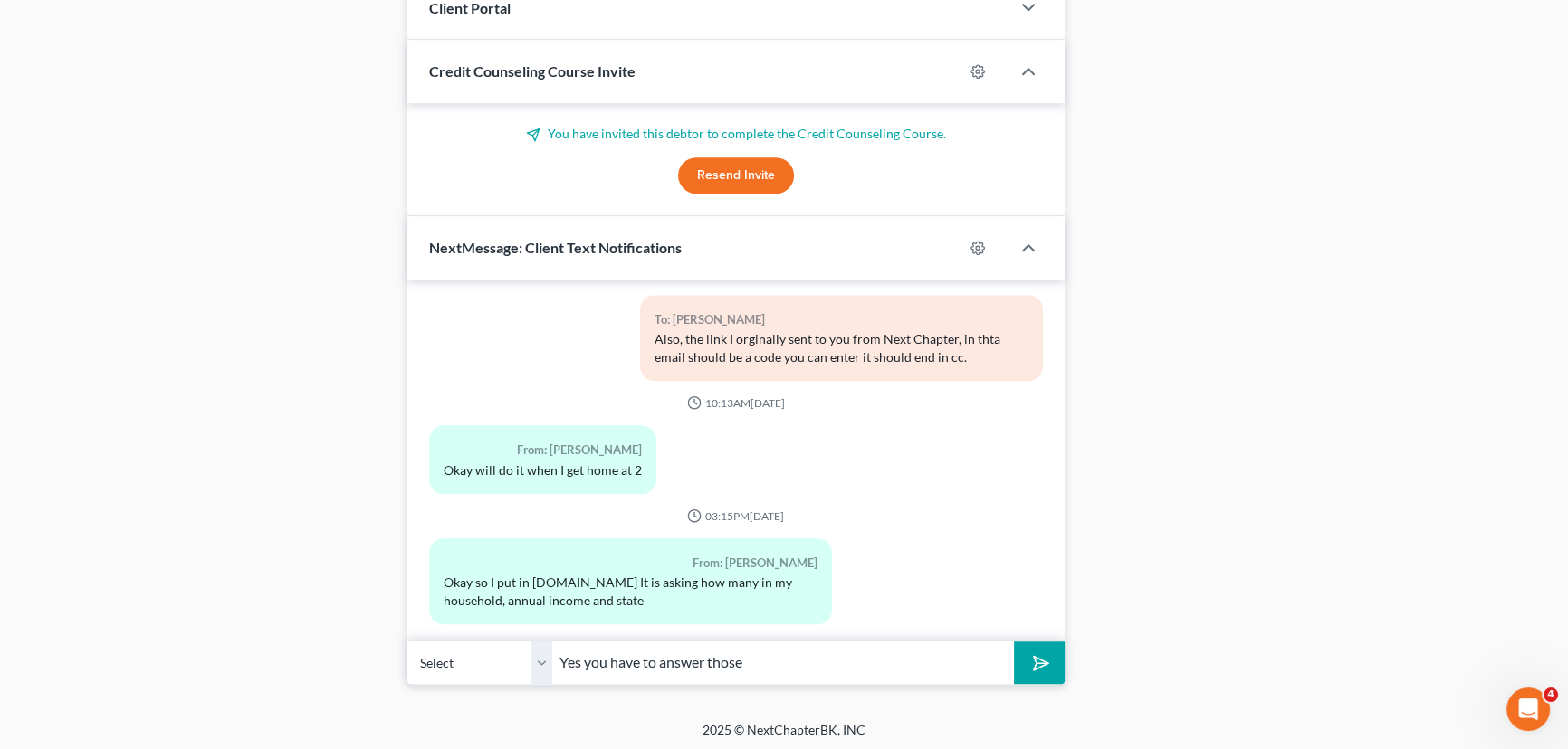
click at [1014, 641] on button "submit" at bounding box center [1039, 662] width 50 height 42
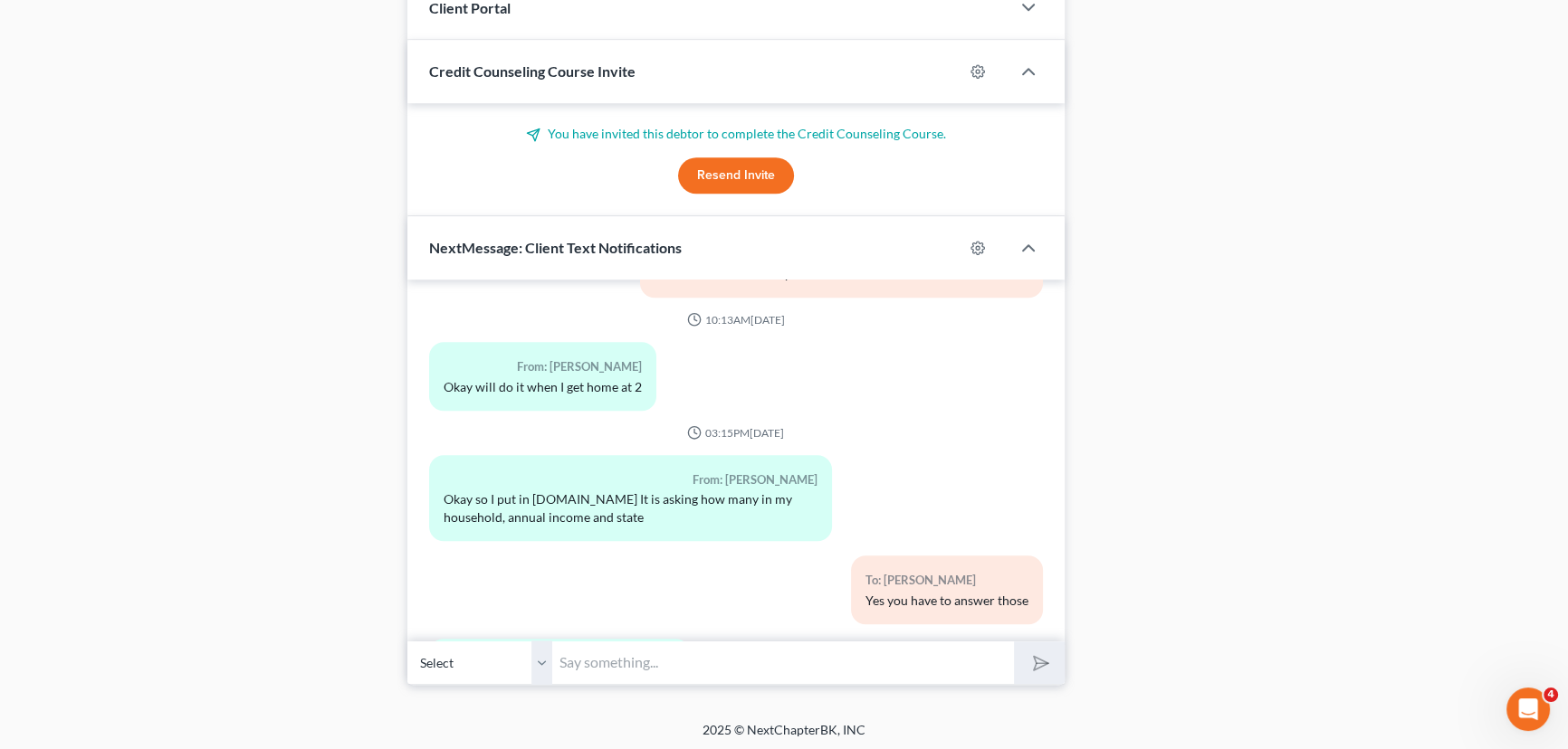
scroll to position [2541, 0]
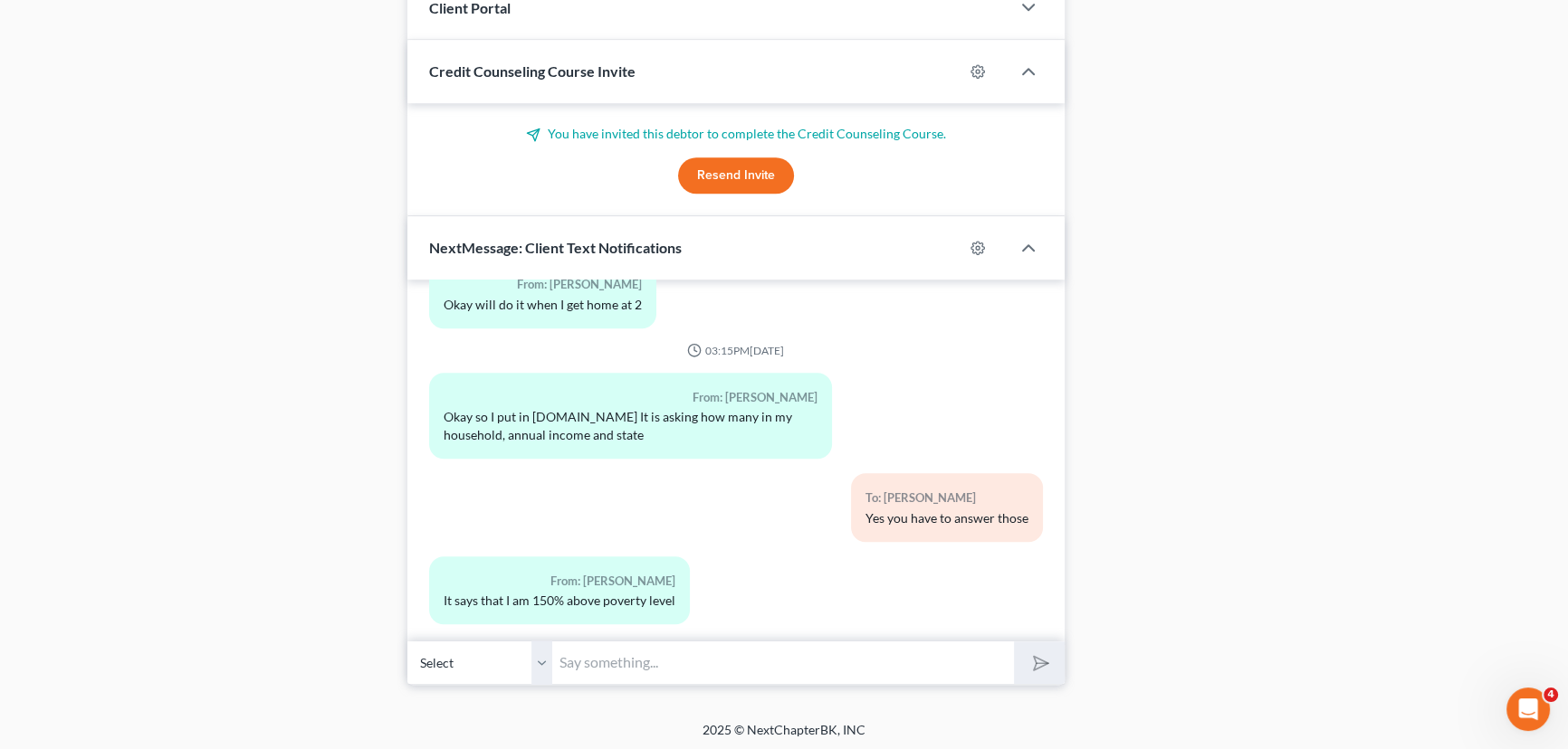
click at [600, 661] on input "text" at bounding box center [783, 662] width 462 height 44
type input "Thast okay."
click at [1014, 641] on button "submit" at bounding box center [1039, 662] width 50 height 42
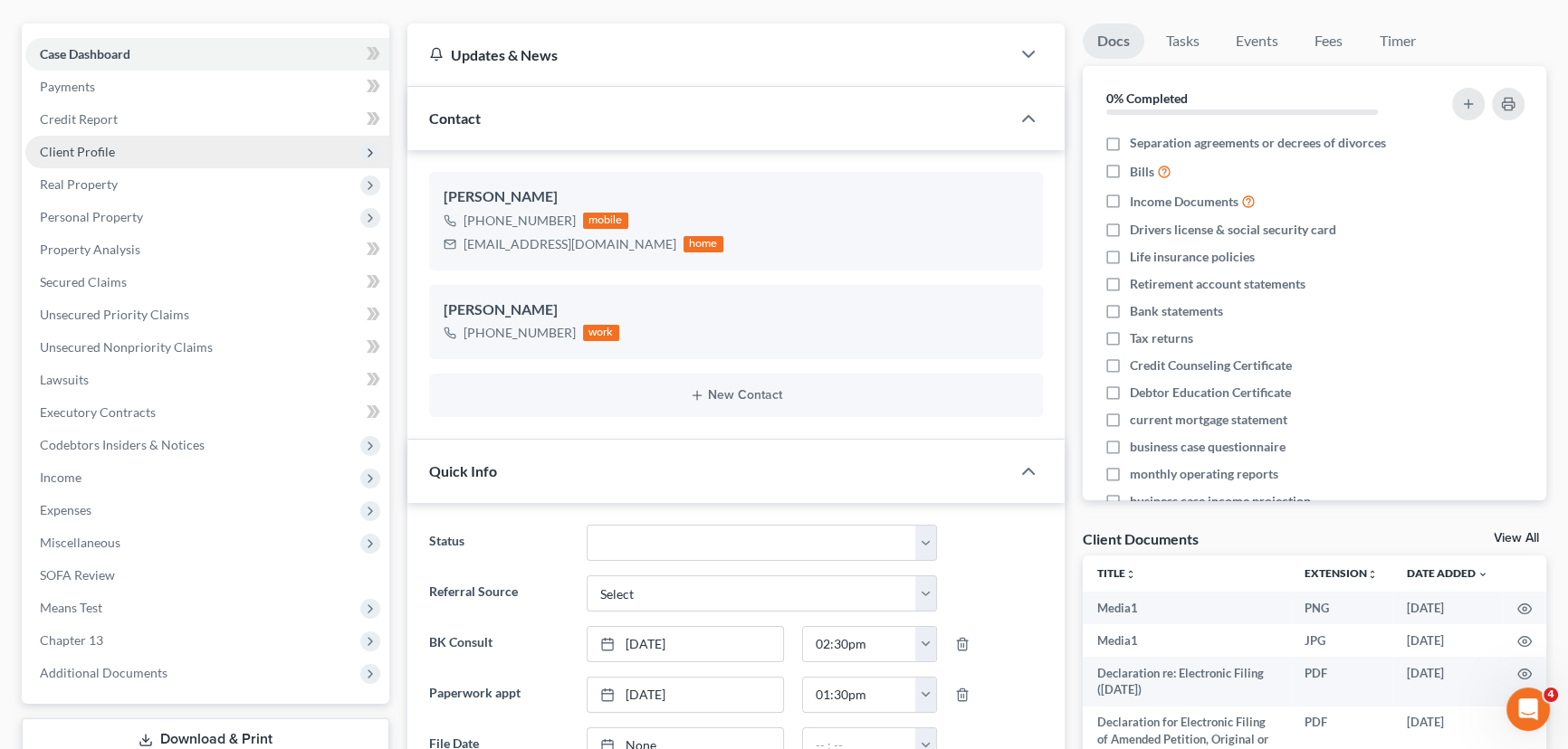
scroll to position [0, 0]
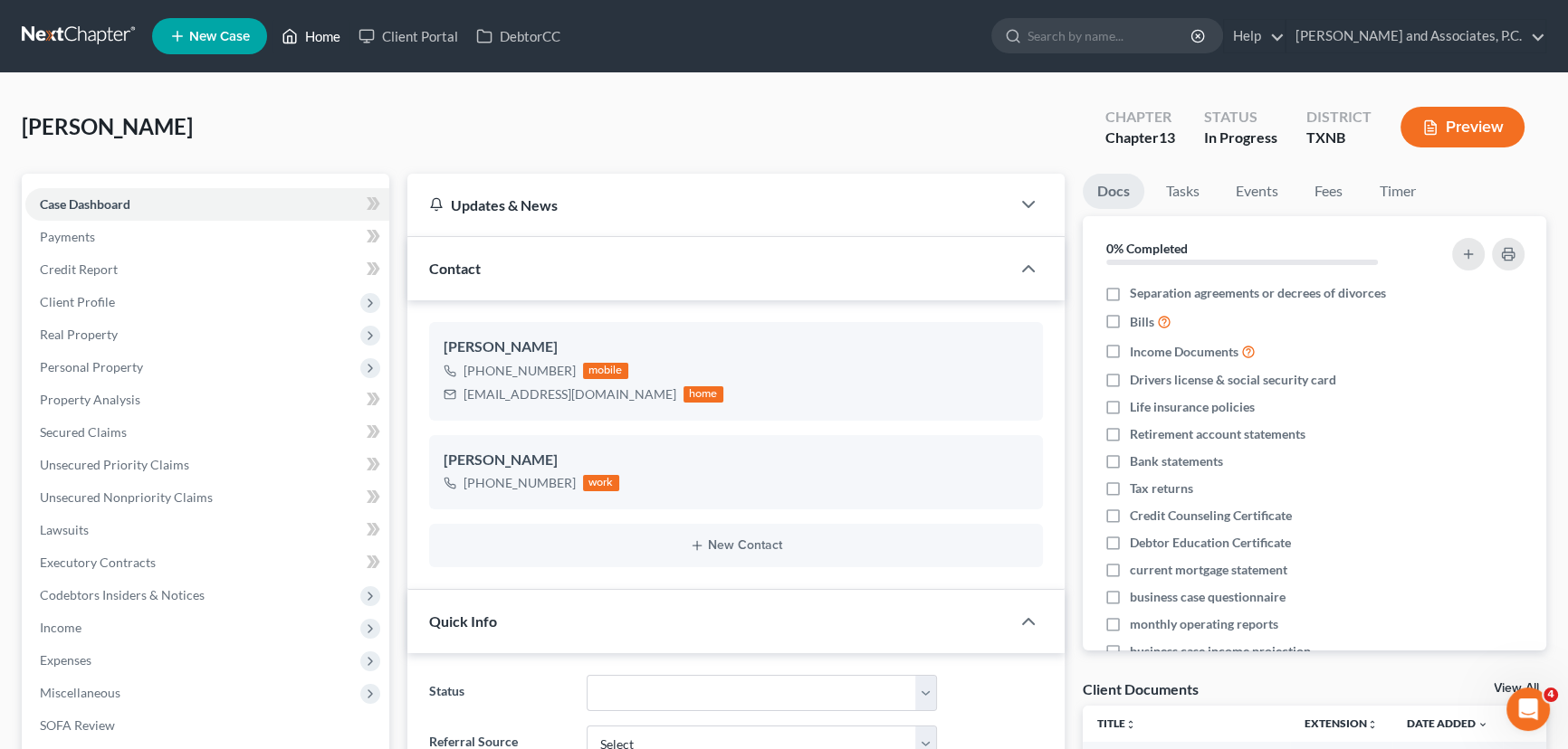
drag, startPoint x: 543, startPoint y: 105, endPoint x: 314, endPoint y: 37, distance: 238.9
click at [543, 105] on div "[PERSON_NAME] Upgraded Chapter Chapter 13 Status In [GEOGRAPHIC_DATA] [GEOGRAPH…" at bounding box center [784, 134] width 1525 height 78
click at [299, 41] on link "Home" at bounding box center [311, 36] width 77 height 32
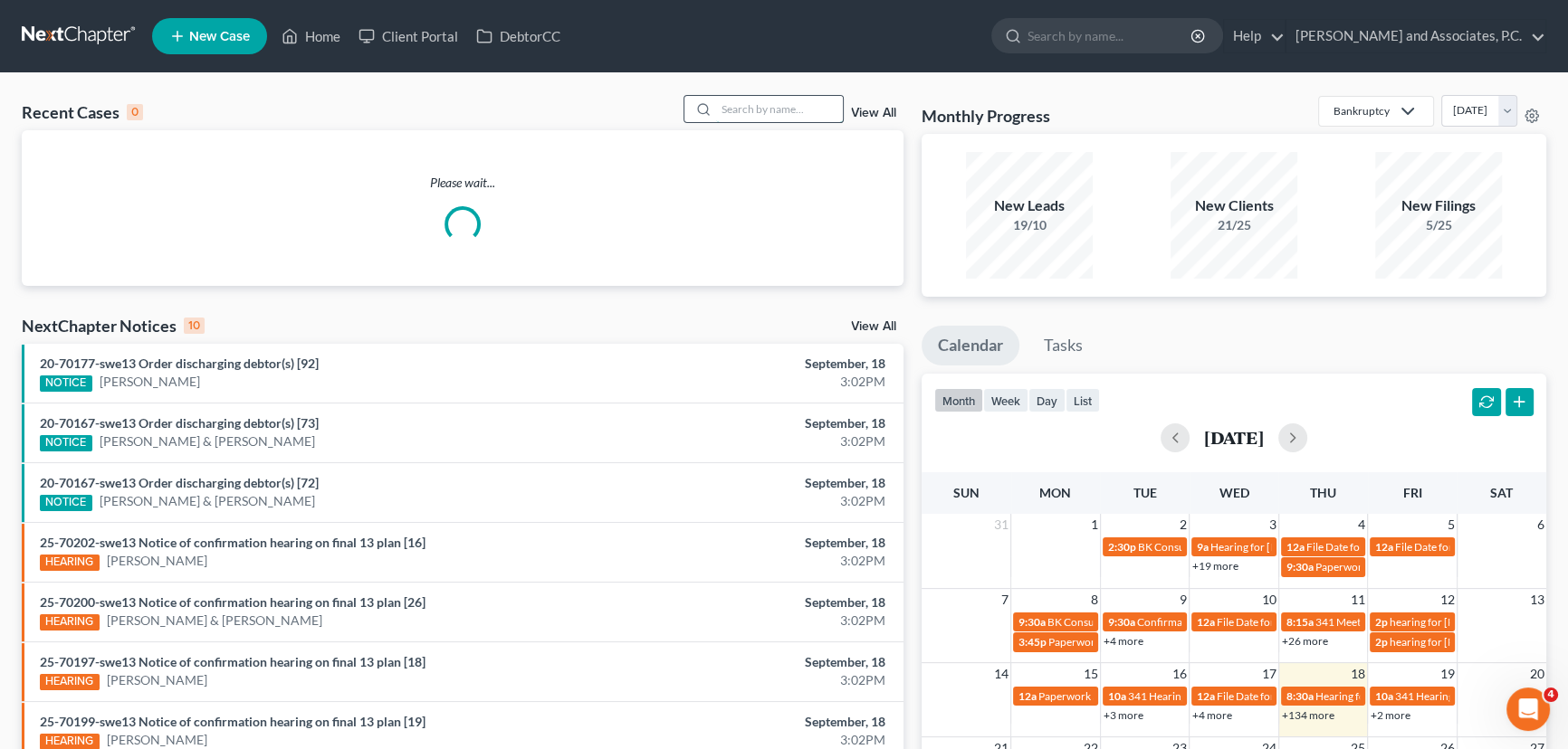
click at [760, 108] on input "search" at bounding box center [779, 109] width 126 height 26
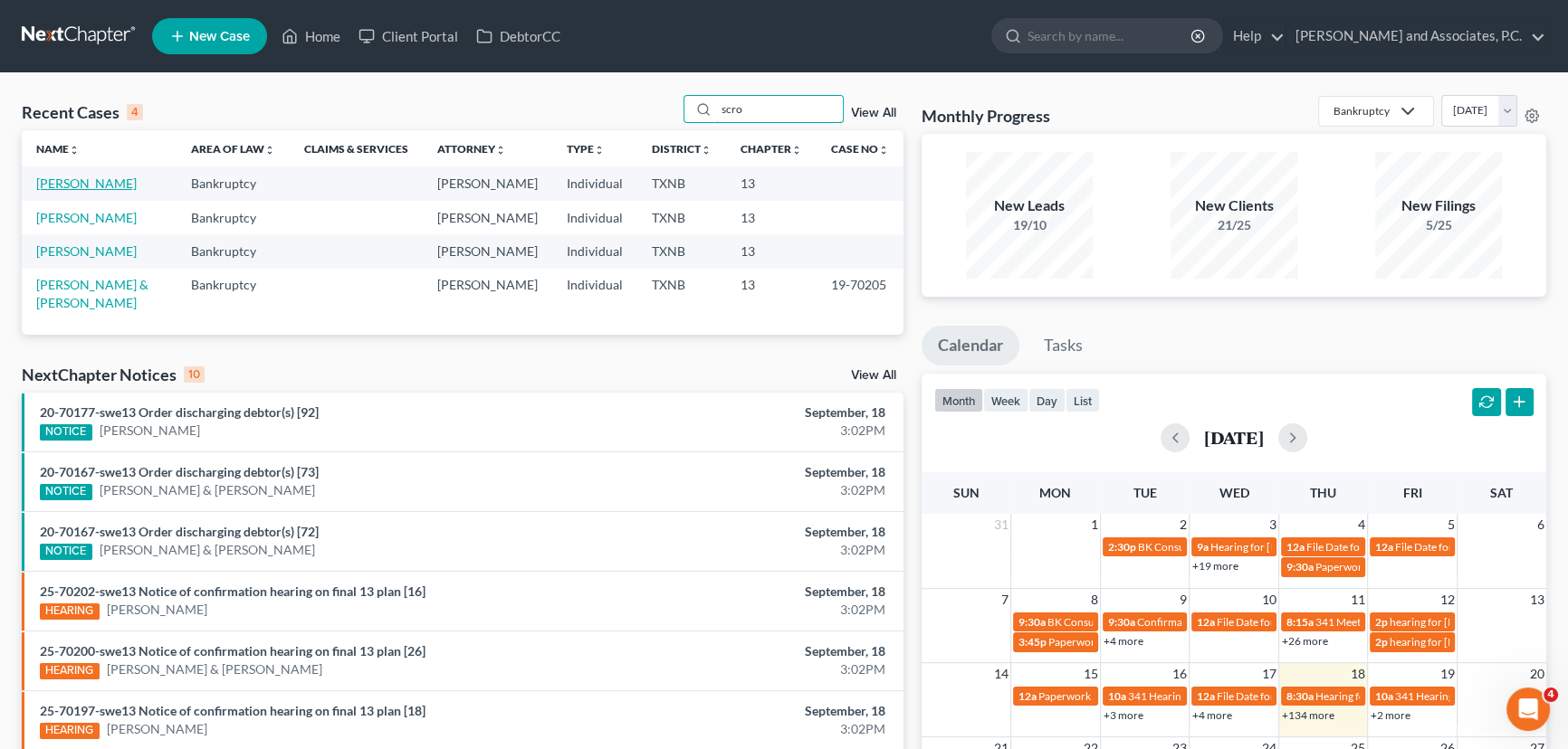
type input "scro"
click at [104, 190] on link "[PERSON_NAME]" at bounding box center [86, 183] width 100 height 16
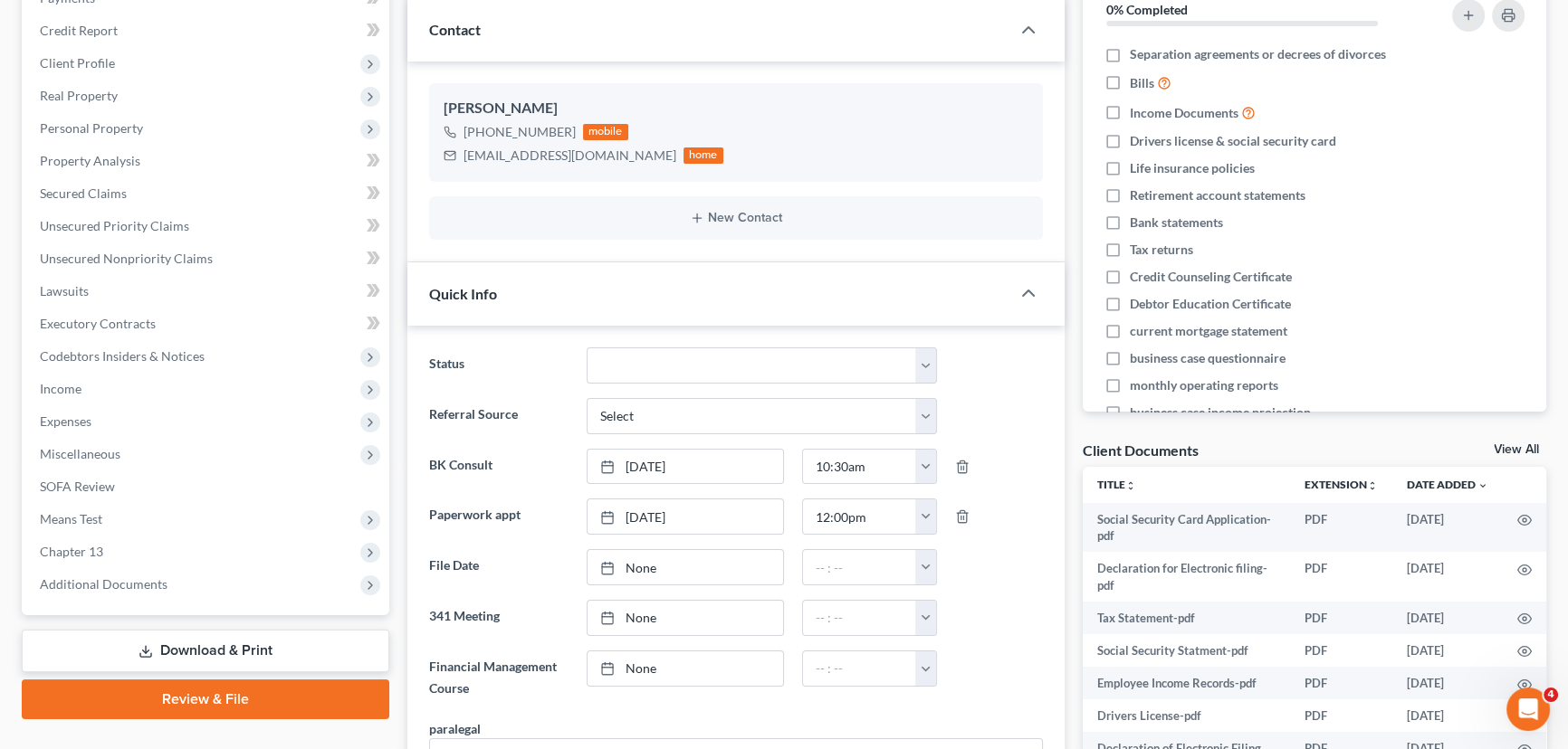
scroll to position [246, 0]
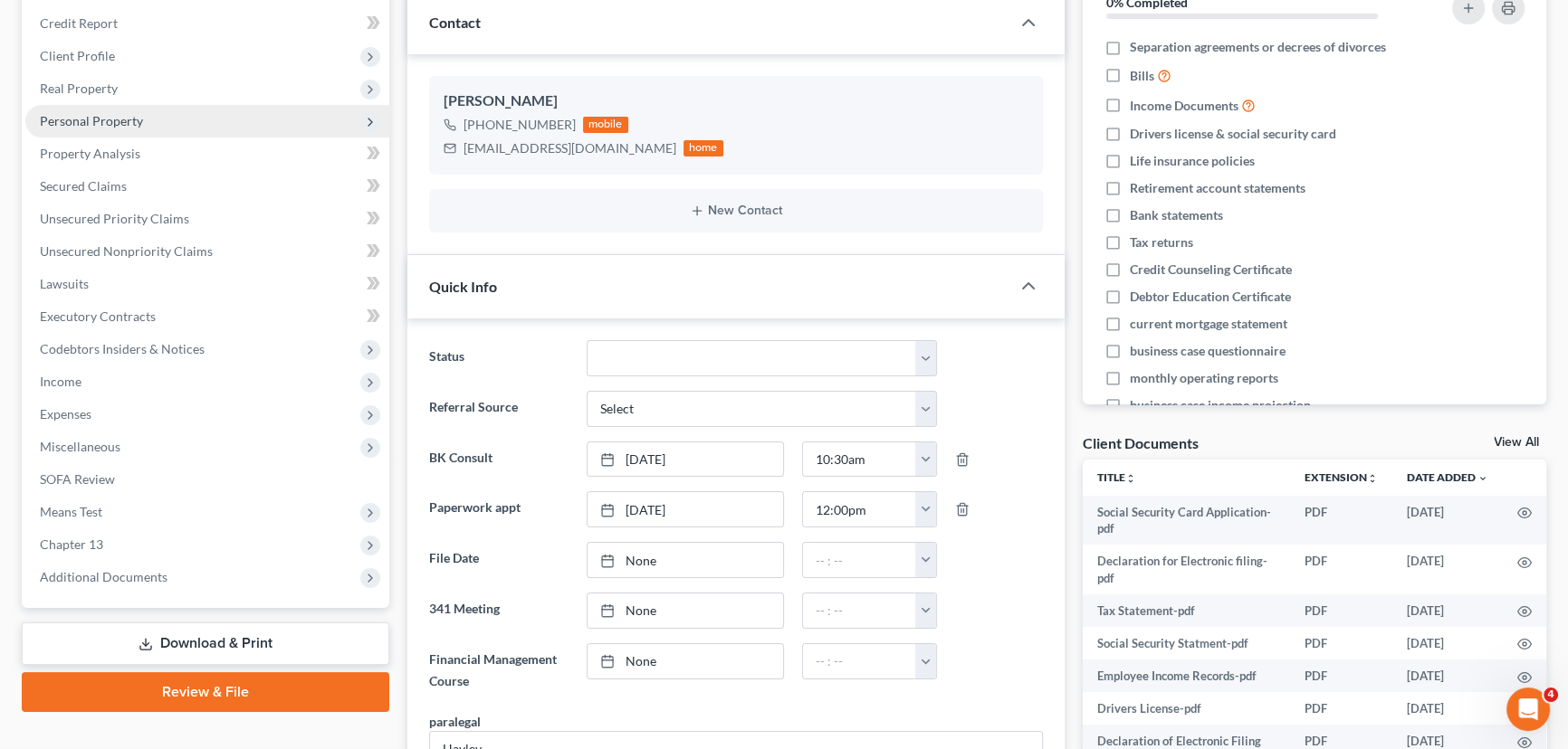
click at [107, 126] on span "Personal Property" at bounding box center [206, 121] width 364 height 32
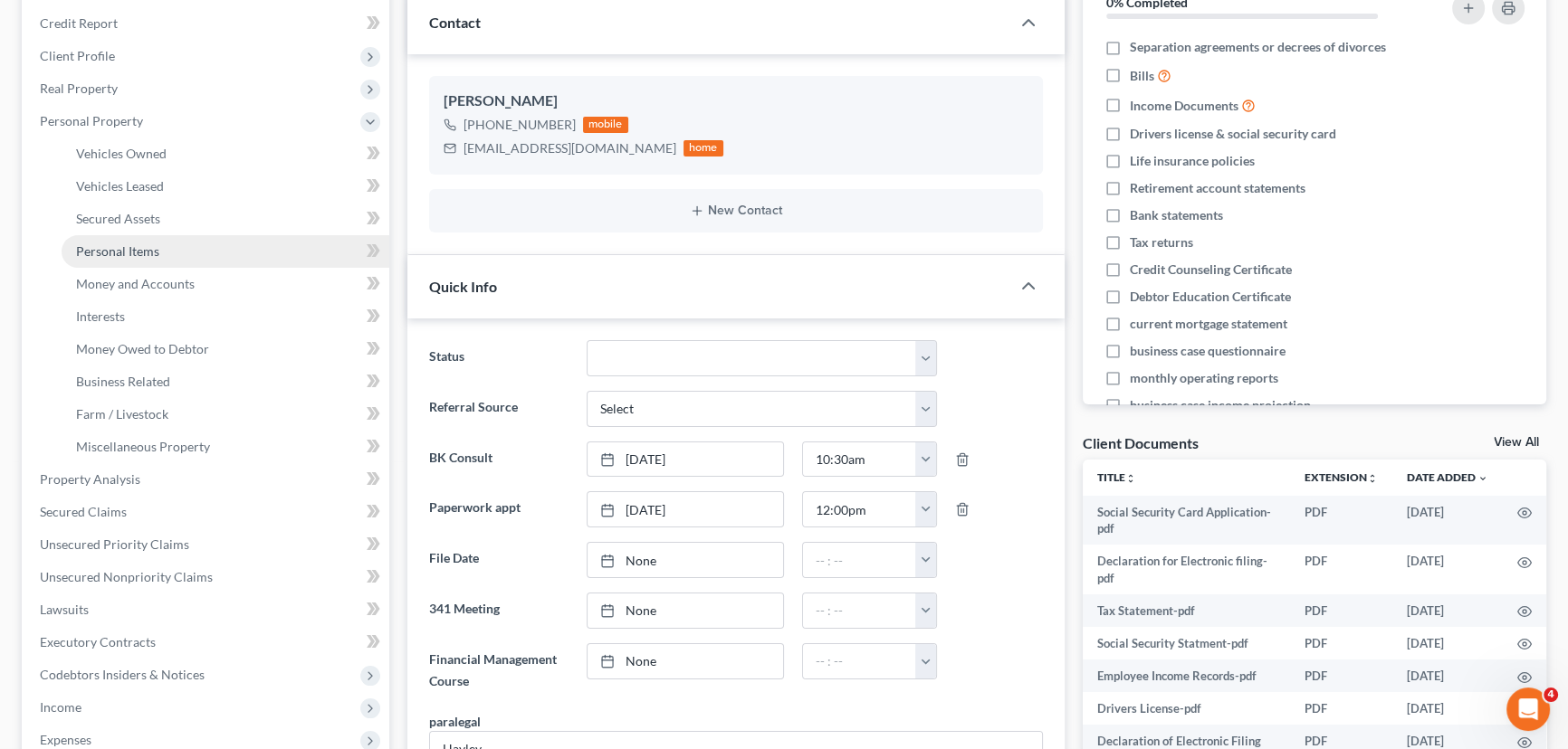
click at [121, 247] on span "Personal Items" at bounding box center [117, 251] width 83 height 16
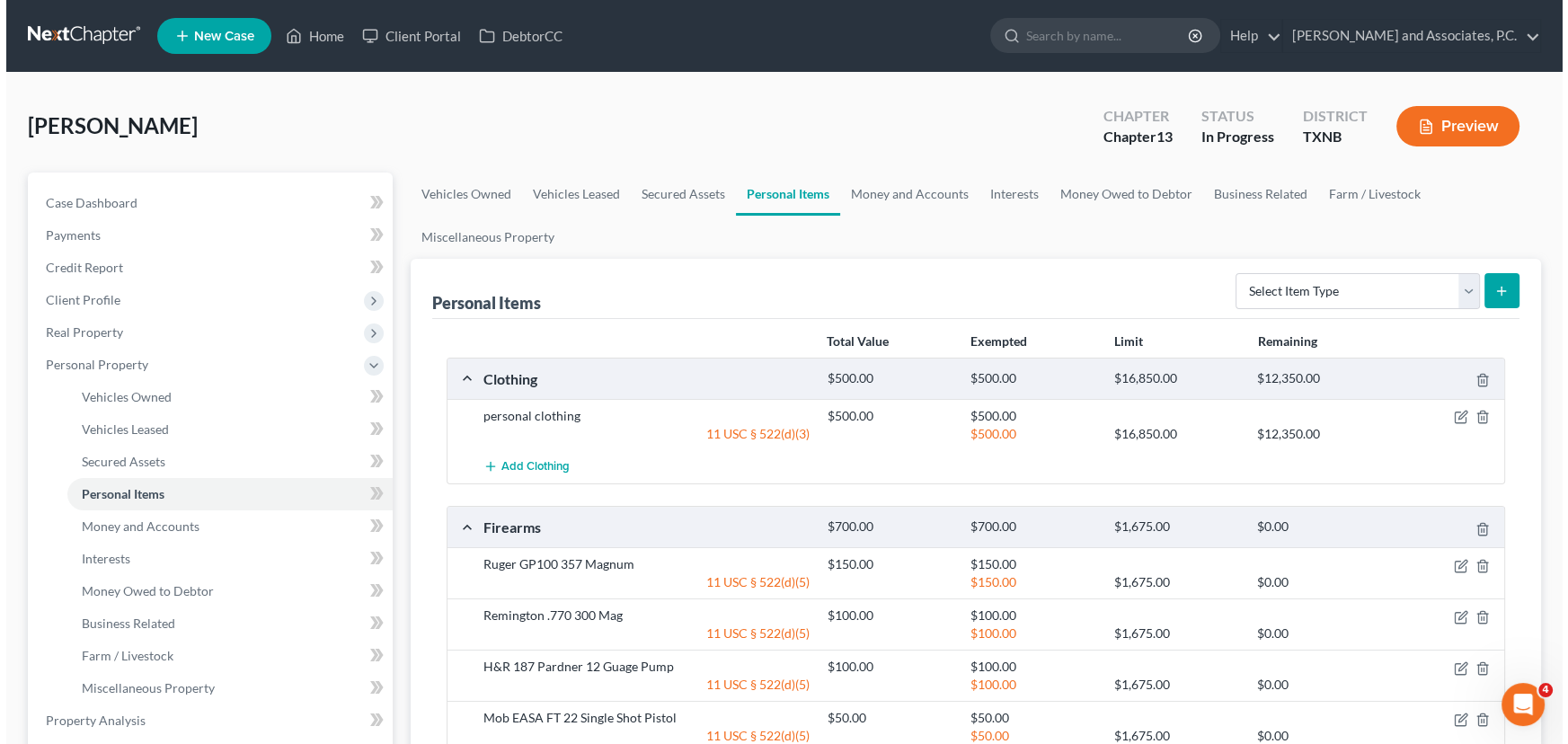
scroll to position [163, 0]
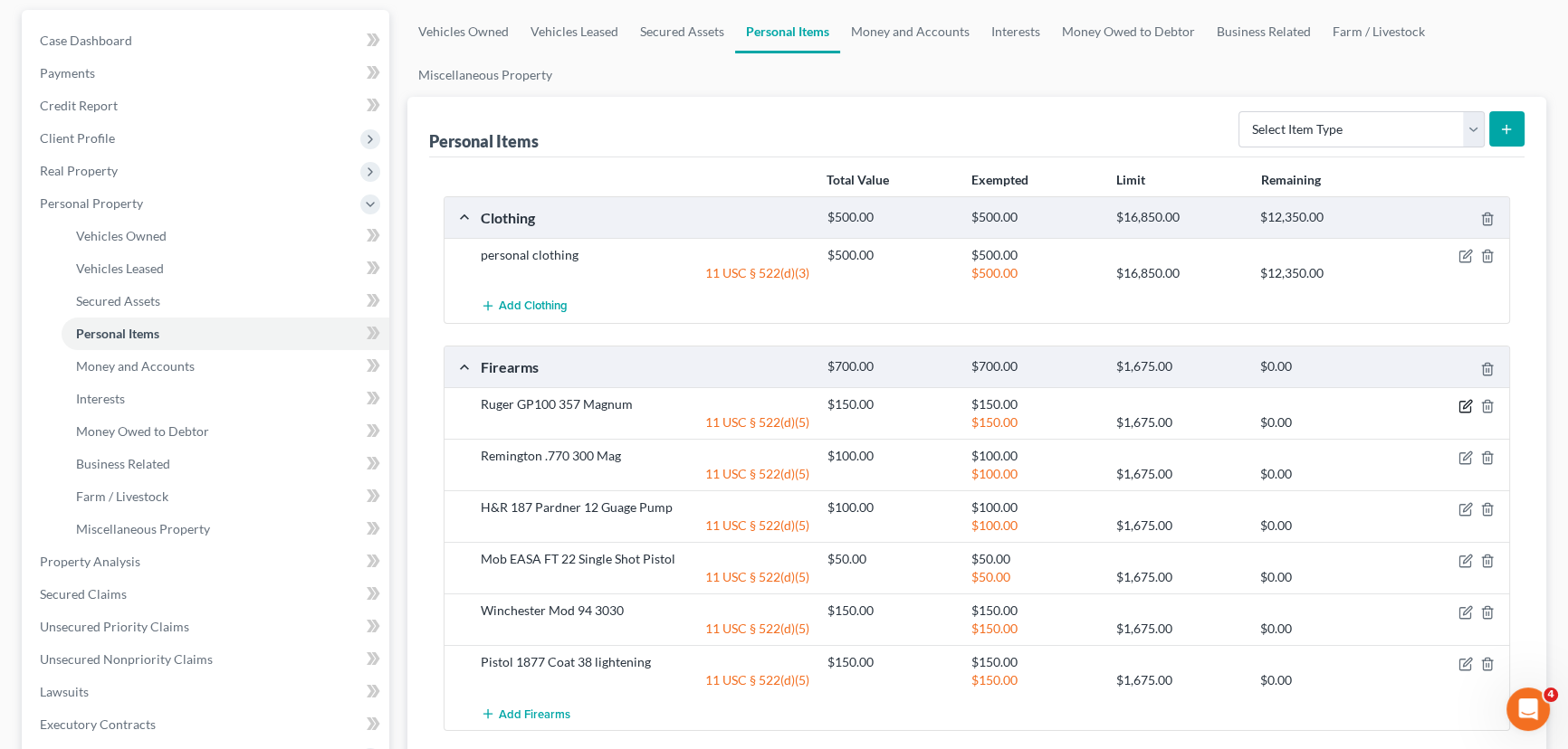
click at [1466, 404] on icon "button" at bounding box center [1466, 406] width 15 height 15
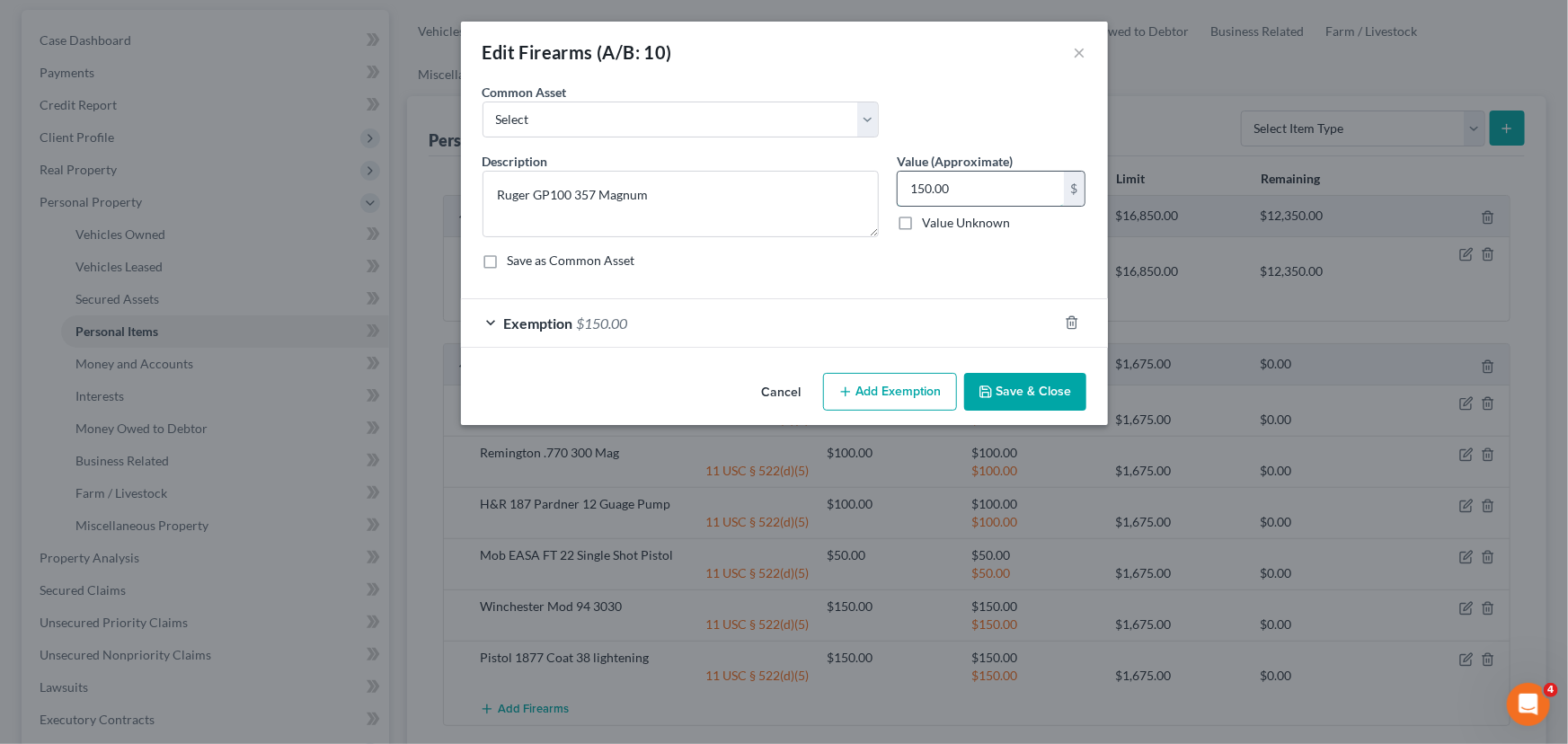
click at [1015, 183] on input "150.00" at bounding box center [981, 189] width 166 height 34
type input "75.00"
click at [733, 322] on div "Exemption $150.00" at bounding box center [759, 323] width 596 height 48
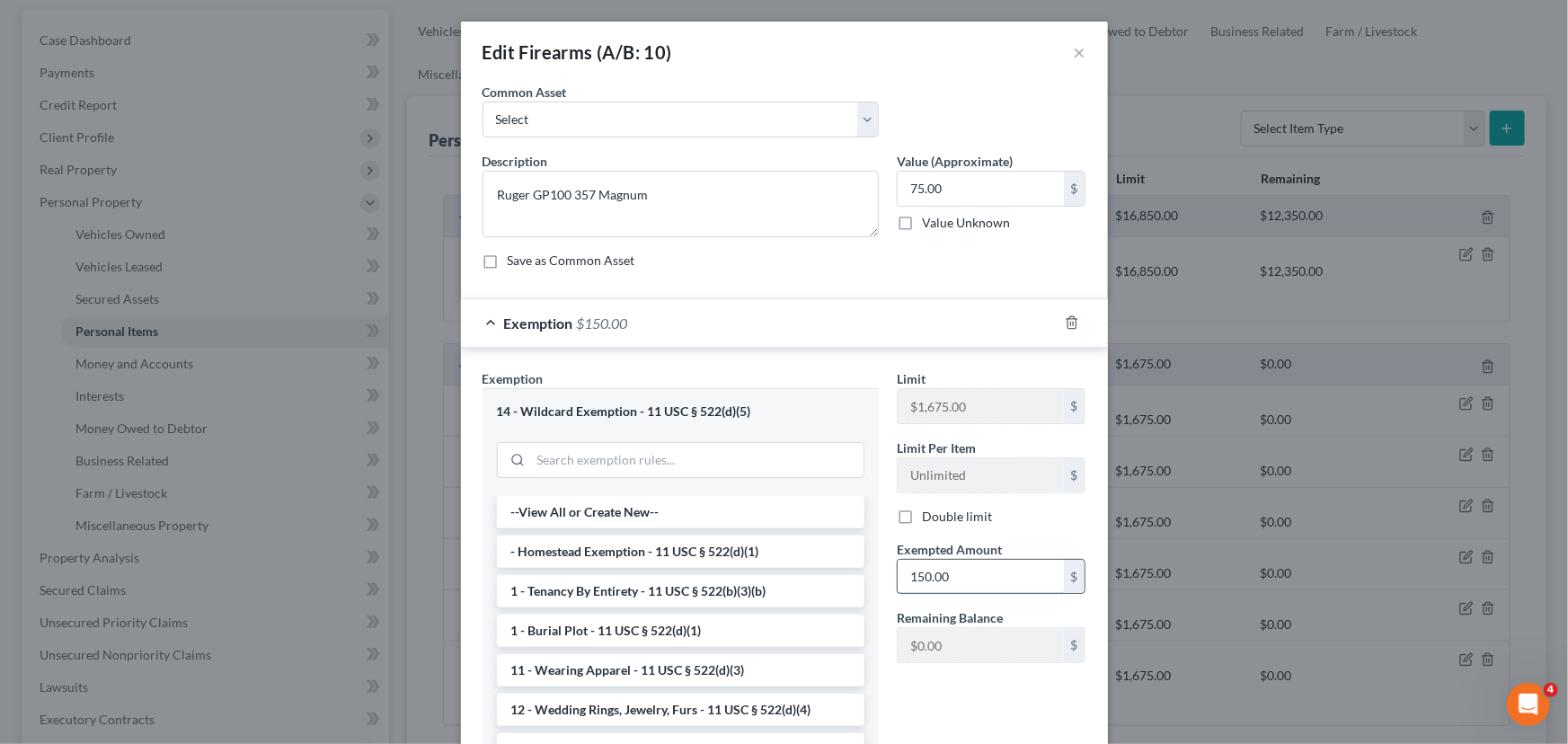
click at [972, 570] on input "150.00" at bounding box center [981, 577] width 166 height 34
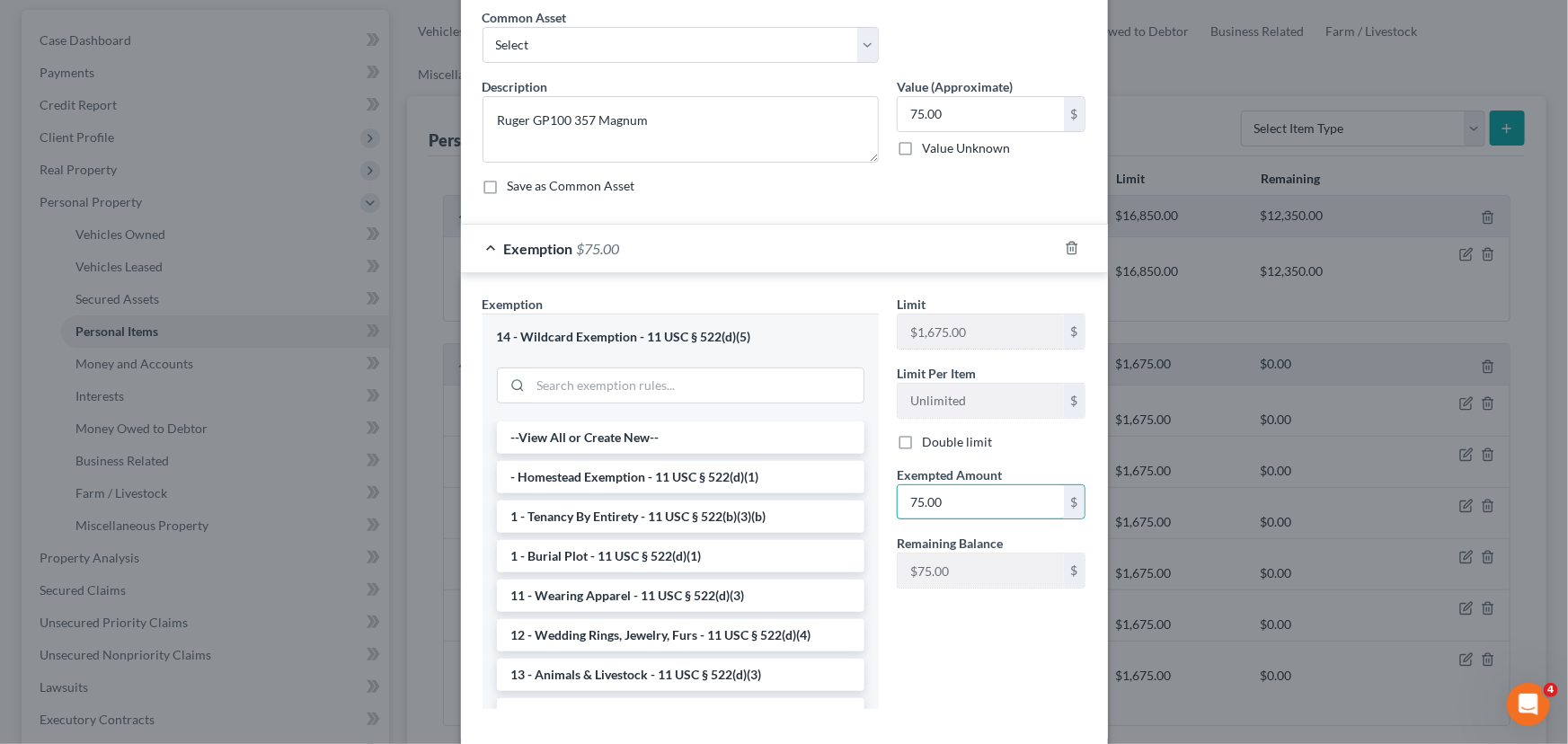
scroll to position [167, 0]
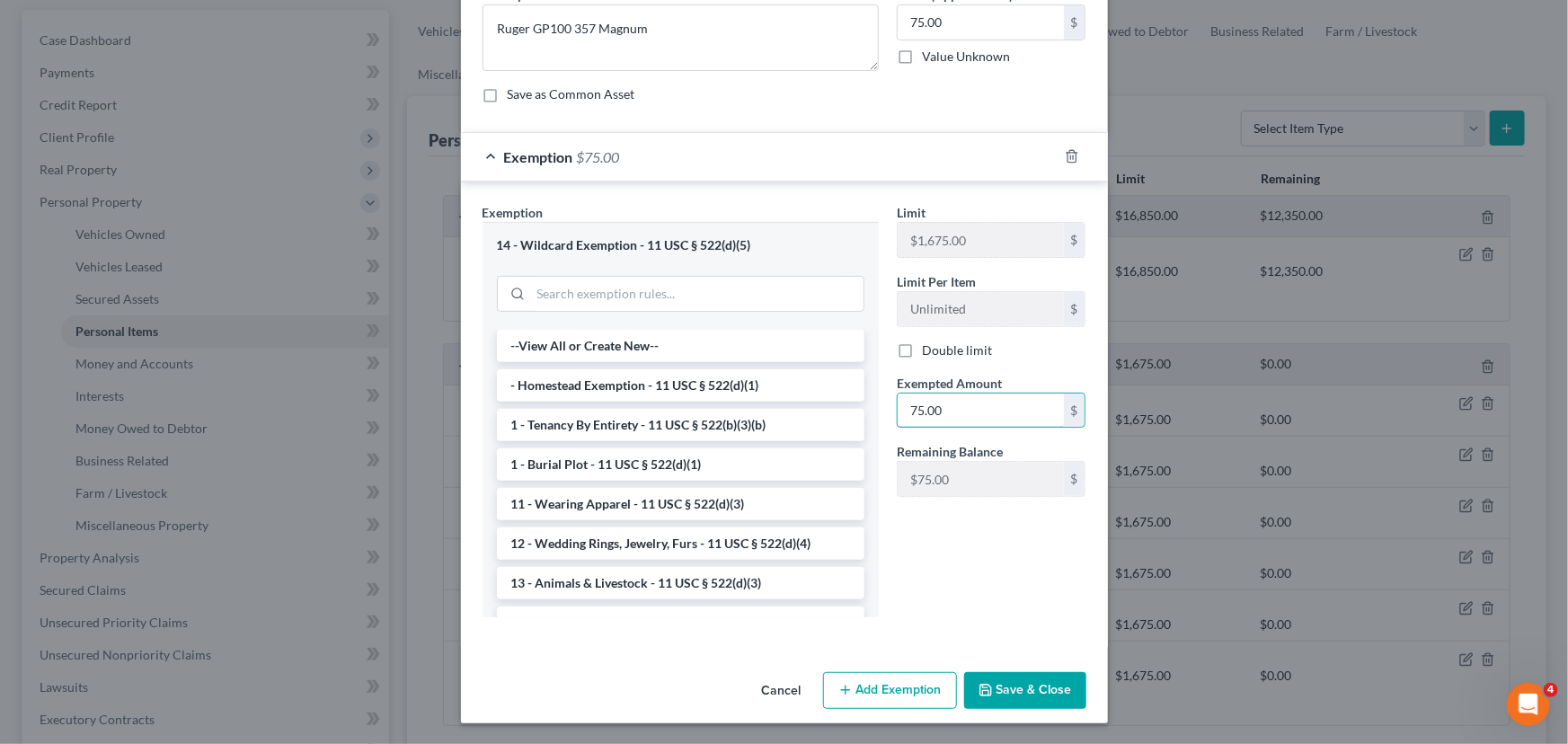
type input "75.00"
click at [997, 691] on button "Save & Close" at bounding box center [1026, 691] width 123 height 38
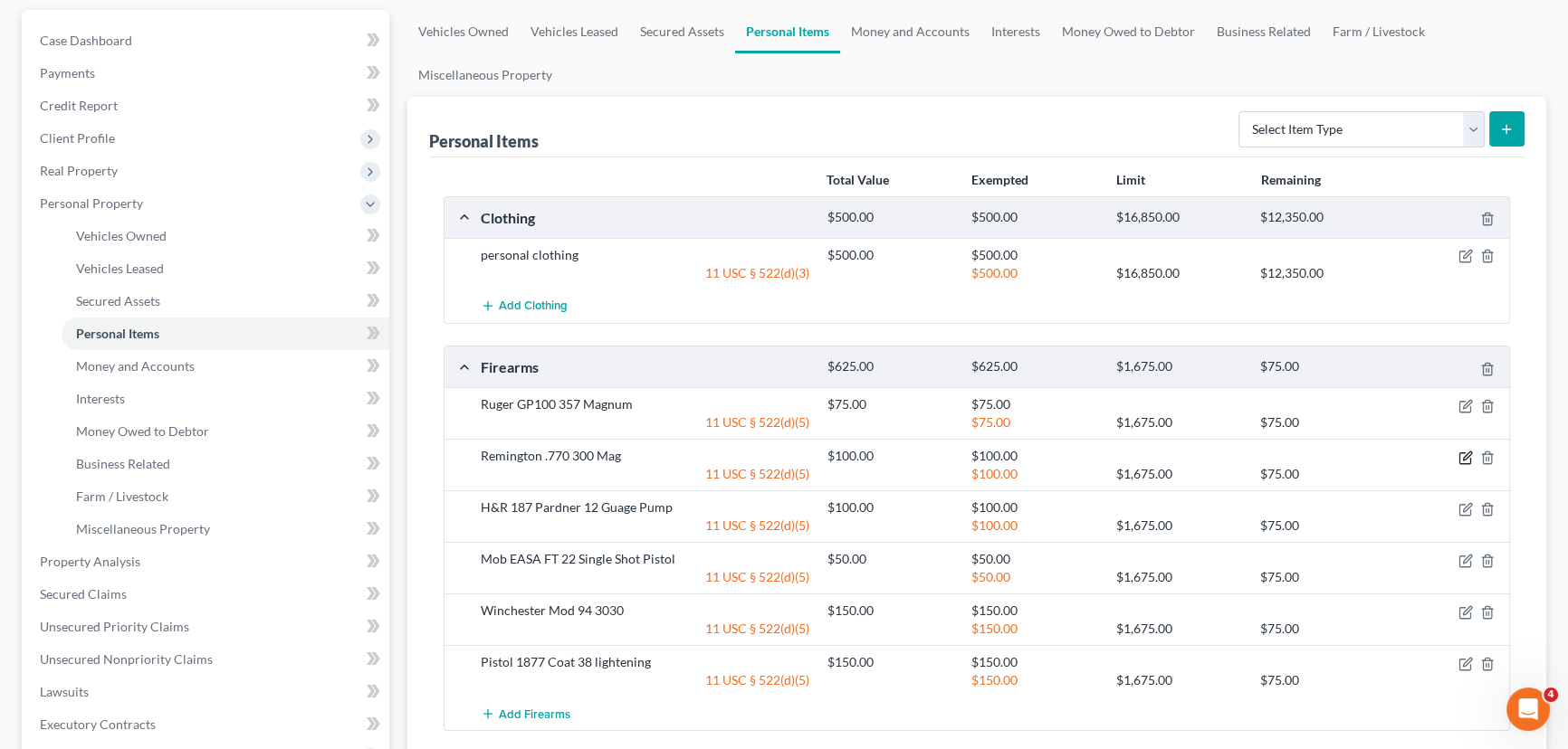
click at [1463, 451] on icon "button" at bounding box center [1466, 458] width 15 height 15
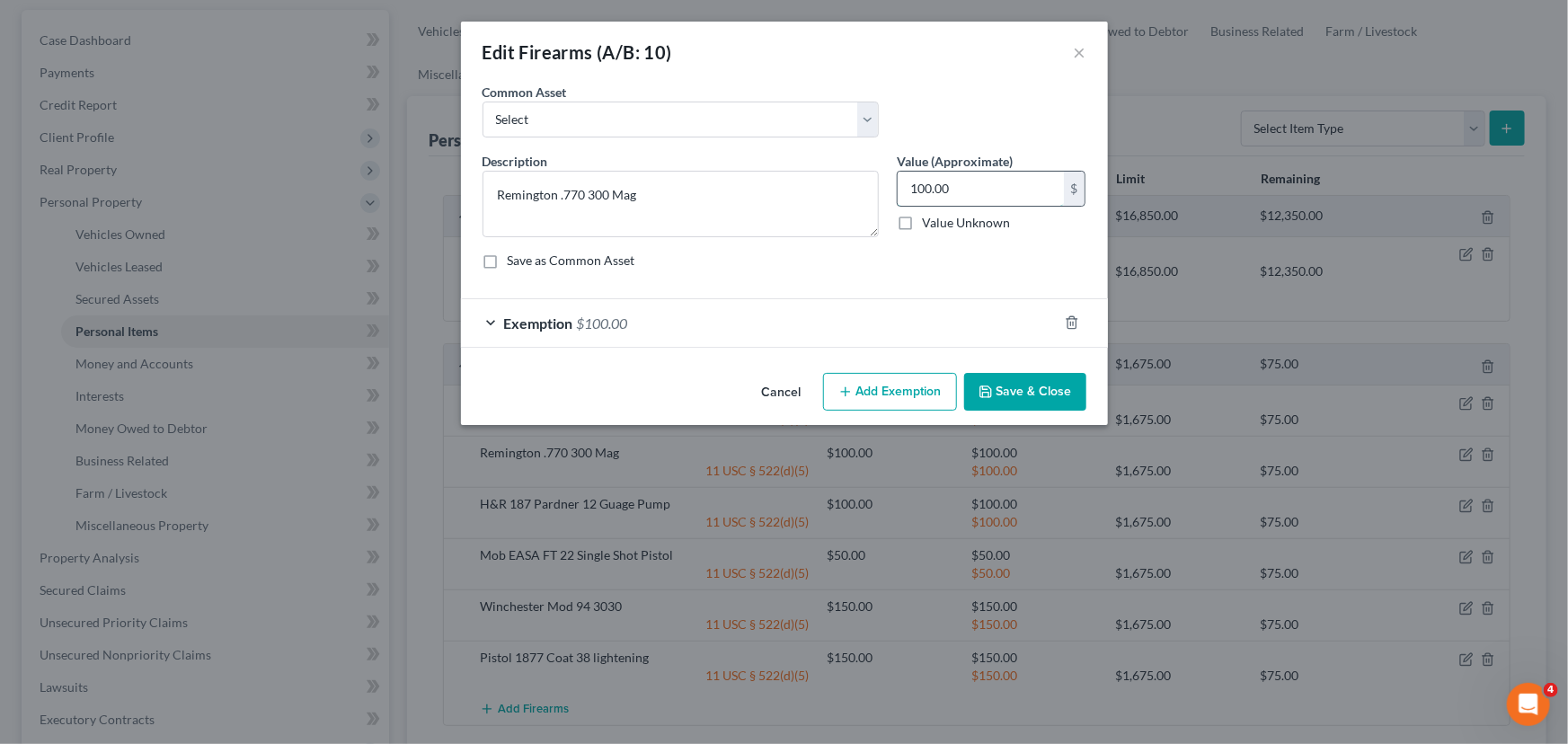
click at [955, 187] on input "100.00" at bounding box center [981, 189] width 166 height 34
type input "50.00"
click at [846, 301] on div "Exemption $100.00" at bounding box center [759, 323] width 596 height 48
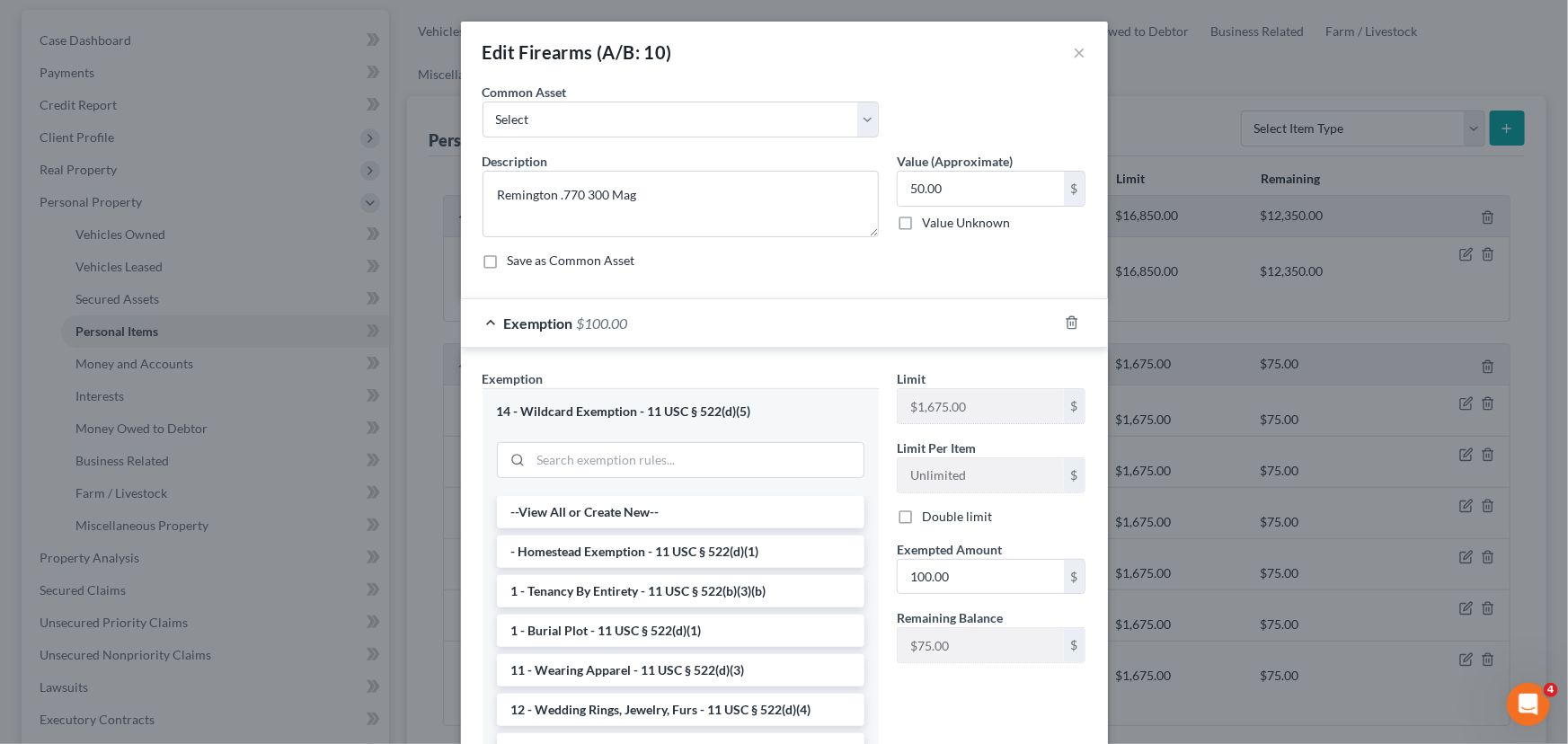
click at [843, 312] on div "Exemption $100.00" at bounding box center [759, 323] width 596 height 48
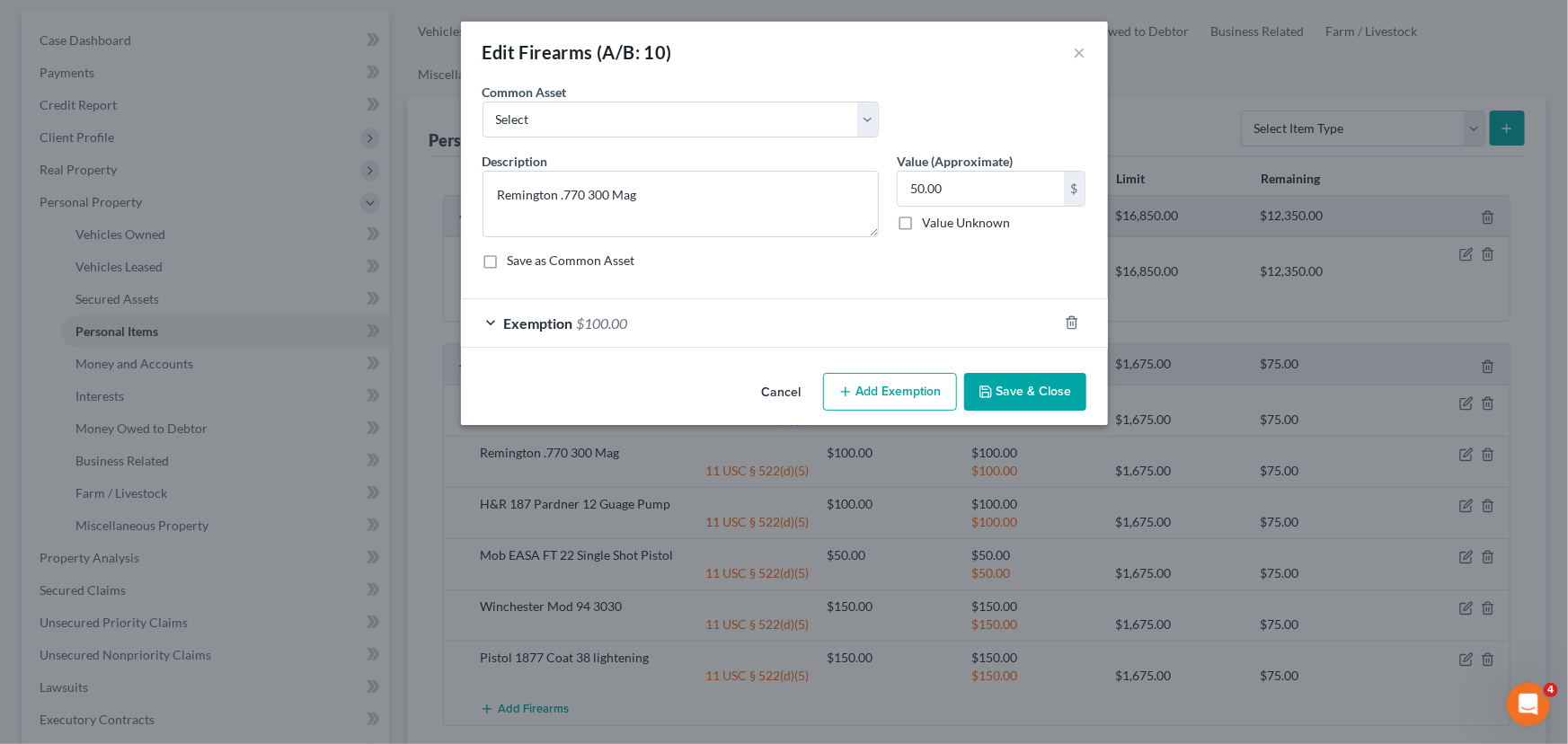
click at [873, 329] on div "Exemption $100.00" at bounding box center [759, 323] width 596 height 48
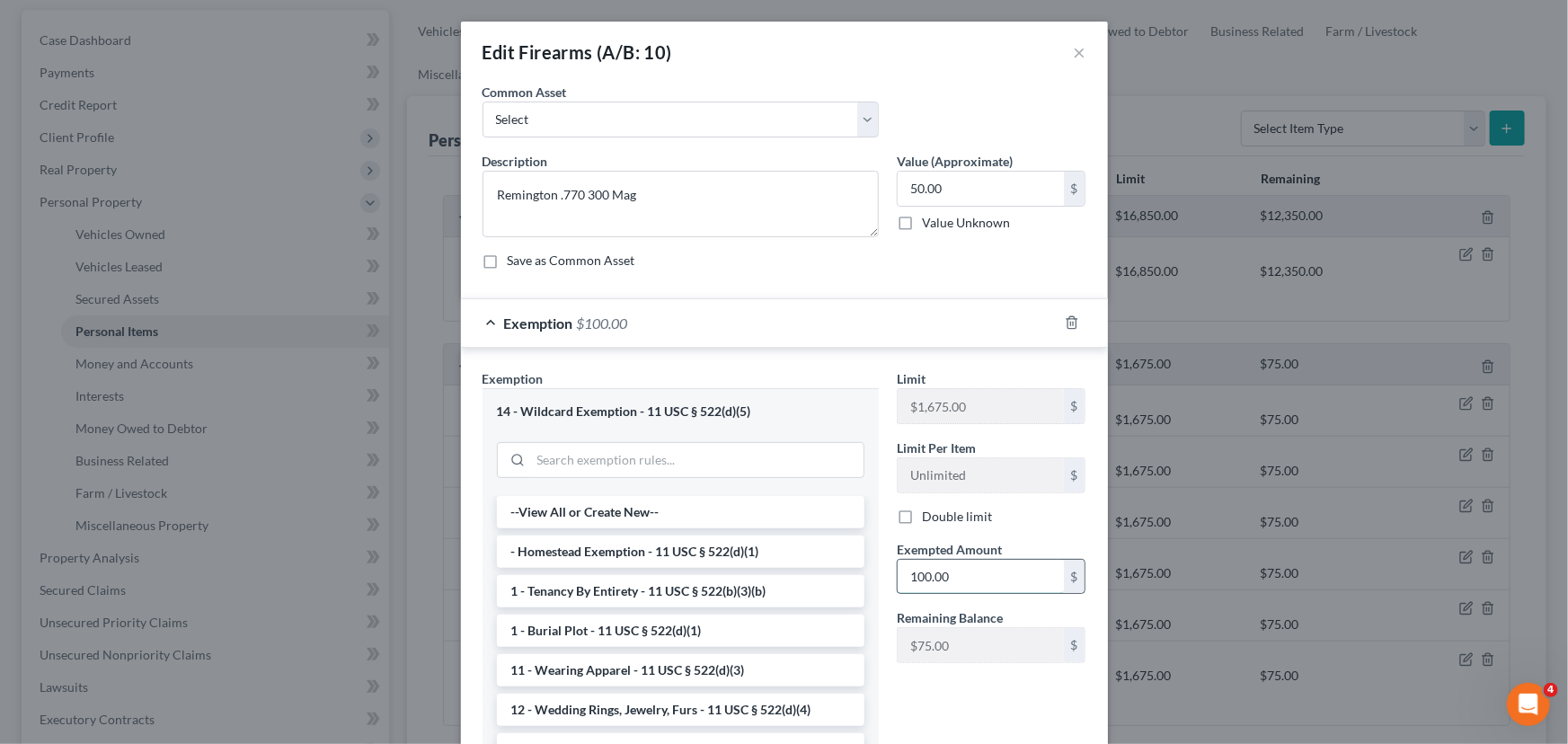
click at [953, 582] on input "100.00" at bounding box center [981, 577] width 166 height 34
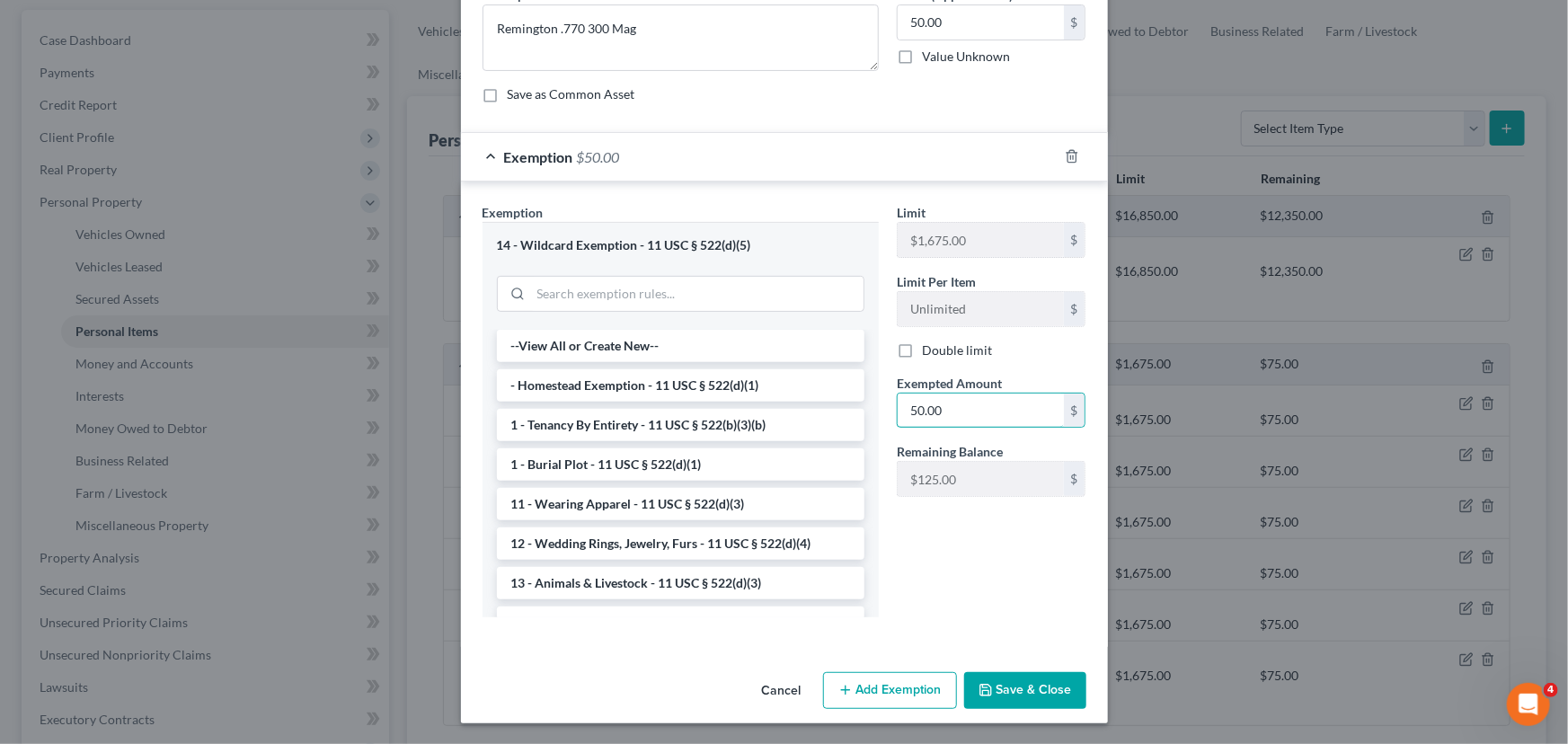
type input "50.00"
click at [1013, 681] on button "Save & Close" at bounding box center [1026, 691] width 123 height 38
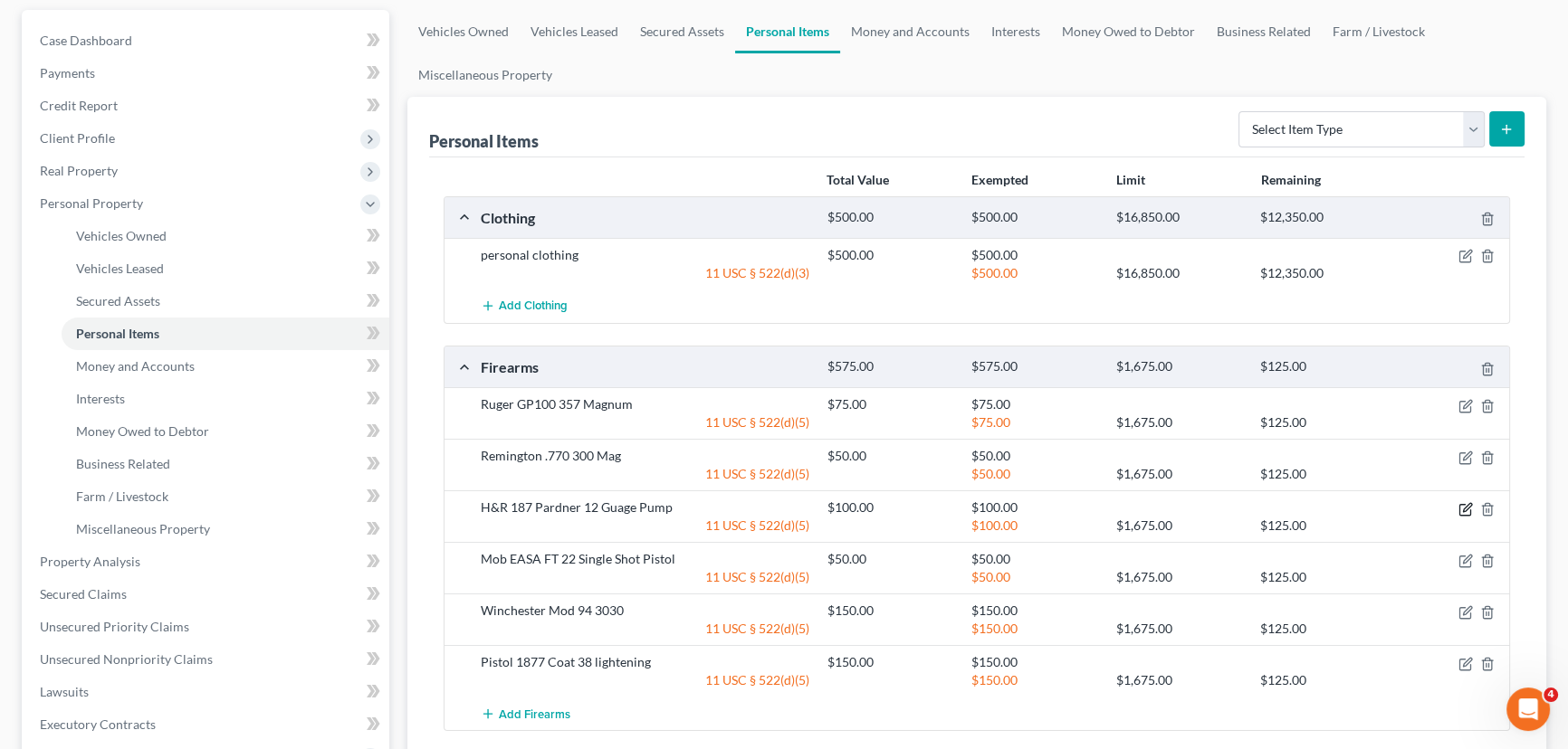
click at [1460, 506] on icon "button" at bounding box center [1466, 509] width 15 height 15
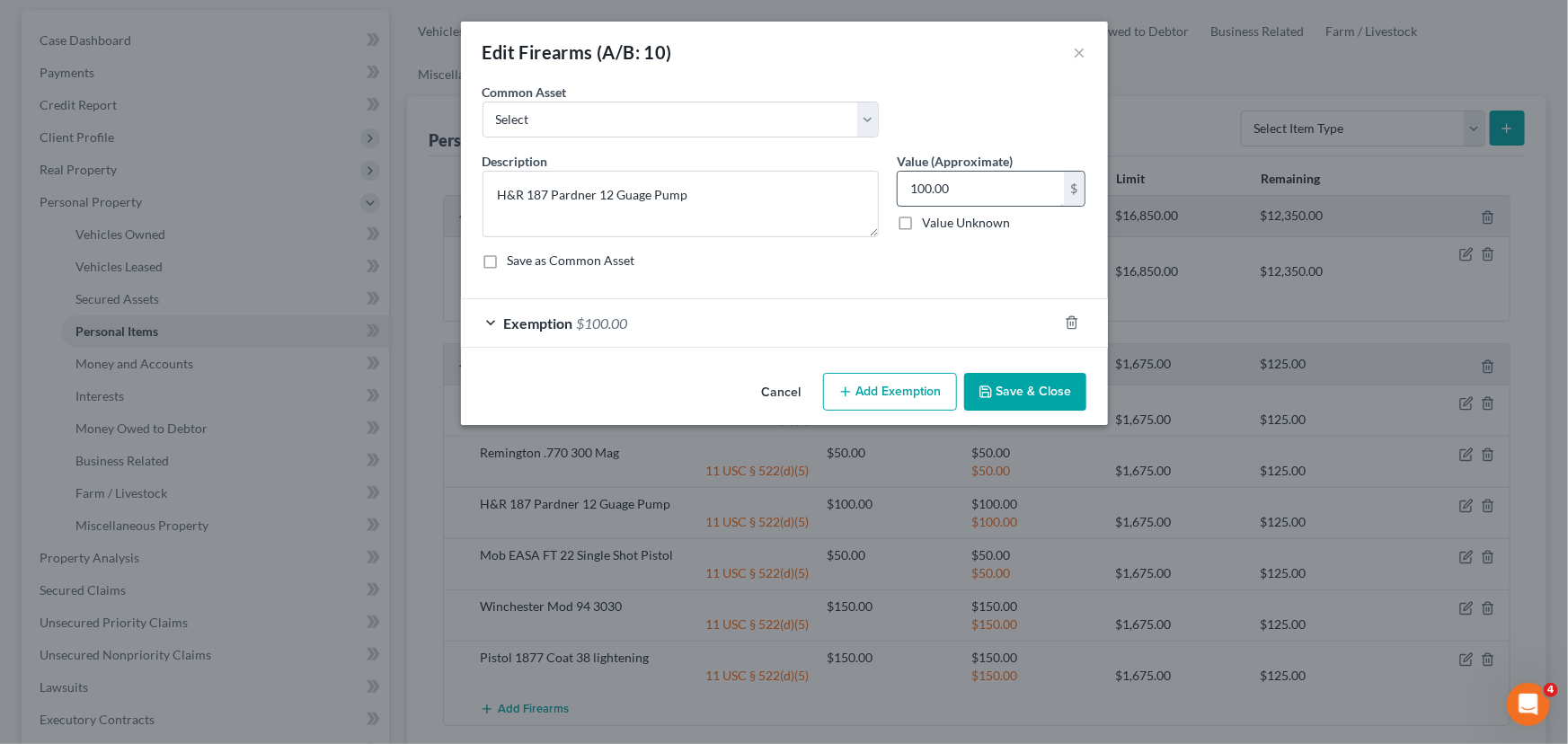
click at [963, 193] on input "100.00" at bounding box center [981, 189] width 166 height 34
type input "50.00"
click at [789, 312] on div "Exemption $100.00" at bounding box center [759, 323] width 596 height 48
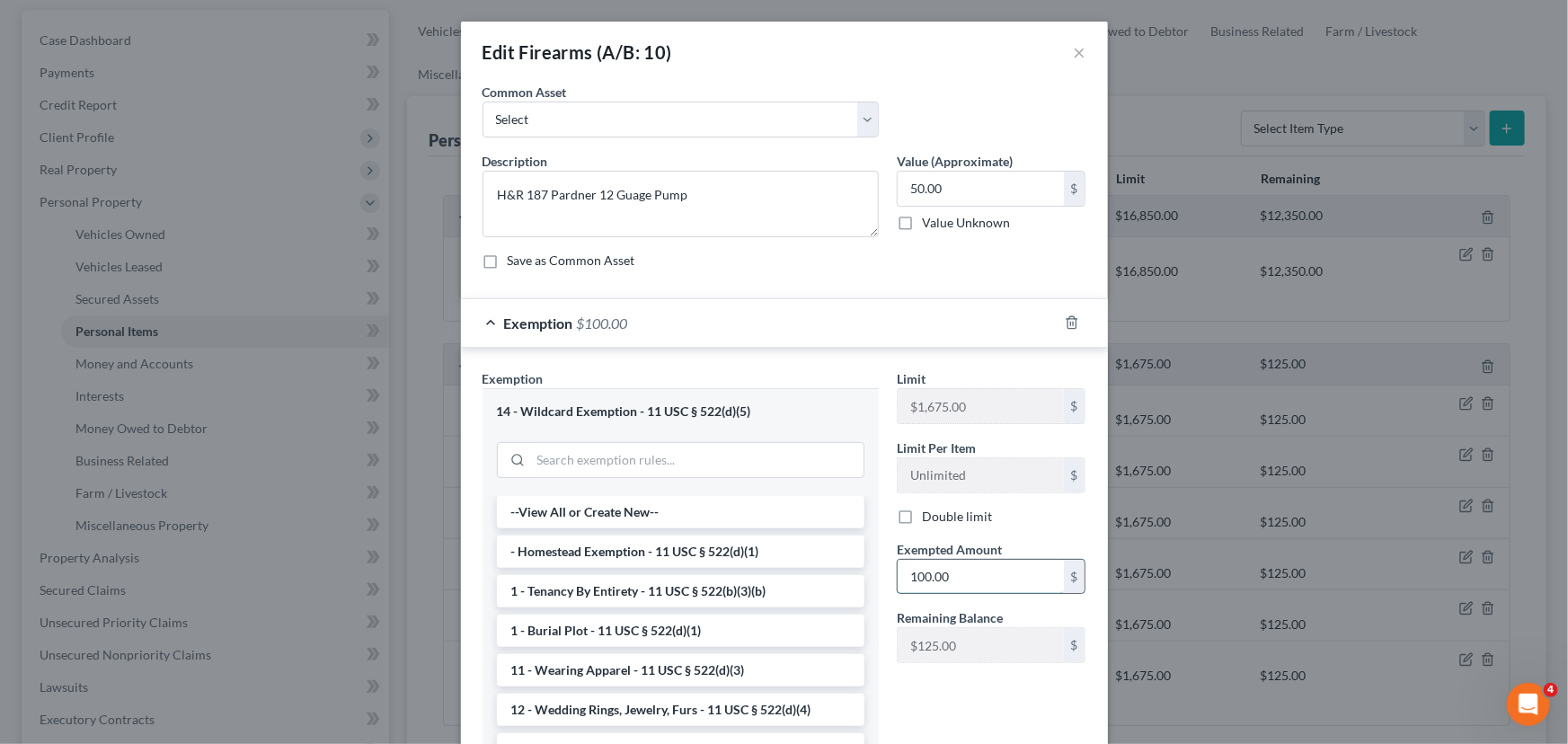
click at [966, 567] on input "100.00" at bounding box center [981, 577] width 166 height 34
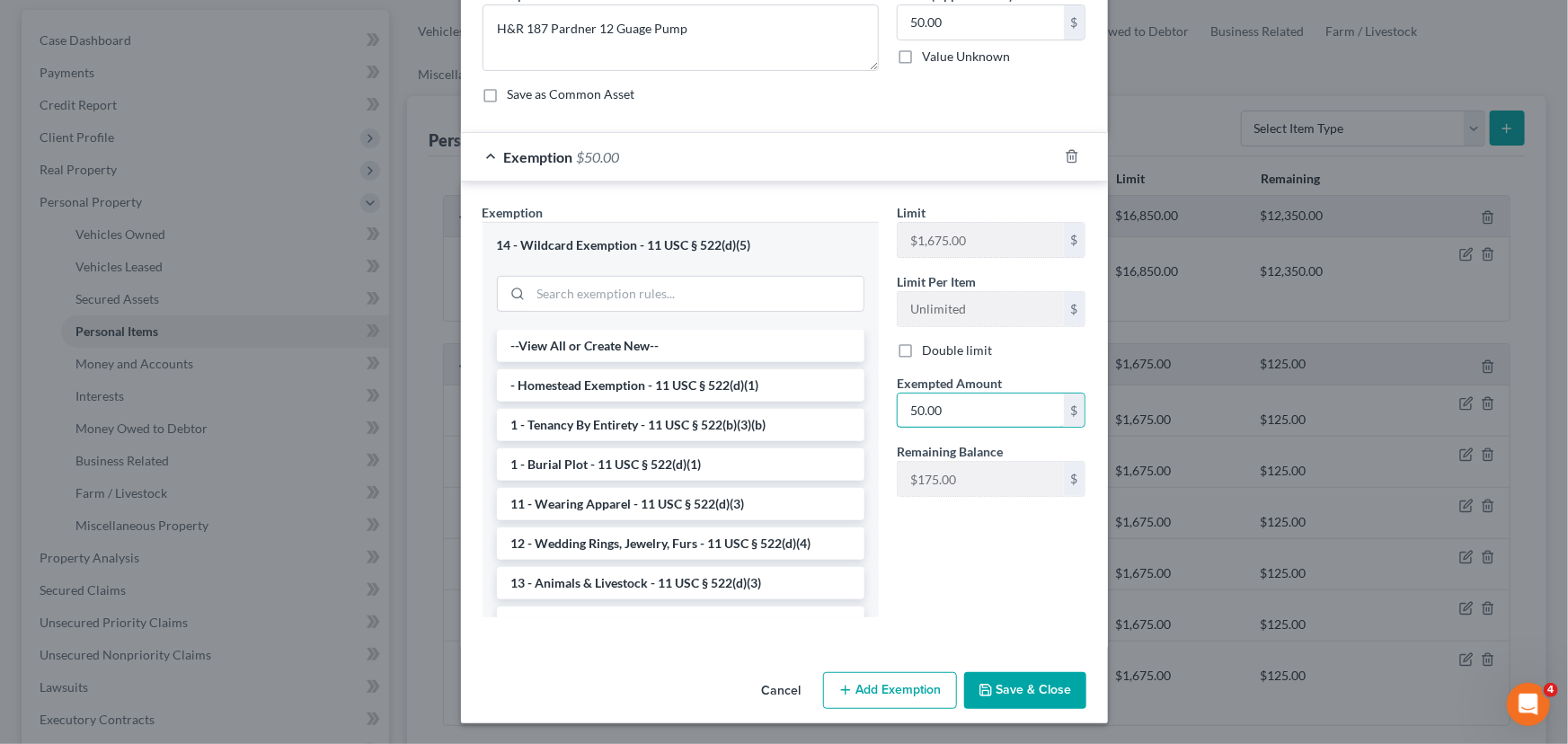
type input "50.00"
click at [1015, 698] on button "Save & Close" at bounding box center [1026, 691] width 123 height 38
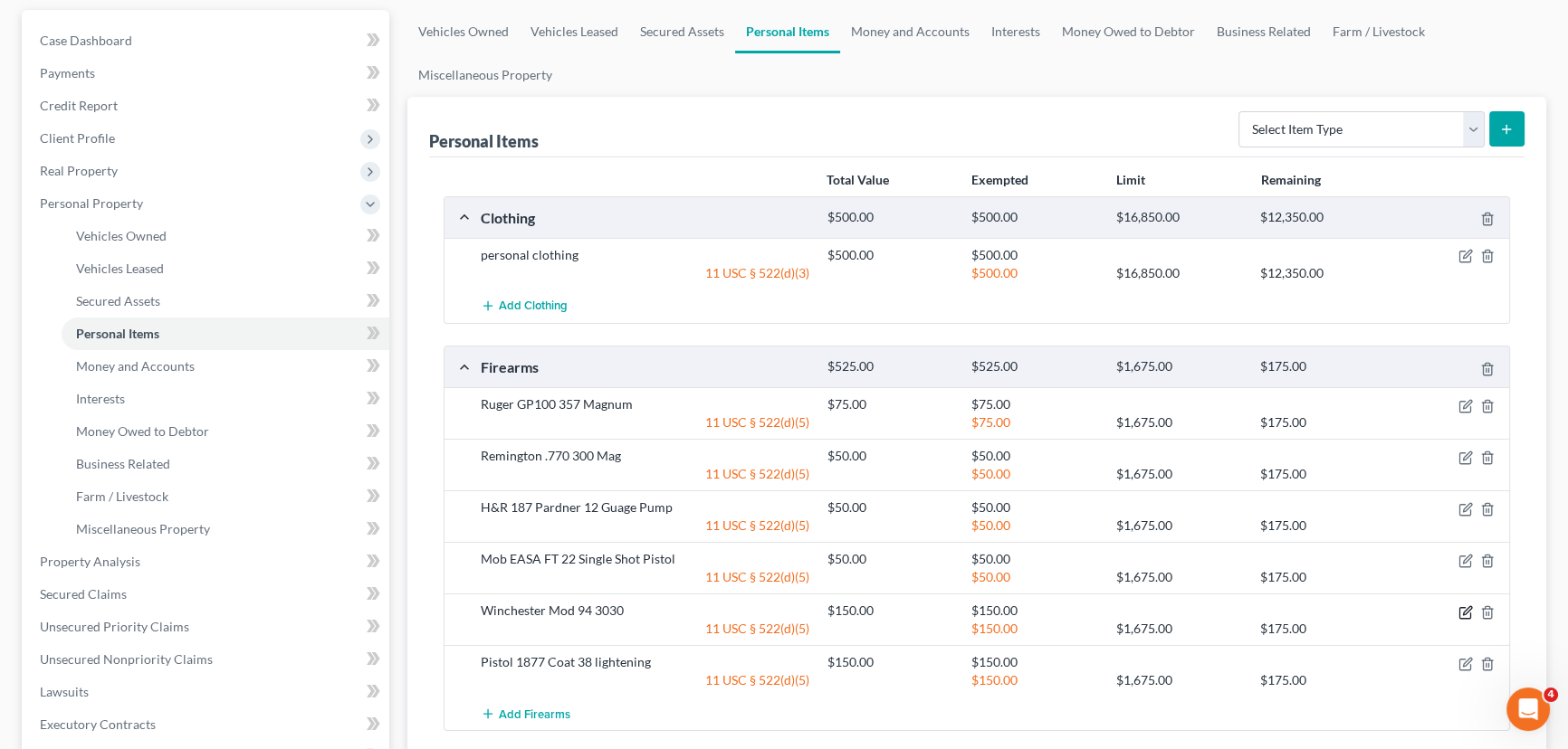
click at [1464, 612] on icon "button" at bounding box center [1467, 610] width 8 height 8
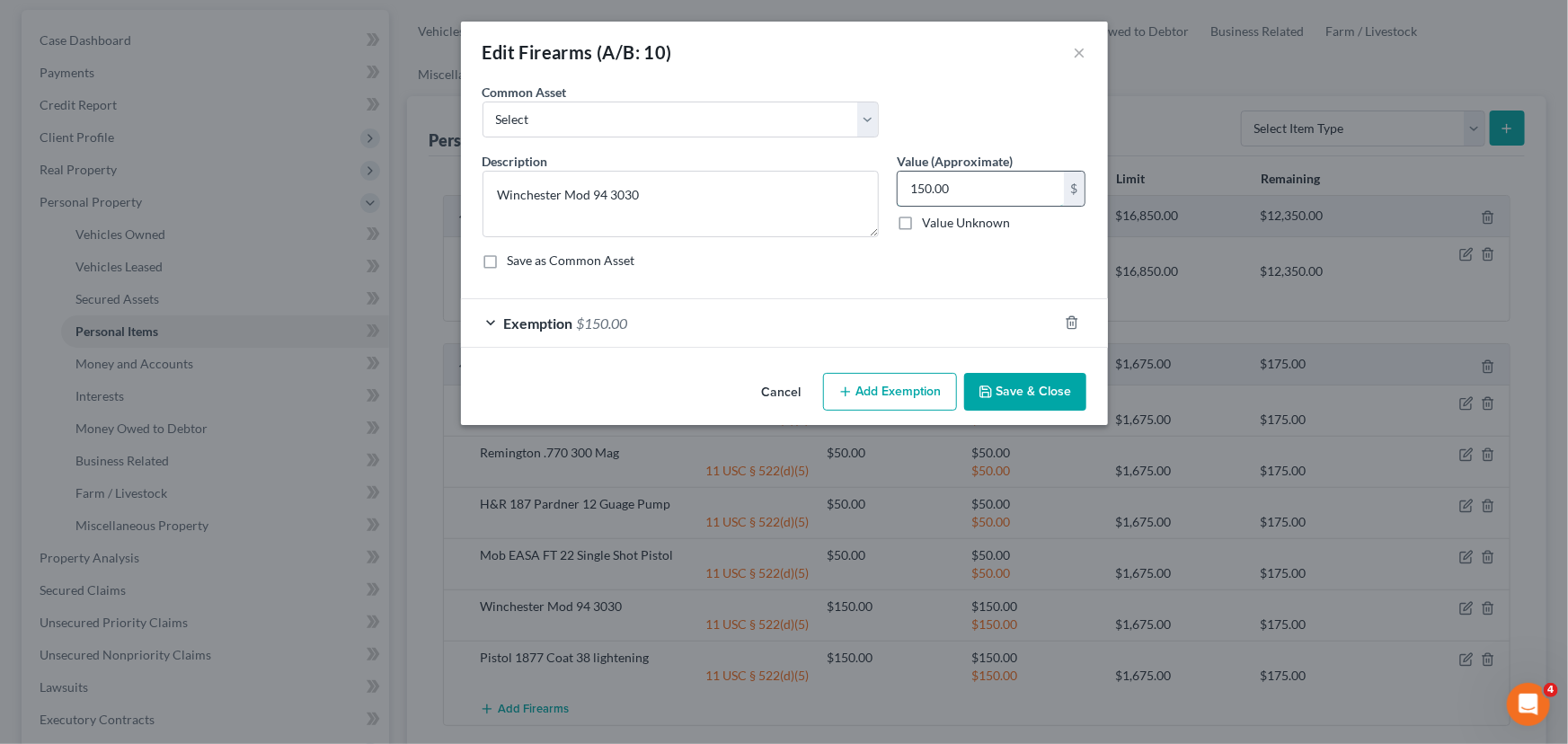
click at [982, 197] on input "150.00" at bounding box center [981, 189] width 166 height 34
type input "75.00"
click at [856, 332] on div "Exemption $150.00" at bounding box center [759, 323] width 596 height 48
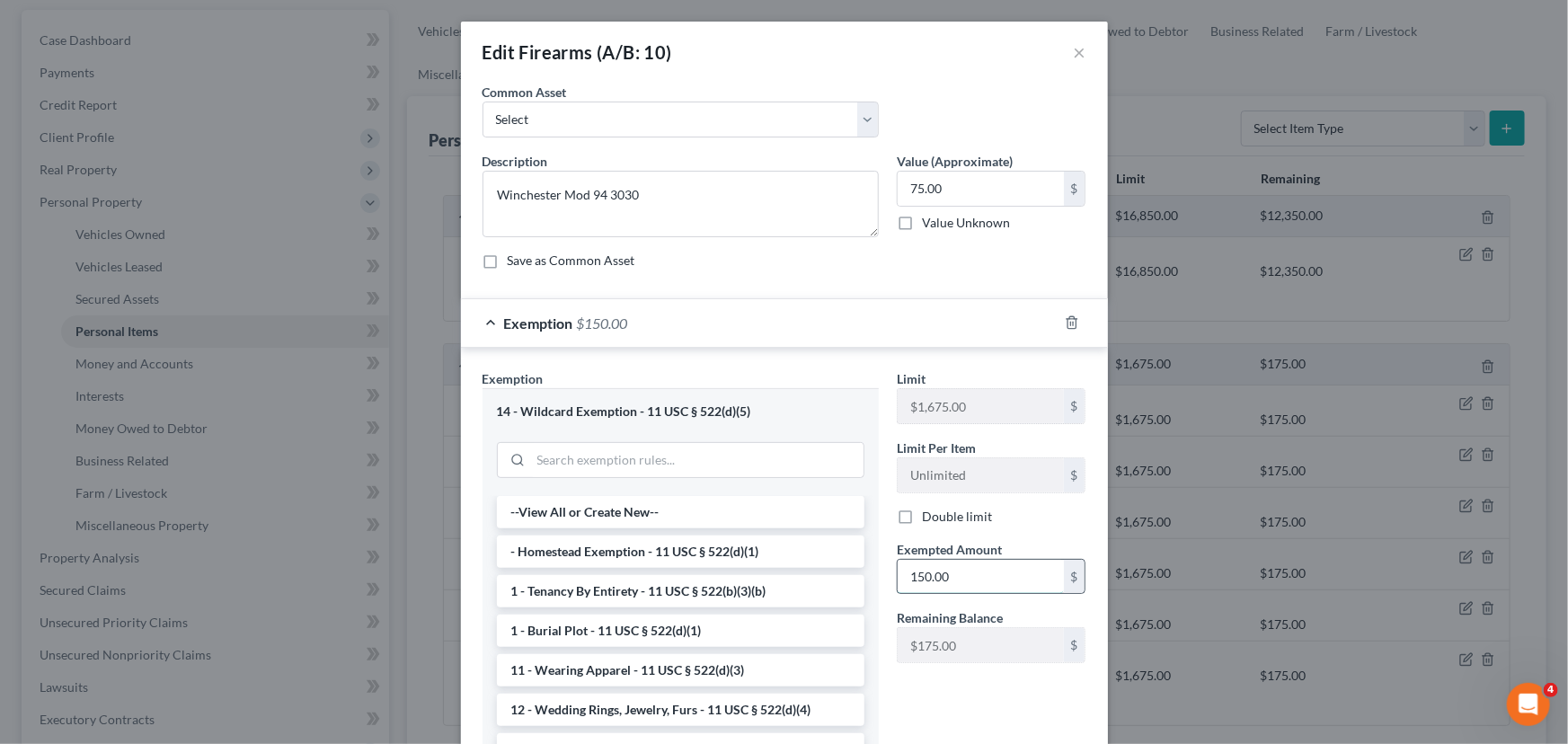
click at [952, 576] on input "150.00" at bounding box center [981, 577] width 166 height 34
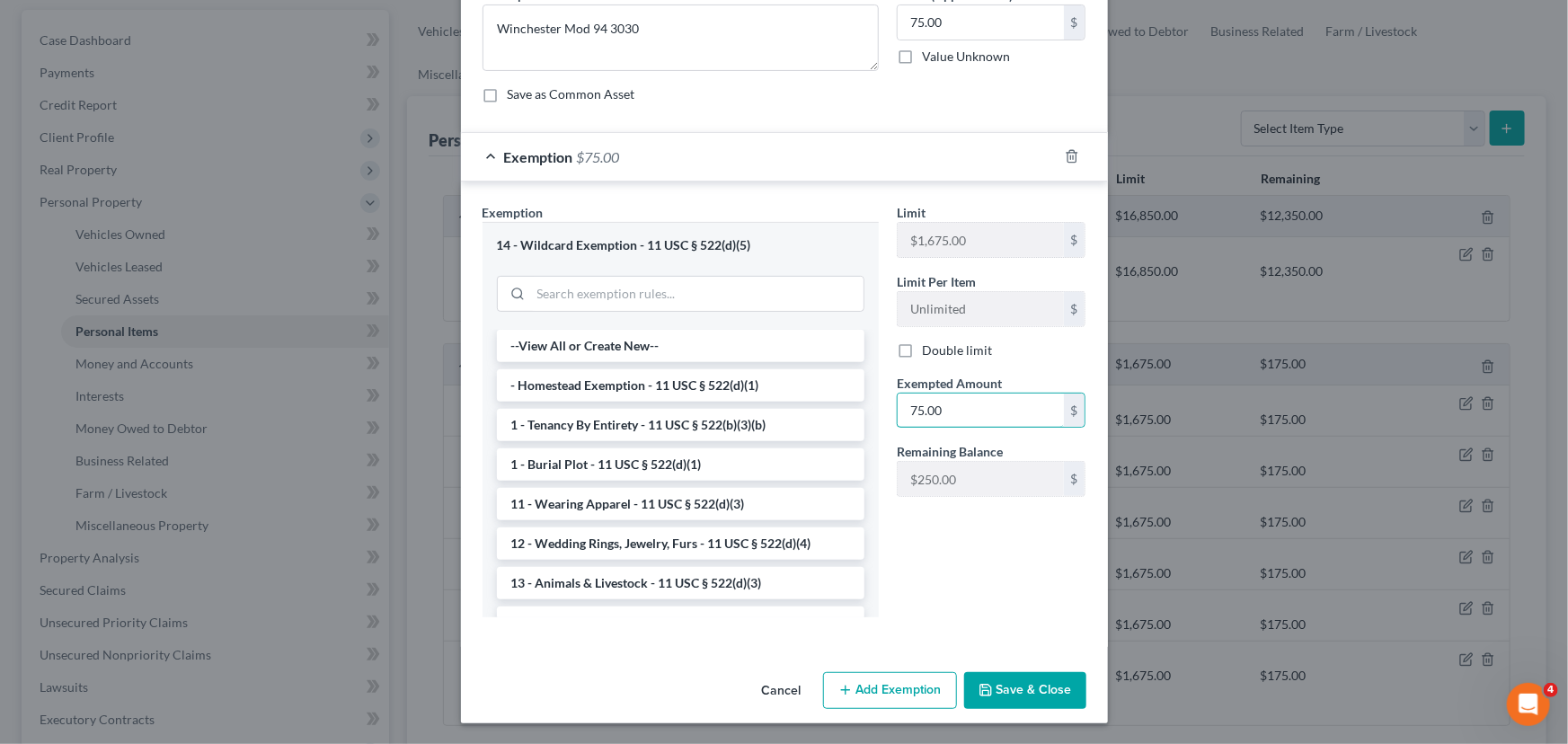
type input "75.00"
click at [1002, 681] on button "Save & Close" at bounding box center [1026, 691] width 123 height 38
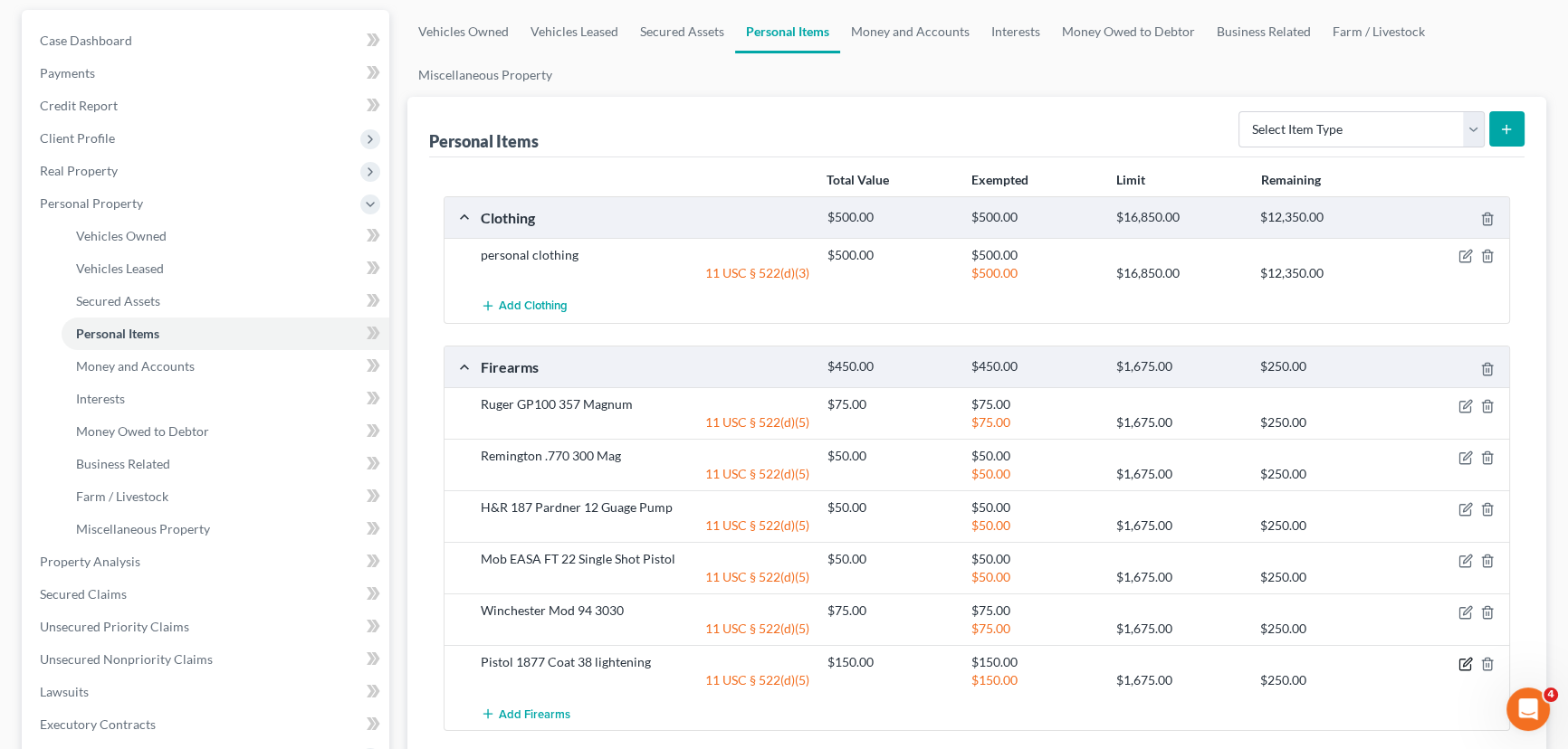
click at [1459, 662] on icon "button" at bounding box center [1465, 664] width 11 height 11
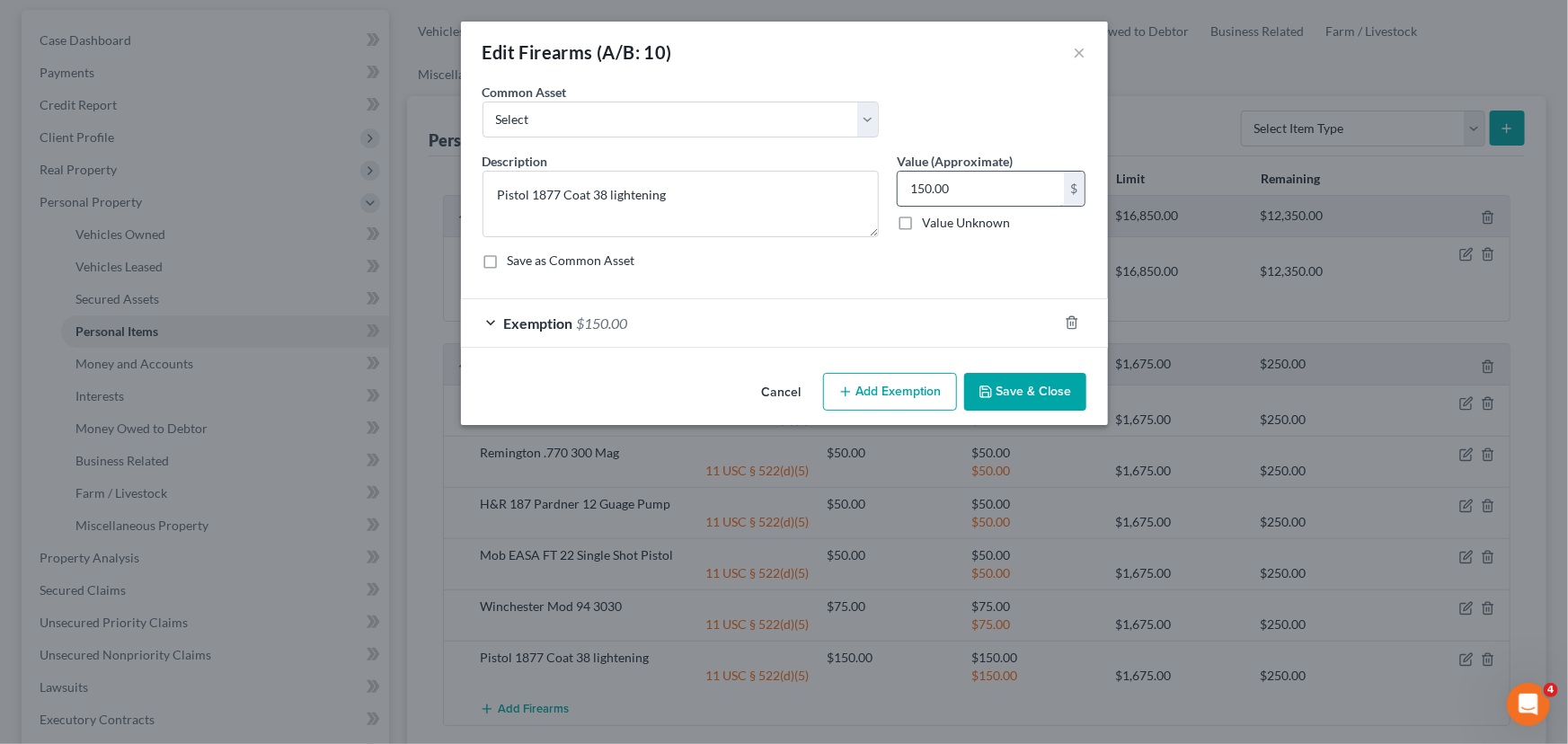
click at [979, 191] on input "150.00" at bounding box center [981, 189] width 166 height 34
type input "75.00"
click at [874, 354] on div "An exemption set must first be selected from the Filing Information section. Co…" at bounding box center [784, 223] width 647 height 283
click at [888, 335] on div "Exemption $150.00" at bounding box center [759, 323] width 596 height 48
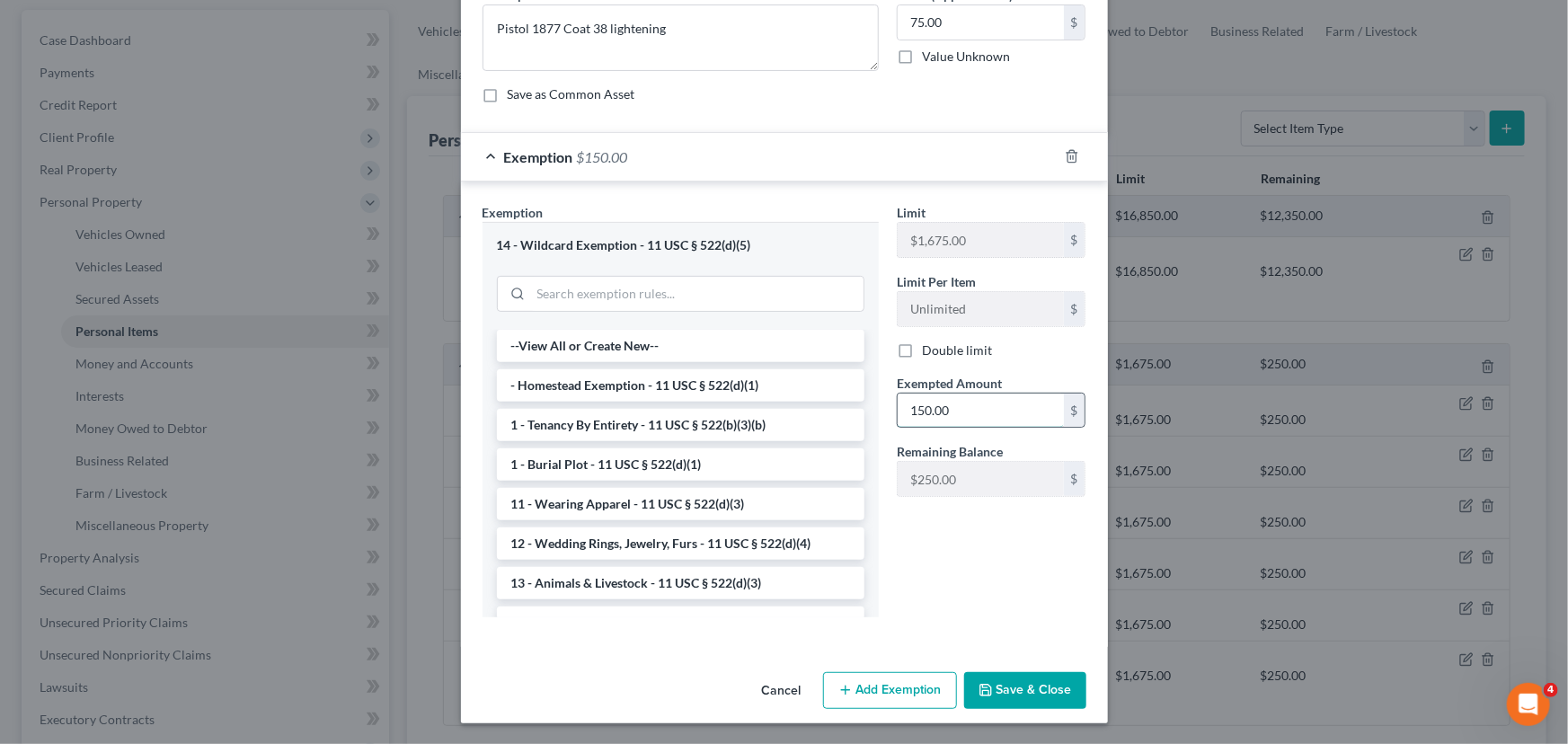
click at [980, 415] on input "150.00" at bounding box center [981, 410] width 166 height 34
type input "75.00"
click at [1023, 705] on button "Save & Close" at bounding box center [1026, 691] width 123 height 38
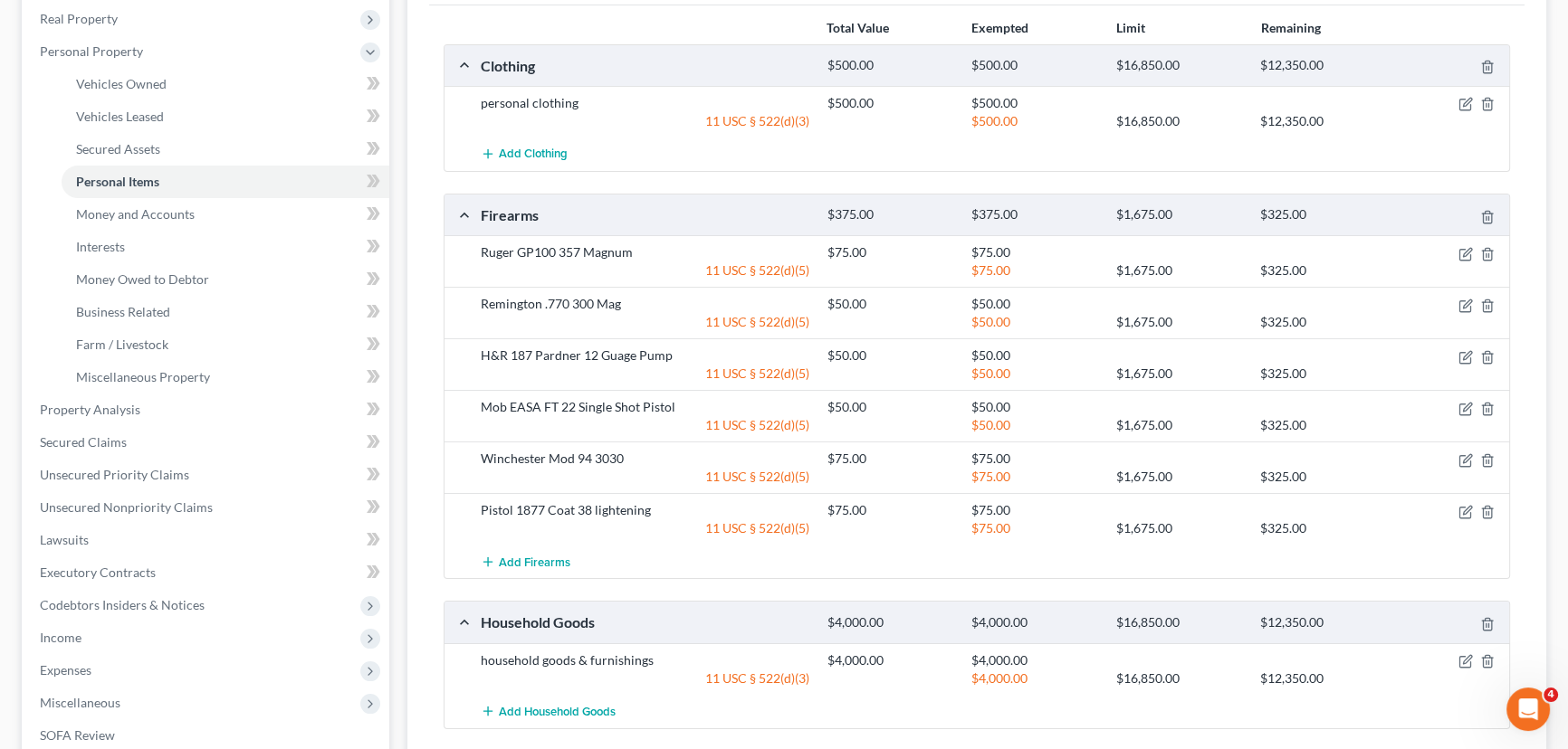
scroll to position [493, 0]
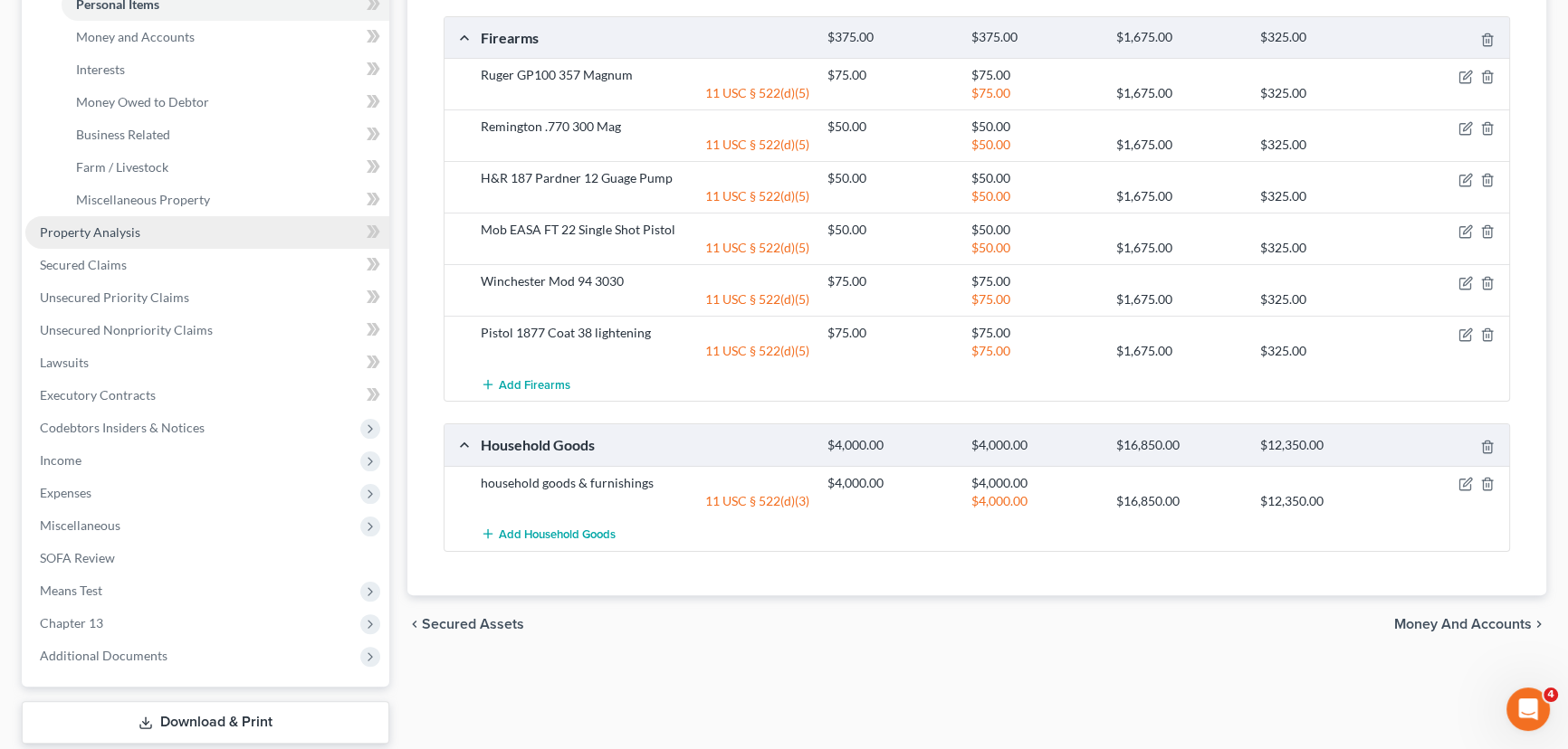
click at [118, 228] on span "Property Analysis" at bounding box center [89, 232] width 100 height 16
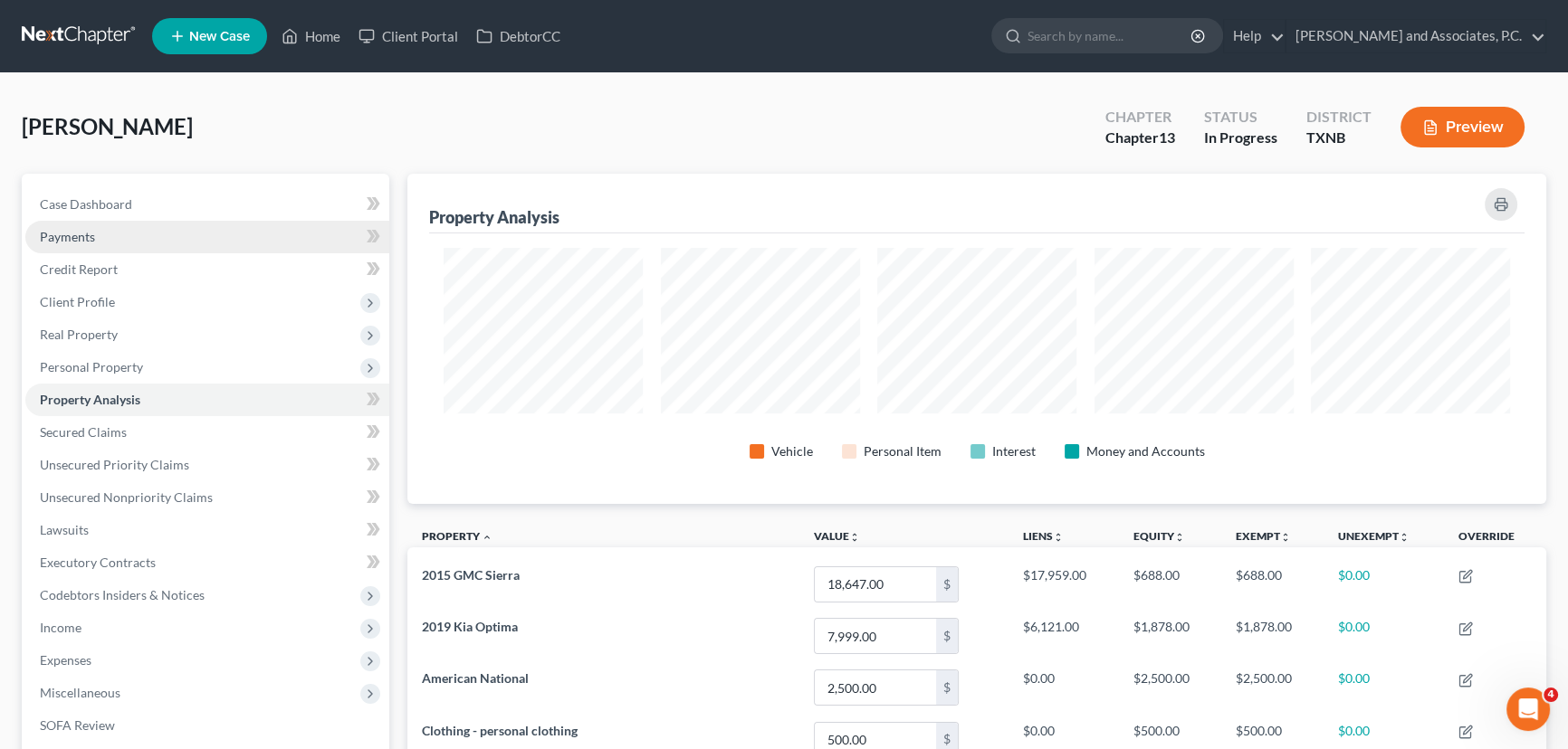
scroll to position [330, 1138]
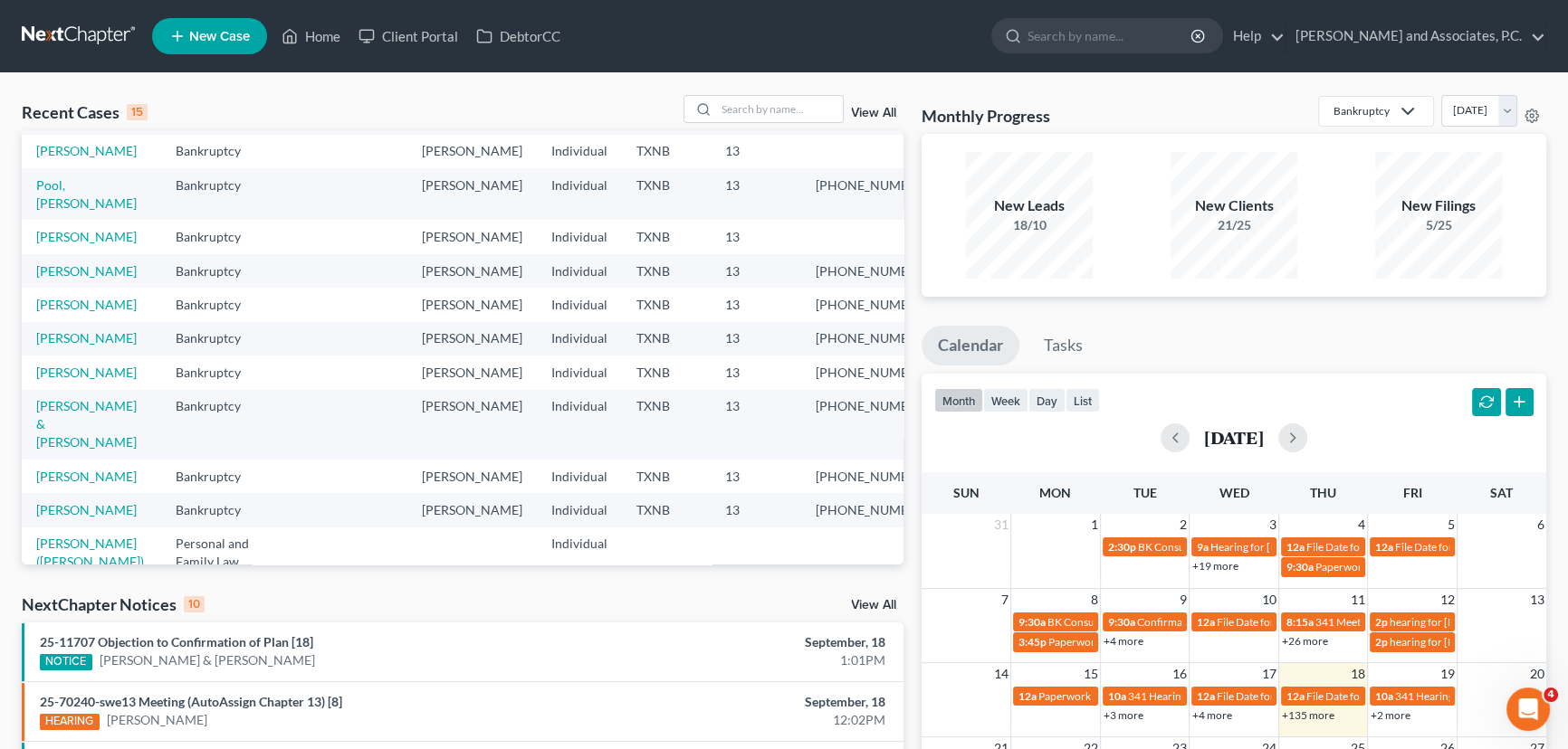
scroll to position [164, 0]
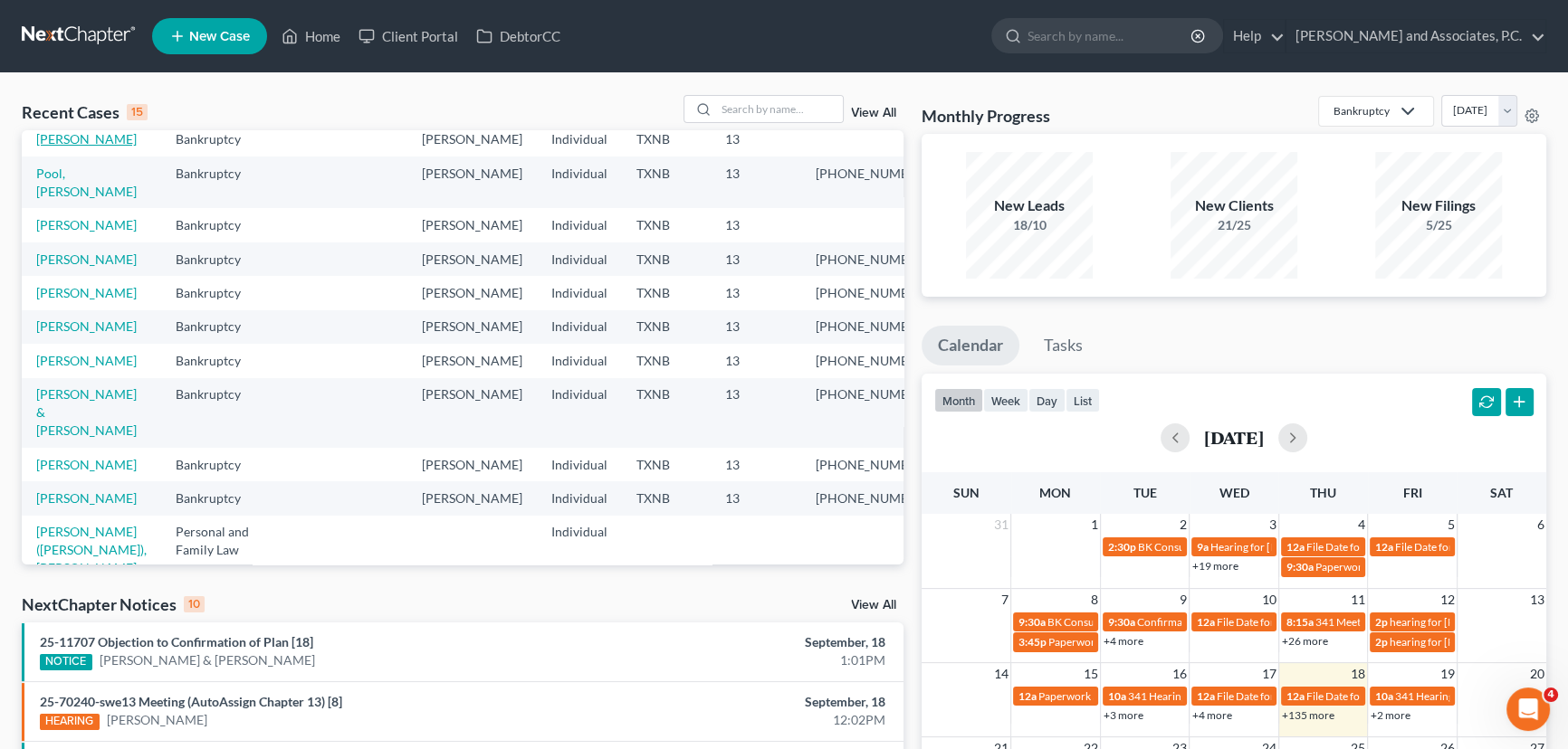
click at [96, 146] on link "[PERSON_NAME]" at bounding box center [86, 138] width 100 height 16
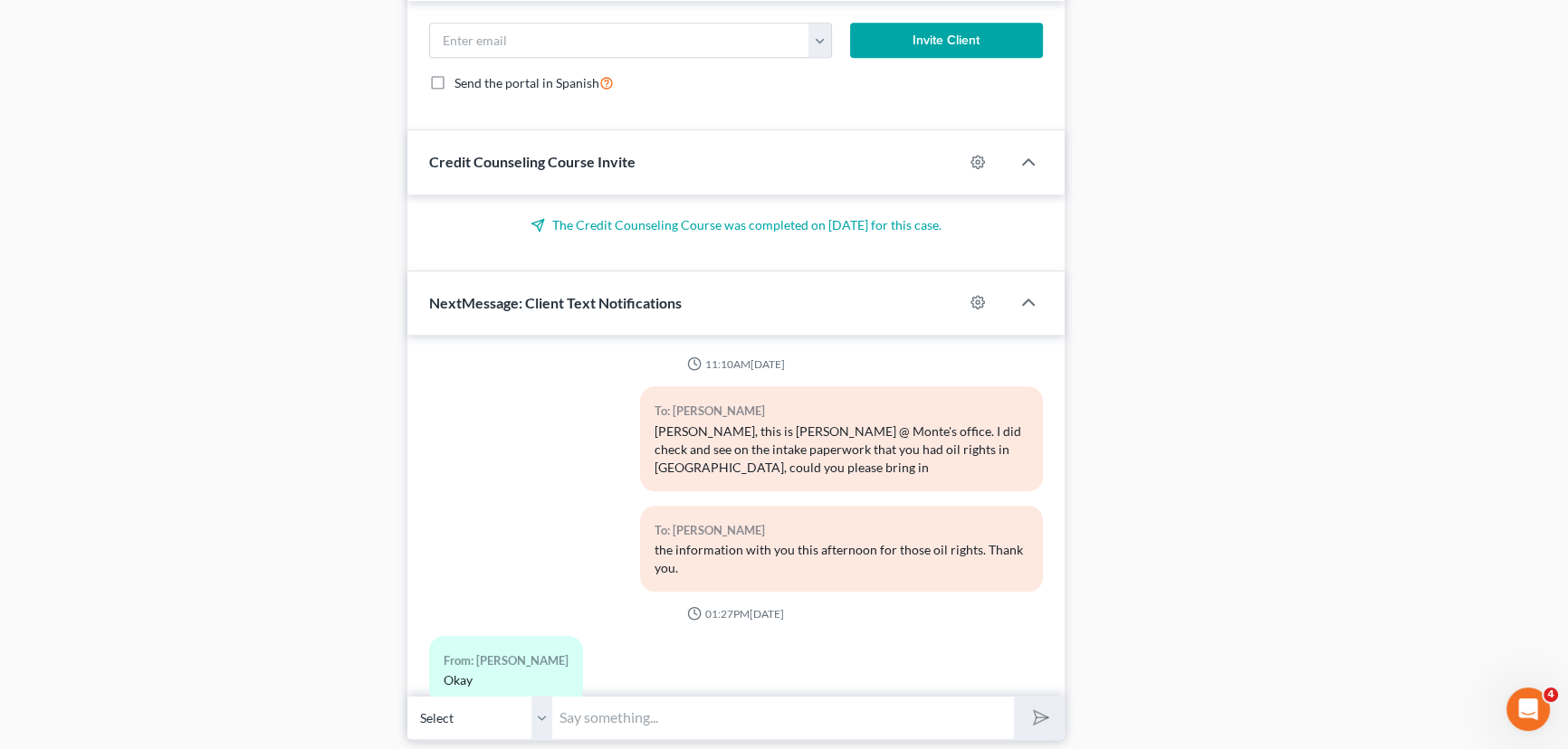
scroll to position [1531, 0]
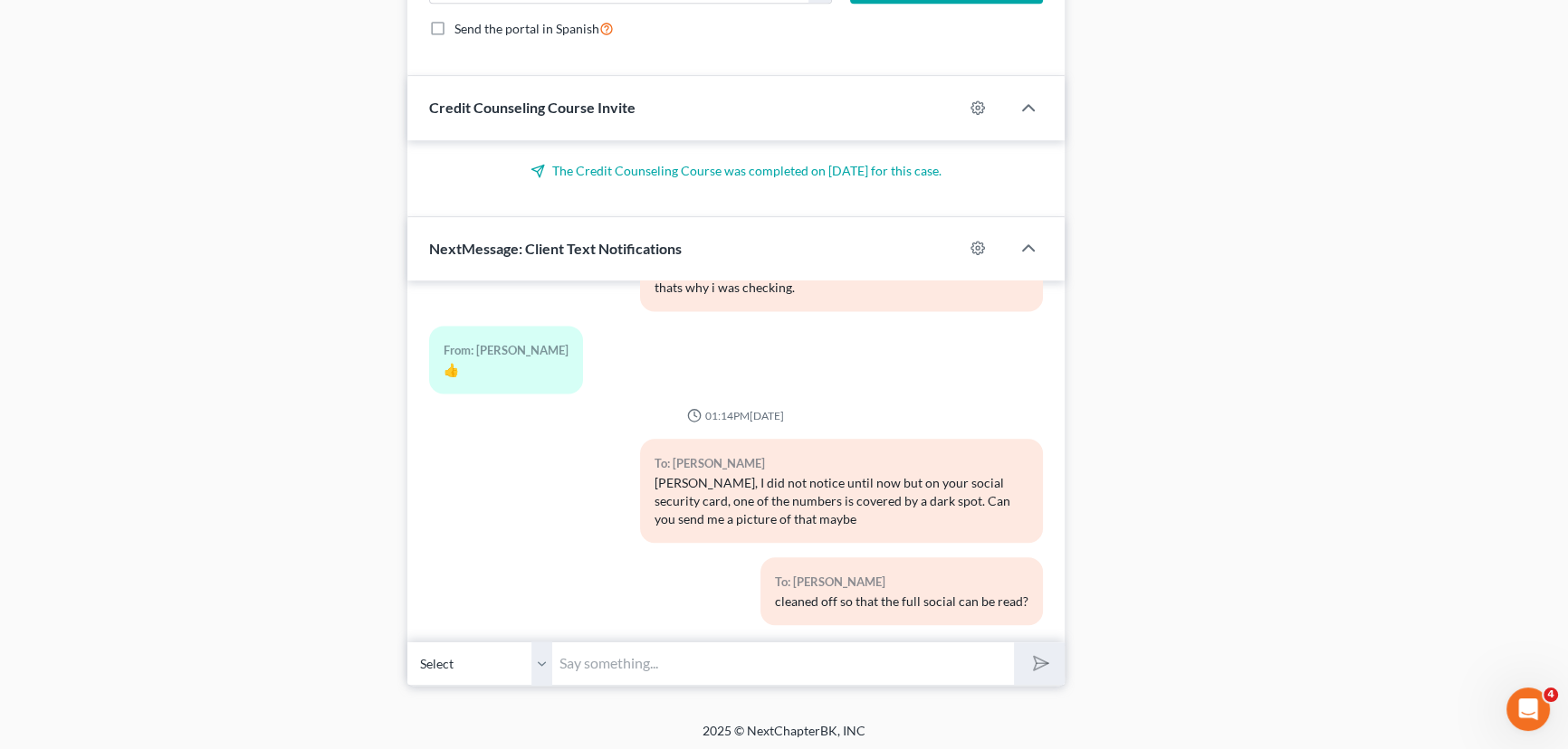
click at [801, 655] on input "text" at bounding box center [783, 663] width 462 height 44
type input "Yes but i need a actual picture of the social, thats what we have to turn into …"
click at [1014, 642] on button "submit" at bounding box center [1039, 663] width 50 height 42
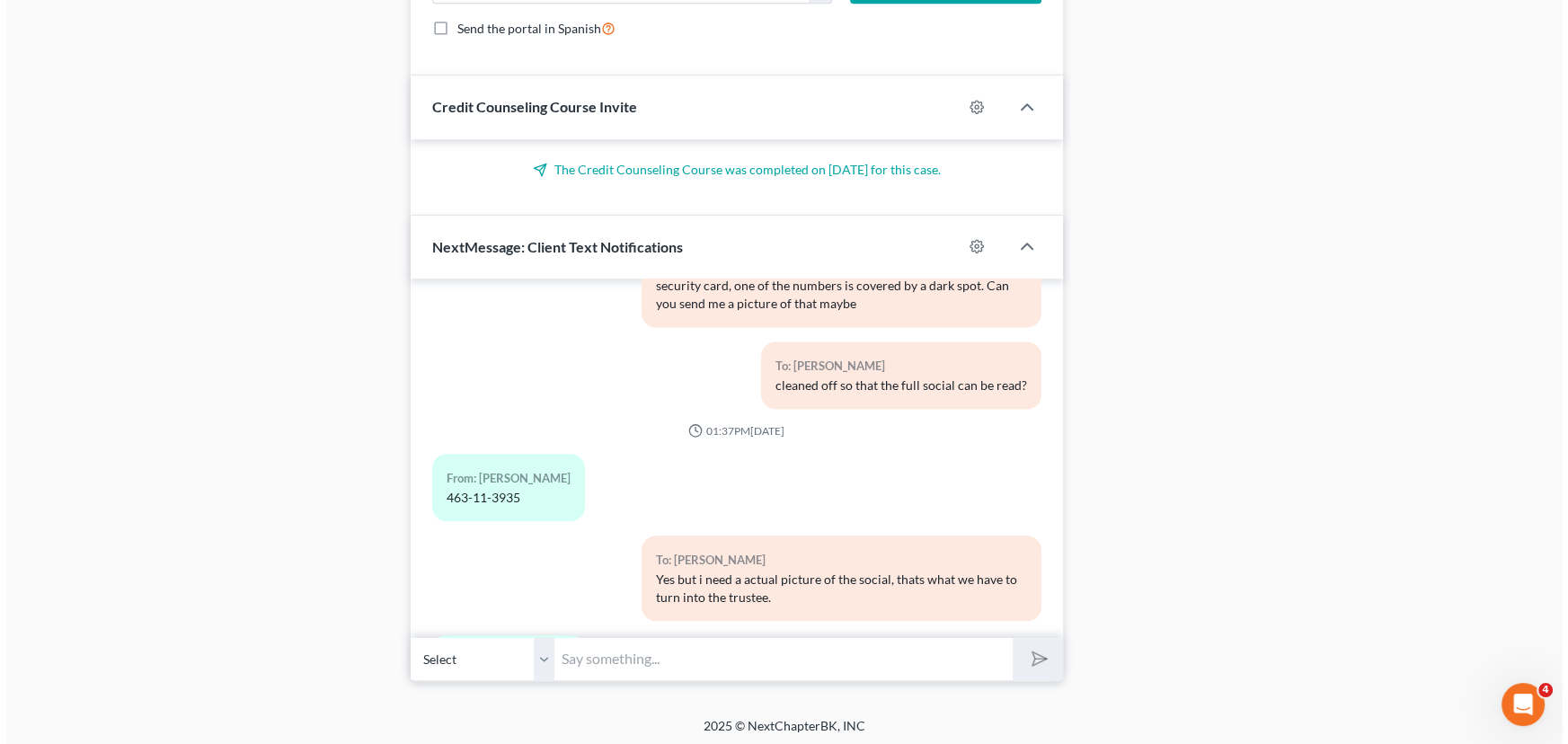
scroll to position [3676, 0]
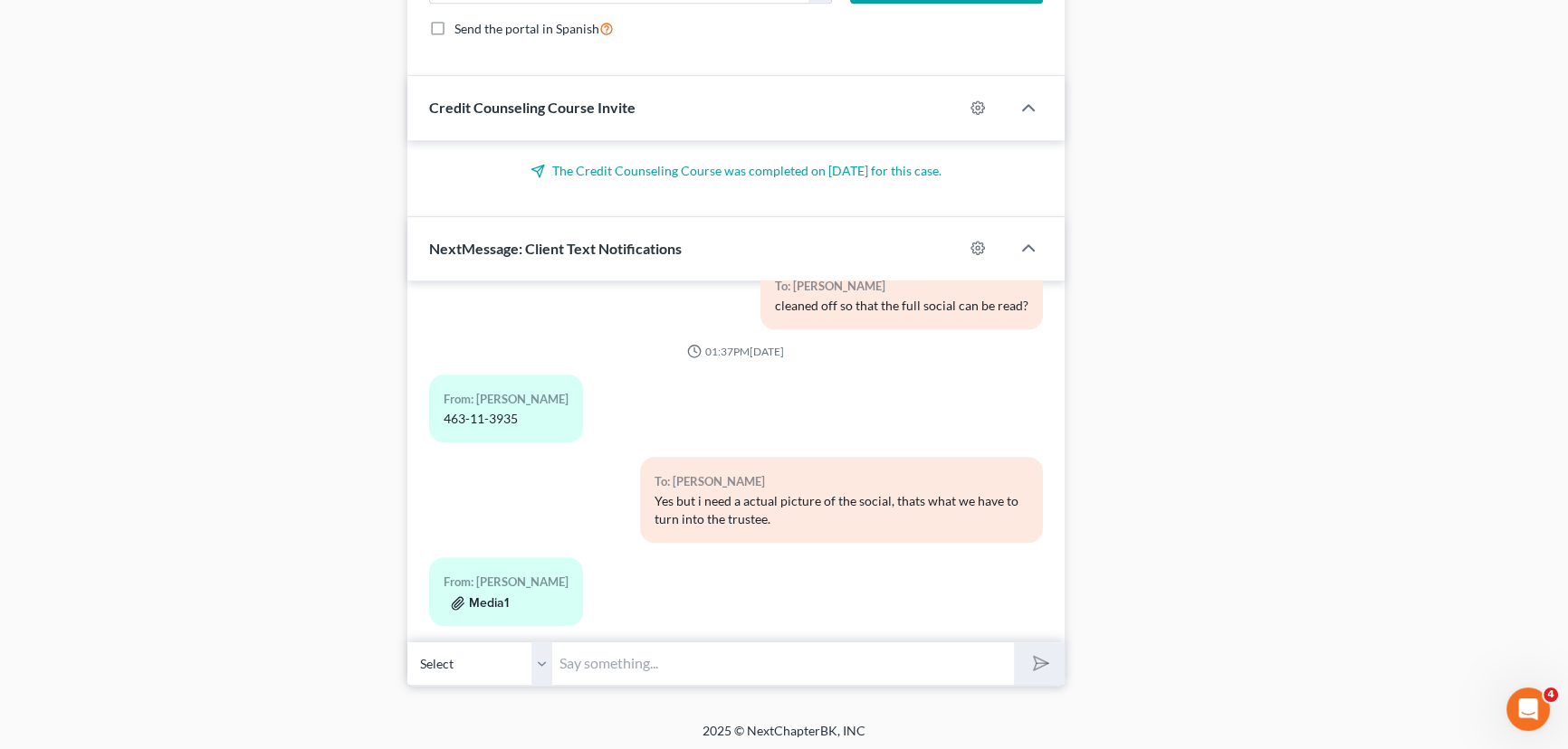
click at [477, 596] on button "Media1" at bounding box center [479, 603] width 58 height 15
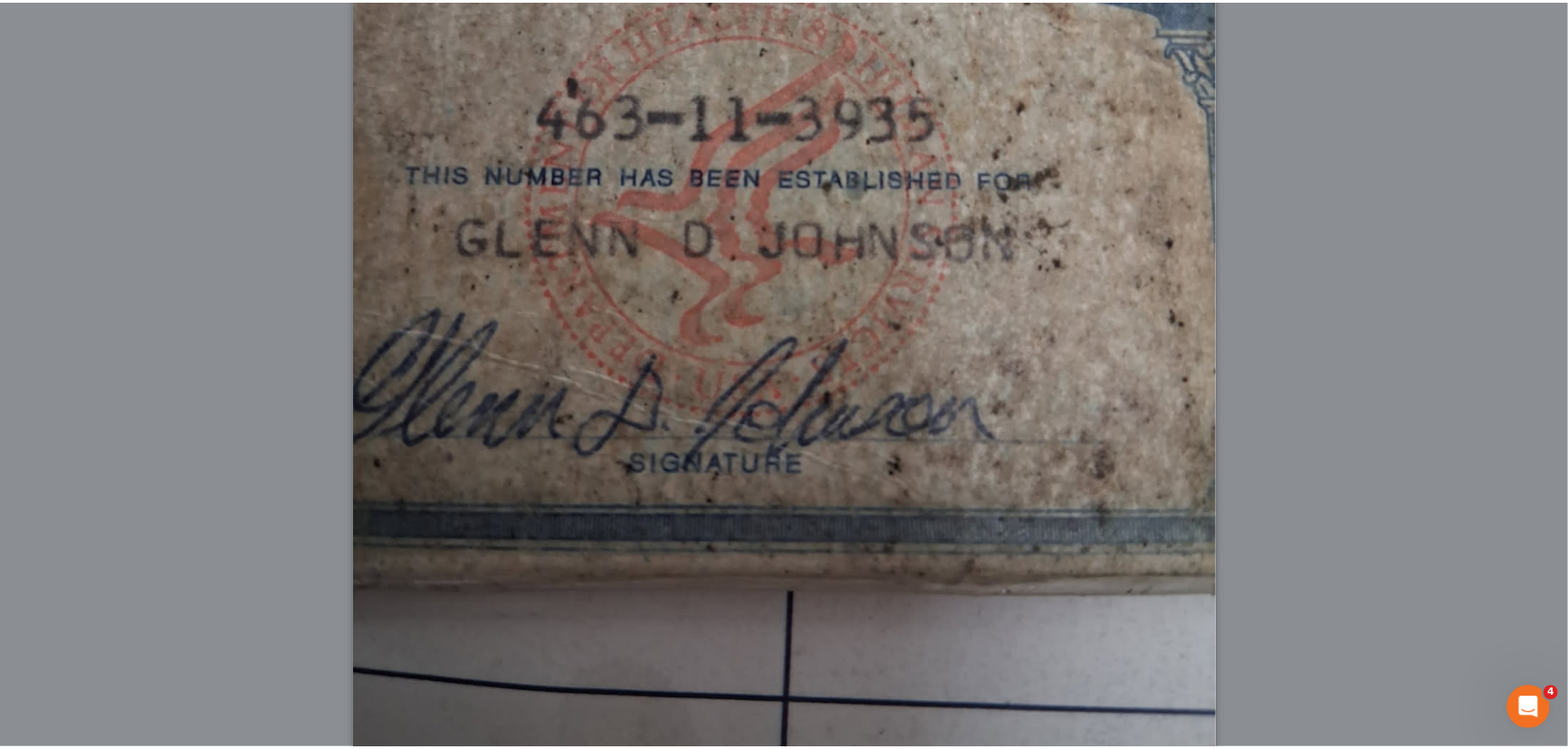
scroll to position [0, 0]
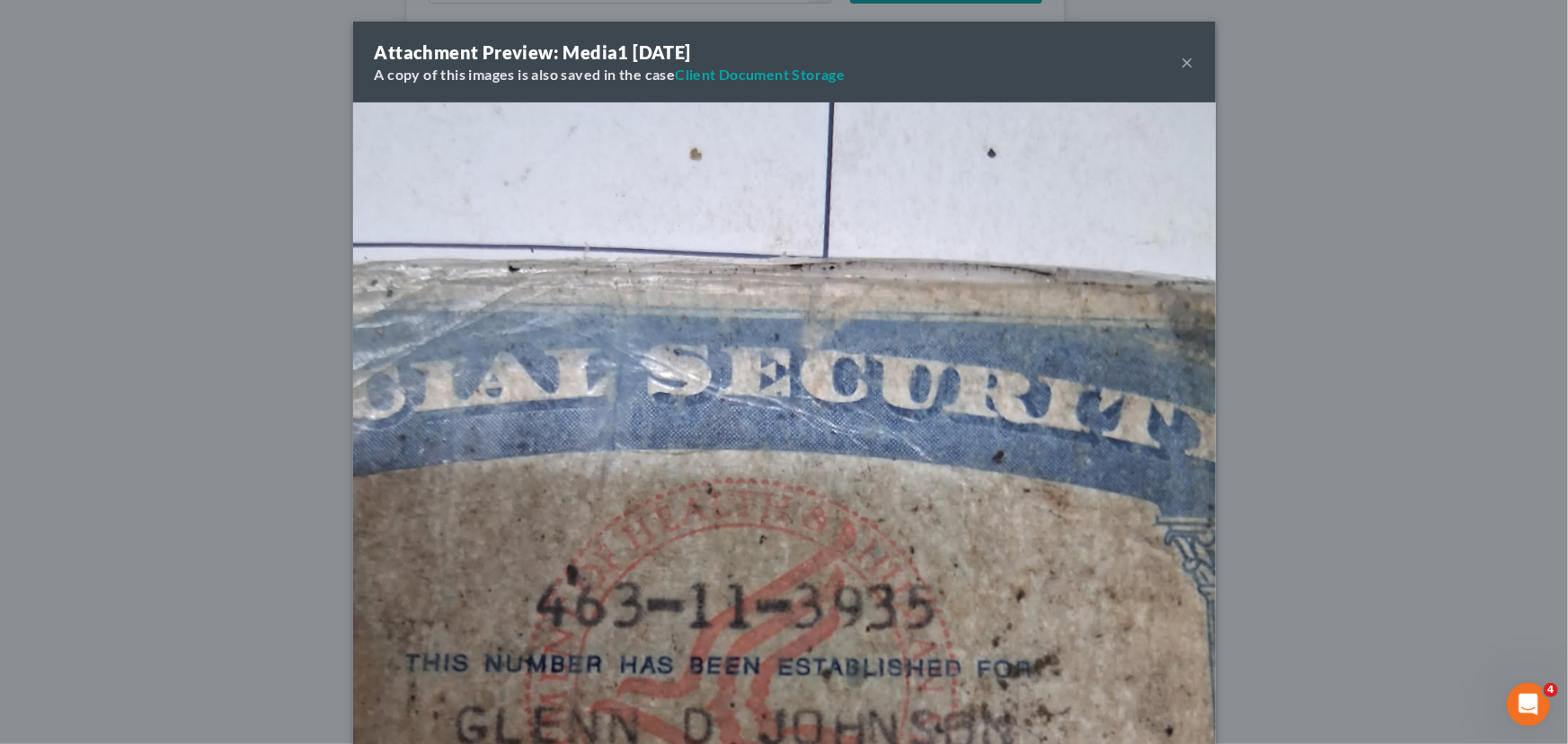
click at [1186, 56] on button "×" at bounding box center [1187, 62] width 13 height 22
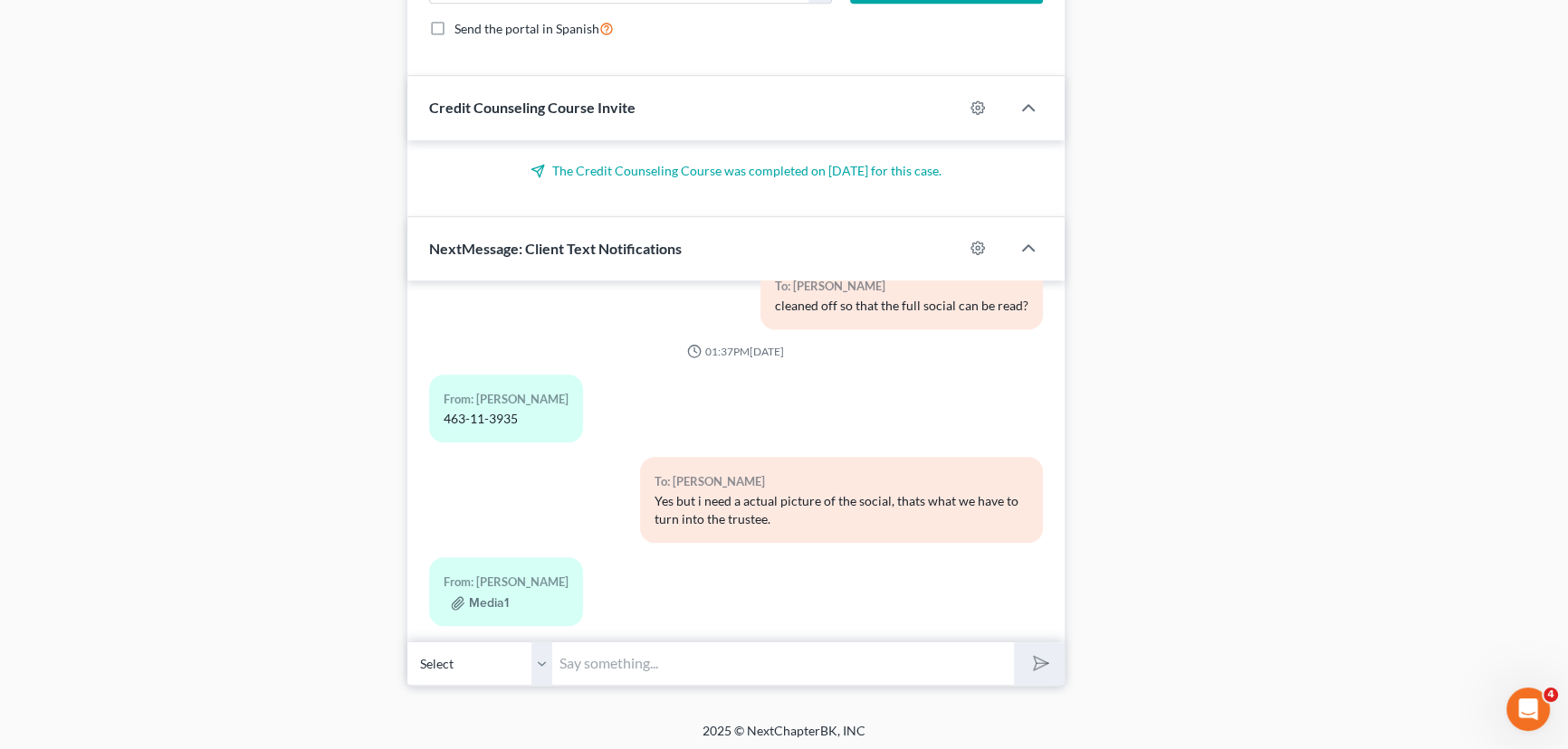
click at [657, 650] on input "text" at bounding box center [783, 663] width 462 height 44
type input "thank you."
click at [1014, 642] on button "submit" at bounding box center [1039, 663] width 50 height 42
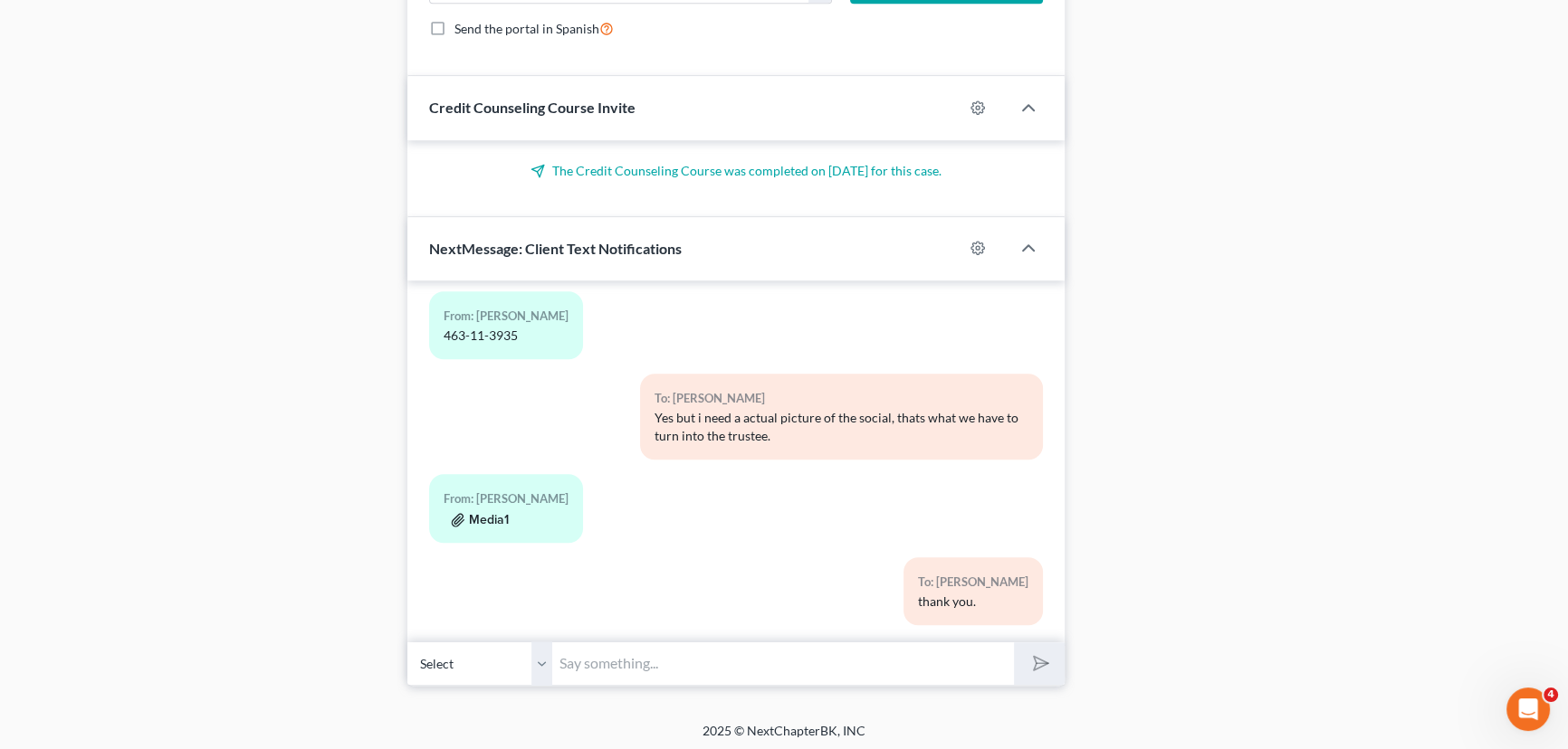
drag, startPoint x: 491, startPoint y: 496, endPoint x: 474, endPoint y: 499, distance: 17.3
click at [474, 513] on button "Media1" at bounding box center [479, 521] width 58 height 15
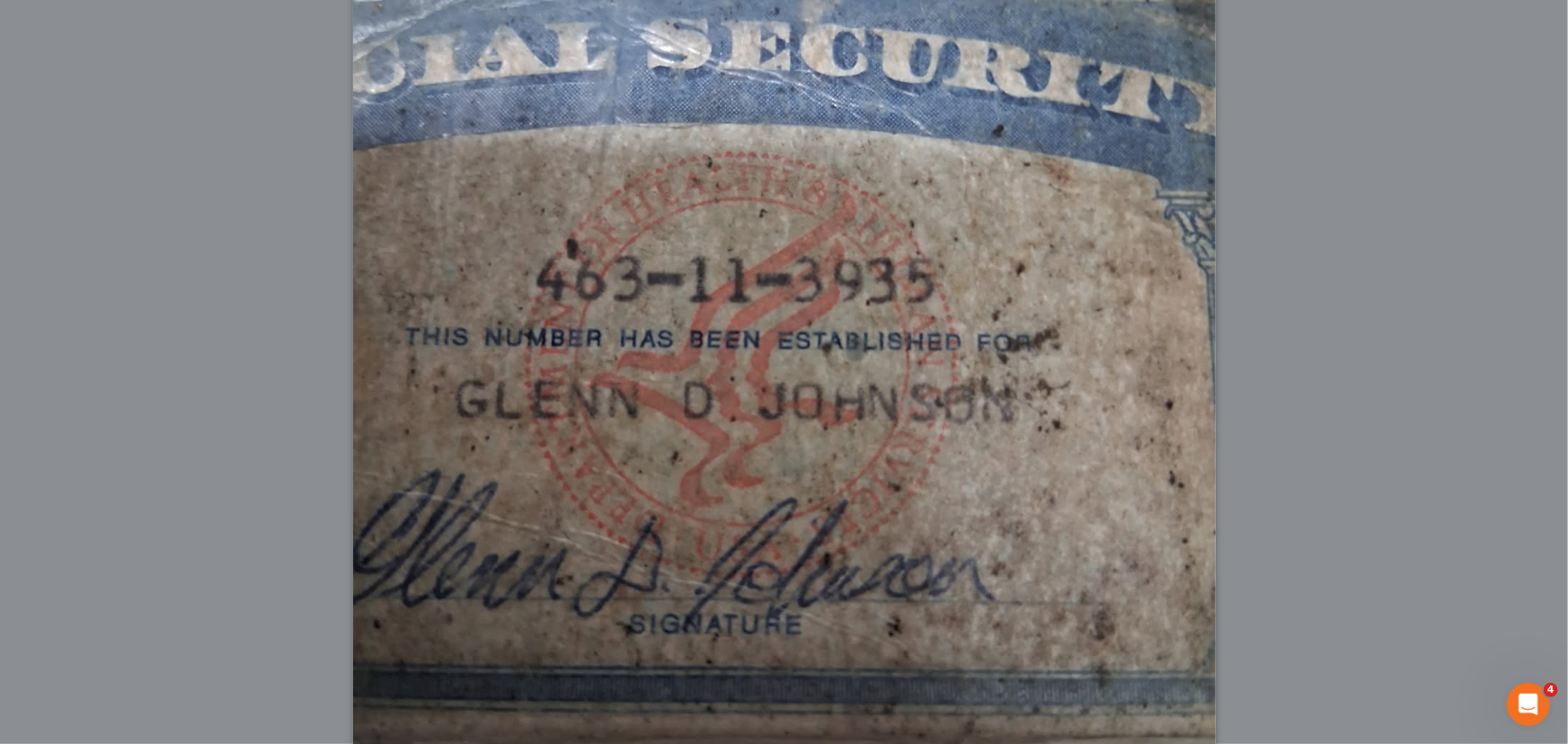
scroll to position [3923, 0]
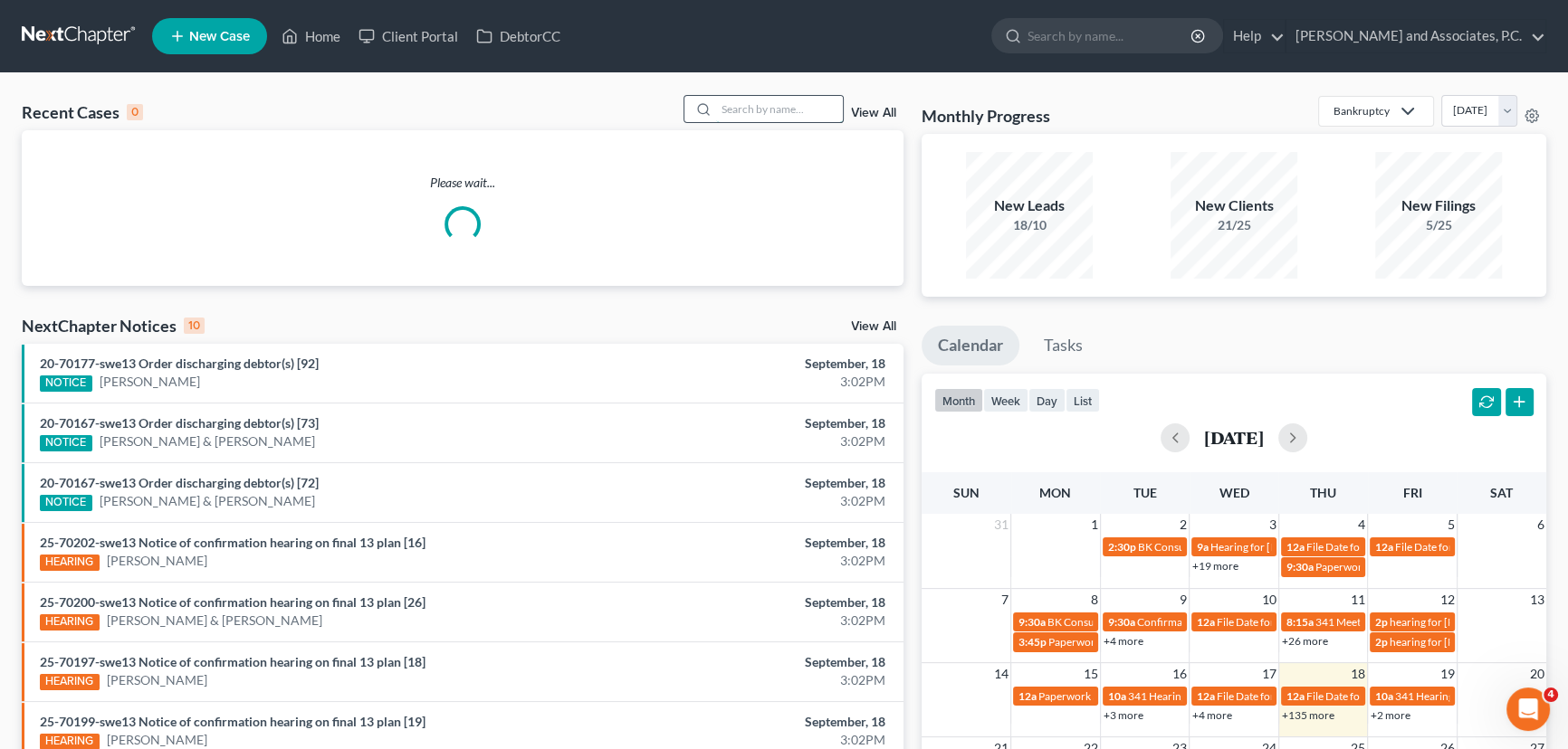
click at [772, 119] on input "search" at bounding box center [779, 109] width 126 height 26
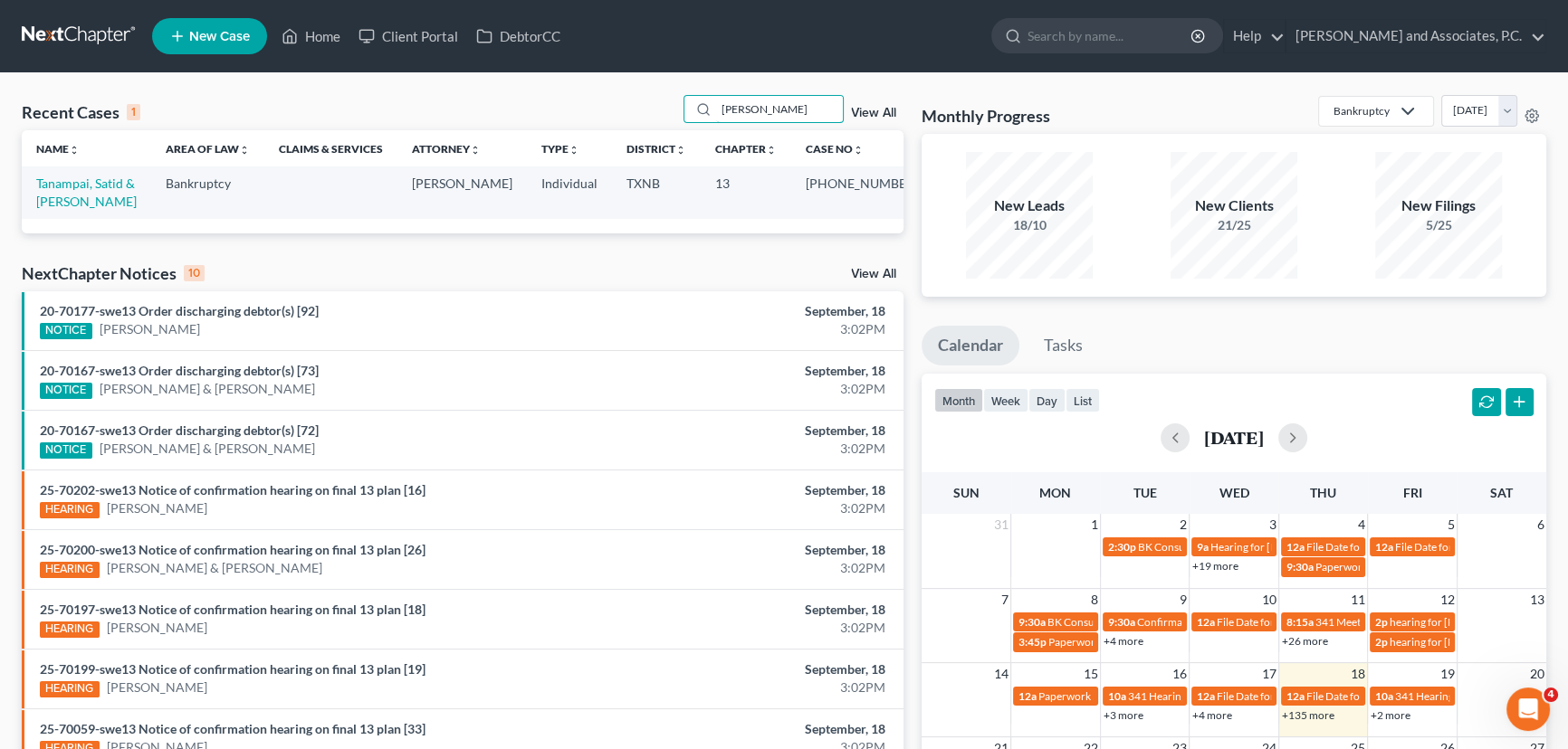
type input "[PERSON_NAME]"
click at [96, 183] on link "Tanampai, Satid & [PERSON_NAME]" at bounding box center [86, 193] width 100 height 33
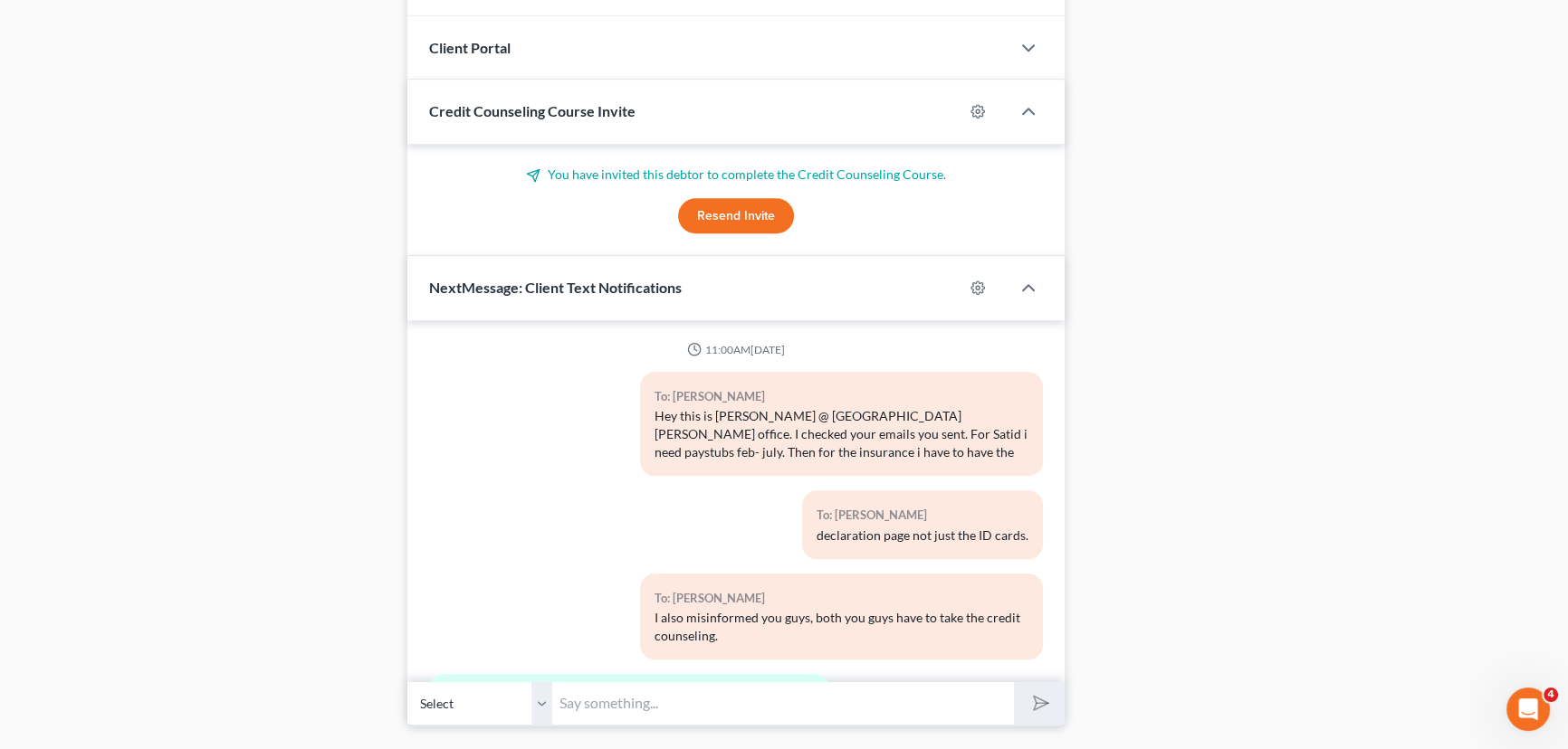
scroll to position [12249, 0]
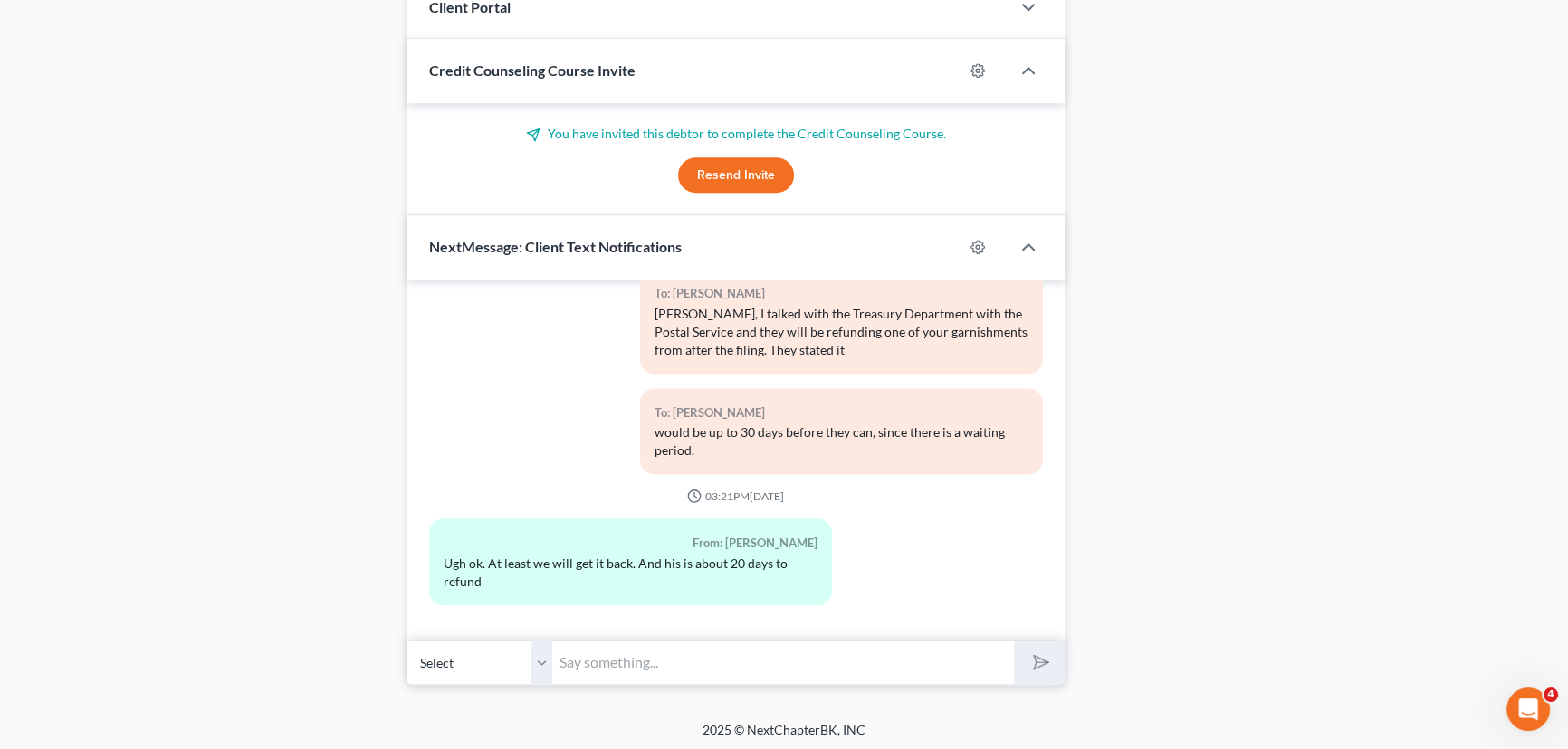
click at [548, 658] on select "Select [PHONE_NUMBER] - [PERSON_NAME] [PHONE_NUMBER] - Satid Tanampai" at bounding box center [479, 662] width 145 height 44
click at [601, 655] on input "text" at bounding box center [783, 662] width 462 height 44
click at [606, 657] on input "text" at bounding box center [783, 662] width 462 height 44
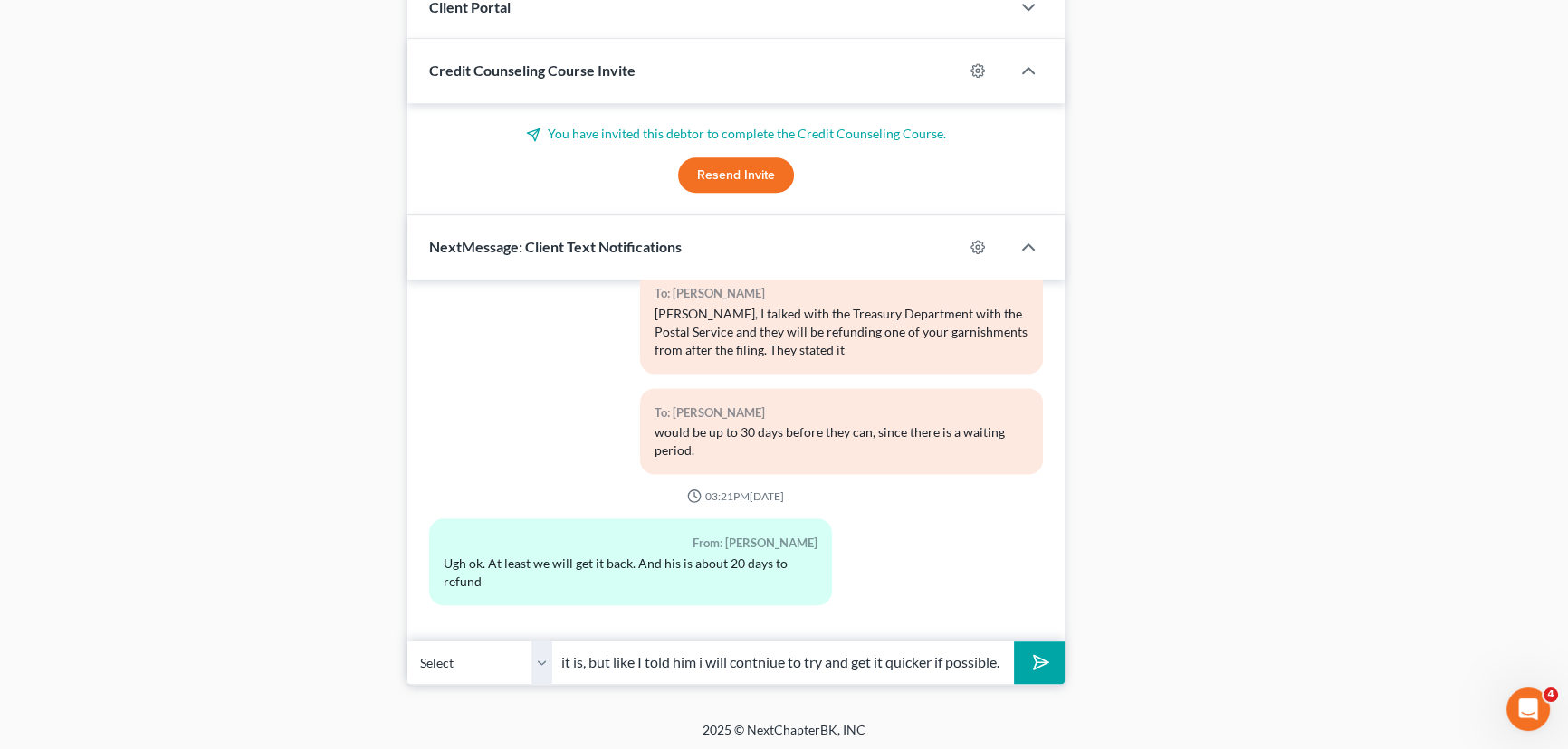
scroll to position [0, 29]
click at [779, 660] on input "Yes it is, but like I told him i will contniue to try and get it quicker if pos…" at bounding box center [783, 662] width 462 height 44
type input "Yes it is, but like I told him i will continue to try and get it quicker if pos…"
click at [1014, 641] on button "submit" at bounding box center [1039, 662] width 50 height 42
